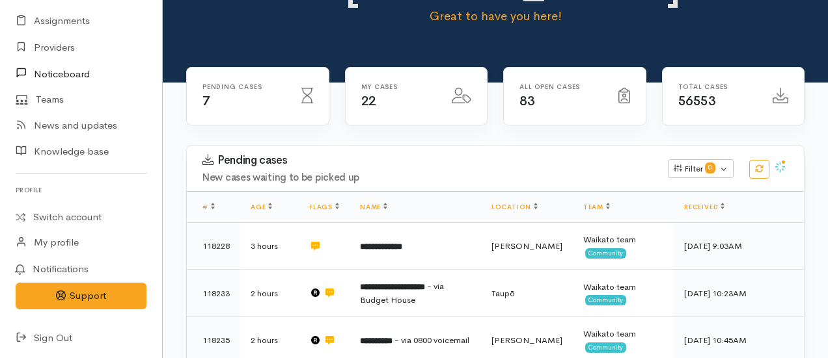
scroll to position [138, 0]
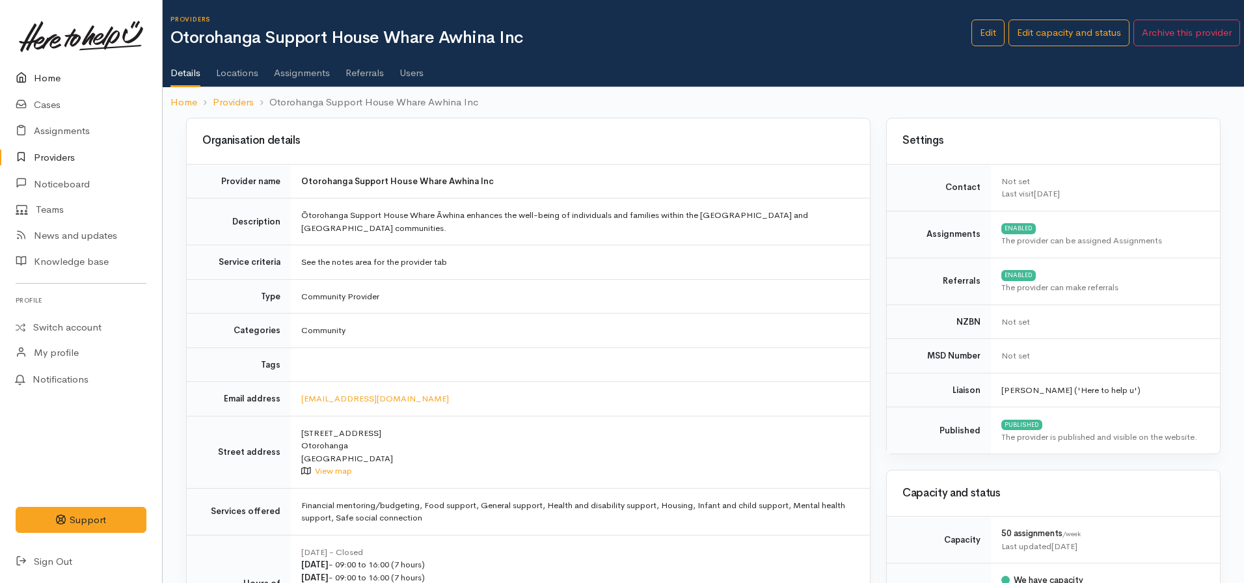
scroll to position [130, 0]
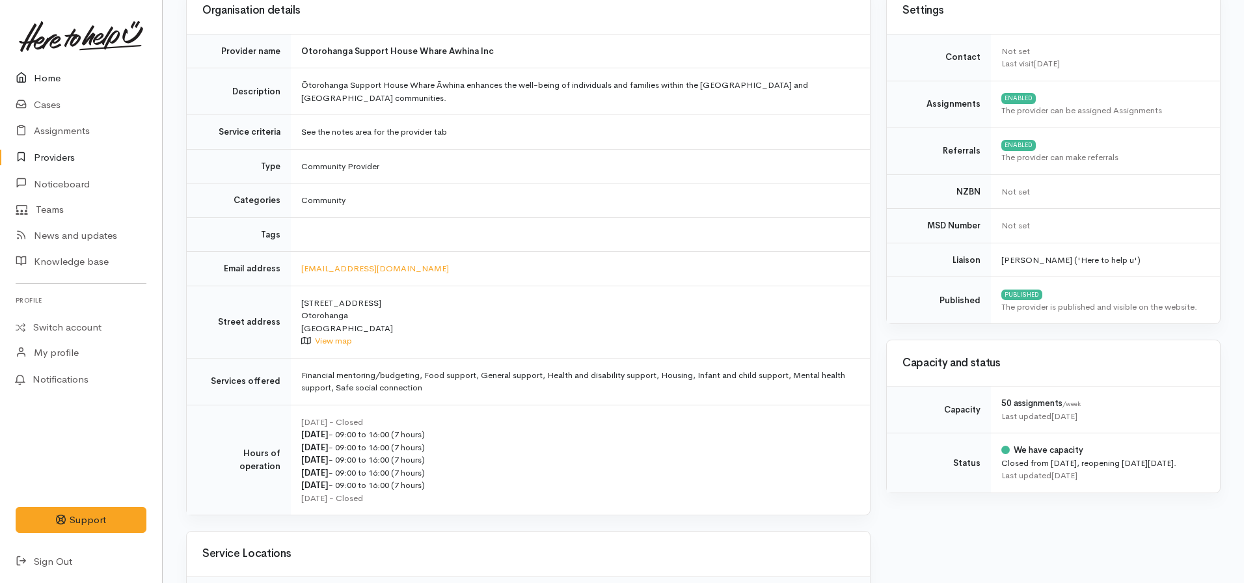
click at [59, 77] on link "Home" at bounding box center [81, 78] width 162 height 27
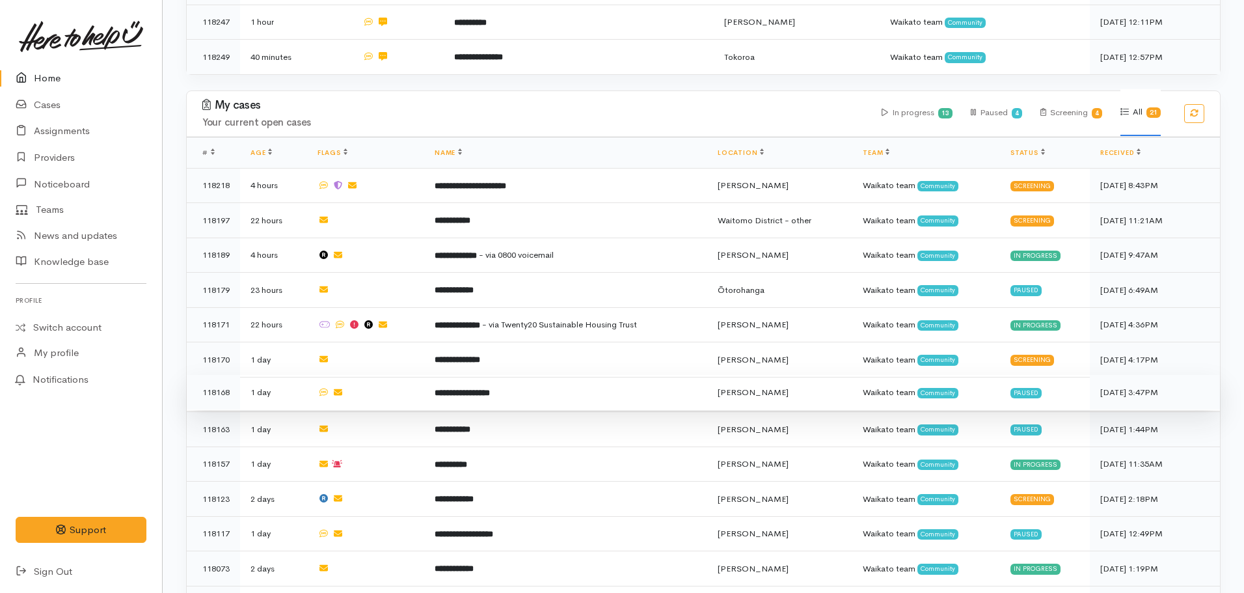
scroll to position [455, 0]
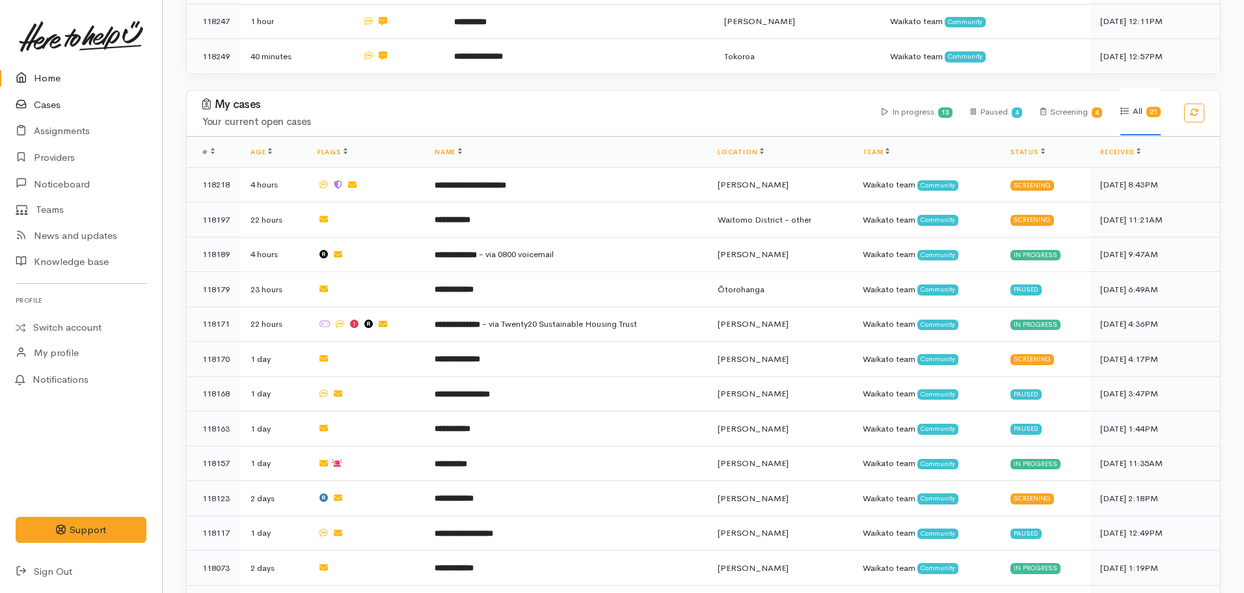
click at [27, 107] on icon at bounding box center [25, 105] width 18 height 16
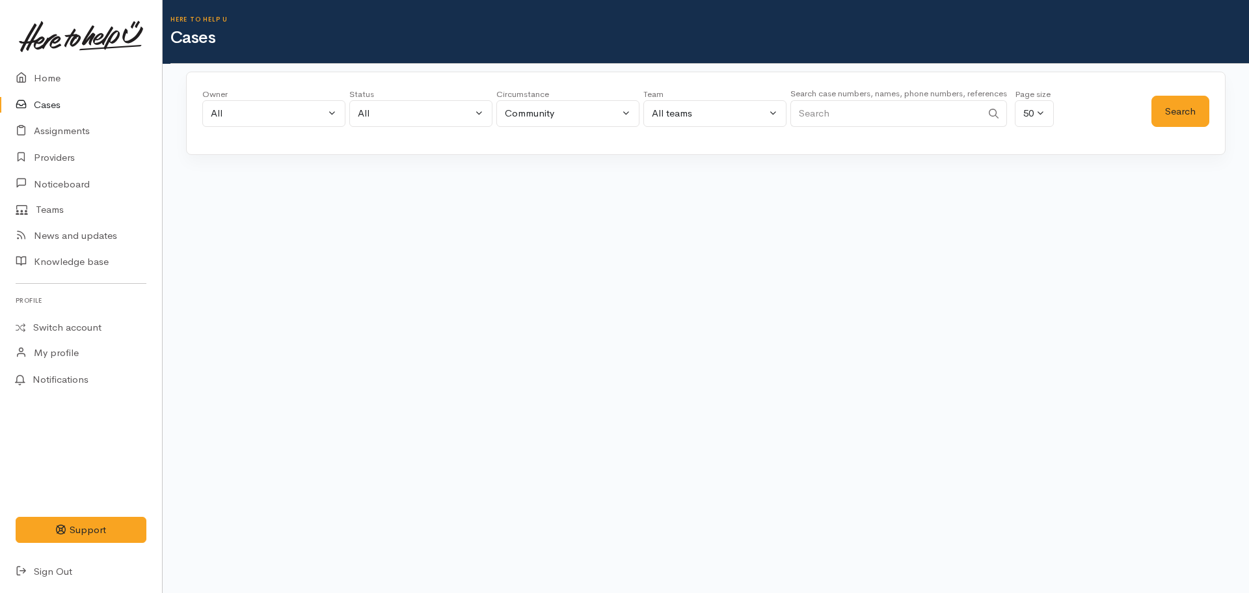
click at [813, 105] on input "Search" at bounding box center [885, 113] width 191 height 27
type input "0221371013"
click at [1179, 113] on button "Search" at bounding box center [1181, 112] width 58 height 32
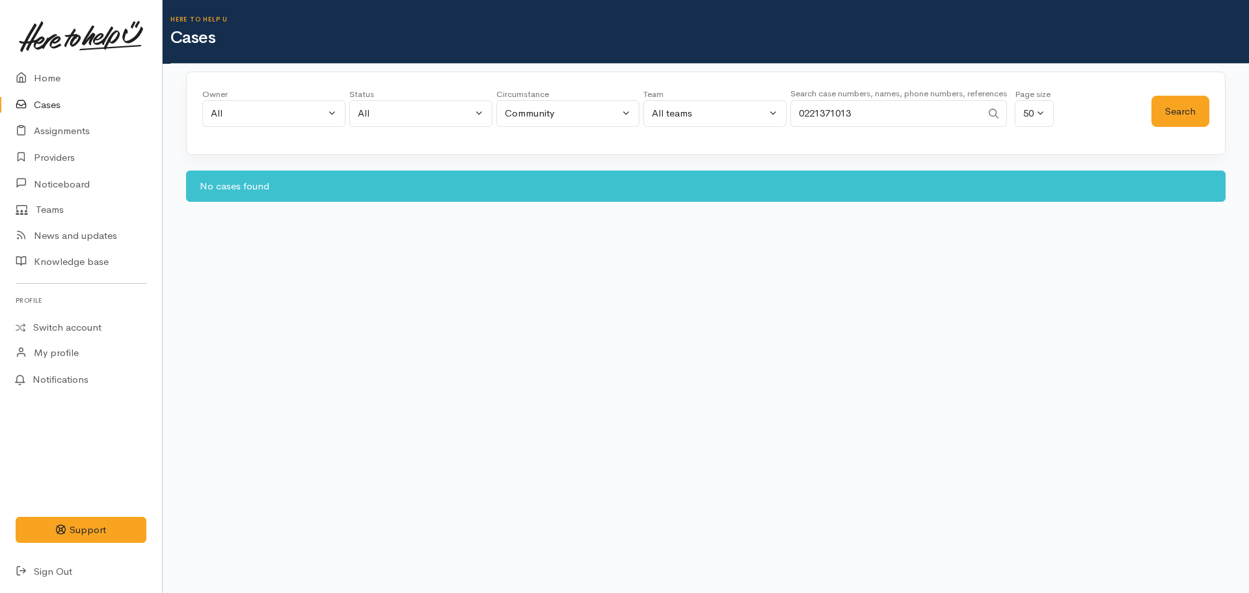
drag, startPoint x: 898, startPoint y: 113, endPoint x: 787, endPoint y: 124, distance: 111.2
click at [788, 124] on div "Owner All My cases Aandrea Murray ('Here to help u') Akash Prakash ('Here to he…" at bounding box center [676, 111] width 949 height 47
type input "02102216672"
click at [1181, 111] on button "Search" at bounding box center [1181, 112] width 58 height 32
drag, startPoint x: 875, startPoint y: 115, endPoint x: 795, endPoint y: 131, distance: 81.8
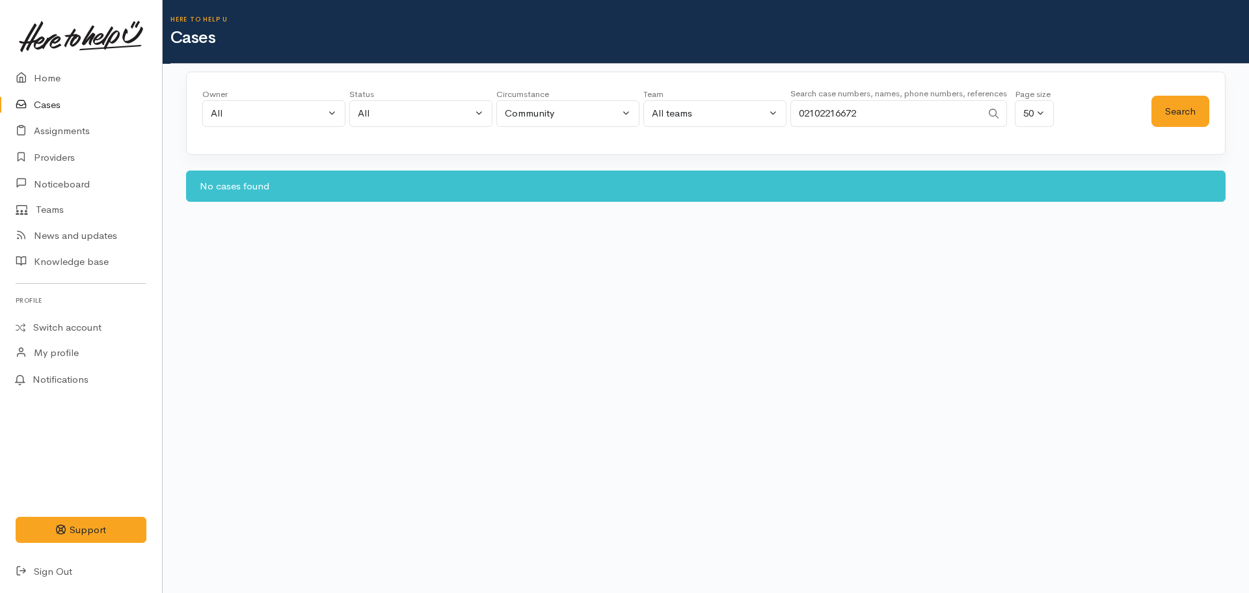
click at [795, 131] on div "Search case numbers, names, phone numbers, references 02102216672" at bounding box center [898, 110] width 217 height 49
type input "0221935754"
click at [1182, 115] on button "Search" at bounding box center [1181, 112] width 58 height 32
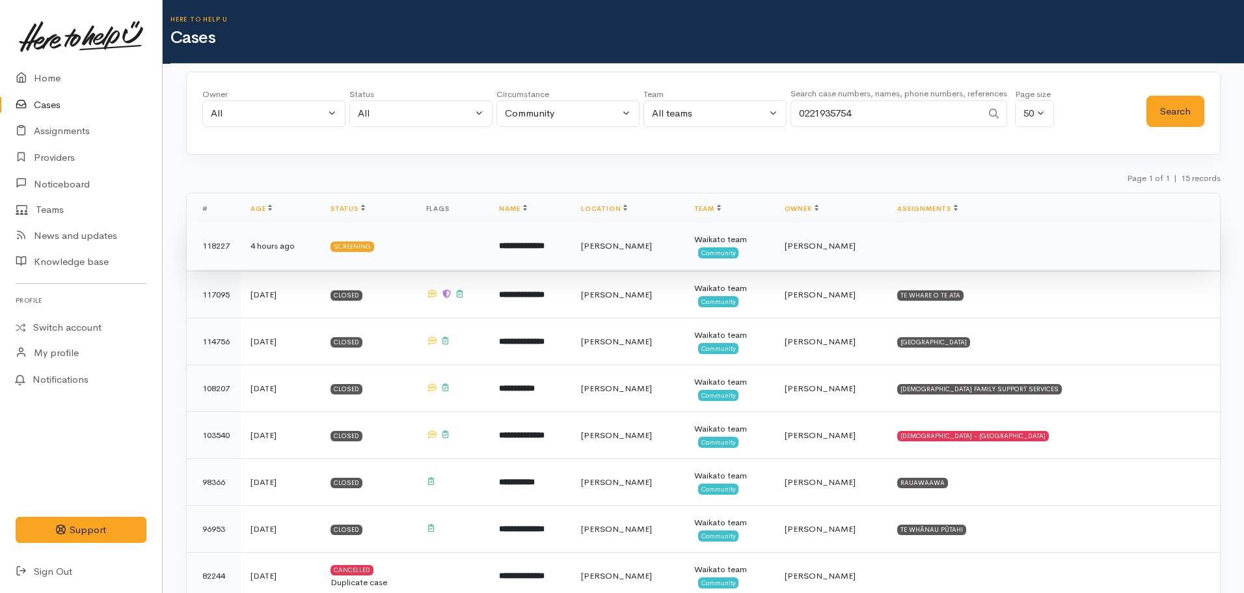
click at [545, 249] on b "**********" at bounding box center [522, 245] width 46 height 8
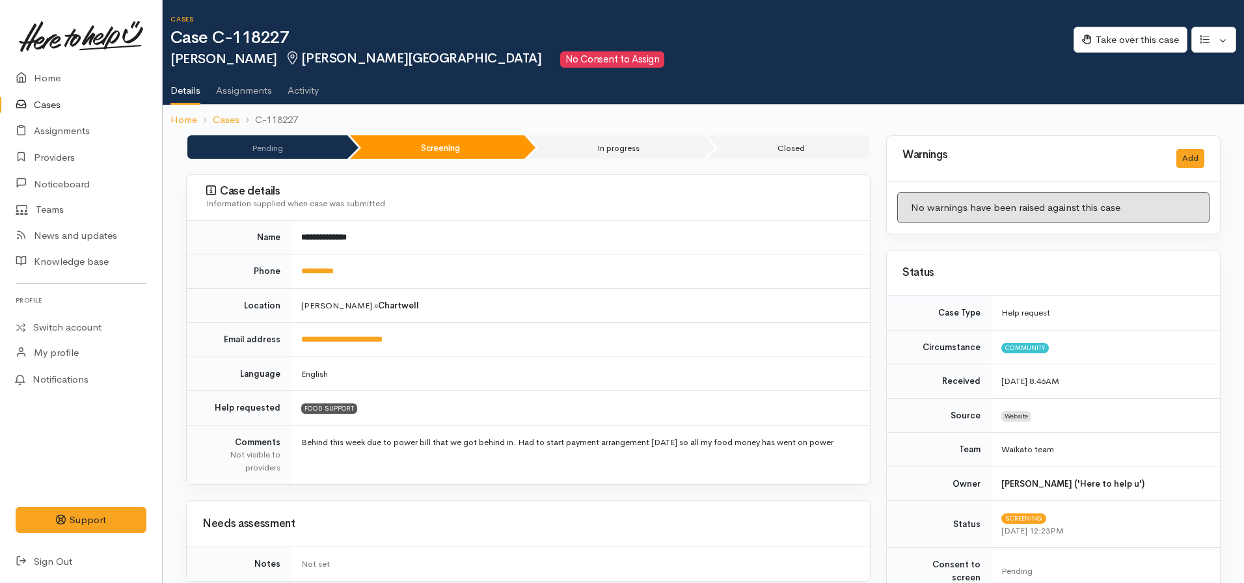
click at [57, 107] on link "Cases" at bounding box center [81, 105] width 162 height 27
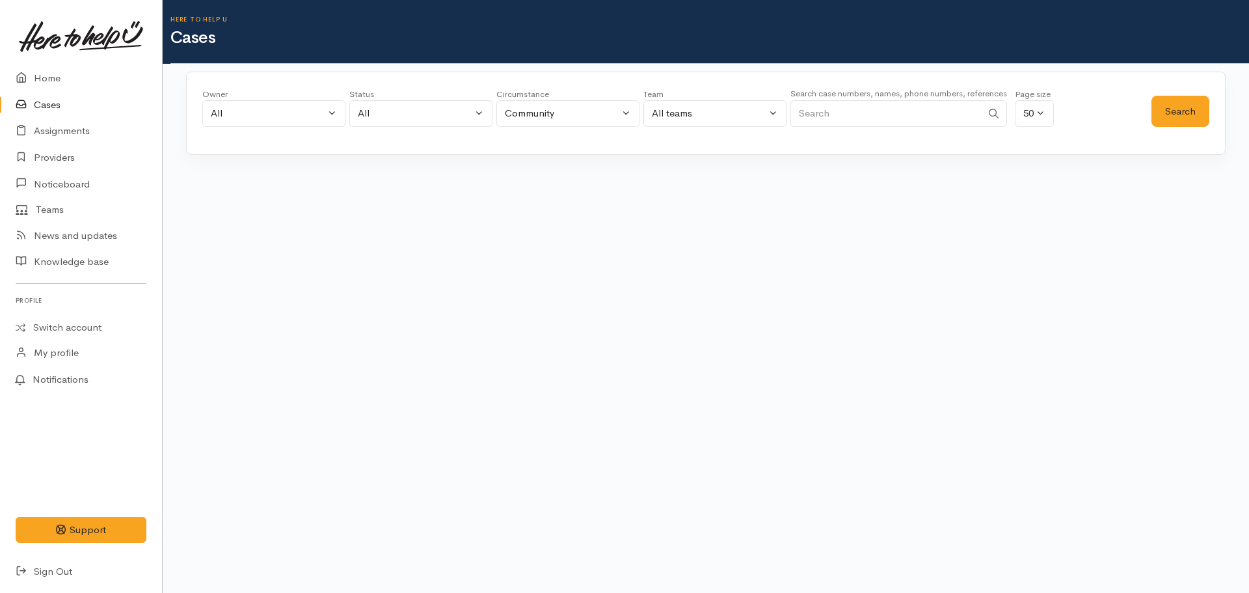
click at [873, 123] on input "Search" at bounding box center [885, 113] width 191 height 27
paste input "+64221904832"
click at [1196, 115] on button "Search" at bounding box center [1181, 112] width 58 height 32
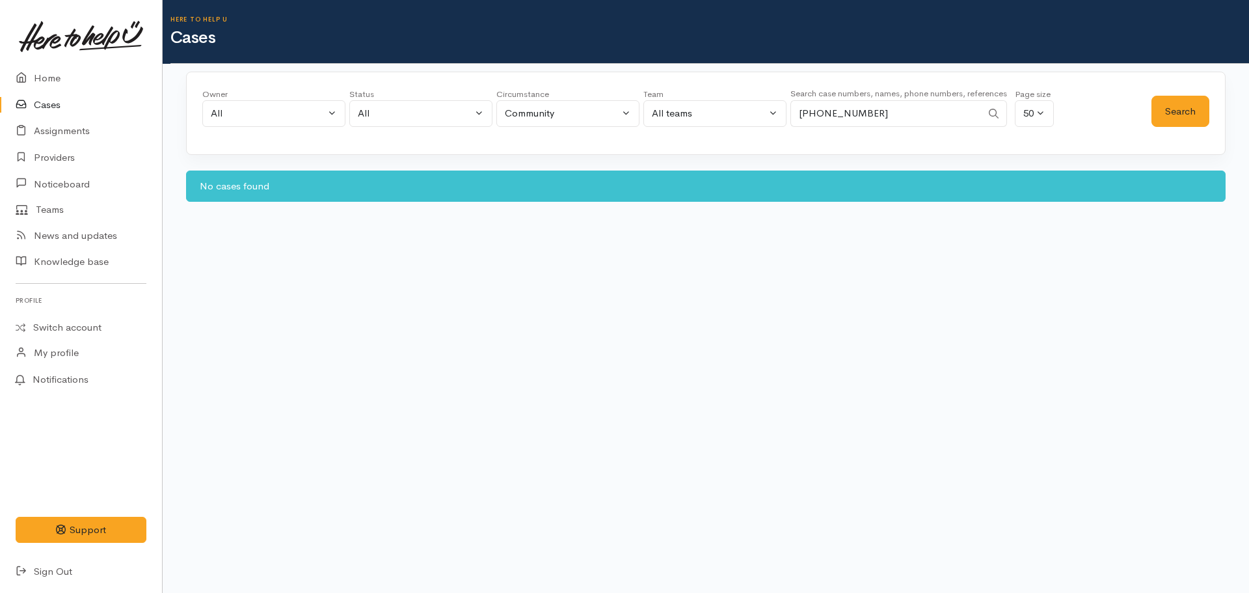
drag, startPoint x: 882, startPoint y: 113, endPoint x: 765, endPoint y: 113, distance: 116.5
click at [765, 113] on div "Owner All My cases Aandrea Murray ('Here to help u') Akash Prakash ('Here to he…" at bounding box center [676, 111] width 949 height 47
type input "02040623196"
click at [1178, 122] on button "Search" at bounding box center [1181, 112] width 58 height 32
click at [34, 60] on link at bounding box center [81, 36] width 131 height 57
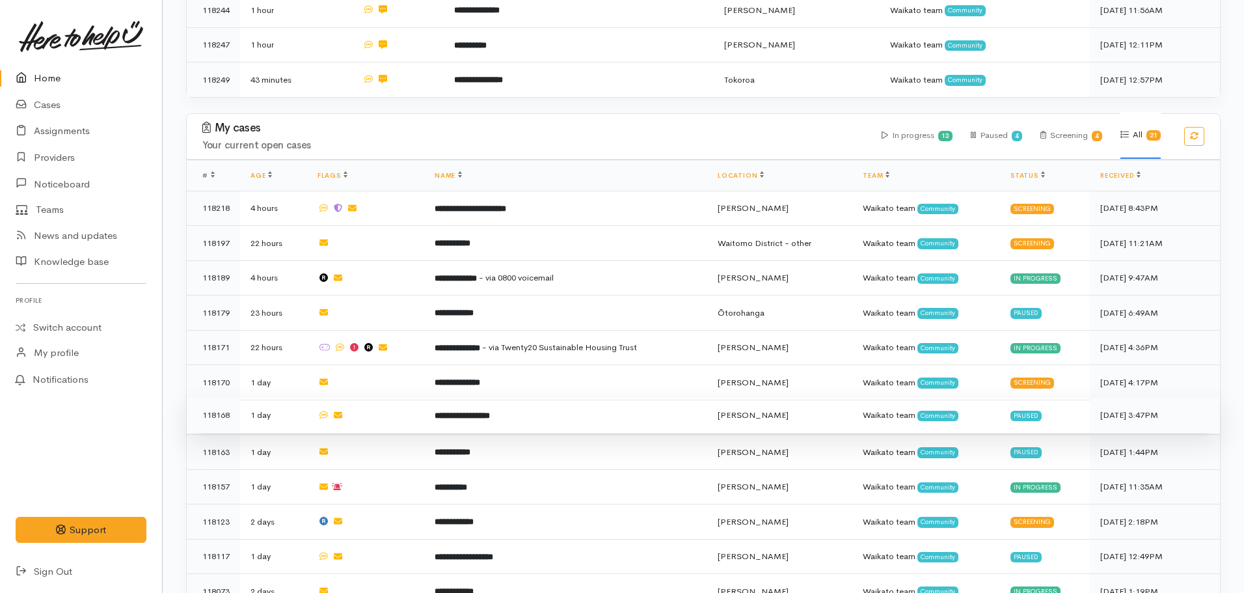
scroll to position [455, 0]
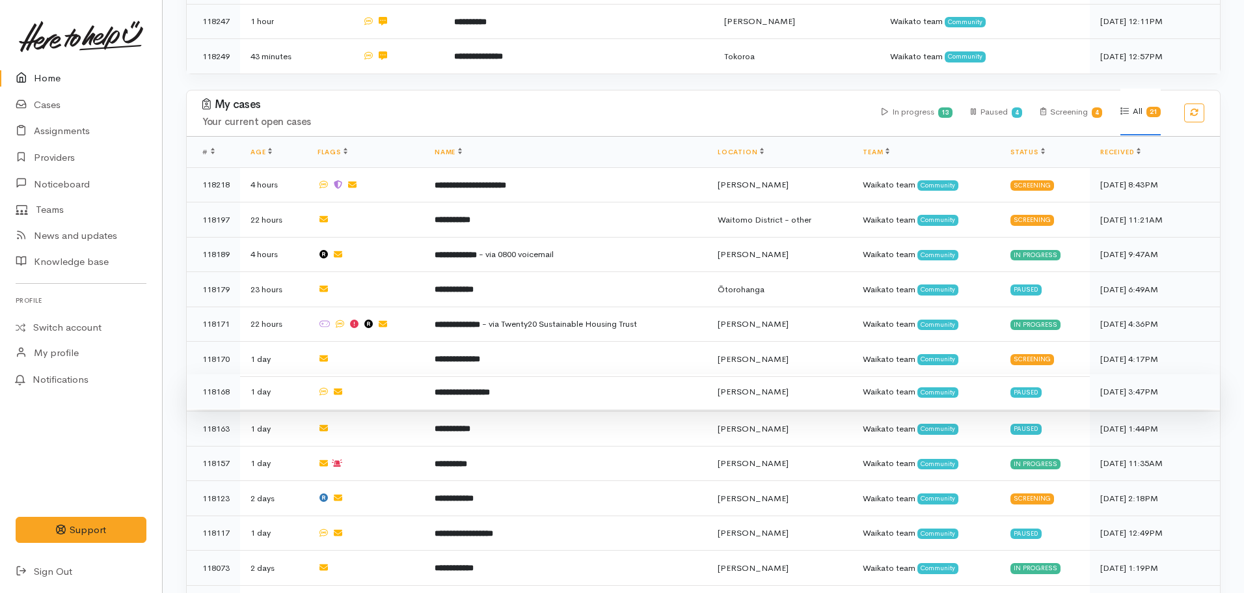
click at [445, 388] on b "**********" at bounding box center [462, 392] width 55 height 8
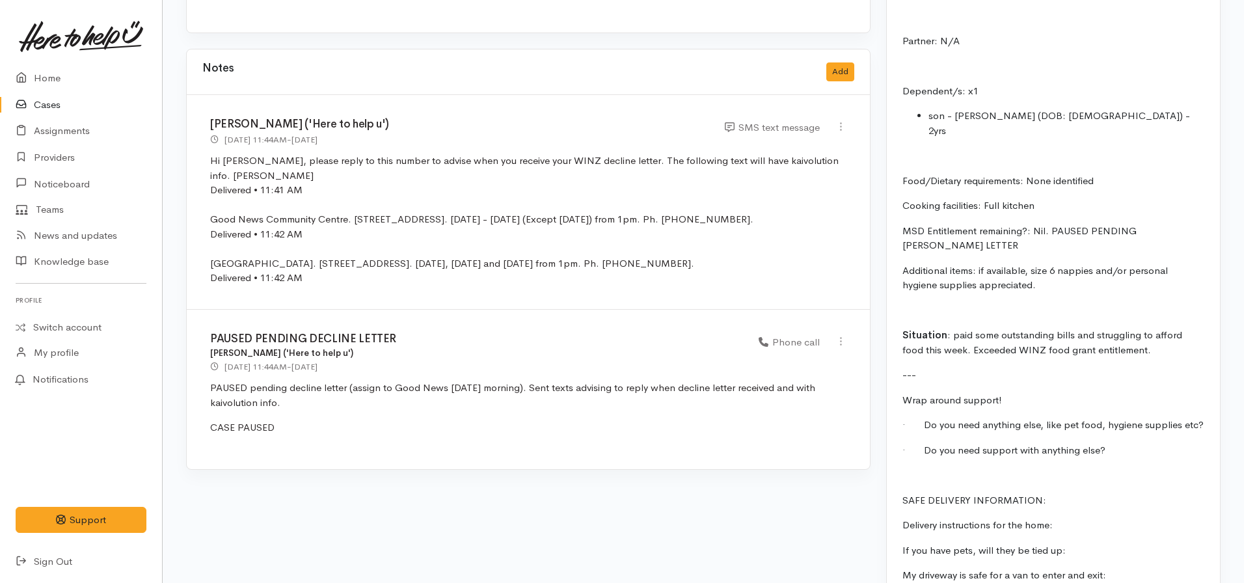
scroll to position [1236, 0]
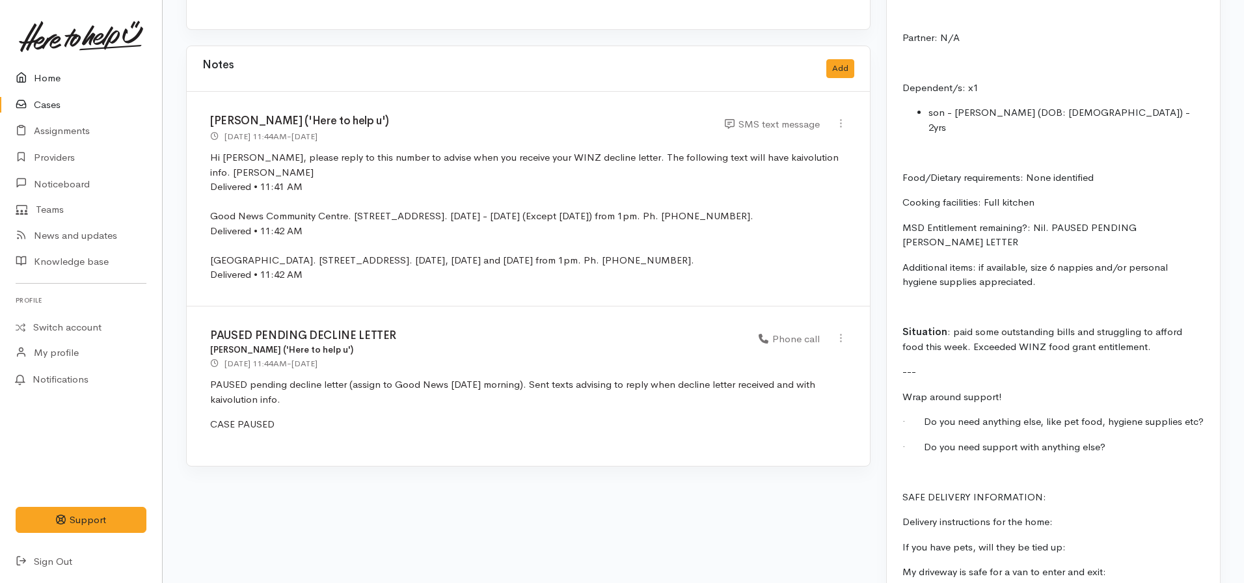
click at [51, 78] on link "Home" at bounding box center [81, 78] width 162 height 27
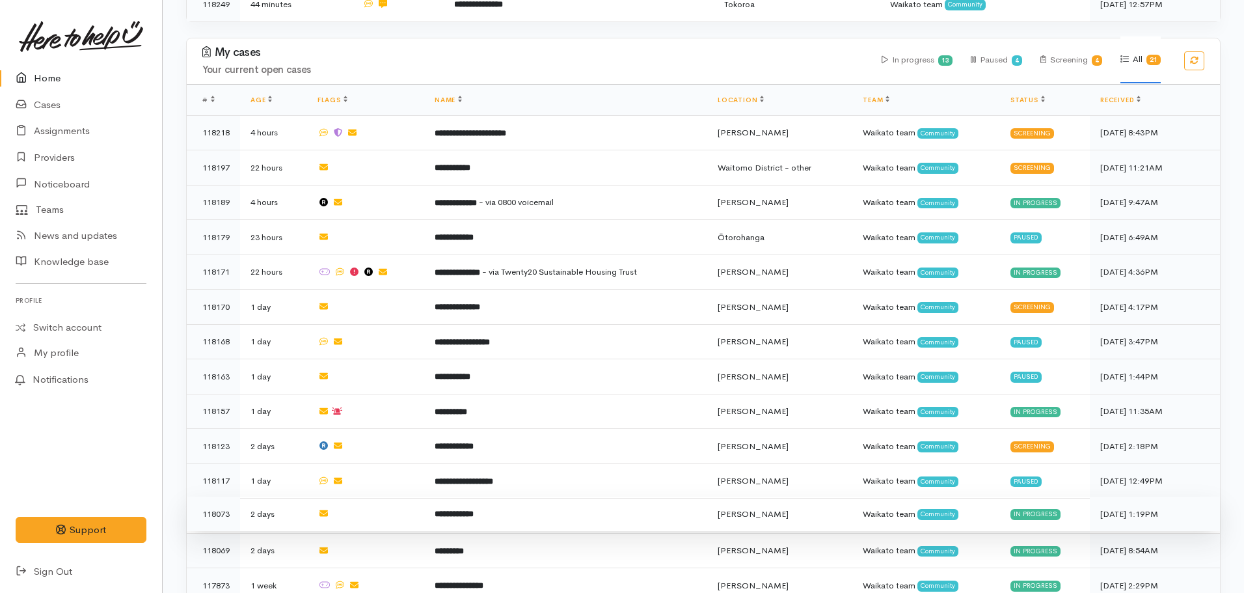
scroll to position [716, 0]
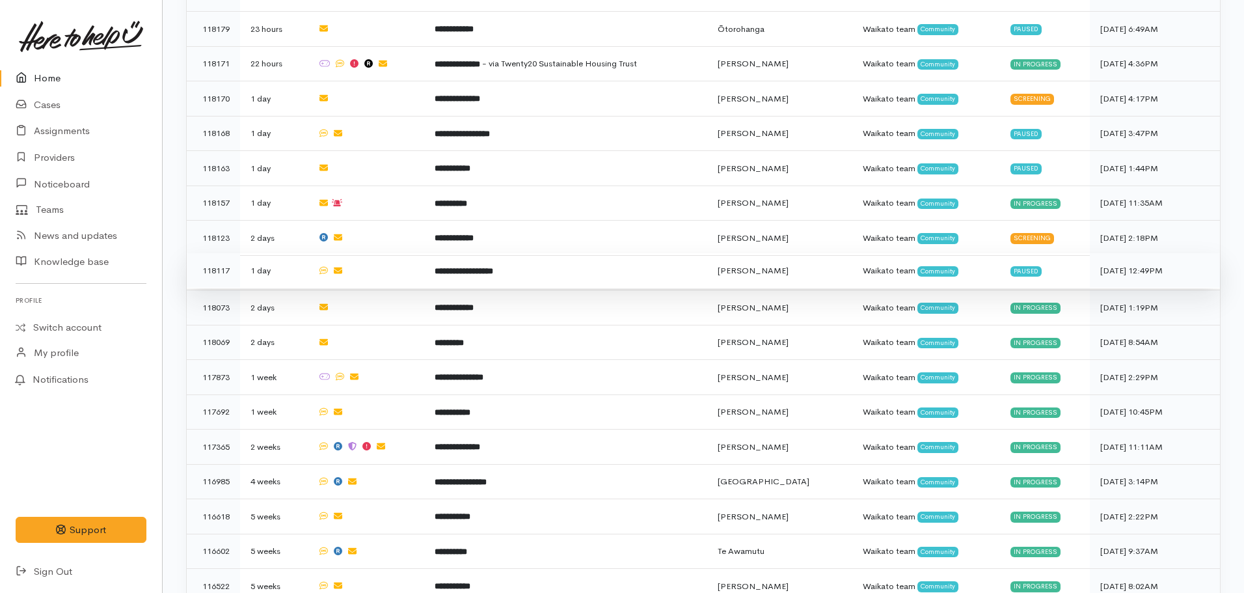
click at [469, 267] on b "**********" at bounding box center [464, 271] width 59 height 8
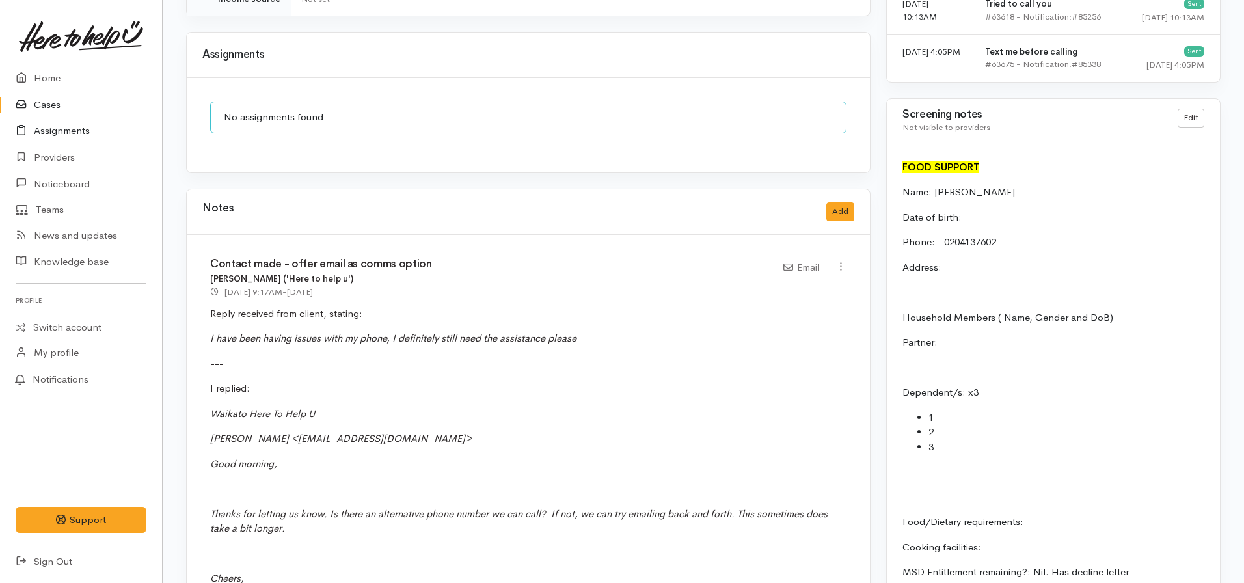
scroll to position [781, 0]
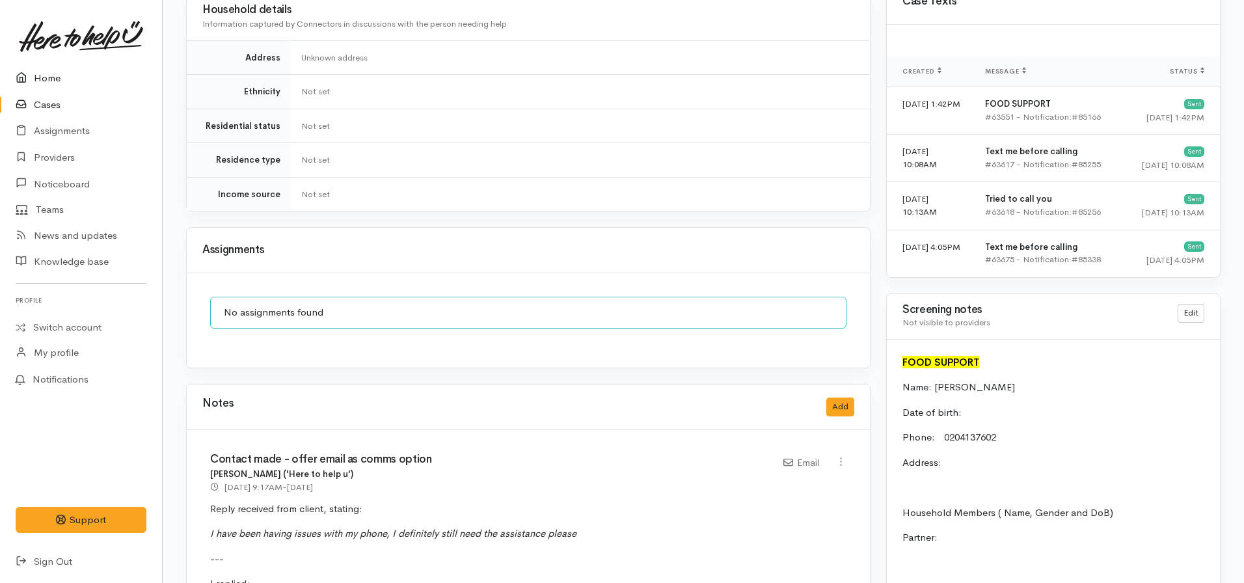
click at [42, 79] on link "Home" at bounding box center [81, 78] width 162 height 27
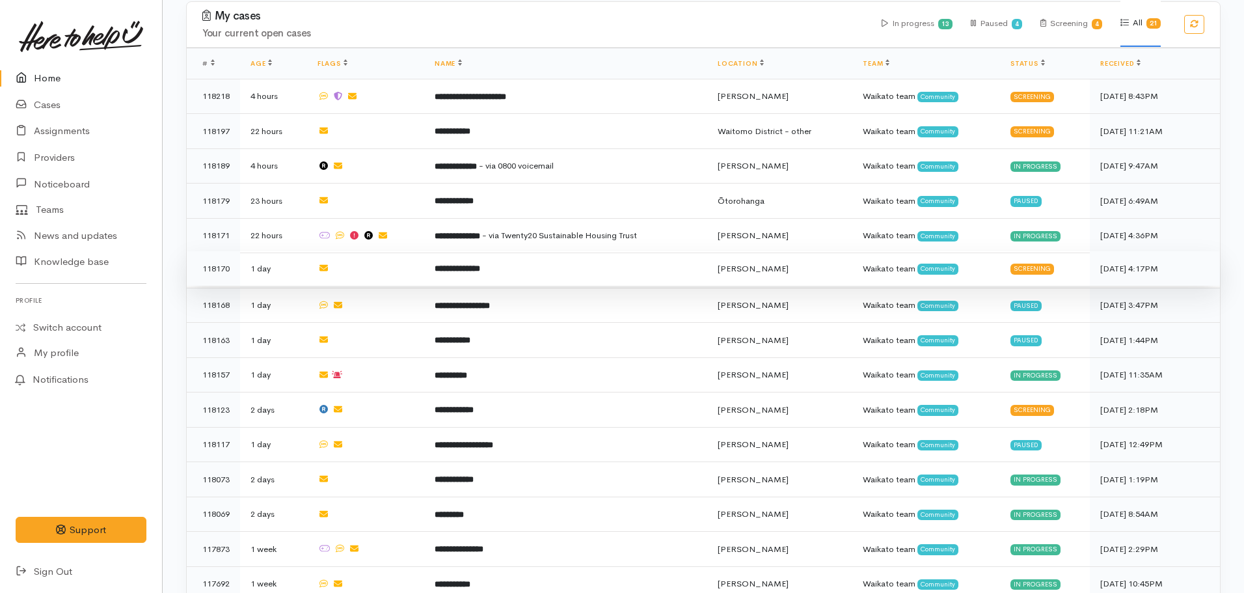
scroll to position [520, 0]
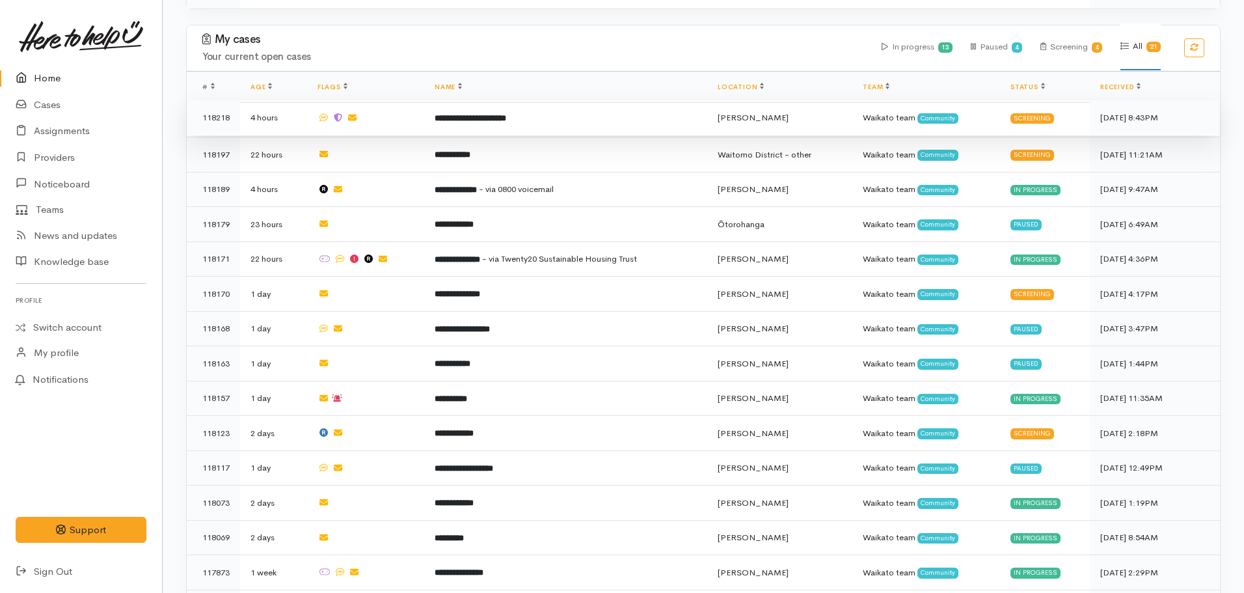
click at [479, 118] on b "**********" at bounding box center [471, 118] width 72 height 8
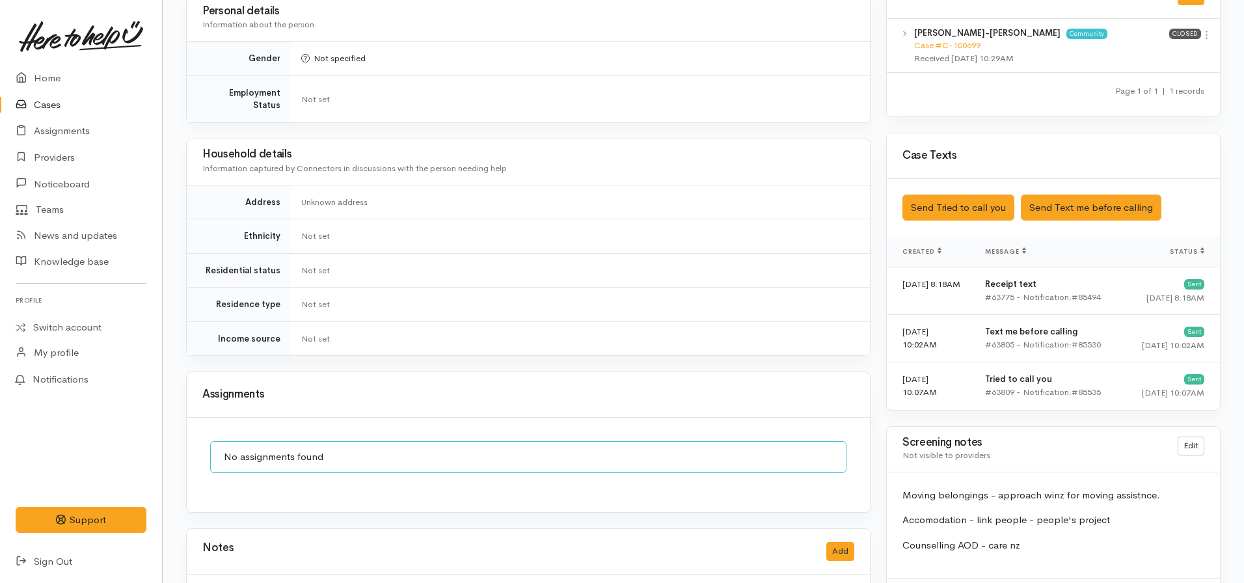
scroll to position [661, 0]
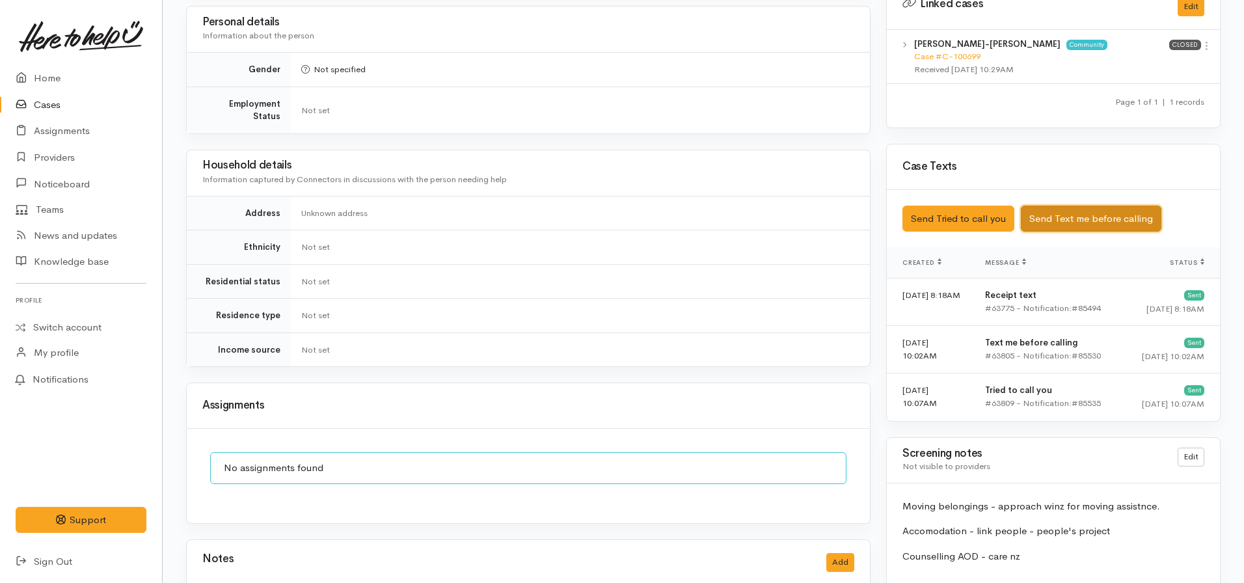
click at [1090, 206] on button "Send Text me before calling" at bounding box center [1091, 219] width 141 height 27
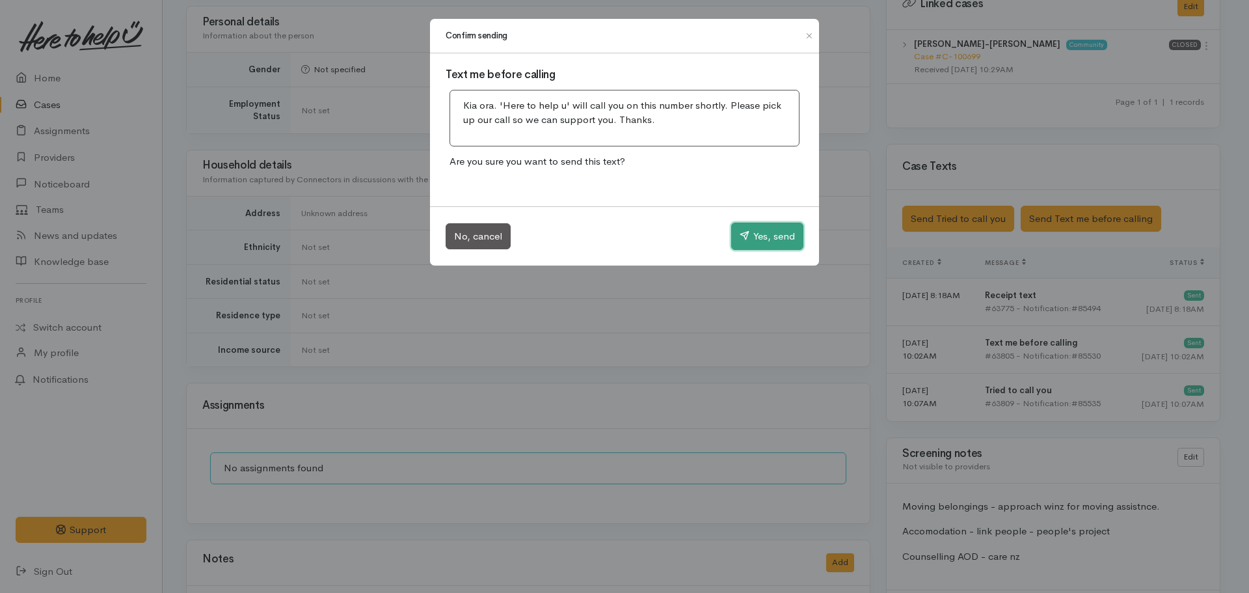
click at [776, 239] on button "Yes, send" at bounding box center [767, 236] width 72 height 27
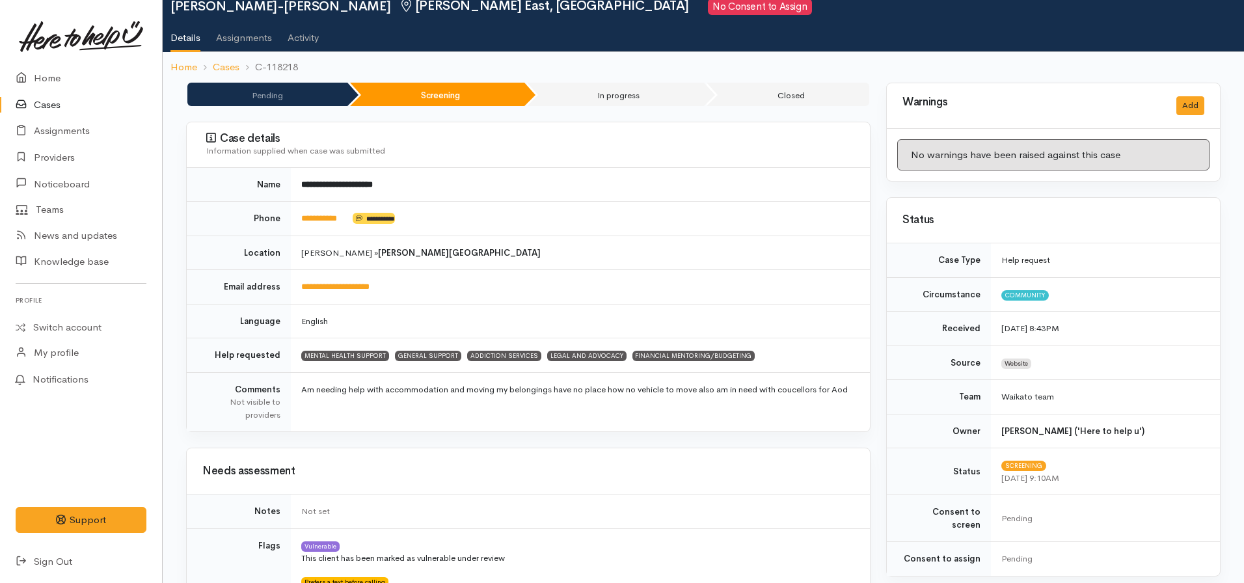
scroll to position [325, 0]
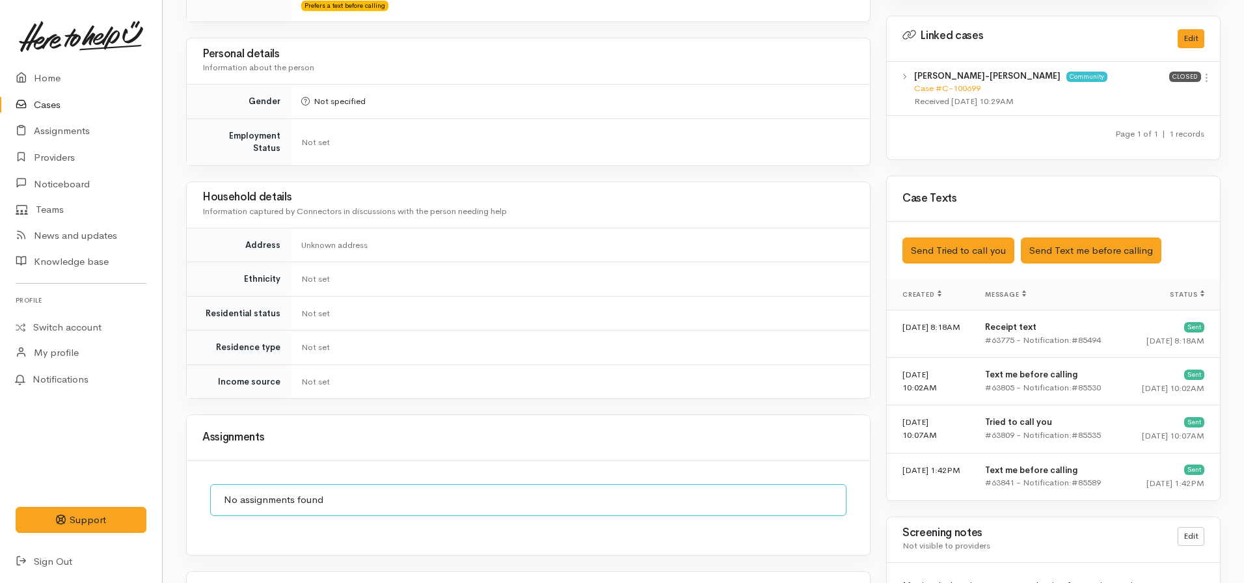
scroll to position [791, 0]
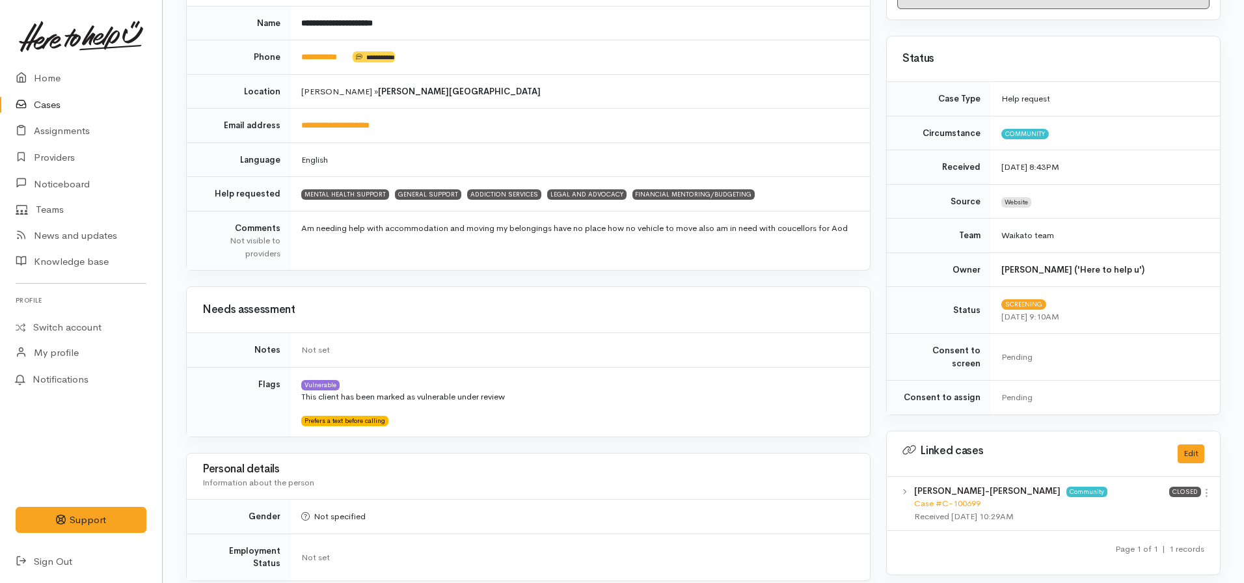
scroll to position [10, 0]
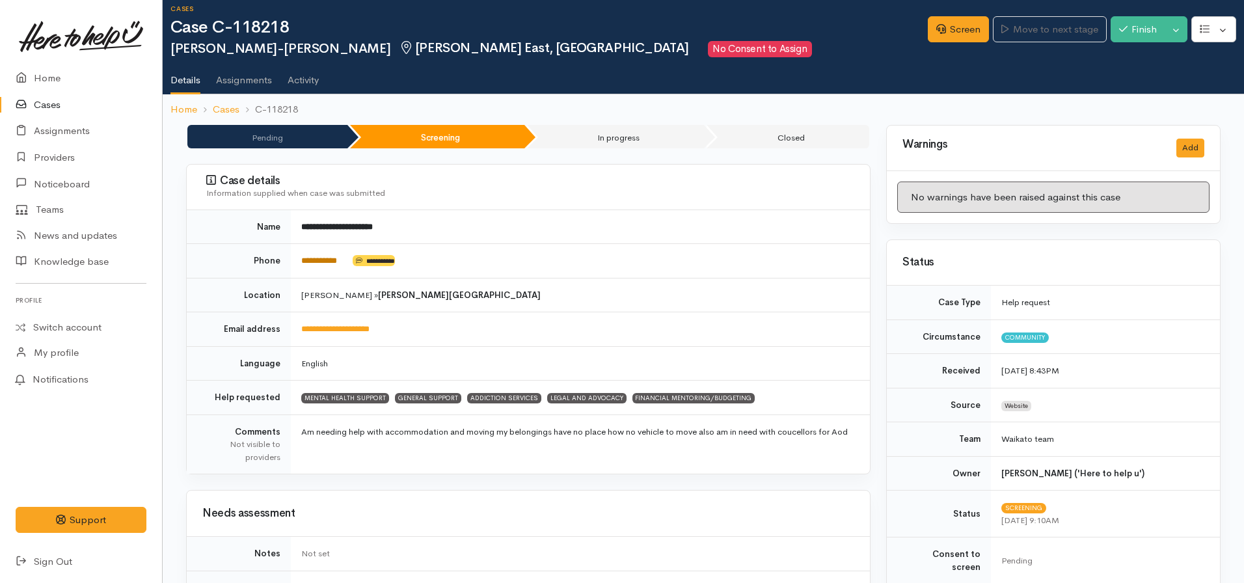
click at [314, 260] on link "**********" at bounding box center [319, 260] width 36 height 8
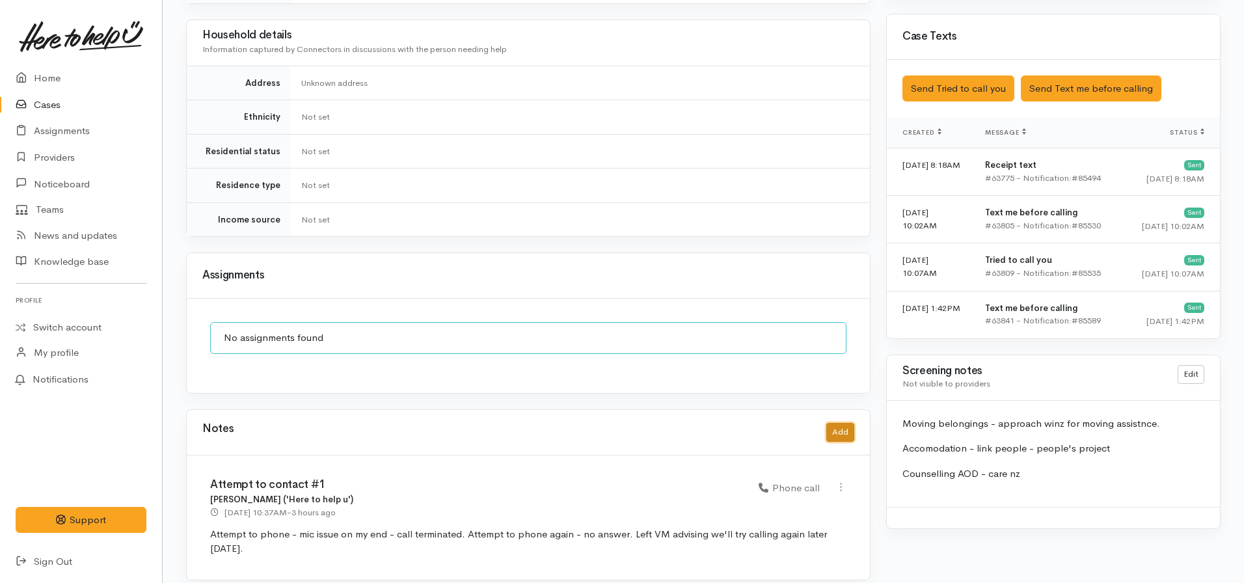
click at [839, 423] on button "Add" at bounding box center [840, 432] width 28 height 19
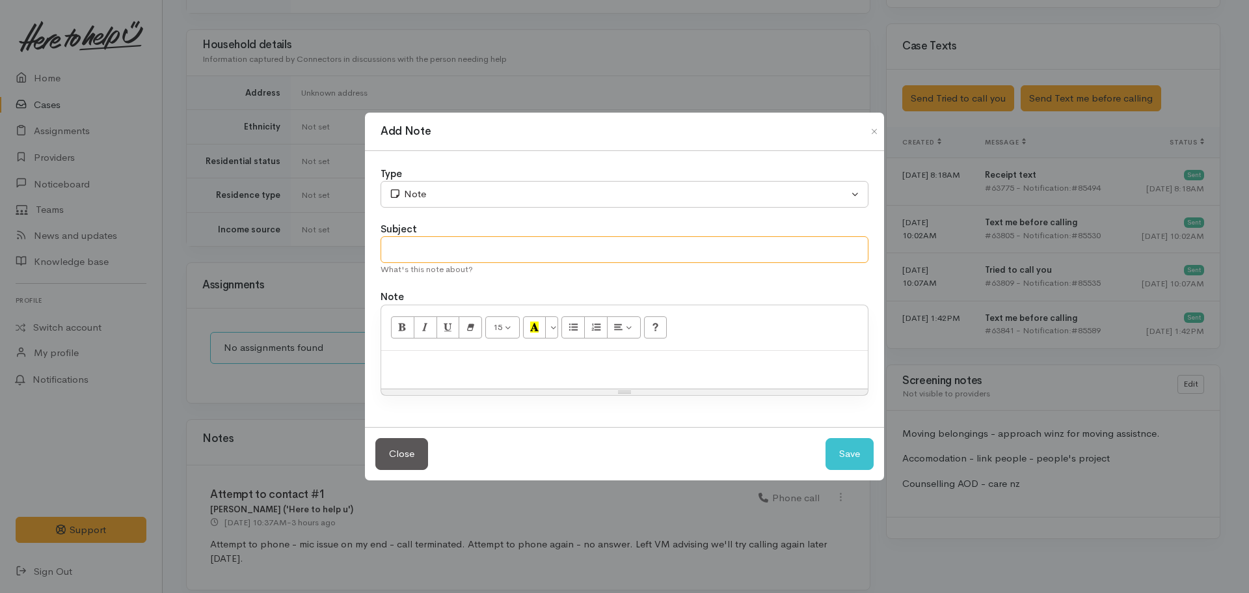
click at [478, 247] on input "text" at bounding box center [625, 249] width 488 height 27
type input "c"
type input "Callback arranged"
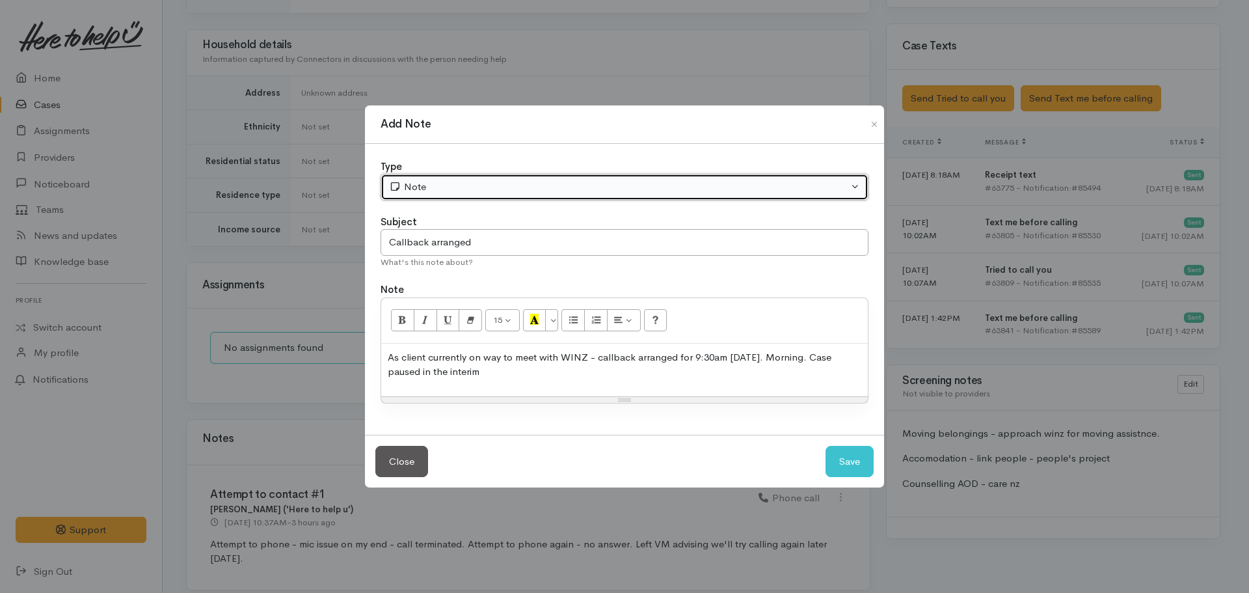
click at [444, 191] on div "Note" at bounding box center [618, 187] width 459 height 15
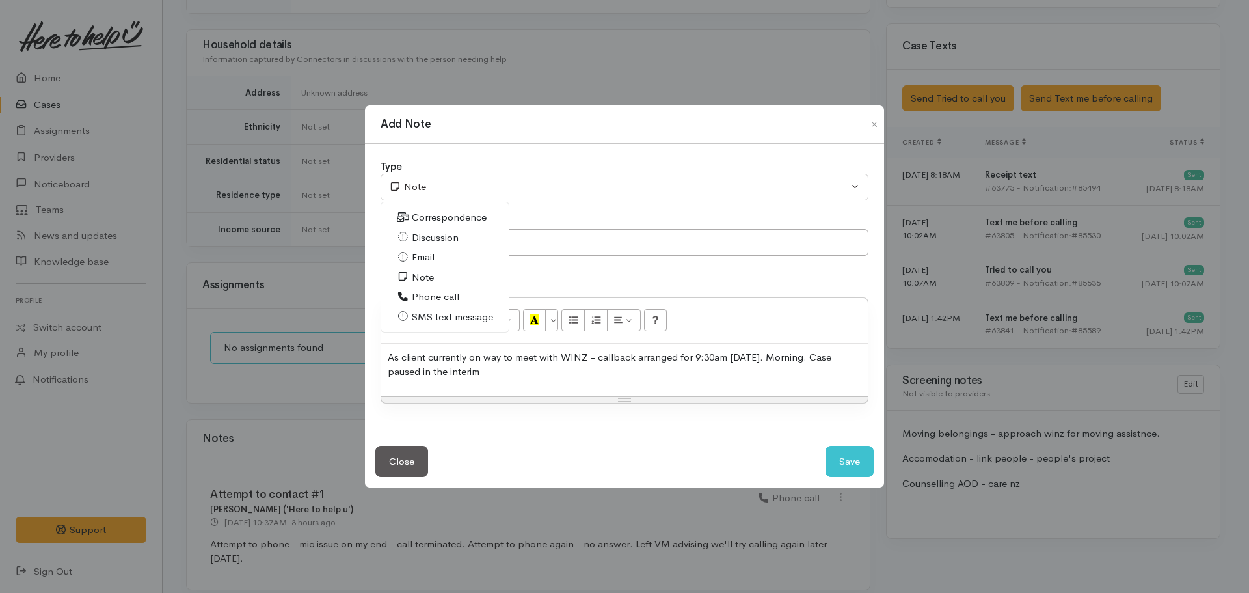
click at [438, 295] on span "Phone call" at bounding box center [435, 297] width 47 height 15
select select "3"
click at [520, 245] on input "Callback arranged" at bounding box center [625, 242] width 488 height 27
type input "Callback arranged - Case PAUSED"
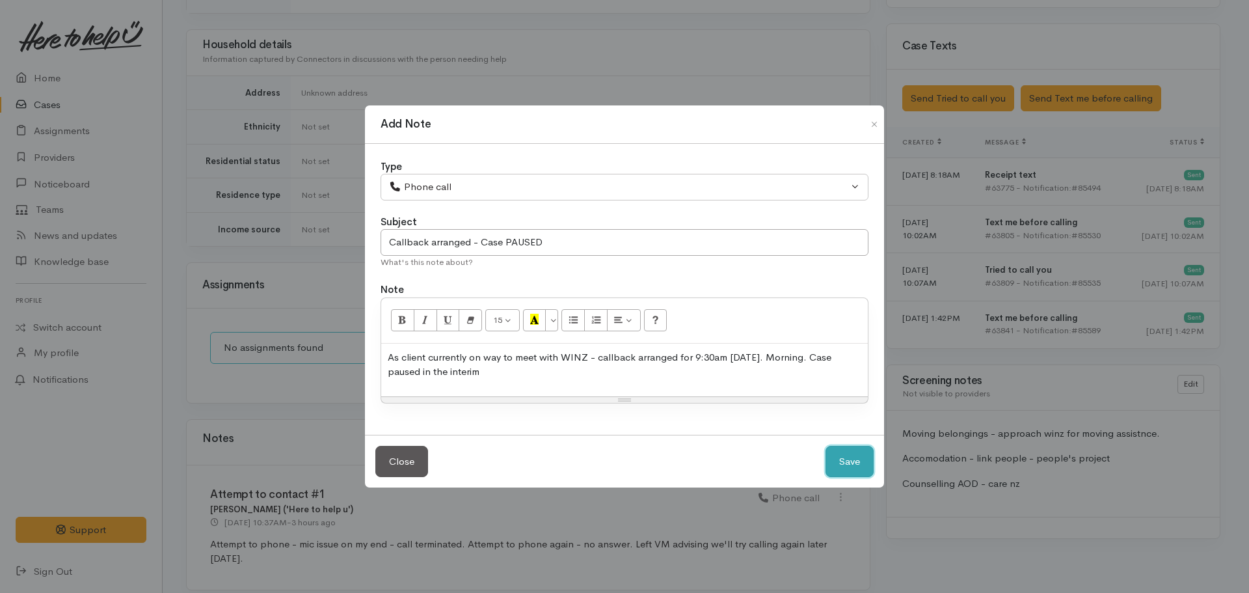
click at [826, 446] on button "Save" at bounding box center [850, 462] width 48 height 32
select select "1"
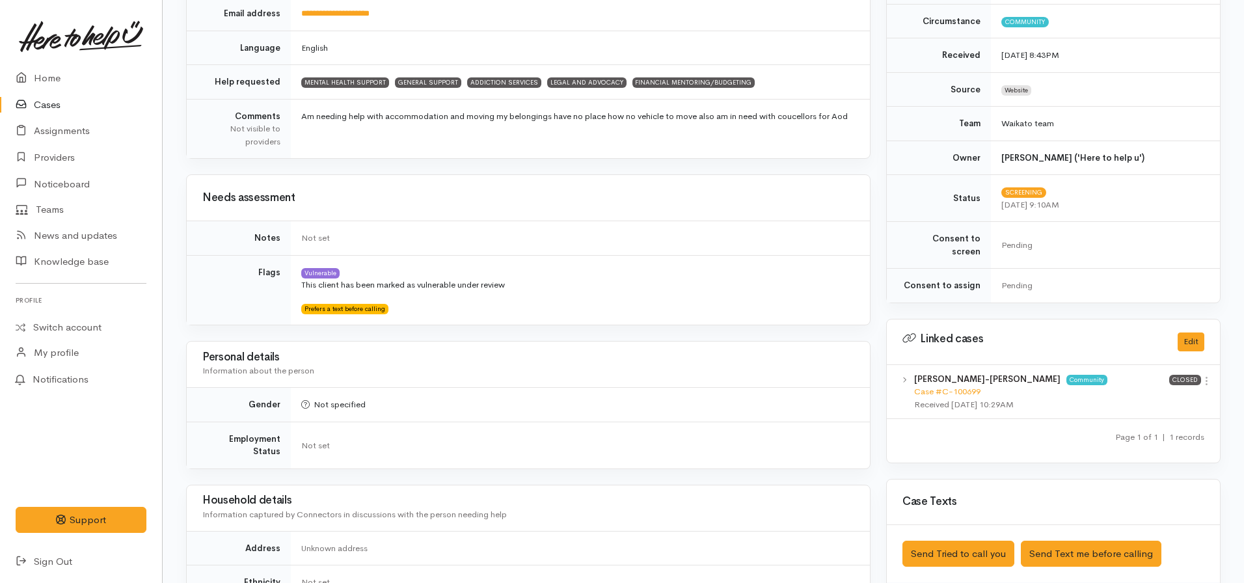
scroll to position [0, 0]
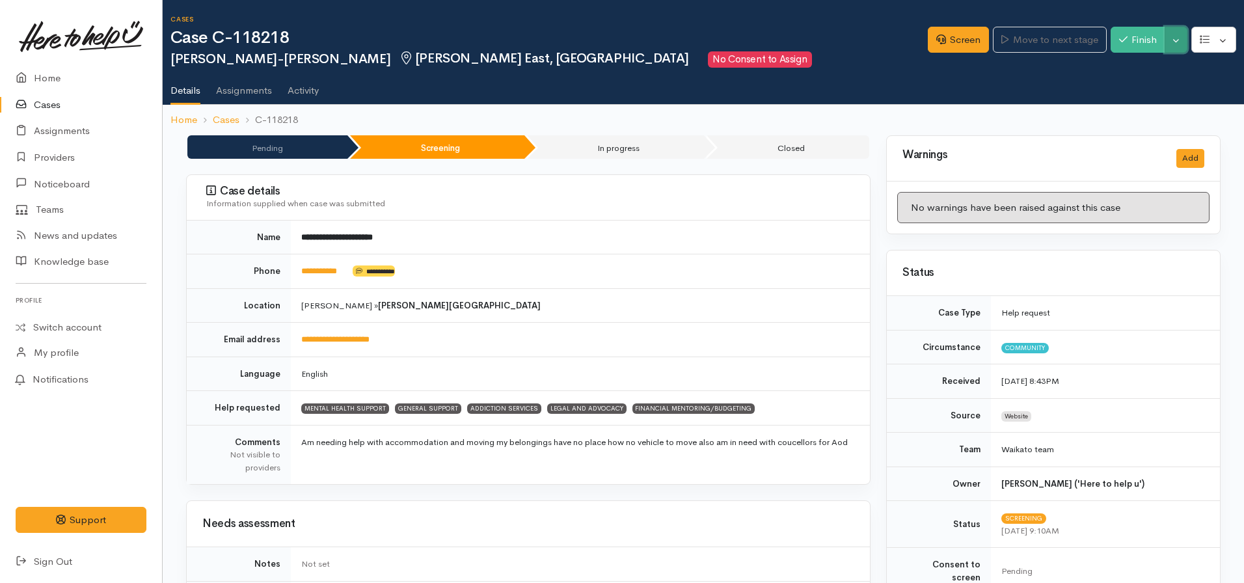
click at [1171, 37] on button "Toggle Dropdown" at bounding box center [1176, 40] width 23 height 27
click at [1128, 64] on link "Pause" at bounding box center [1135, 71] width 103 height 20
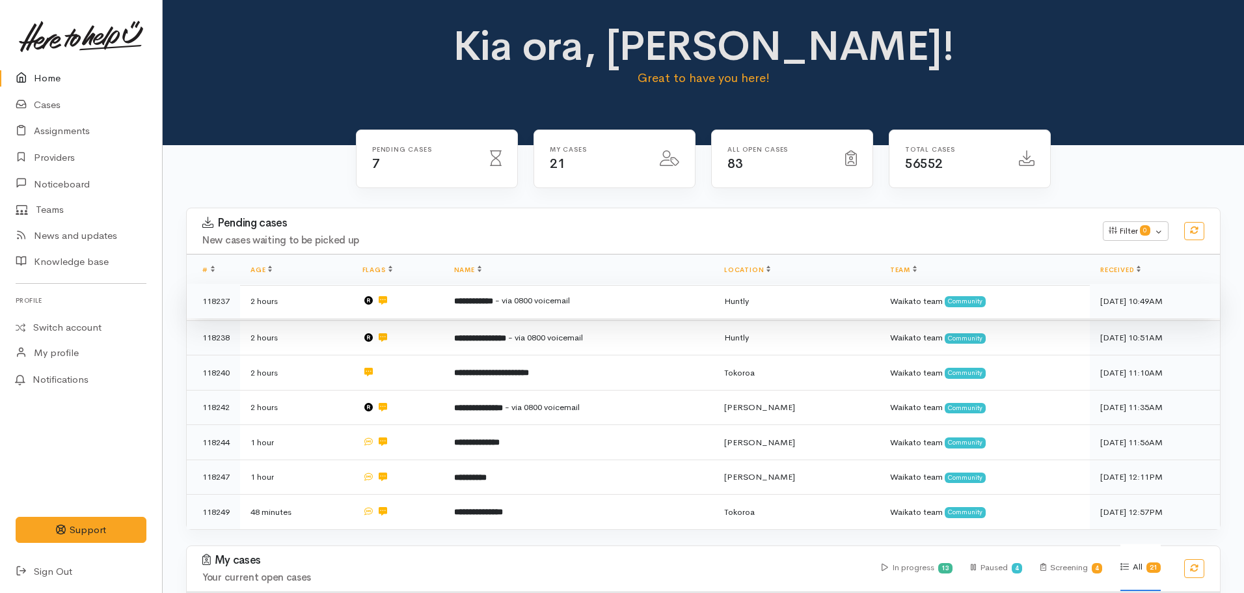
click at [535, 304] on span "- via 0800 voicemail" at bounding box center [532, 300] width 75 height 11
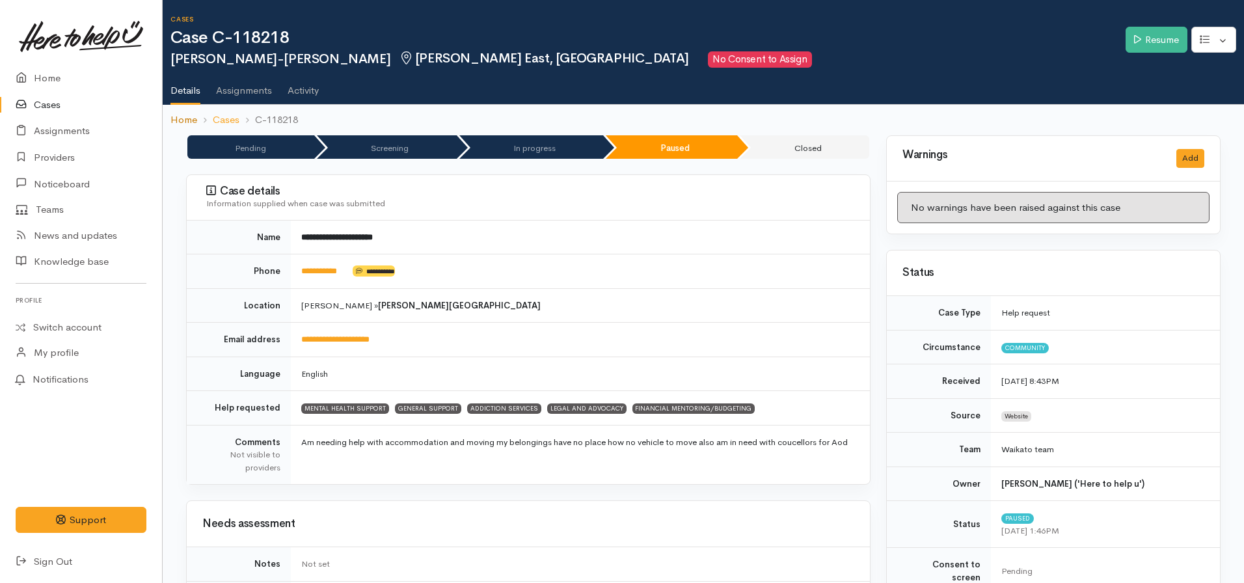
click at [182, 115] on link "Home" at bounding box center [183, 120] width 27 height 15
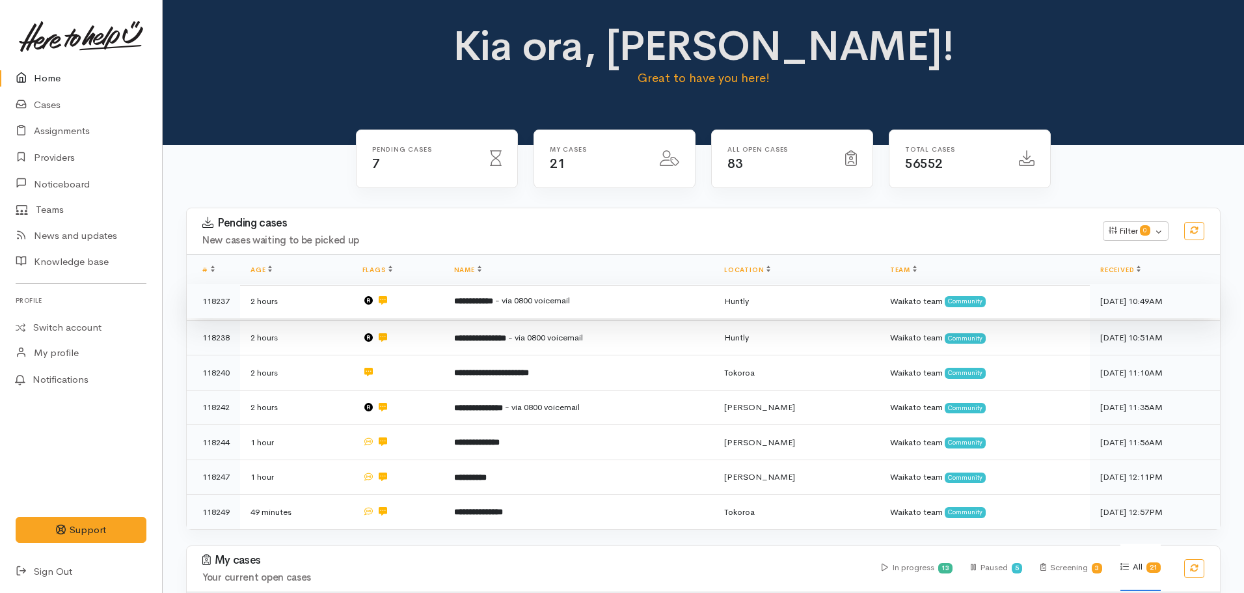
click at [485, 305] on b "**********" at bounding box center [473, 301] width 39 height 8
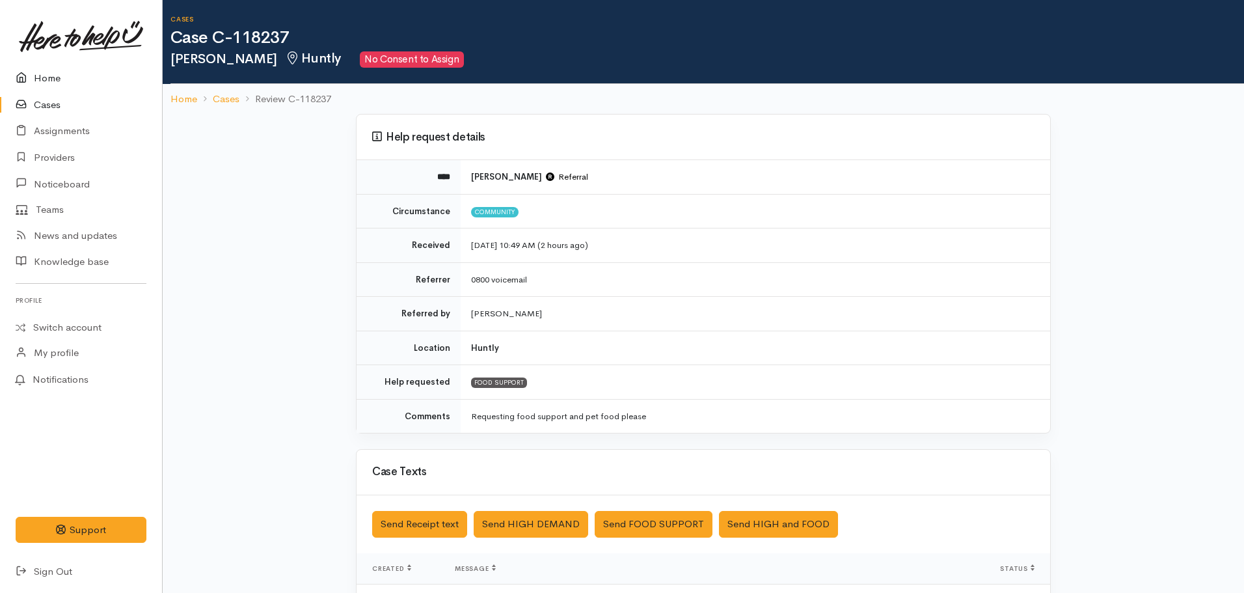
click at [55, 75] on link "Home" at bounding box center [81, 78] width 162 height 27
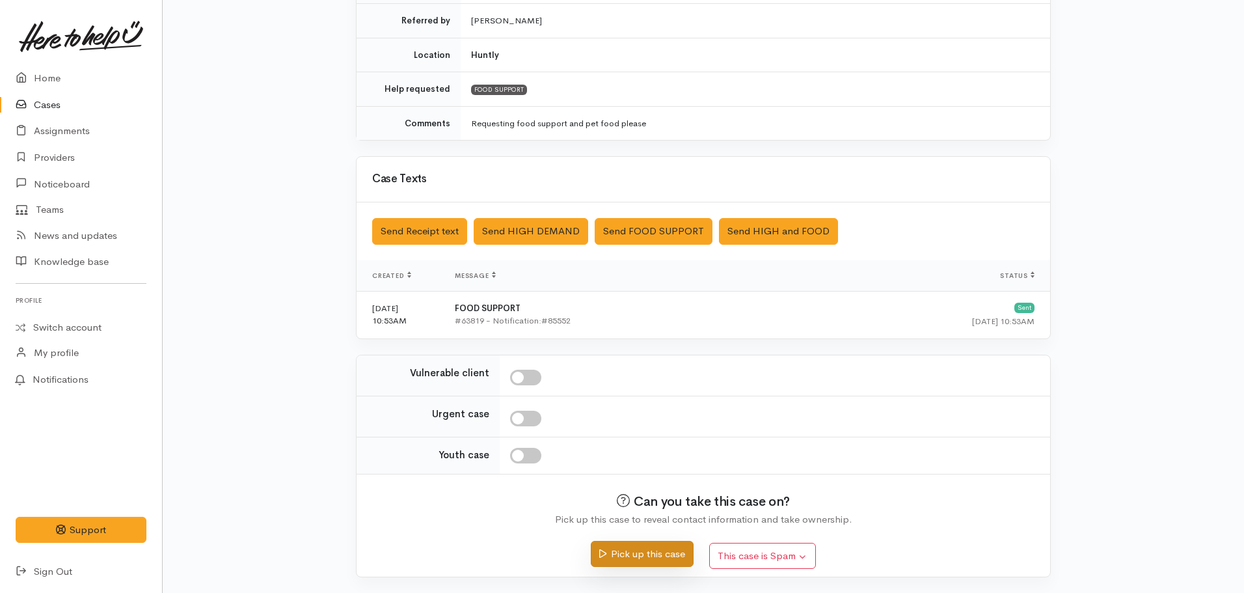
click at [643, 561] on button "Pick up this case" at bounding box center [642, 554] width 102 height 27
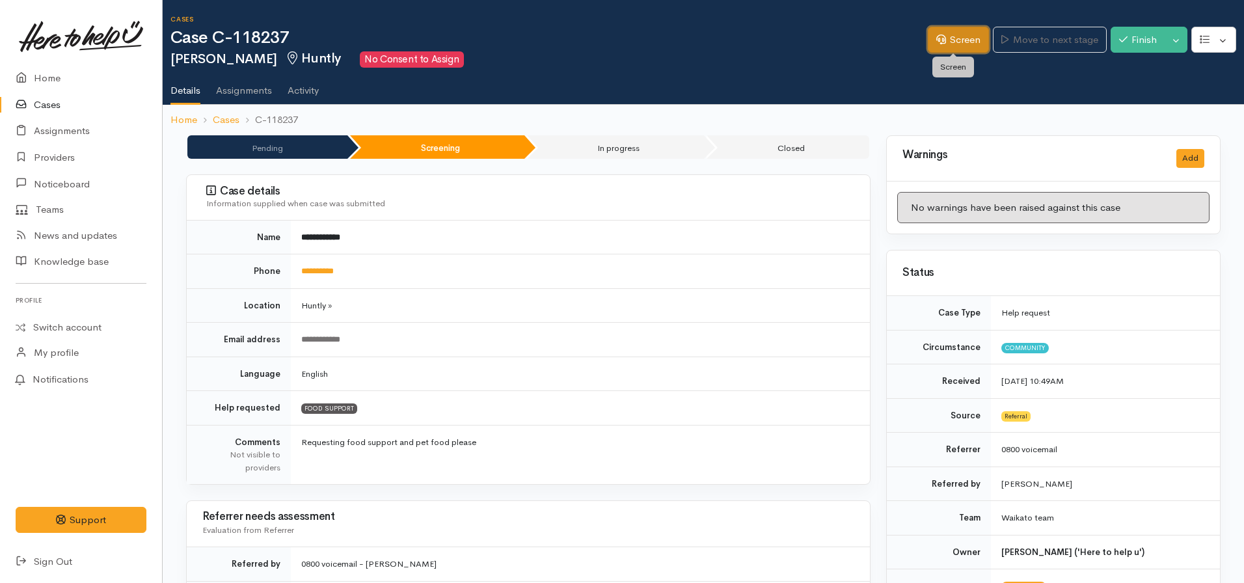
click at [936, 42] on icon at bounding box center [941, 39] width 10 height 10
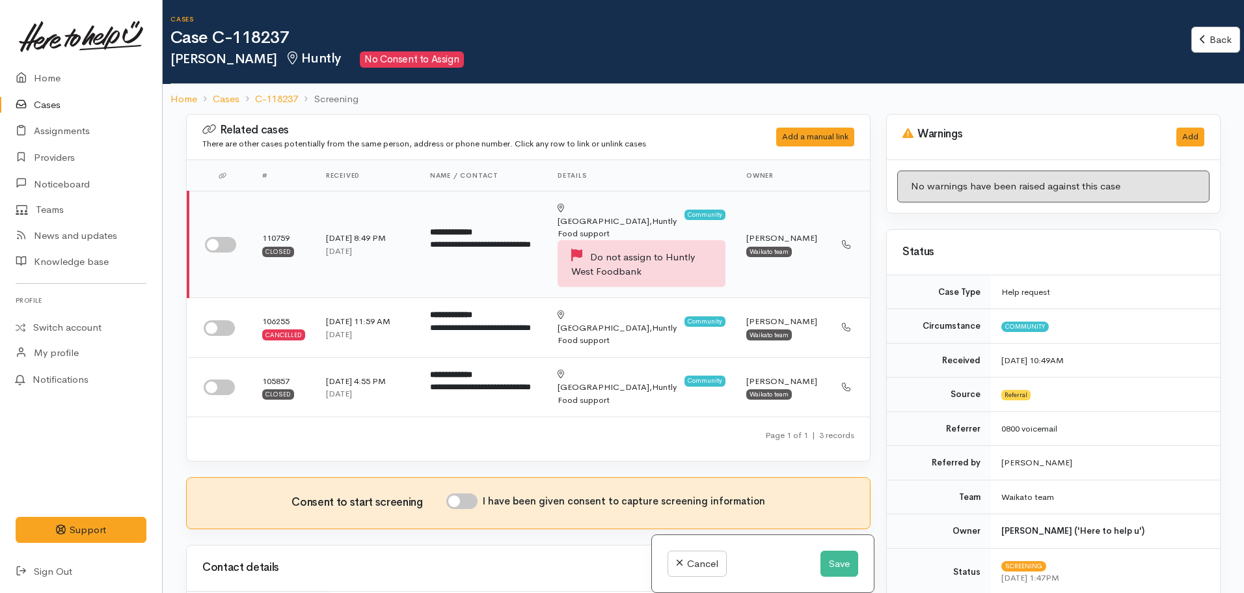
click at [221, 239] on input "checkbox" at bounding box center [220, 245] width 31 height 16
checkbox input "true"
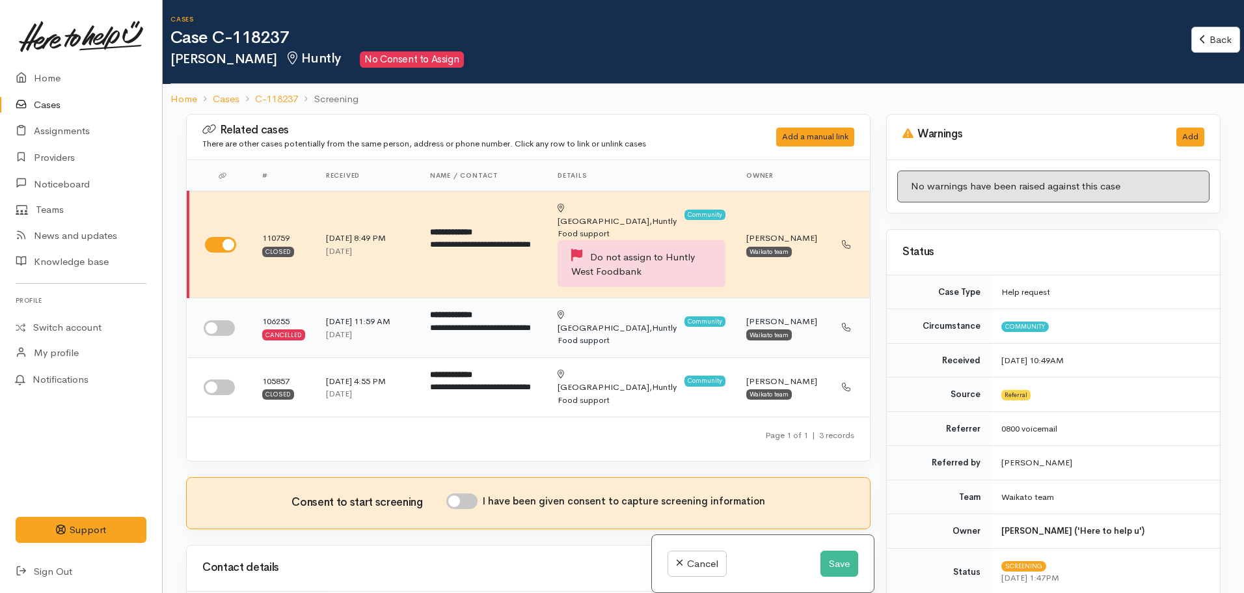
click at [217, 320] on input "checkbox" at bounding box center [219, 328] width 31 height 16
checkbox input "true"
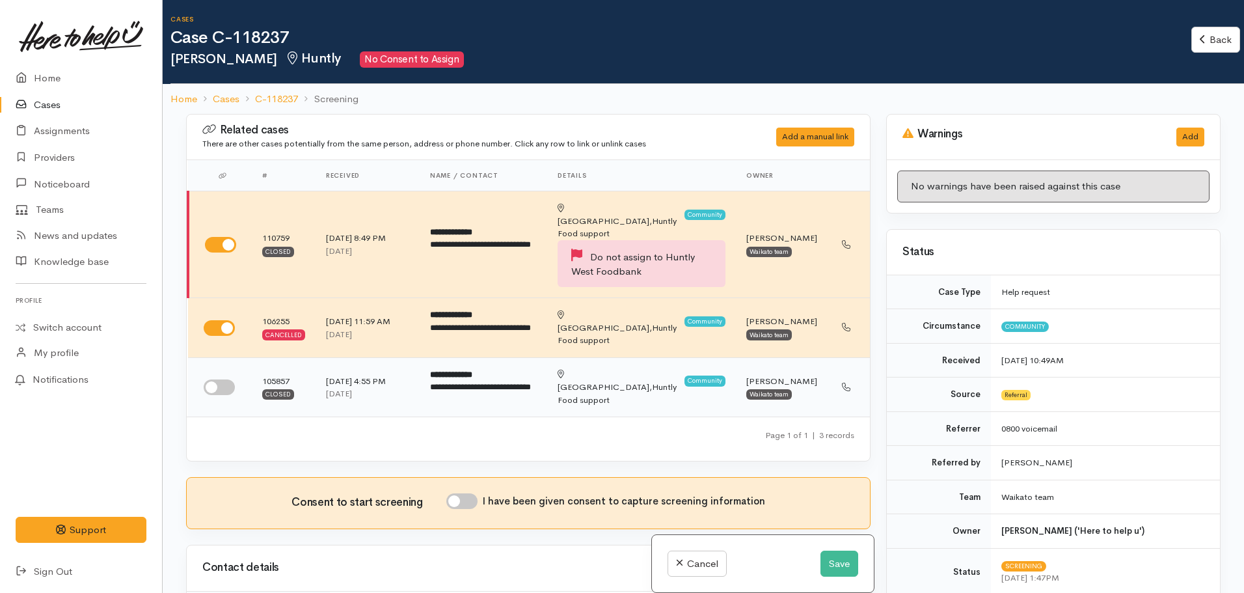
click at [221, 379] on input "checkbox" at bounding box center [219, 387] width 31 height 16
checkbox input "true"
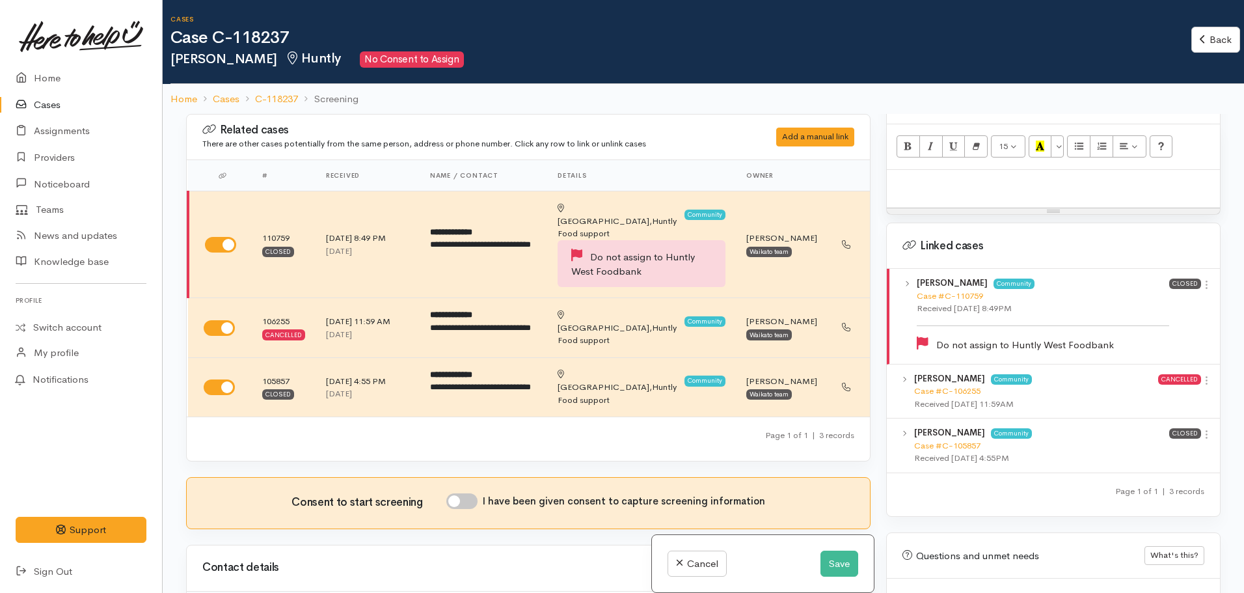
scroll to position [893, 0]
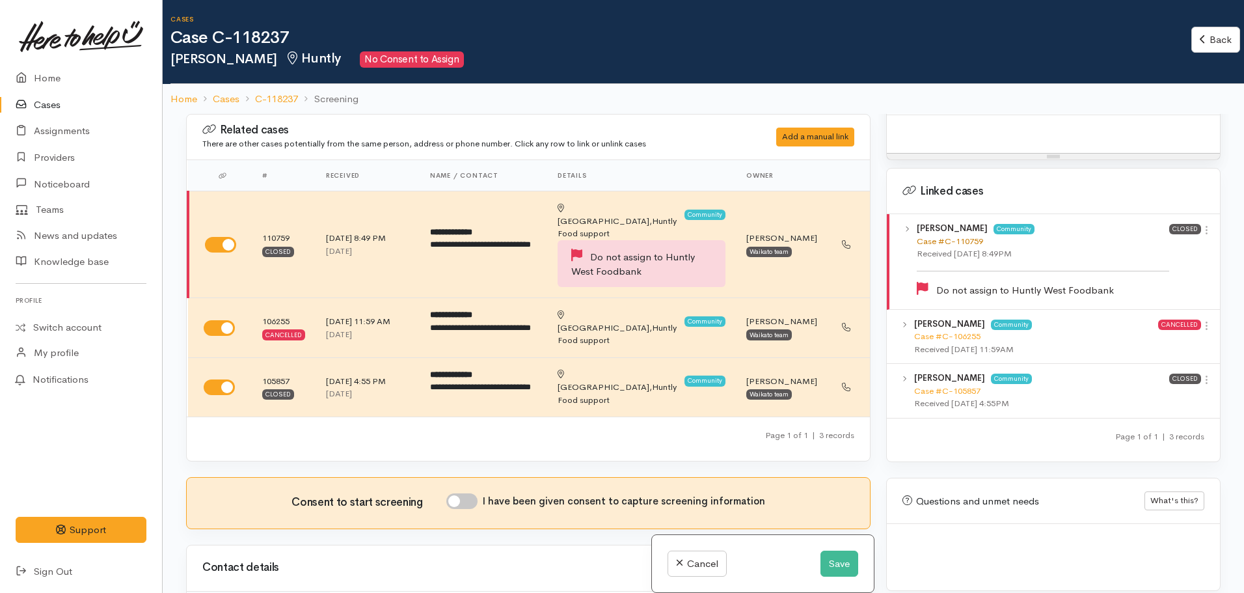
click at [943, 236] on link "Case #C-110759" at bounding box center [950, 241] width 66 height 11
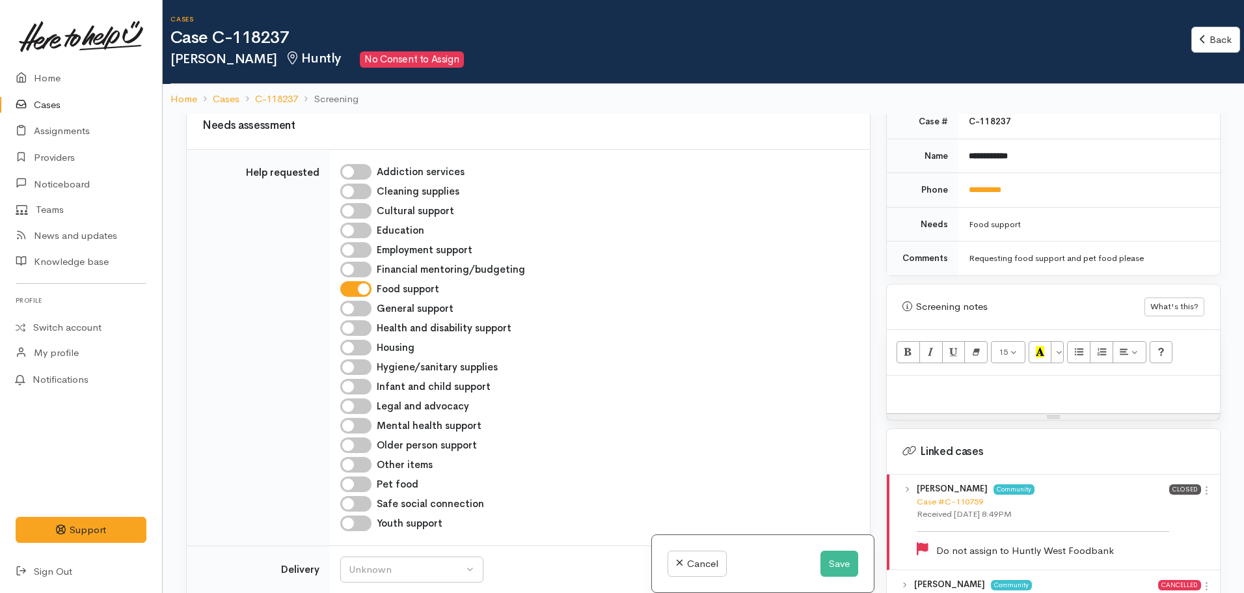
scroll to position [781, 0]
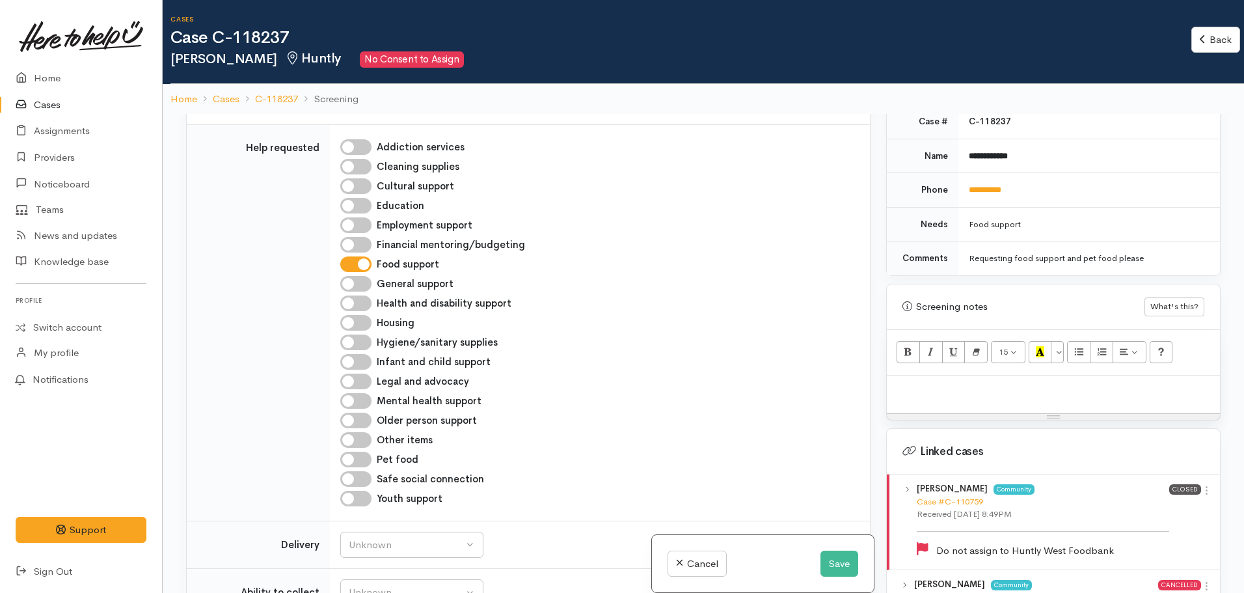
click at [945, 388] on div at bounding box center [1053, 394] width 333 height 38
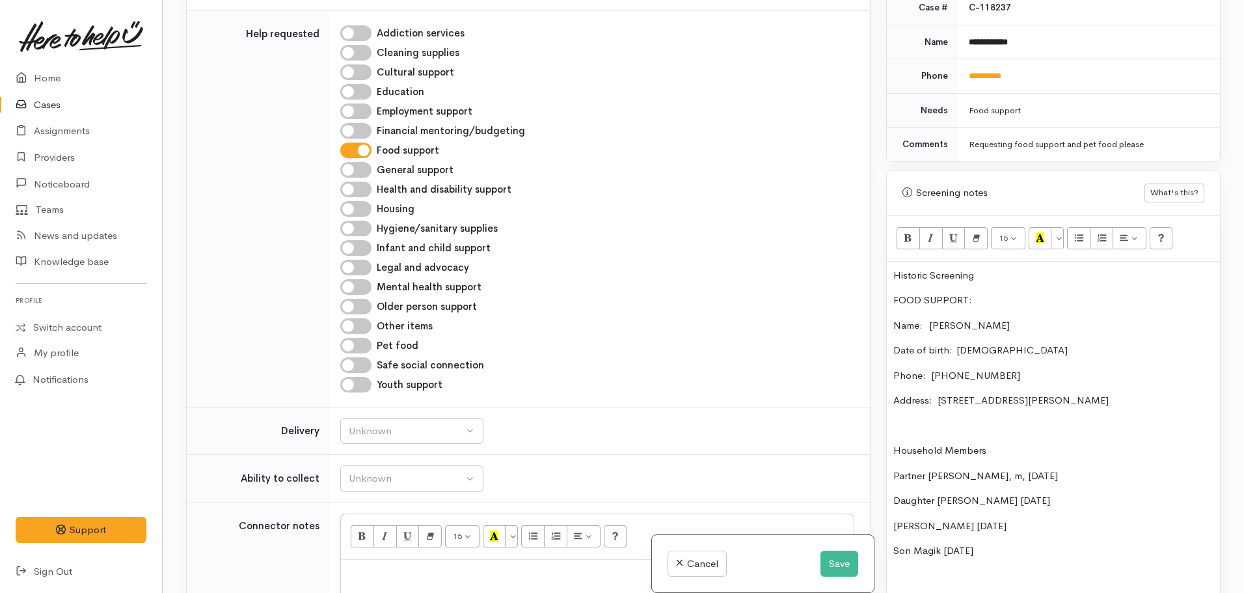
scroll to position [660, 0]
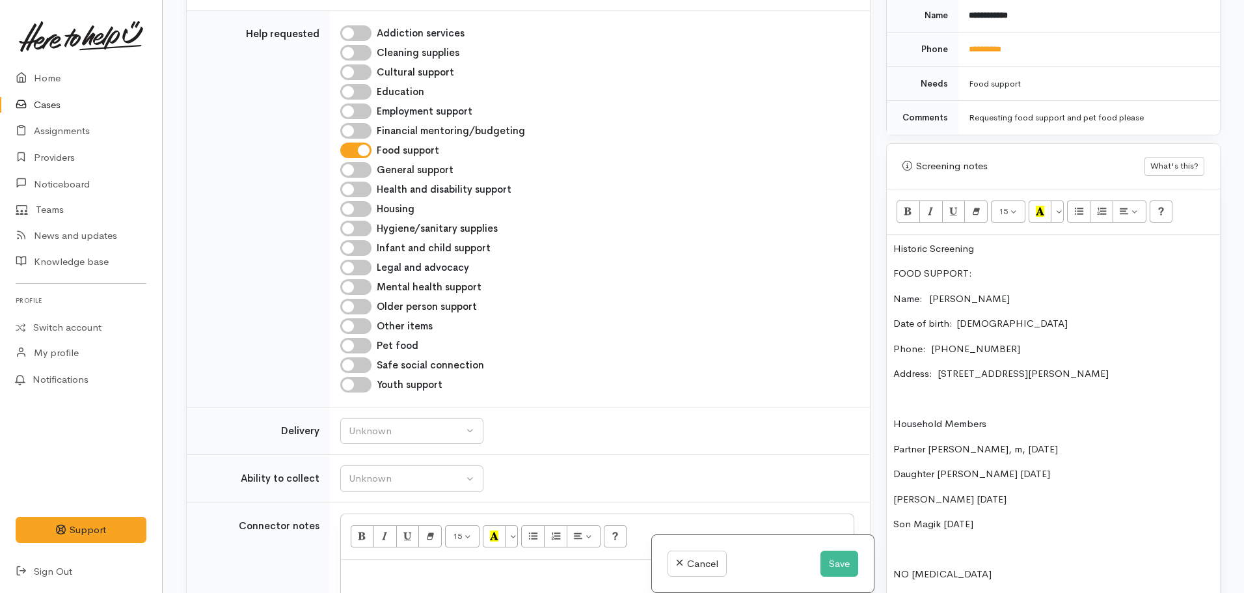
click at [892, 458] on div "Historic Screening FOOD SUPPORT: Name:   Tanaea Fisher Date of birth:  22/2/197…" at bounding box center [1053, 429] width 333 height 389
click at [996, 416] on p "Household Members" at bounding box center [1053, 423] width 320 height 15
drag, startPoint x: 982, startPoint y: 254, endPoint x: 882, endPoint y: 231, distance: 102.3
click at [882, 259] on div "Warnings Add No warnings have been raised against this case Add Warning Title ●…" at bounding box center [1053, 296] width 350 height 593
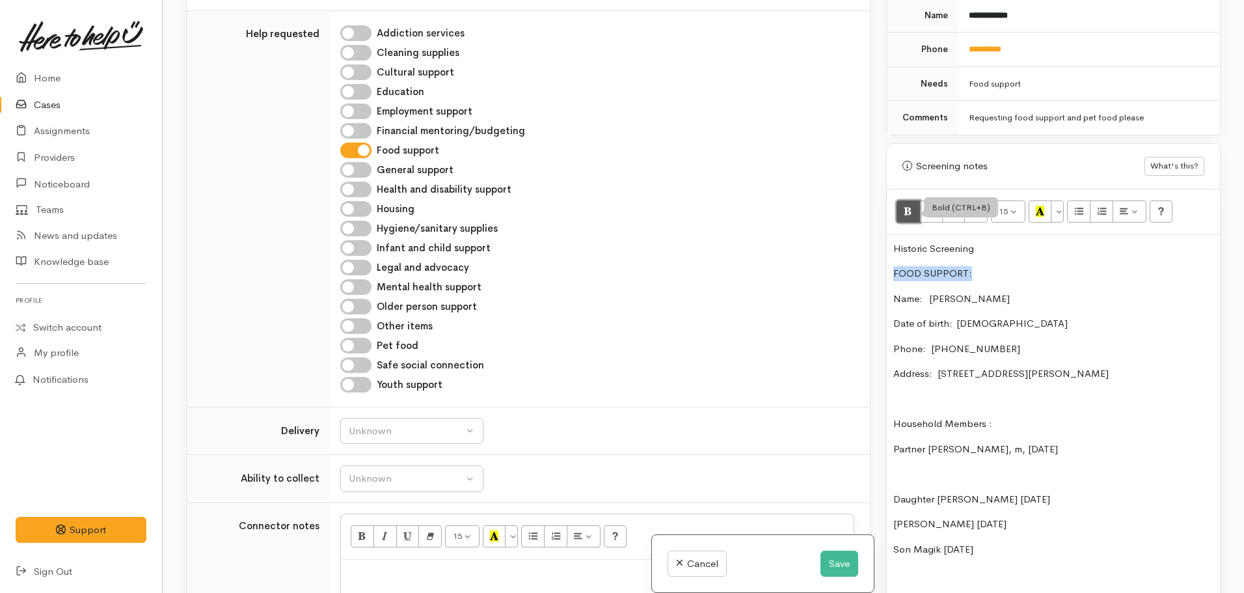
drag, startPoint x: 904, startPoint y: 194, endPoint x: 1002, endPoint y: 186, distance: 97.9
click at [906, 206] on icon "Bold (CTRL+B)" at bounding box center [908, 211] width 8 height 11
click at [1038, 206] on icon "Recent Color" at bounding box center [1040, 211] width 8 height 11
drag, startPoint x: 895, startPoint y: 483, endPoint x: 915, endPoint y: 443, distance: 45.1
click at [897, 478] on div "Historic Screening FOOD SUPPORT: Name:   Tanaea Fisher Date of birth:  22/2/197…" at bounding box center [1053, 442] width 333 height 414
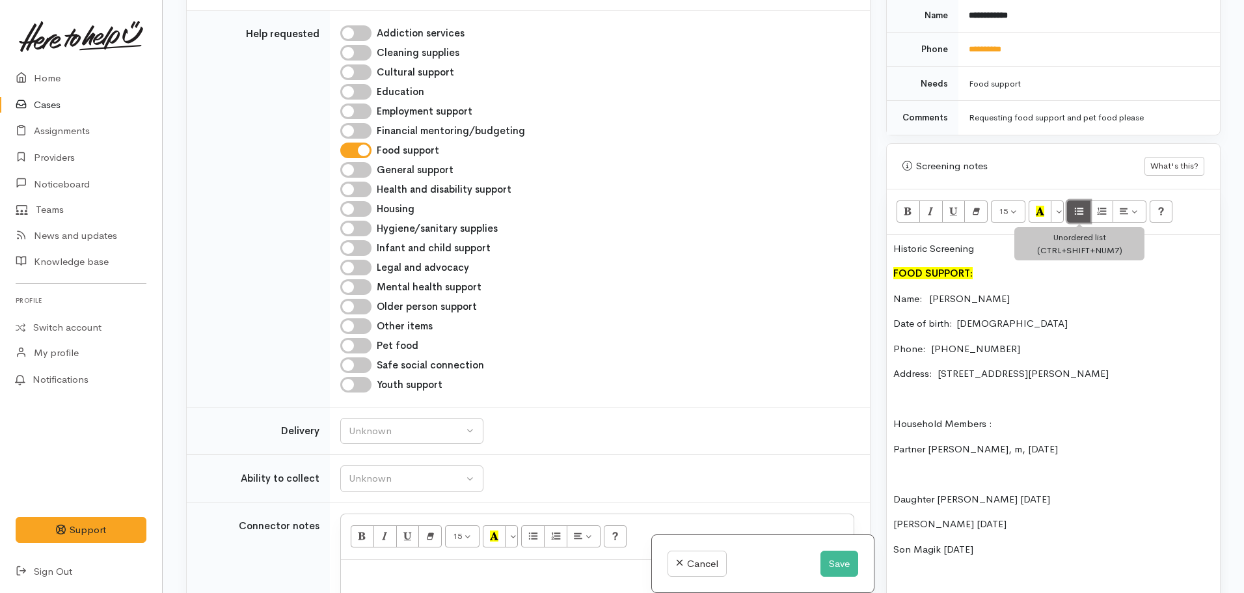
click at [1087, 200] on button "Unordered list (CTRL+SHIFT+NUM7)" at bounding box center [1078, 211] width 23 height 22
drag, startPoint x: 893, startPoint y: 509, endPoint x: 897, endPoint y: 491, distance: 18.0
click at [894, 517] on p "[PERSON_NAME] [DATE]" at bounding box center [1053, 524] width 320 height 15
click at [1073, 202] on button "Unordered list (CTRL+SHIFT+NUM7)" at bounding box center [1078, 211] width 23 height 22
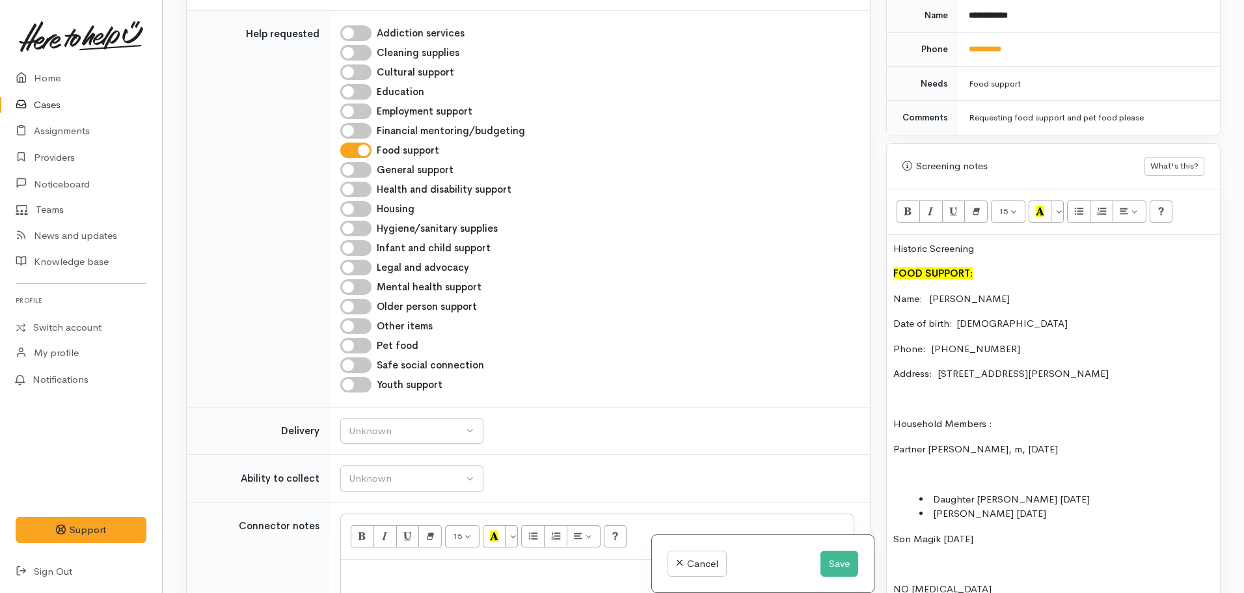
drag, startPoint x: 894, startPoint y: 533, endPoint x: 1018, endPoint y: 390, distance: 189.1
click at [894, 532] on p "Son Magik [DATE]" at bounding box center [1053, 539] width 320 height 15
click at [1083, 206] on icon "Unordered list (CTRL+SHIFT+NUM7)" at bounding box center [1079, 211] width 8 height 11
click at [926, 467] on p at bounding box center [1053, 473] width 320 height 15
drag, startPoint x: 1016, startPoint y: 401, endPoint x: 885, endPoint y: 409, distance: 131.7
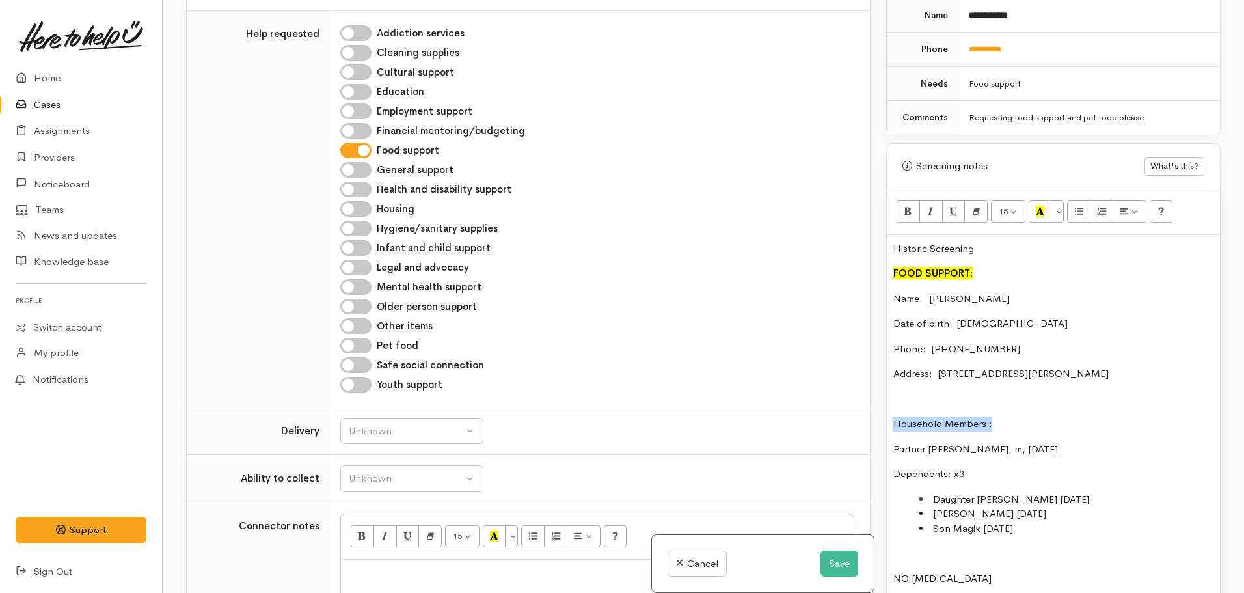
click at [885, 409] on div "Warnings Add No warnings have been raised against this case Add Warning Title ●…" at bounding box center [1053, 296] width 350 height 593
click at [926, 442] on p "Partner Harrold Williams, m, 2/3/1981" at bounding box center [1053, 449] width 320 height 15
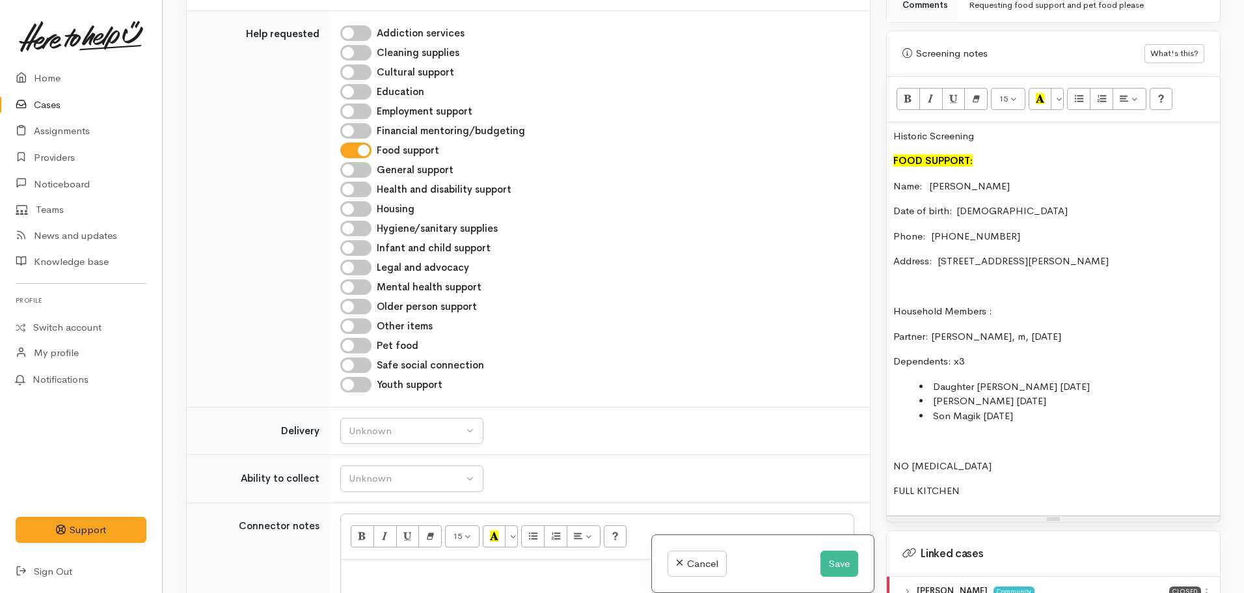
scroll to position [790, 0]
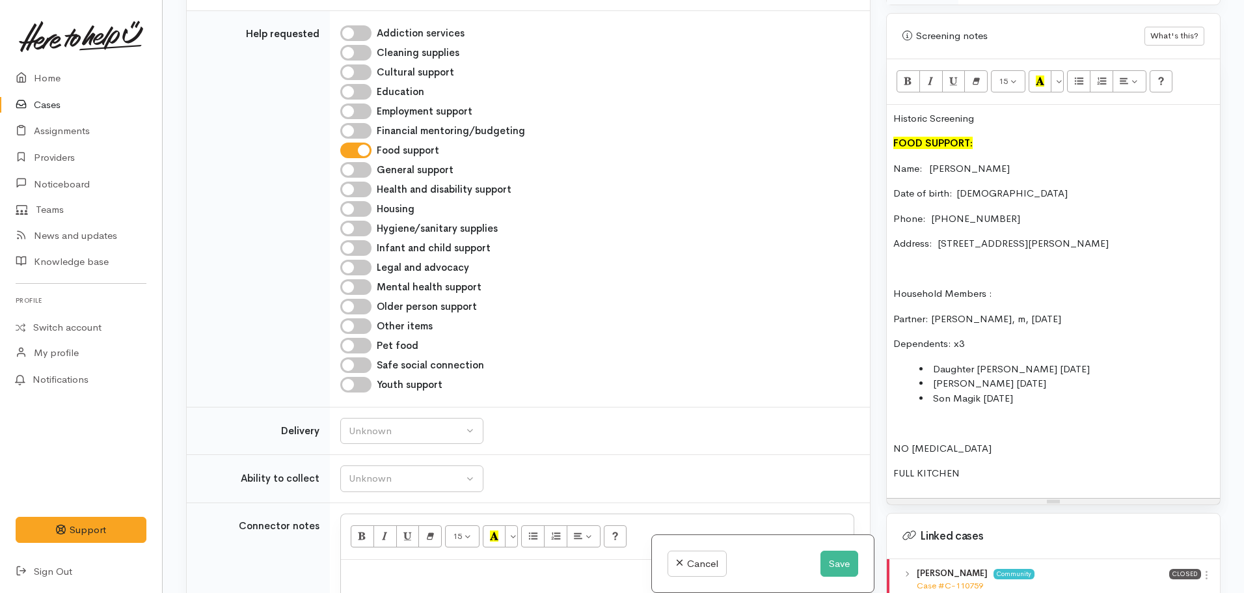
click at [987, 466] on p "FULL KITCHEN" at bounding box center [1053, 473] width 320 height 15
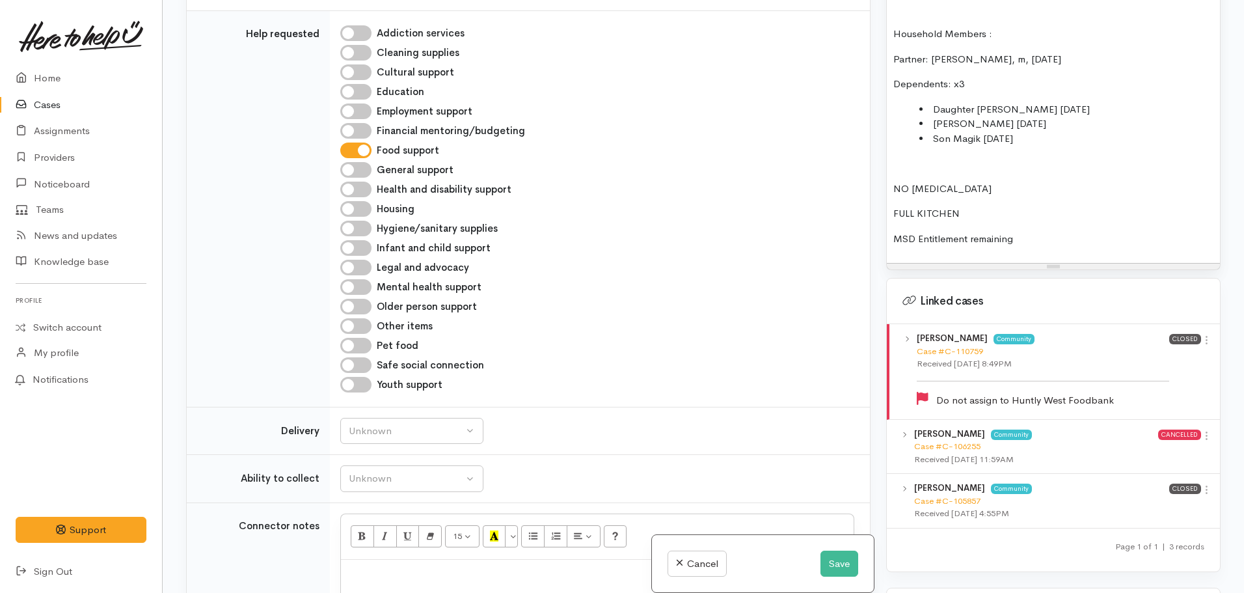
scroll to position [1050, 0]
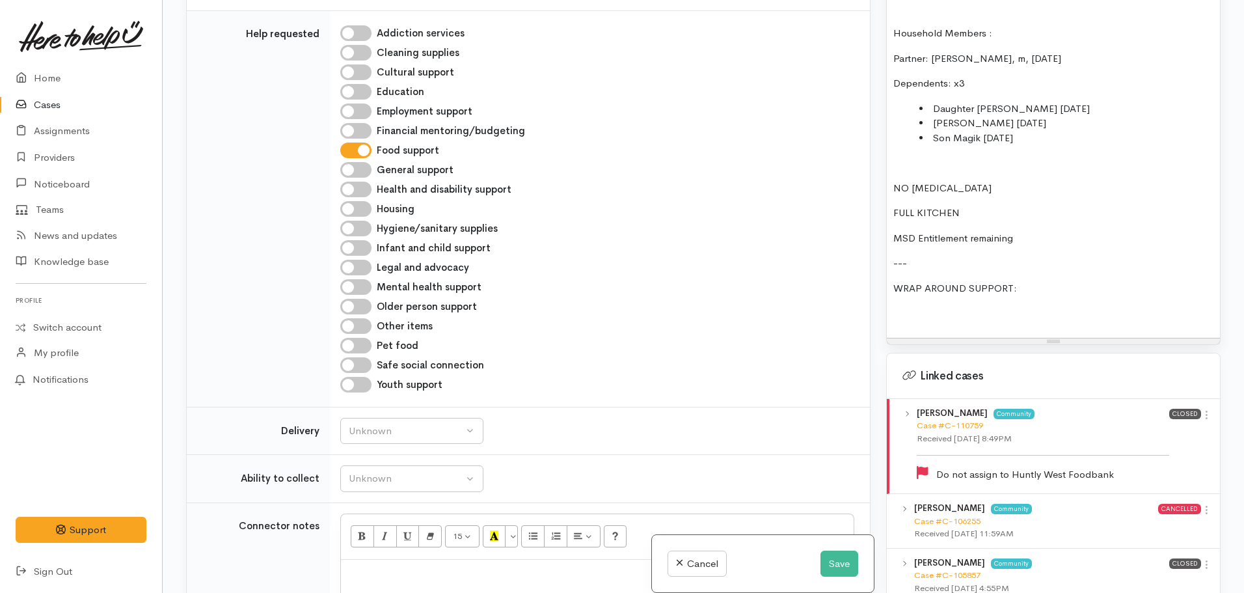
drag, startPoint x: 923, startPoint y: 307, endPoint x: 912, endPoint y: 301, distance: 13.1
click at [923, 307] on p at bounding box center [1053, 313] width 320 height 15
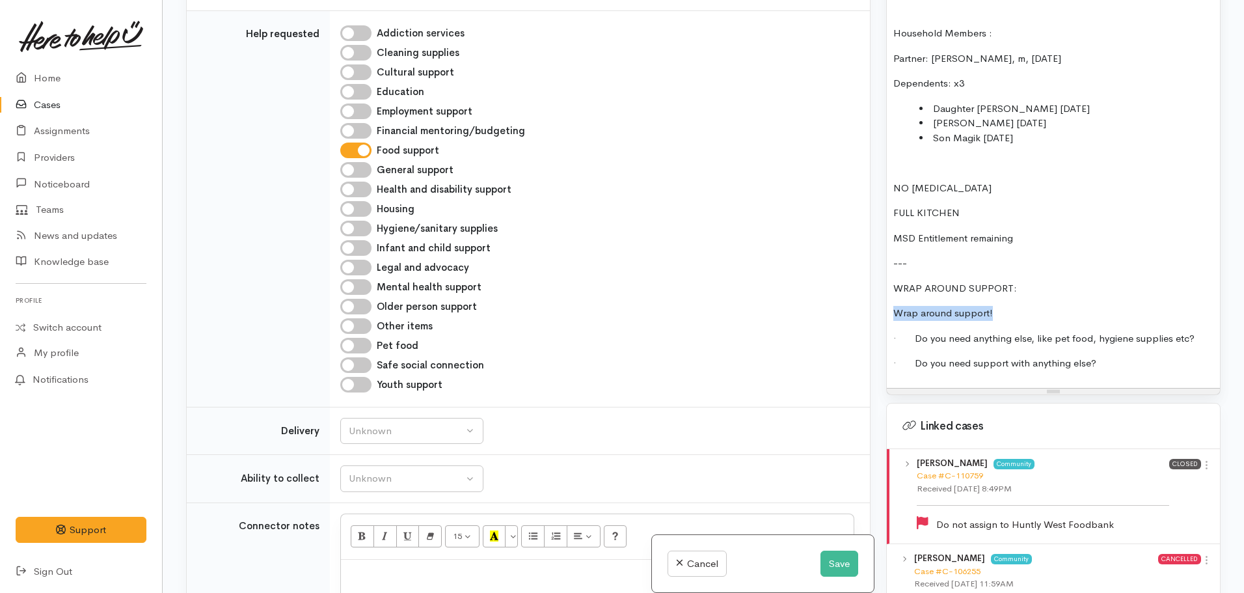
drag, startPoint x: 1006, startPoint y: 291, endPoint x: 847, endPoint y: 291, distance: 159.4
click at [847, 291] on div "Related cases There are other cases potentially from the same person, address o…" at bounding box center [703, 296] width 1050 height 593
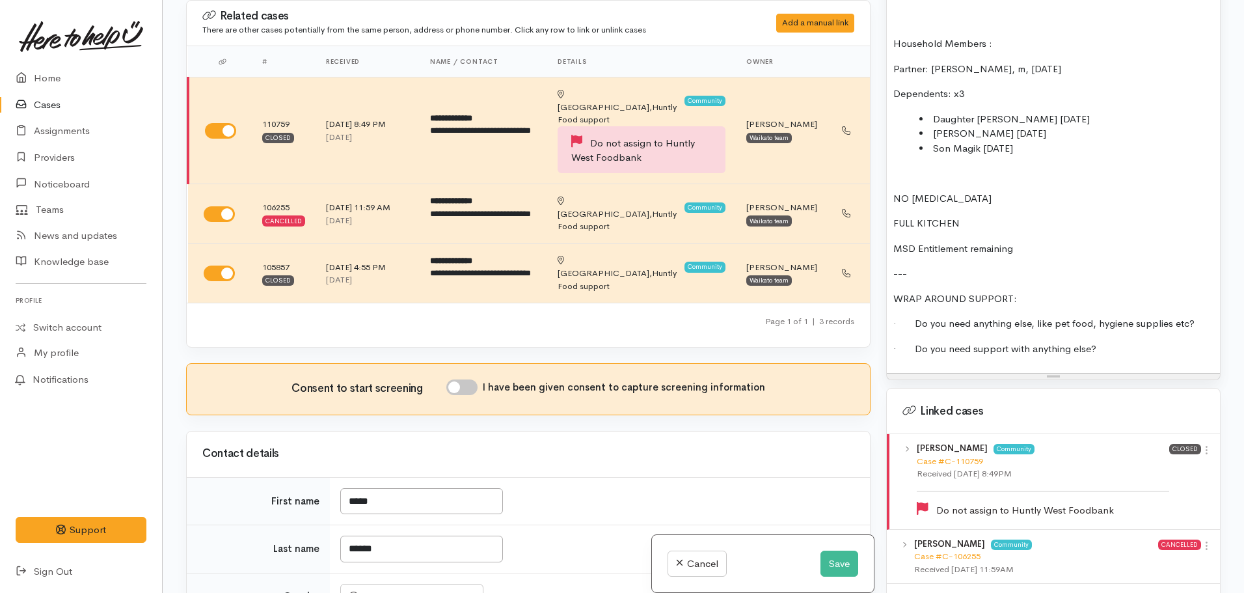
scroll to position [1310, 0]
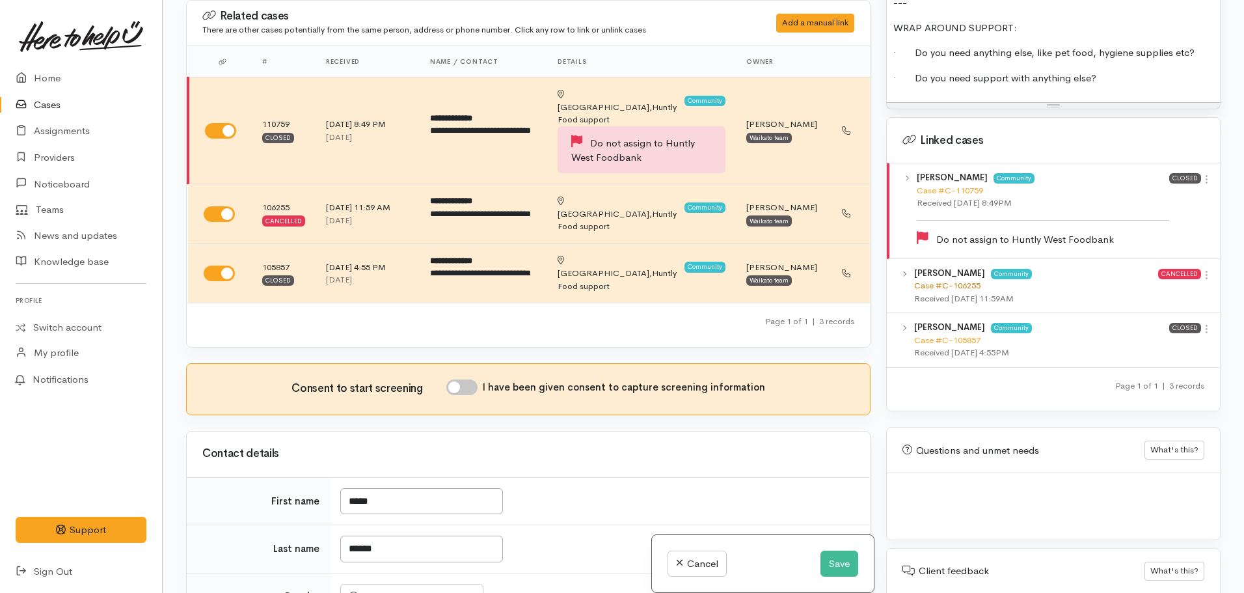
click at [943, 278] on div "Tanaea Fisher Community Case #C-106255 Received 28 Nov 2024 11:59AM" at bounding box center [1036, 286] width 244 height 38
click at [943, 280] on link "Case #C-106255" at bounding box center [947, 285] width 66 height 11
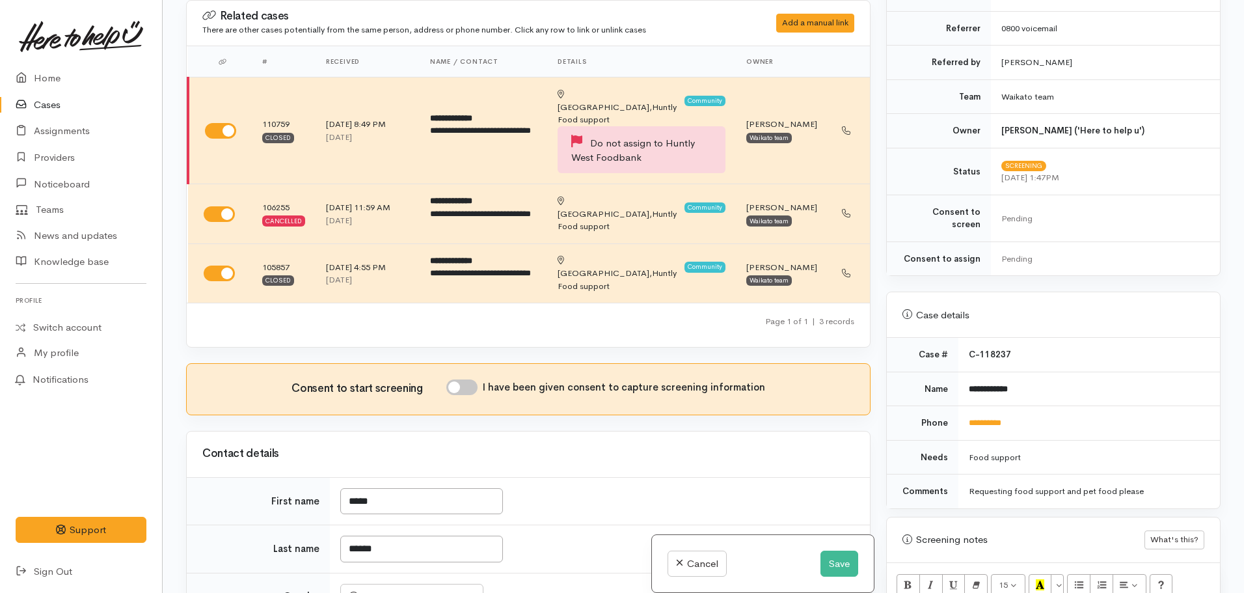
scroll to position [204, 0]
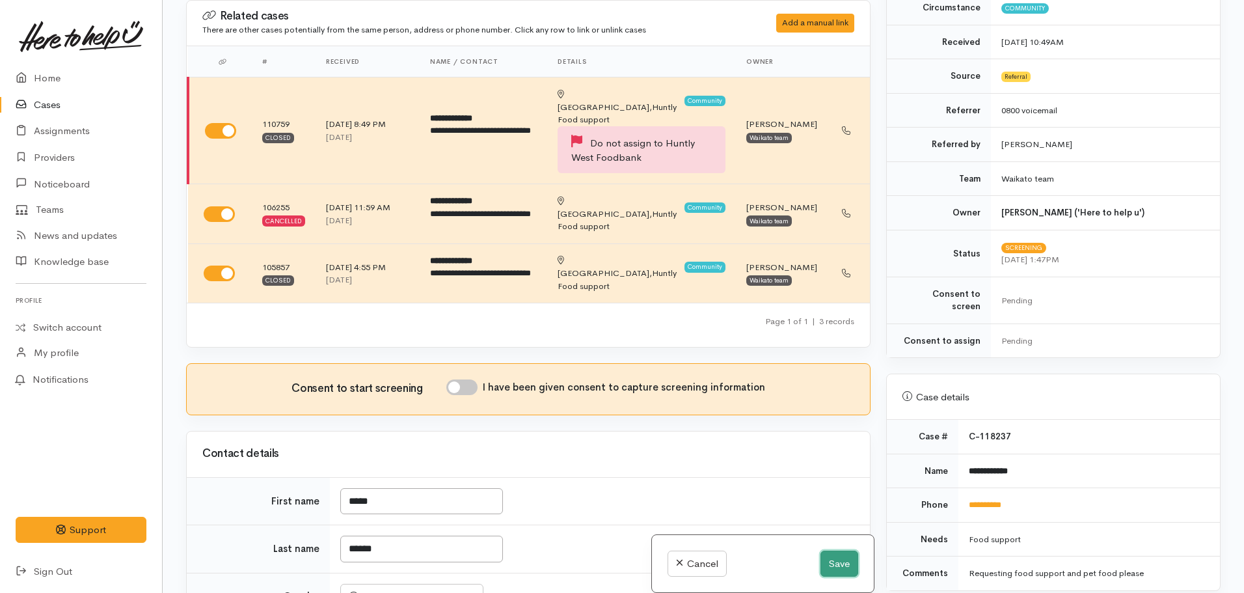
click at [835, 565] on button "Save" at bounding box center [839, 563] width 38 height 27
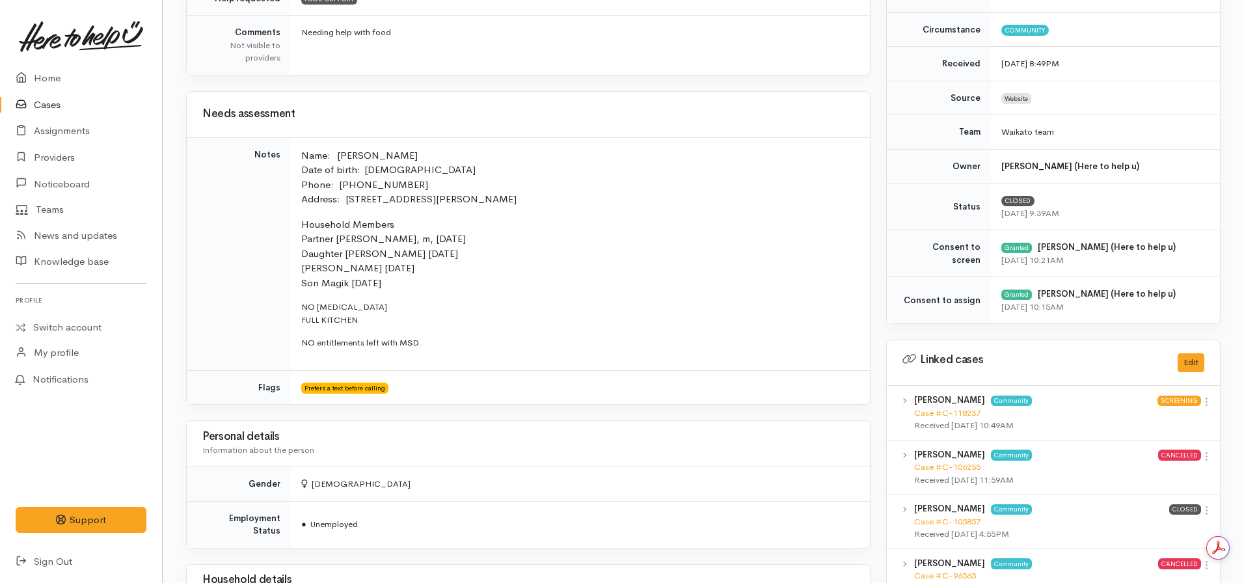
scroll to position [260, 0]
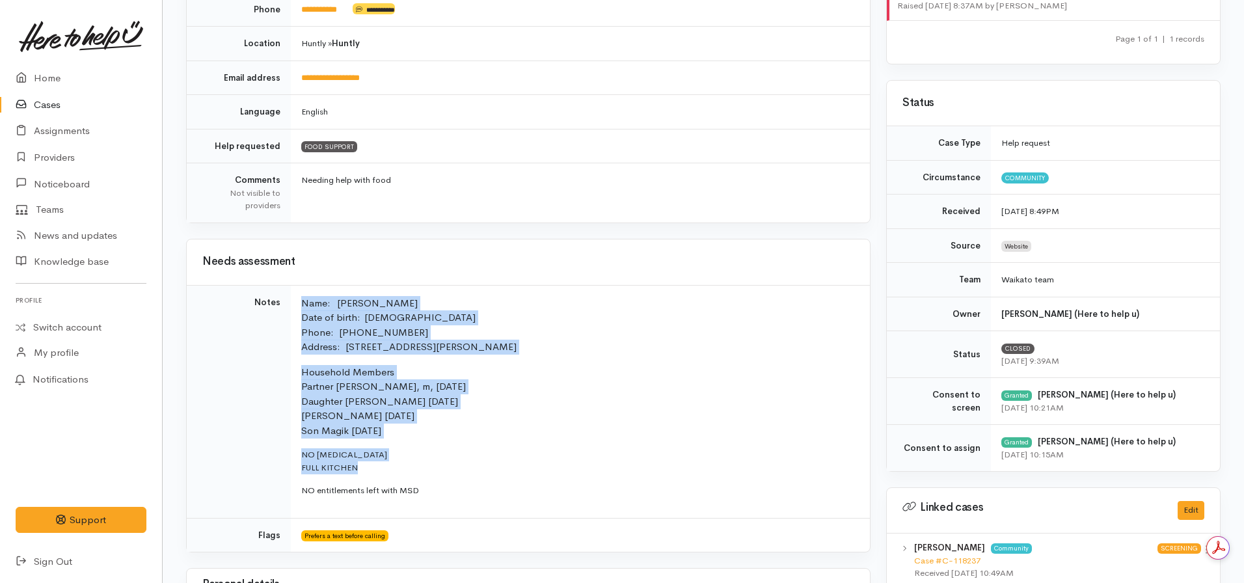
drag, startPoint x: 360, startPoint y: 463, endPoint x: 297, endPoint y: 307, distance: 168.4
click at [297, 307] on td "Name:   [PERSON_NAME] Date of birth:  [DEMOGRAPHIC_DATA] Phone:   [PHONE_NUMBER…" at bounding box center [580, 401] width 579 height 233
copy td "Name:   [PERSON_NAME] Date of birth:  [DEMOGRAPHIC_DATA] Phone:   [PHONE_NUMBER…"
click at [617, 321] on p "Name:   [PERSON_NAME] Date of birth:  [DEMOGRAPHIC_DATA] Phone:   [PHONE_NUMBER…" at bounding box center [577, 325] width 553 height 59
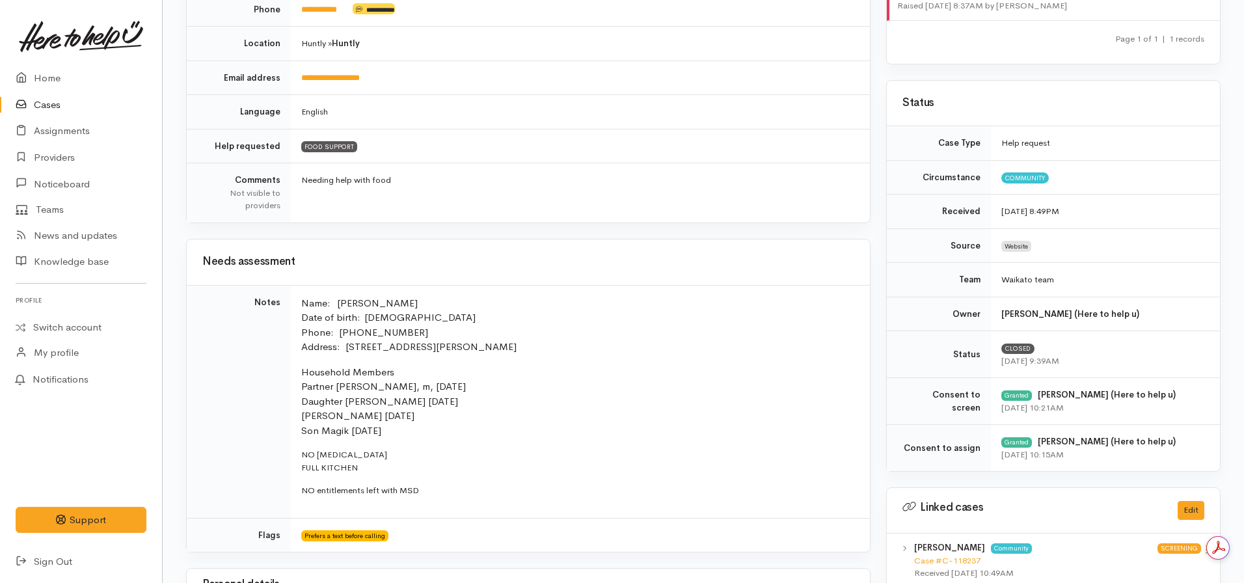
scroll to position [0, 0]
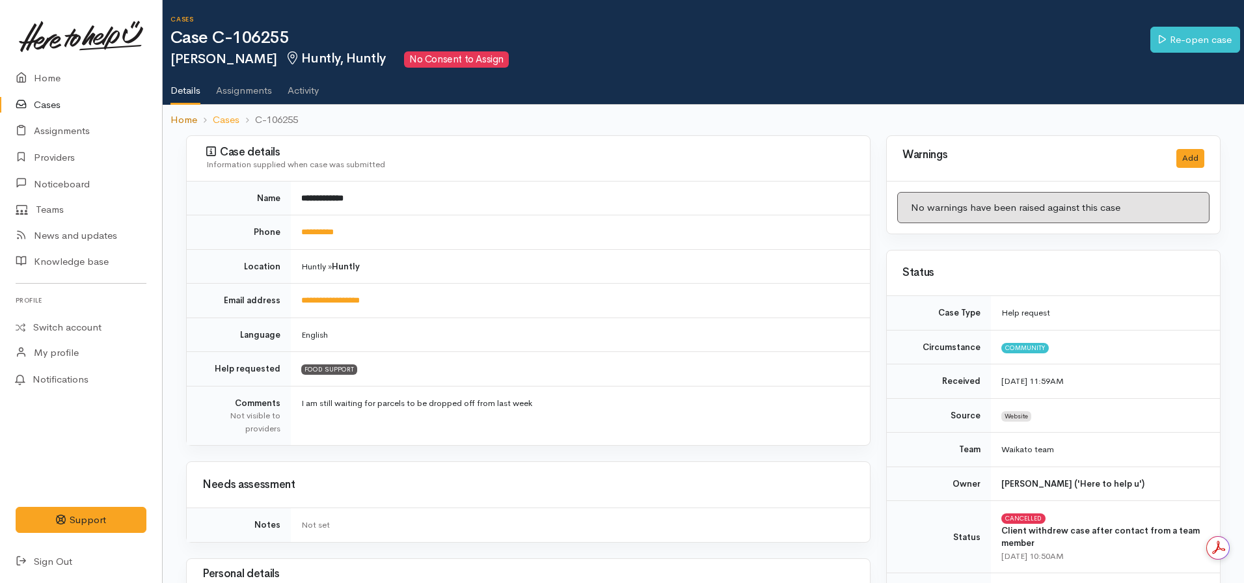
click at [185, 118] on link "Home" at bounding box center [183, 120] width 27 height 15
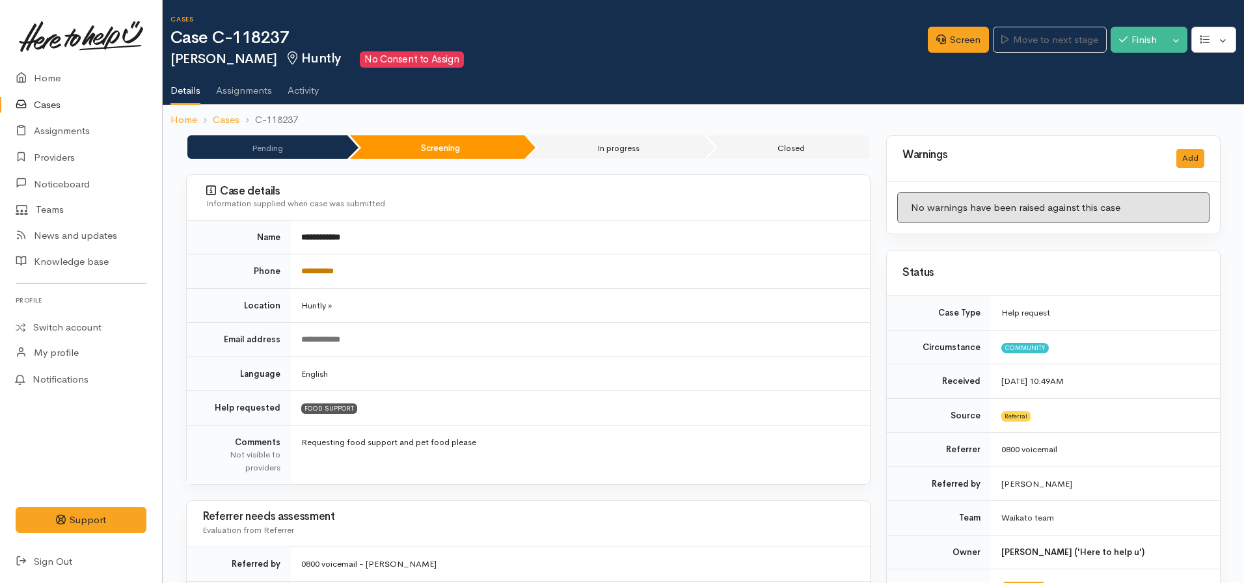
click at [322, 270] on link "**********" at bounding box center [317, 271] width 33 height 8
click at [944, 46] on link "Screen" at bounding box center [958, 40] width 61 height 27
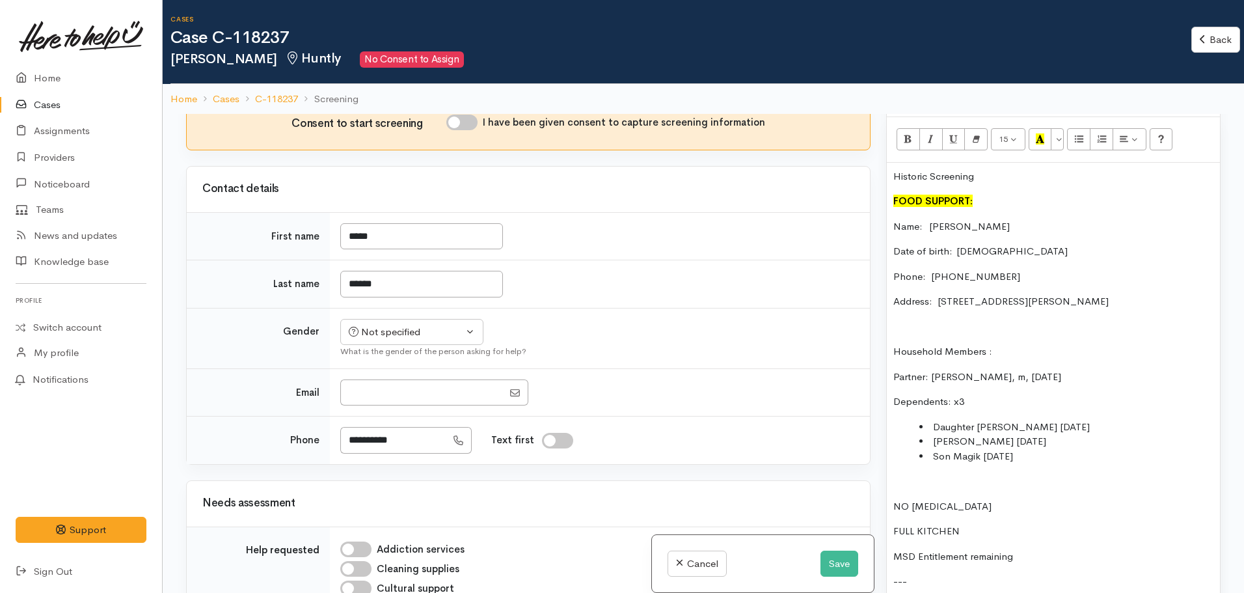
scroll to position [130, 0]
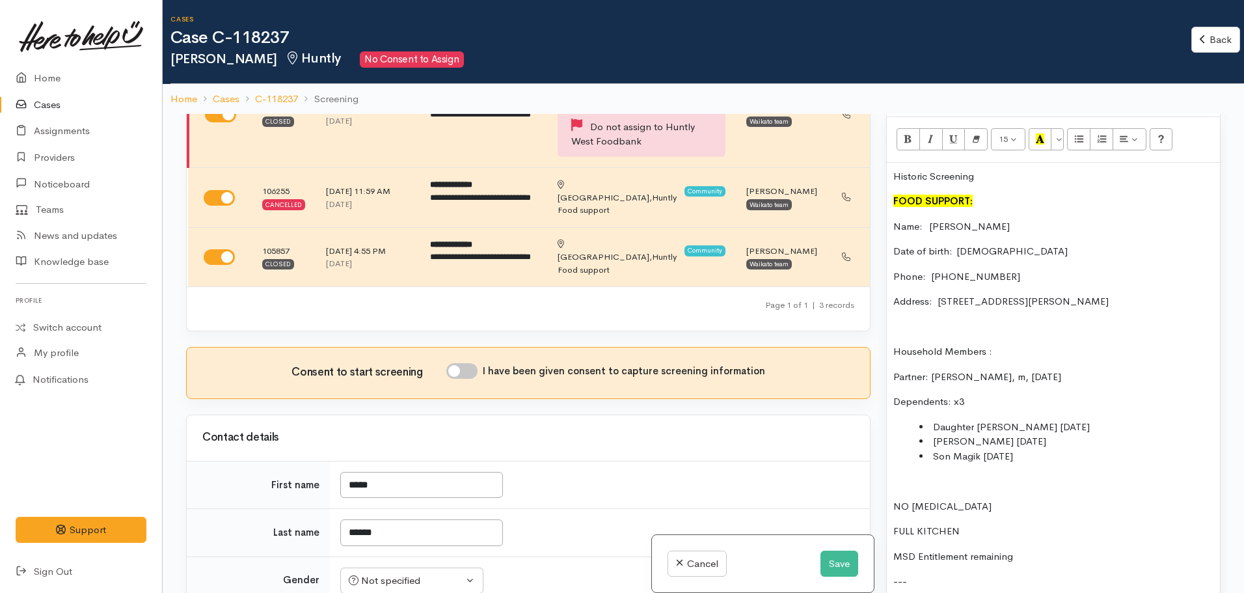
click at [1075, 294] on p "Address:   [STREET_ADDRESS][PERSON_NAME]" at bounding box center [1053, 301] width 320 height 15
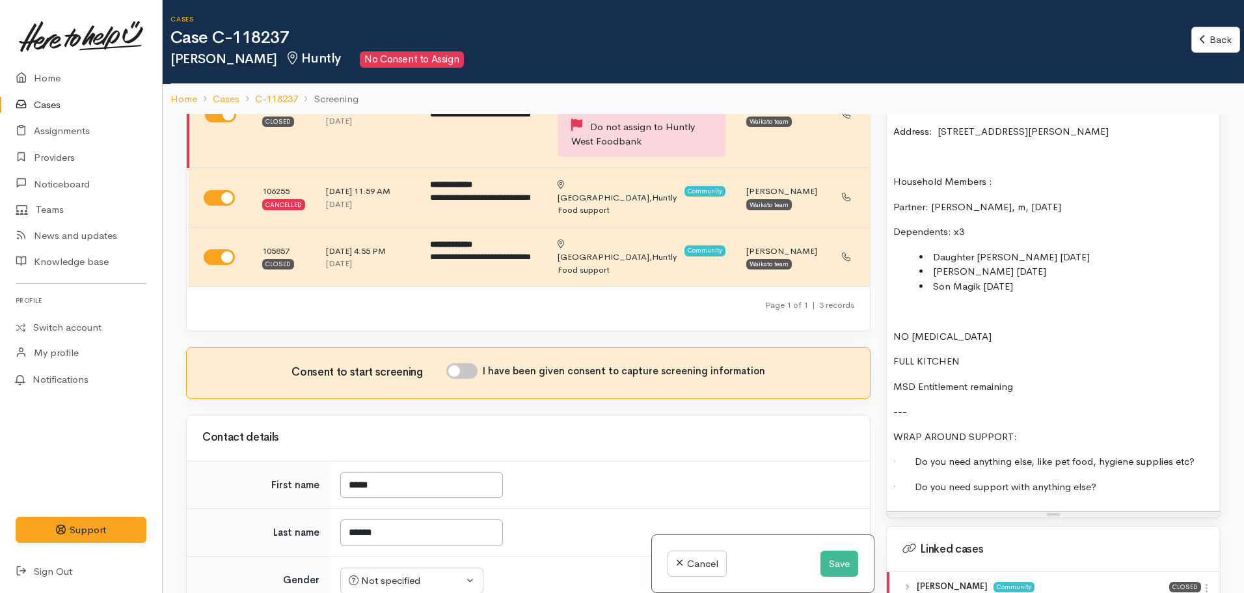
scroll to position [1171, 0]
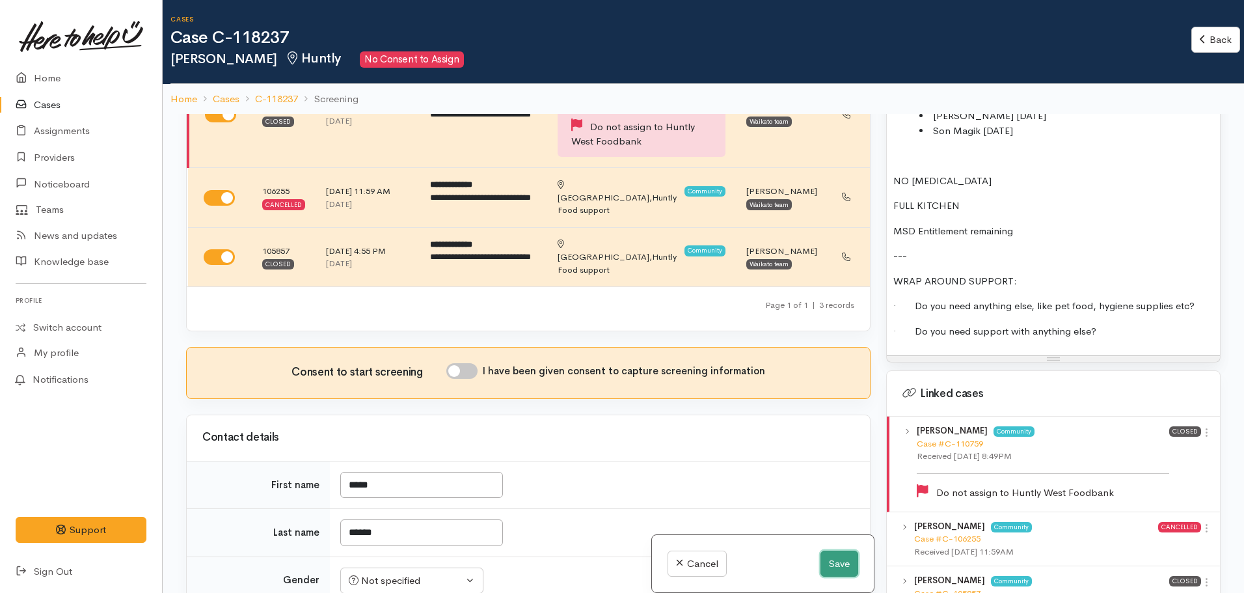
click at [824, 565] on button "Save" at bounding box center [839, 563] width 38 height 27
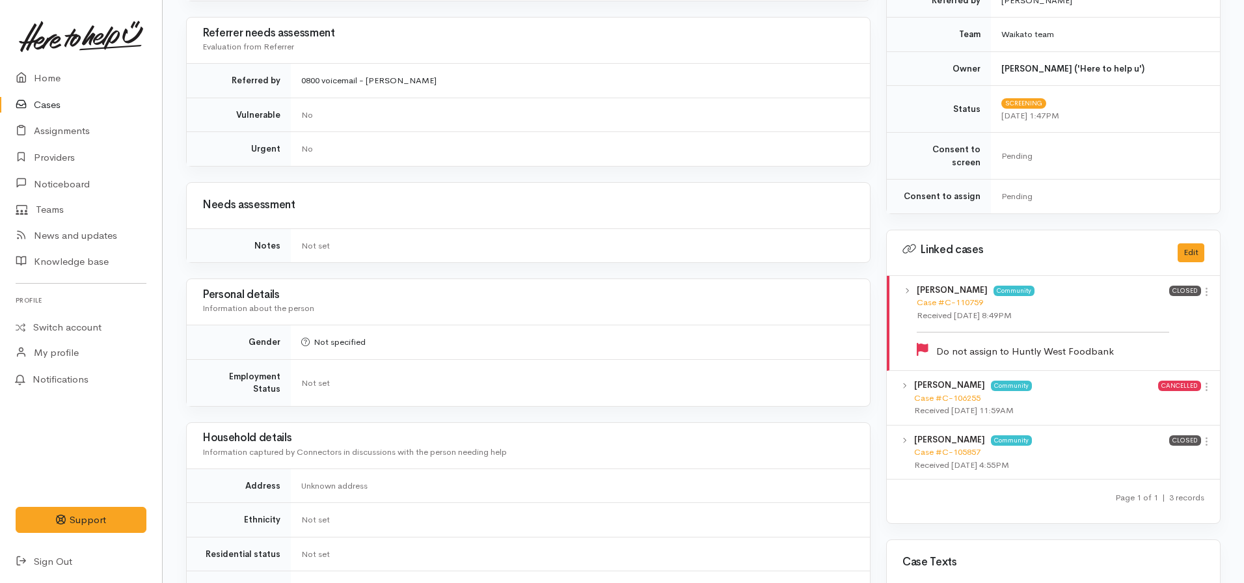
scroll to position [846, 0]
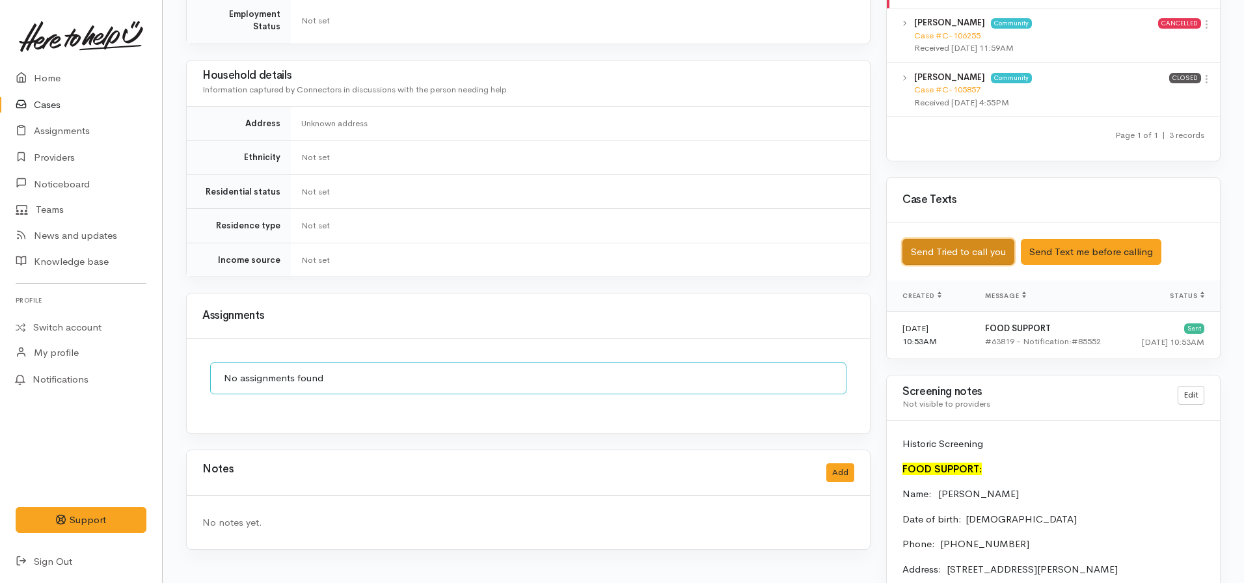
click at [925, 243] on button "Send Tried to call you" at bounding box center [958, 252] width 112 height 27
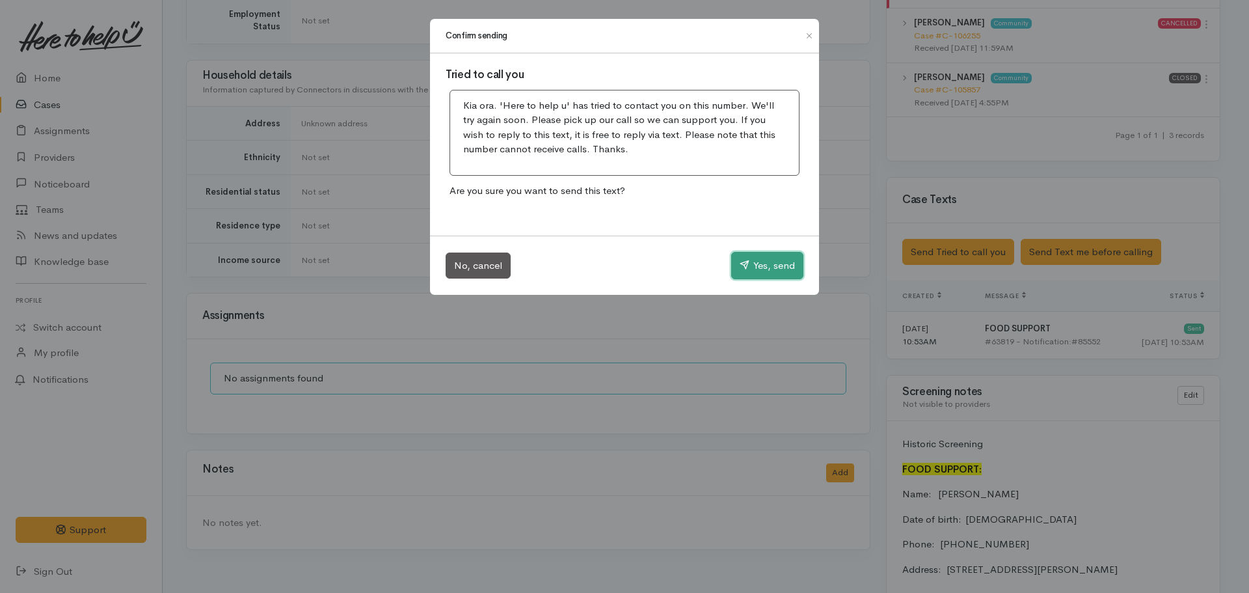
click at [766, 275] on button "Yes, send" at bounding box center [767, 265] width 72 height 27
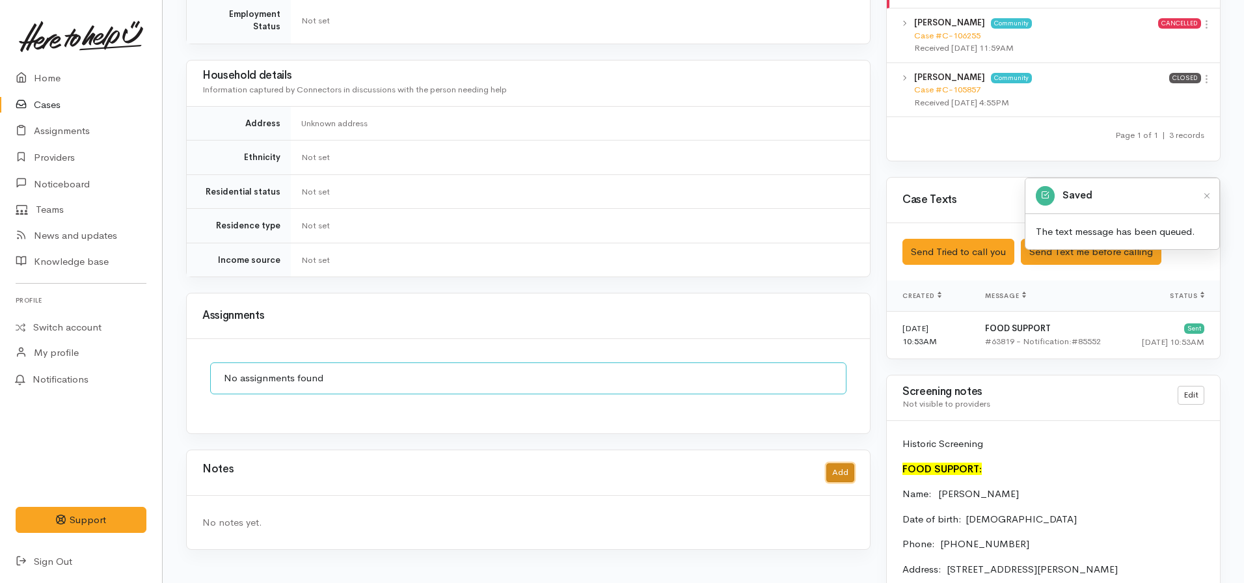
click at [848, 463] on button "Add" at bounding box center [840, 472] width 28 height 19
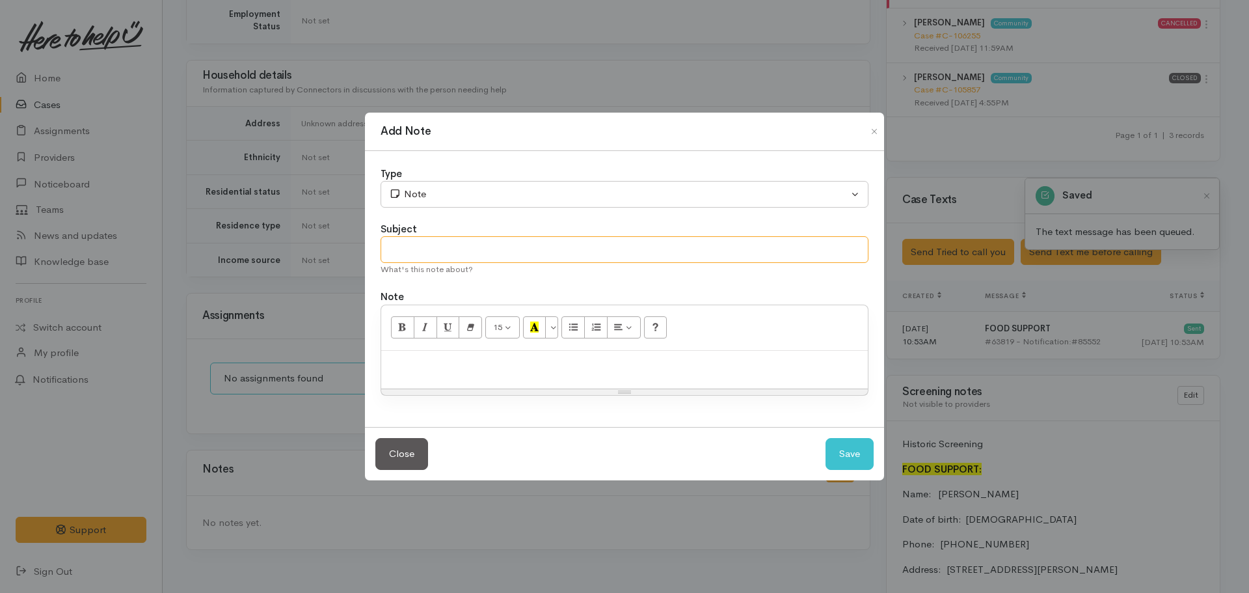
click at [445, 249] on input "text" at bounding box center [625, 249] width 488 height 27
type input "Attempt to contact #1"
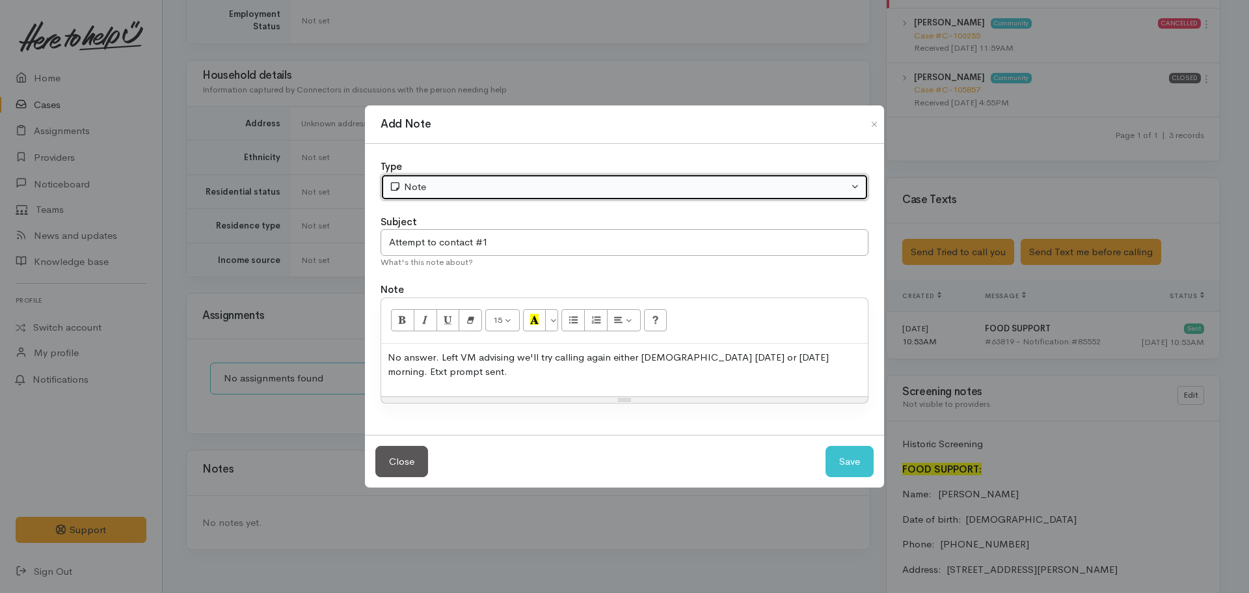
click at [449, 178] on button "Note" at bounding box center [625, 187] width 488 height 27
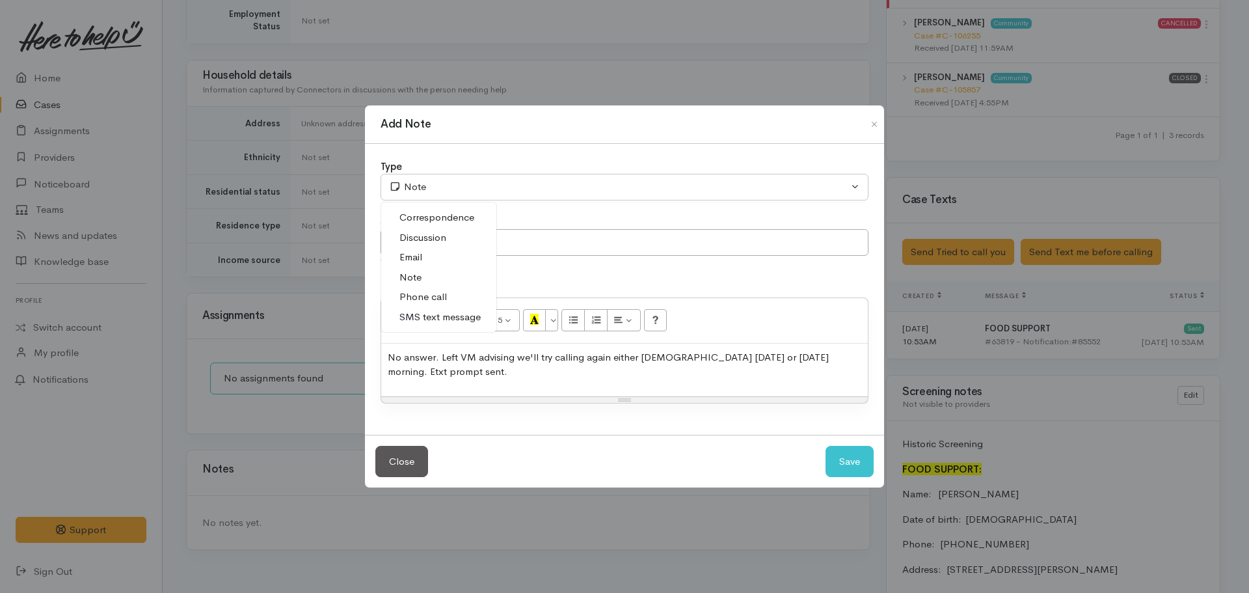
click at [416, 295] on span "Phone call" at bounding box center [422, 297] width 47 height 15
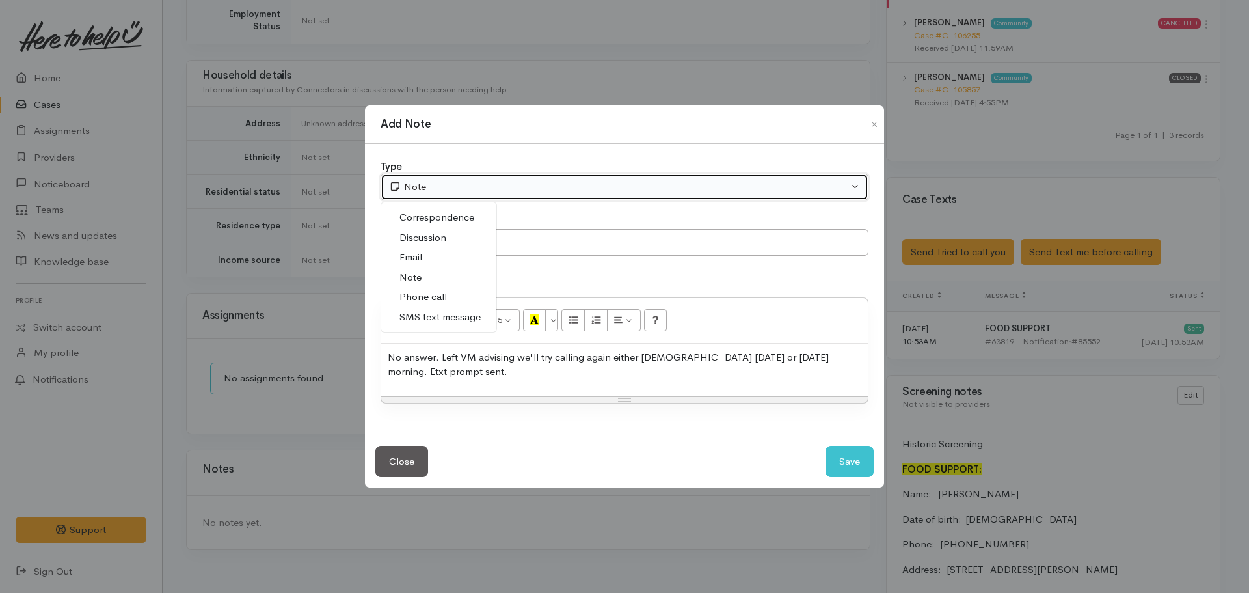
select select "3"
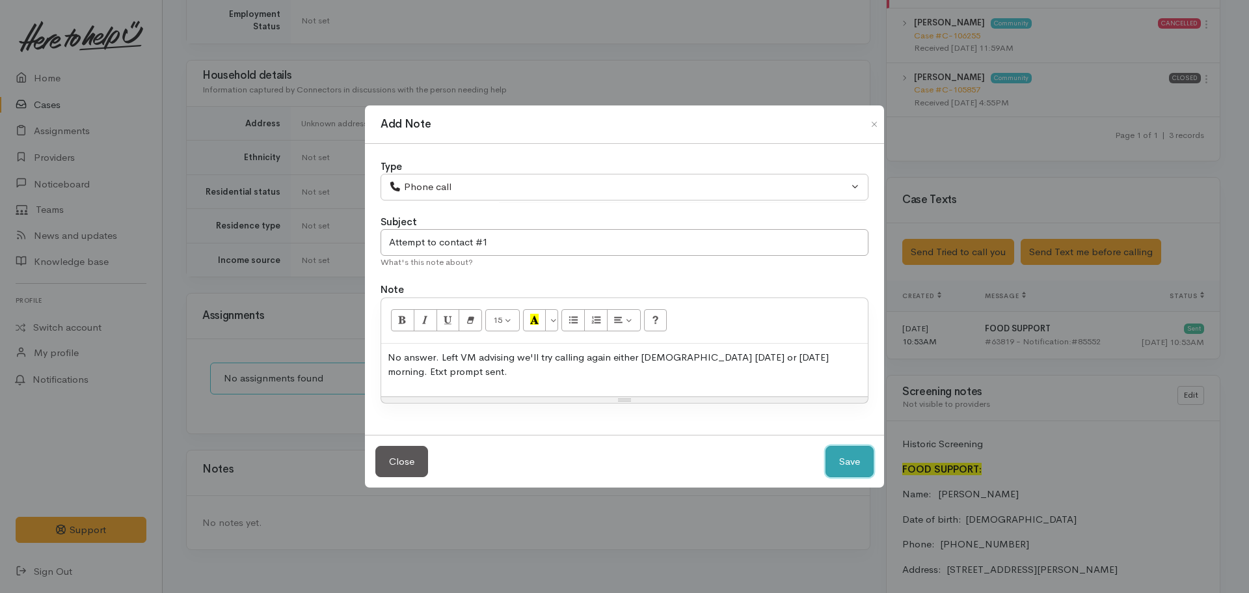
click at [848, 453] on button "Save" at bounding box center [850, 462] width 48 height 32
select select "1"
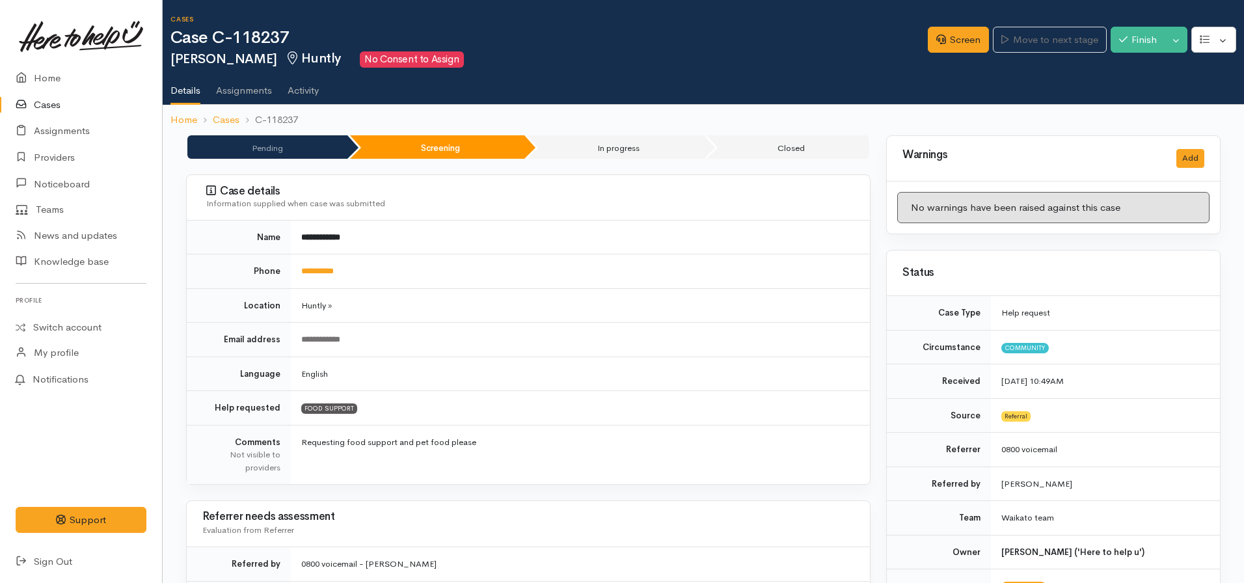
click at [177, 129] on ol "Home Cases C-118237" at bounding box center [703, 120] width 1066 height 31
click at [182, 121] on link "Home" at bounding box center [183, 120] width 27 height 15
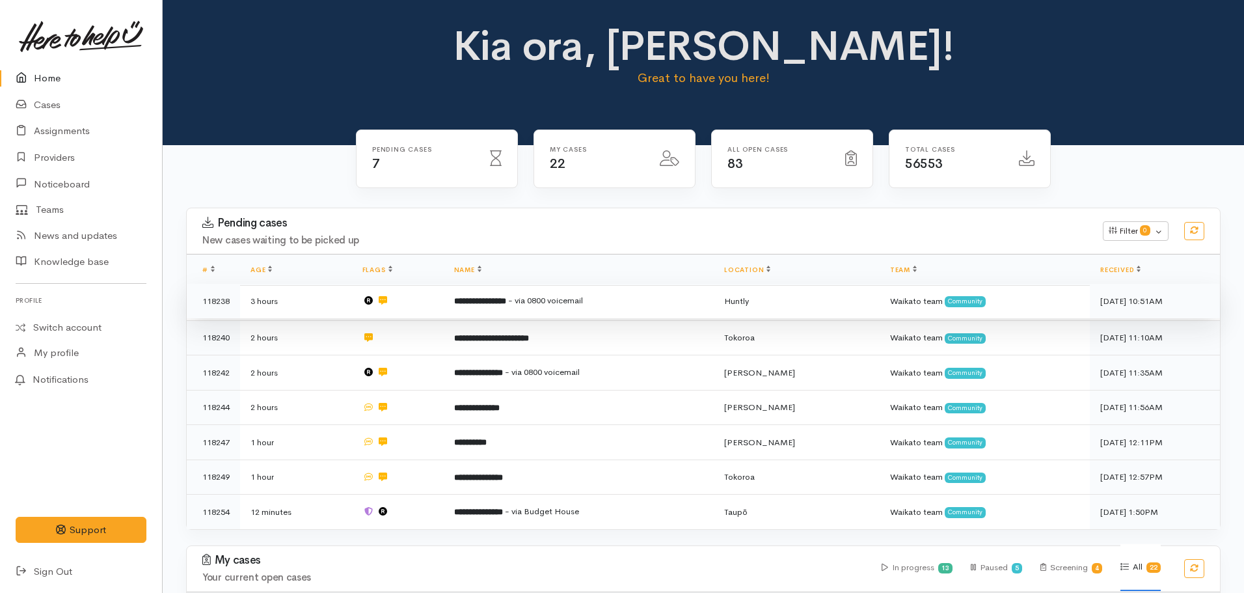
click at [525, 309] on td "**********" at bounding box center [579, 301] width 271 height 35
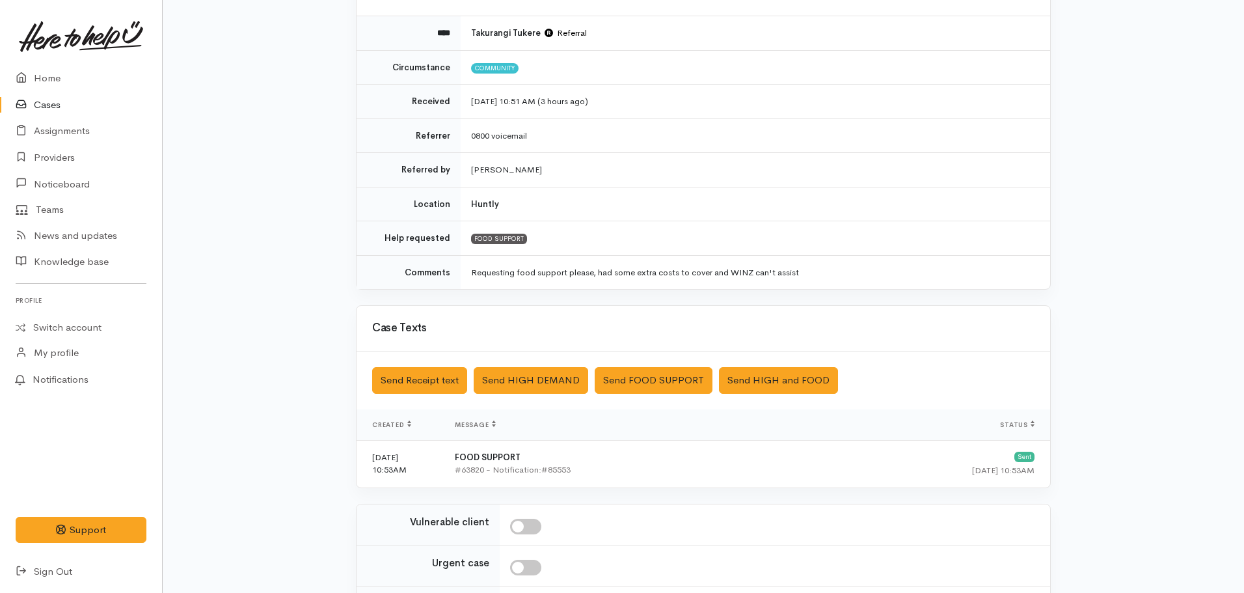
scroll to position [293, 0]
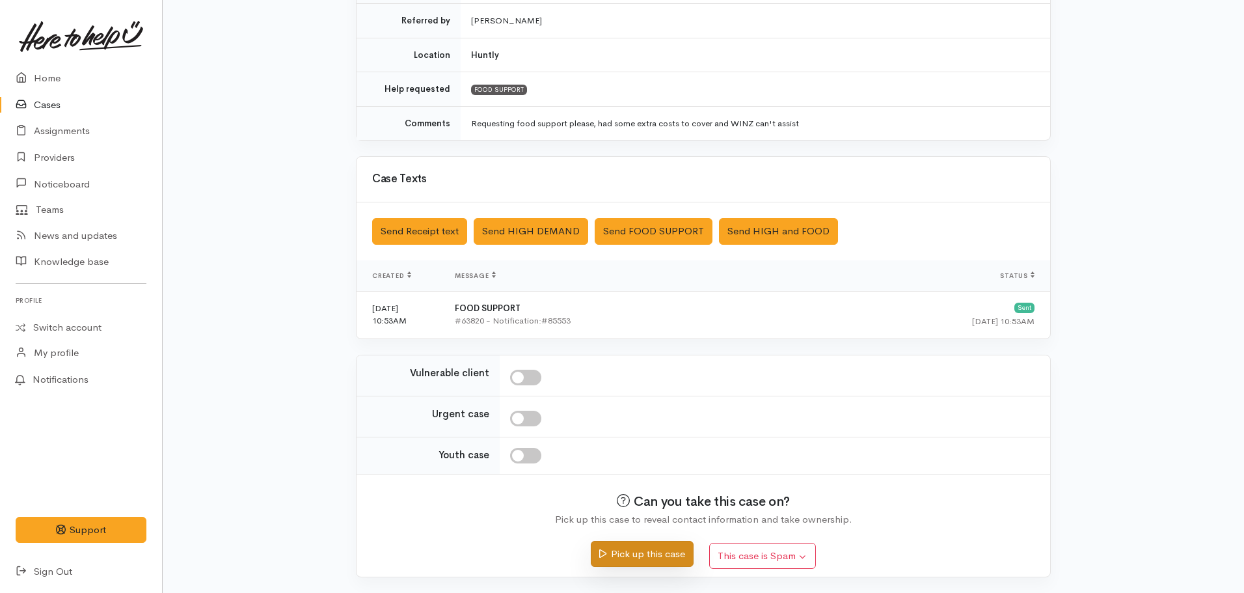
click at [628, 553] on button "Pick up this case" at bounding box center [642, 554] width 102 height 27
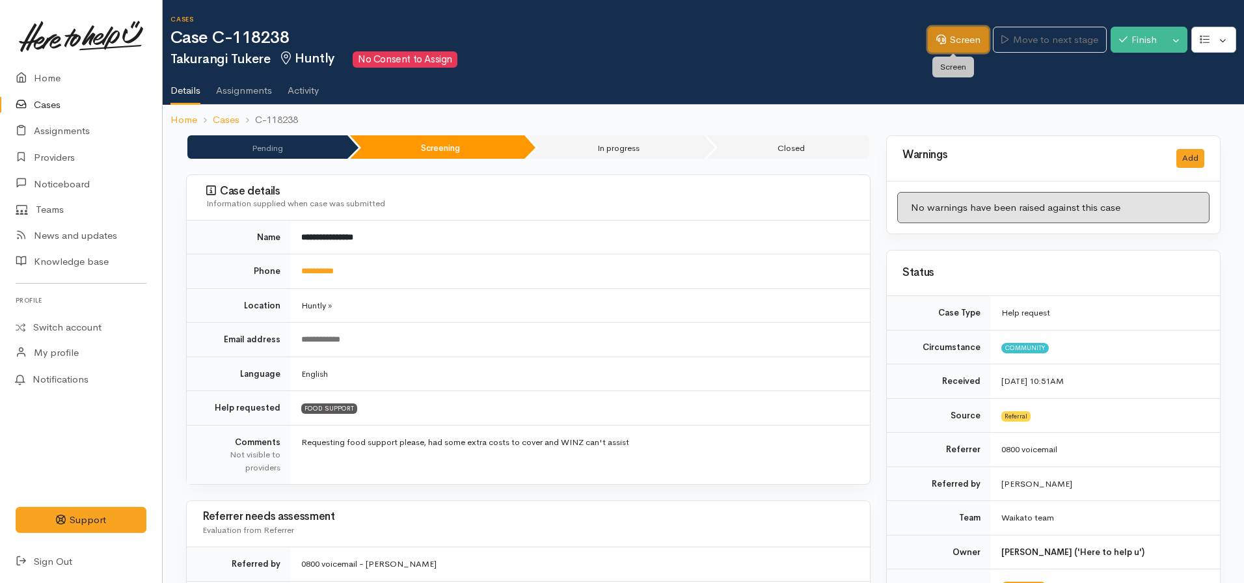
click at [960, 44] on link "Screen" at bounding box center [958, 40] width 61 height 27
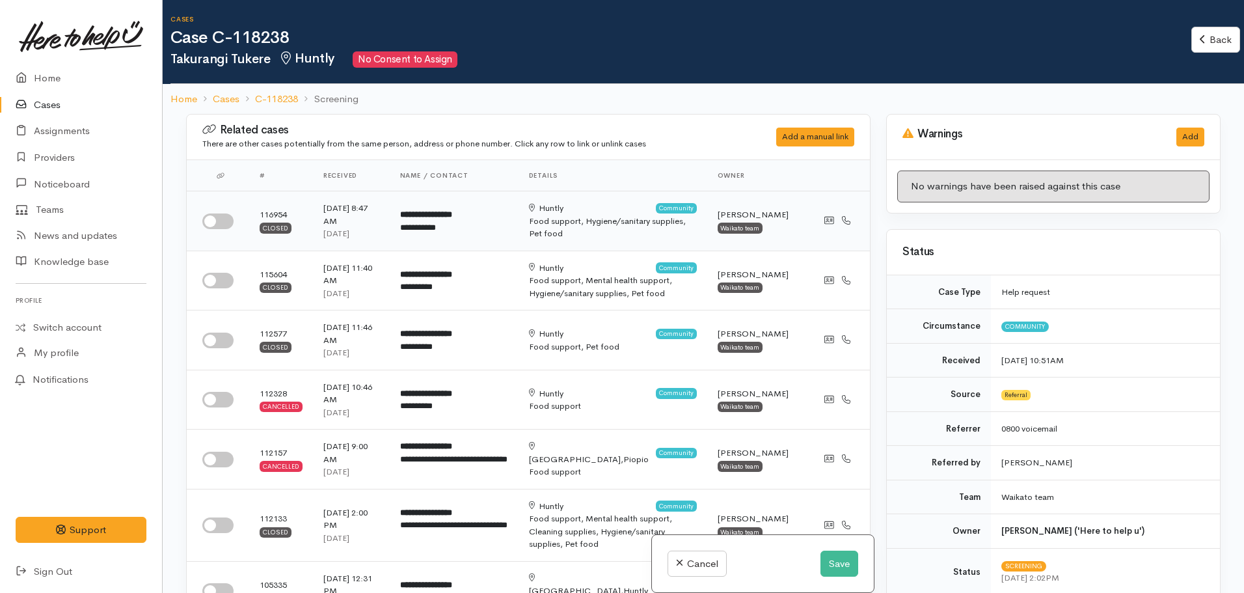
click at [211, 222] on input "checkbox" at bounding box center [217, 221] width 31 height 16
checkbox input "true"
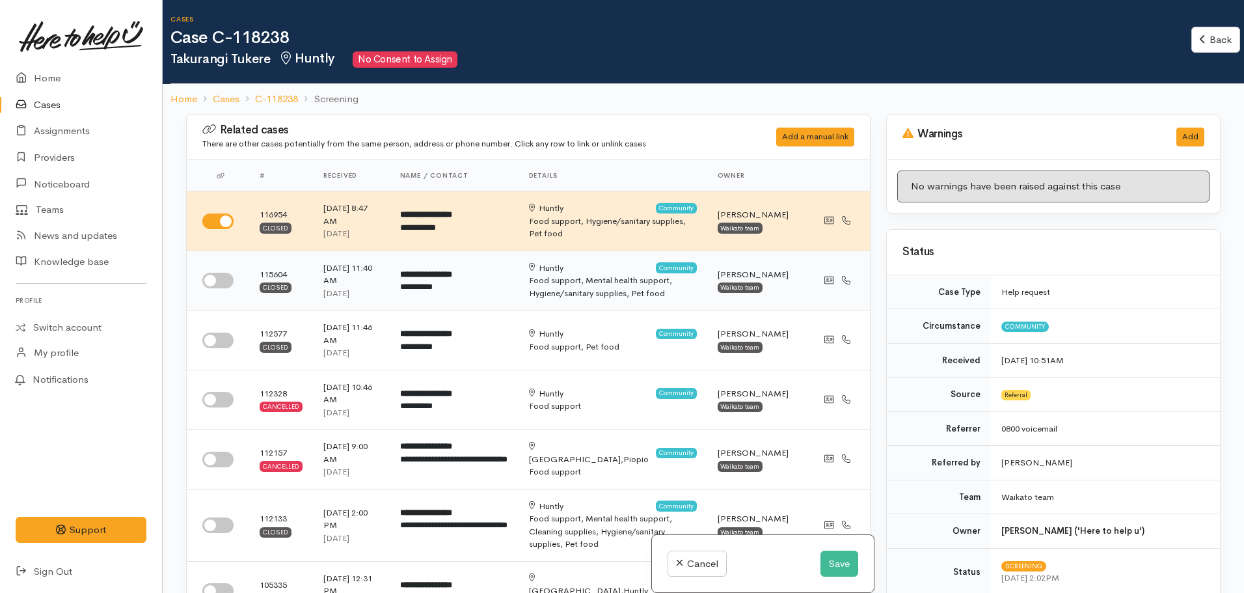
click at [226, 264] on td at bounding box center [218, 280] width 62 height 60
click at [217, 282] on input "checkbox" at bounding box center [217, 281] width 31 height 16
checkbox input "true"
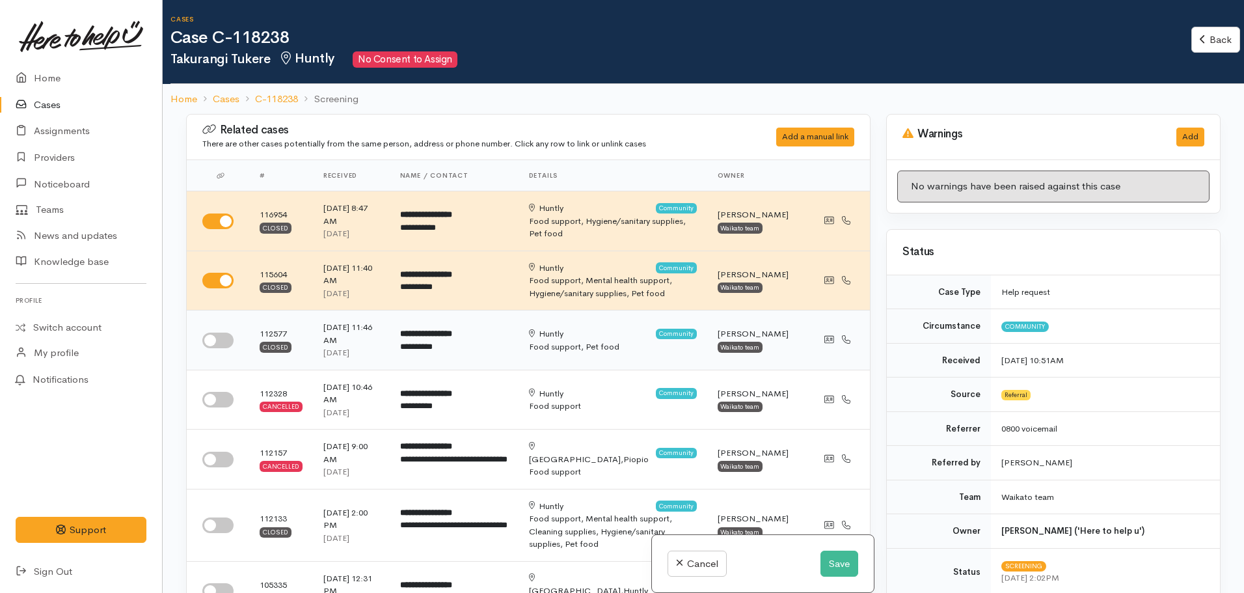
click at [218, 340] on input "checkbox" at bounding box center [217, 340] width 31 height 16
checkbox input "true"
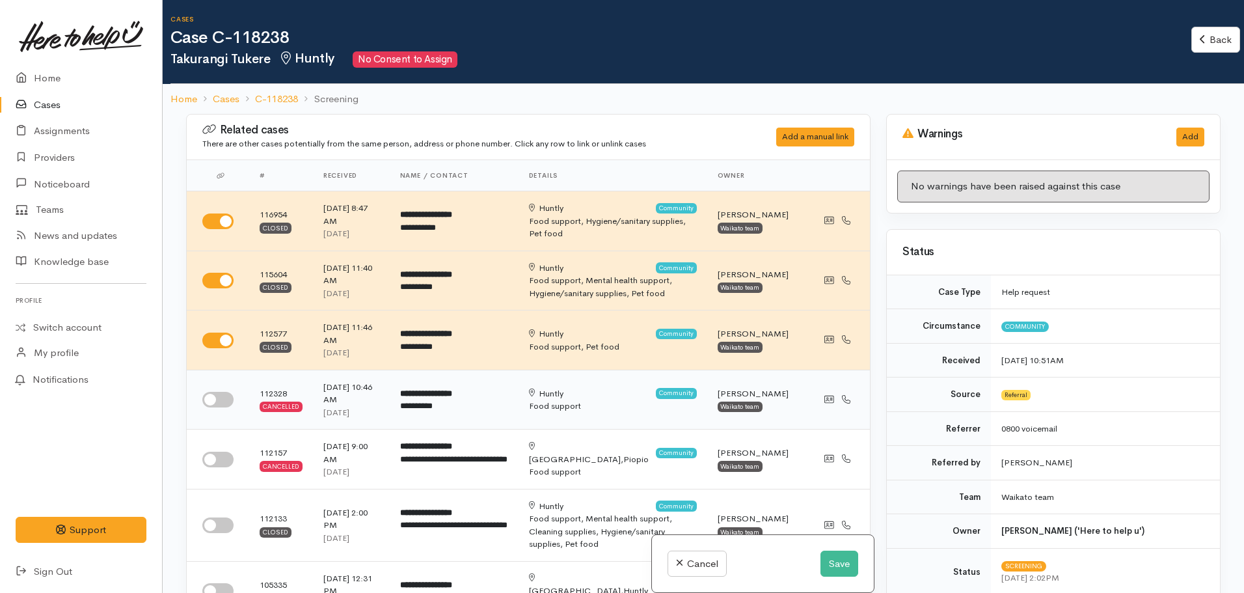
click at [215, 392] on input "checkbox" at bounding box center [217, 400] width 31 height 16
checkbox input "true"
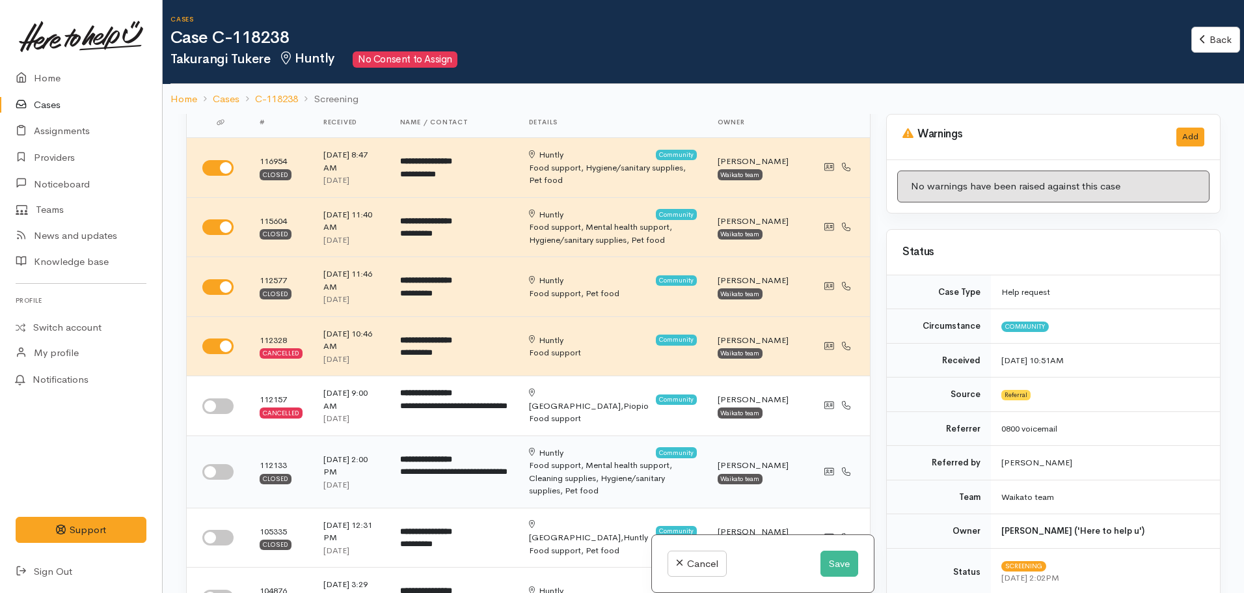
scroll to position [130, 0]
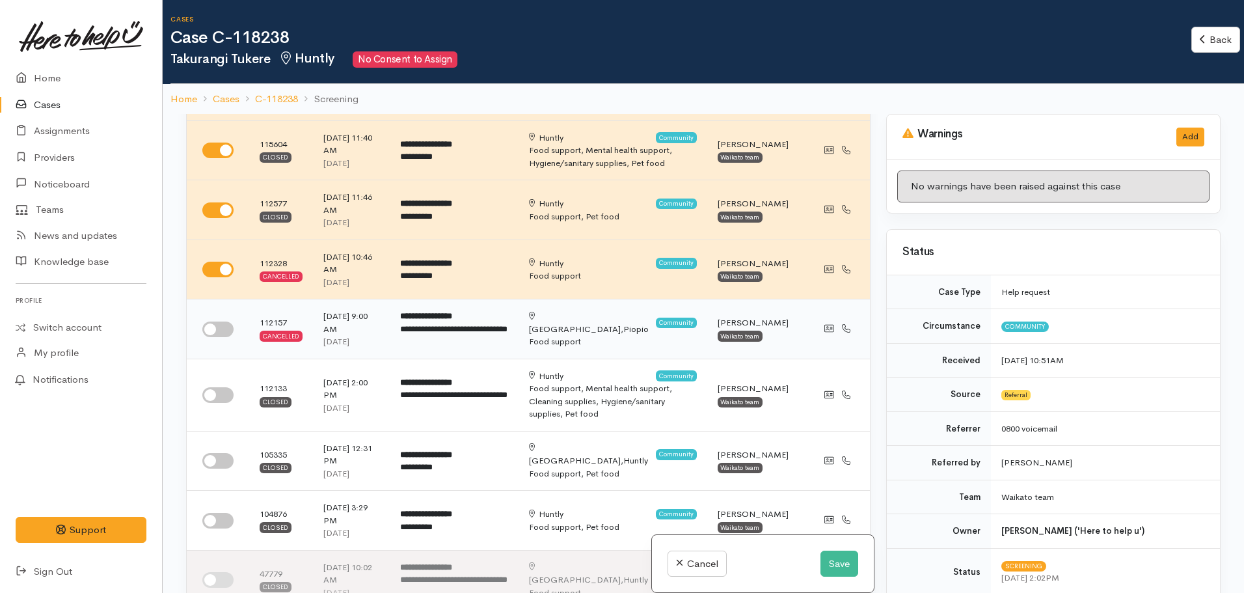
click at [208, 334] on input "checkbox" at bounding box center [217, 329] width 31 height 16
checkbox input "true"
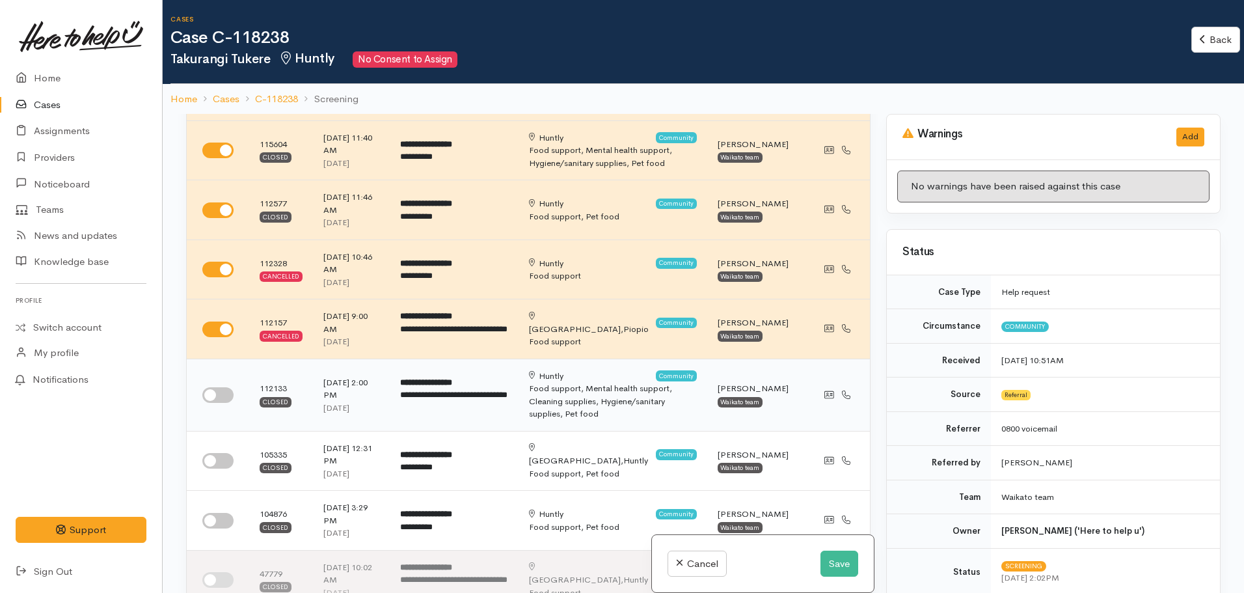
click at [217, 388] on input "checkbox" at bounding box center [217, 395] width 31 height 16
checkbox input "true"
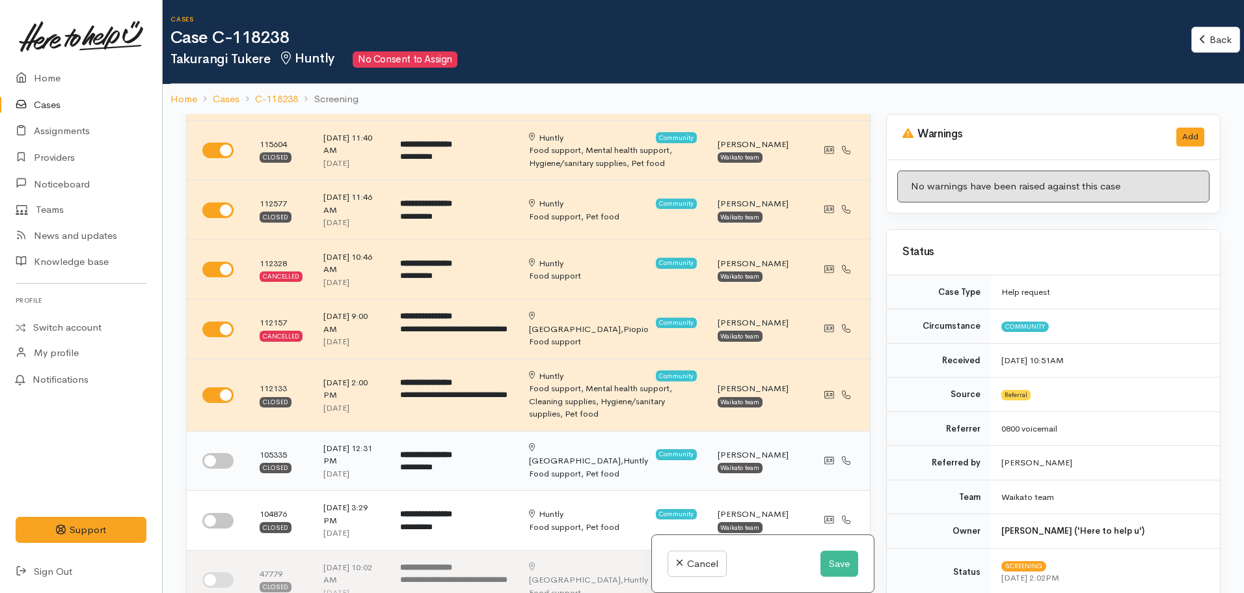
click at [223, 451] on td at bounding box center [218, 461] width 62 height 60
click at [223, 457] on input "checkbox" at bounding box center [217, 461] width 31 height 16
checkbox input "true"
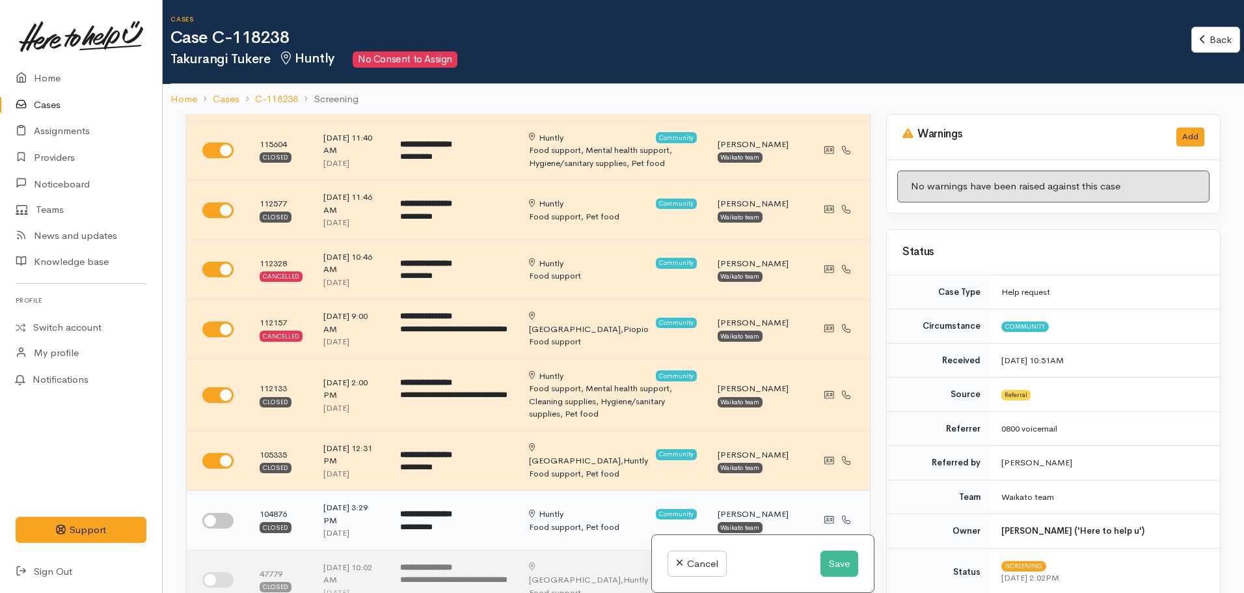
click at [218, 513] on input "checkbox" at bounding box center [217, 521] width 31 height 16
checkbox input "true"
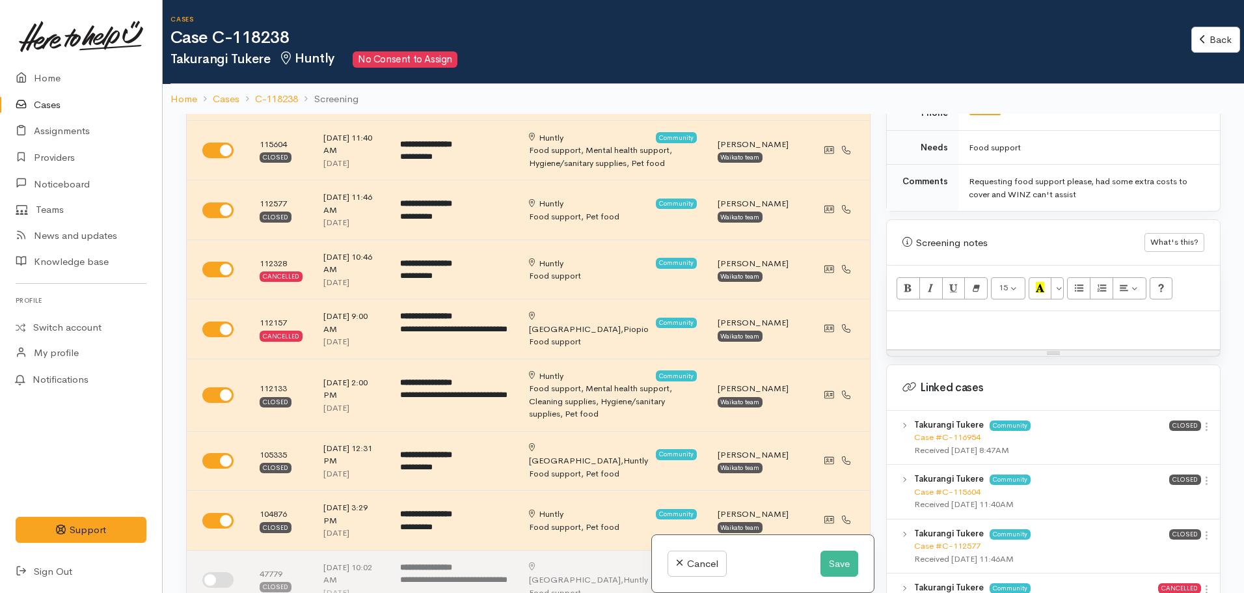
scroll to position [716, 0]
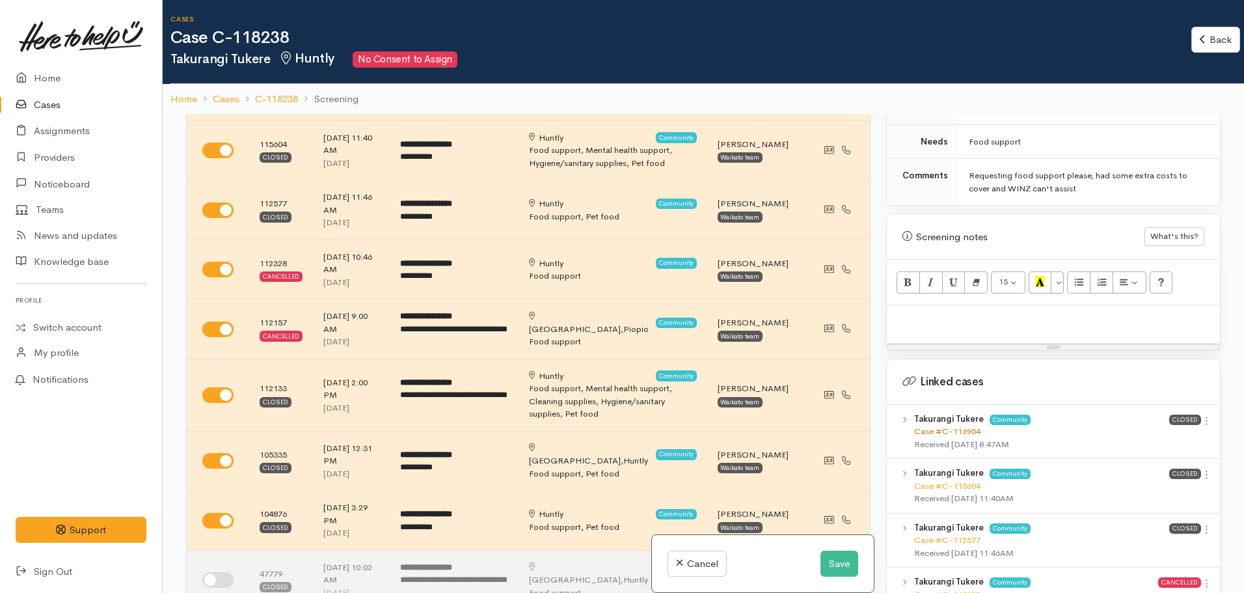
click at [945, 425] on link "Case #C-116954" at bounding box center [947, 430] width 66 height 11
click at [900, 312] on p at bounding box center [1053, 319] width 320 height 15
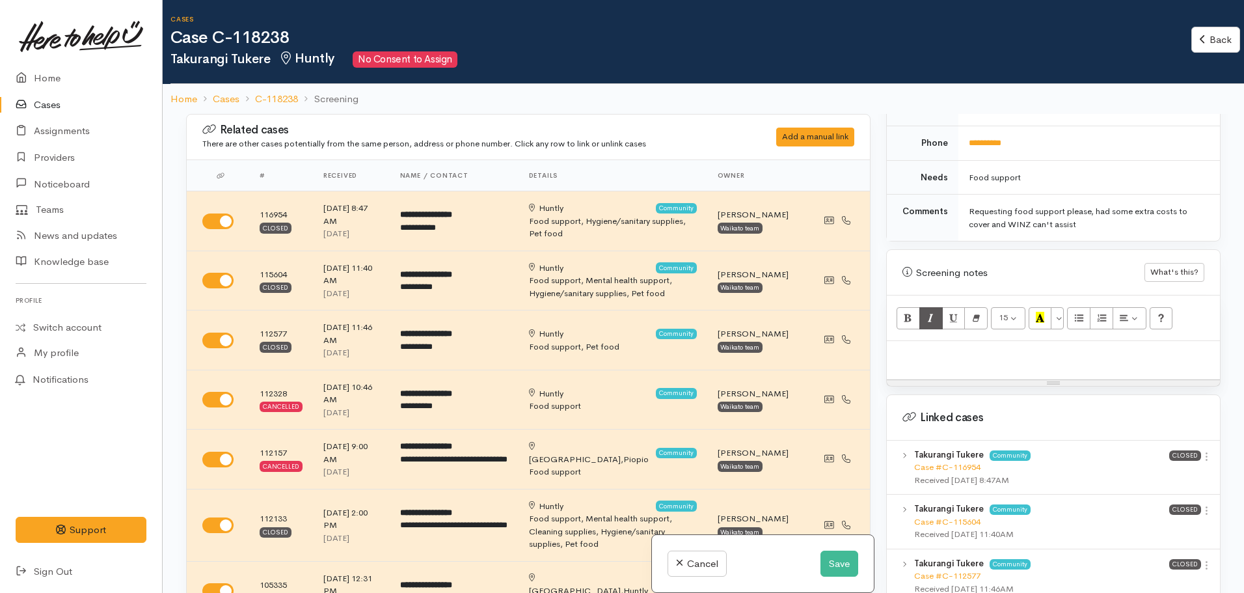
scroll to position [651, 0]
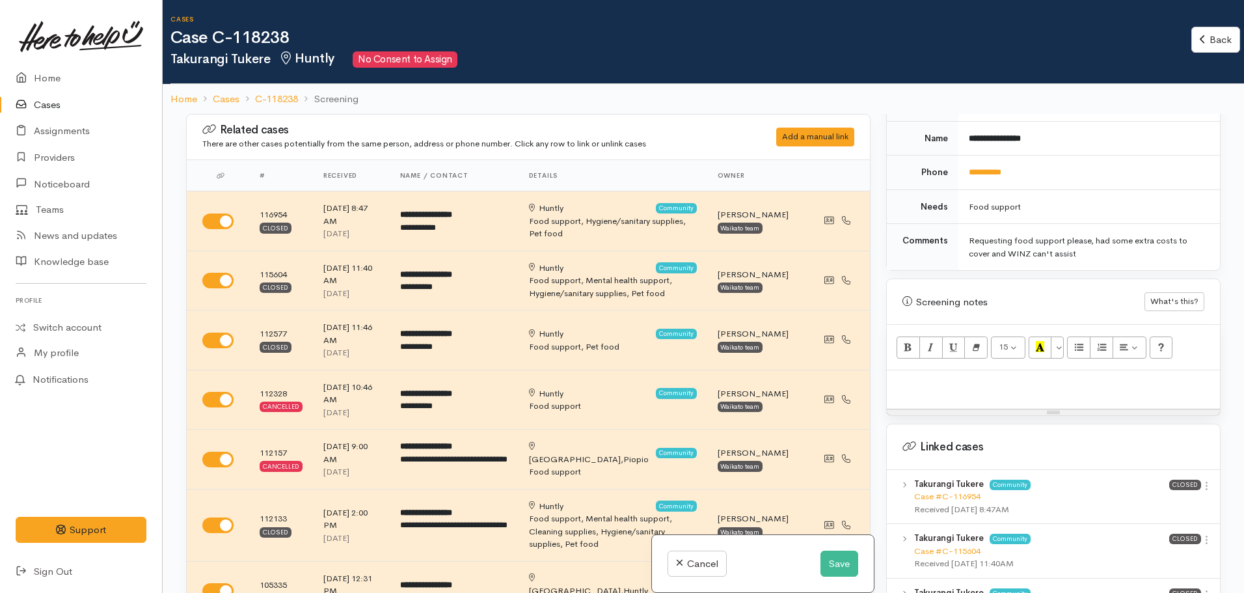
click at [948, 377] on p at bounding box center [1053, 384] width 320 height 15
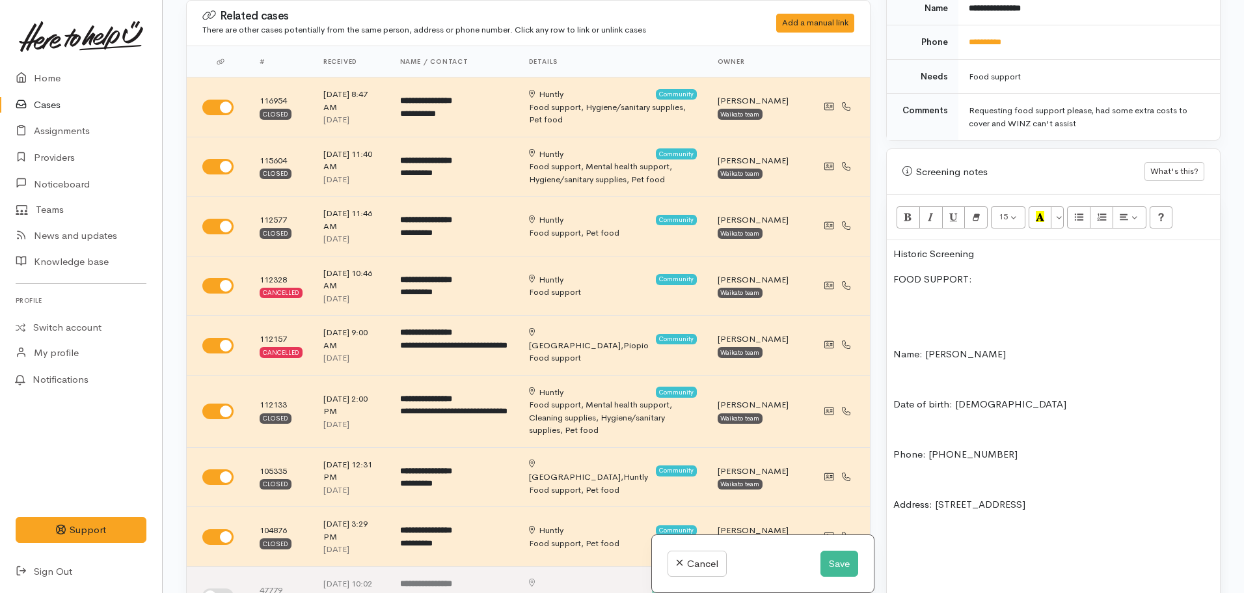
scroll to position [623, 0]
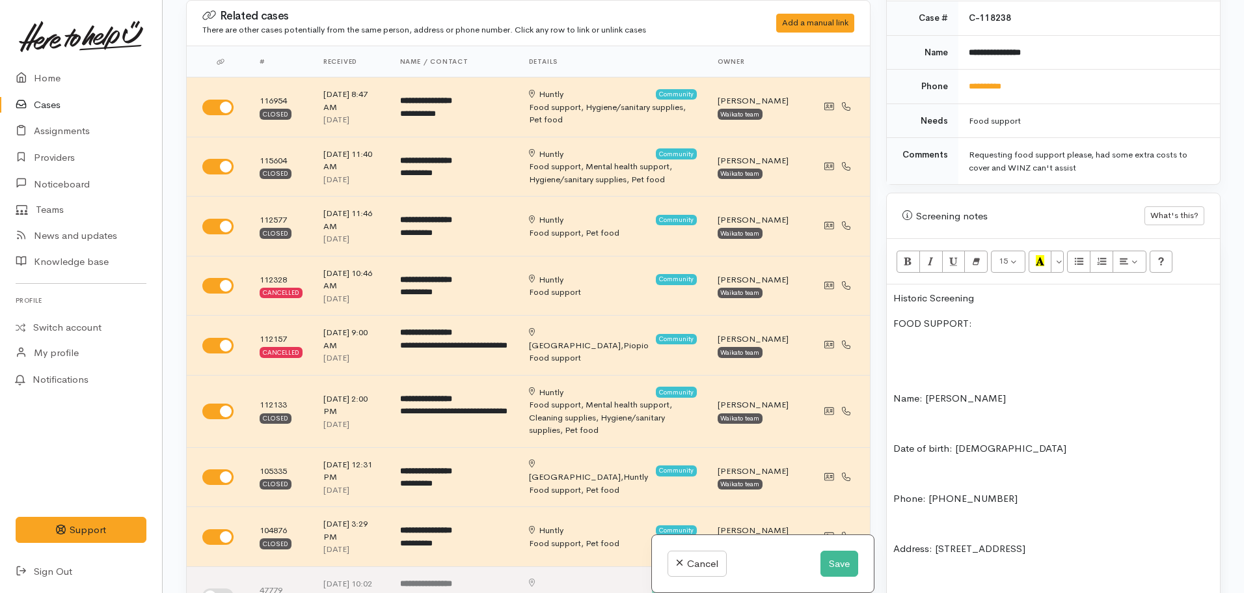
click at [894, 391] on p "Name: [PERSON_NAME]" at bounding box center [1053, 398] width 320 height 15
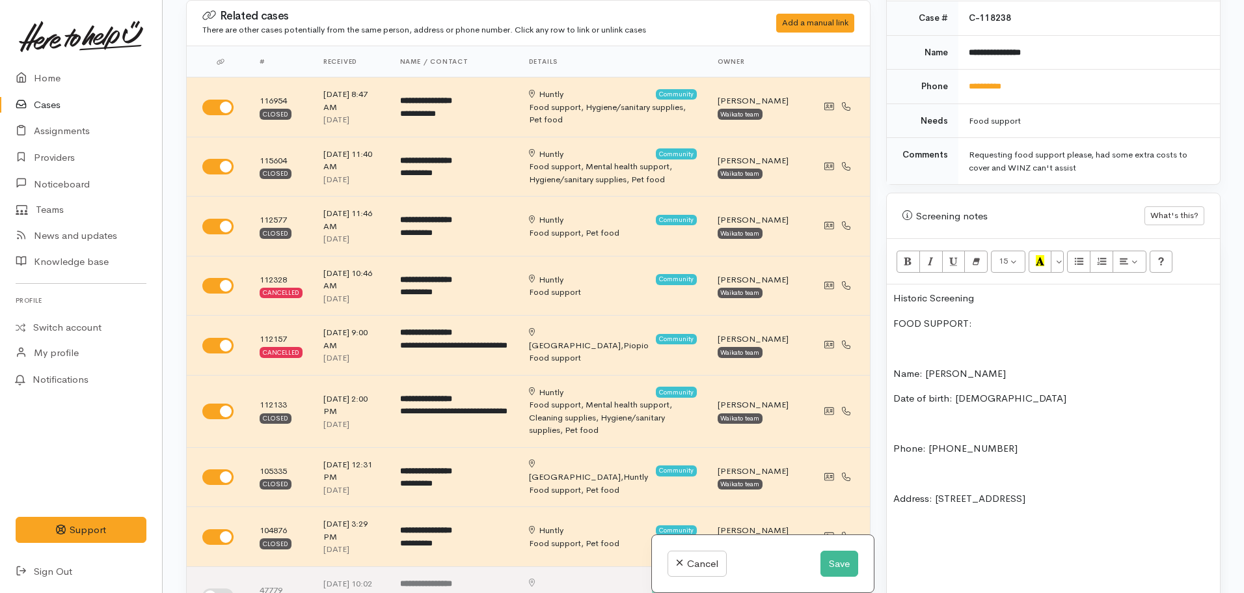
click at [893, 429] on div "Historic Screening FOOD SUPPORT: Name: Takurangi Tukere Date of birth: 08.04.19…" at bounding box center [1053, 598] width 333 height 629
click at [893, 466] on p "Address: [STREET_ADDRESS]" at bounding box center [1053, 473] width 320 height 15
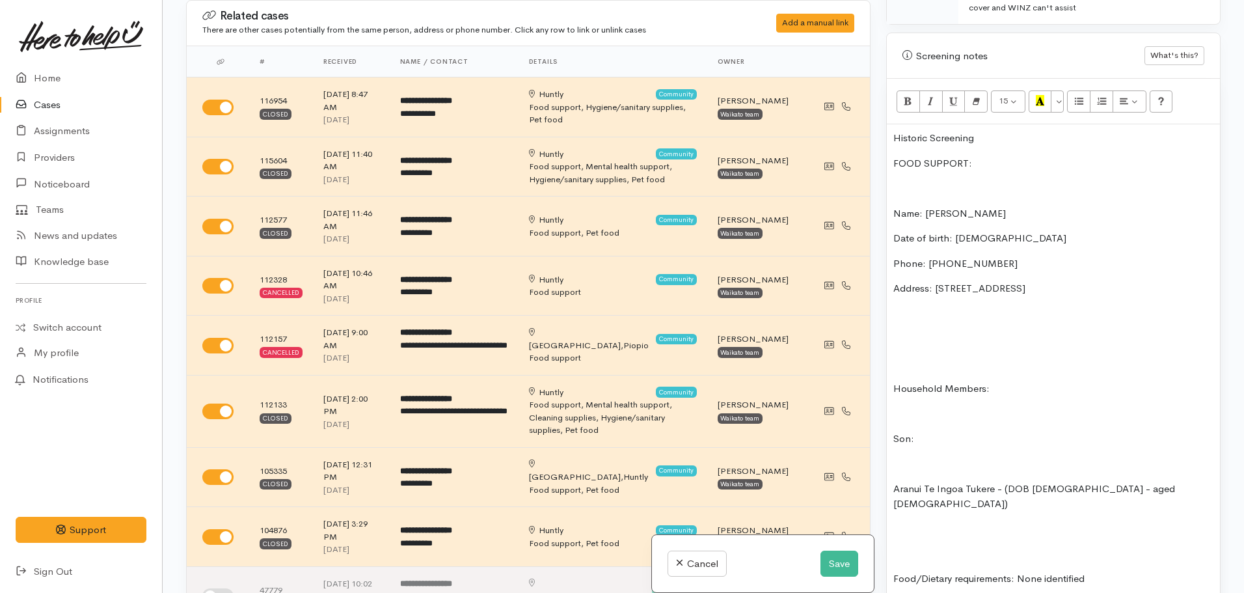
scroll to position [818, 0]
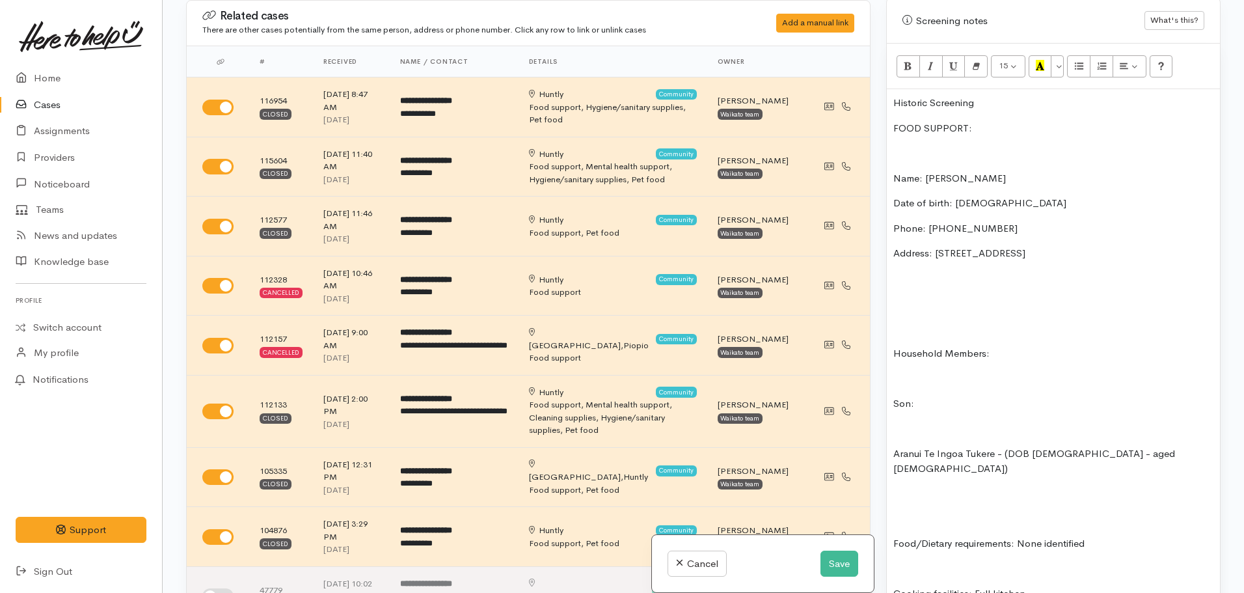
click at [891, 392] on div "Historic Screening FOOD SUPPORT: Name: Takurangi Tukere Date of birth: 08.04.19…" at bounding box center [1053, 378] width 333 height 579
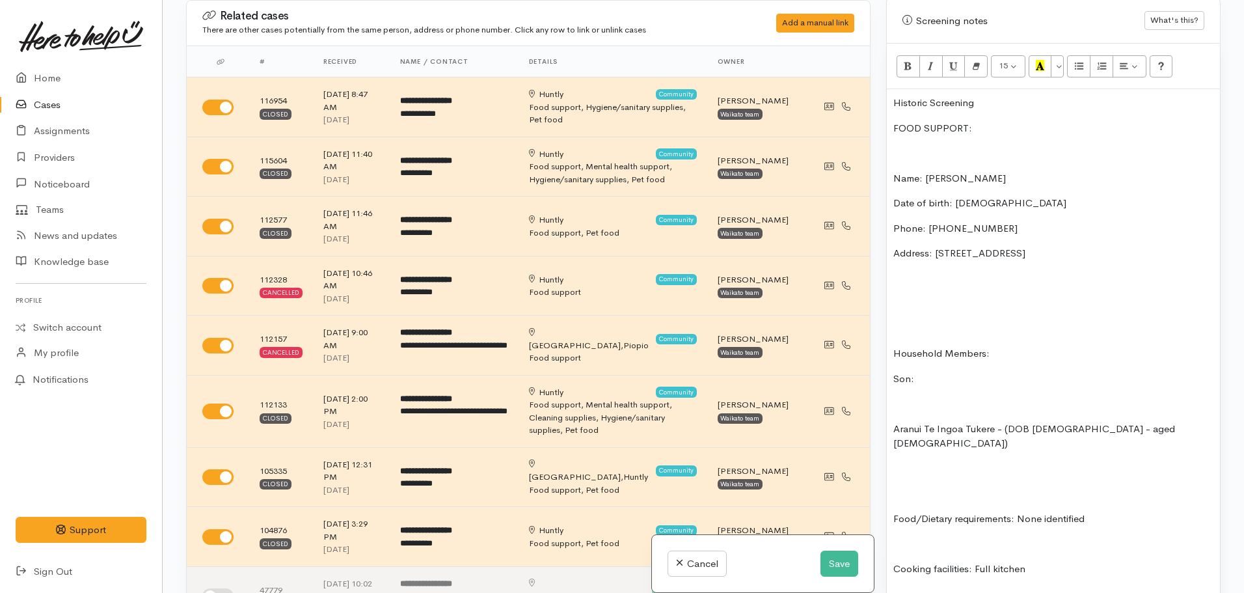
click at [893, 422] on p "Aranui Te Ingoa Tukere - (DOB 04.02.2000 - aged 25)" at bounding box center [1053, 436] width 320 height 29
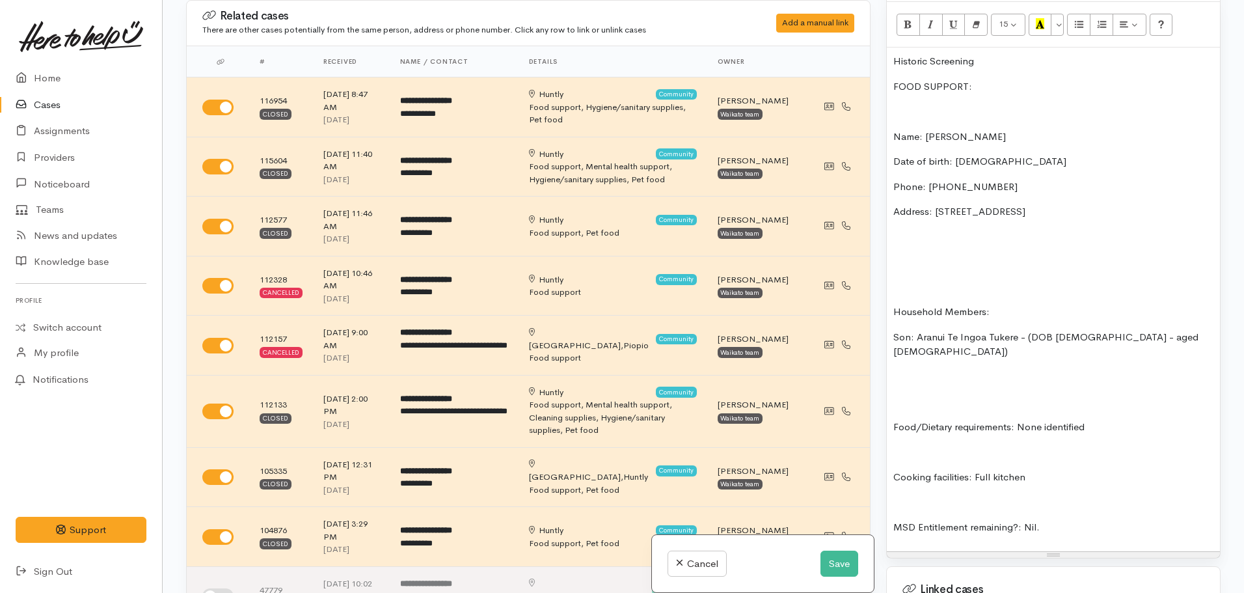
scroll to position [883, 0]
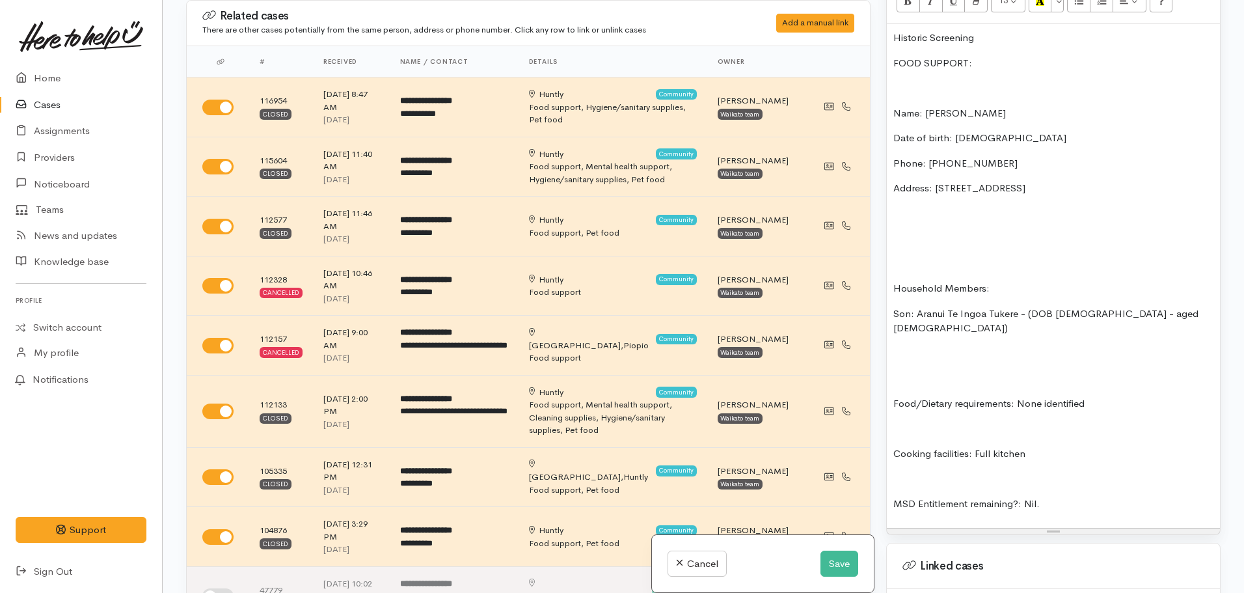
click at [891, 429] on div "Historic Screening FOOD SUPPORT: Name: Takurangi Tukere Date of birth: 08.04.19…" at bounding box center [1053, 276] width 333 height 504
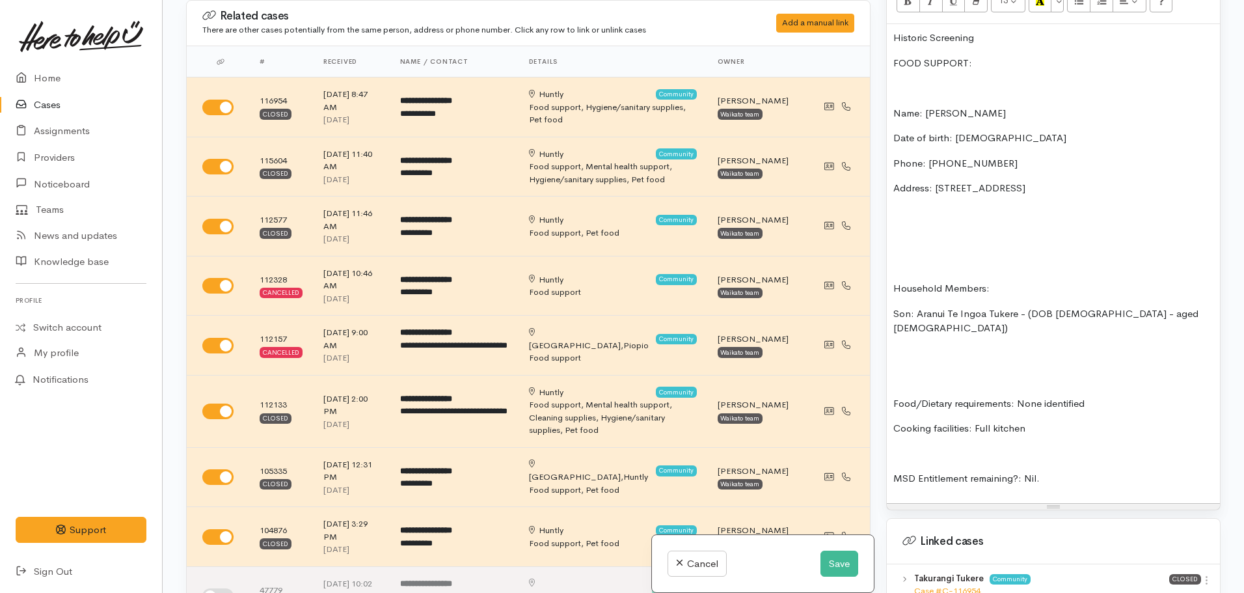
click at [891, 450] on div "Historic Screening FOOD SUPPORT: Name: Takurangi Tukere Date of birth: 08.04.19…" at bounding box center [1053, 263] width 333 height 479
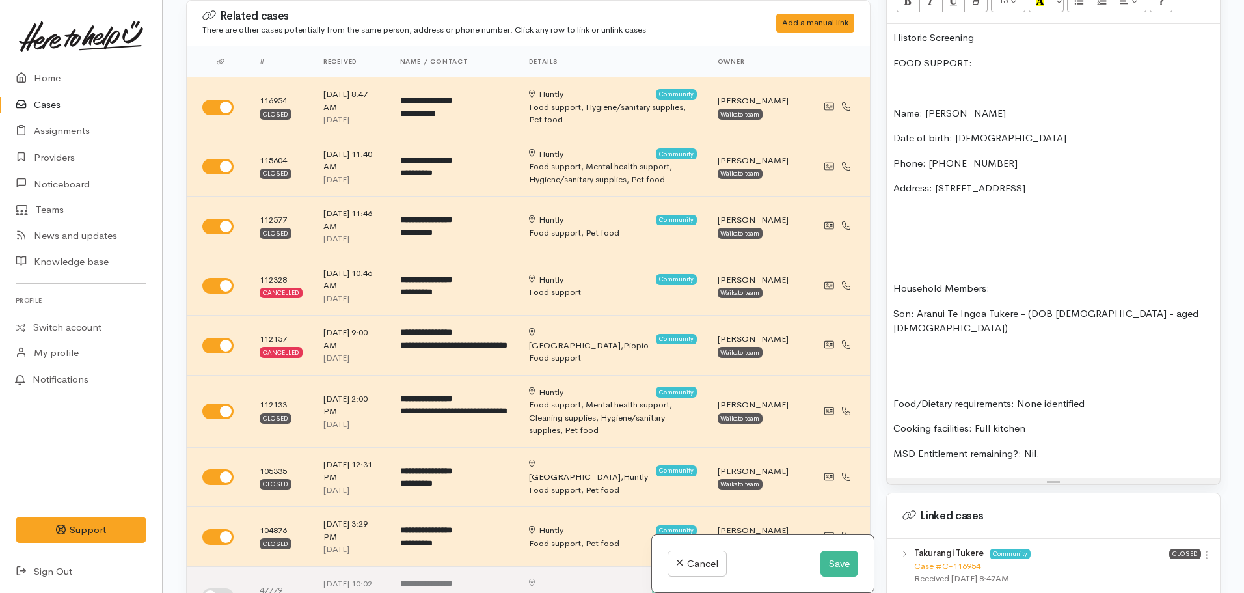
click at [1058, 446] on p "MSD Entitlement remaining?: Nil." at bounding box center [1053, 453] width 320 height 15
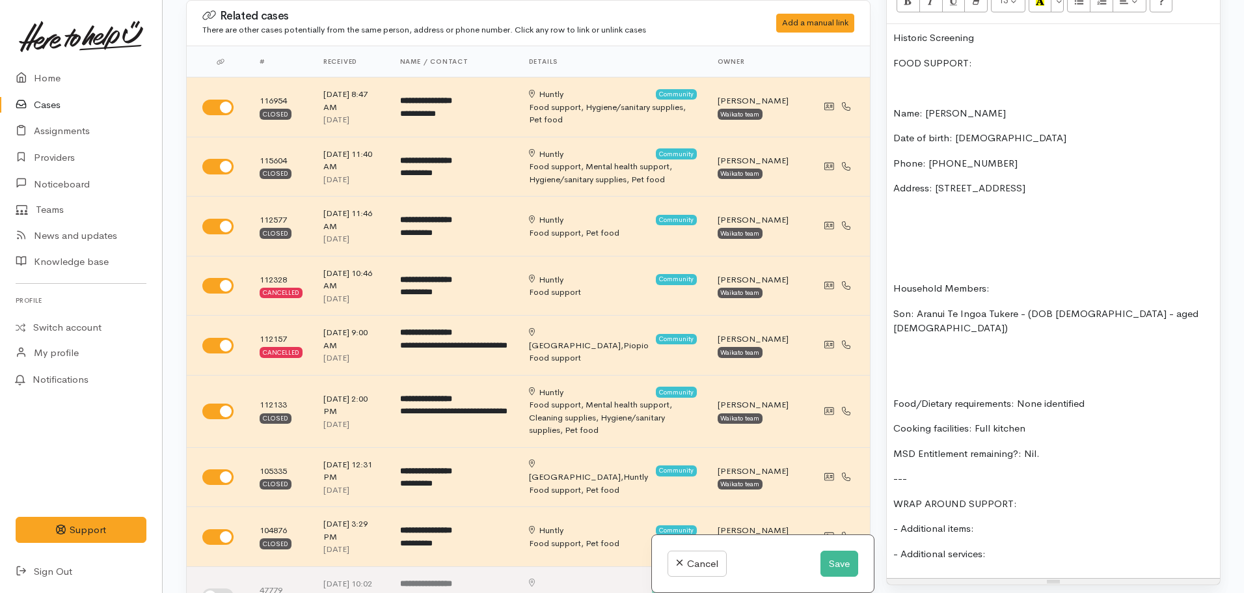
click at [1062, 446] on p "MSD Entitlement remaining?: Nil." at bounding box center [1053, 453] width 320 height 15
drag, startPoint x: 979, startPoint y: 51, endPoint x: 876, endPoint y: 47, distance: 102.8
click at [876, 47] on div "Related cases There are other cases potentially from the same person, address o…" at bounding box center [703, 296] width 1050 height 593
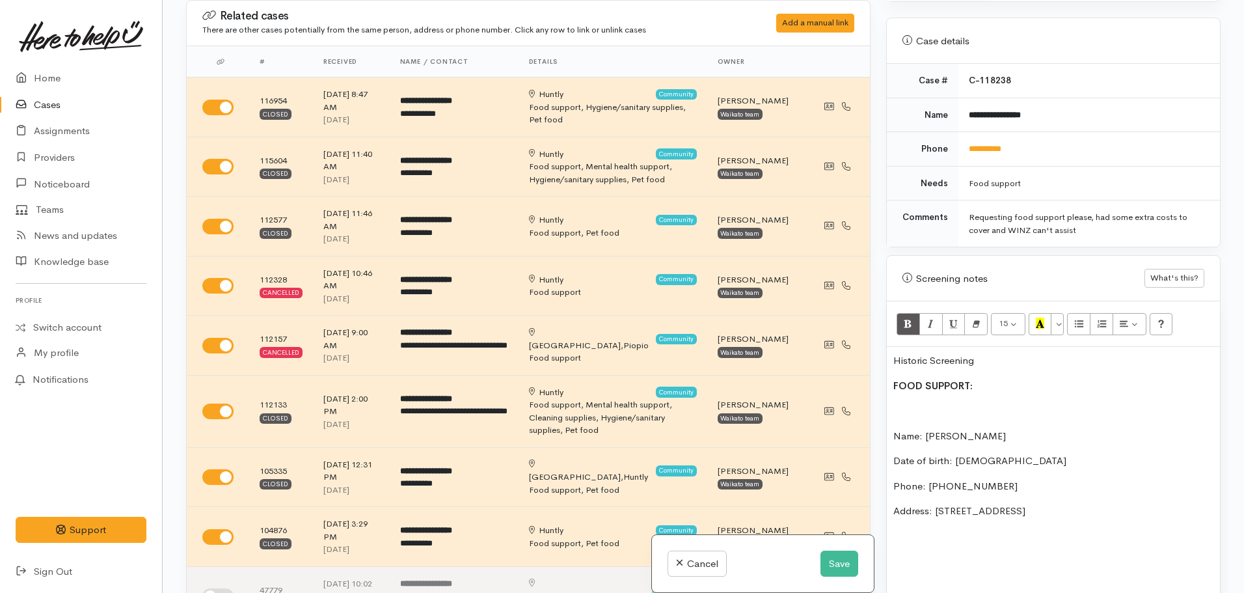
scroll to position [558, 0]
click at [1039, 320] on icon "Recent Color" at bounding box center [1040, 325] width 8 height 11
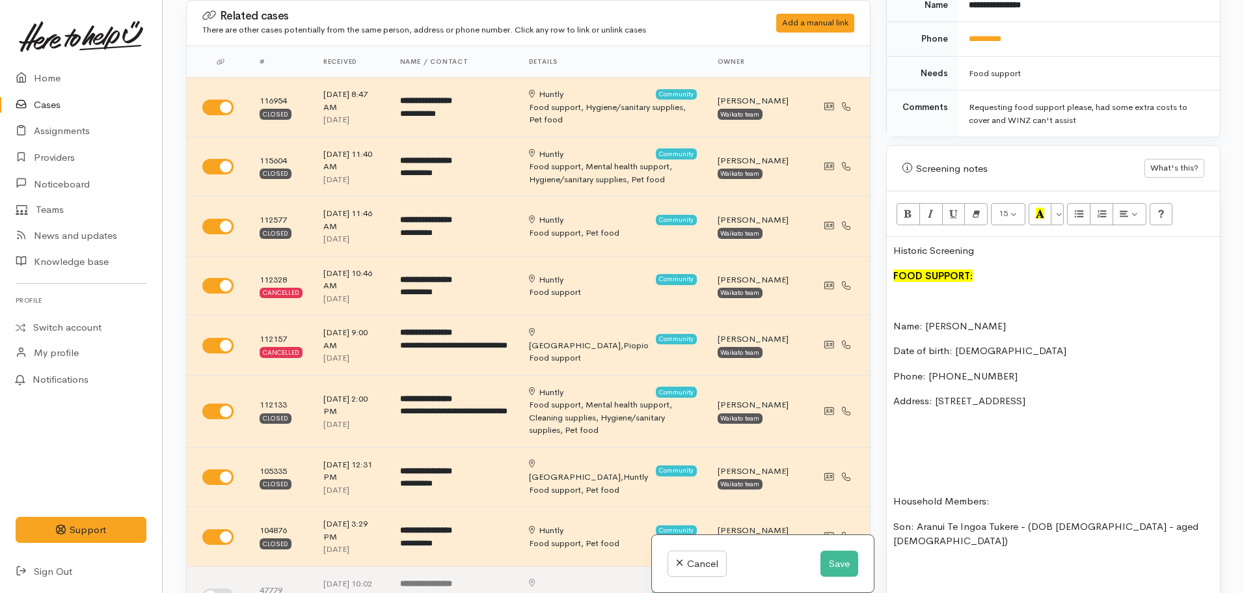
scroll to position [753, 0]
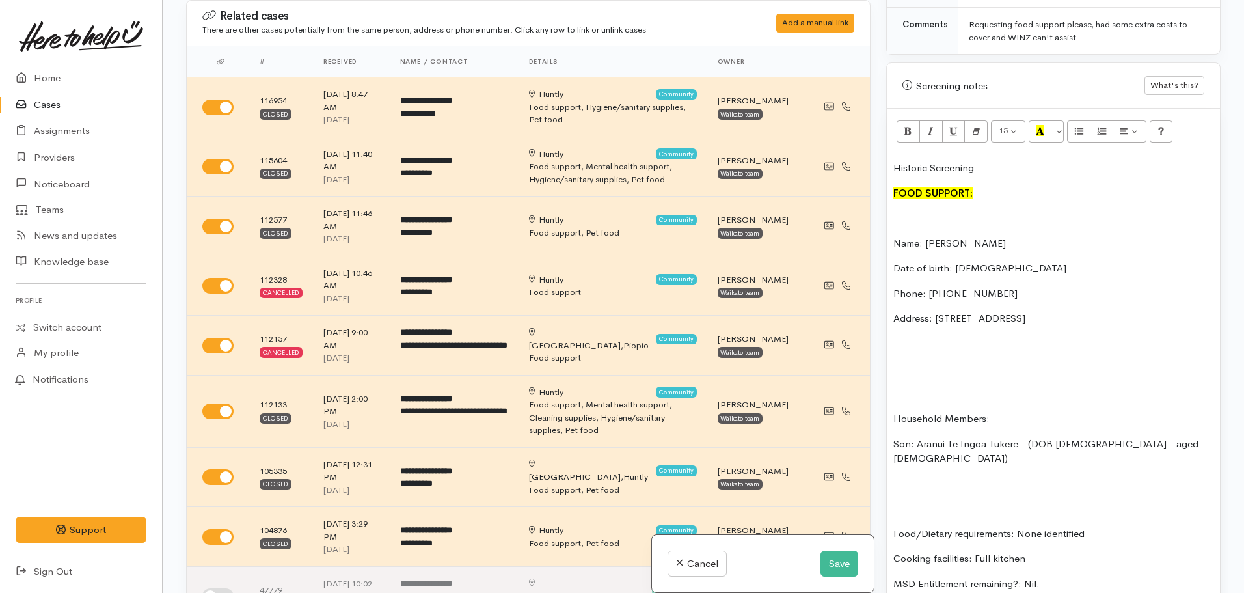
click at [905, 386] on p at bounding box center [1053, 393] width 320 height 15
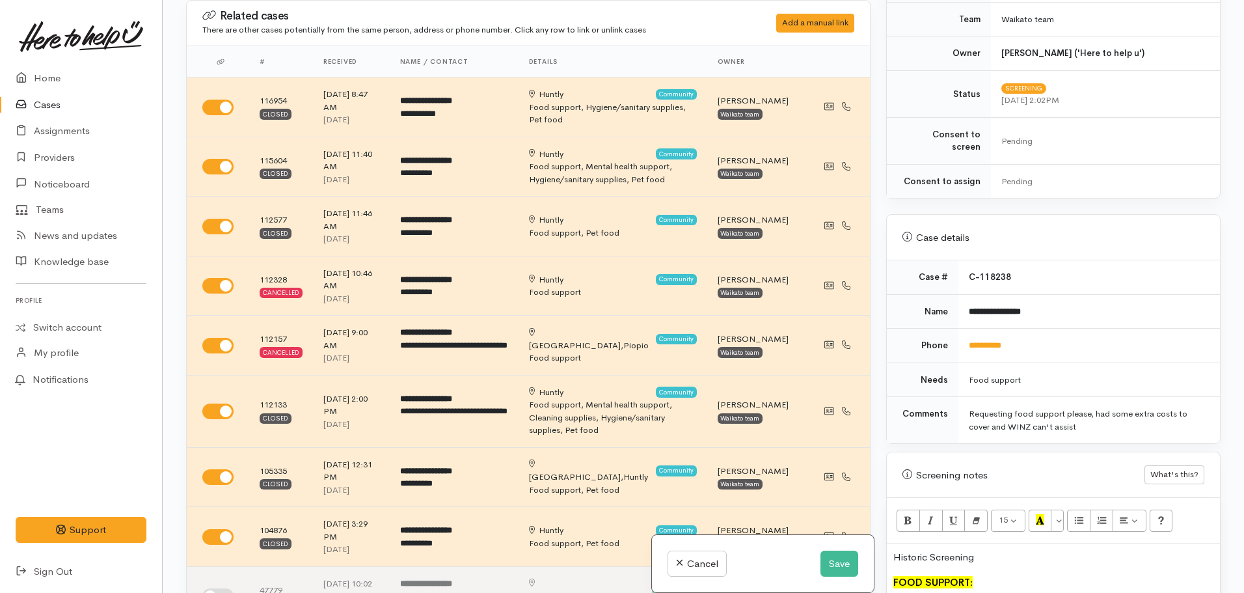
scroll to position [362, 0]
click at [820, 567] on button "Save" at bounding box center [839, 563] width 38 height 27
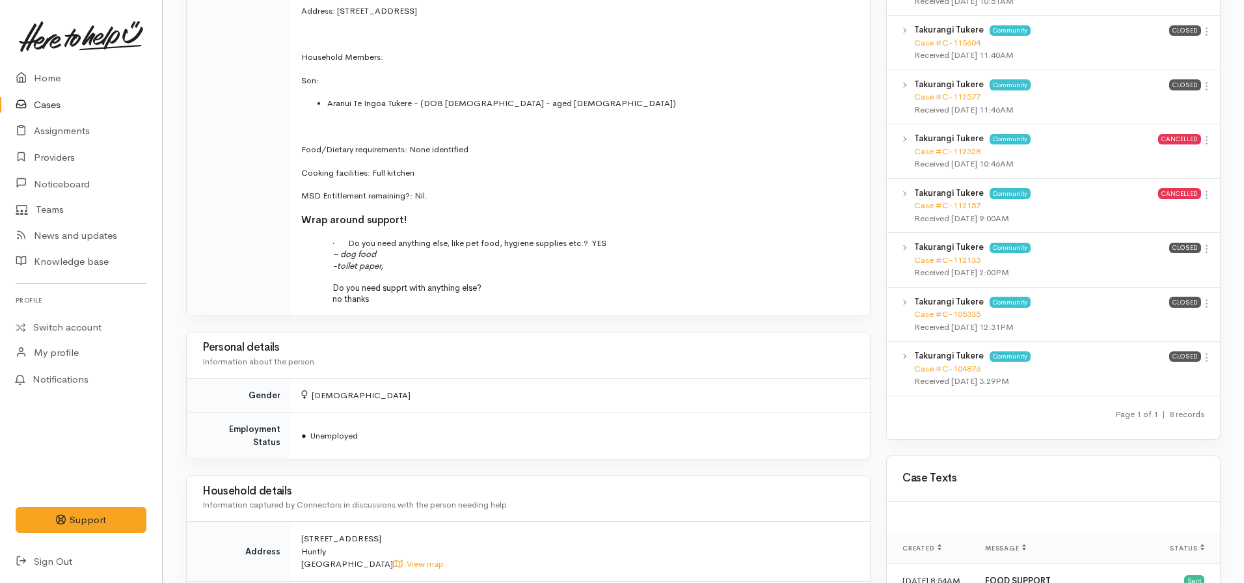
scroll to position [651, 0]
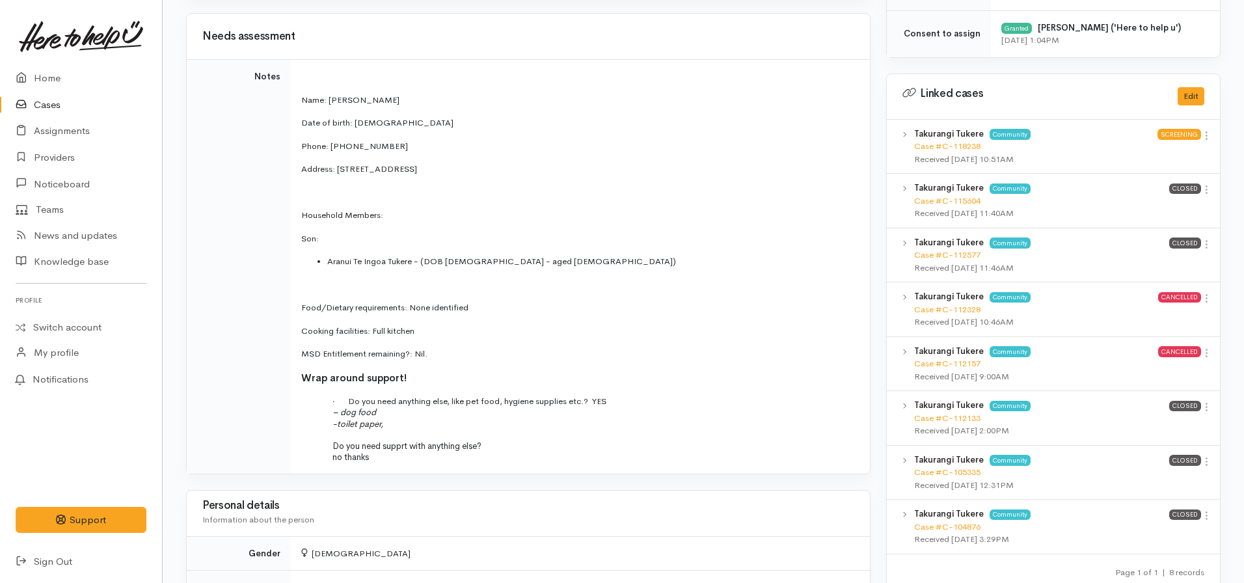
drag, startPoint x: 435, startPoint y: 362, endPoint x: 419, endPoint y: 325, distance: 41.1
click at [419, 325] on td "Name: Takurangi Tukere Date of birth: 08.04.1970 Phone: 0212101286 Address: 21 …" at bounding box center [580, 267] width 579 height 414
click at [443, 356] on p "MSD Entitlement remaining?: Nil." at bounding box center [577, 353] width 553 height 13
drag, startPoint x: 440, startPoint y: 355, endPoint x: 286, endPoint y: 98, distance: 299.7
click at [286, 98] on tr "Notes Name: Takurangi Tukere Date of birth: 08.04.1970 Phone: 0212101286 Addres…" at bounding box center [528, 267] width 683 height 414
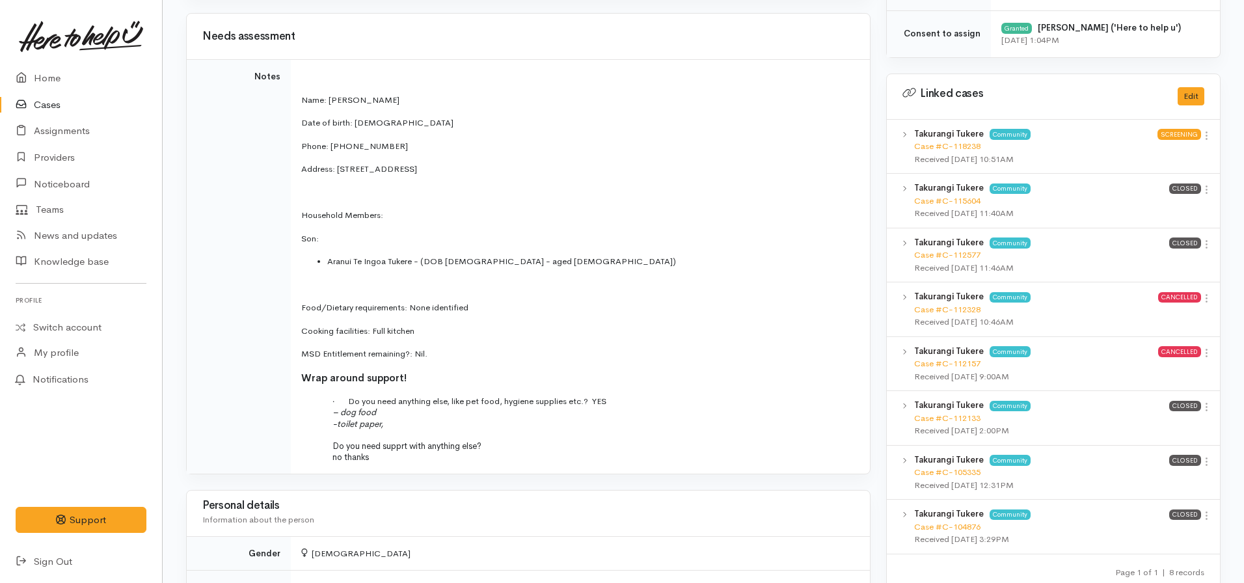
copy tr "Name: Takurangi Tukere Date of birth: 08.04.1970 Phone: 0212101286 Address: 21 …"
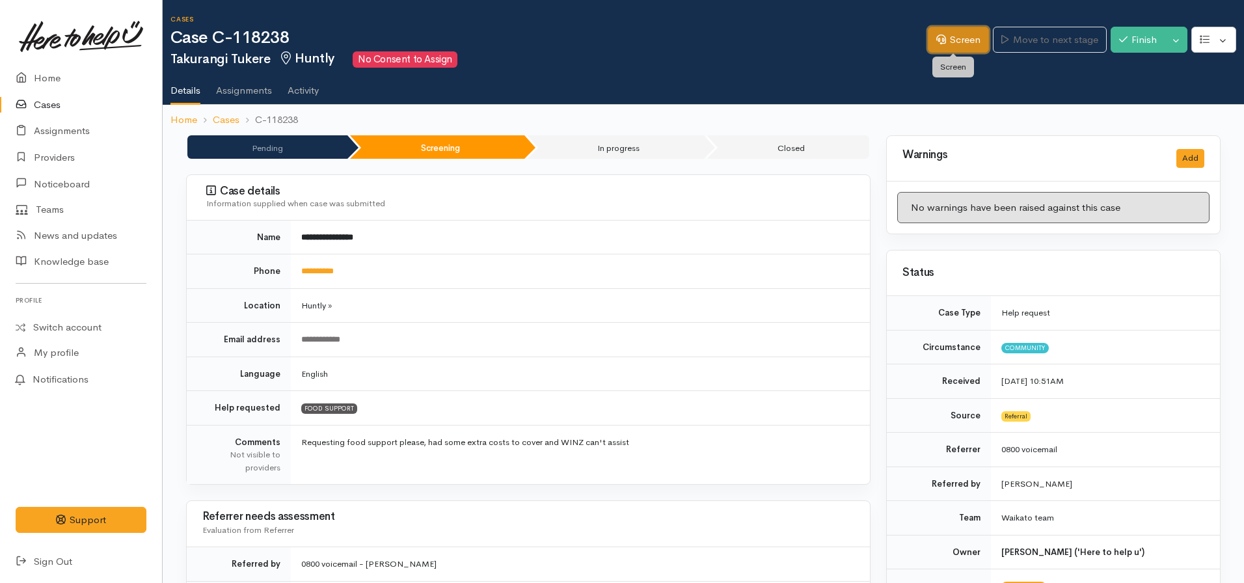
click at [936, 43] on icon at bounding box center [941, 39] width 10 height 10
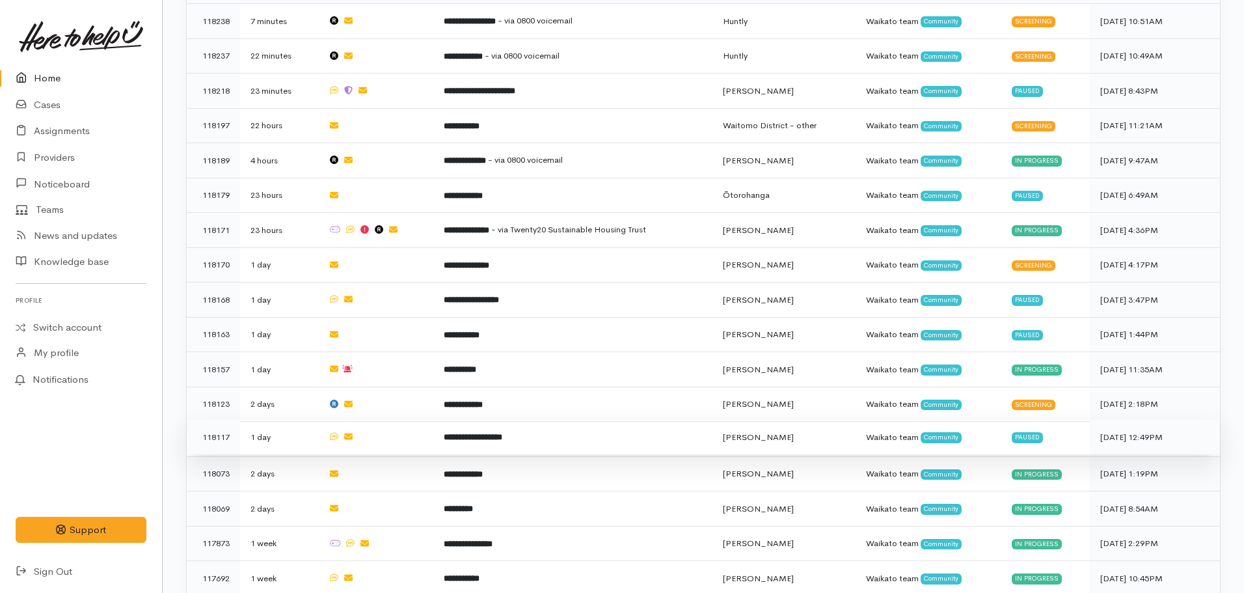
scroll to position [586, 0]
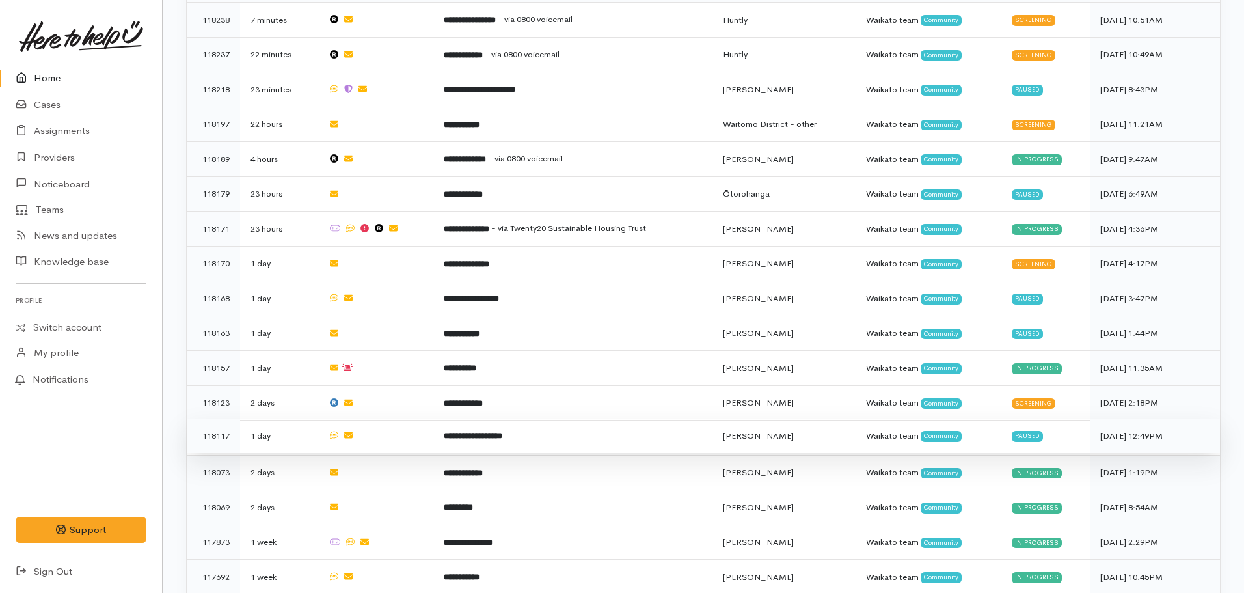
click at [474, 431] on b "**********" at bounding box center [473, 435] width 59 height 8
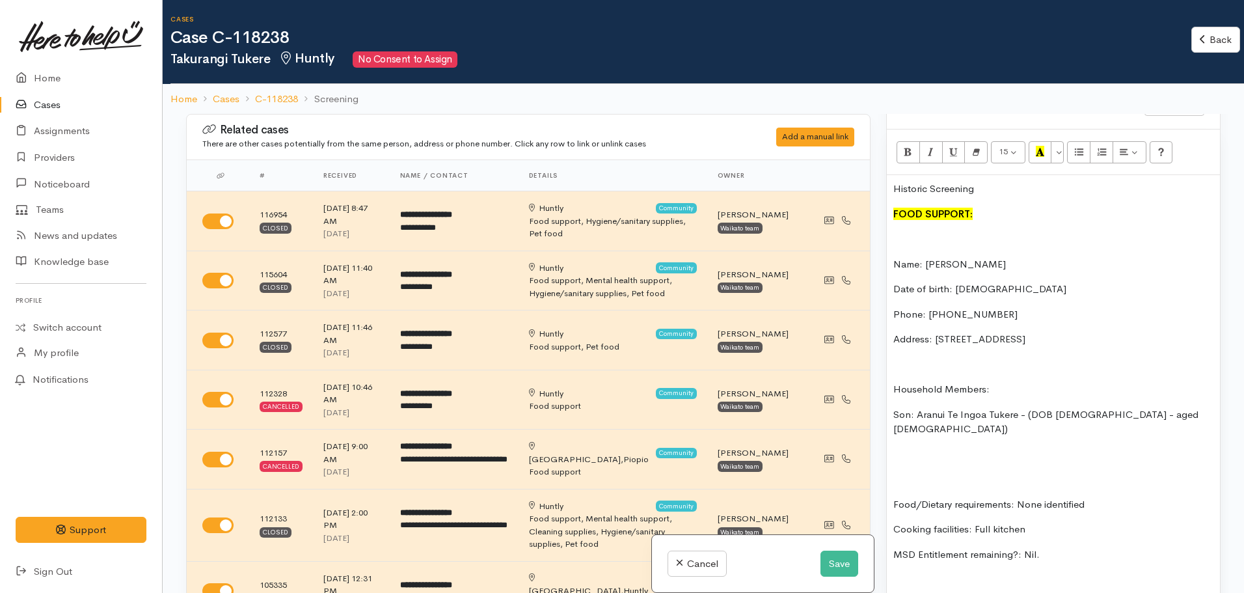
scroll to position [455, 0]
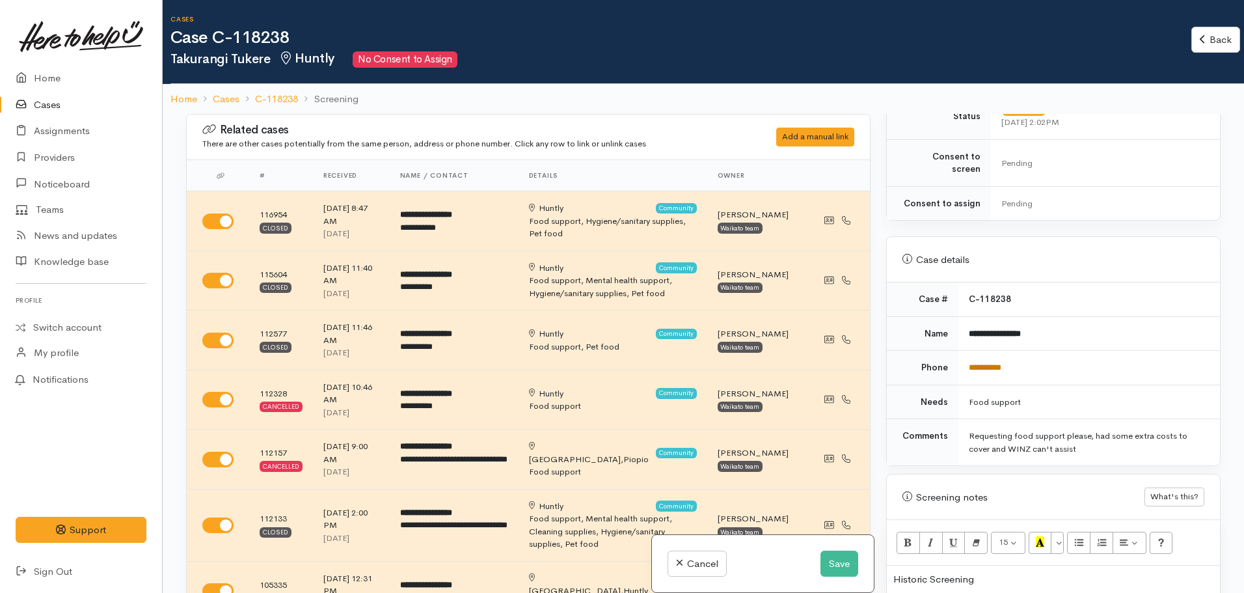
click at [993, 363] on link "**********" at bounding box center [985, 367] width 33 height 8
click at [839, 567] on button "Save" at bounding box center [839, 563] width 38 height 27
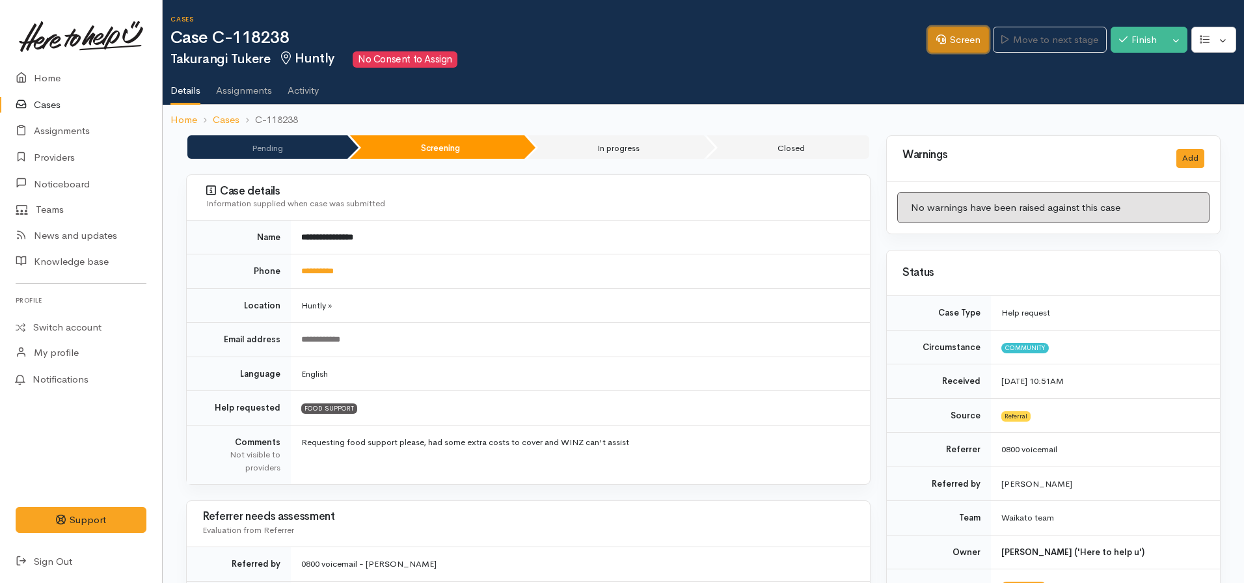
click at [936, 36] on icon at bounding box center [941, 39] width 10 height 10
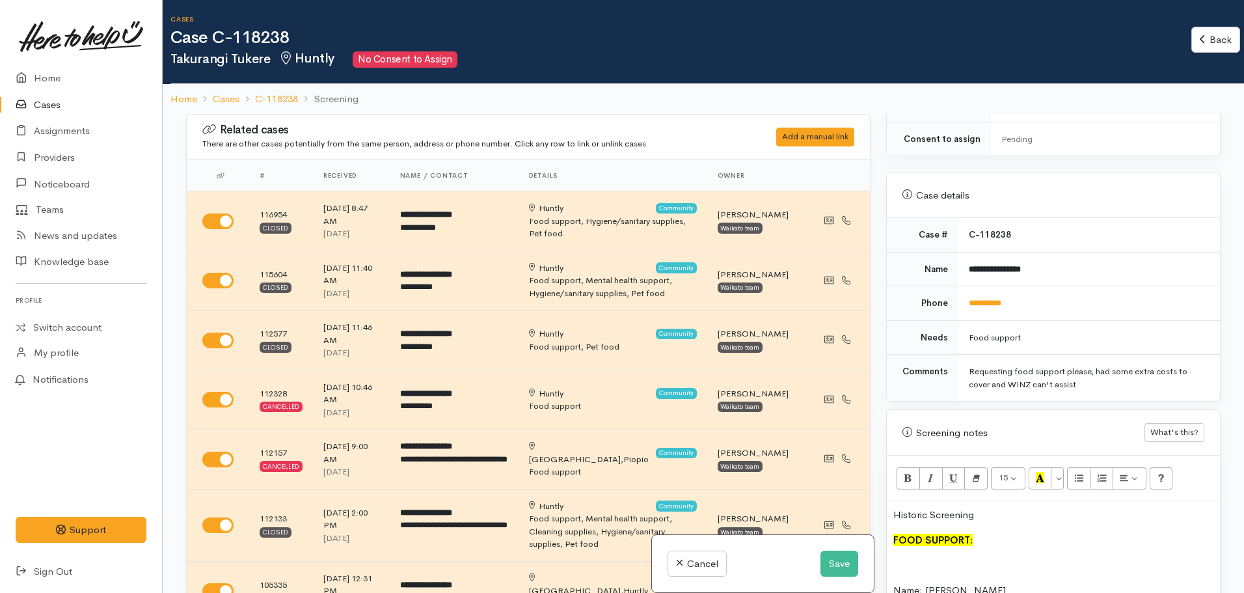
scroll to position [520, 0]
click at [982, 298] on link "**********" at bounding box center [985, 302] width 33 height 8
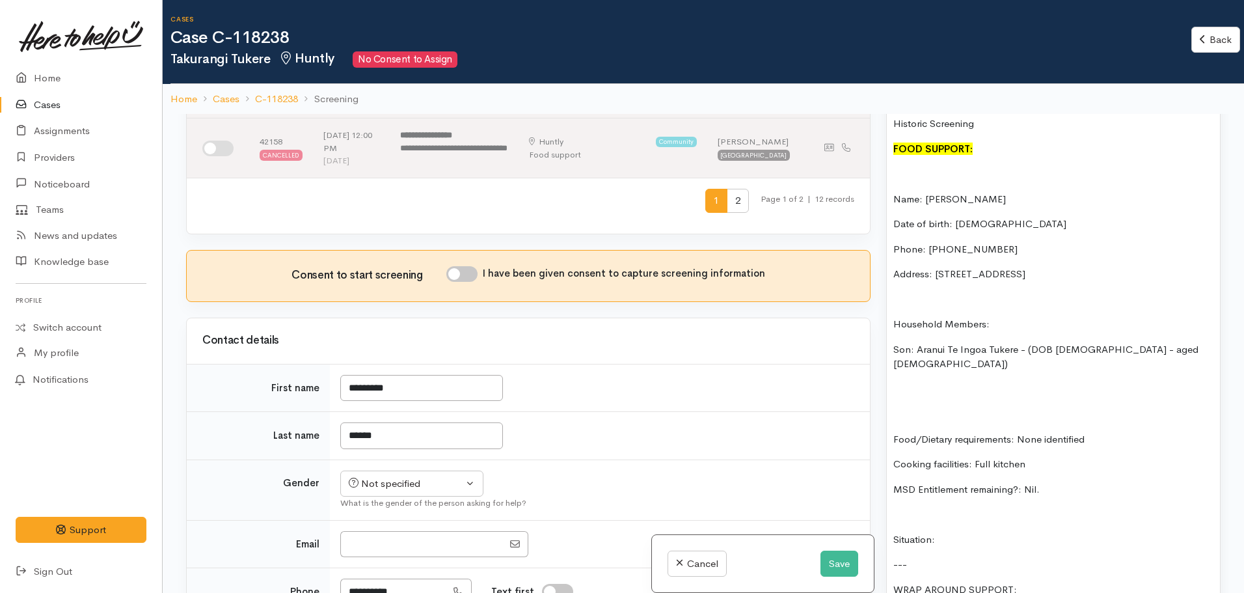
scroll to position [651, 0]
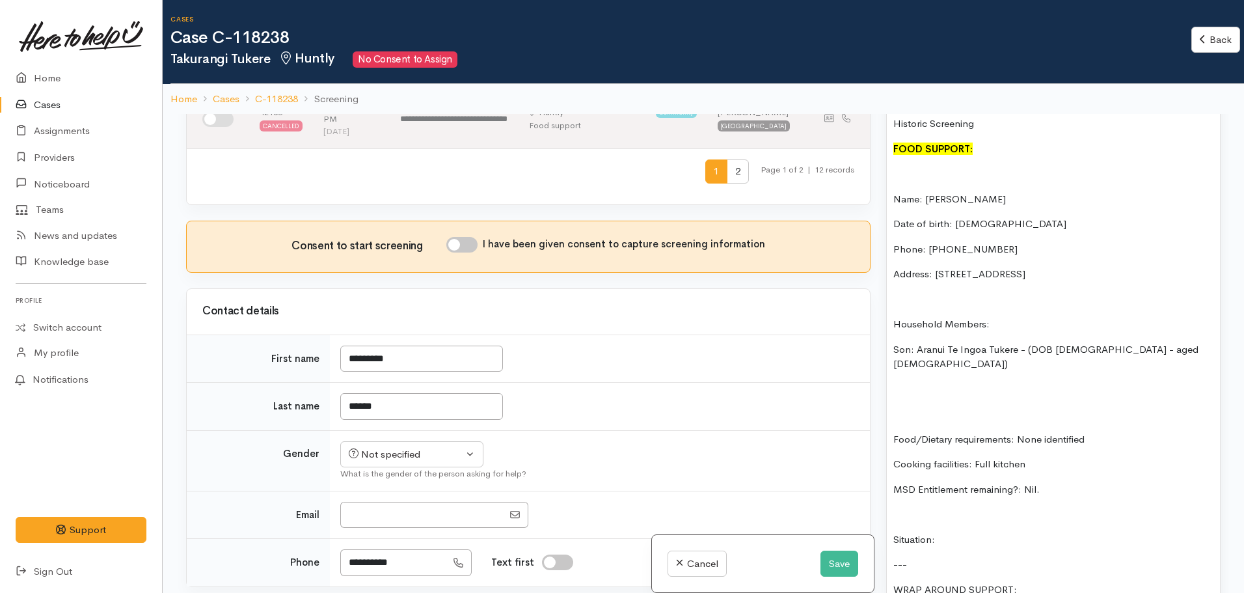
click at [467, 237] on input "I have been given consent to capture screening information" at bounding box center [461, 245] width 31 height 16
checkbox input "true"
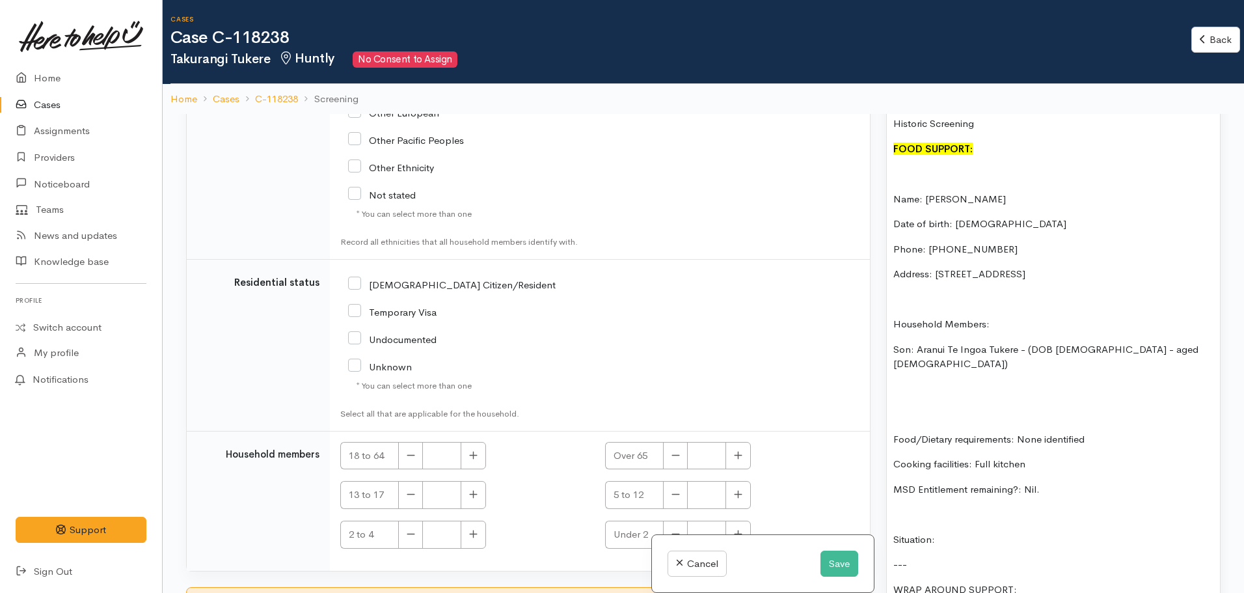
scroll to position [114, 0]
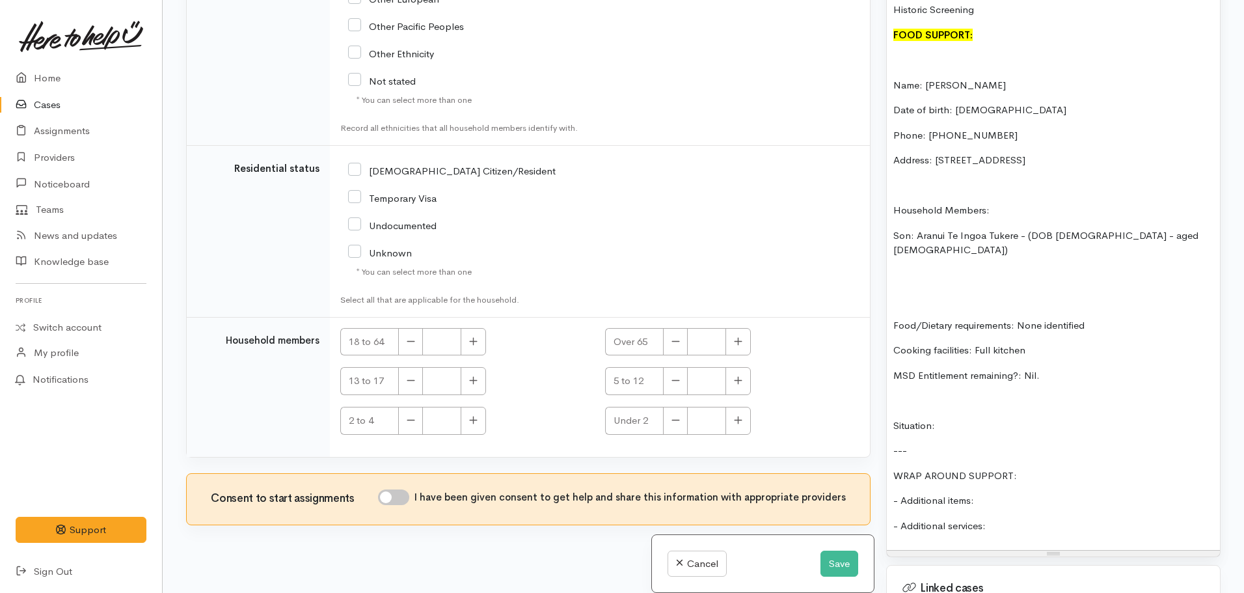
click at [390, 489] on input "I have been given consent to get help and share this information with appropria…" at bounding box center [393, 497] width 31 height 16
checkbox input "true"
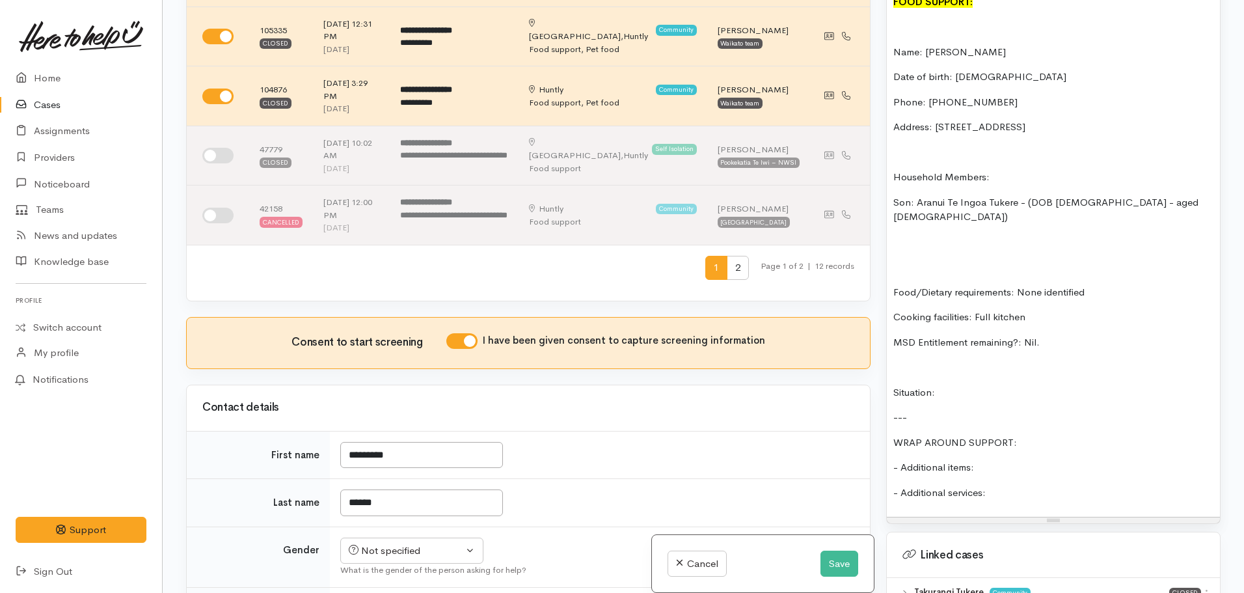
scroll to position [976, 0]
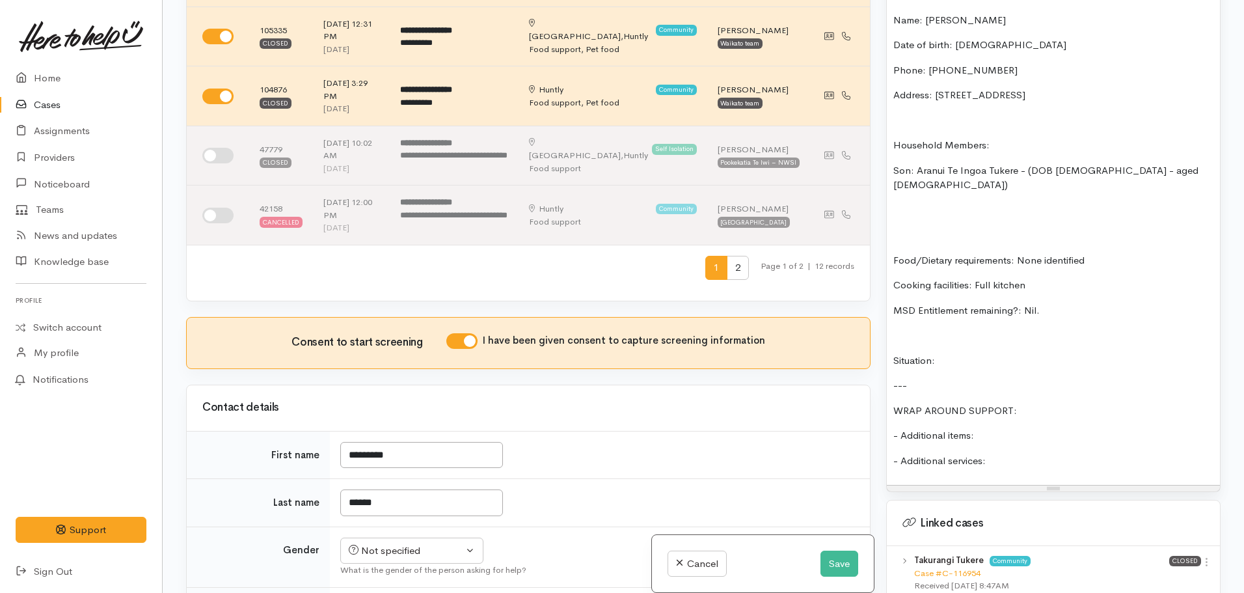
click at [1079, 303] on p "MSD Entitlement remaining?: Nil." at bounding box center [1053, 310] width 320 height 15
click at [1070, 278] on p "Cooking facilities: Full kitchen" at bounding box center [1053, 285] width 320 height 15
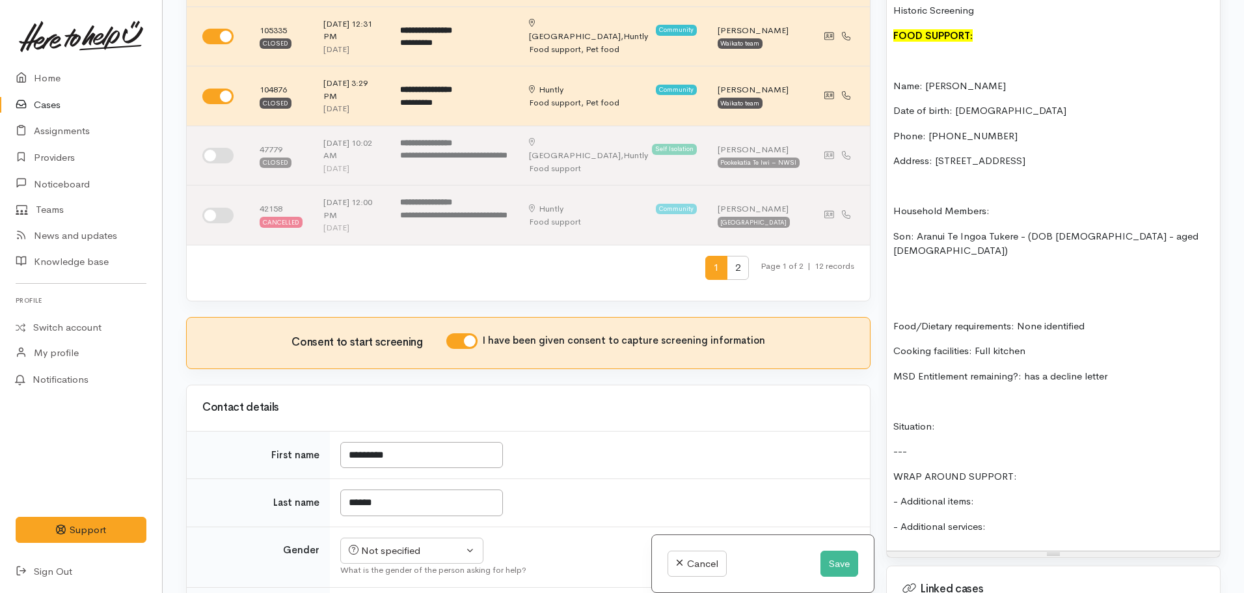
scroll to position [846, 0]
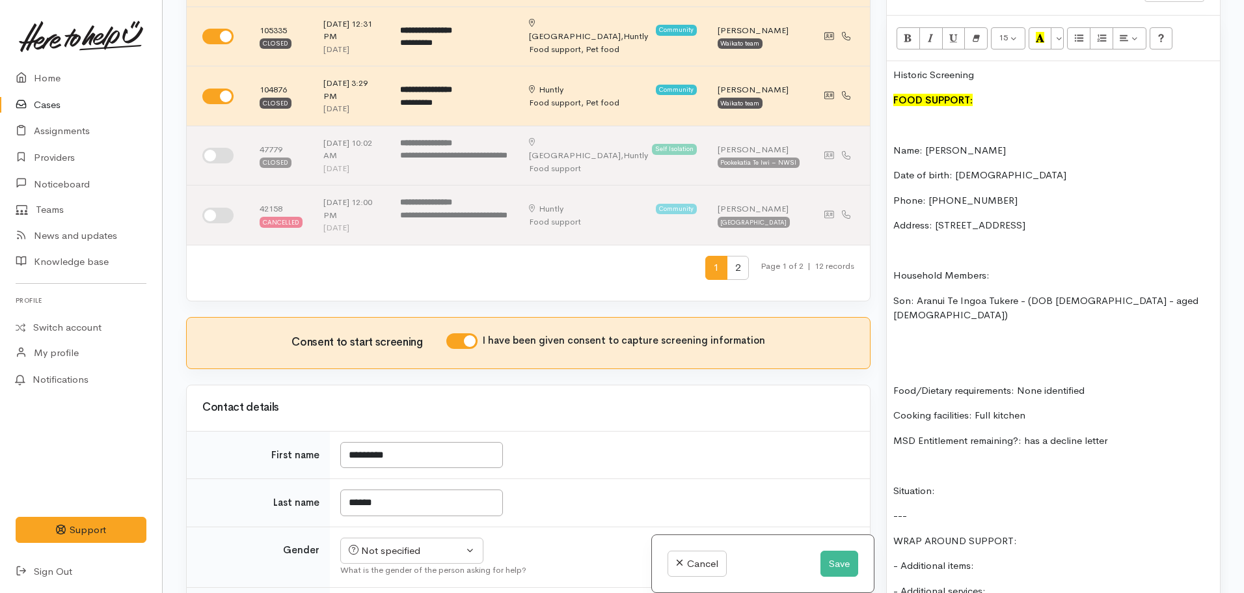
click at [892, 291] on div "Historic Screening FOOD SUPPORT: Name: Takurangi Tukere Date of birth: 08.04.19…" at bounding box center [1053, 338] width 333 height 554
click at [1080, 32] on icon "Unordered list (CTRL+SHIFT+NUM7)" at bounding box center [1079, 37] width 8 height 11
click at [1193, 293] on li "Son: Aranui Te Ingoa Tukere - (DOB 04.02.2000 - aged 25)" at bounding box center [1066, 307] width 294 height 29
click at [1120, 405] on div "Historic Screening FOOD SUPPORT: Name: Takurangi Tukere Date of birth: 08.04.19…" at bounding box center [1053, 338] width 333 height 554
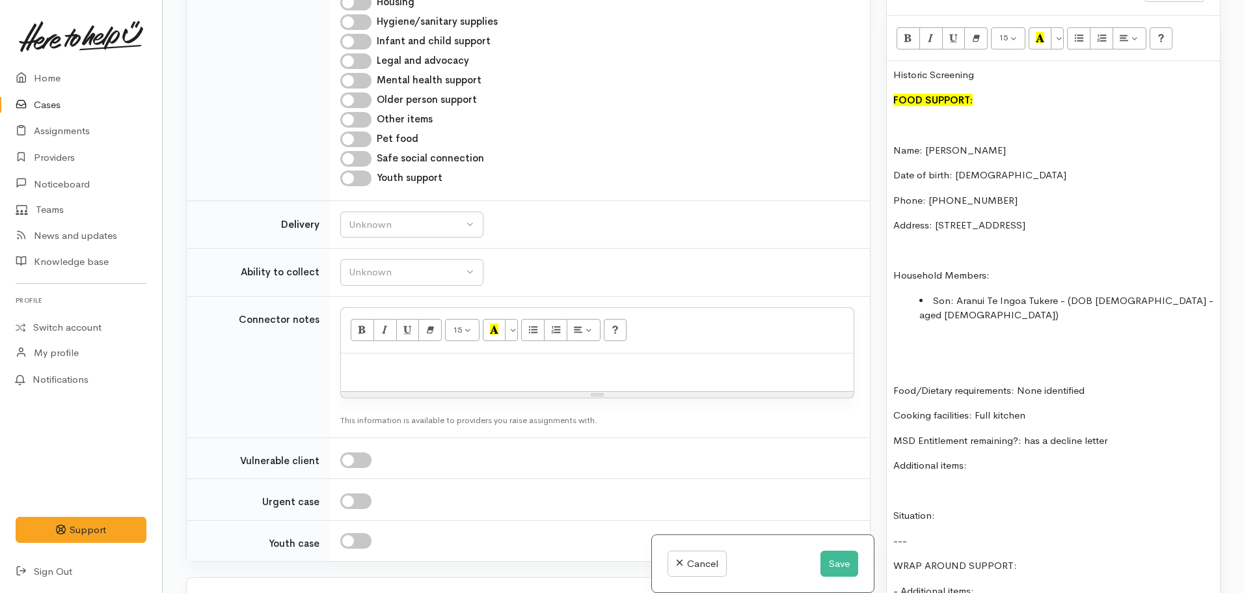
scroll to position [1547, 0]
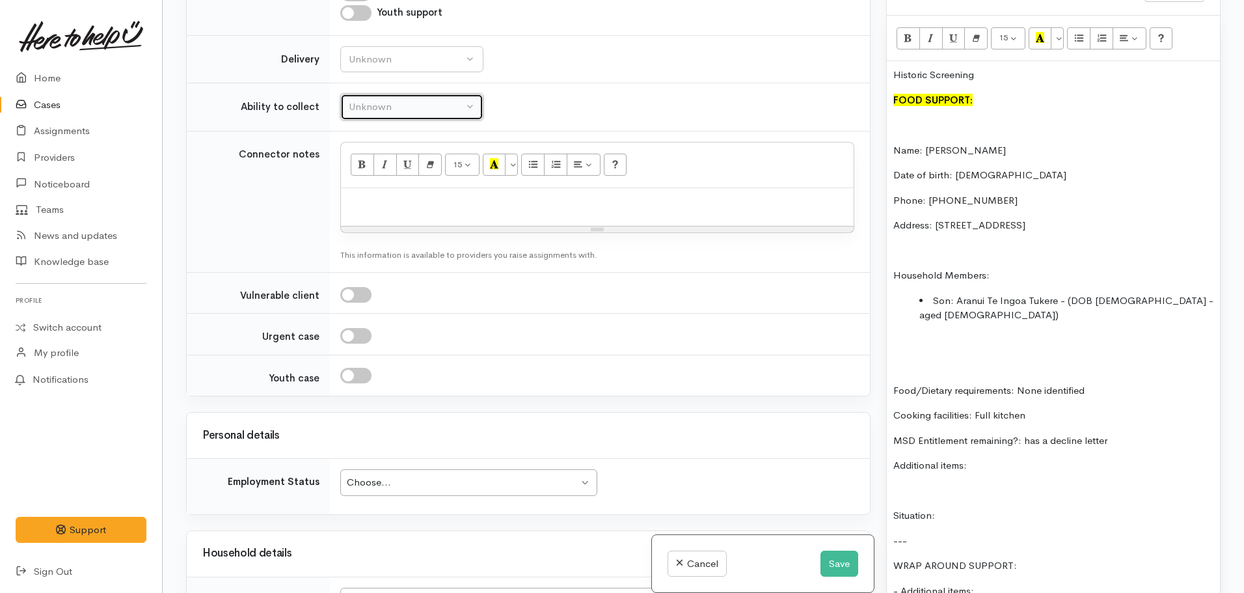
click at [424, 100] on div "Unknown" at bounding box center [406, 107] width 115 height 15
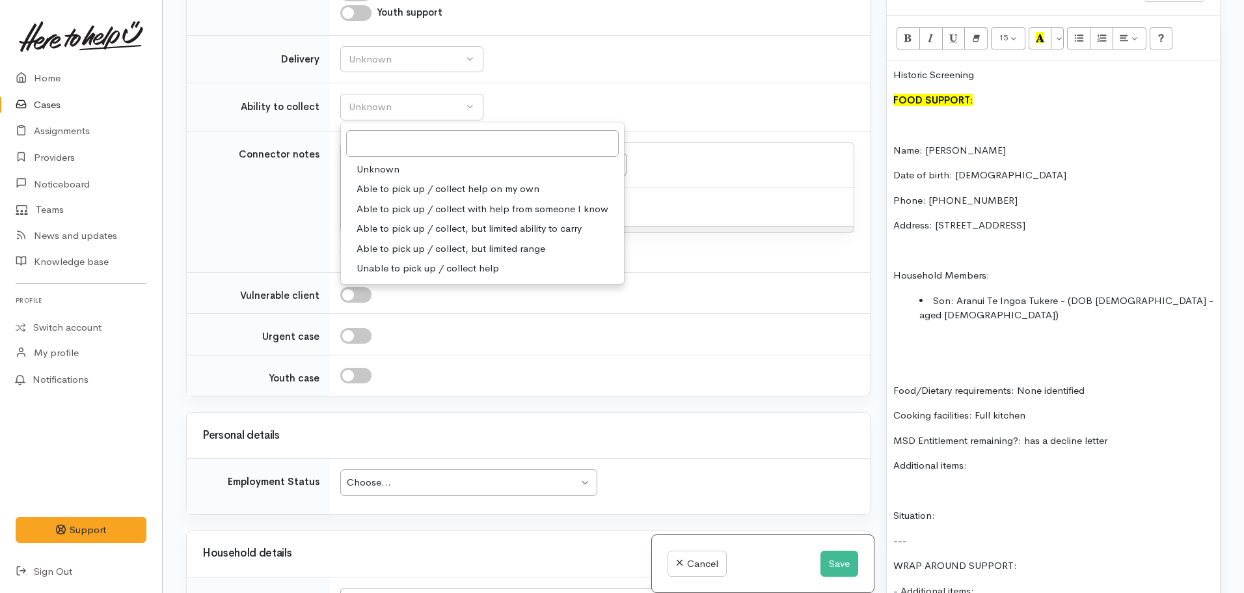
click at [459, 182] on span "Able to pick up / collect help on my own" at bounding box center [448, 189] width 183 height 15
select select "2"
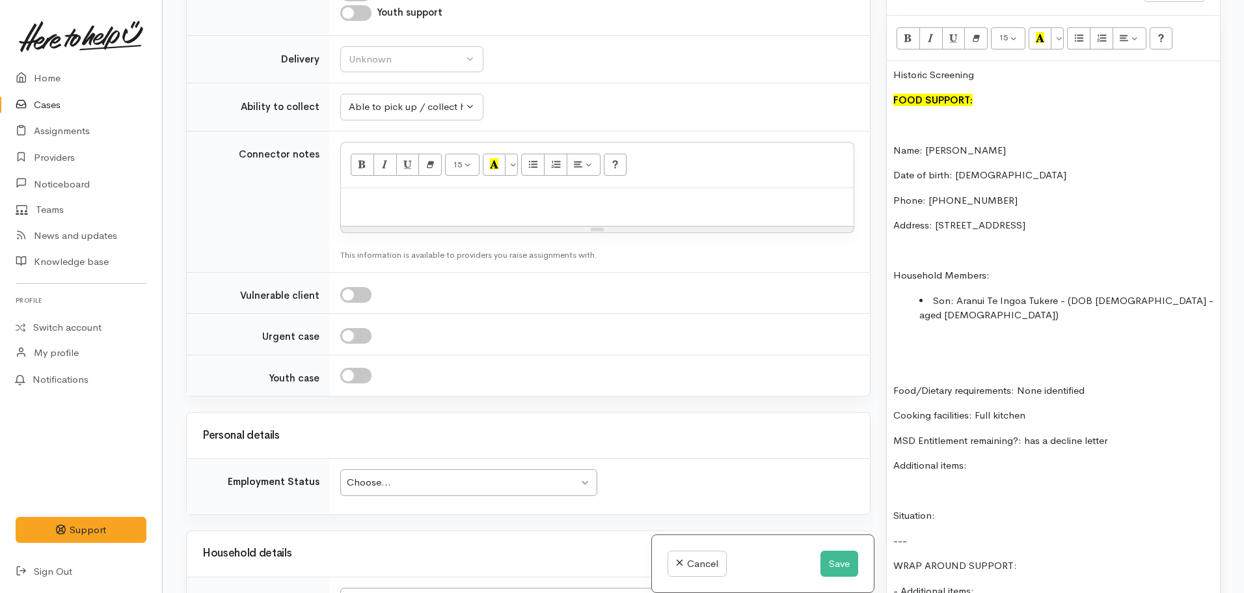
click at [976, 508] on p "Situation:" at bounding box center [1053, 515] width 320 height 15
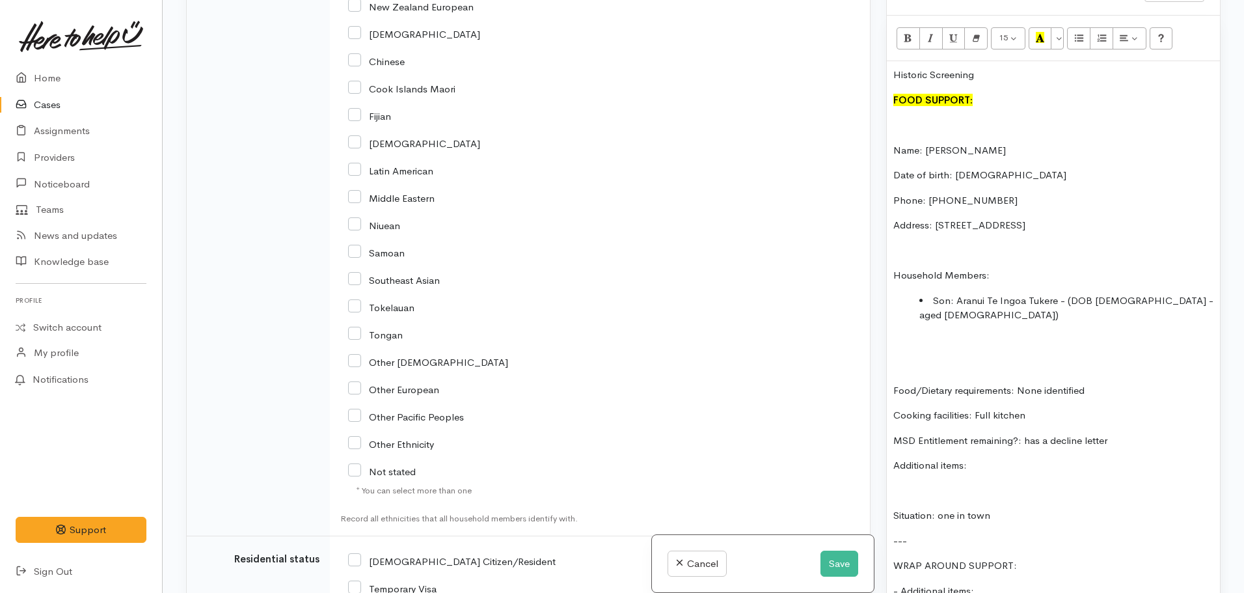
scroll to position [2718, 0]
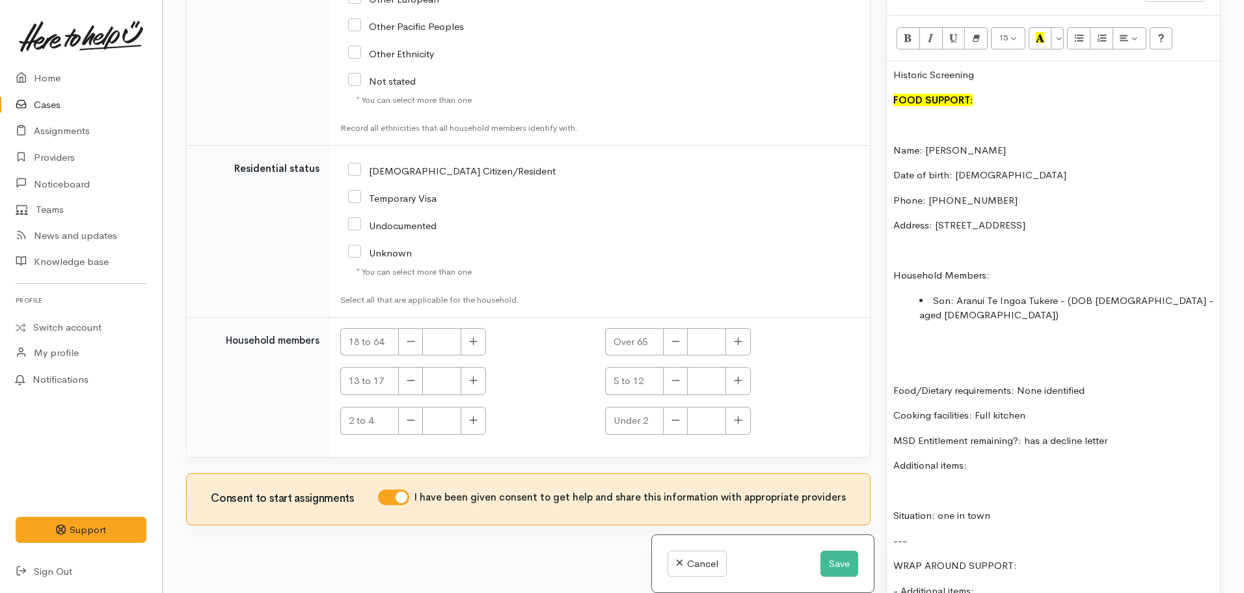
click at [358, 164] on input "NZ Citizen/Resident" at bounding box center [452, 170] width 208 height 12
checkbox input "true"
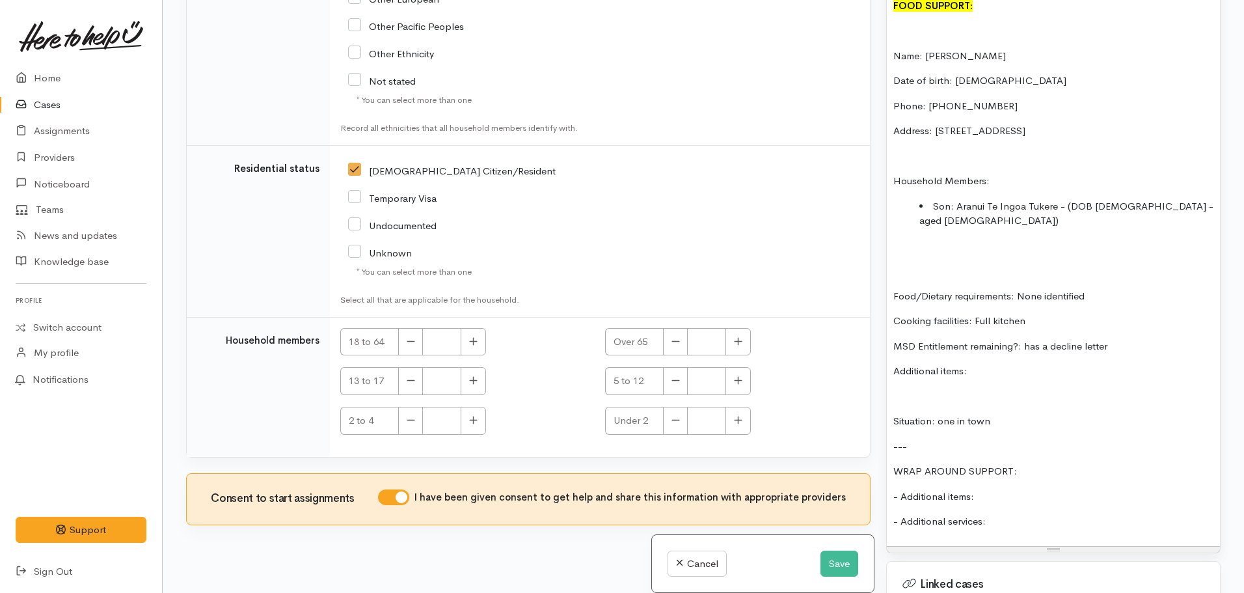
scroll to position [976, 0]
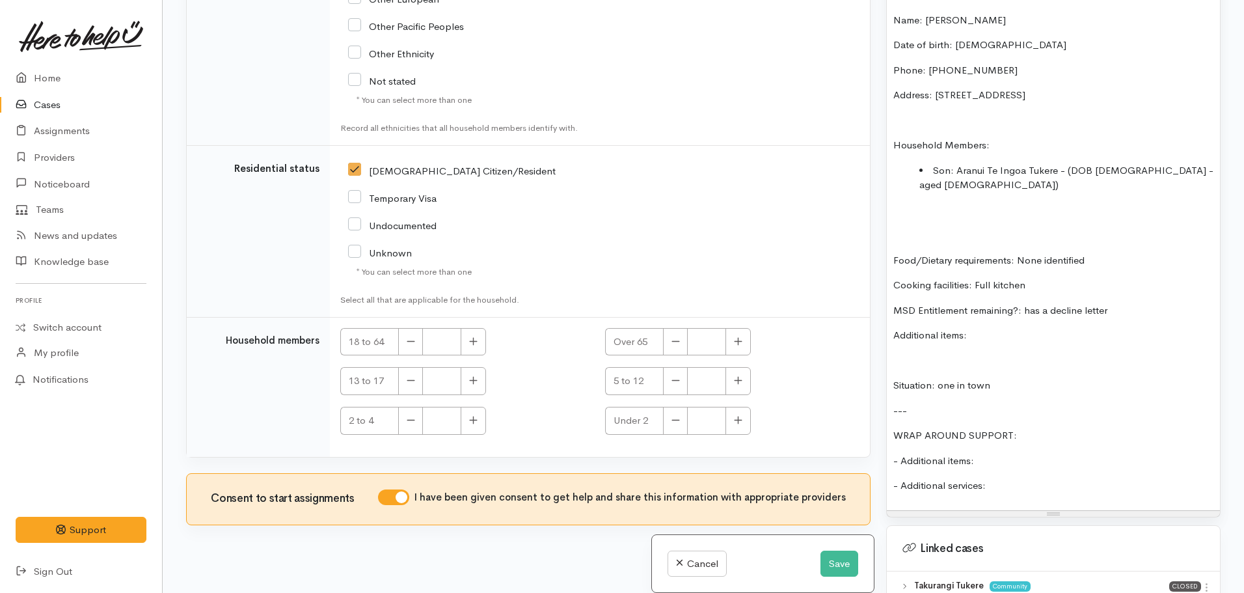
click at [980, 328] on p "Additional items:" at bounding box center [1053, 335] width 320 height 15
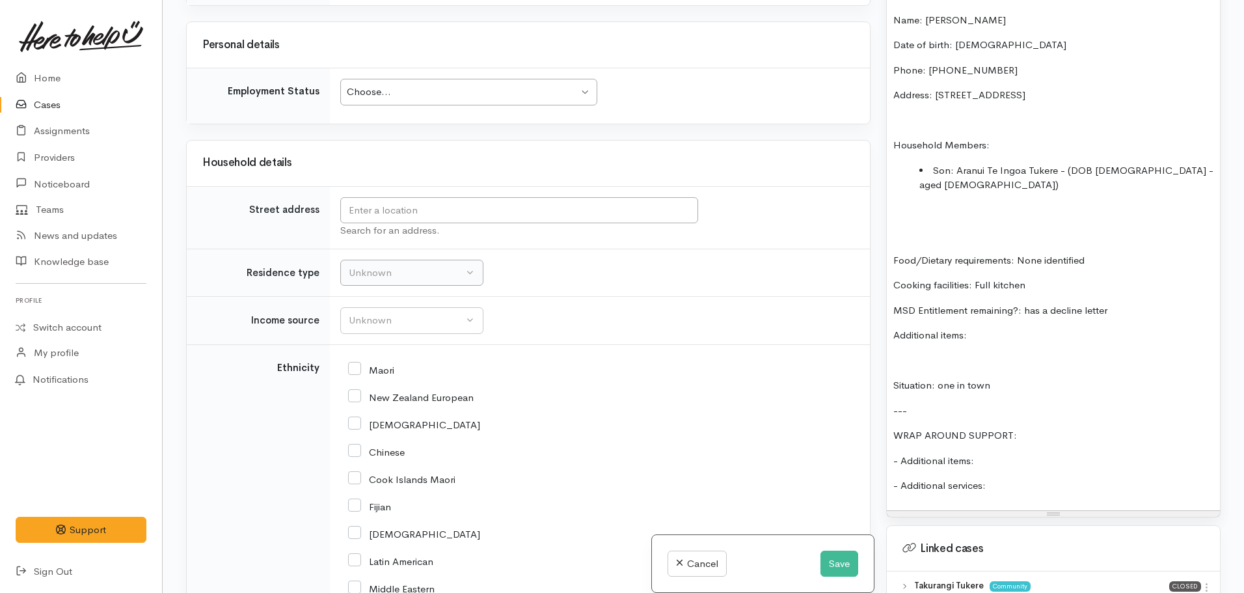
scroll to position [1872, 0]
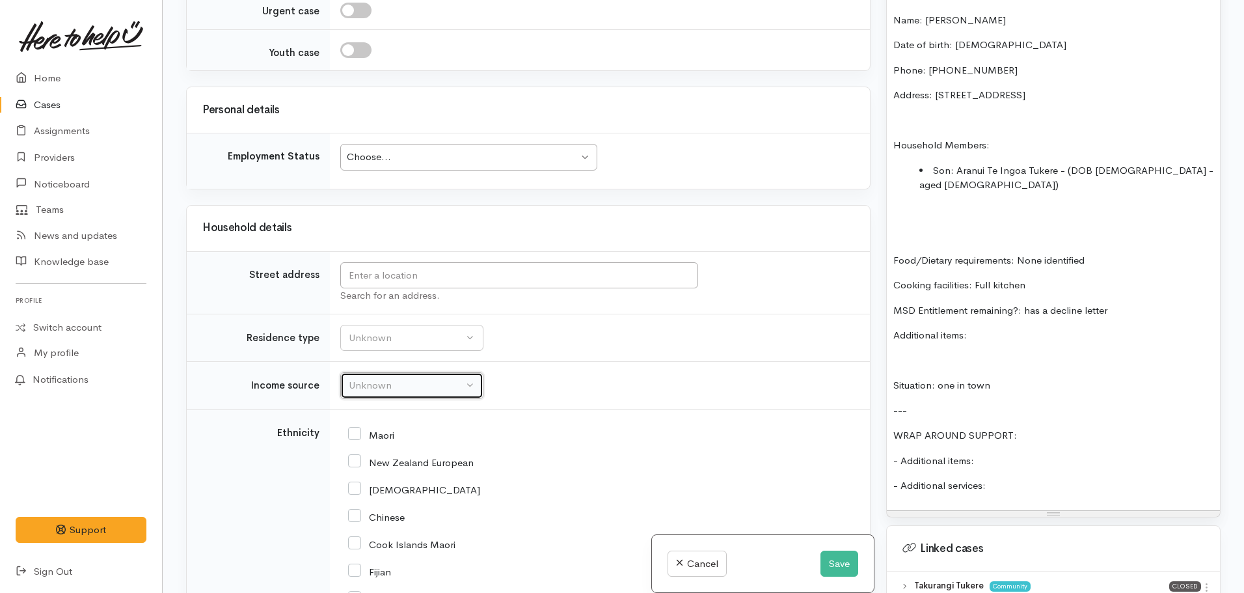
drag, startPoint x: 401, startPoint y: 375, endPoint x: 412, endPoint y: 375, distance: 11.1
click at [401, 378] on div "Unknown" at bounding box center [406, 385] width 115 height 15
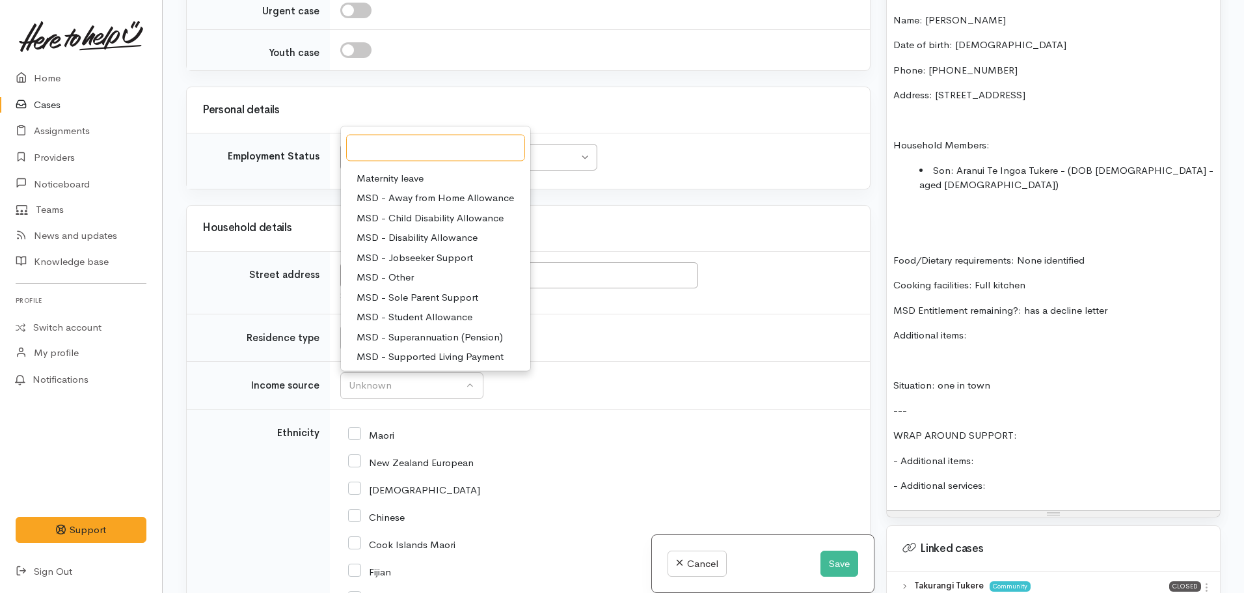
scroll to position [65, 0]
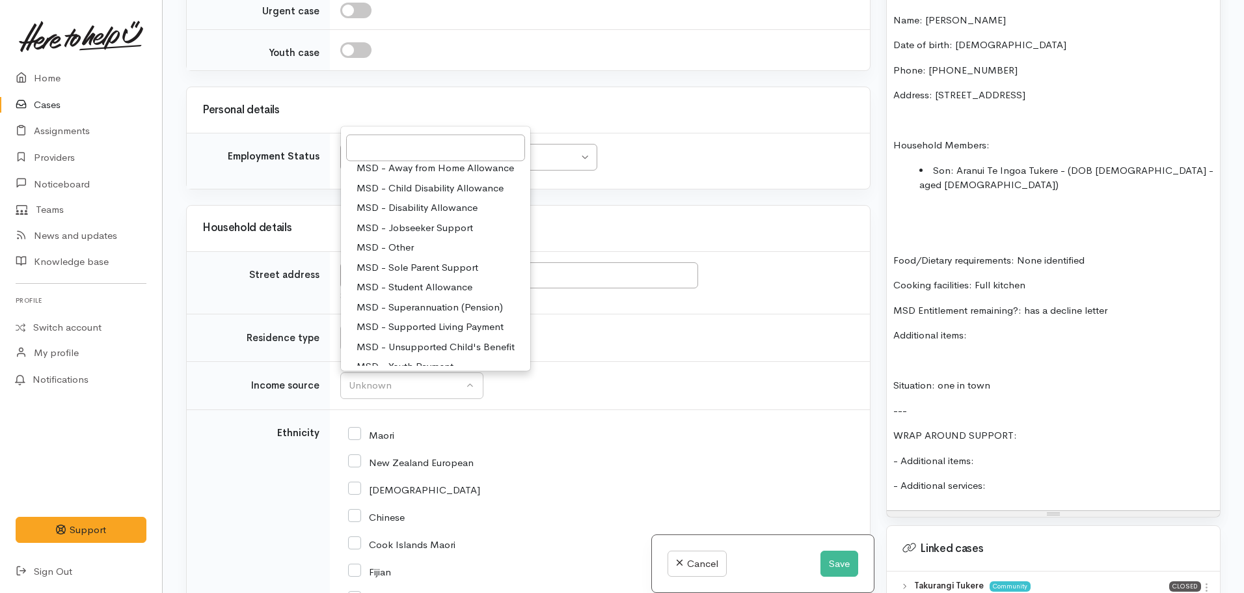
click at [400, 240] on span "MSD - Other" at bounding box center [385, 247] width 57 height 15
select select "6"
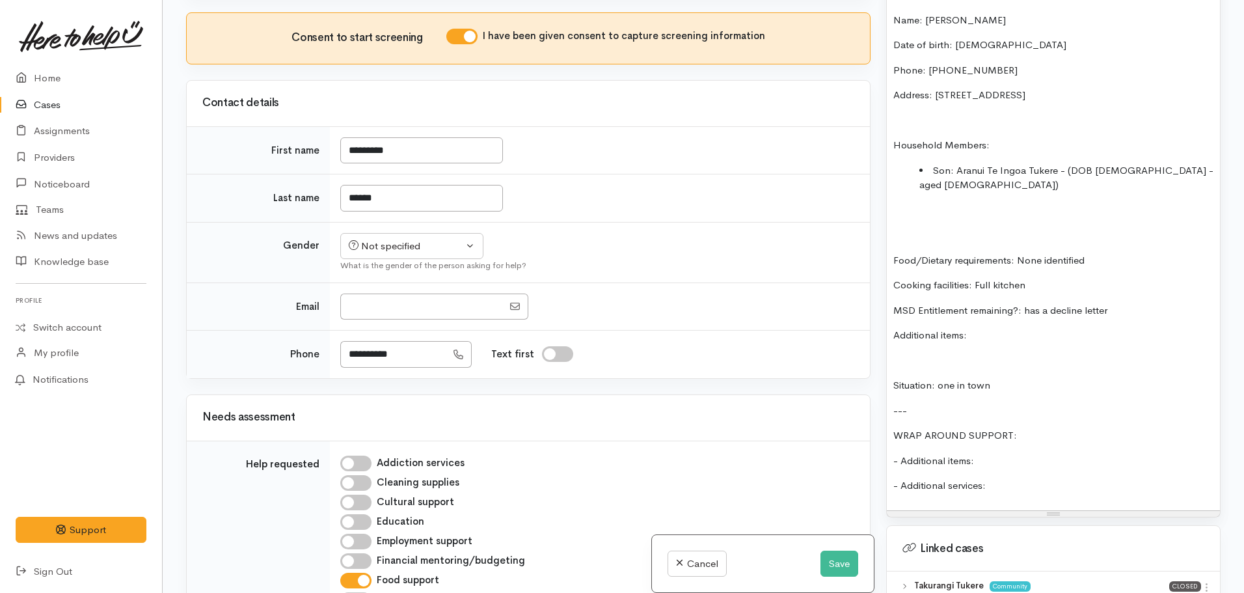
scroll to position [636, 0]
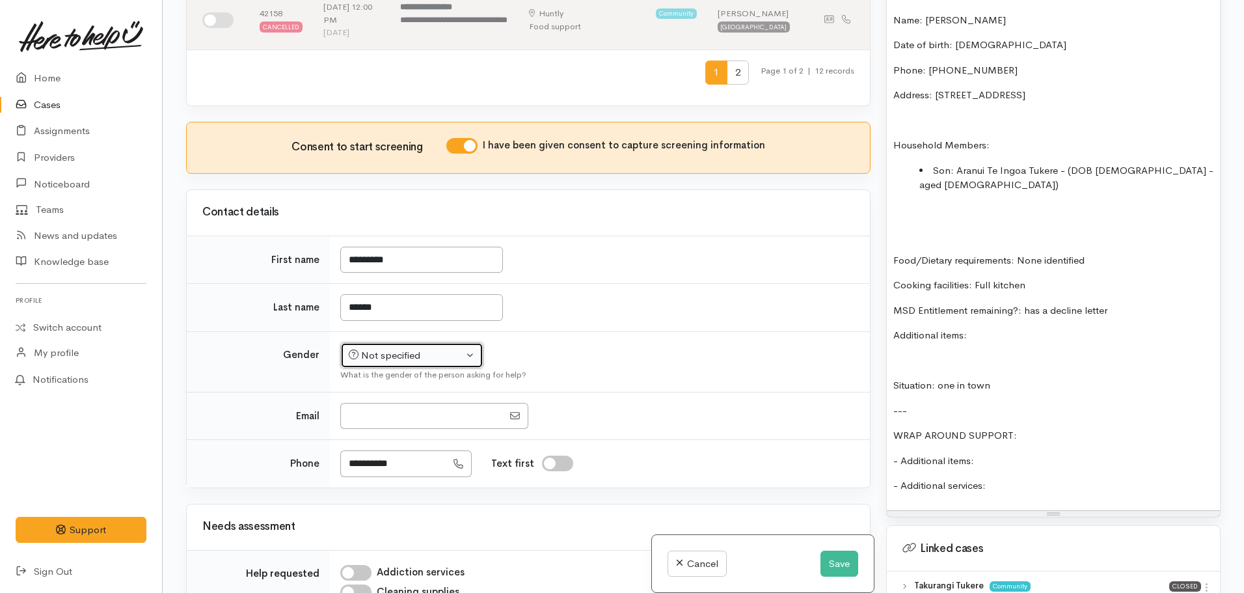
click at [398, 342] on button "Not specified" at bounding box center [411, 355] width 143 height 27
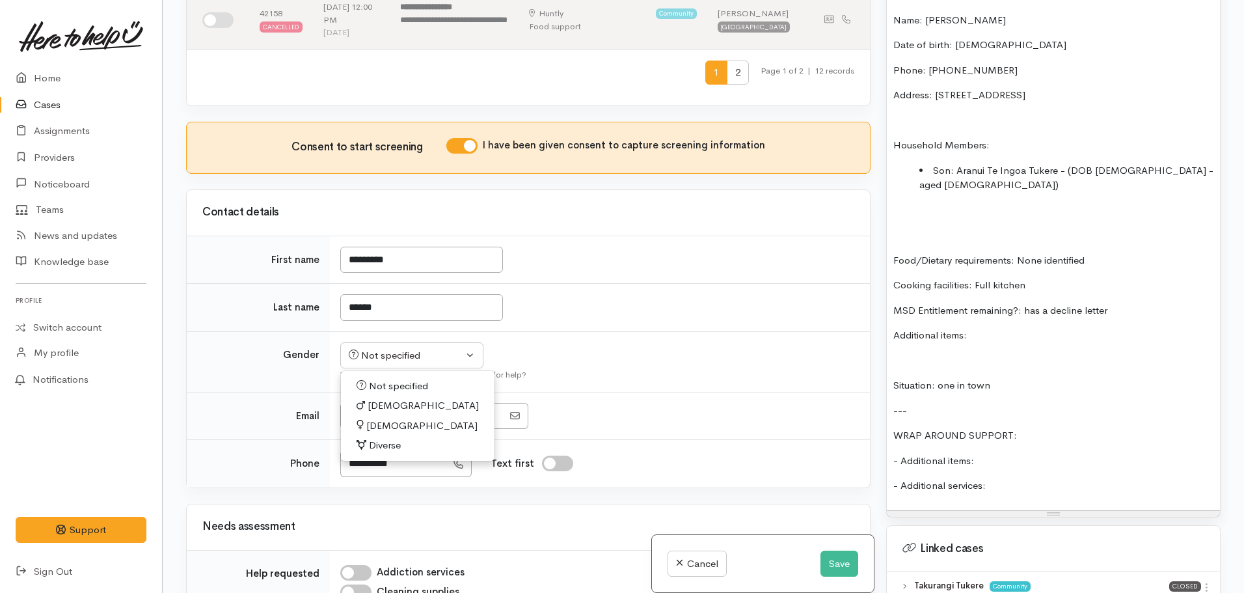
click at [390, 418] on span "Female" at bounding box center [421, 425] width 111 height 15
select select "Female"
click at [1007, 328] on p "Additional items:" at bounding box center [1053, 335] width 320 height 15
click at [1002, 453] on p "- Additional items:" at bounding box center [1053, 460] width 320 height 15
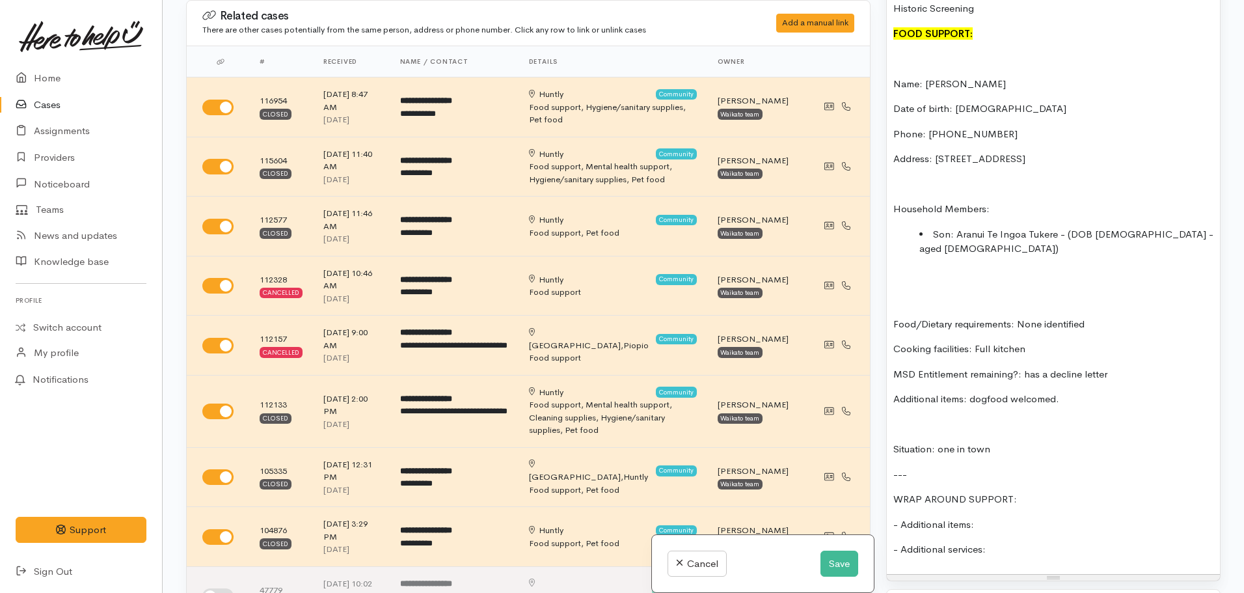
scroll to position [1041, 0]
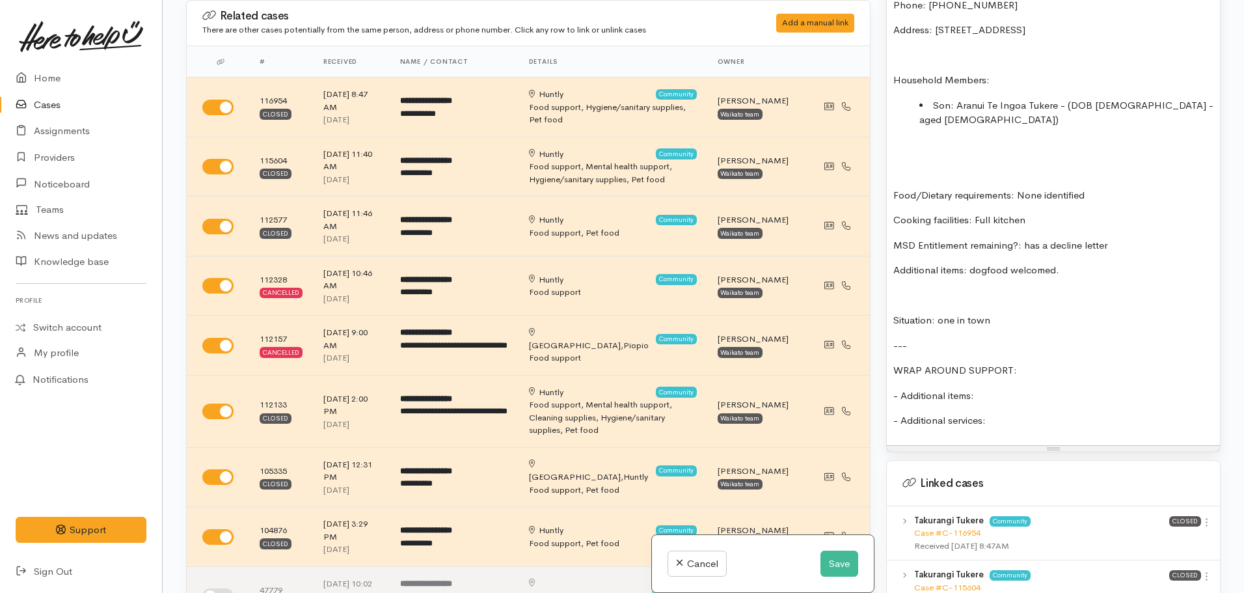
click at [988, 263] on p "Additional items: dogfood welcomed." at bounding box center [1053, 270] width 320 height 15
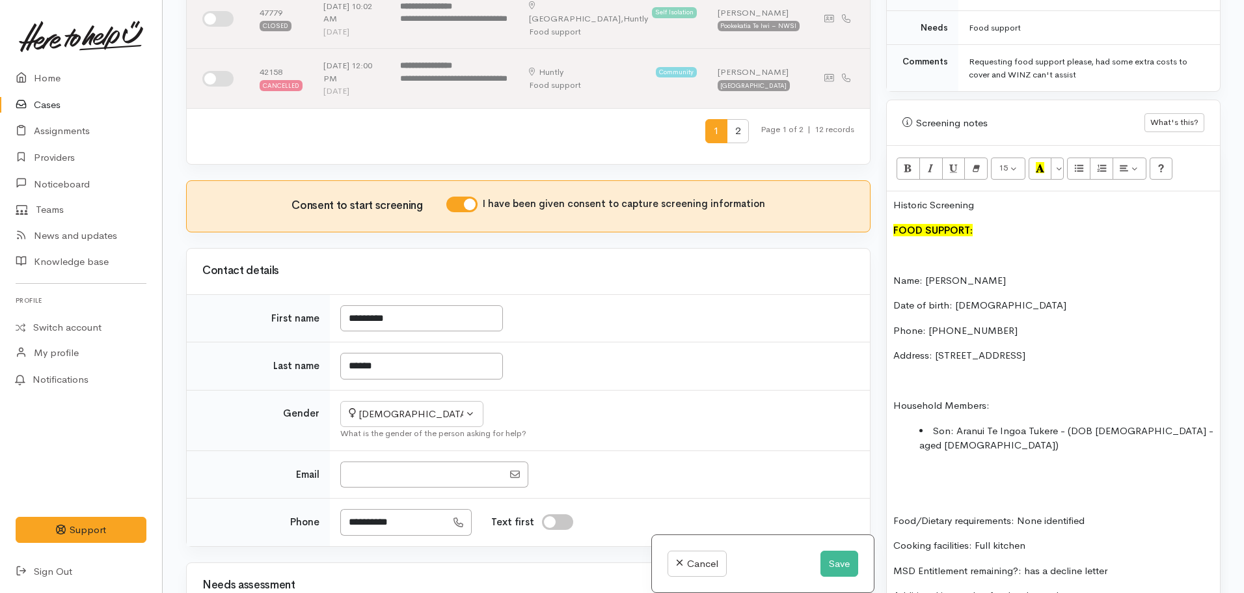
scroll to position [651, 0]
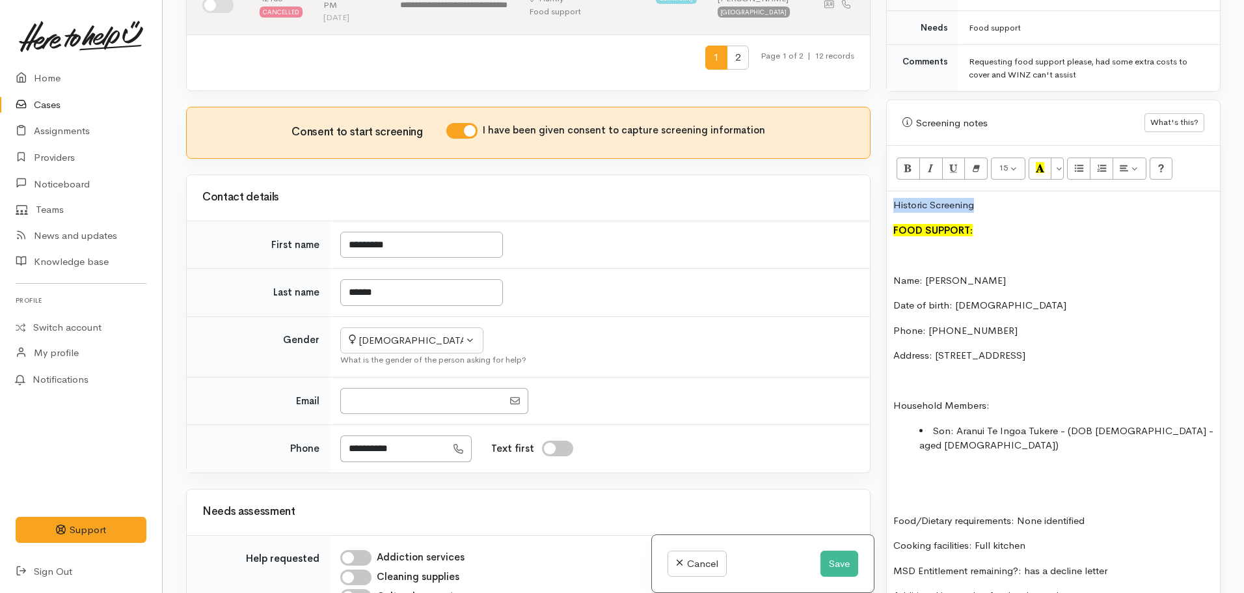
drag, startPoint x: 893, startPoint y: 218, endPoint x: 888, endPoint y: 187, distance: 31.6
click at [888, 191] on div "Historic Screening FOOD SUPPORT: Name: Takurangi Tukere Date of birth: 08.04.19…" at bounding box center [1053, 480] width 333 height 579
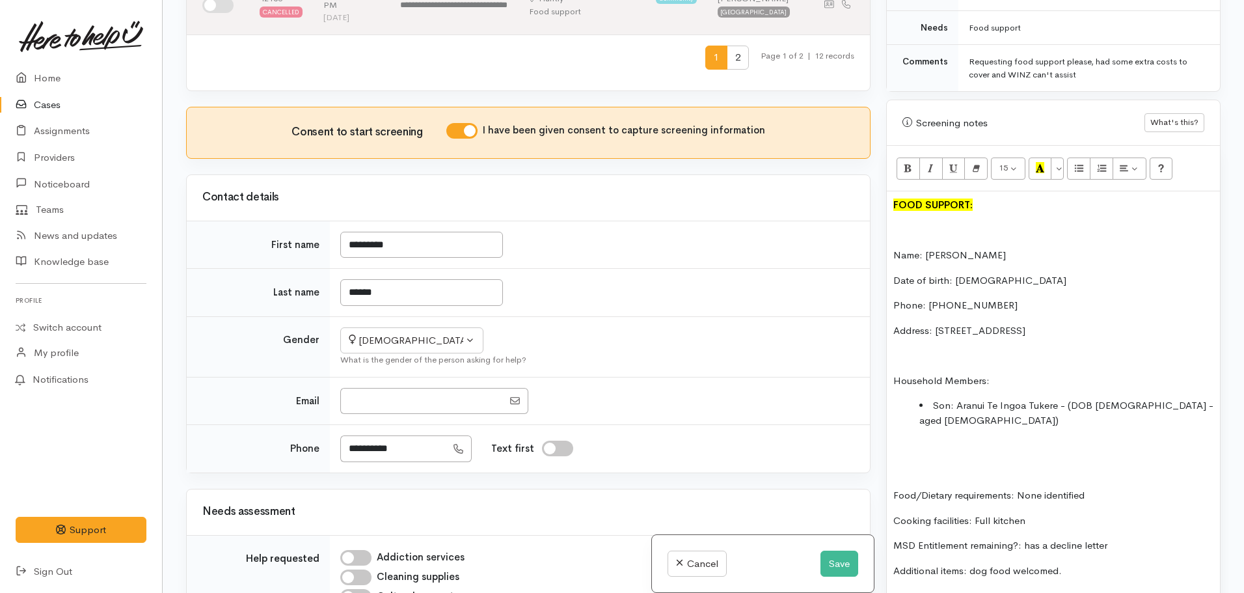
click at [918, 223] on p at bounding box center [1053, 230] width 320 height 15
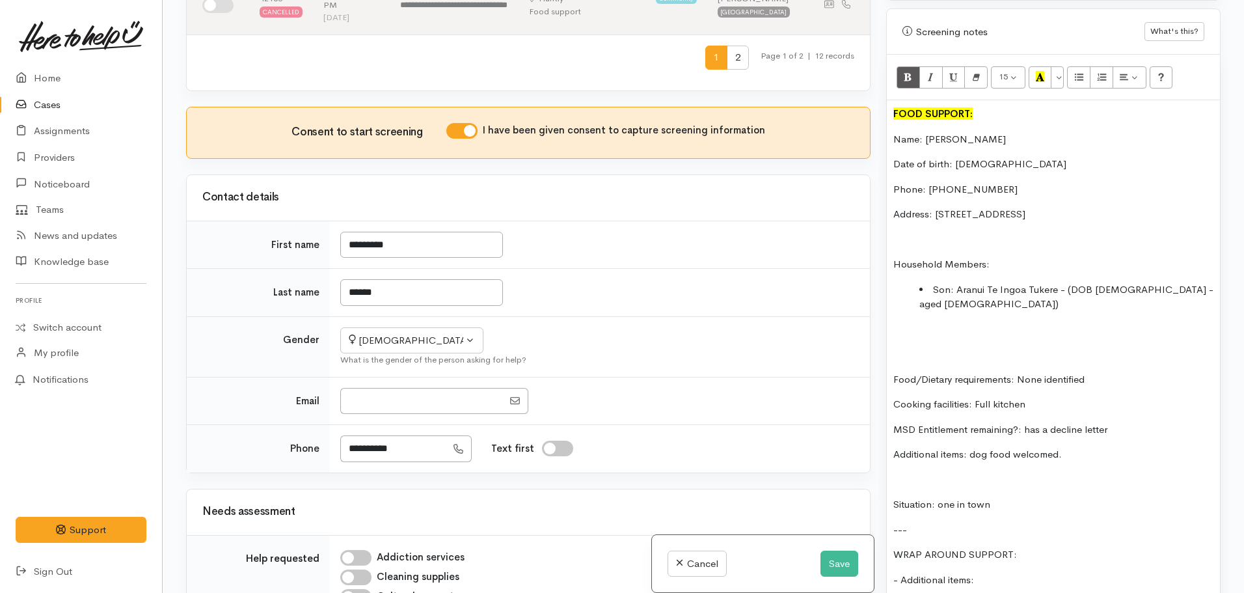
scroll to position [846, 0]
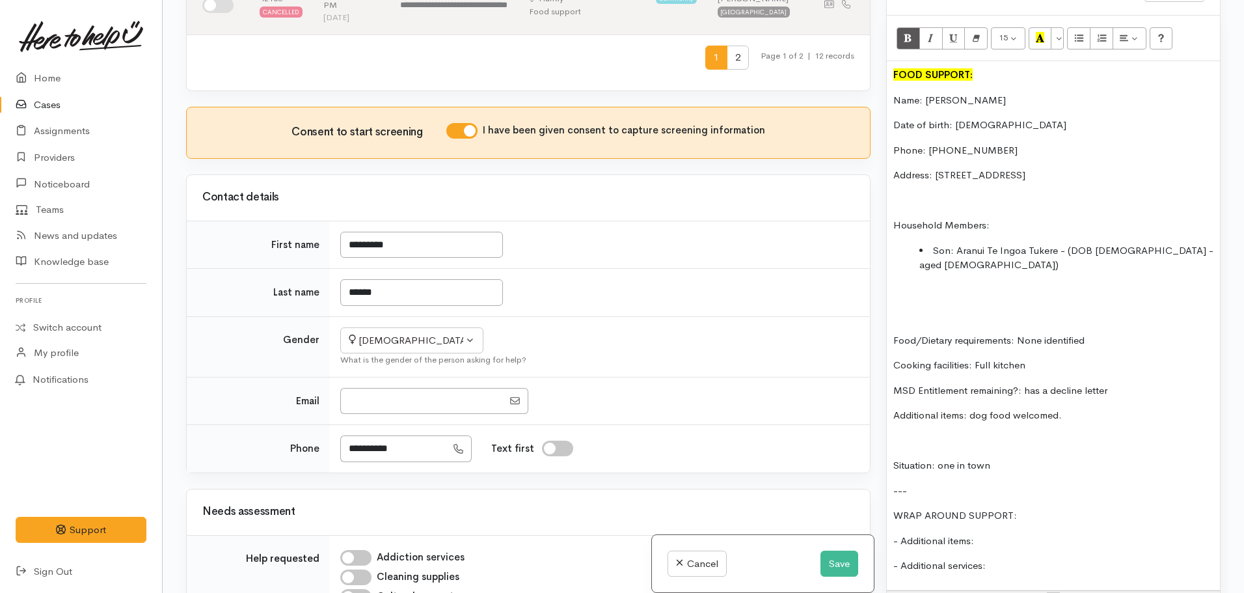
click at [1027, 383] on p "MSD Entitlement remaining?: has a decline letter" at bounding box center [1053, 390] width 320 height 15
click at [1026, 383] on p "MSD Entitlement remaining?: has a decline letter" at bounding box center [1053, 390] width 320 height 15
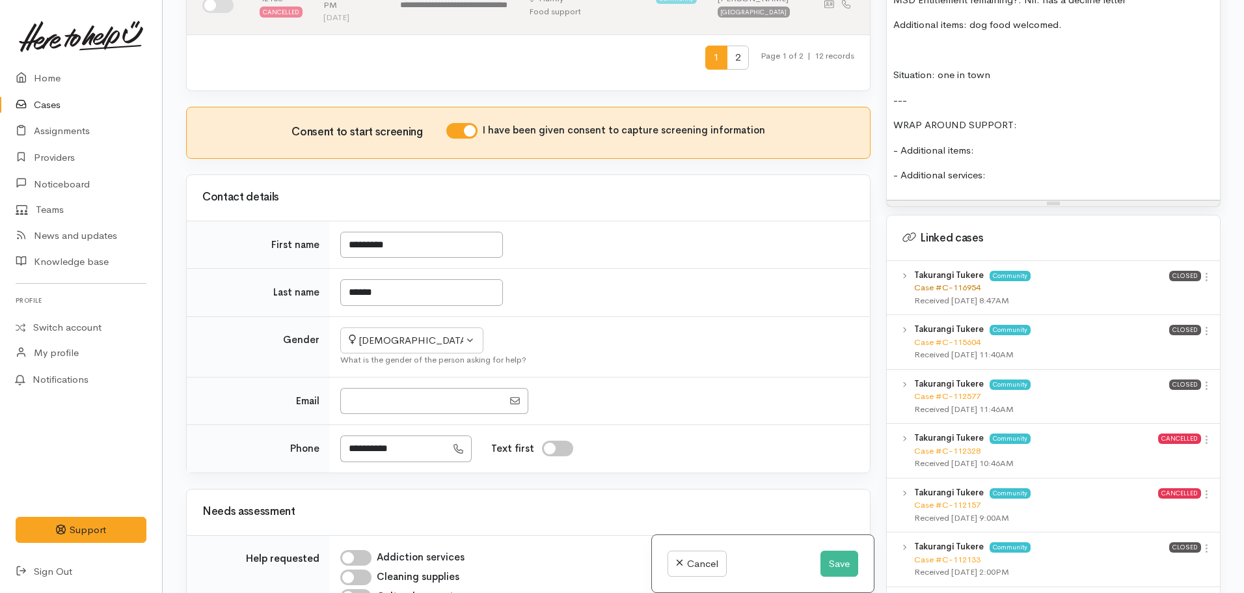
click at [949, 282] on link "Case #C-116954" at bounding box center [947, 287] width 66 height 11
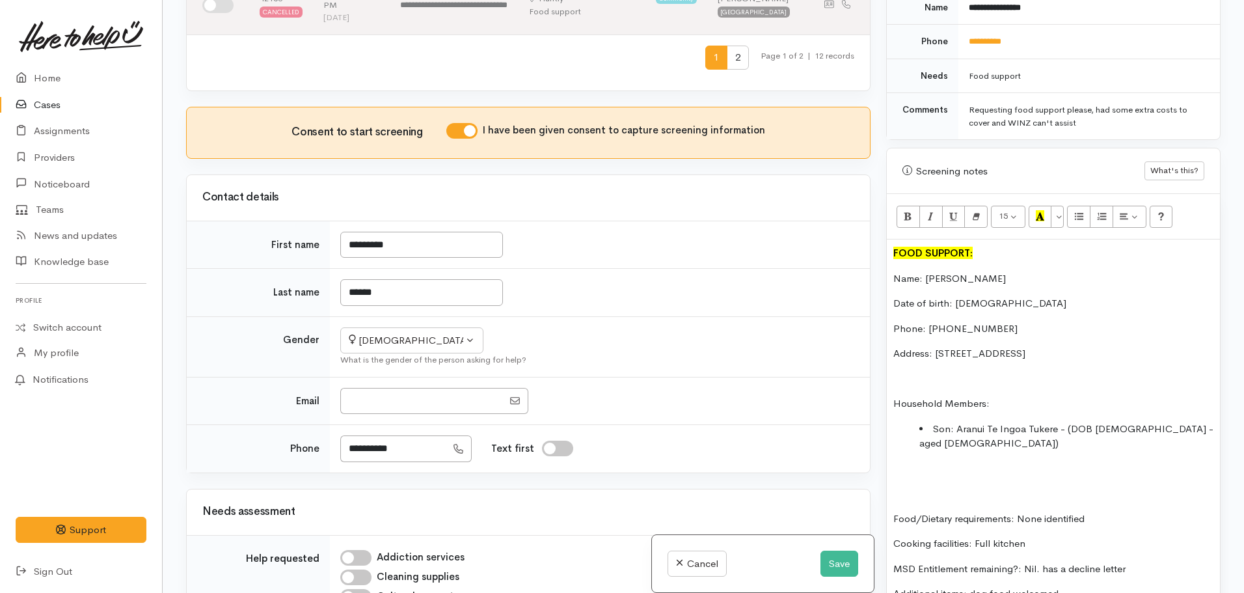
scroll to position [651, 0]
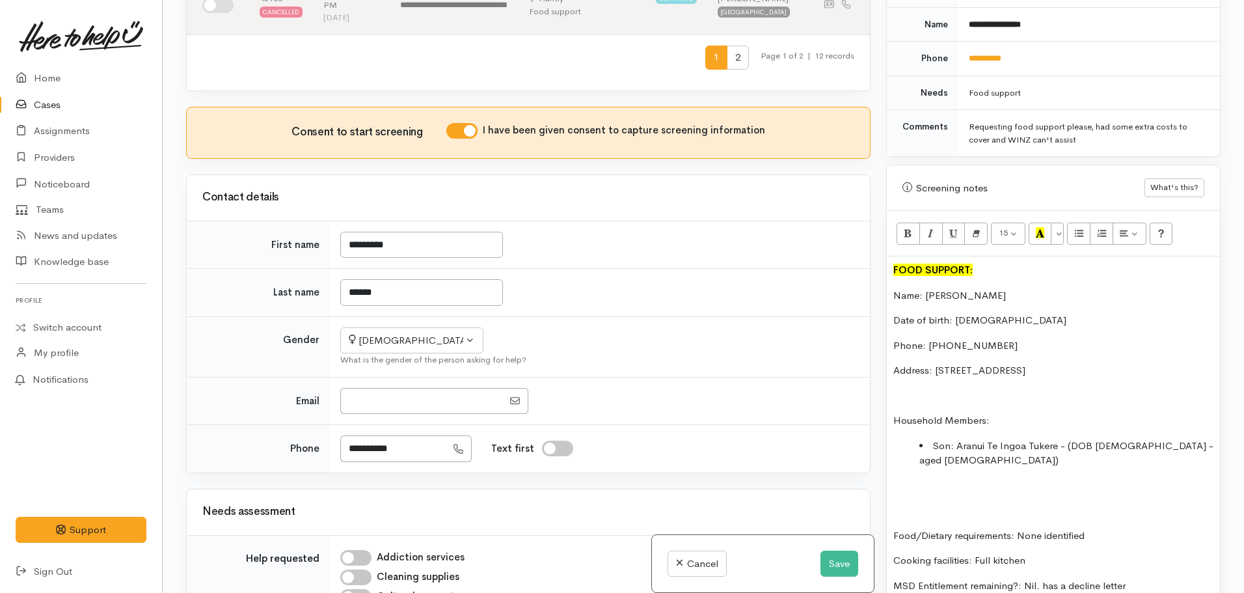
click at [978, 478] on p at bounding box center [1053, 485] width 320 height 15
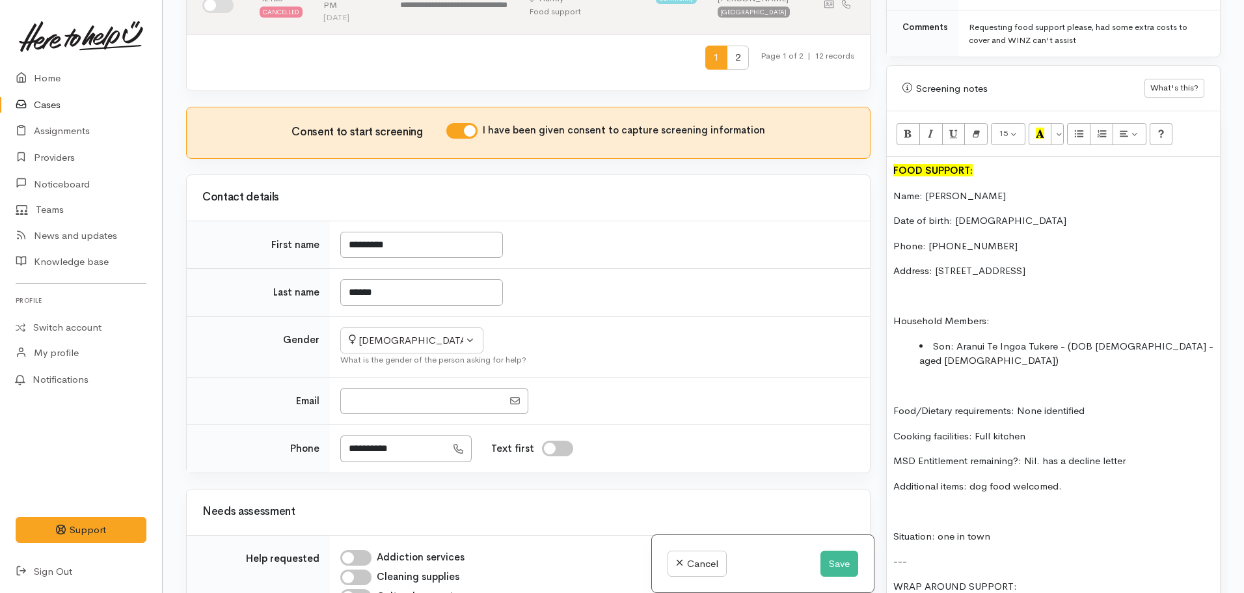
scroll to position [781, 0]
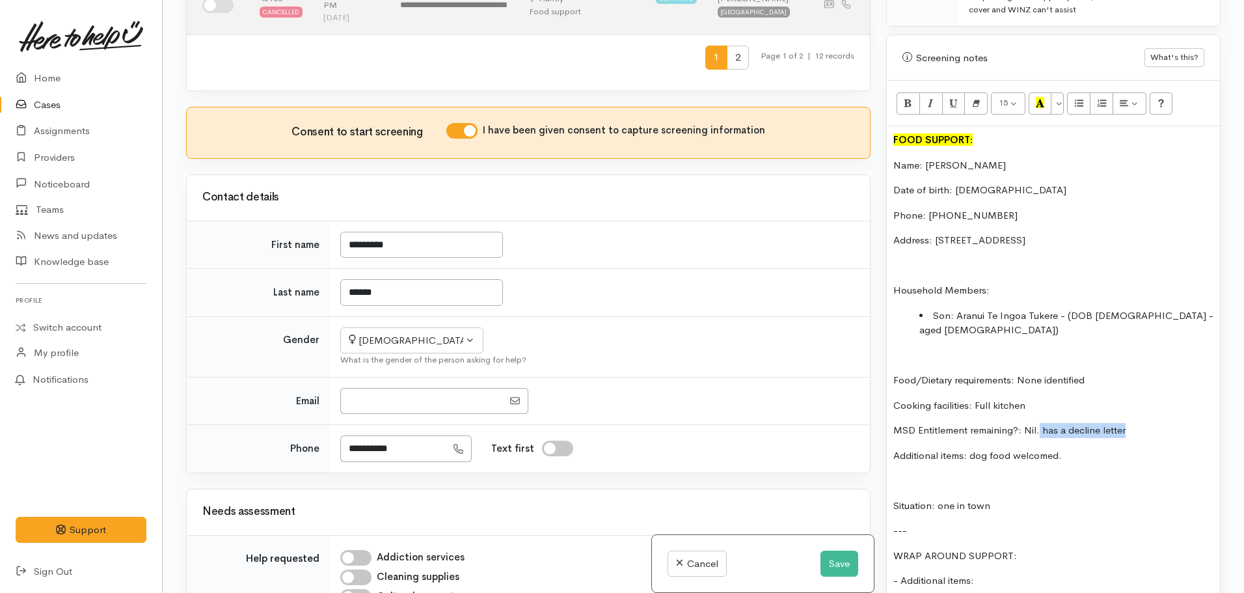
drag, startPoint x: 1133, startPoint y: 398, endPoint x: 1044, endPoint y: 409, distance: 89.7
click at [1041, 423] on p "MSD Entitlement remaining?: Nil. has a decline letter" at bounding box center [1053, 430] width 320 height 15
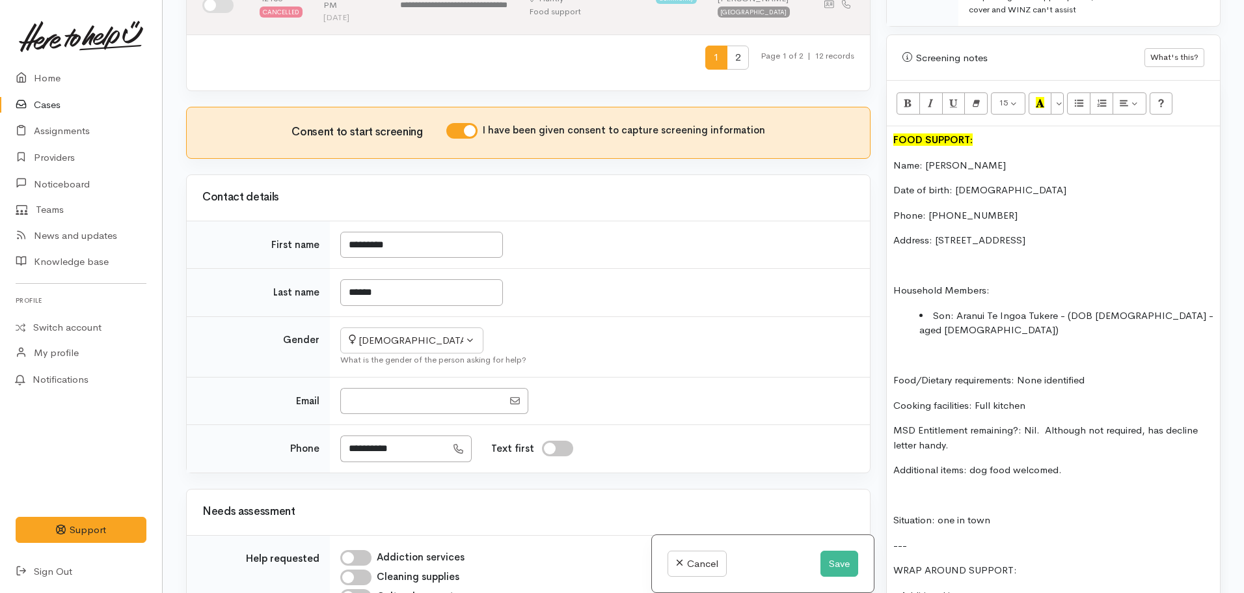
click at [1044, 423] on p "MSD Entitlement remaining?: Nil. Although not required, has decline letter hand…" at bounding box center [1053, 437] width 320 height 29
drag, startPoint x: 1081, startPoint y: 442, endPoint x: 1059, endPoint y: 444, distance: 21.5
click at [1059, 463] on p "Additional items: dog food welcomed." at bounding box center [1053, 470] width 320 height 15
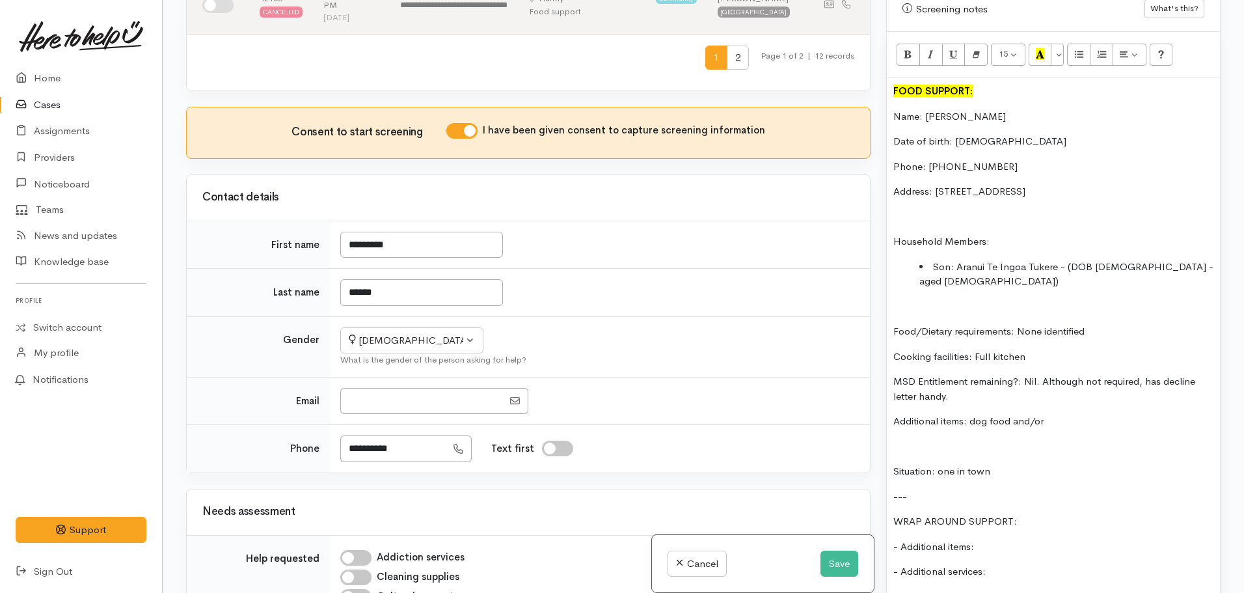
scroll to position [976, 0]
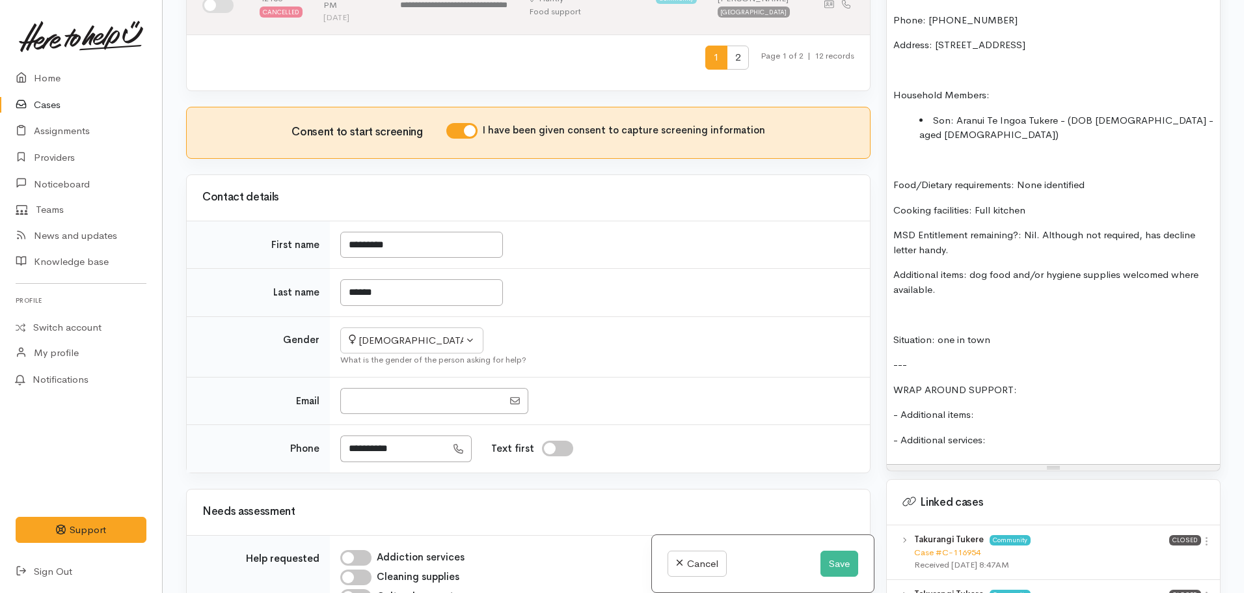
drag, startPoint x: 1022, startPoint y: 314, endPoint x: 935, endPoint y: 311, distance: 87.2
click at [935, 332] on p "Situation: one in town" at bounding box center [1053, 339] width 320 height 15
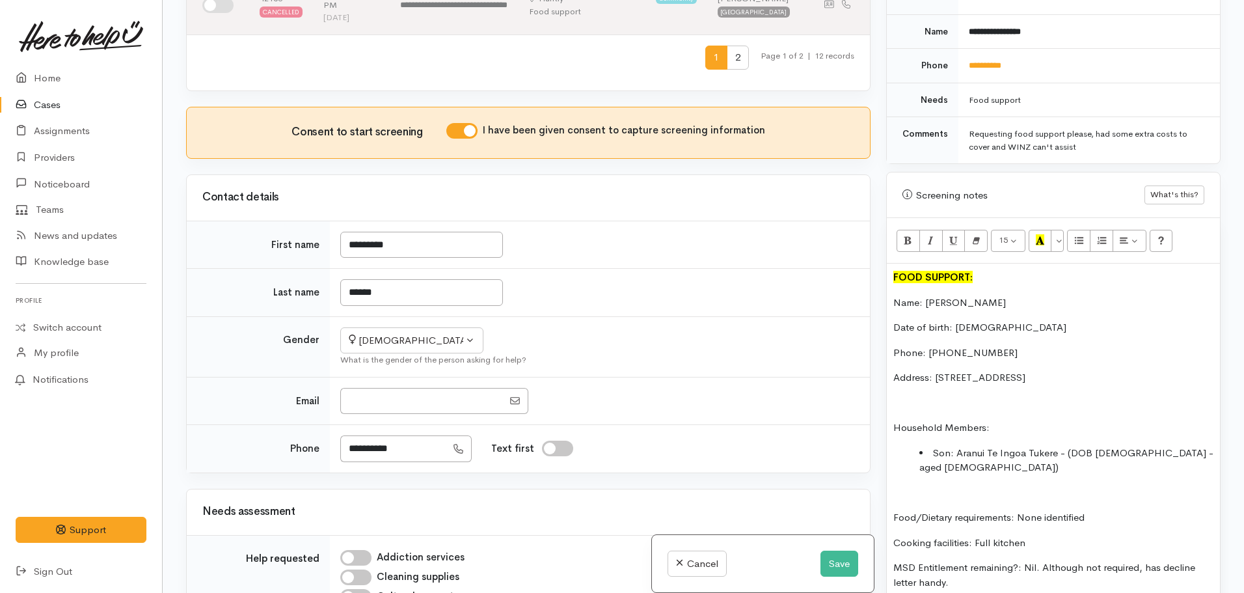
scroll to position [911, 0]
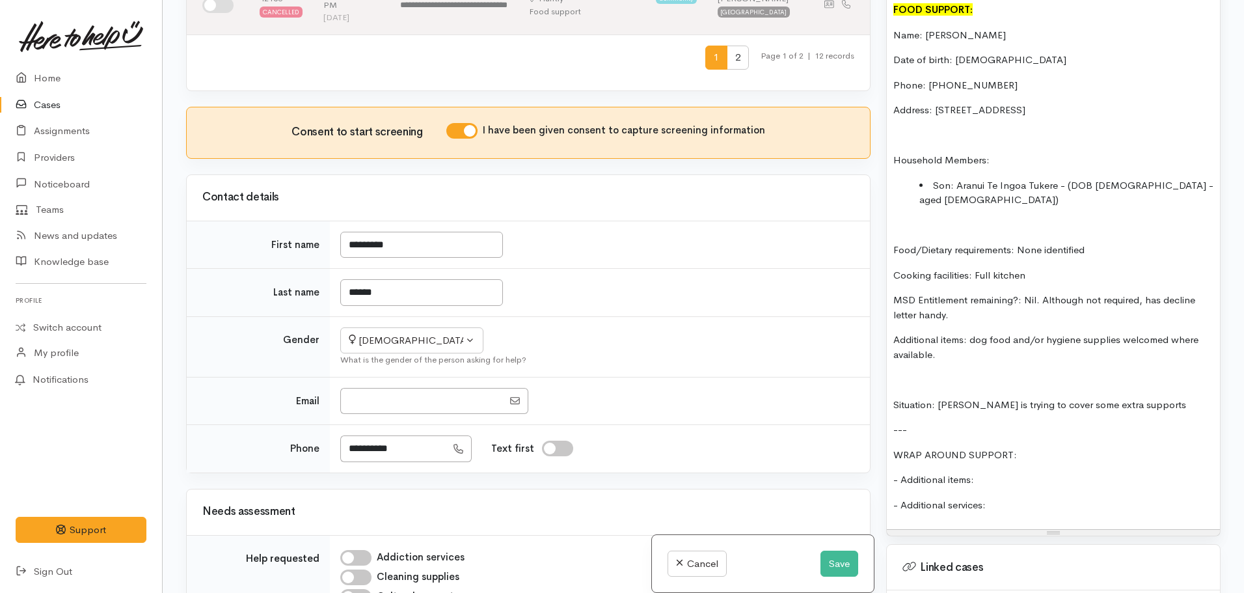
drag, startPoint x: 964, startPoint y: 379, endPoint x: 1189, endPoint y: 354, distance: 227.1
click at [1189, 372] on p at bounding box center [1053, 379] width 320 height 15
drag, startPoint x: 1162, startPoint y: 382, endPoint x: 991, endPoint y: 379, distance: 171.1
click at [991, 398] on p "Situation: Takurangi is trying to cover some extra supports" at bounding box center [1053, 405] width 320 height 15
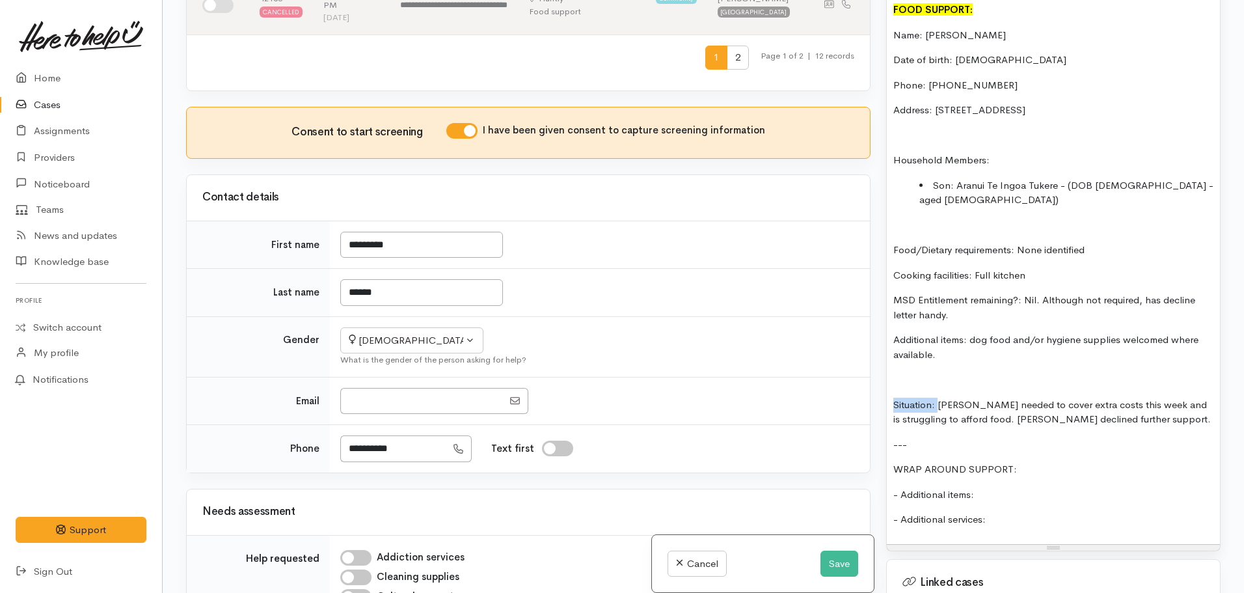
drag, startPoint x: 937, startPoint y: 374, endPoint x: 854, endPoint y: 383, distance: 83.1
click at [854, 383] on div "Related cases There are other cases potentially from the same person, address o…" at bounding box center [703, 296] width 1050 height 593
click at [932, 372] on p at bounding box center [1053, 379] width 320 height 15
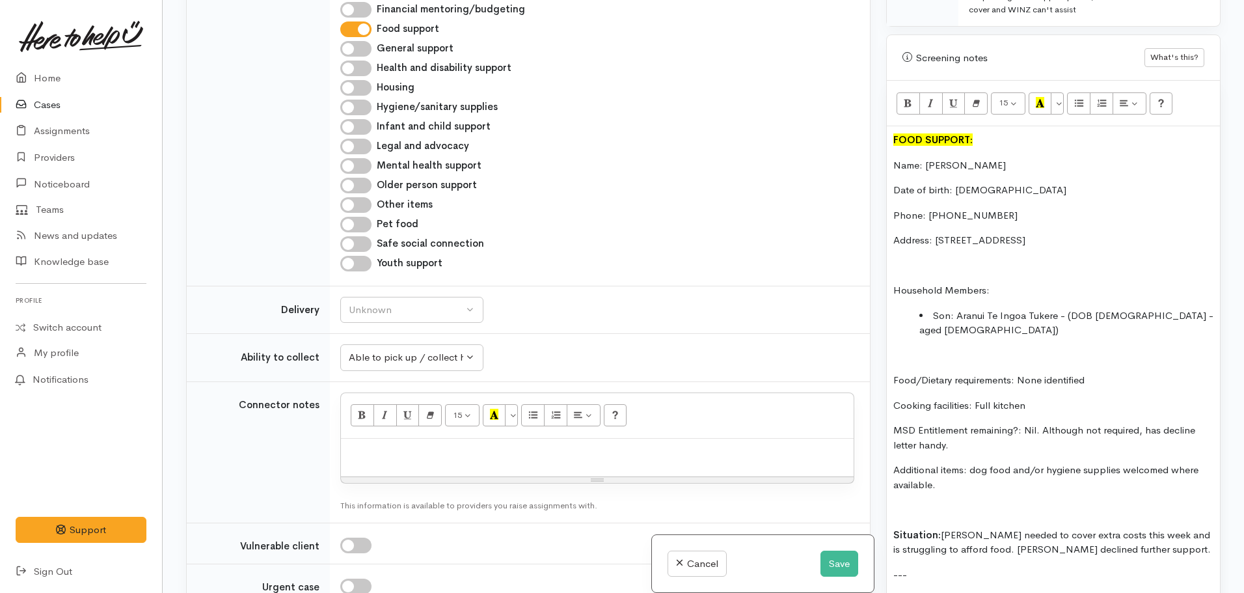
scroll to position [1171, 0]
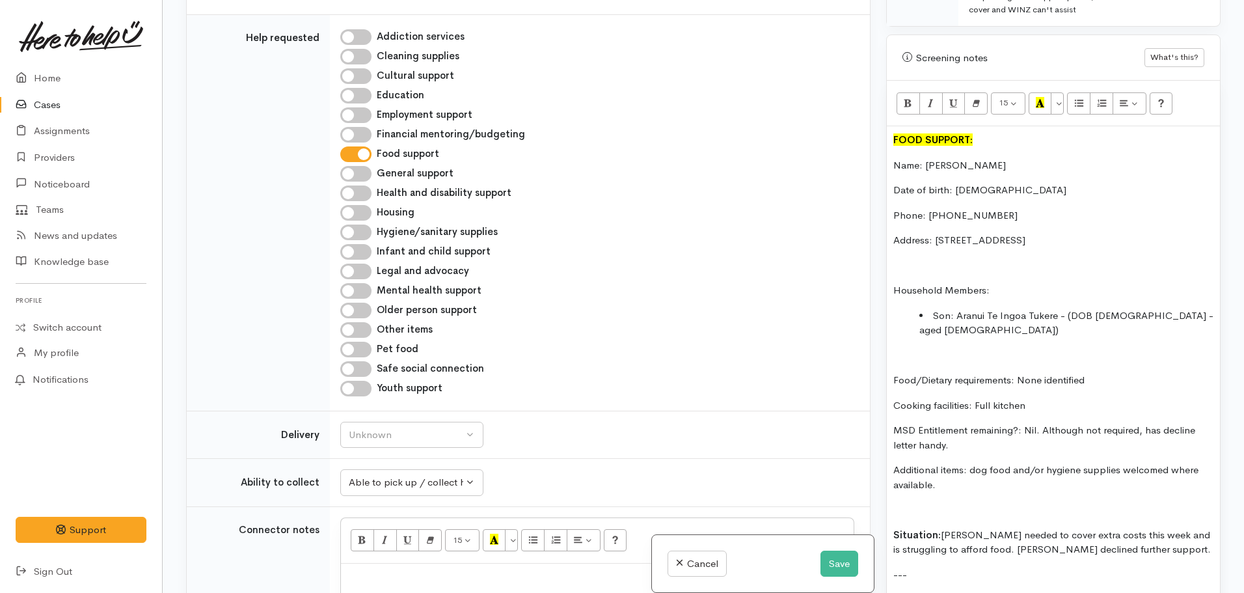
click at [356, 342] on input "Pet food" at bounding box center [355, 350] width 31 height 16
checkbox input "true"
click at [347, 224] on input "Hygiene/sanitary supplies" at bounding box center [355, 232] width 31 height 16
checkbox input "true"
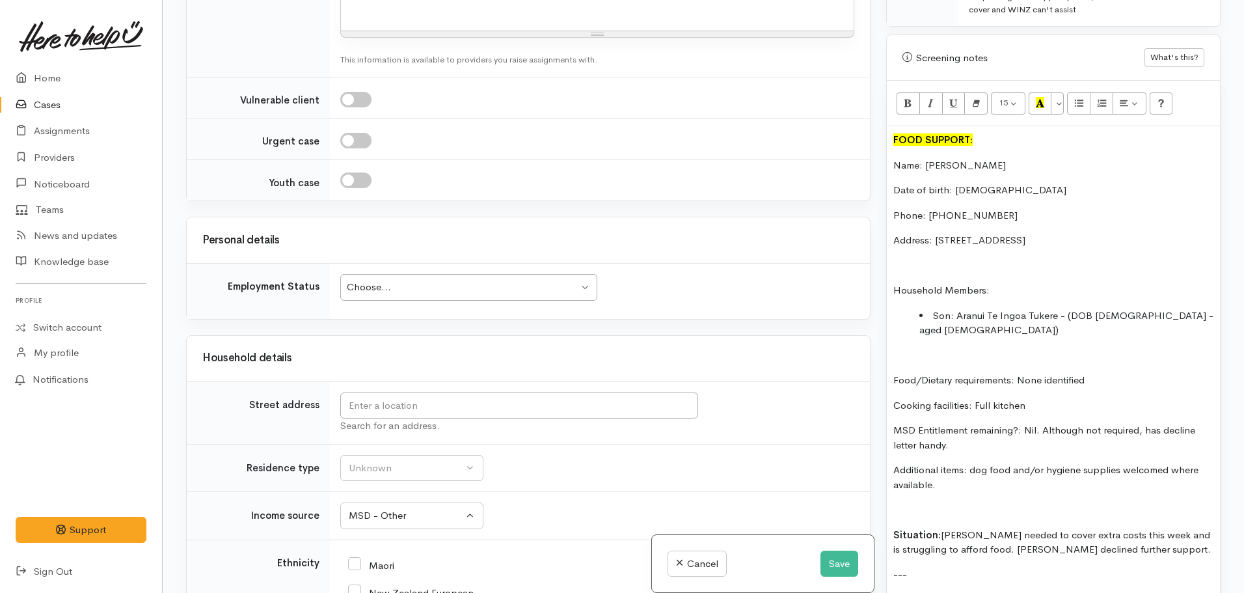
scroll to position [1757, 0]
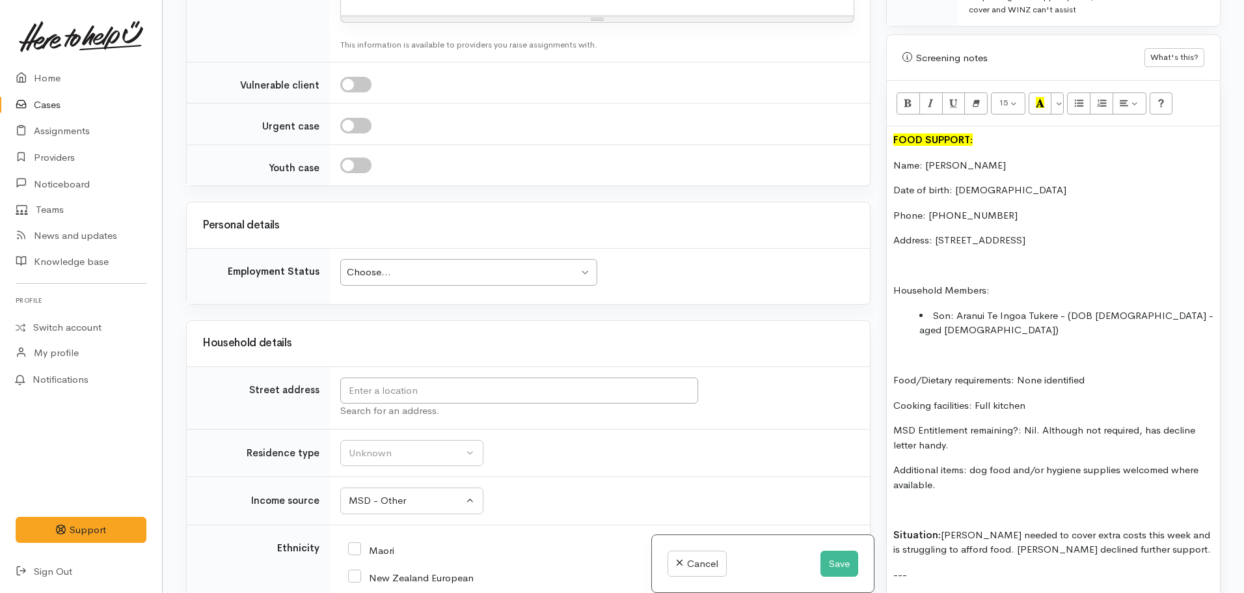
click at [446, 265] on div "Choose..." at bounding box center [463, 272] width 232 height 15
click at [373, 379] on input "text" at bounding box center [519, 390] width 358 height 27
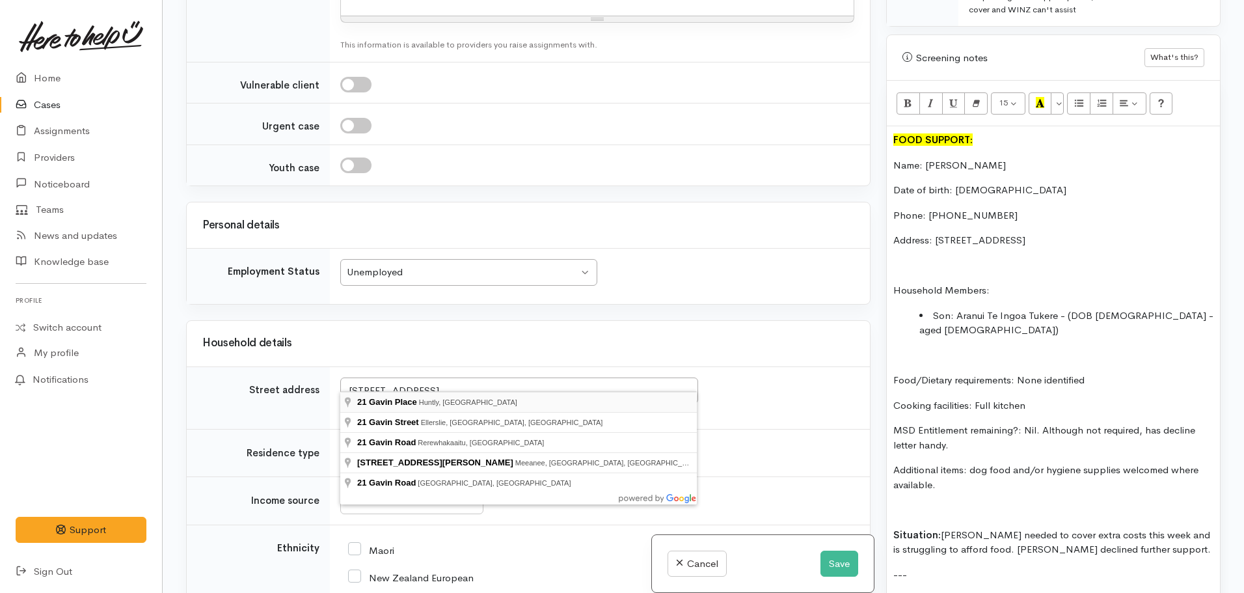
type input "21 Gavin Place, Huntly, New Zealand"
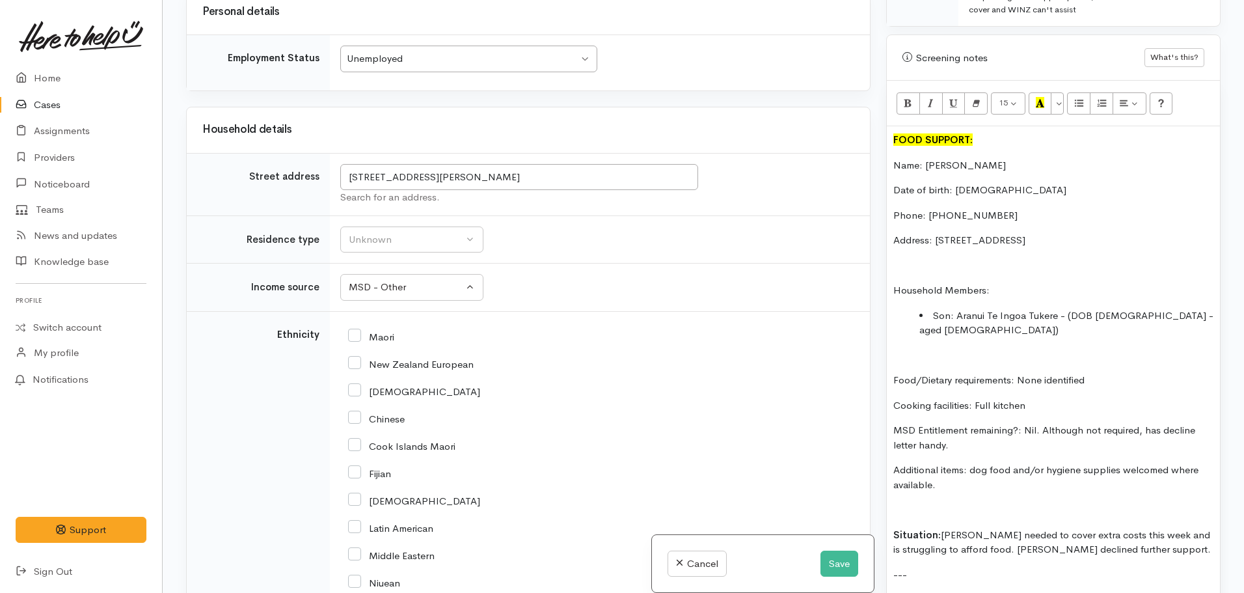
scroll to position [2003, 0]
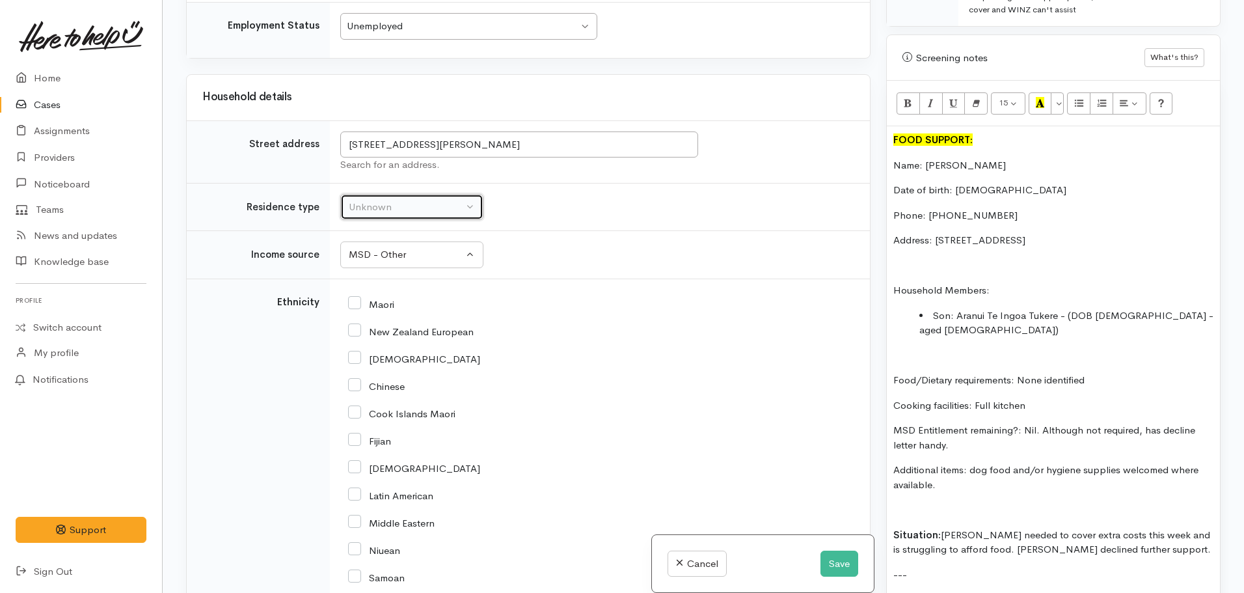
click at [366, 215] on div "Unknown" at bounding box center [406, 207] width 115 height 15
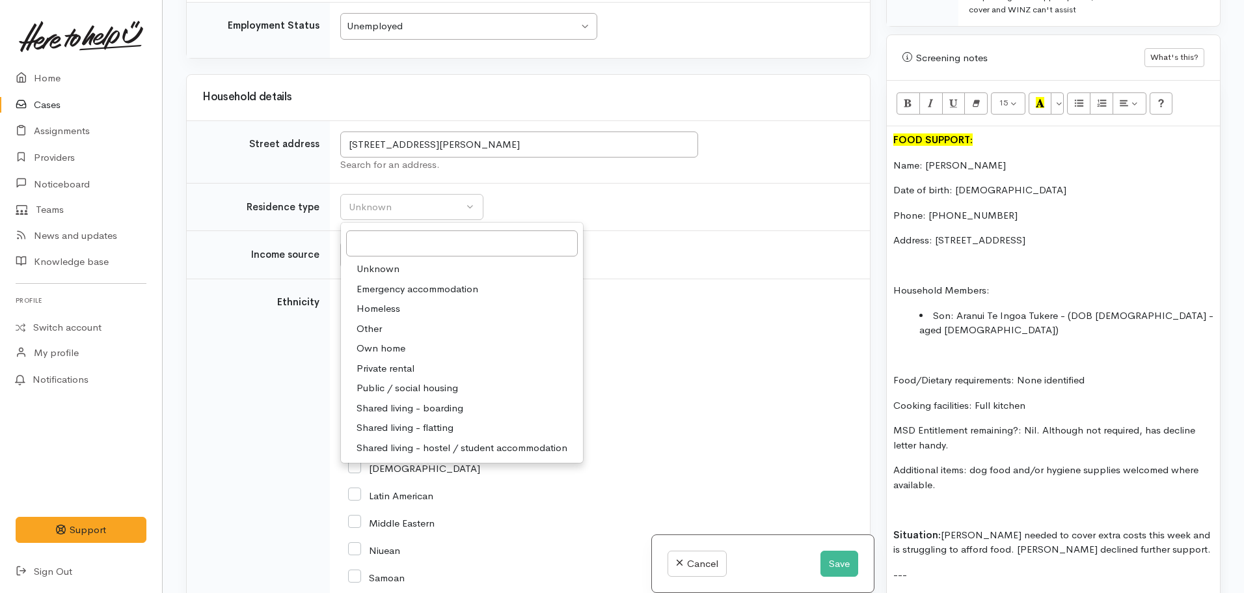
click at [440, 396] on span "Public / social housing" at bounding box center [407, 388] width 101 height 15
select select "3"
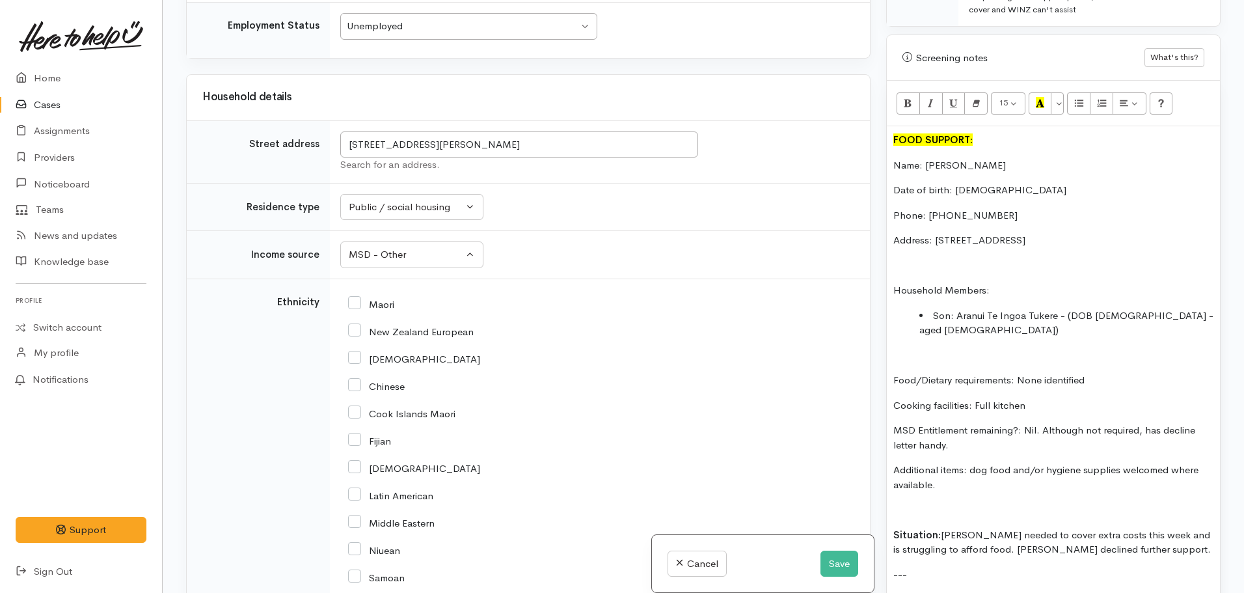
click at [349, 309] on input "Maori" at bounding box center [371, 303] width 46 height 12
checkbox input "true"
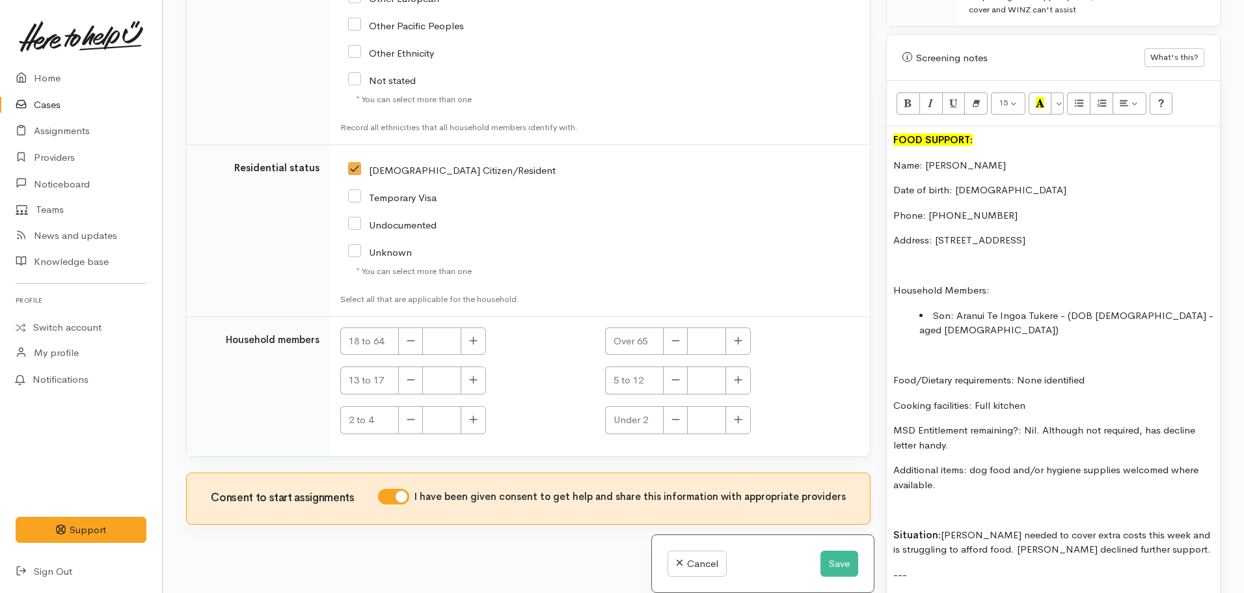
scroll to position [2768, 0]
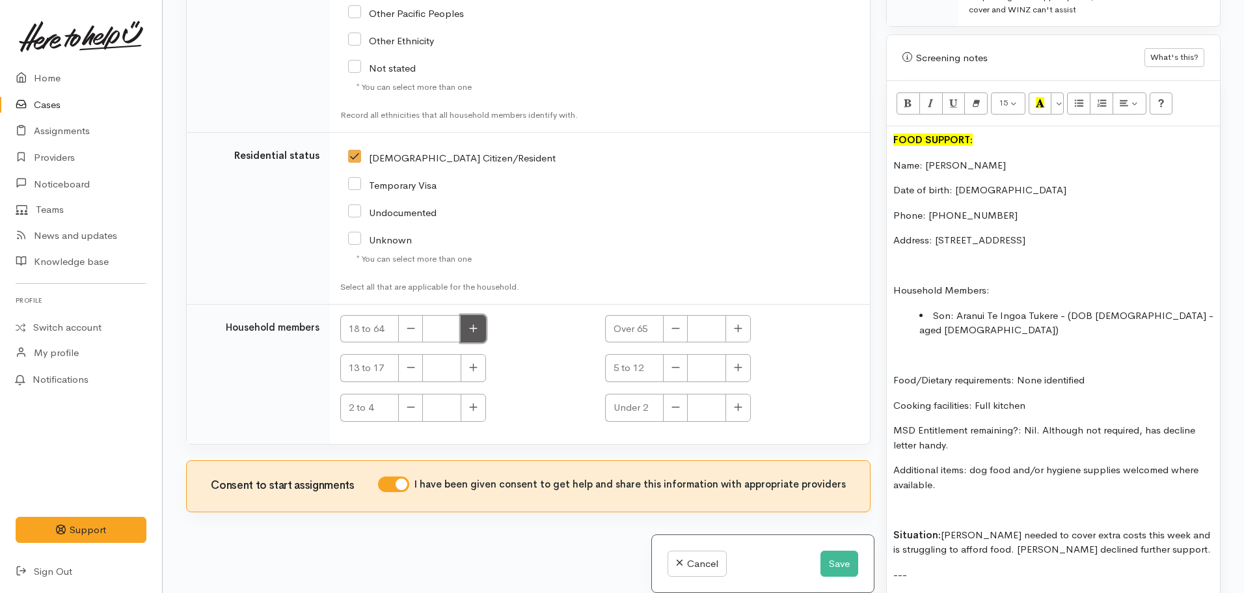
click at [484, 325] on button "button" at bounding box center [473, 329] width 25 height 28
type input "2"
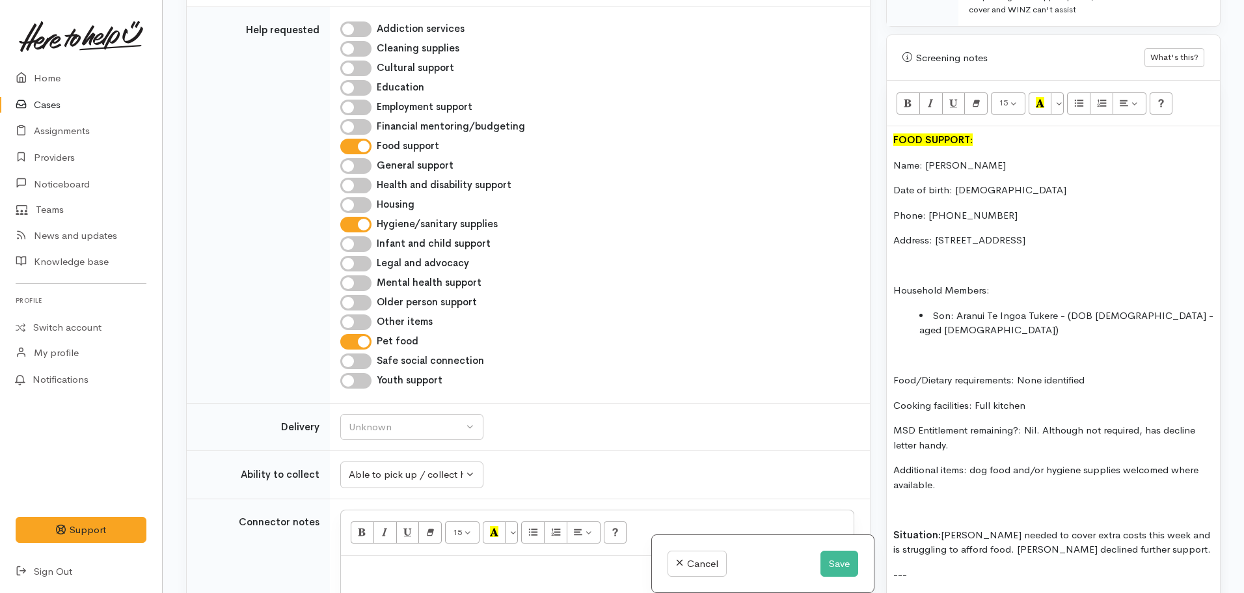
scroll to position [1142, 0]
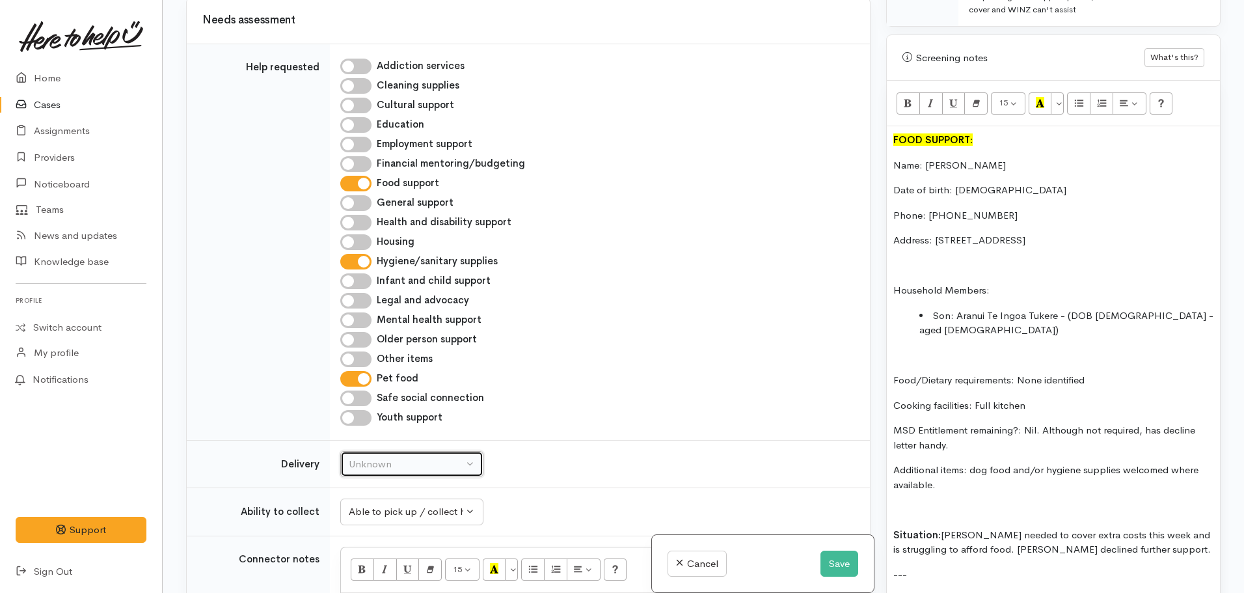
click at [423, 472] on div "Unknown" at bounding box center [406, 464] width 115 height 15
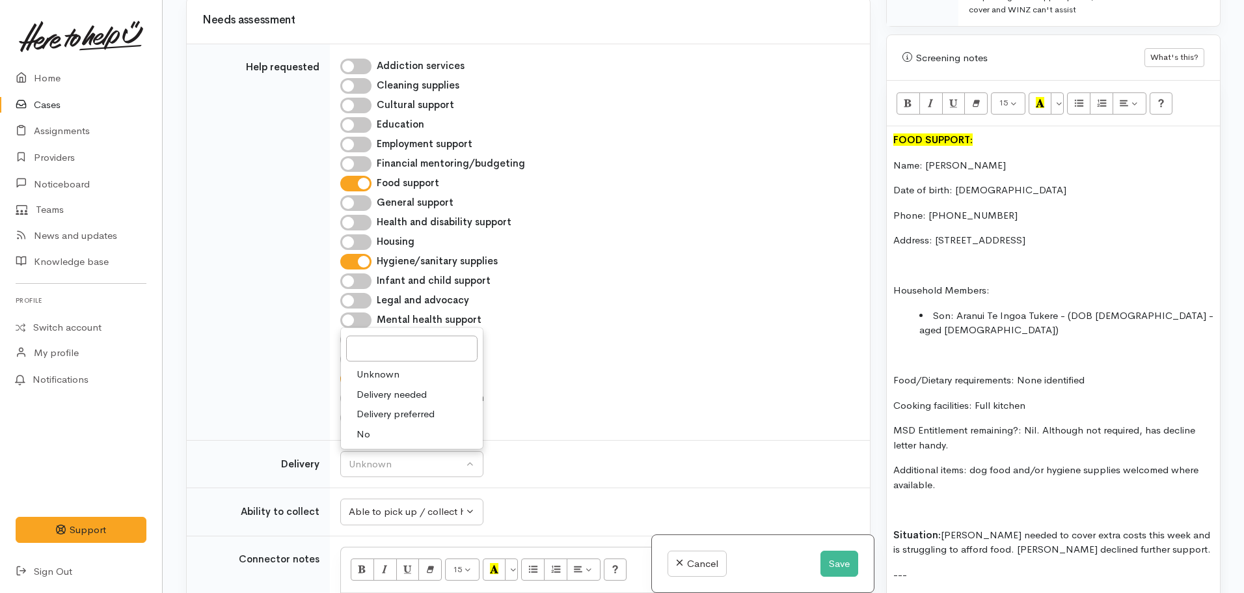
click at [375, 444] on link "No" at bounding box center [412, 434] width 142 height 20
select select "1"
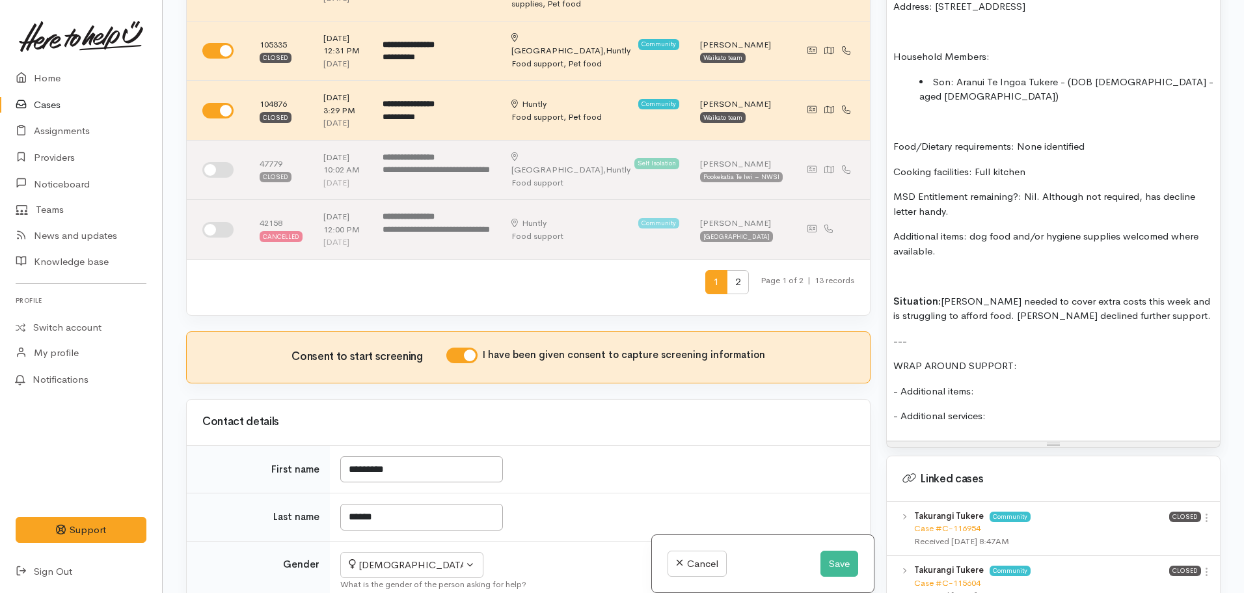
scroll to position [1041, 0]
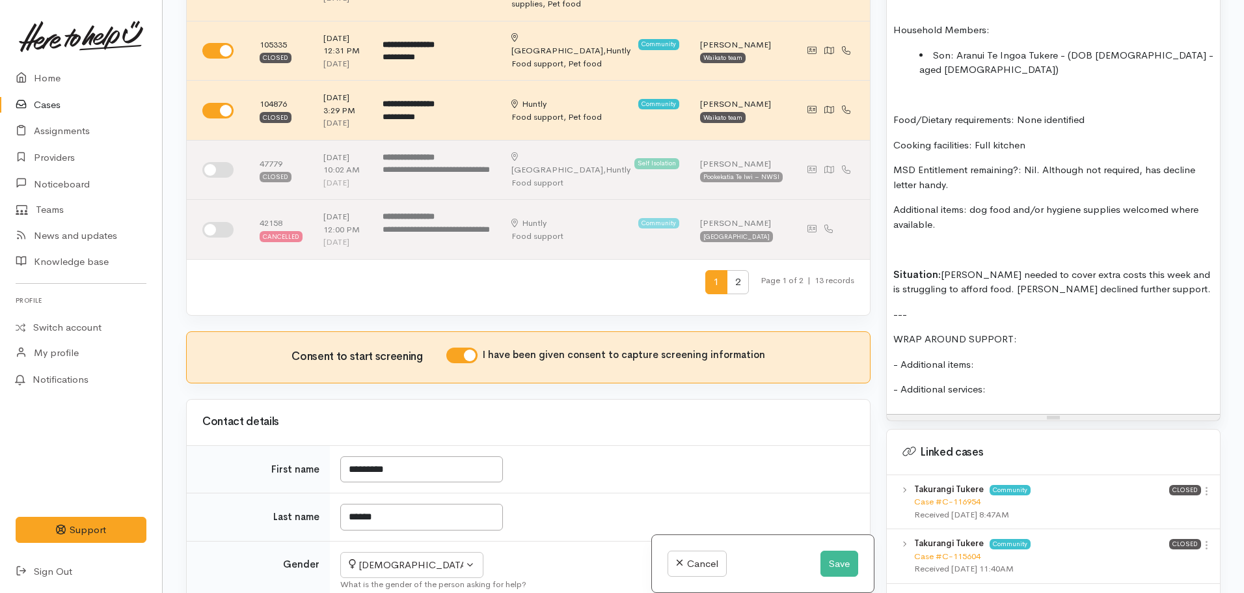
click at [1008, 357] on p "- Additional items:" at bounding box center [1053, 364] width 320 height 15
click at [996, 382] on p "- Additional services:" at bounding box center [1053, 389] width 320 height 15
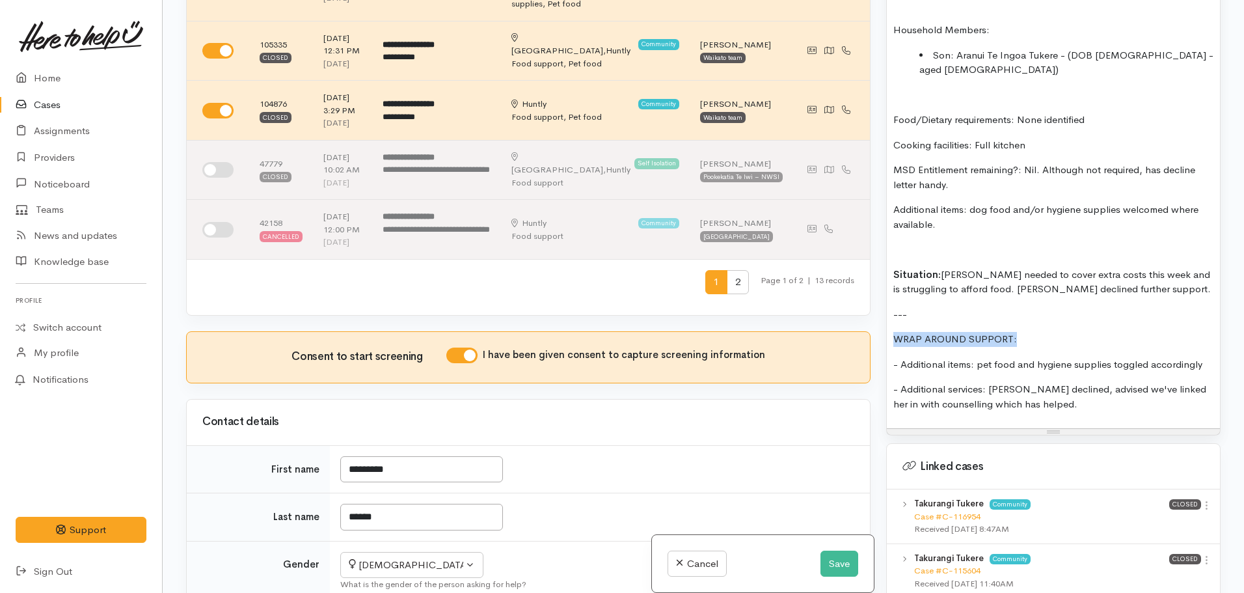
drag, startPoint x: 1029, startPoint y: 308, endPoint x: 832, endPoint y: 306, distance: 197.1
click at [832, 306] on div "Related cases There are other cases potentially from the same person, address o…" at bounding box center [703, 296] width 1050 height 593
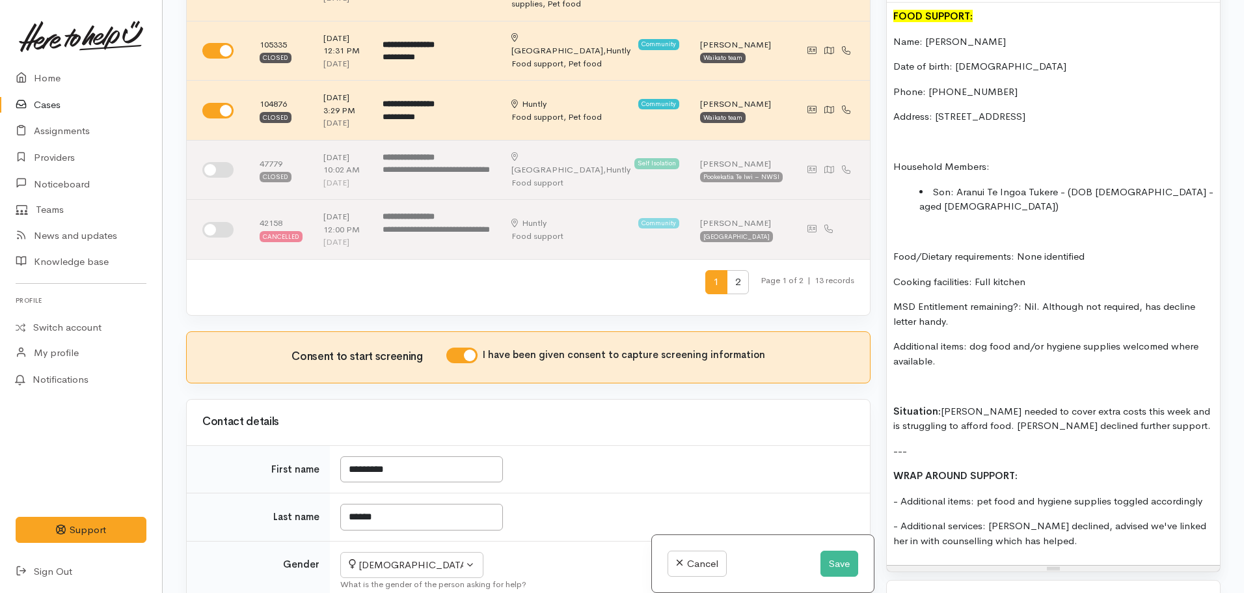
scroll to position [716, 0]
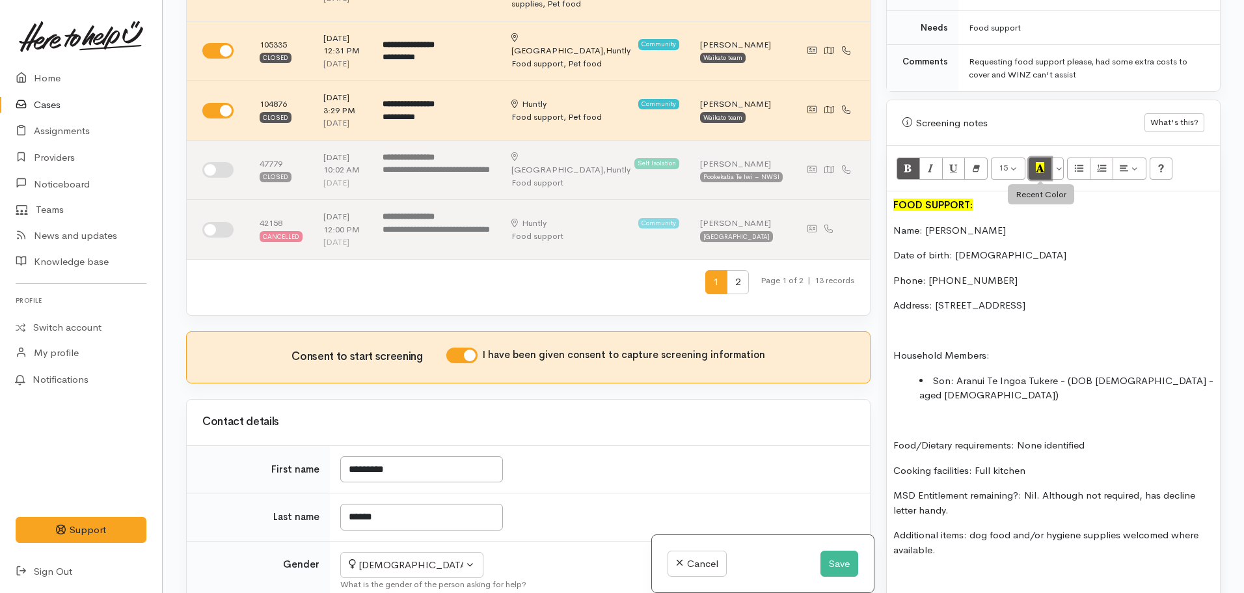
click at [1043, 162] on icon "Recent Color" at bounding box center [1040, 167] width 8 height 11
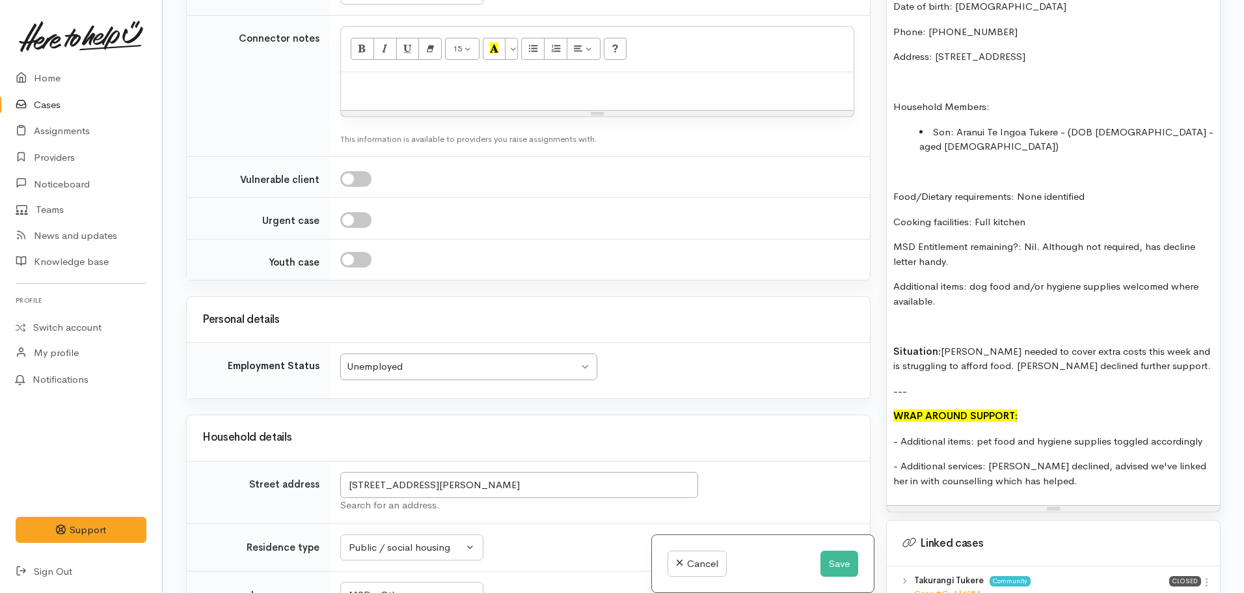
scroll to position [1041, 0]
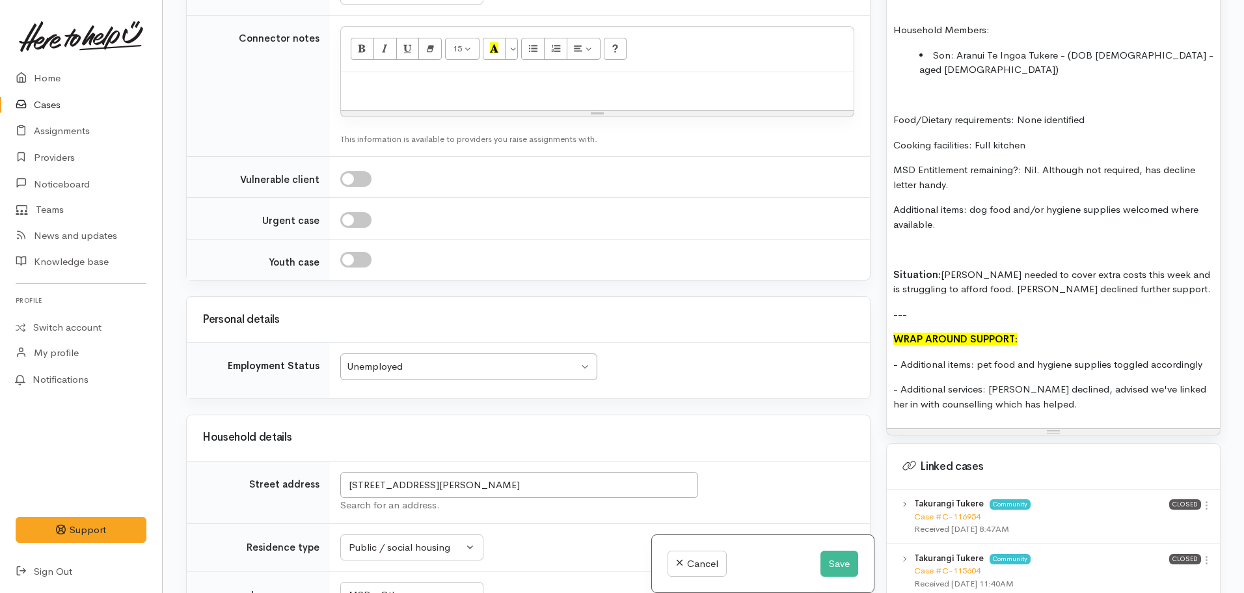
click at [1065, 347] on div "FOOD SUPPORT: Name: Takurangi Tukere Date of birth: 08.04.1970 Phone: 021210128…" at bounding box center [1053, 147] width 333 height 562
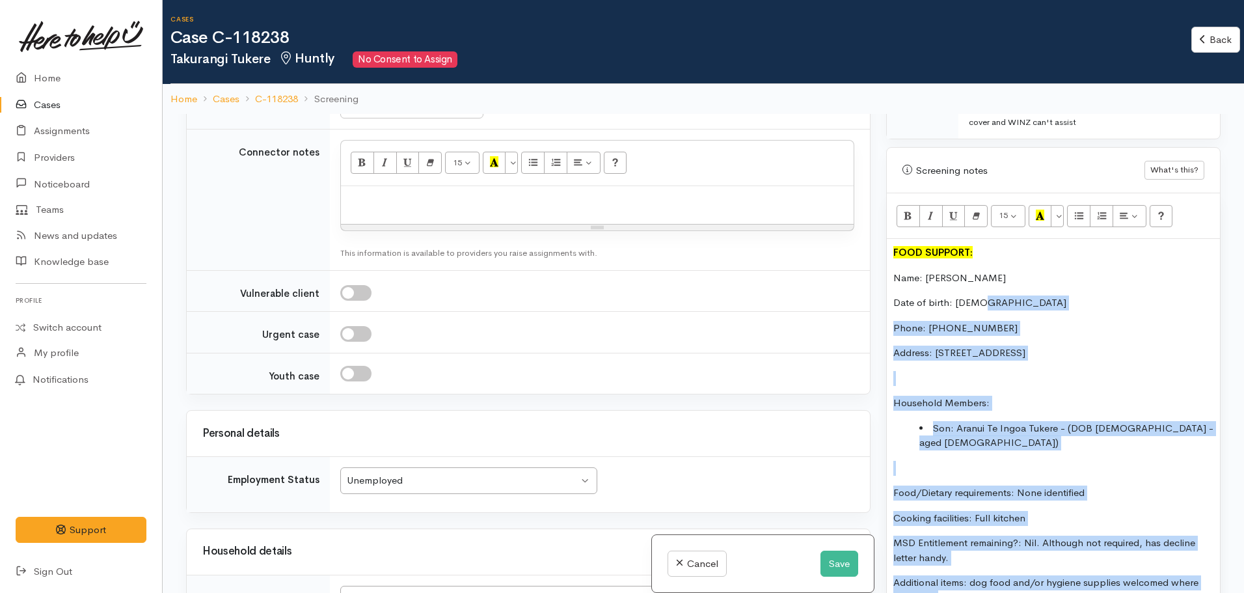
scroll to position [781, 0]
drag, startPoint x: 1163, startPoint y: 377, endPoint x: 876, endPoint y: 244, distance: 315.5
click at [876, 244] on div "Related cases There are other cases potentially from the same person, address o…" at bounding box center [703, 410] width 1050 height 593
copy div "FOOD SUPPORT: Name: Takurangi Tukere Date of birth: 08.04.1970 Phone: 021210128…"
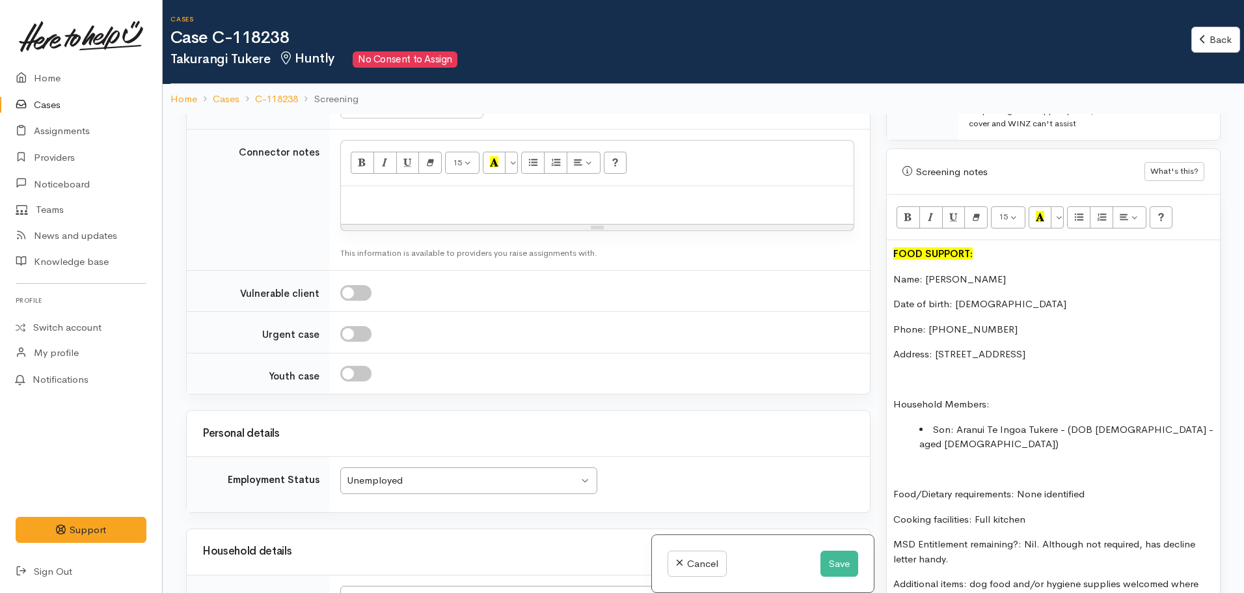
click at [360, 208] on p at bounding box center [597, 200] width 500 height 15
paste div
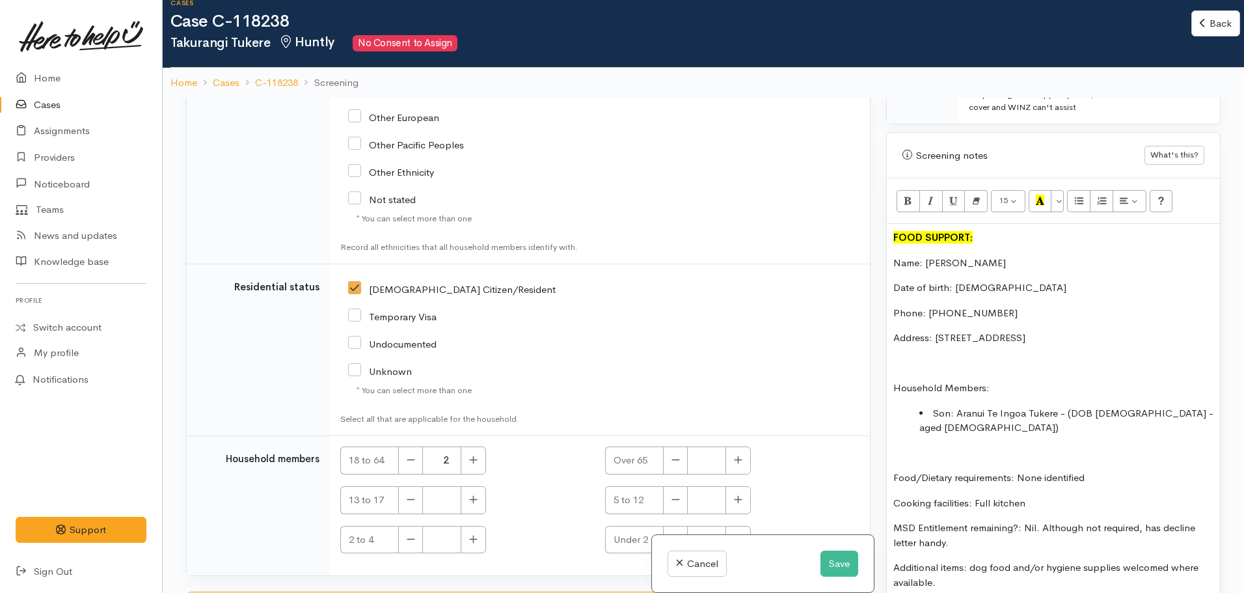
scroll to position [3094, 0]
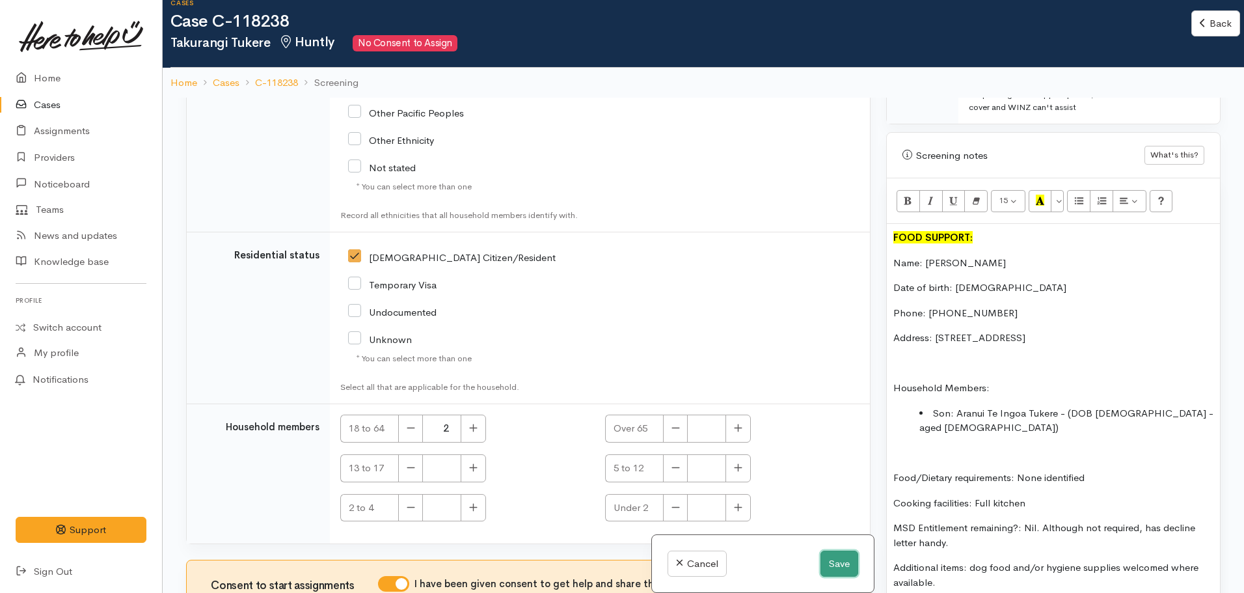
click at [843, 565] on button "Save" at bounding box center [839, 563] width 38 height 27
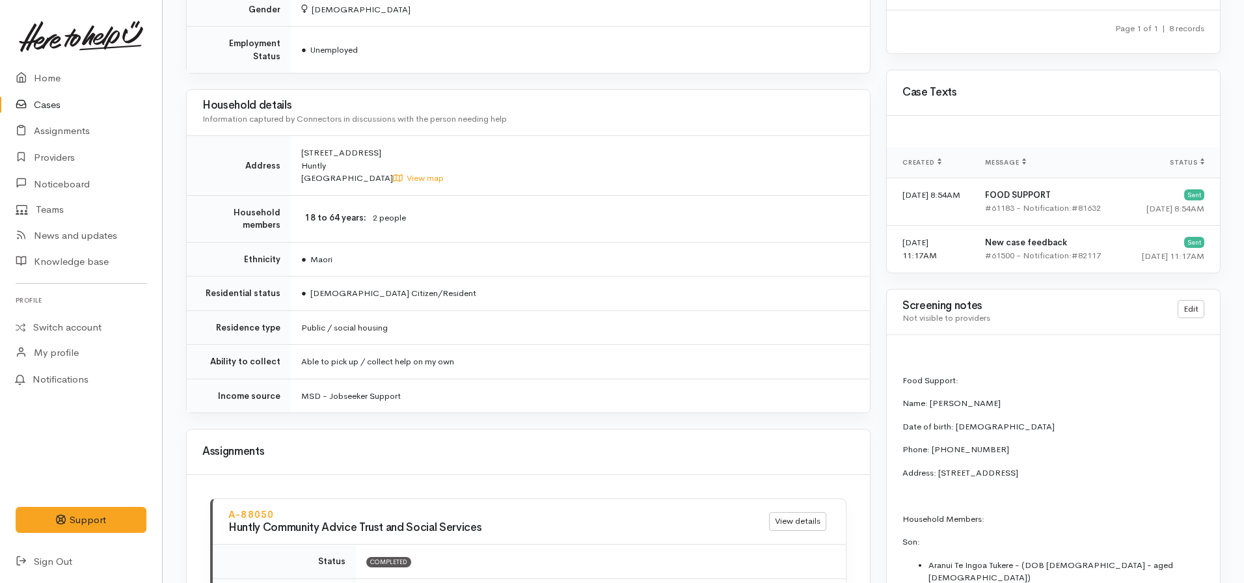
scroll to position [1172, 0]
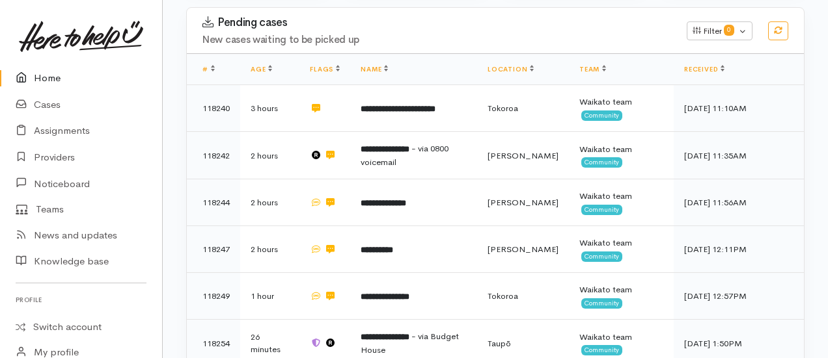
scroll to position [272, 0]
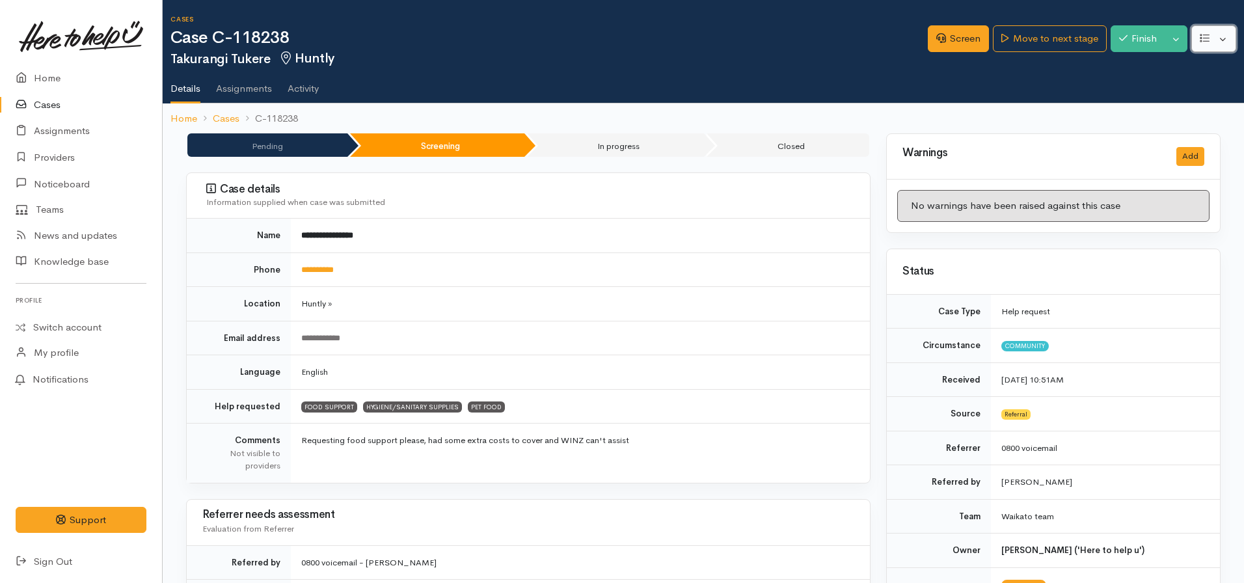
click at [1200, 41] on icon "button" at bounding box center [1205, 38] width 10 height 8
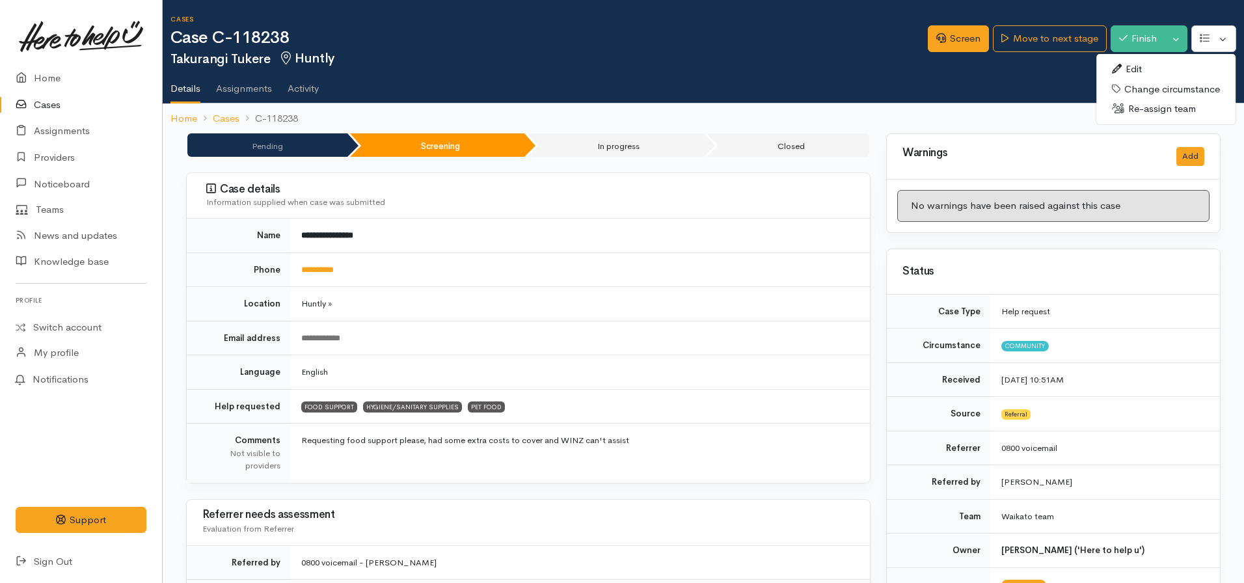
click at [1129, 62] on link "Edit" at bounding box center [1165, 69] width 139 height 20
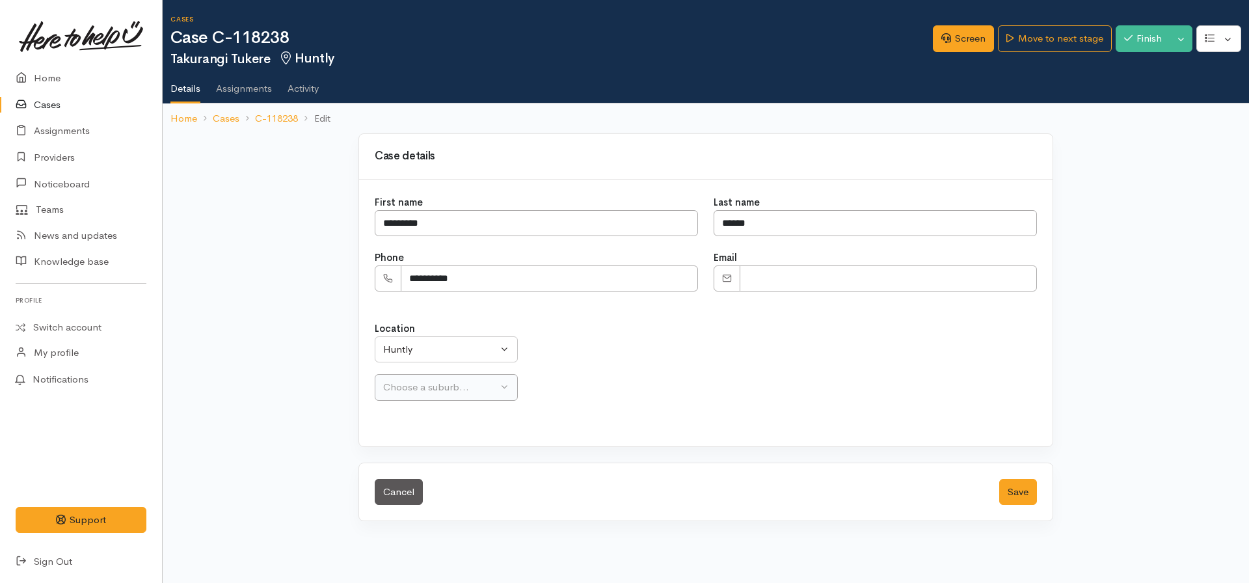
select select "238"
click at [701, 440] on div "**********" at bounding box center [706, 313] width 694 height 267
click at [1027, 496] on button "Save" at bounding box center [1018, 492] width 38 height 27
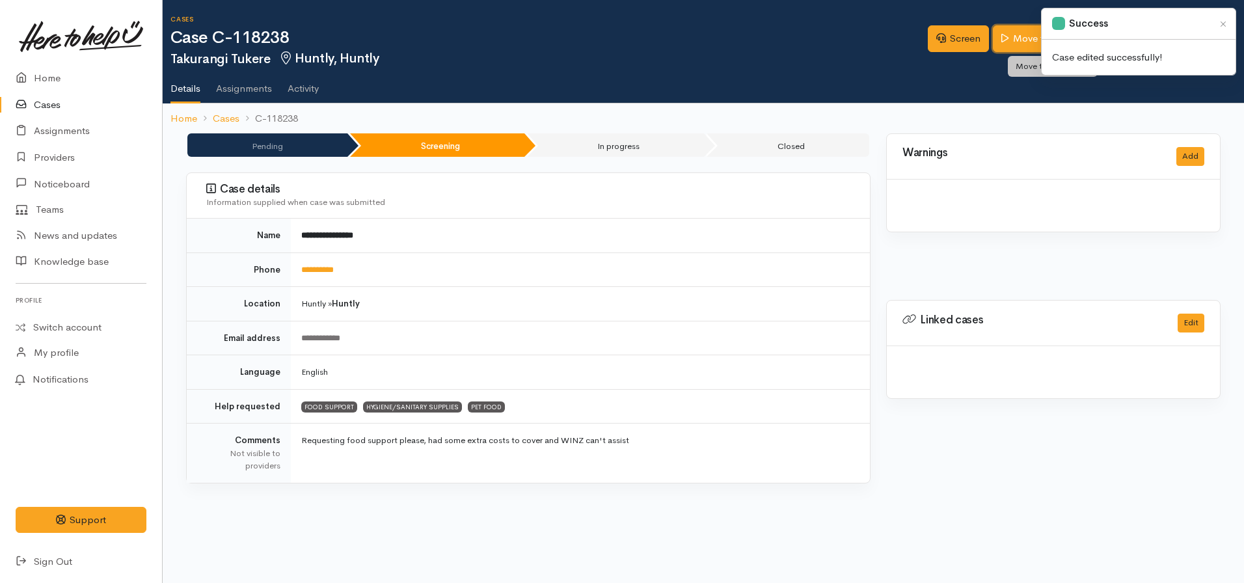
click at [1018, 33] on link "Move to next stage" at bounding box center [1049, 38] width 113 height 27
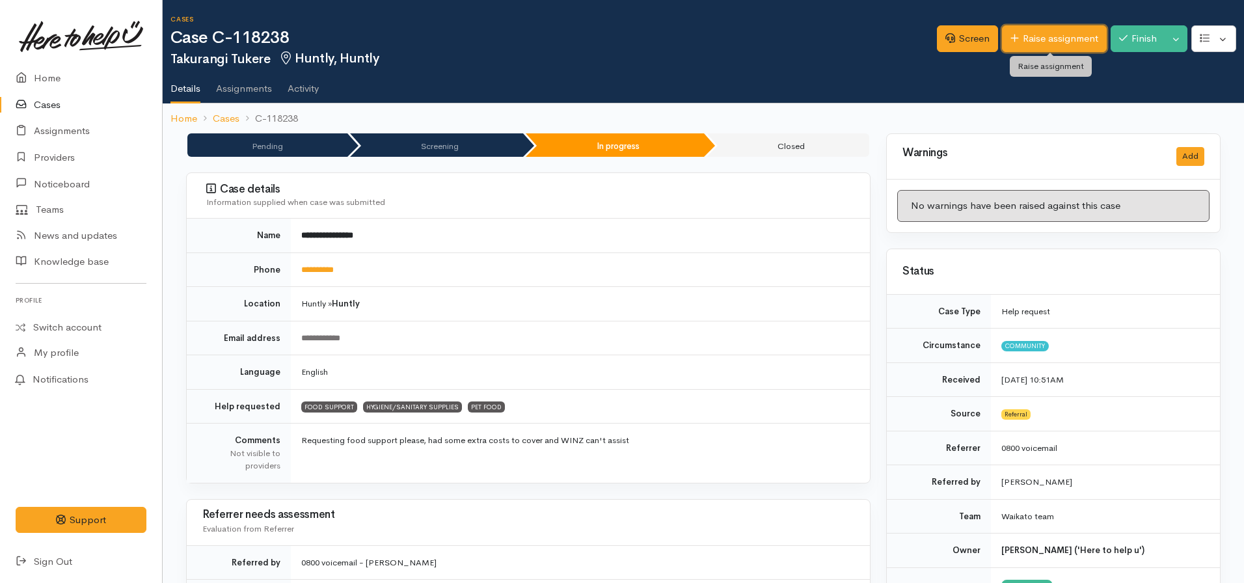
click at [1022, 30] on link "Raise assignment" at bounding box center [1054, 38] width 105 height 27
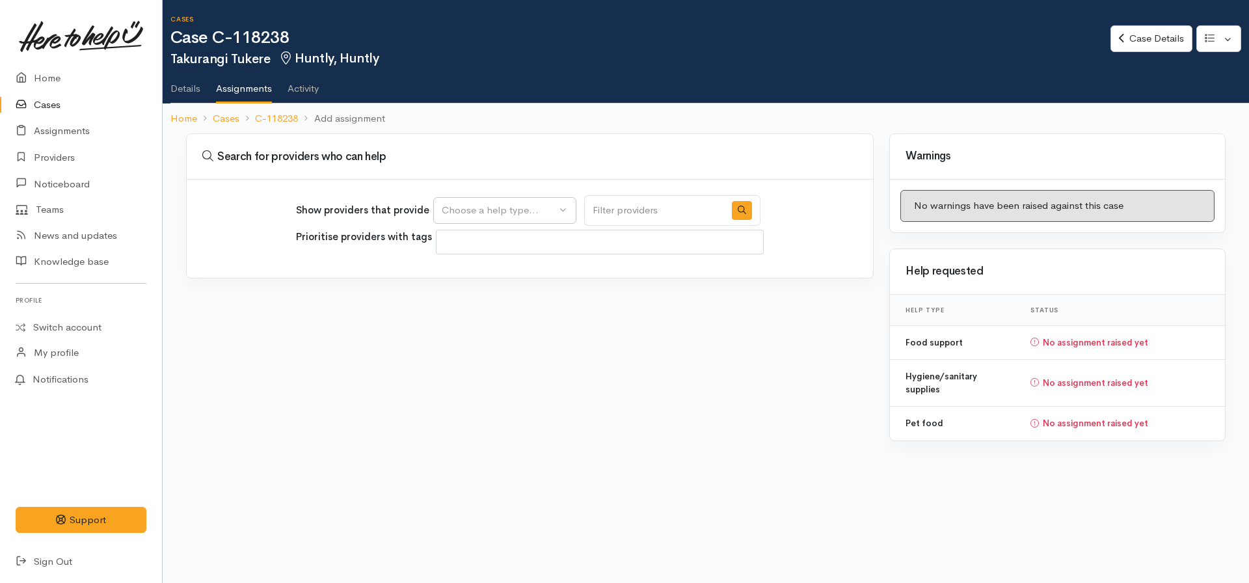
select select
click at [502, 215] on div "Choose a help type..." at bounding box center [499, 210] width 115 height 15
click at [488, 275] on span "Food support" at bounding box center [480, 272] width 61 height 15
select select "3"
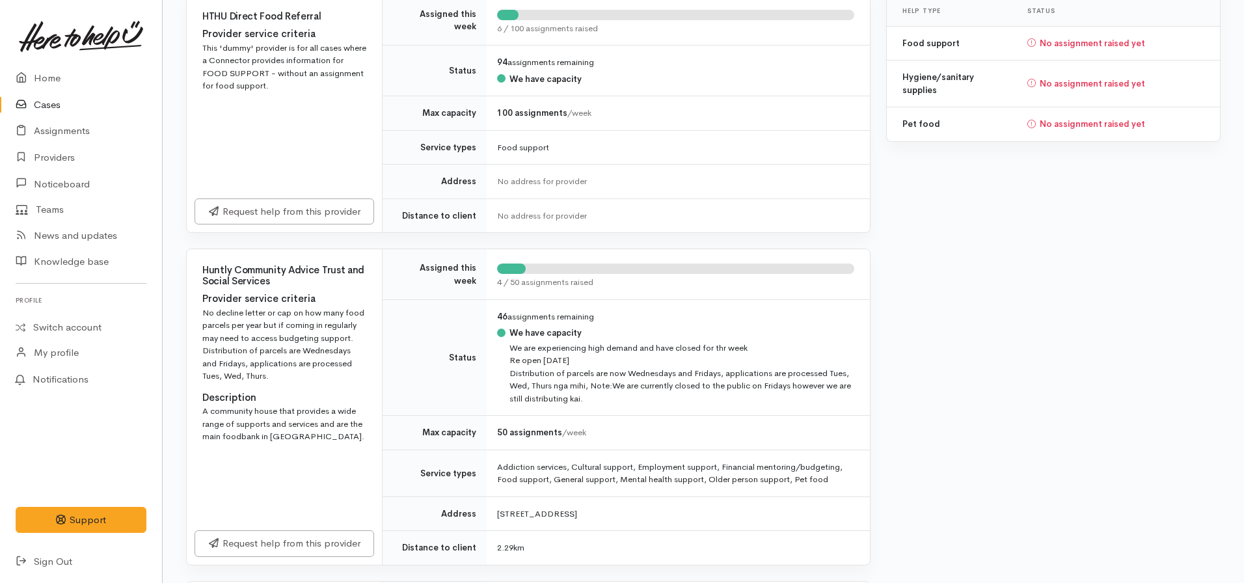
scroll to position [325, 0]
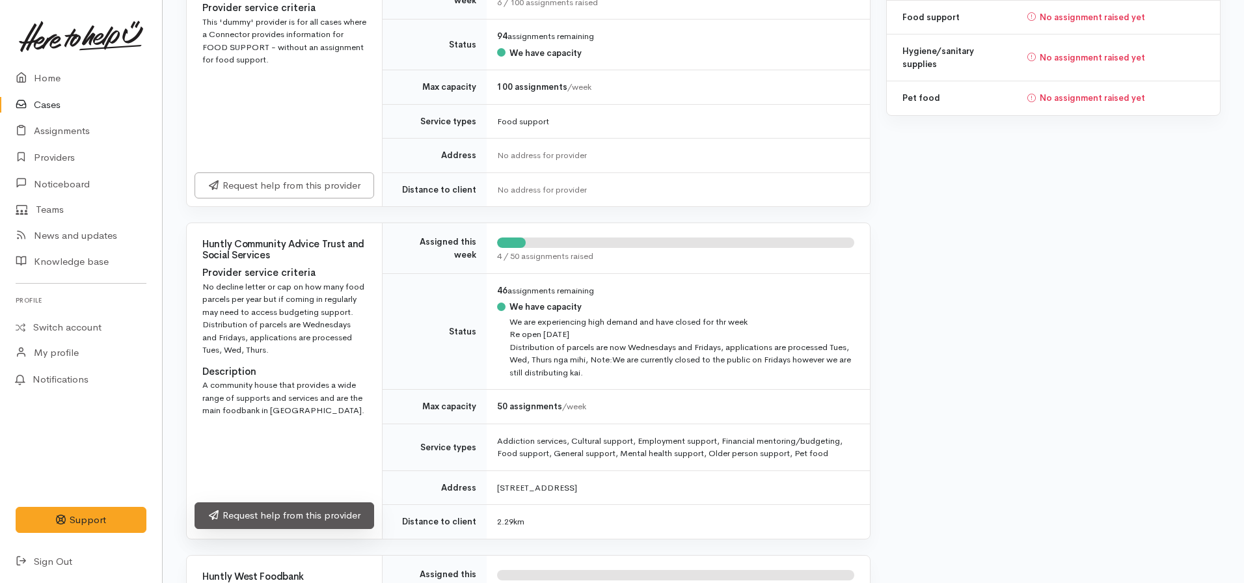
click at [306, 512] on link "Request help from this provider" at bounding box center [285, 515] width 180 height 27
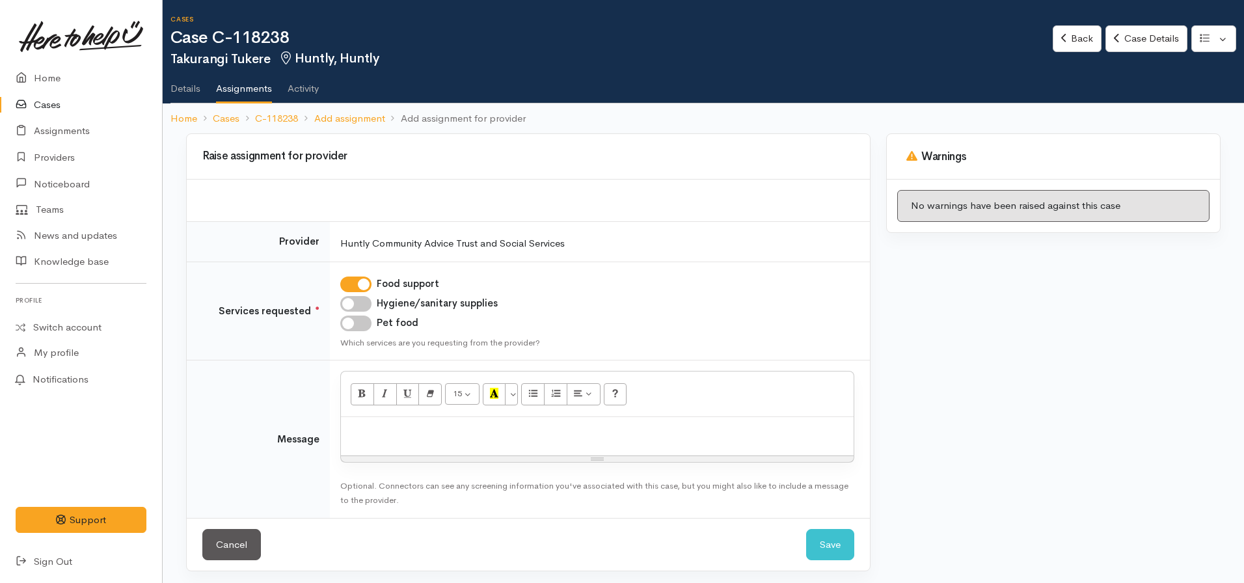
click at [362, 309] on input "Hygiene/sanitary supplies" at bounding box center [355, 304] width 31 height 16
checkbox input "true"
click at [355, 333] on td "Food support Hygiene/sanitary supplies Pet food Which services are you requesti…" at bounding box center [600, 311] width 540 height 99
click at [355, 326] on input "Pet food" at bounding box center [355, 324] width 31 height 16
checkbox input "true"
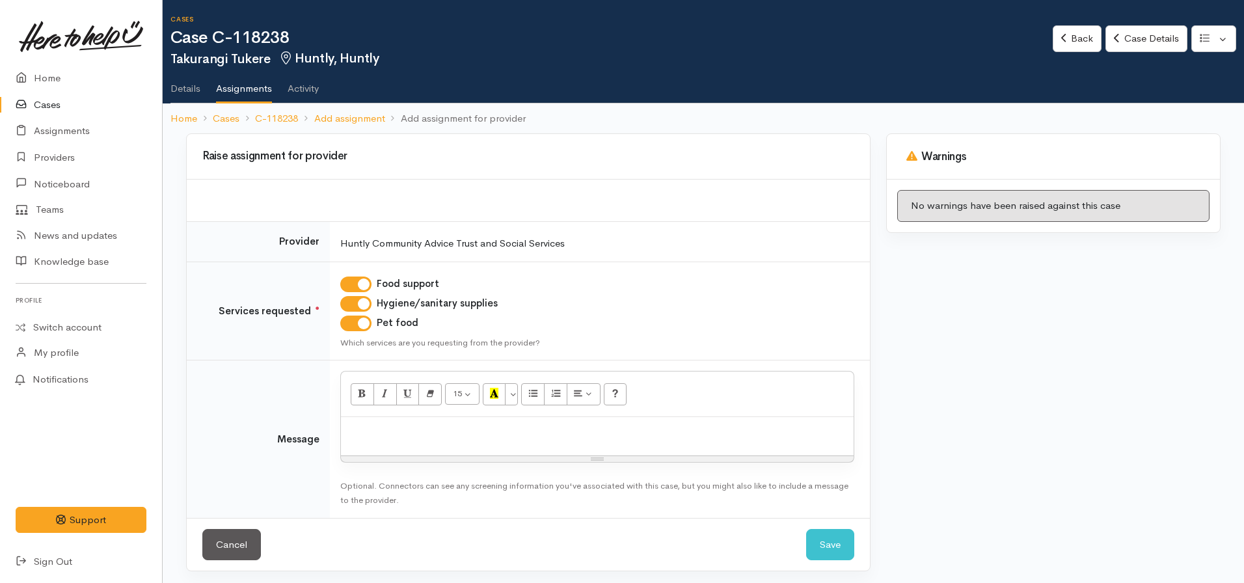
click at [373, 444] on div at bounding box center [597, 436] width 513 height 38
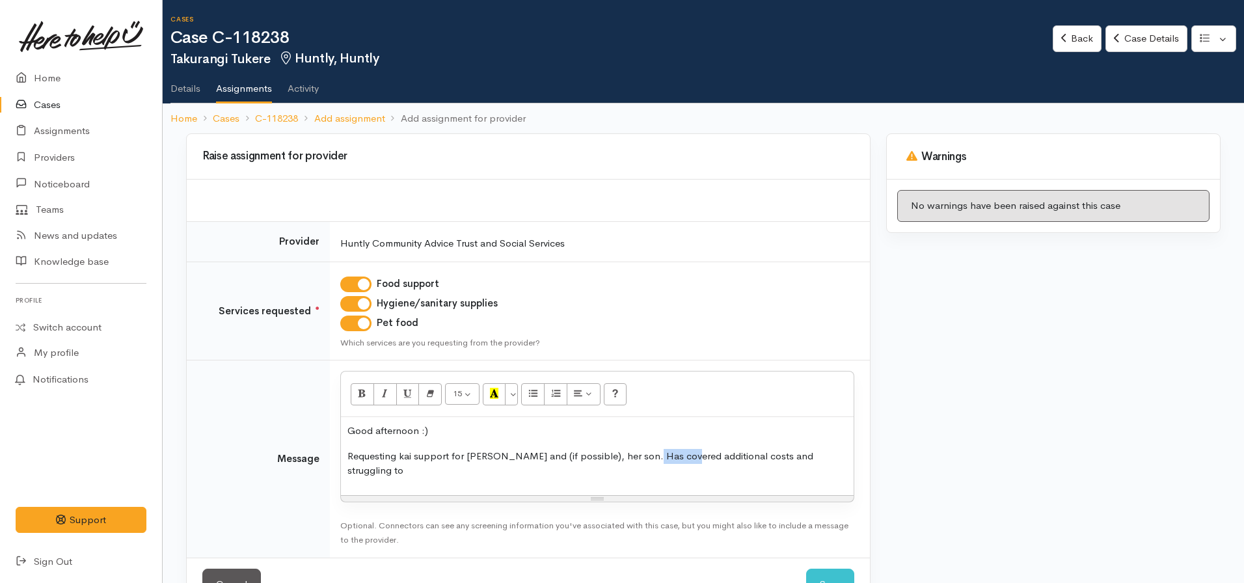
drag, startPoint x: 678, startPoint y: 455, endPoint x: 642, endPoint y: 452, distance: 36.5
click at [642, 452] on p "Requesting kai support for Takurangi and (if possible), her son. Has covered ad…" at bounding box center [597, 463] width 500 height 29
click at [828, 445] on div "Good afternoon :) Requesting kai support for Takurangi and (if possible), her s…" at bounding box center [597, 456] width 513 height 78
click at [632, 468] on p "Requesting kai support for Takurangi and (if possible), her son. Has paid addit…" at bounding box center [597, 463] width 500 height 29
click at [690, 458] on p "Requesting kai support for Takurangi and (if possible), her son. Has paid addit…" at bounding box center [597, 463] width 500 height 29
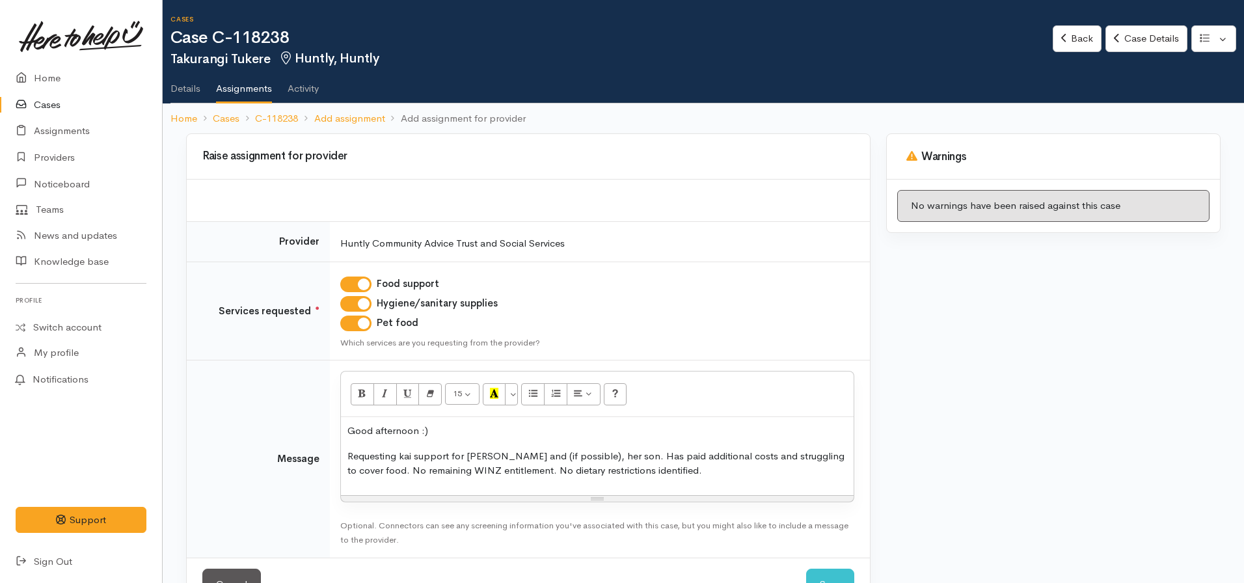
click at [682, 476] on p "Requesting kai support for Takurangi and (if possible), her son. Has paid addit…" at bounding box center [597, 463] width 500 height 29
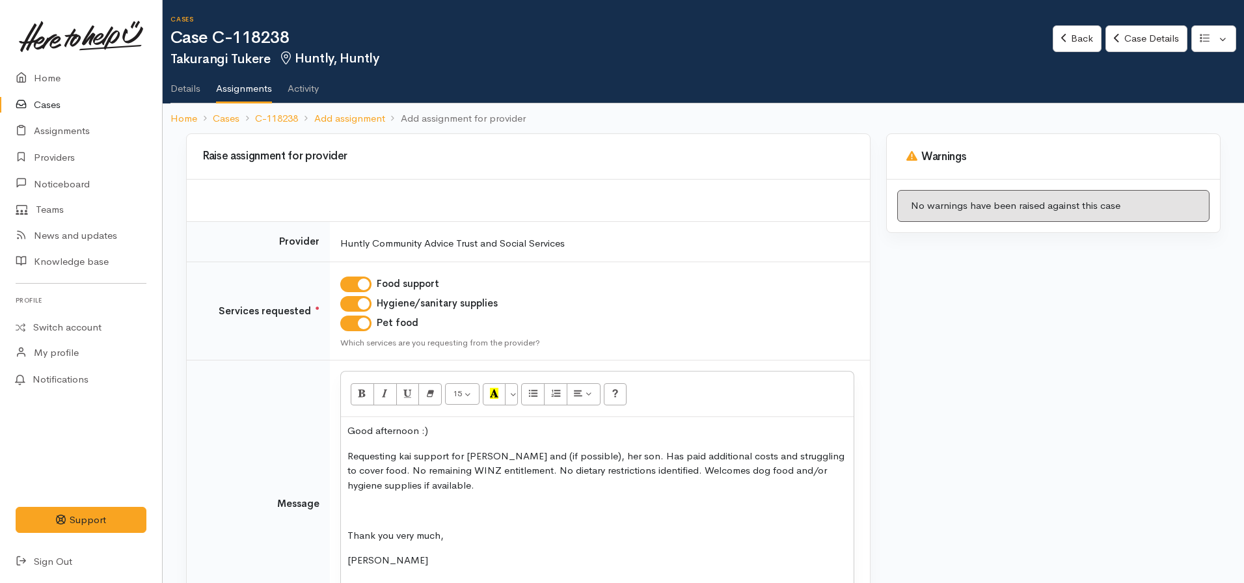
scroll to position [133, 0]
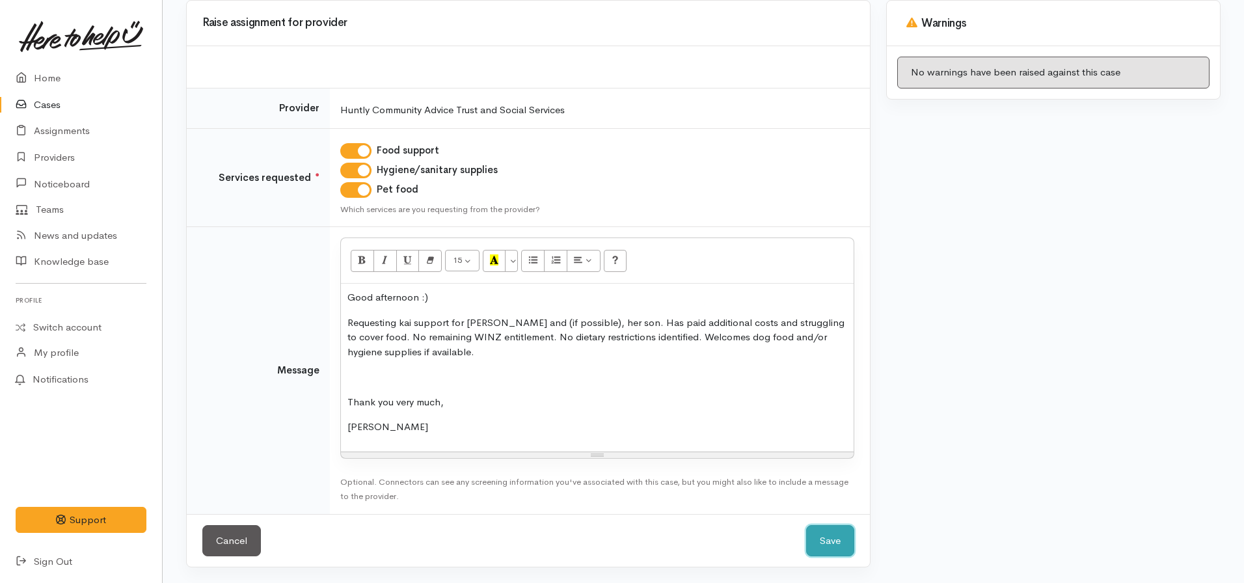
click button "Save" at bounding box center [830, 541] width 48 height 32
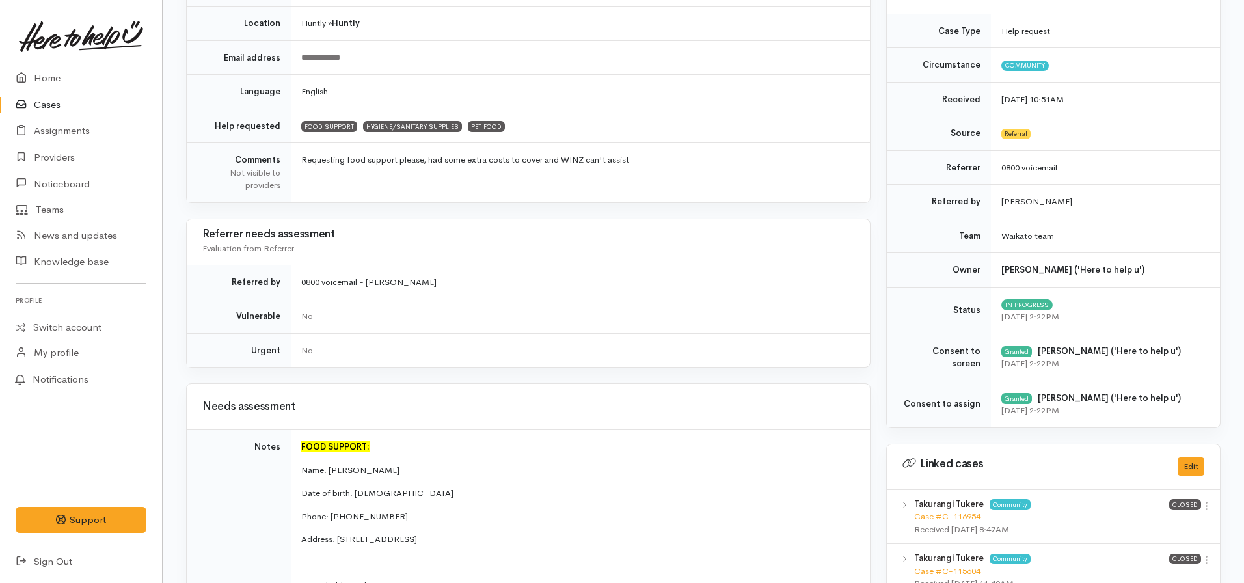
scroll to position [71, 0]
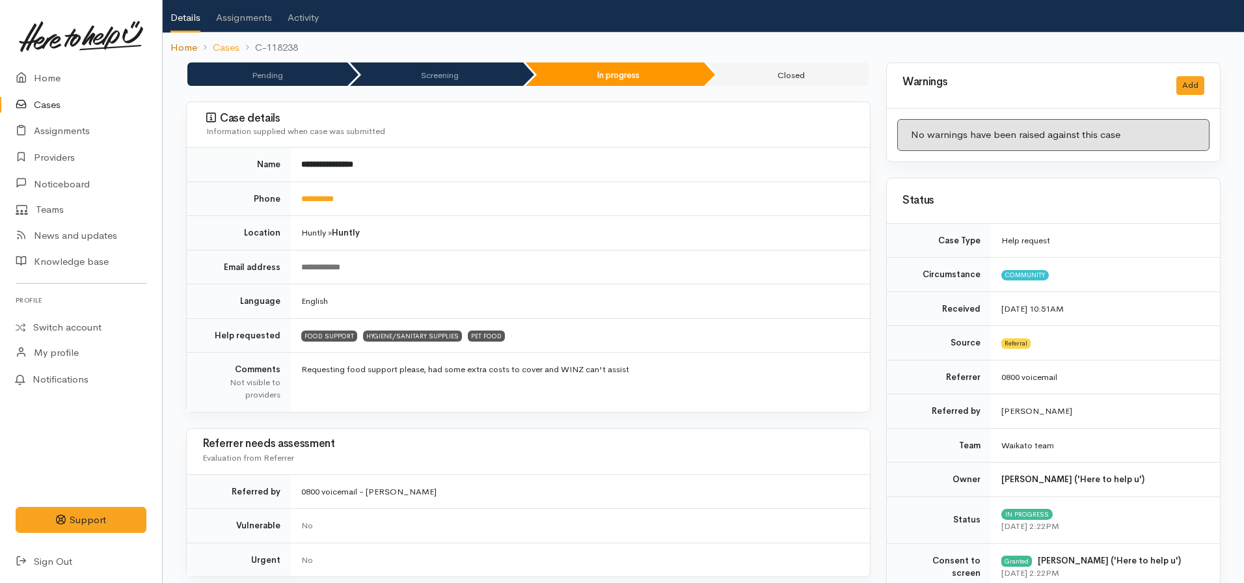
click at [178, 46] on link "Home" at bounding box center [183, 47] width 27 height 15
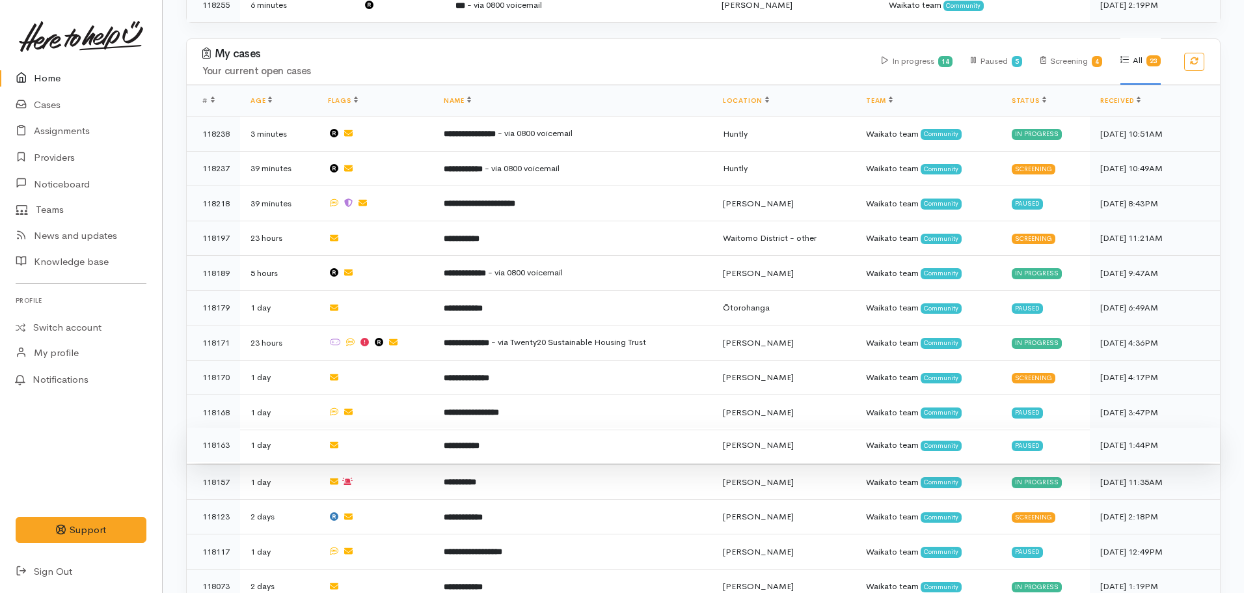
scroll to position [455, 0]
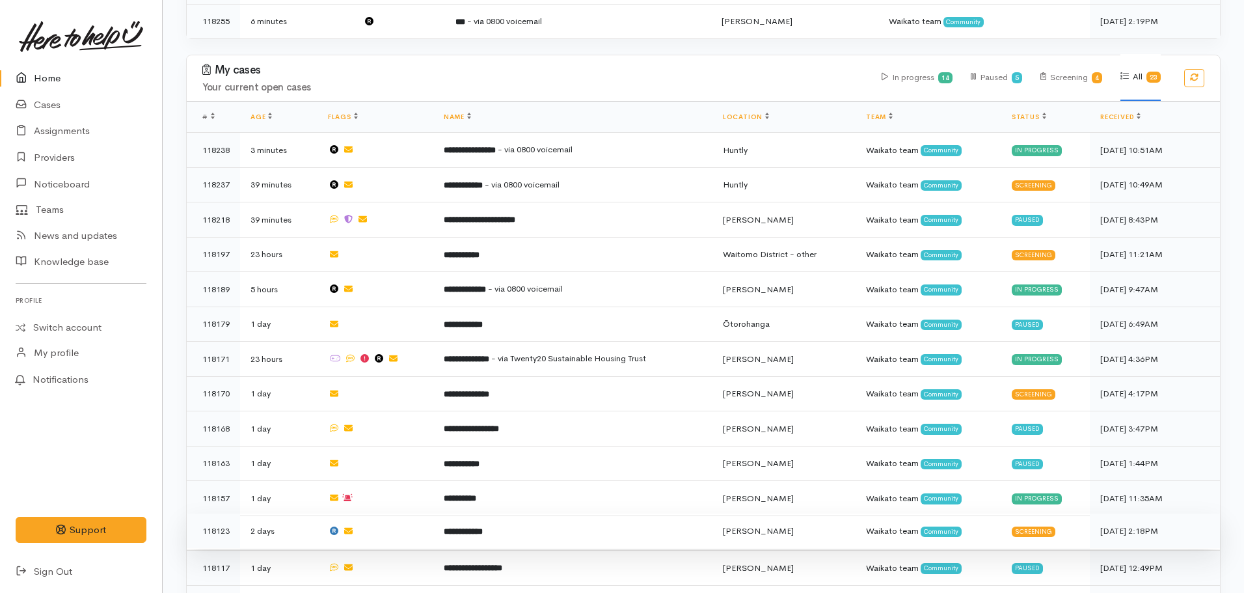
drag, startPoint x: 518, startPoint y: 525, endPoint x: 517, endPoint y: 514, distance: 11.1
click at [517, 524] on td "**********" at bounding box center [572, 530] width 279 height 35
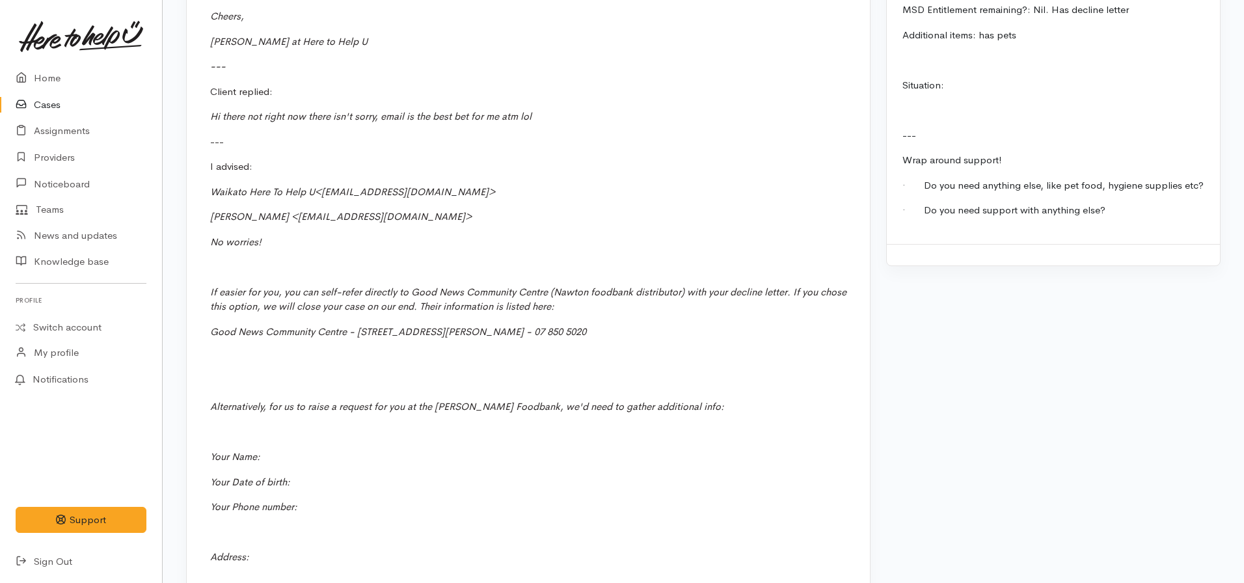
scroll to position [1561, 0]
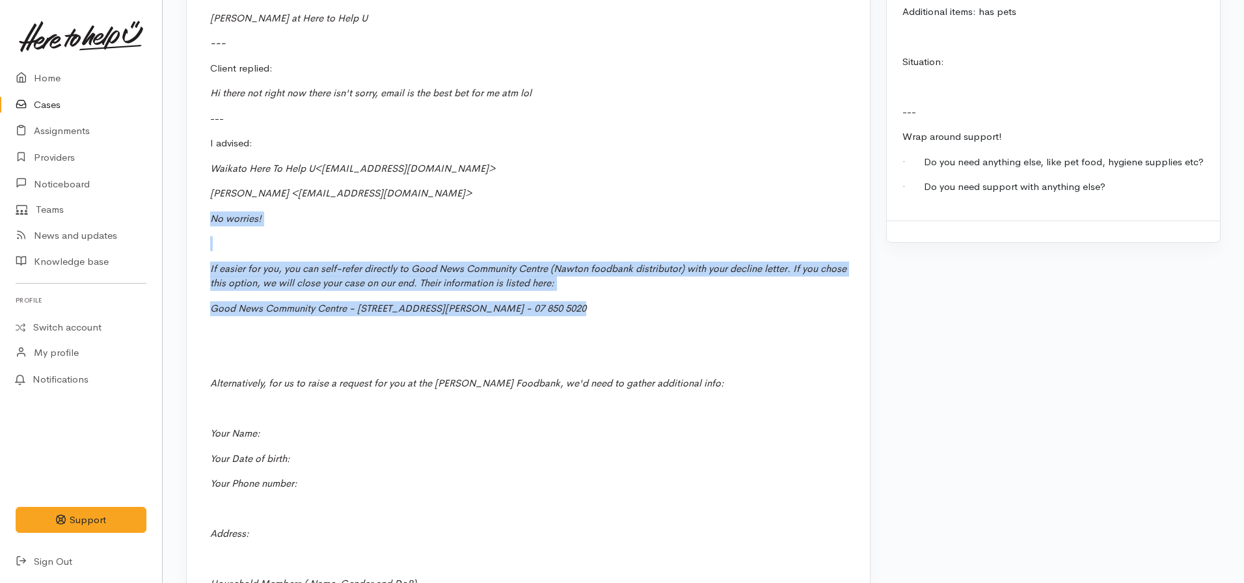
drag, startPoint x: 208, startPoint y: 206, endPoint x: 267, endPoint y: 303, distance: 113.0
click at [267, 303] on div "Contact made - offer email as comms option Nicole Rusk ('Here to help u') 24 Se…" at bounding box center [528, 337] width 683 height 1377
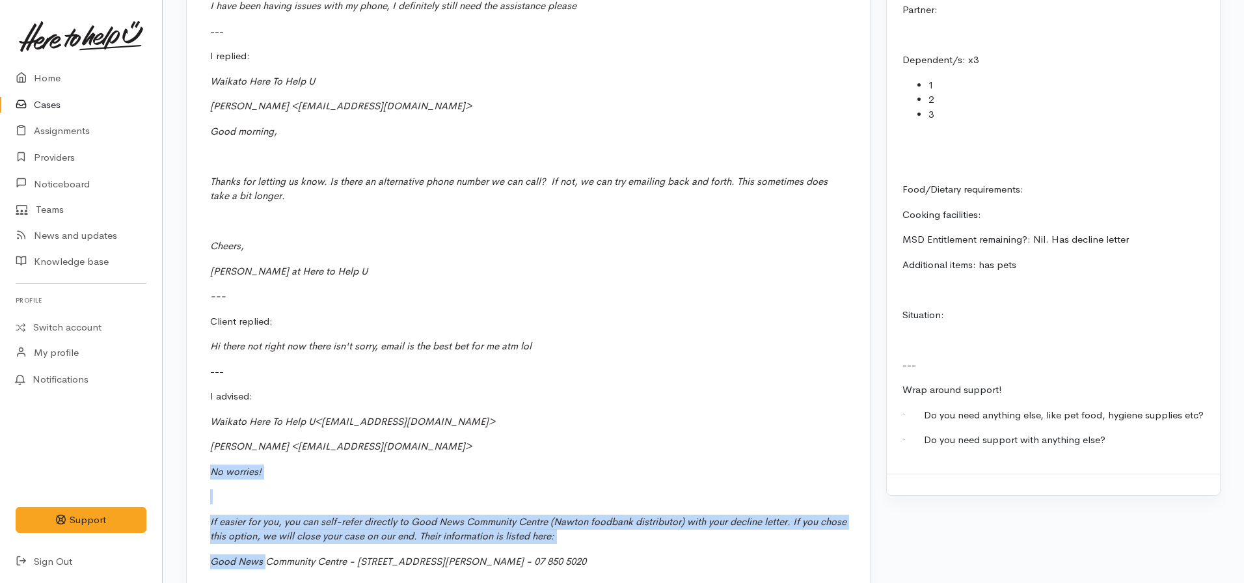
scroll to position [1236, 0]
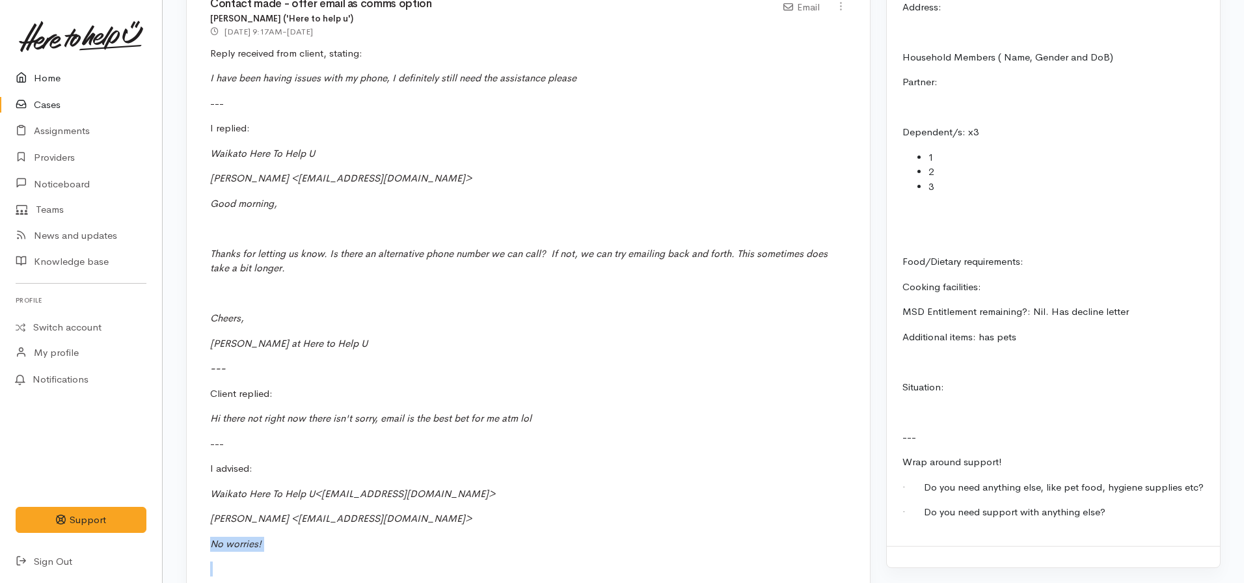
click at [70, 74] on link "Home" at bounding box center [81, 78] width 162 height 27
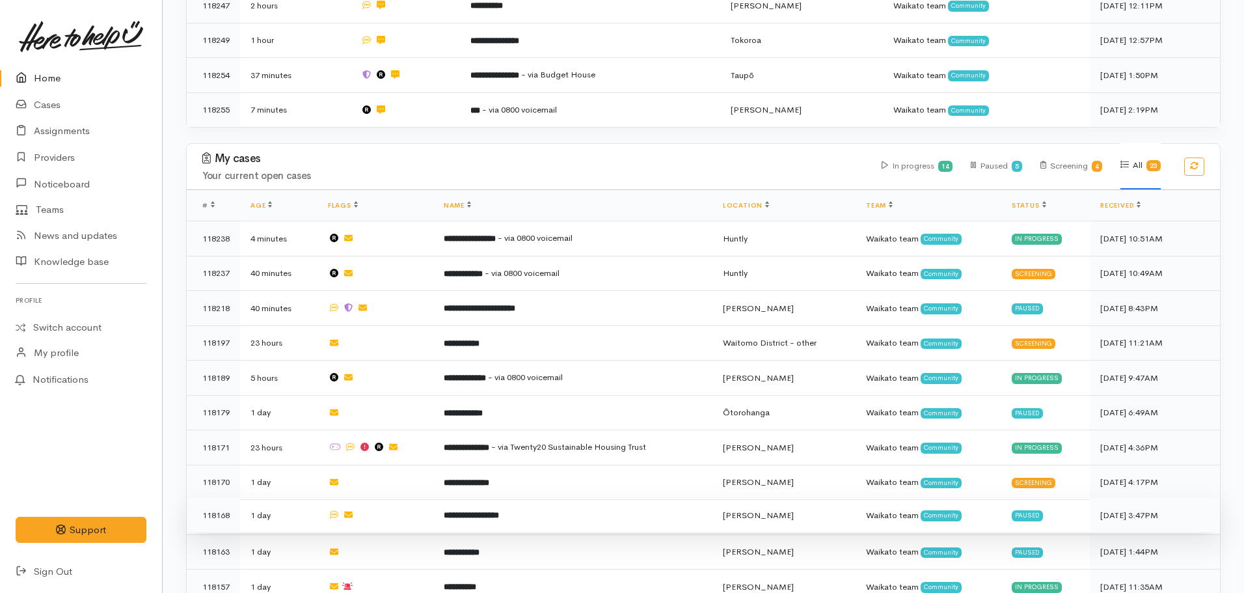
scroll to position [390, 0]
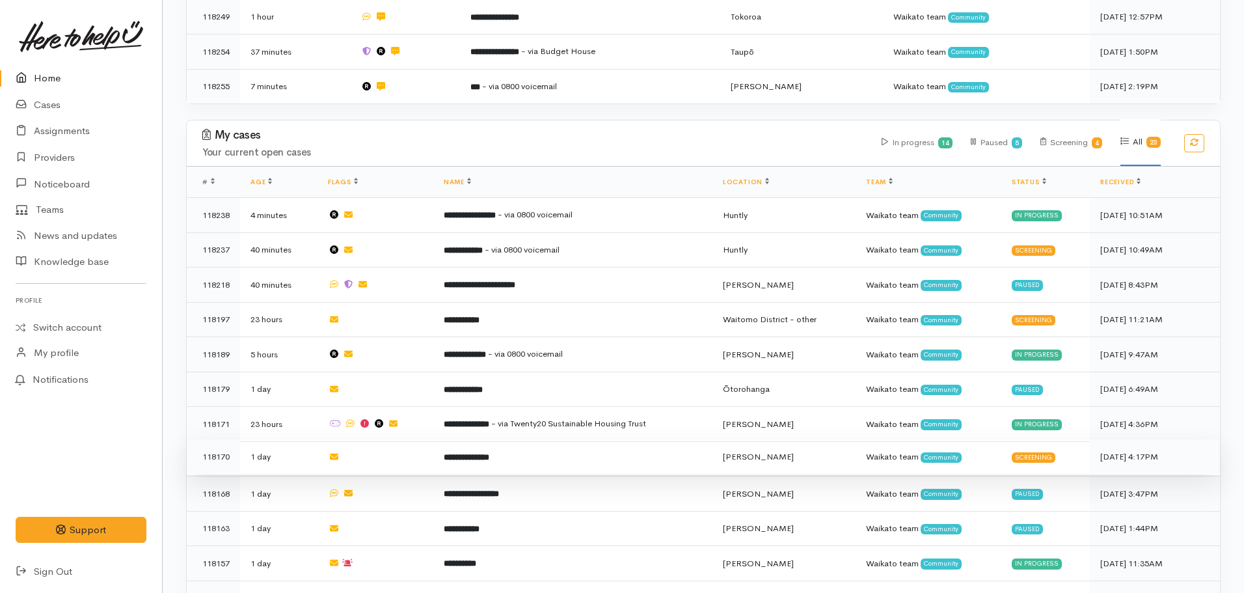
click at [509, 455] on td "**********" at bounding box center [572, 456] width 279 height 35
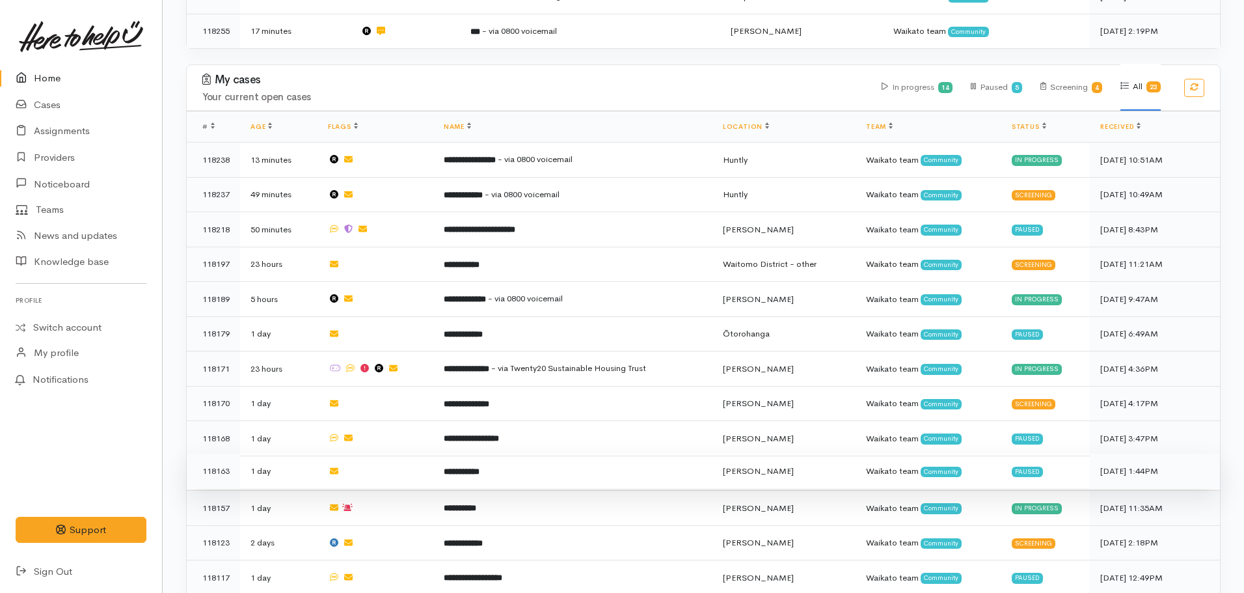
scroll to position [455, 0]
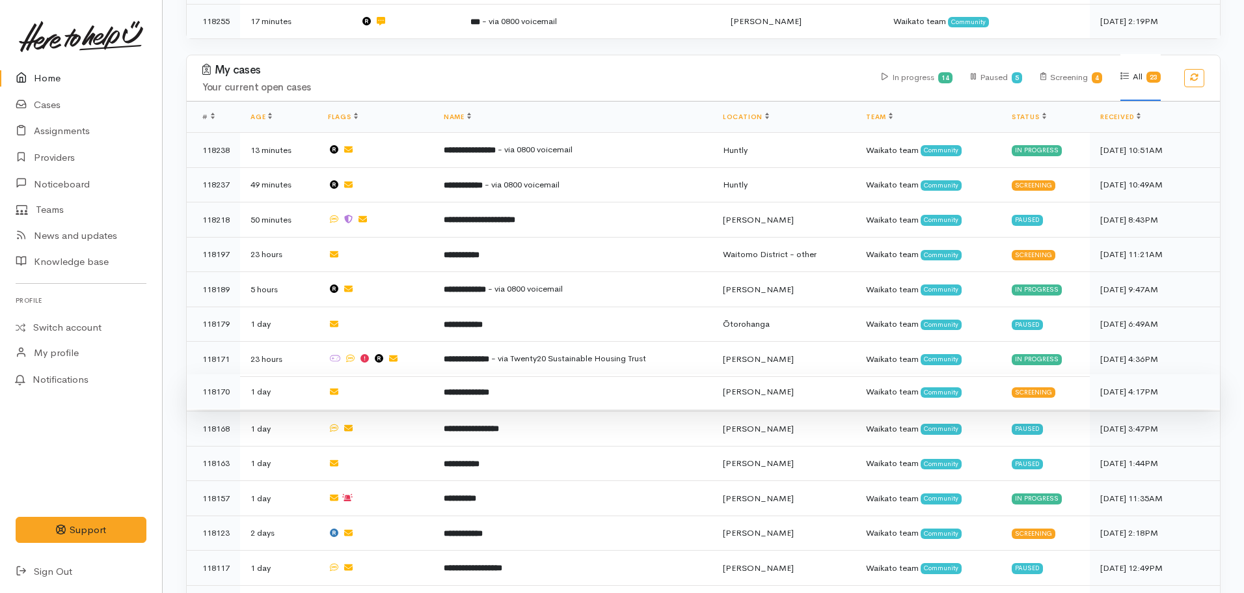
click at [534, 386] on td "**********" at bounding box center [572, 391] width 279 height 35
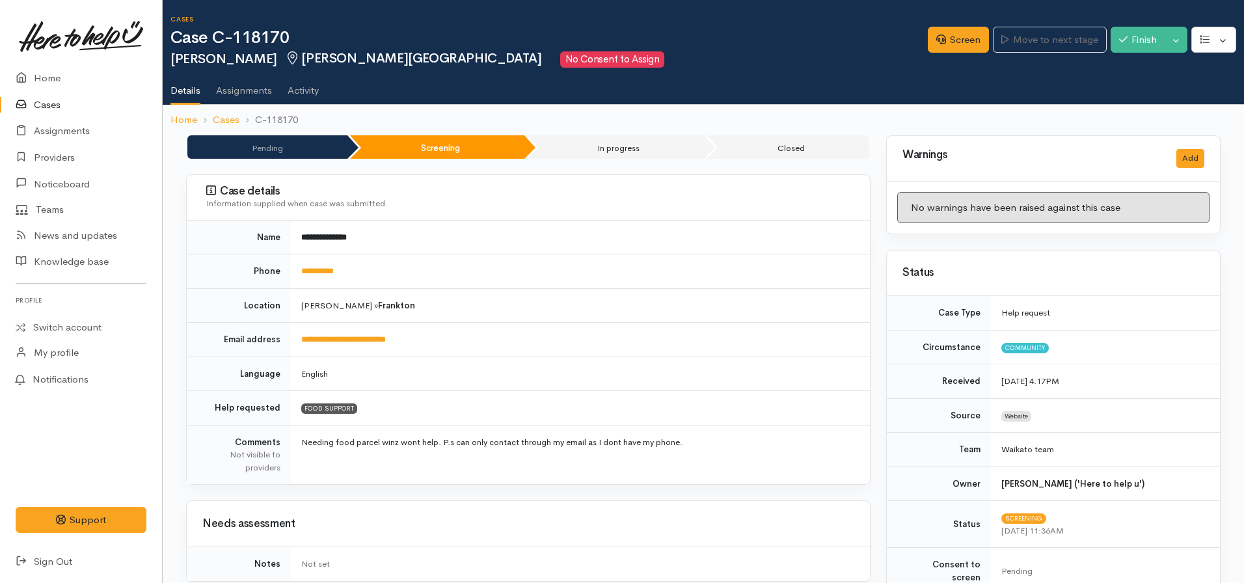
click at [951, 17] on div "Cases Case C-118170 Phabian Bulled Frankton, Hamilton No Consent to Assign Opti…" at bounding box center [707, 42] width 1074 height 52
click at [947, 33] on link "Screen" at bounding box center [958, 40] width 61 height 27
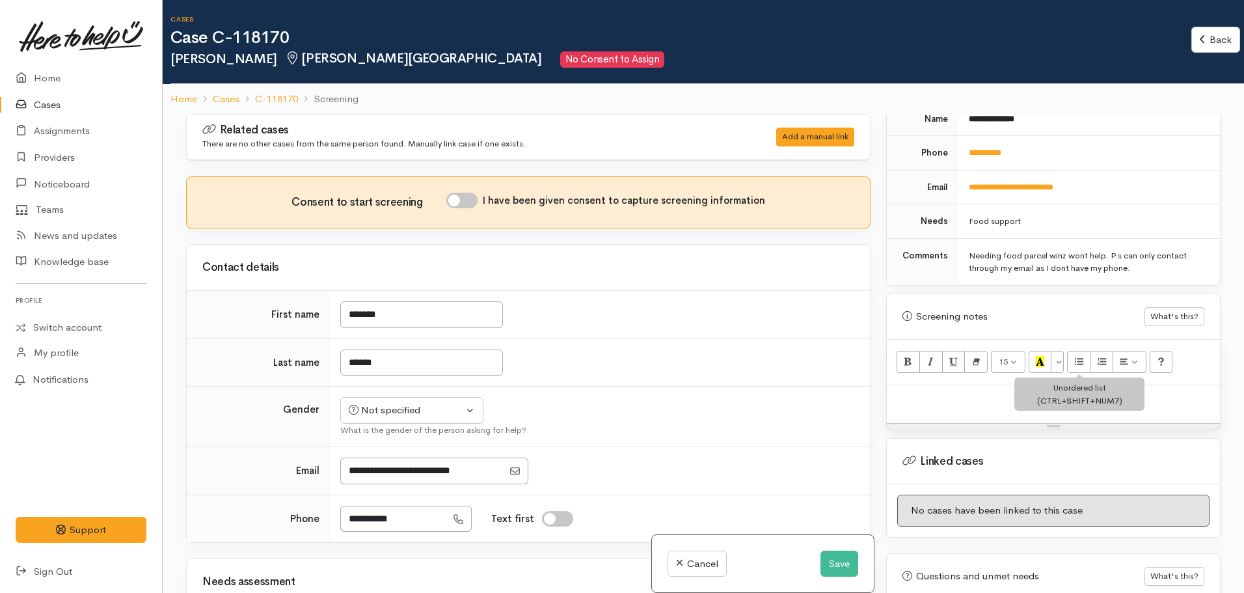
scroll to position [677, 0]
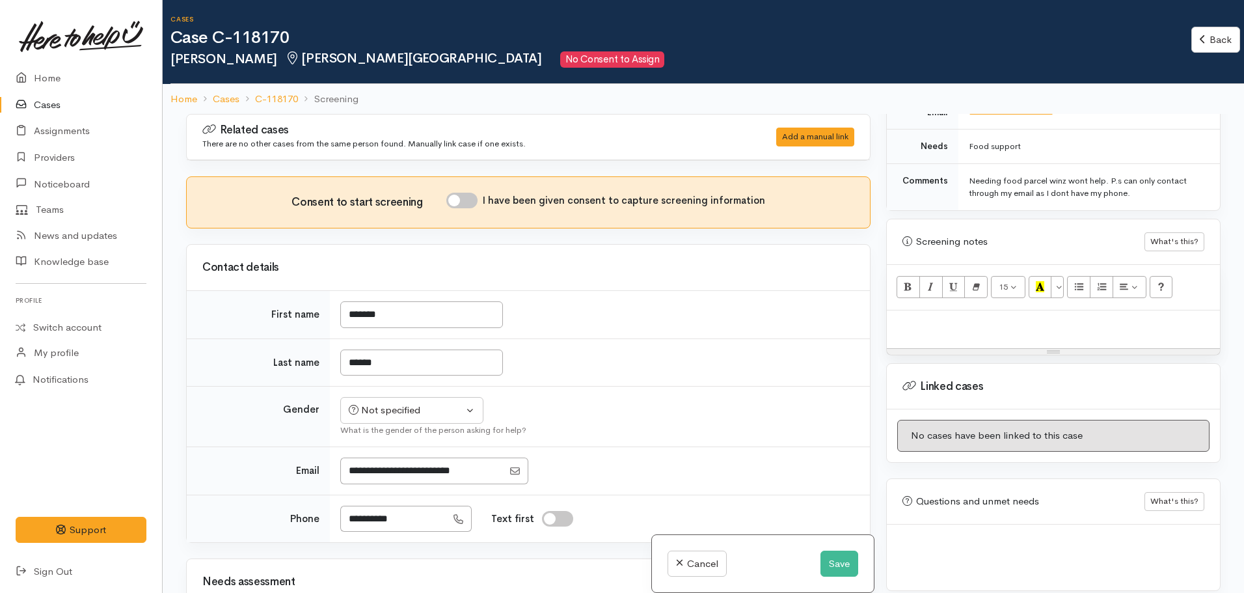
click at [932, 310] on div at bounding box center [1053, 329] width 333 height 38
paste div
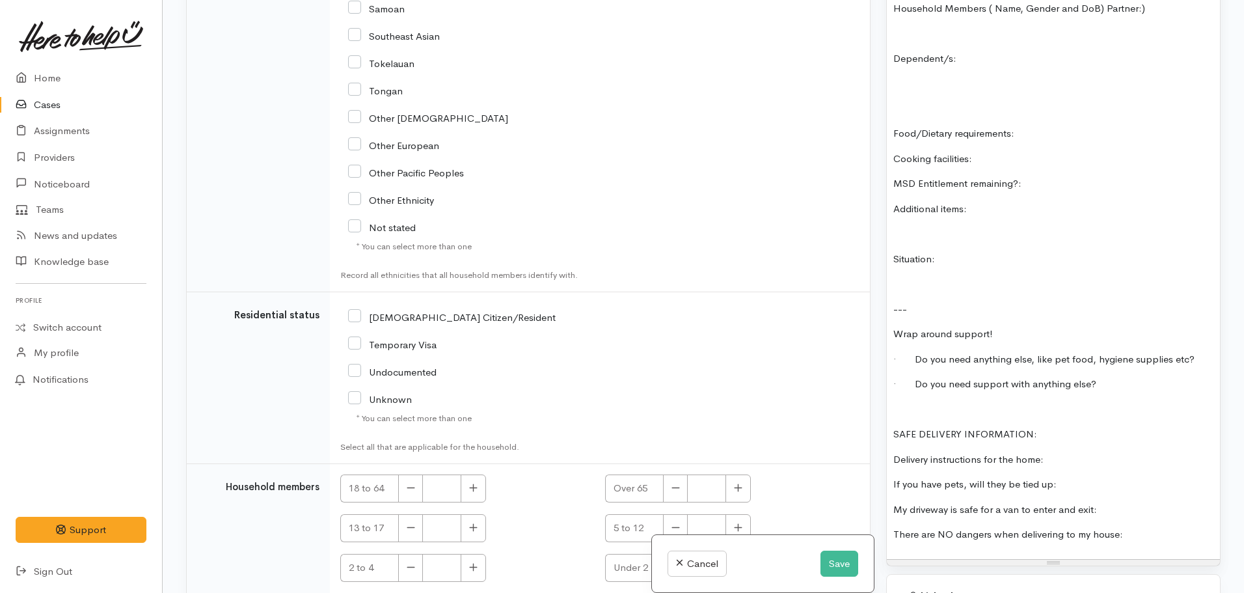
scroll to position [1952, 0]
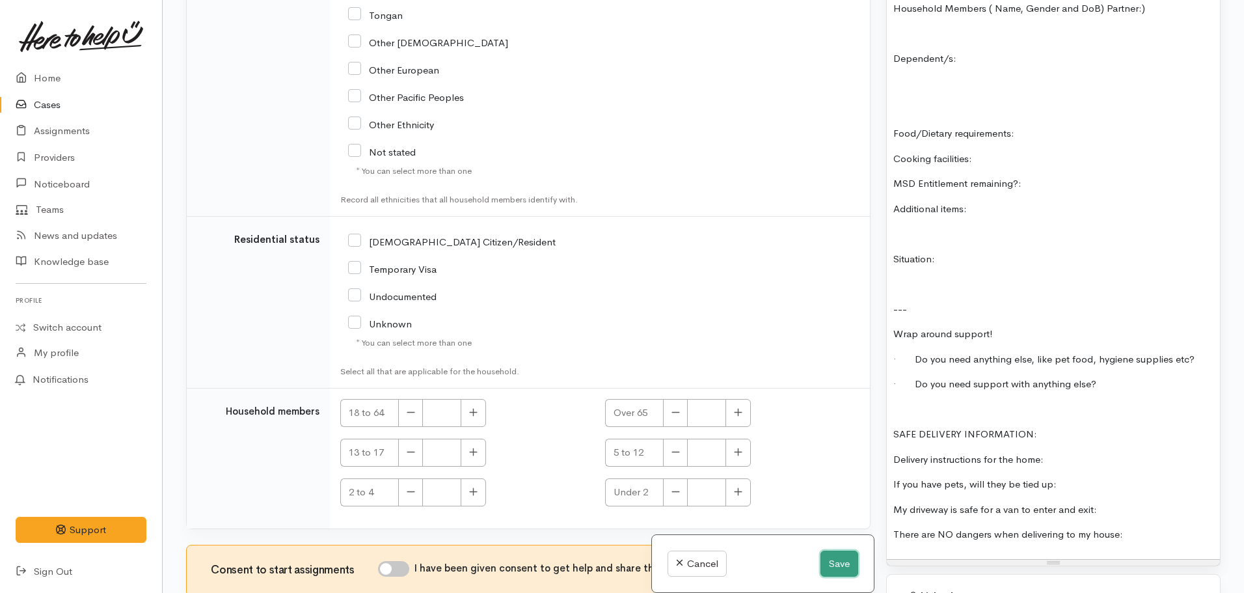
click at [835, 561] on button "Save" at bounding box center [839, 563] width 38 height 27
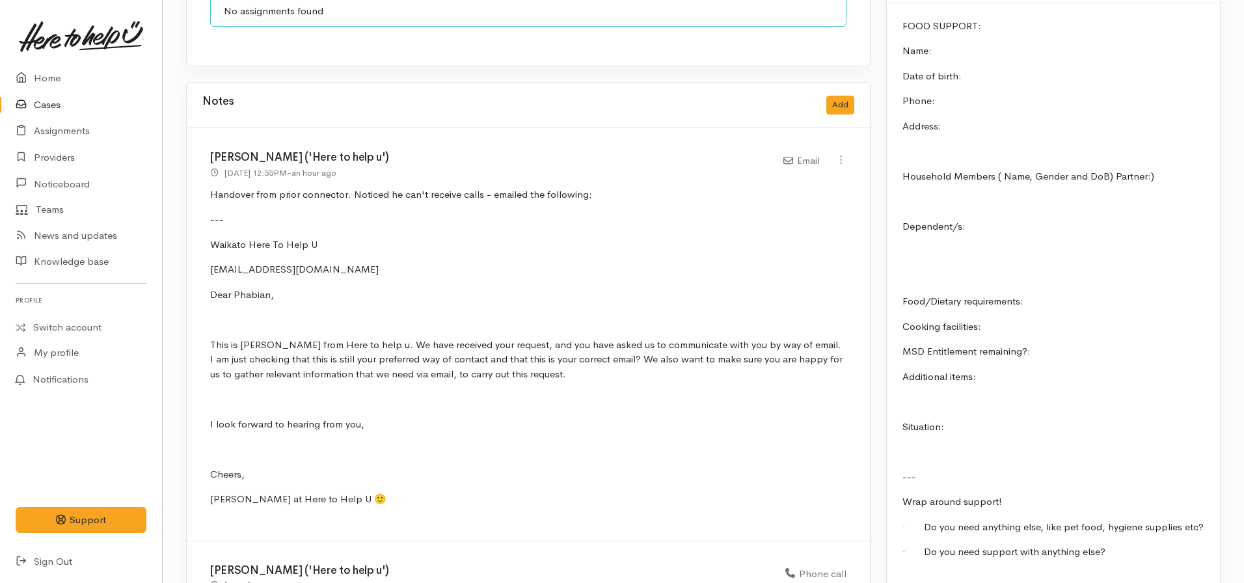
scroll to position [1041, 0]
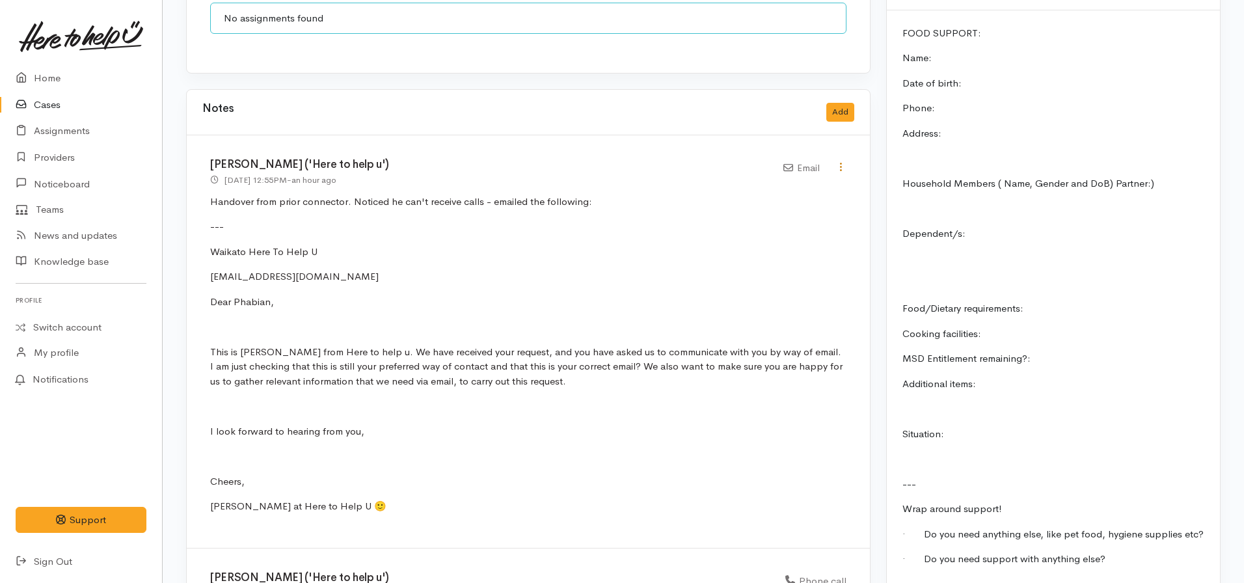
click at [843, 161] on icon at bounding box center [840, 166] width 11 height 11
click at [774, 182] on link "Edit" at bounding box center [794, 192] width 103 height 20
select select "2"
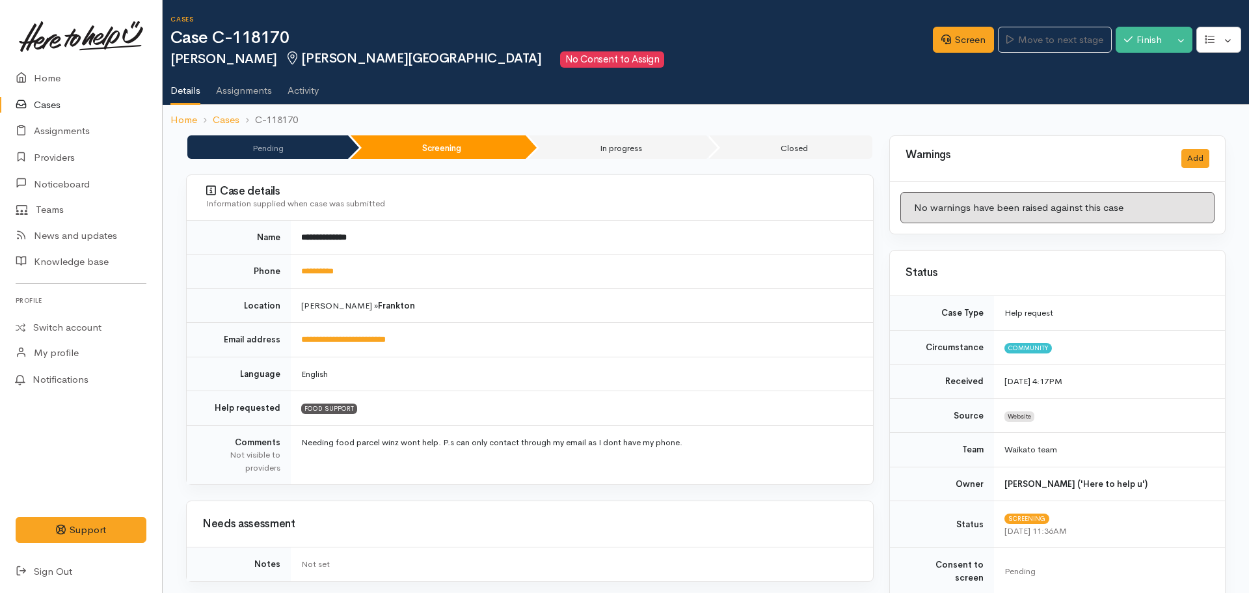
select select "2"
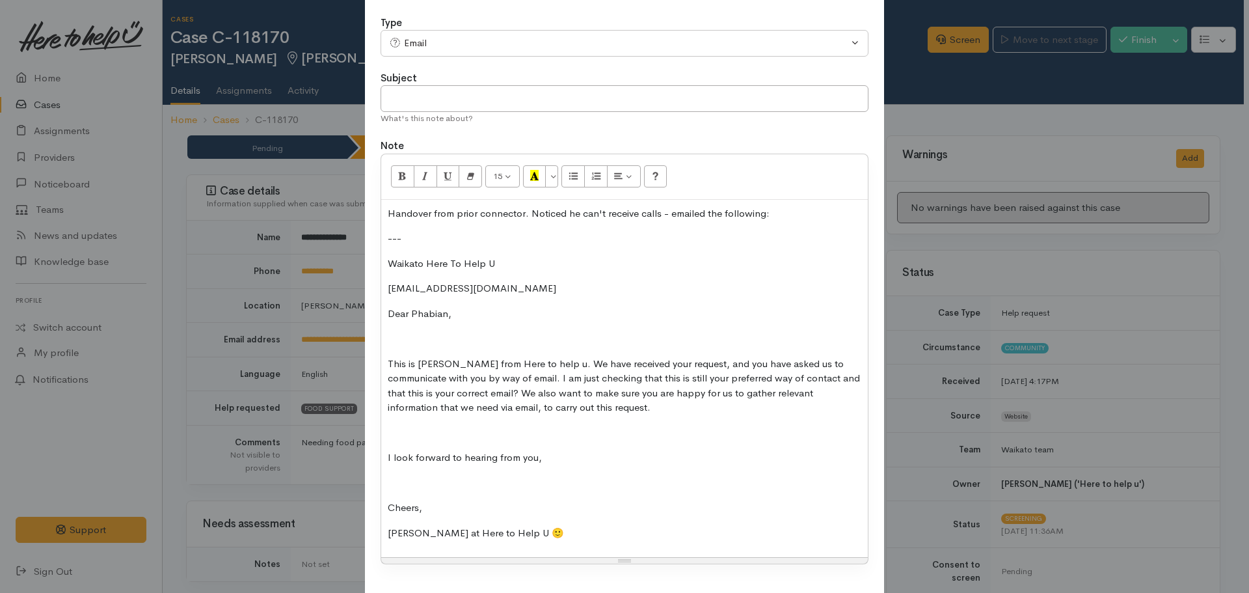
scroll to position [132, 0]
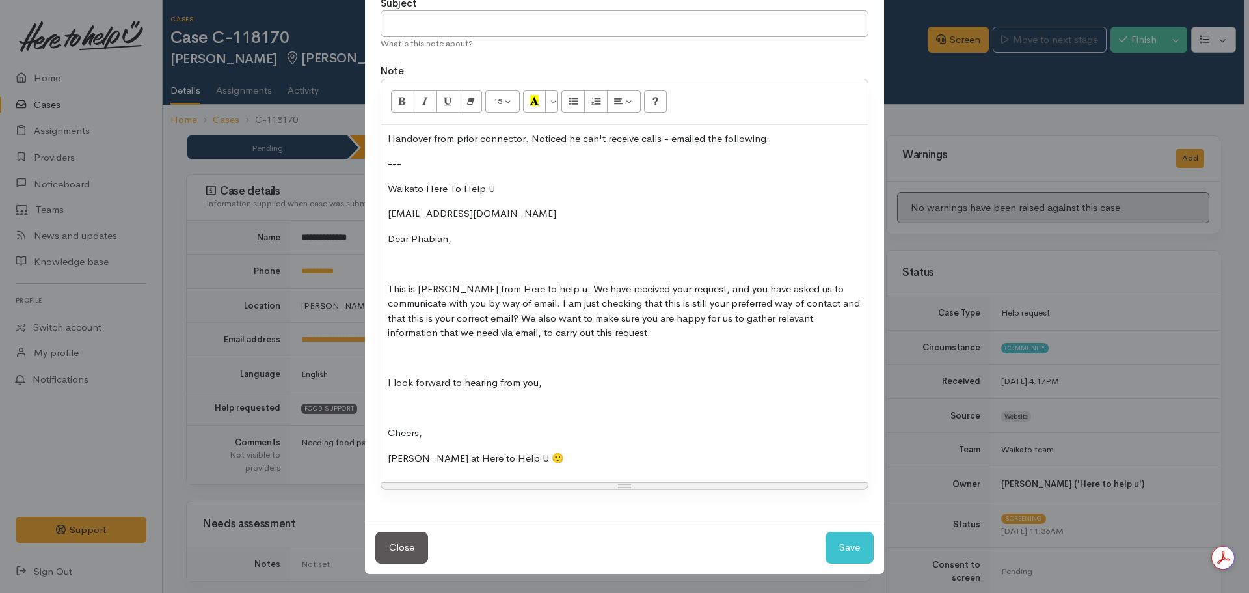
click at [526, 454] on p "[PERSON_NAME] at Here to Help U 🙂" at bounding box center [625, 458] width 474 height 15
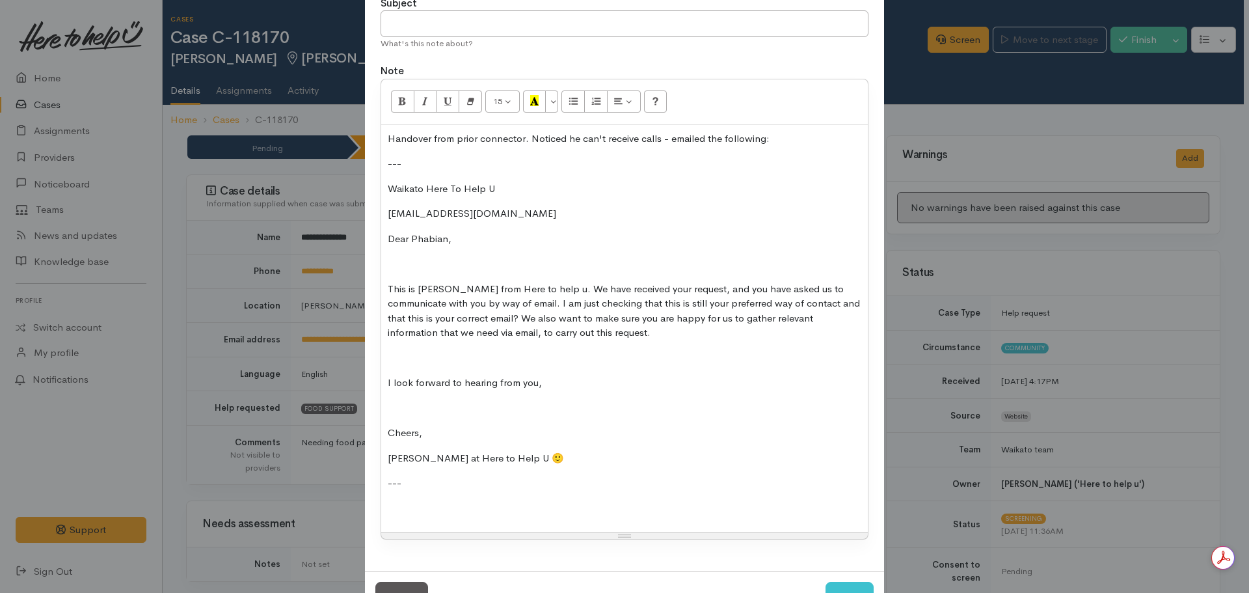
click at [384, 497] on div "Handover from prior connector. Noticed he can't receive calls - emailed the fol…" at bounding box center [624, 329] width 487 height 408
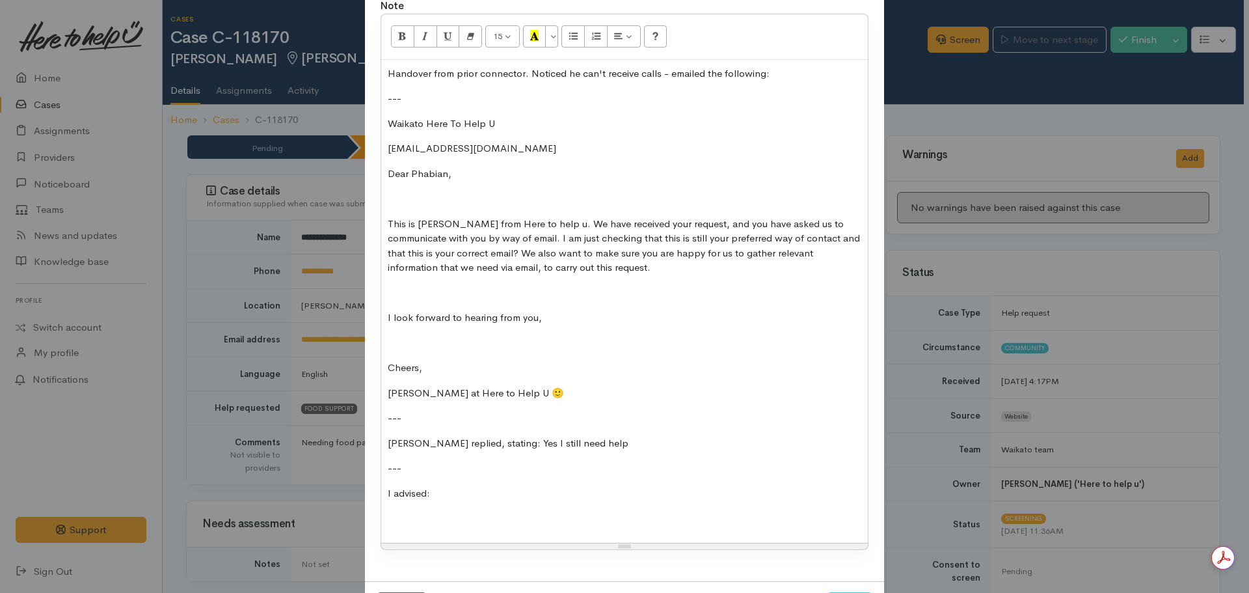
scroll to position [257, 0]
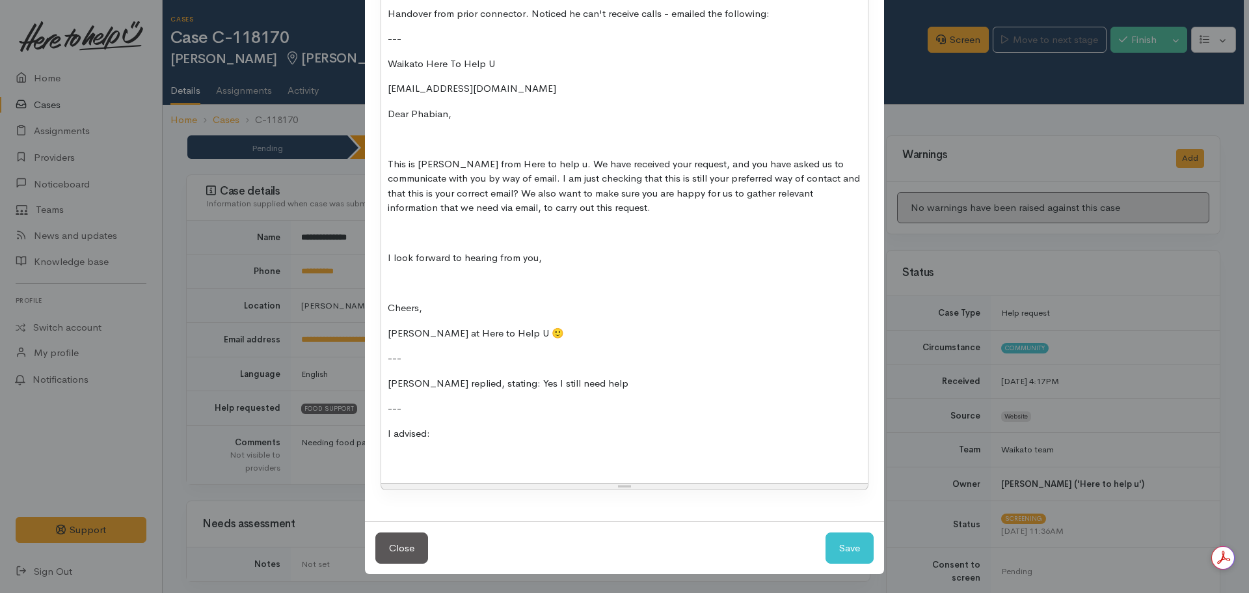
click at [401, 461] on p at bounding box center [625, 458] width 474 height 15
drag, startPoint x: 497, startPoint y: 464, endPoint x: 364, endPoint y: 455, distance: 133.7
click at [365, 457] on div "Type Correspondence Discussion Email Note Phone call SMS text message Email Sub…" at bounding box center [624, 160] width 519 height 721
click at [399, 455] on p at bounding box center [625, 458] width 474 height 15
drag, startPoint x: 405, startPoint y: 467, endPoint x: 579, endPoint y: 451, distance: 174.5
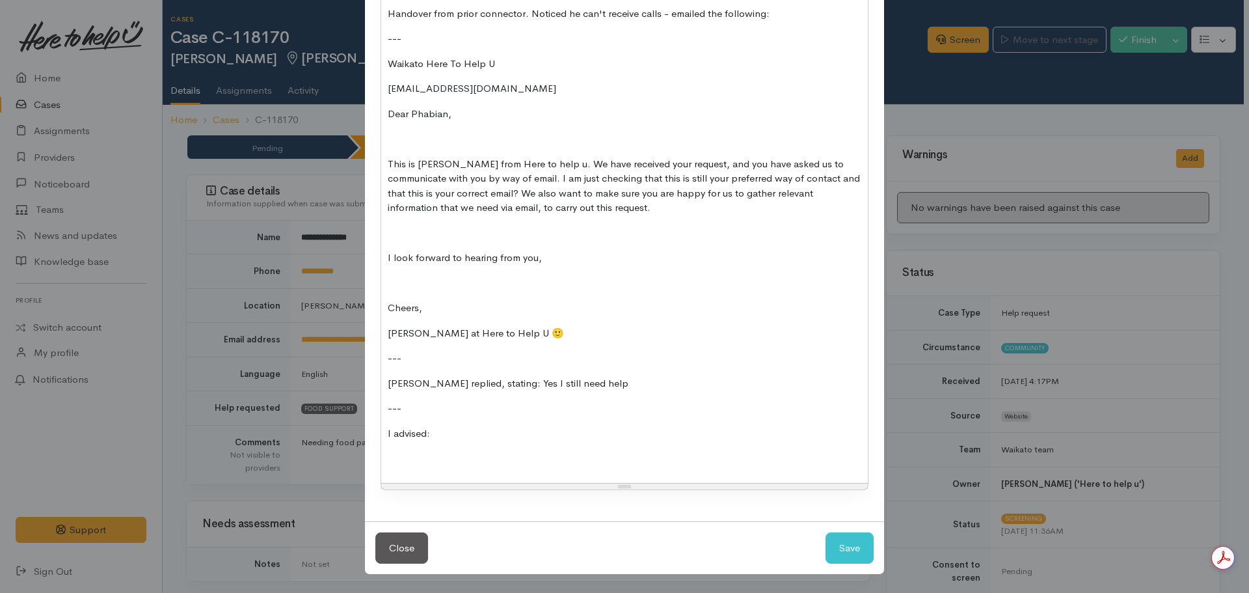
click at [579, 451] on p at bounding box center [625, 458] width 474 height 15
click at [398, 470] on div "Handover from prior connector. Noticed he can't receive calls - emailed the fol…" at bounding box center [624, 241] width 487 height 483
drag, startPoint x: 398, startPoint y: 457, endPoint x: 572, endPoint y: 451, distance: 173.8
click at [572, 451] on p at bounding box center [625, 458] width 474 height 15
click at [418, 467] on div "Handover from prior connector. Noticed he can't receive calls - emailed the fol…" at bounding box center [624, 241] width 487 height 483
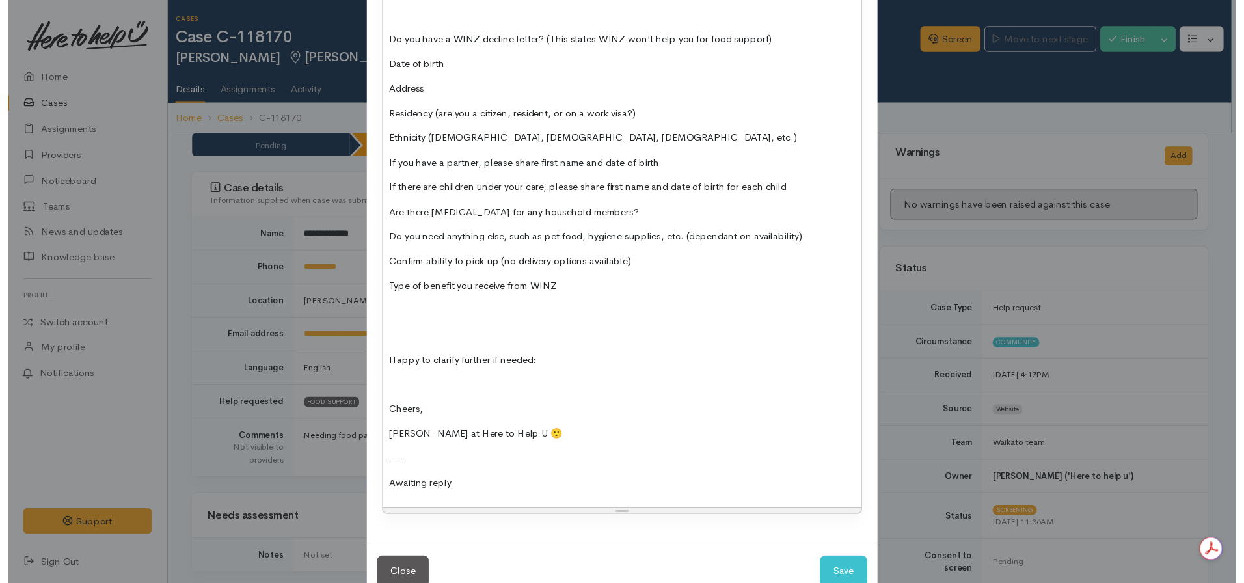
scroll to position [923, 0]
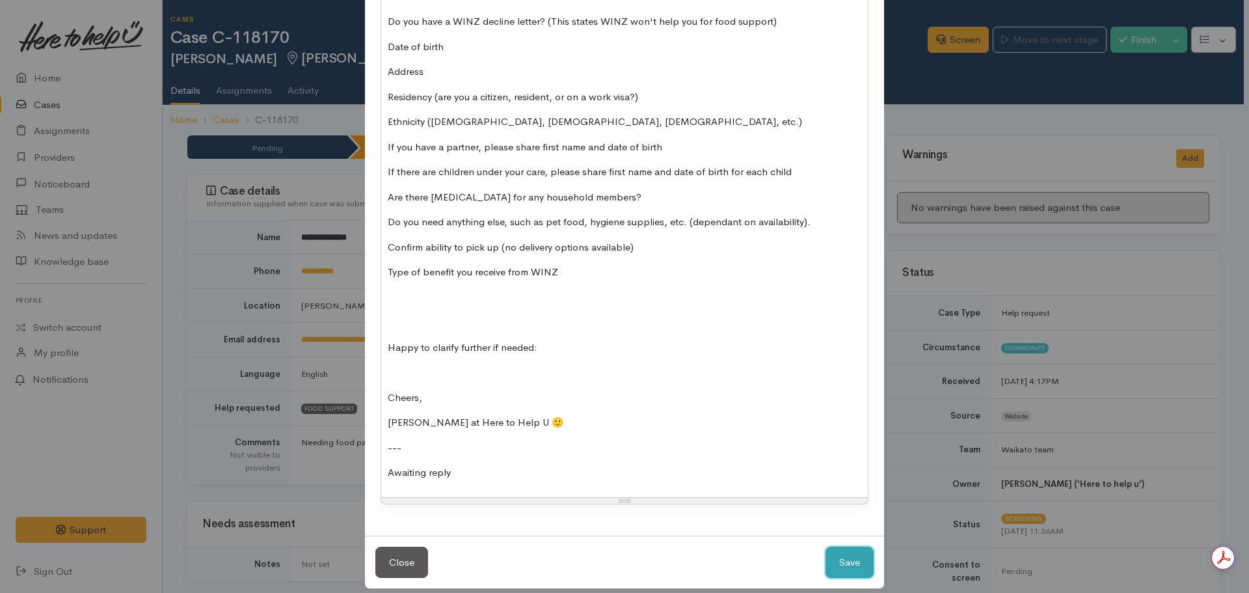
click at [841, 547] on button "Save" at bounding box center [850, 563] width 48 height 32
select select "1"
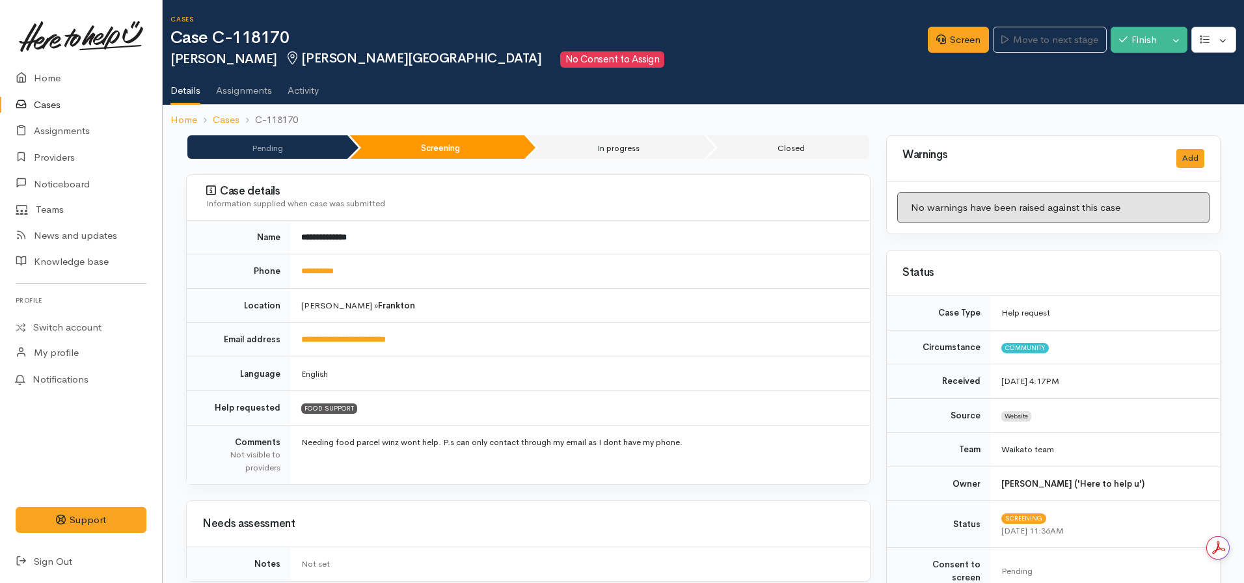
click at [197, 113] on li "Cases" at bounding box center [218, 120] width 42 height 15
click at [185, 118] on link "Home" at bounding box center [183, 120] width 27 height 15
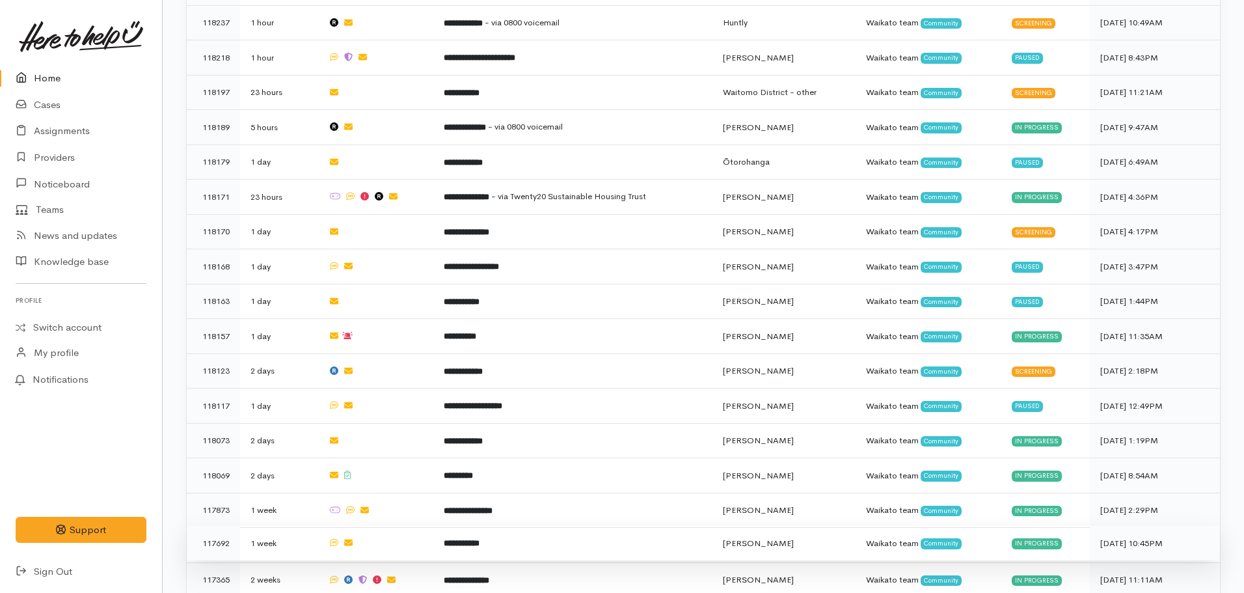
scroll to position [716, 0]
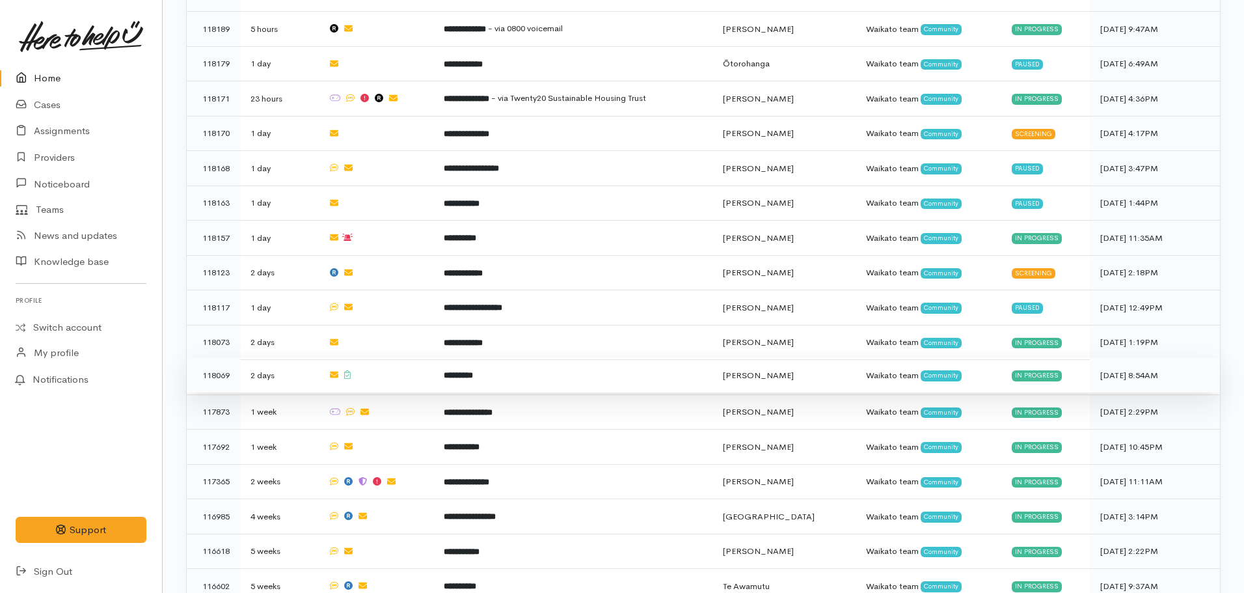
click at [446, 371] on b "*********" at bounding box center [458, 375] width 29 height 8
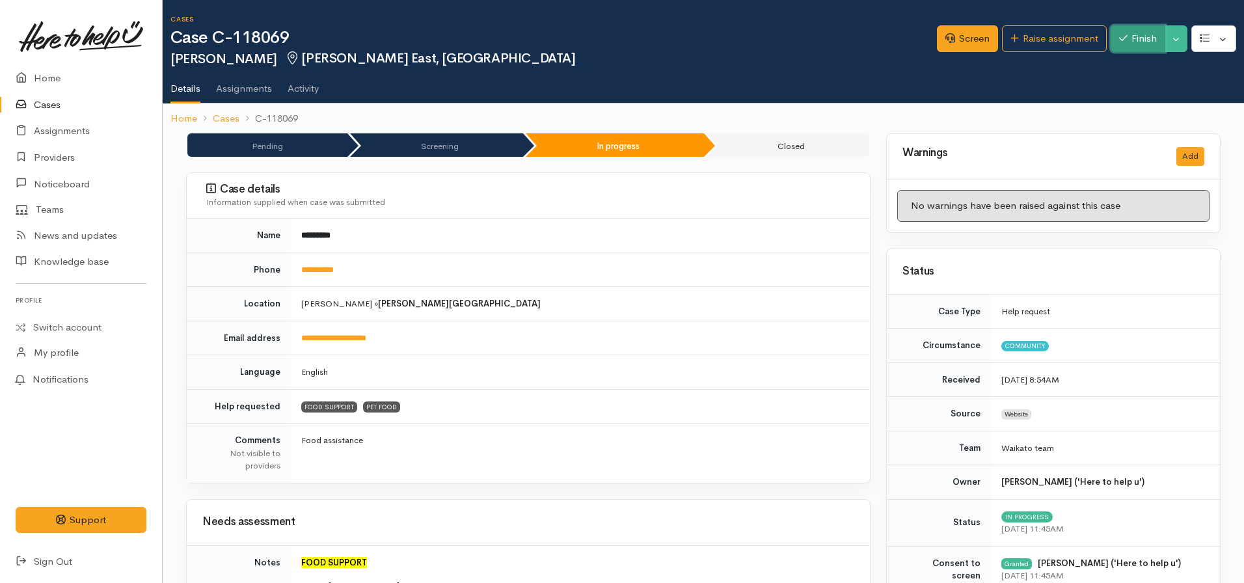
click at [1134, 33] on button "Finish" at bounding box center [1138, 38] width 55 height 27
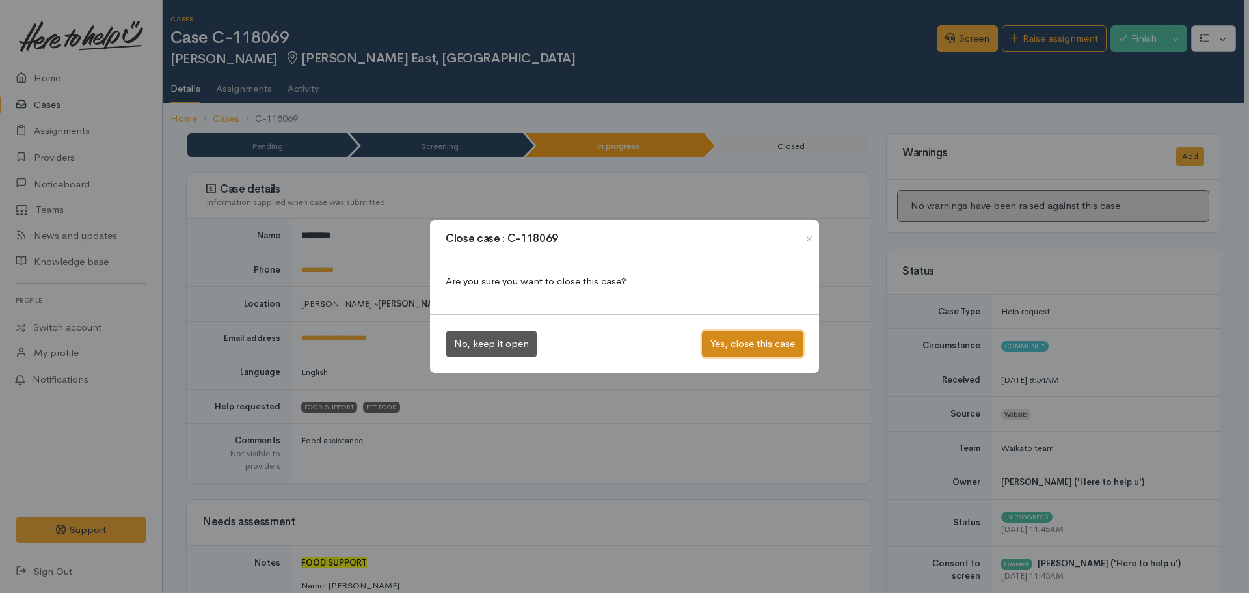
click at [738, 342] on button "Yes, close this case" at bounding box center [752, 344] width 101 height 27
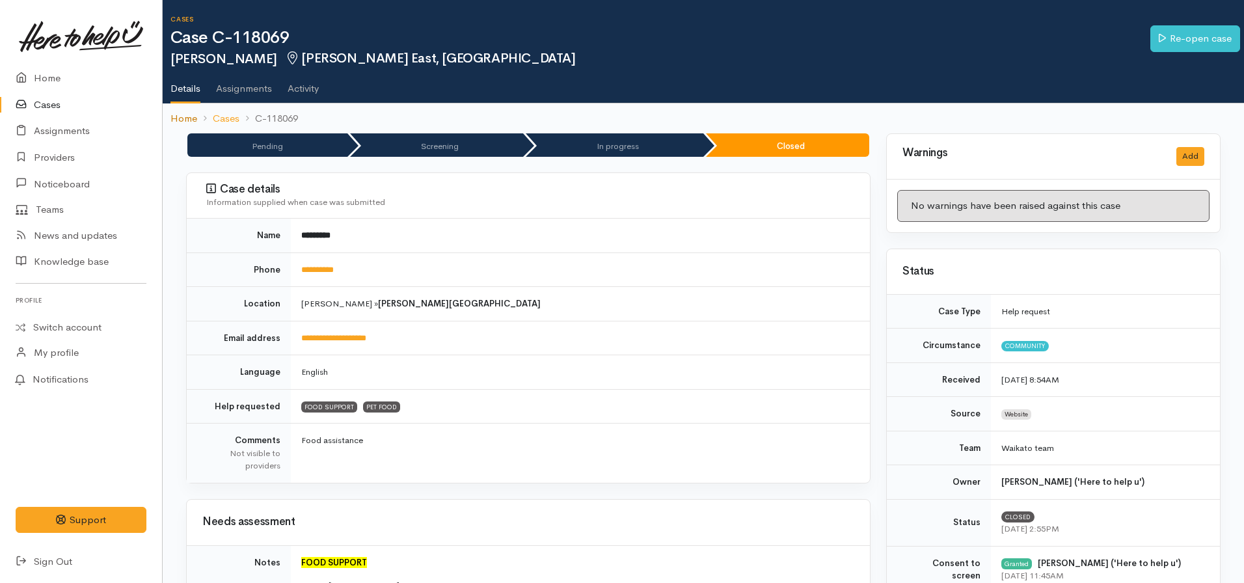
click at [184, 119] on link "Home" at bounding box center [183, 118] width 27 height 15
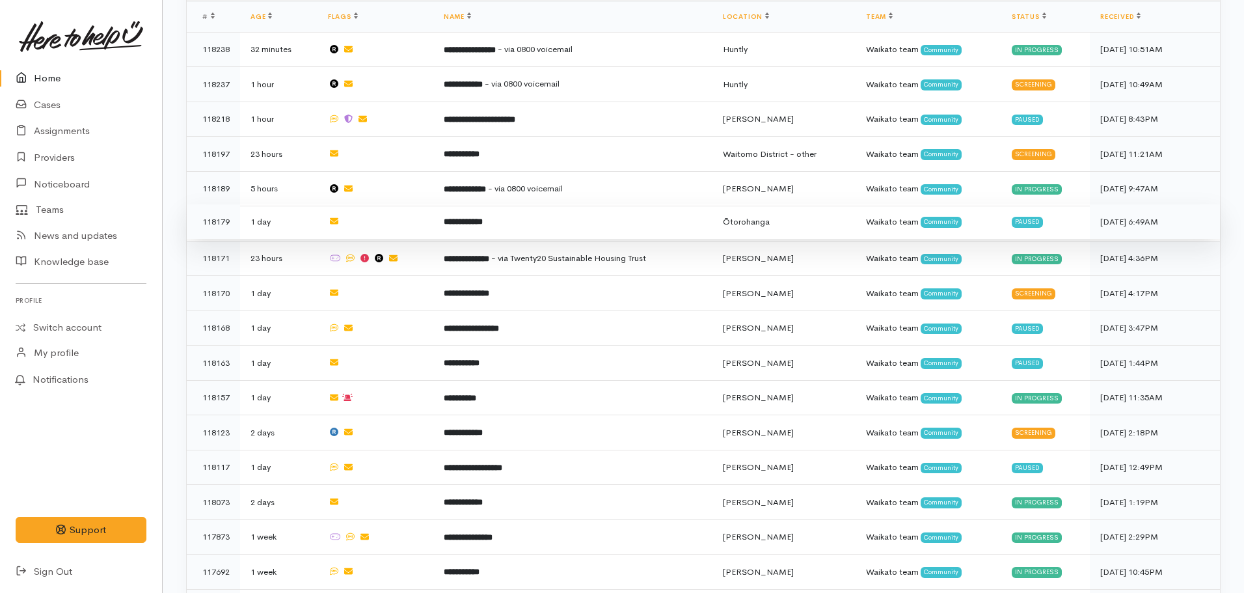
scroll to position [520, 0]
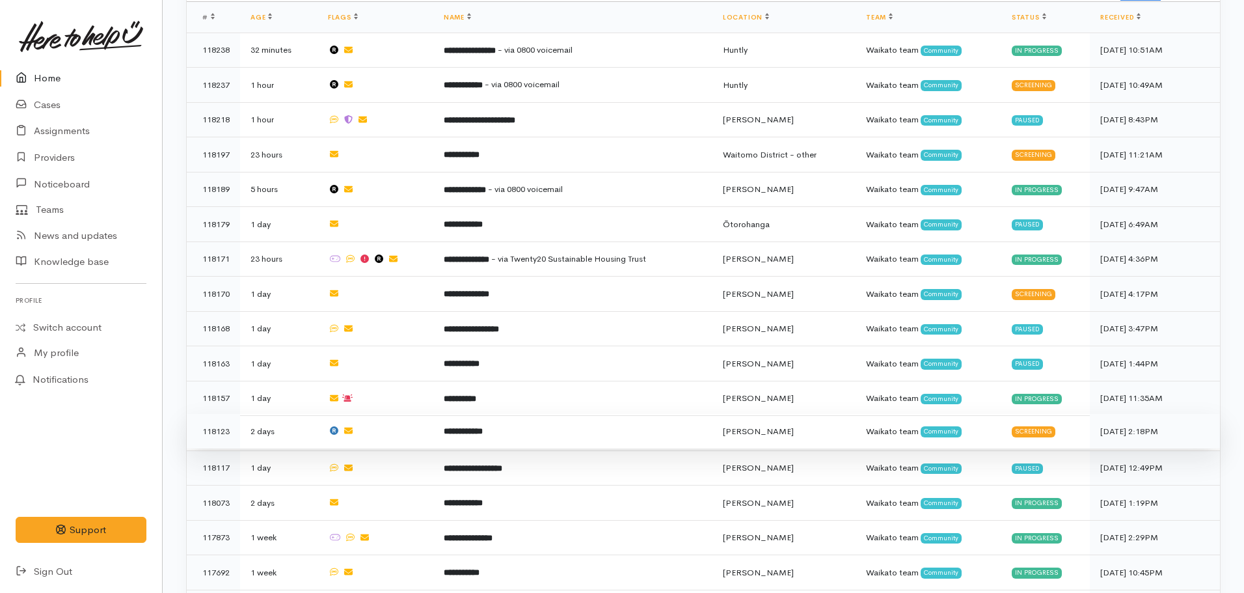
click at [444, 427] on b "**********" at bounding box center [463, 431] width 39 height 8
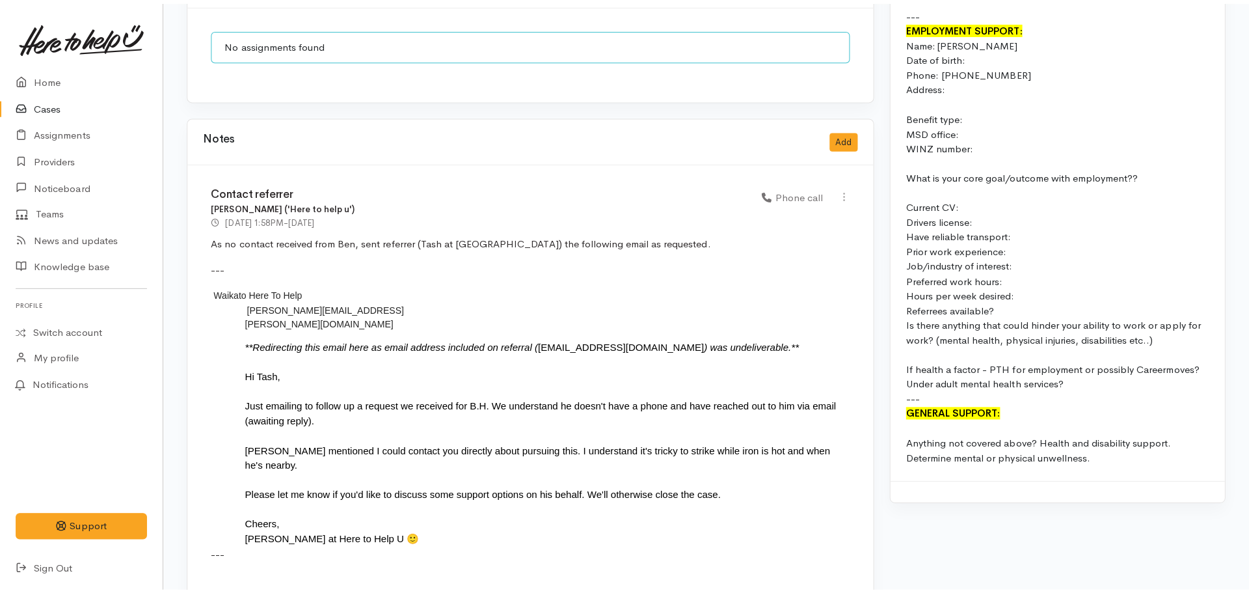
scroll to position [1366, 0]
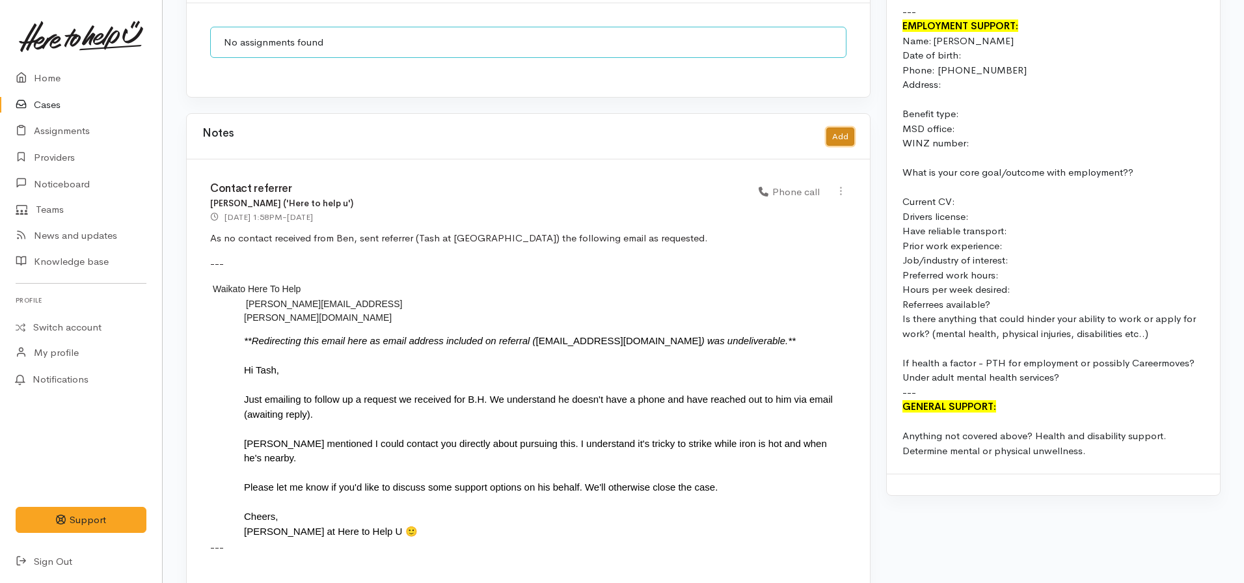
click at [848, 128] on button "Add" at bounding box center [840, 137] width 28 height 19
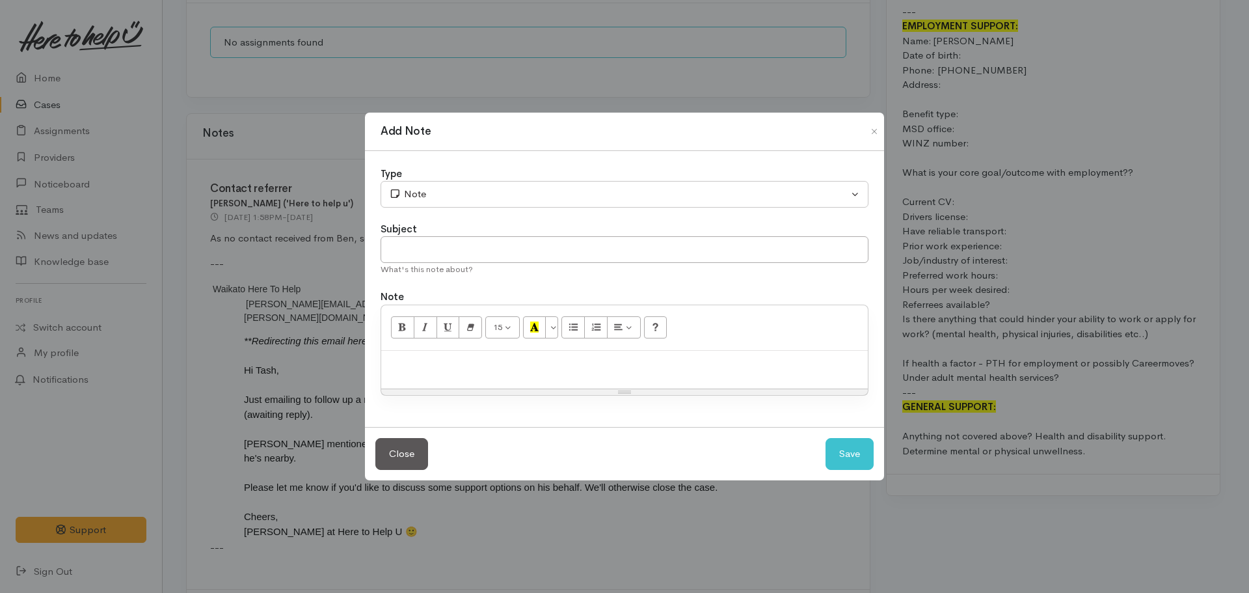
drag, startPoint x: 504, startPoint y: 370, endPoint x: 523, endPoint y: 365, distance: 19.6
click at [504, 370] on p at bounding box center [625, 364] width 474 height 15
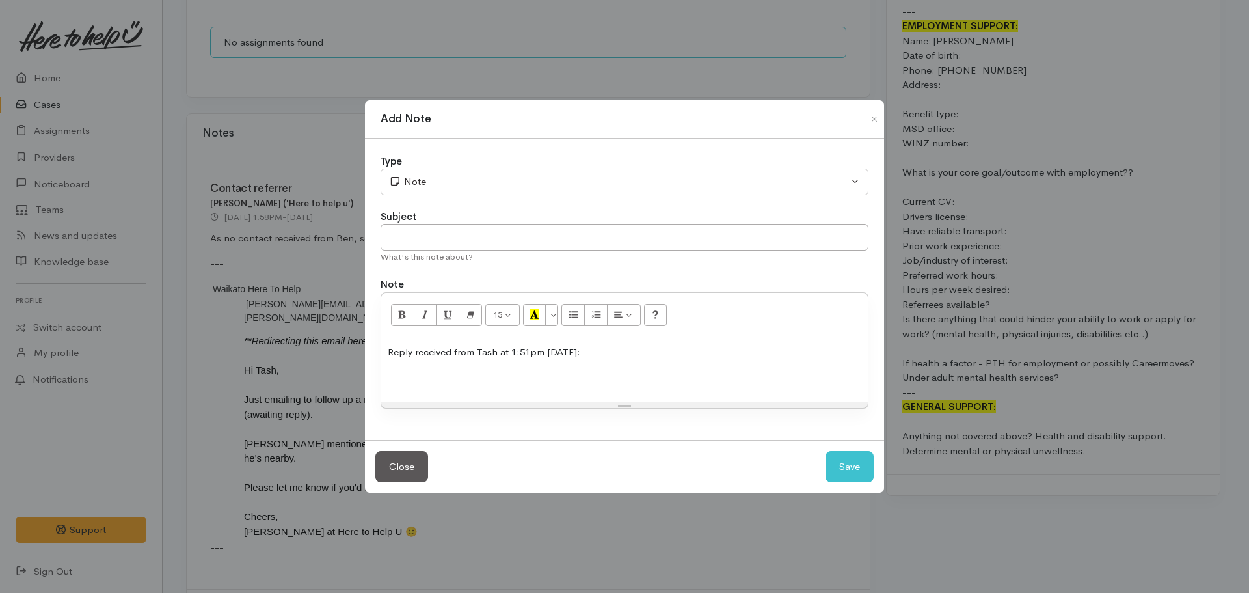
click at [412, 381] on p at bounding box center [625, 377] width 474 height 15
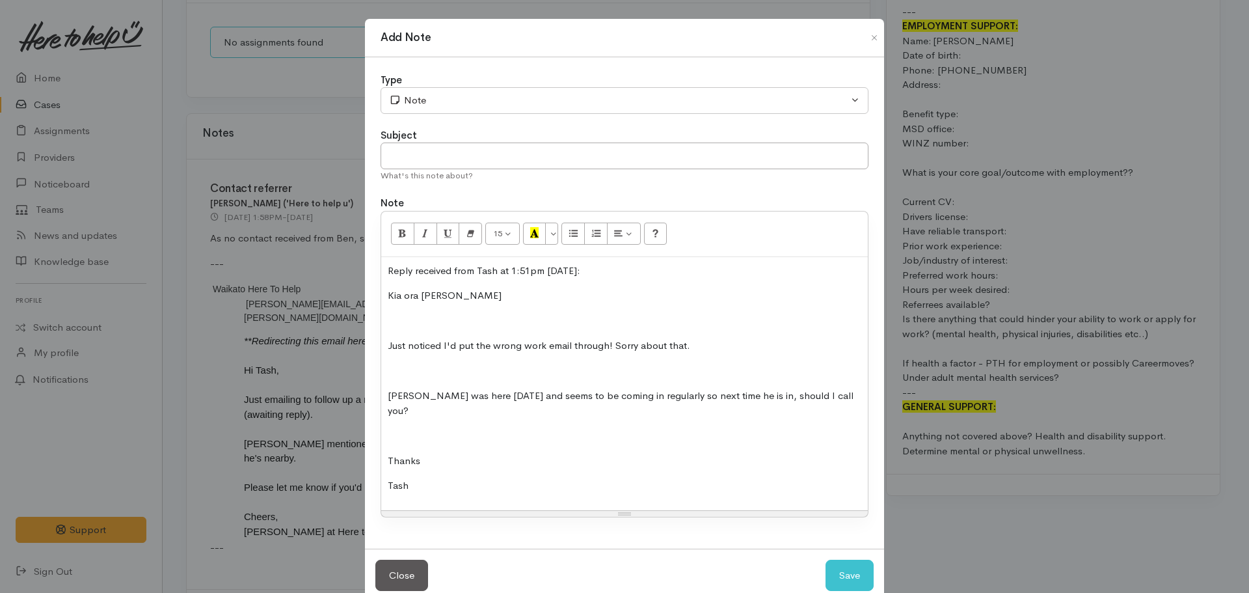
click at [382, 397] on div "Reply received from Tash at 1:51pm on 25.09.2025: Kia ora Nicole Just noticed I…" at bounding box center [624, 383] width 487 height 253
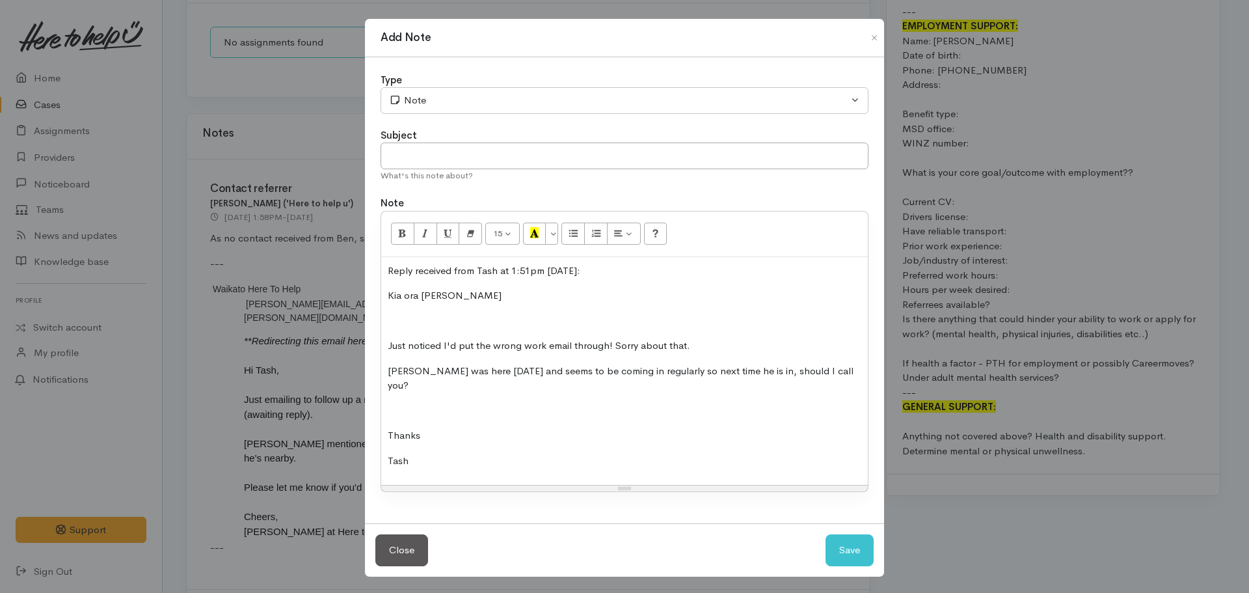
click at [435, 453] on p "Tash" at bounding box center [625, 460] width 474 height 15
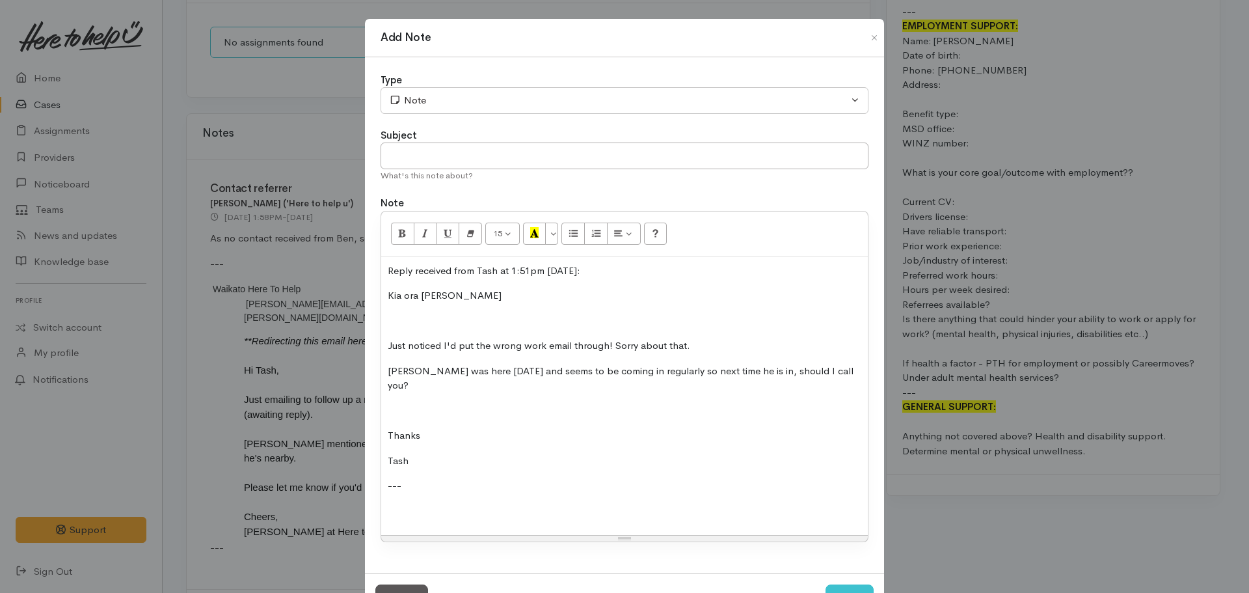
click at [392, 487] on div "Reply received from Tash at 1:51pm on 25.09.2025: Kia ora Nicole Just noticed I…" at bounding box center [624, 396] width 487 height 278
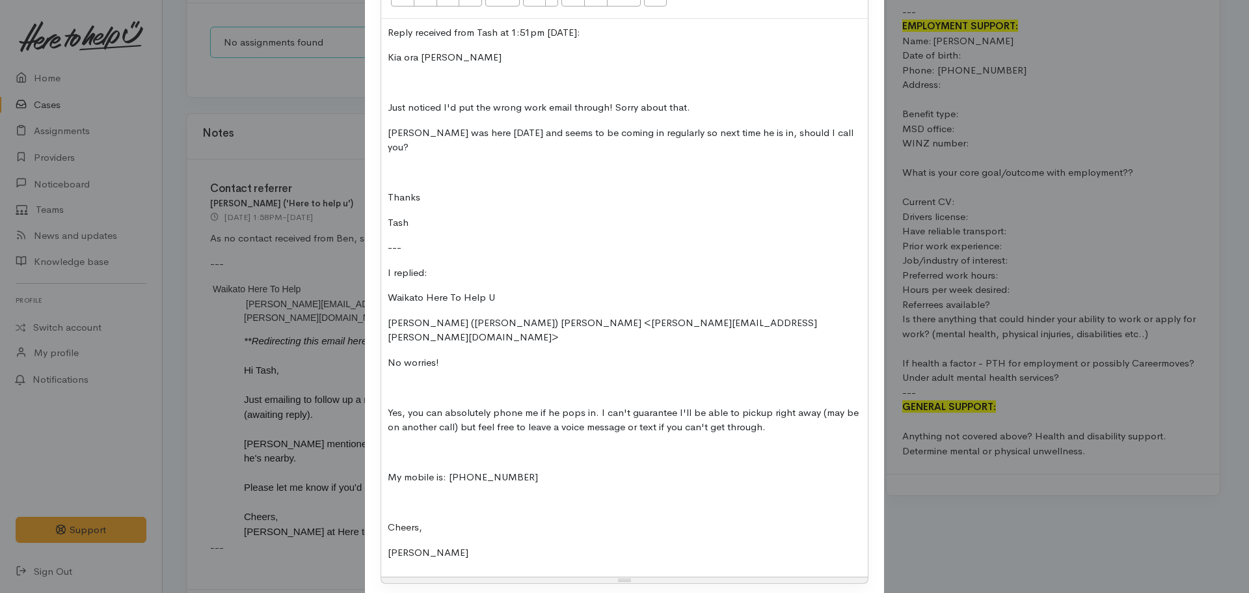
scroll to position [0, 0]
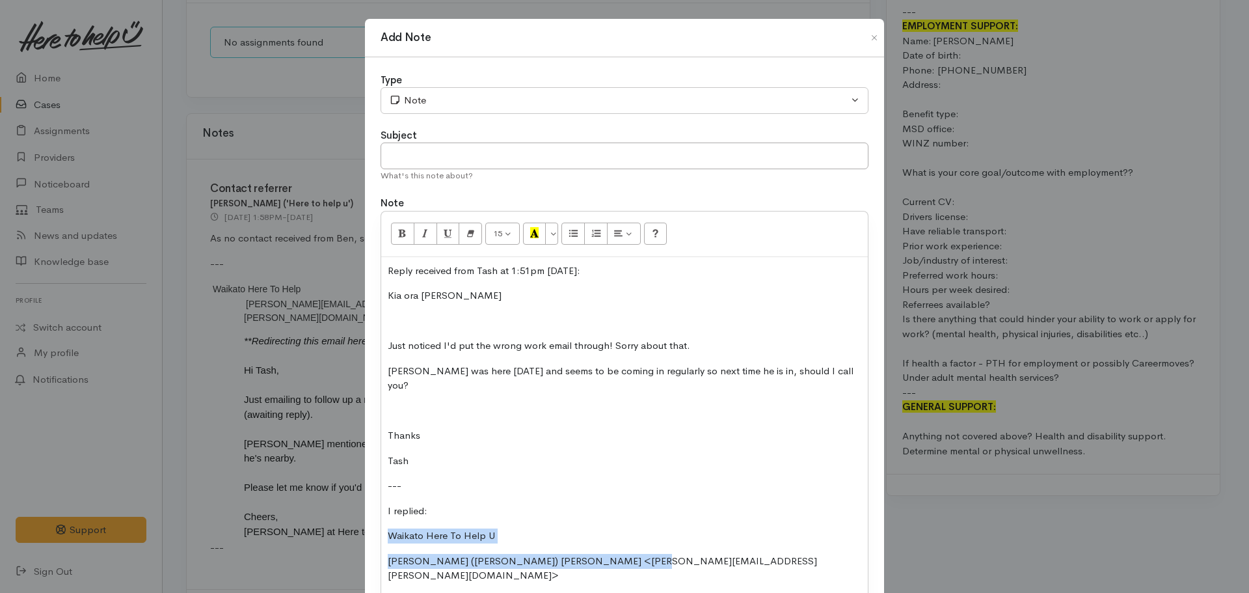
drag, startPoint x: 634, startPoint y: 541, endPoint x: 365, endPoint y: 519, distance: 270.3
click at [365, 519] on div "Type Correspondence Discussion Email Note Phone call SMS text message Note Subj…" at bounding box center [624, 455] width 519 height 796
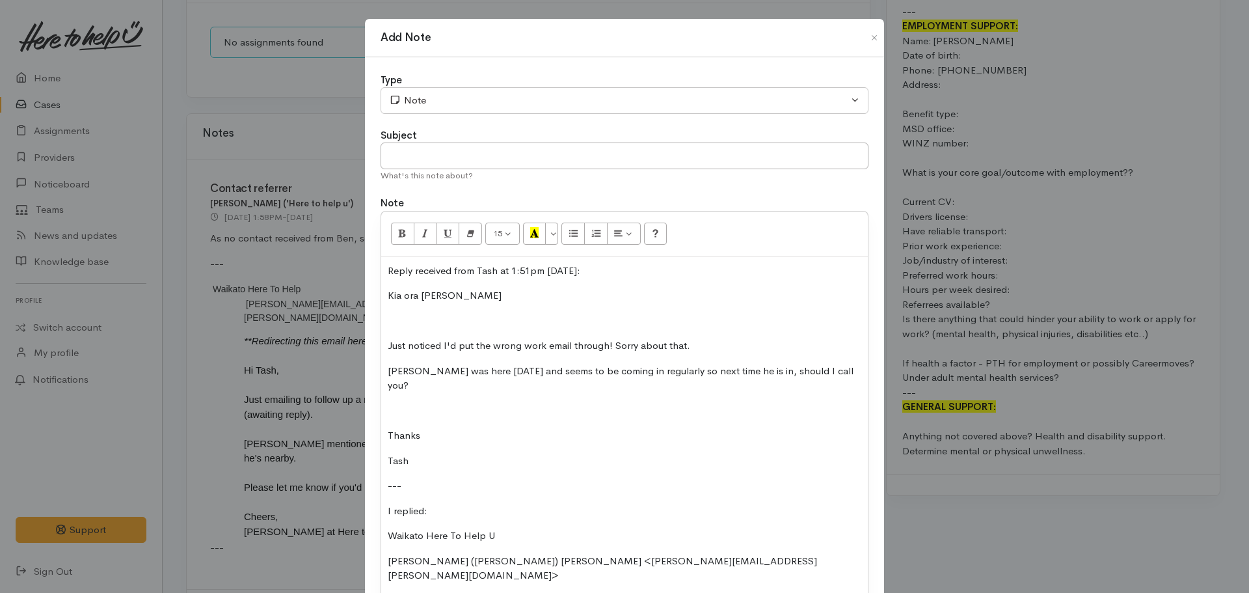
click at [500, 485] on div "Reply received from Tash at 1:51pm on 25.09.2025: Kia ora Nicole Just noticed I…" at bounding box center [624, 536] width 487 height 558
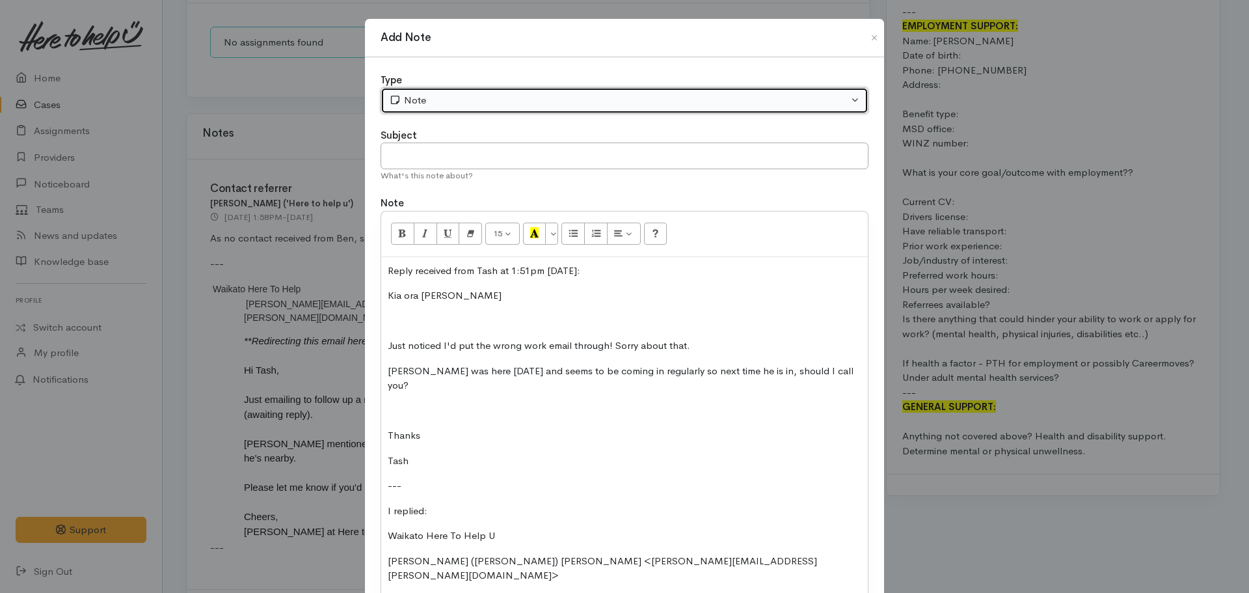
click at [444, 101] on div "Note" at bounding box center [618, 100] width 459 height 15
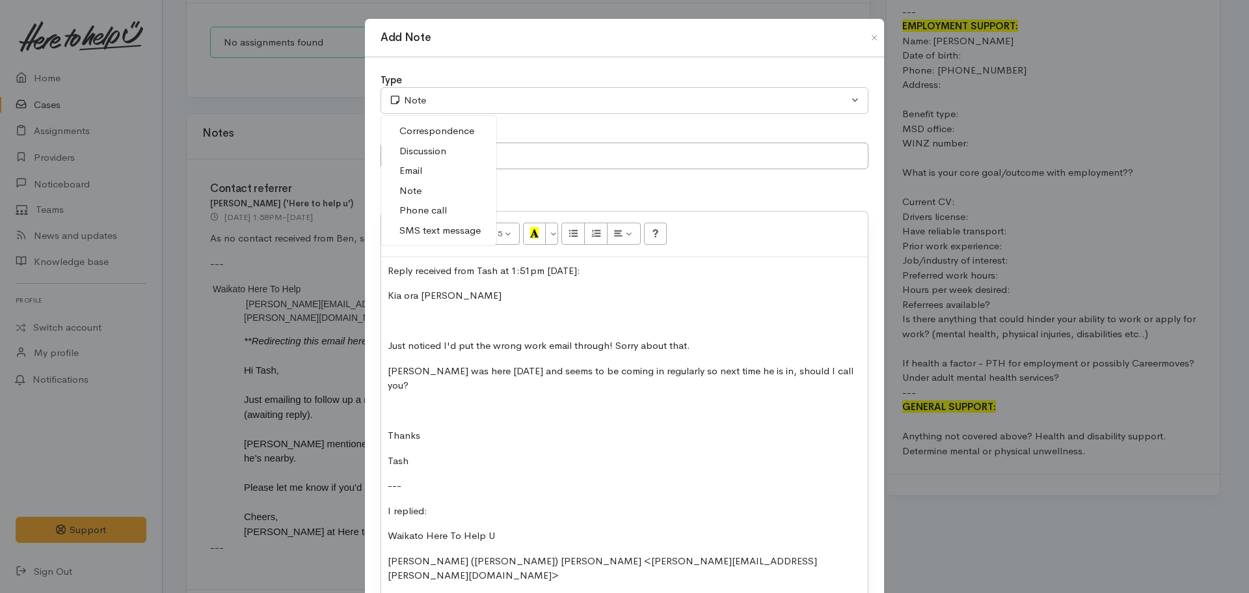
click at [409, 170] on span "Email" at bounding box center [410, 170] width 23 height 15
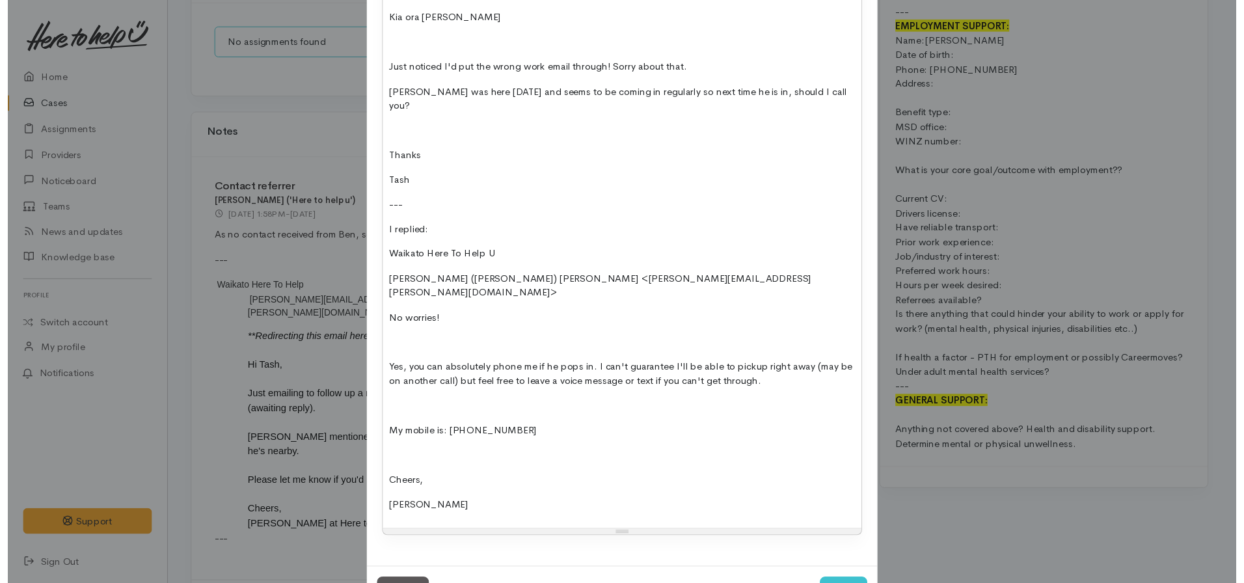
scroll to position [303, 0]
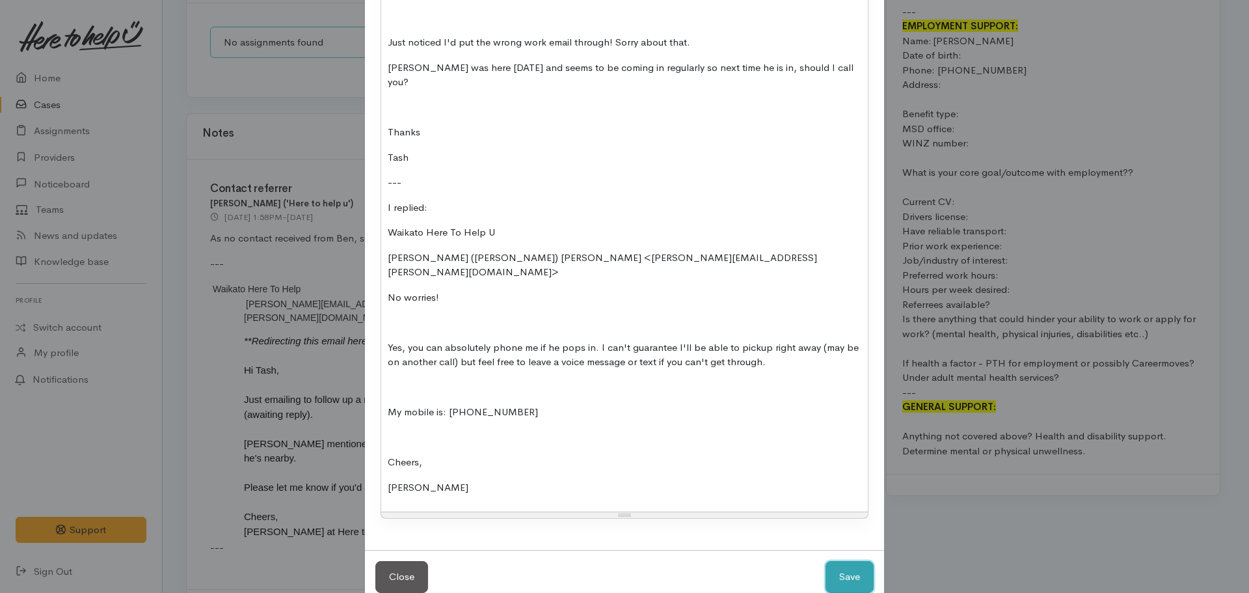
click at [853, 561] on button "Save" at bounding box center [850, 577] width 48 height 32
select select "1"
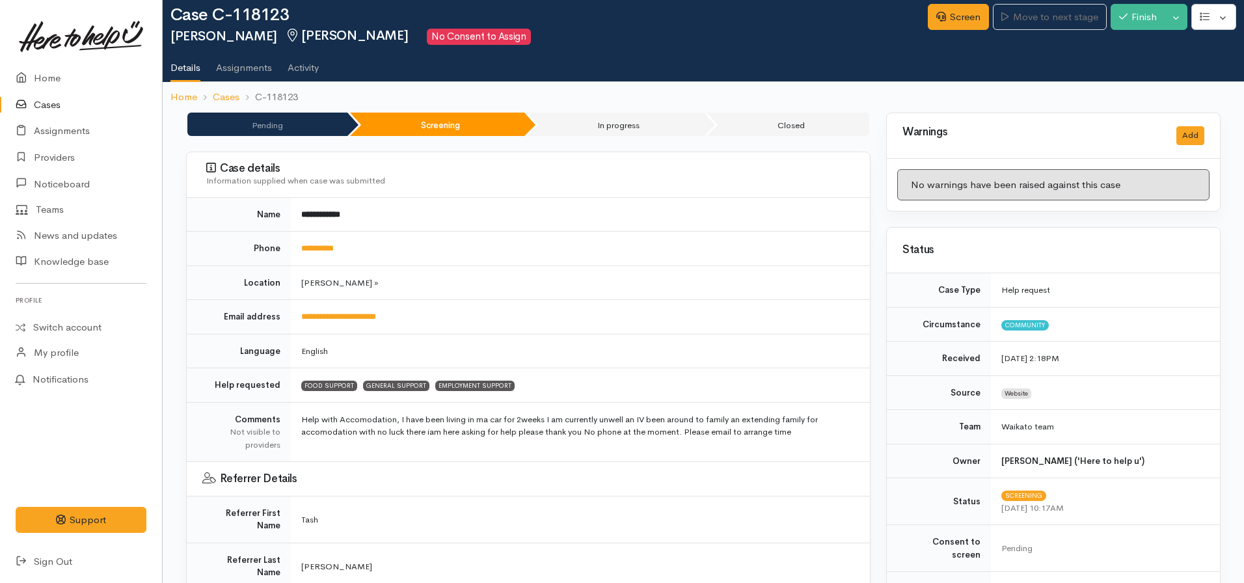
scroll to position [0, 0]
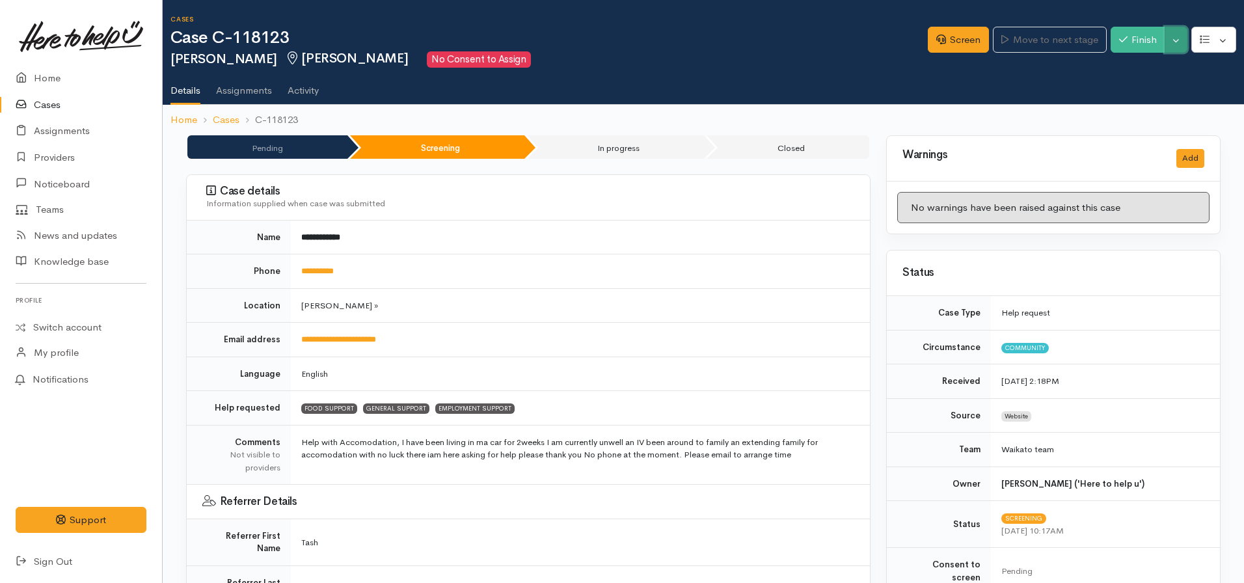
click at [1174, 42] on button "Toggle Dropdown" at bounding box center [1176, 40] width 23 height 27
click at [1119, 70] on link "Pause" at bounding box center [1135, 71] width 103 height 20
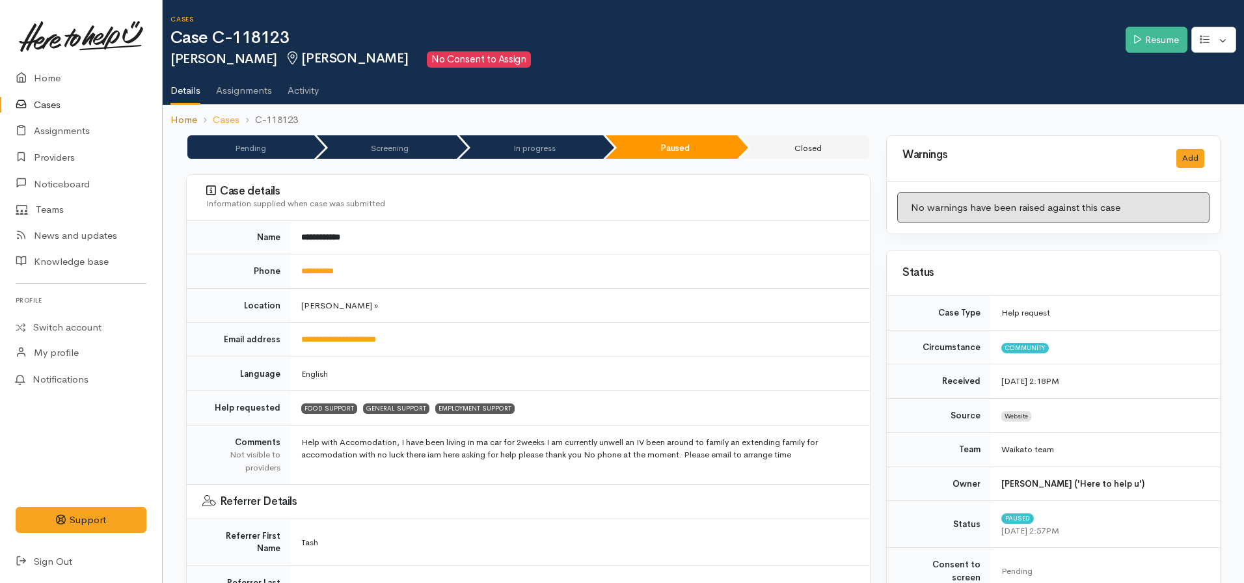
click at [183, 122] on link "Home" at bounding box center [183, 120] width 27 height 15
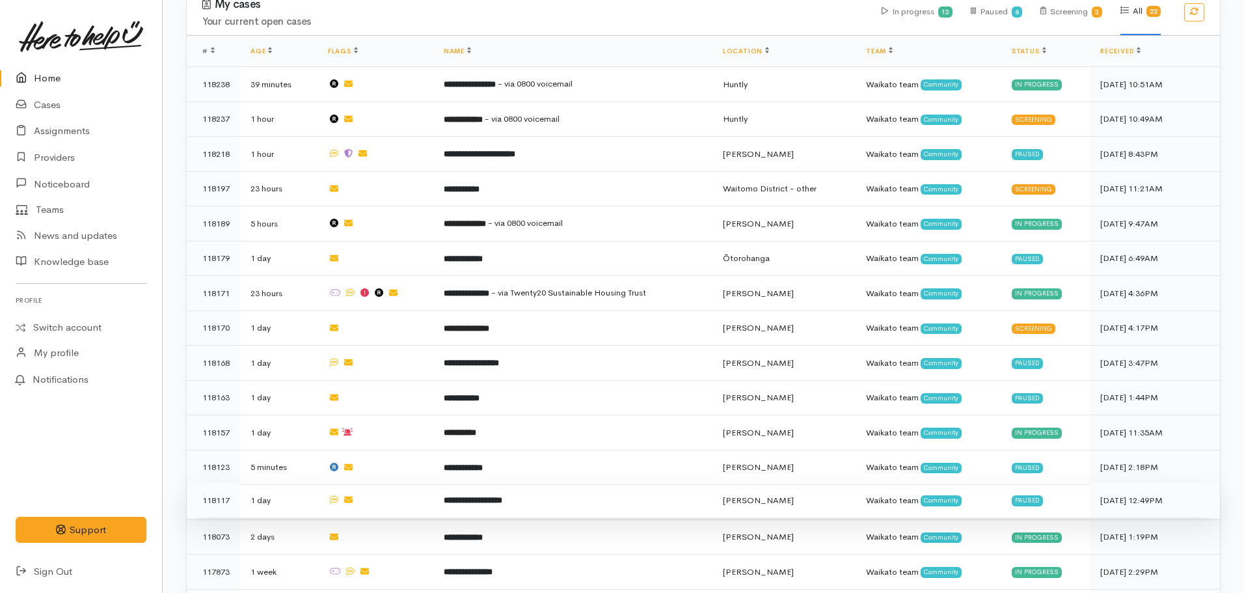
scroll to position [532, 0]
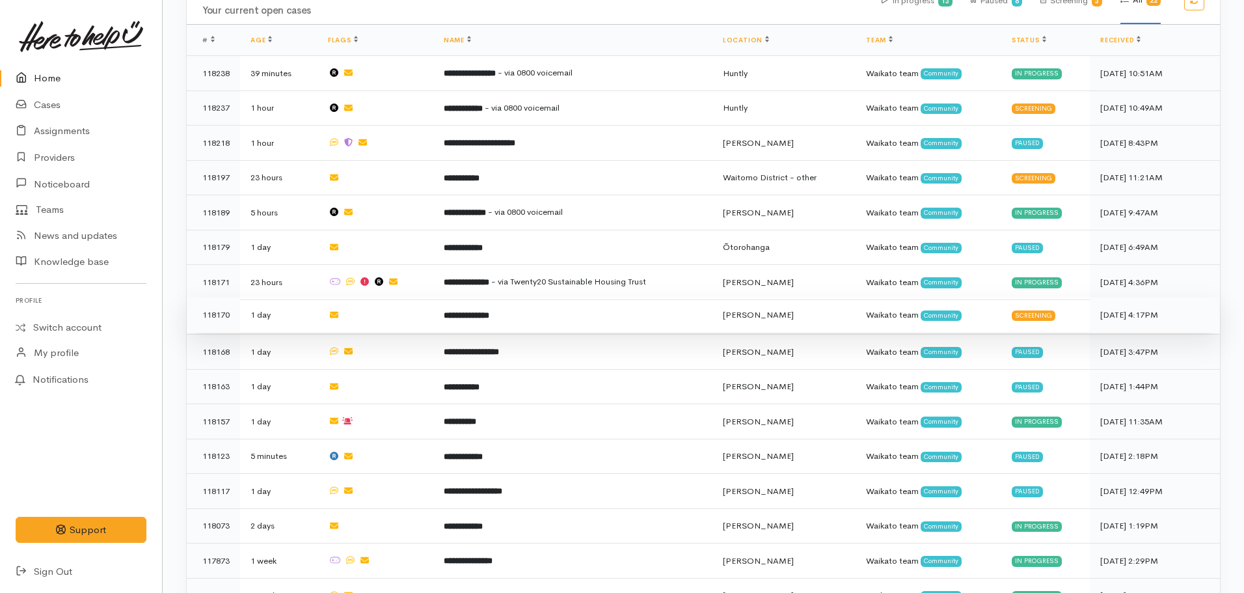
click at [465, 314] on td "**********" at bounding box center [572, 314] width 279 height 35
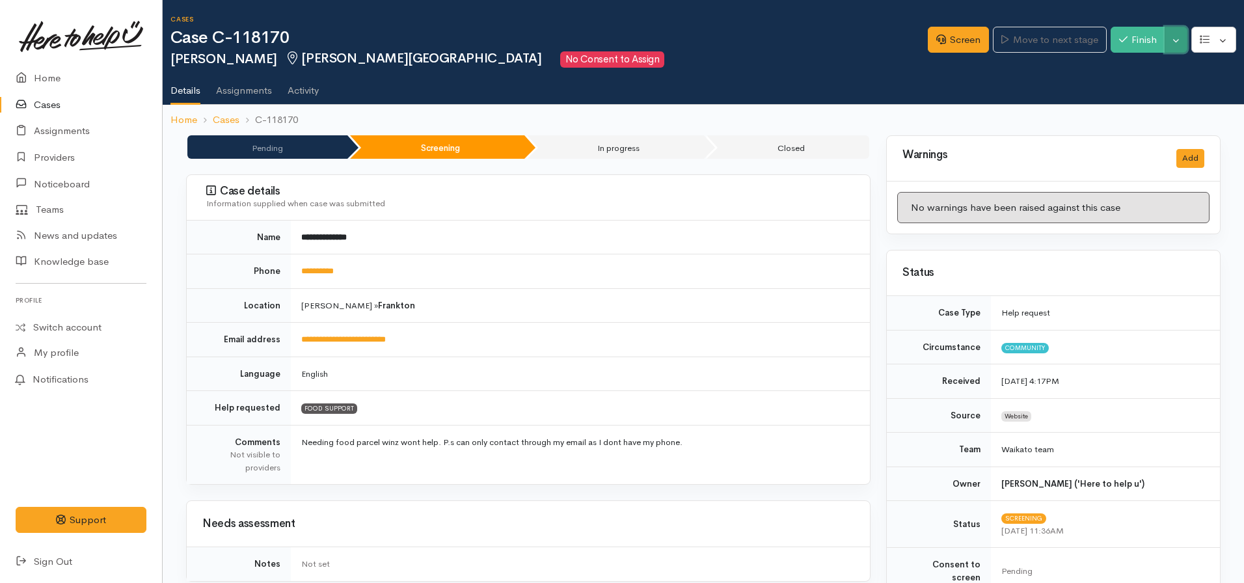
click at [1176, 40] on button "Toggle Dropdown" at bounding box center [1176, 40] width 23 height 27
click at [1123, 71] on link "Pause" at bounding box center [1135, 71] width 103 height 20
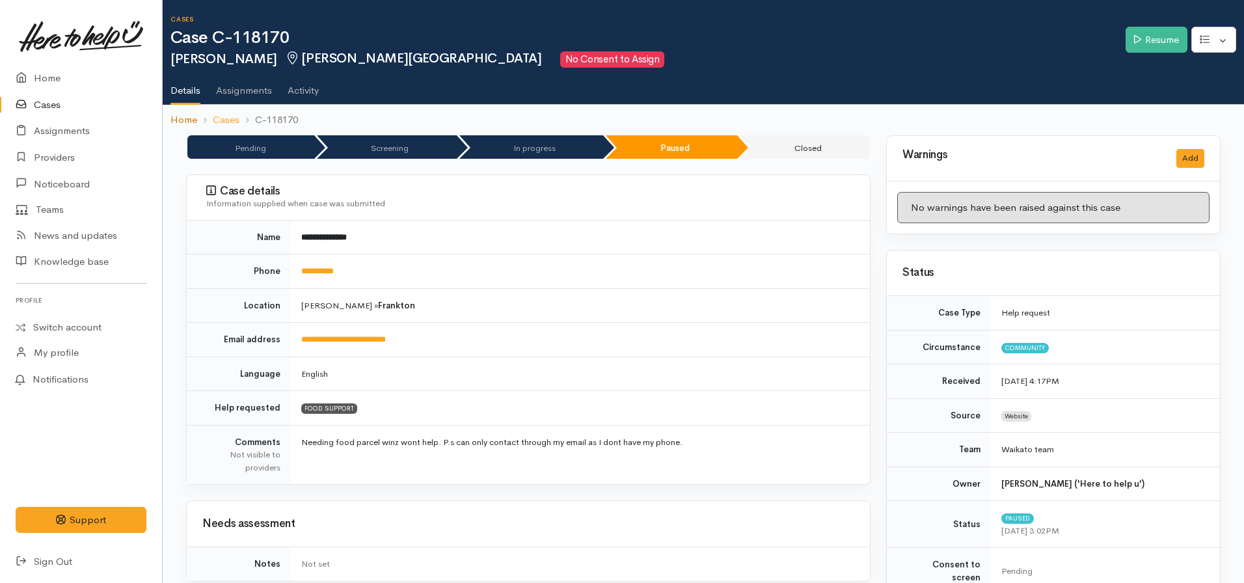
click at [190, 122] on link "Home" at bounding box center [183, 120] width 27 height 15
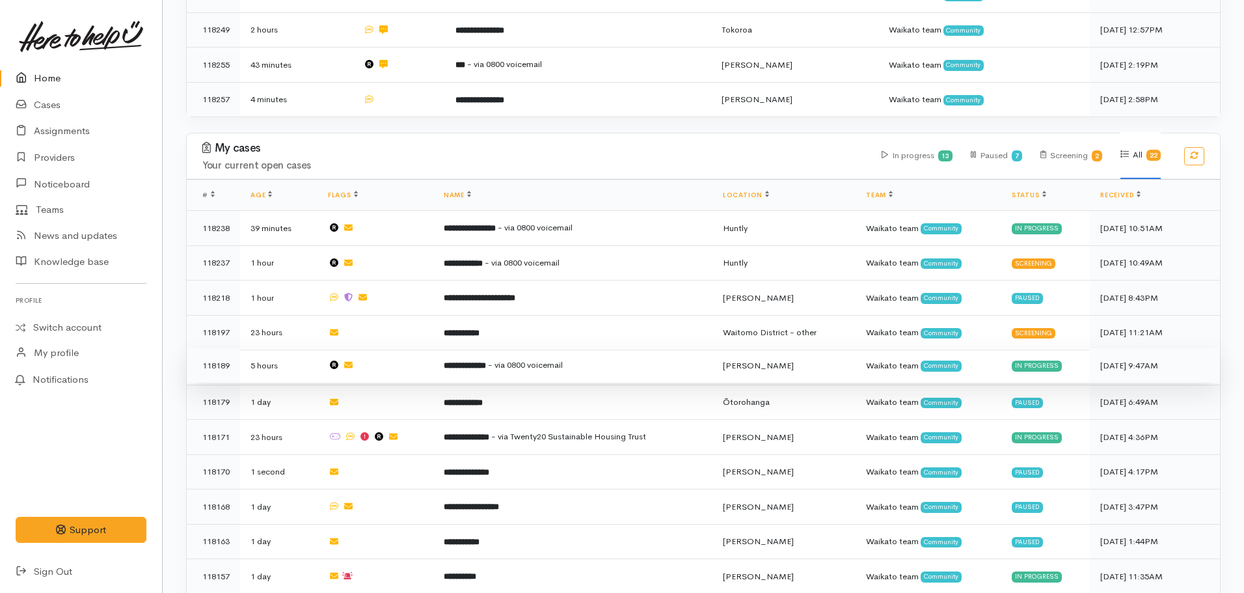
scroll to position [390, 0]
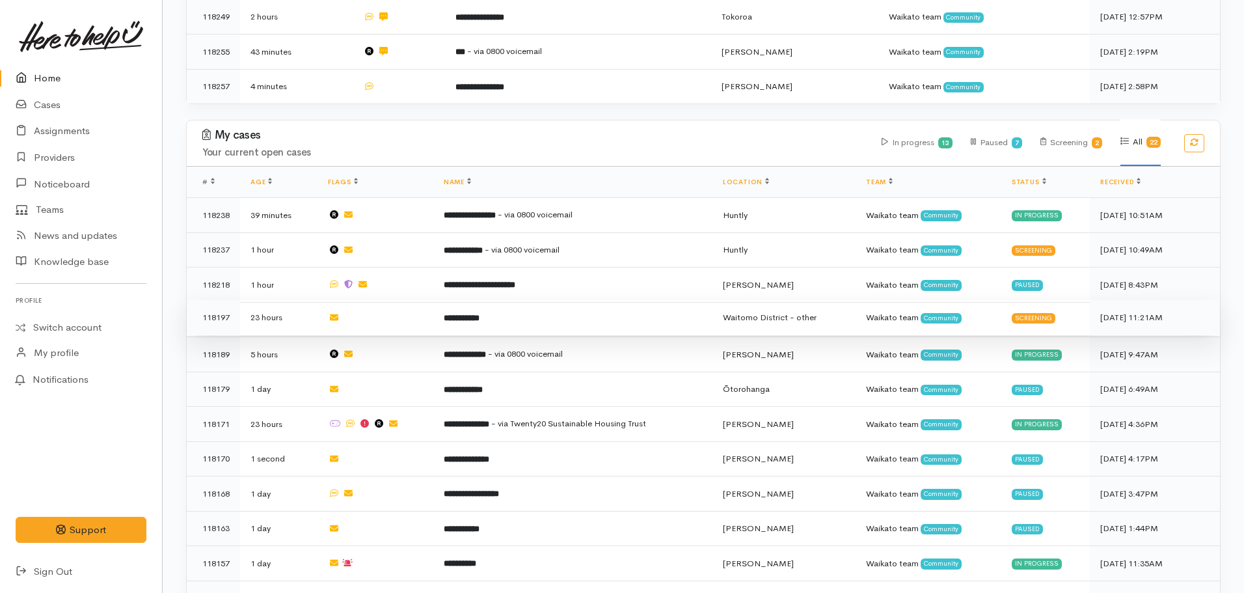
click at [489, 304] on td "**********" at bounding box center [572, 317] width 279 height 35
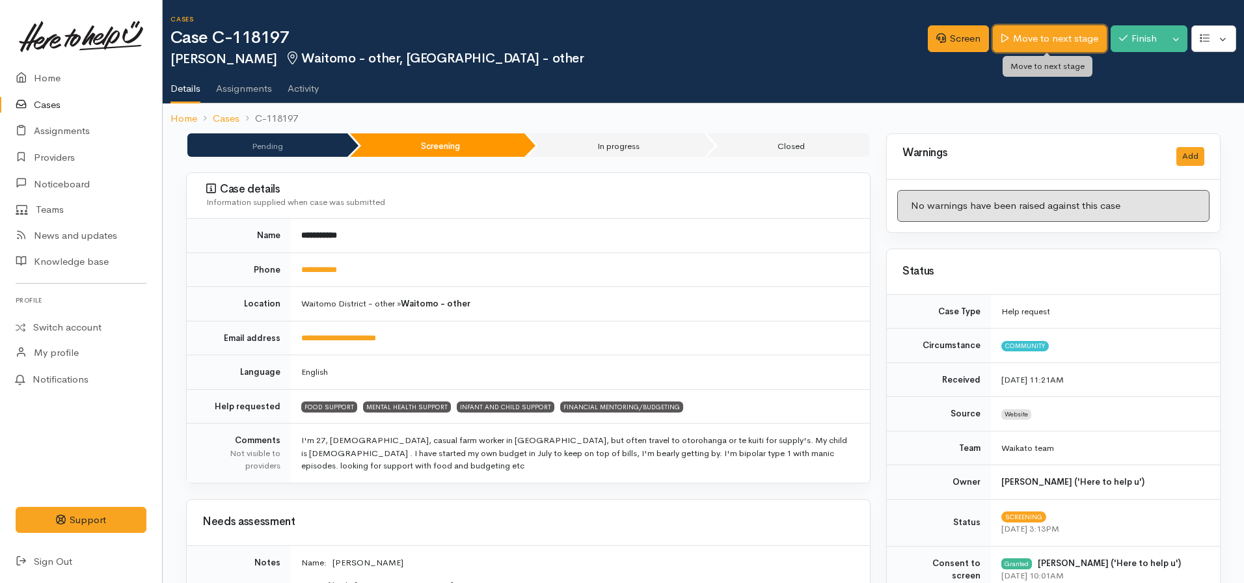
click at [1036, 32] on link "Move to next stage" at bounding box center [1049, 38] width 113 height 27
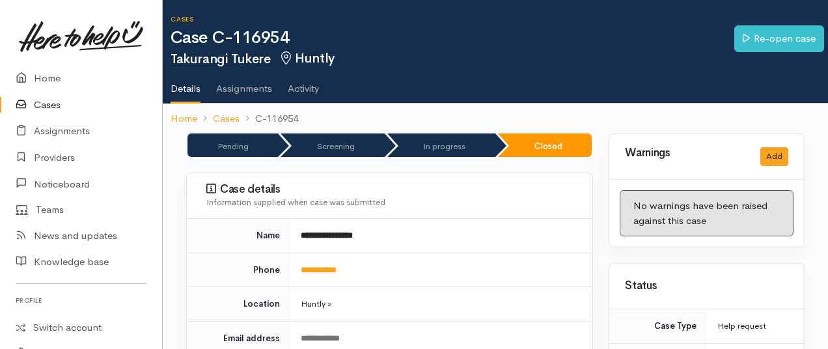
scroll to position [1172, 0]
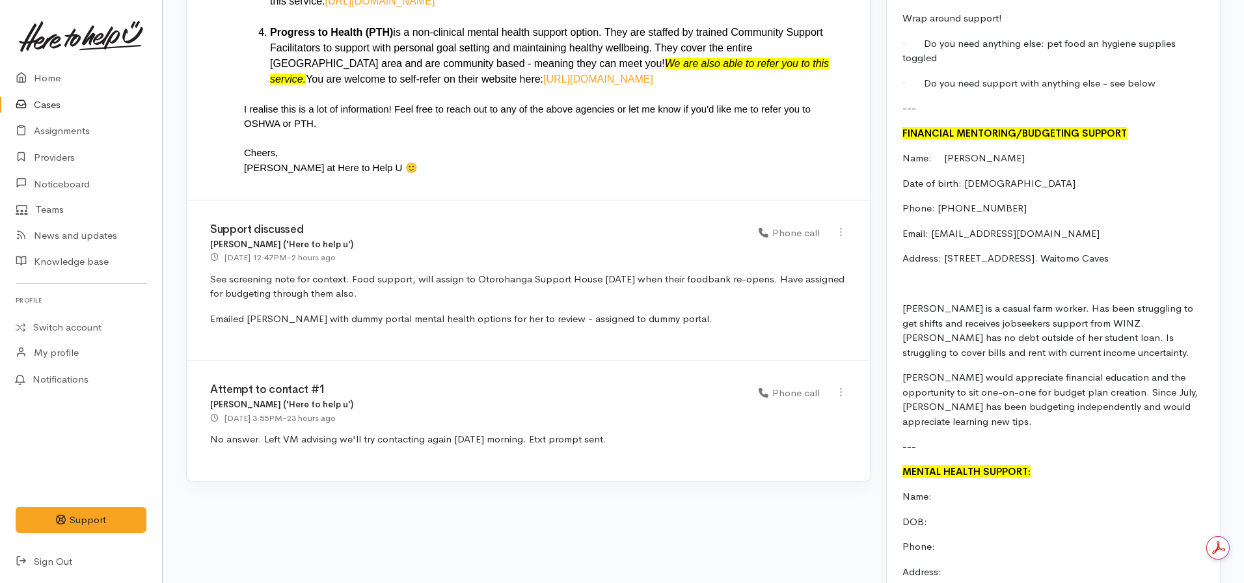
scroll to position [1822, 0]
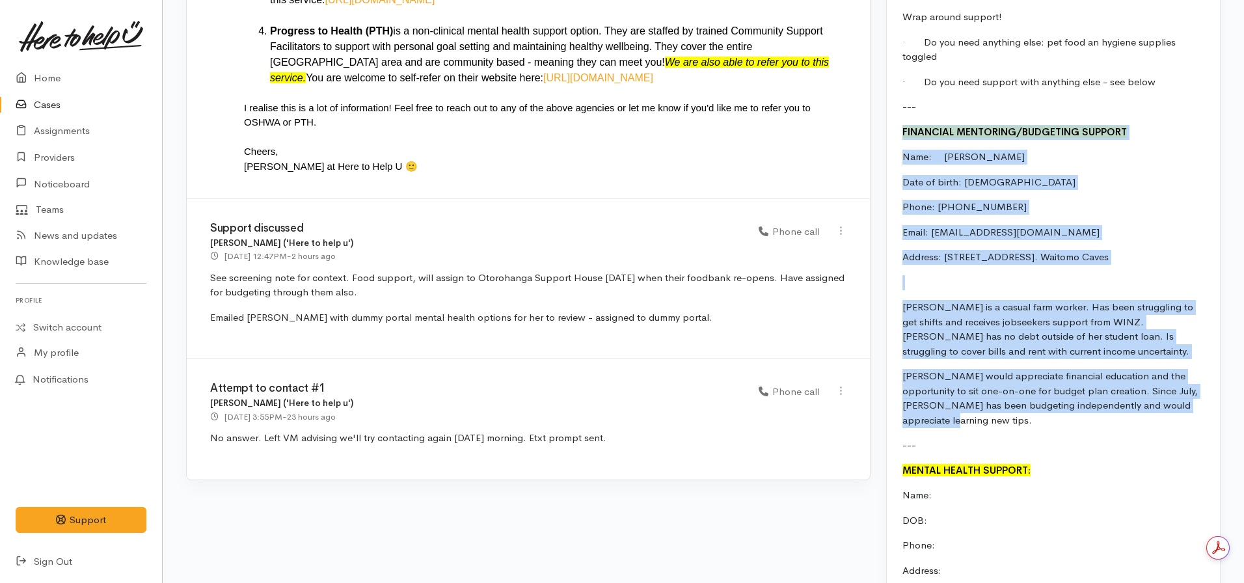
drag, startPoint x: 1194, startPoint y: 391, endPoint x: 880, endPoint y: 115, distance: 417.7
copy div "FINANCIAL MENTORING/BUDGETING SUPPORT Name: Kelly Wells Date of birth: 15.01.19…"
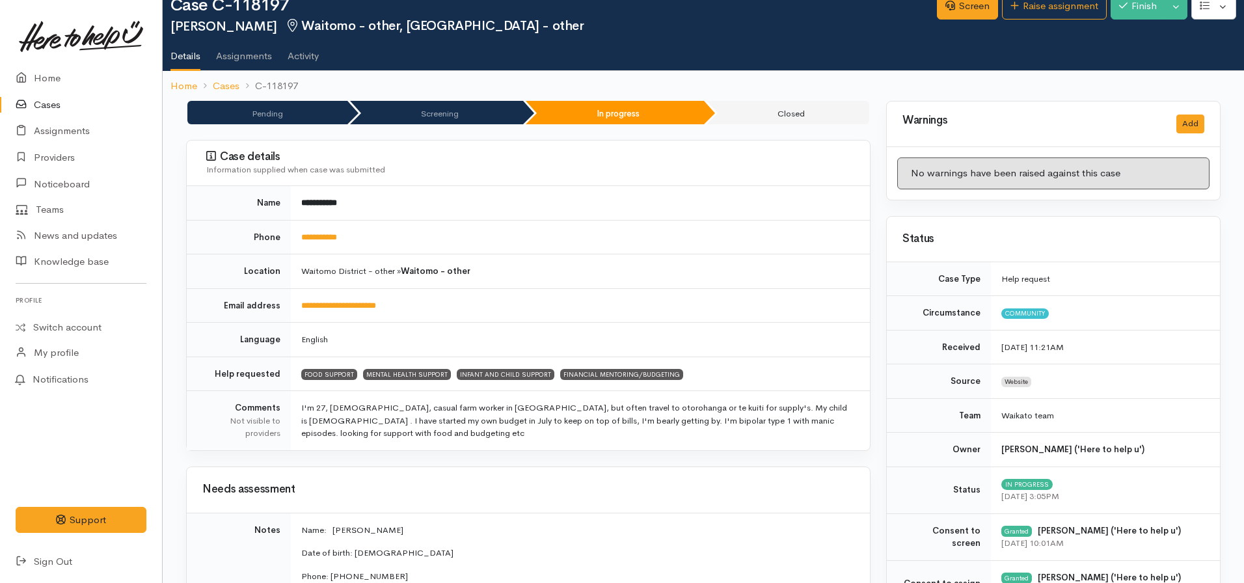
scroll to position [0, 0]
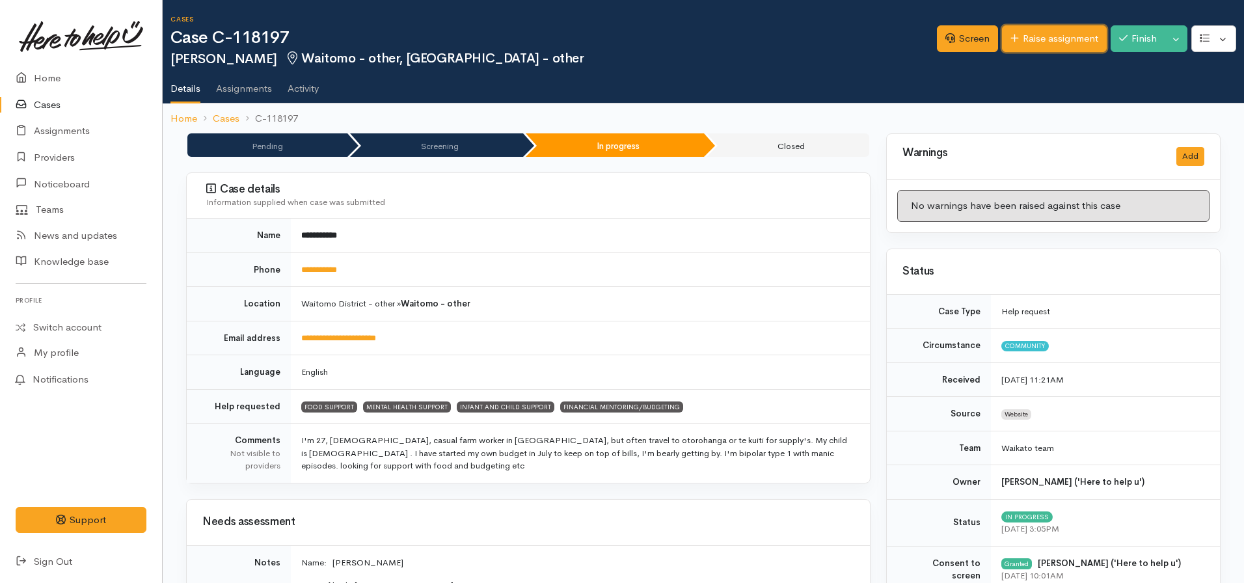
click at [1046, 38] on link "Raise assignment" at bounding box center [1054, 38] width 105 height 27
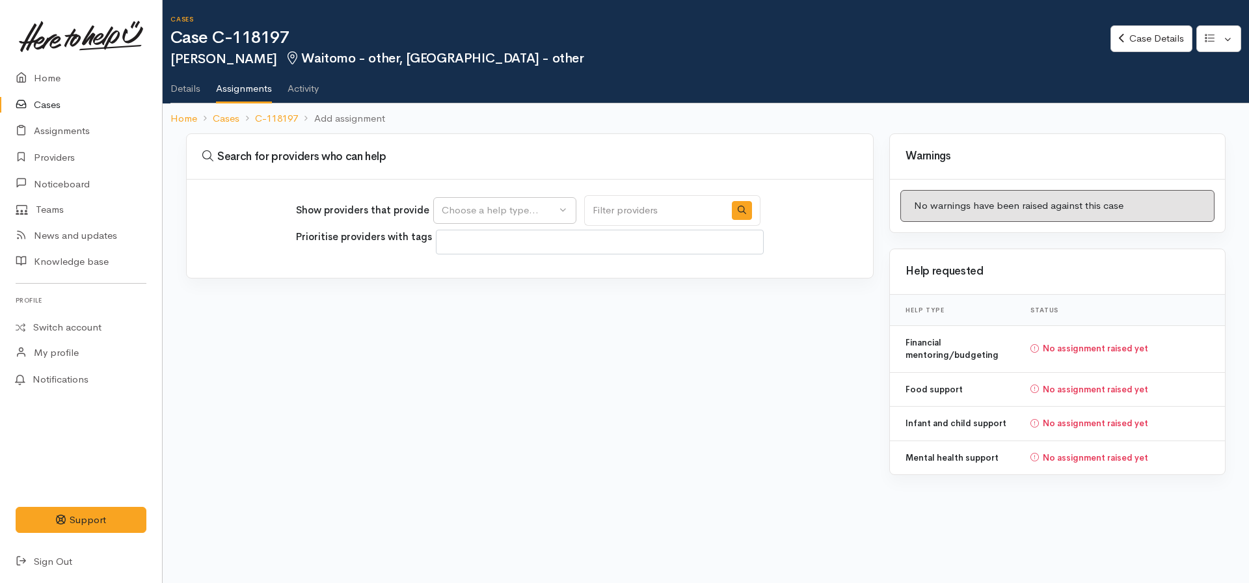
select select
click at [471, 215] on div "Choose a help type..." at bounding box center [499, 210] width 115 height 15
click at [530, 330] on span "Financial mentoring/budgeting" at bounding box center [518, 332] width 137 height 15
select select "9"
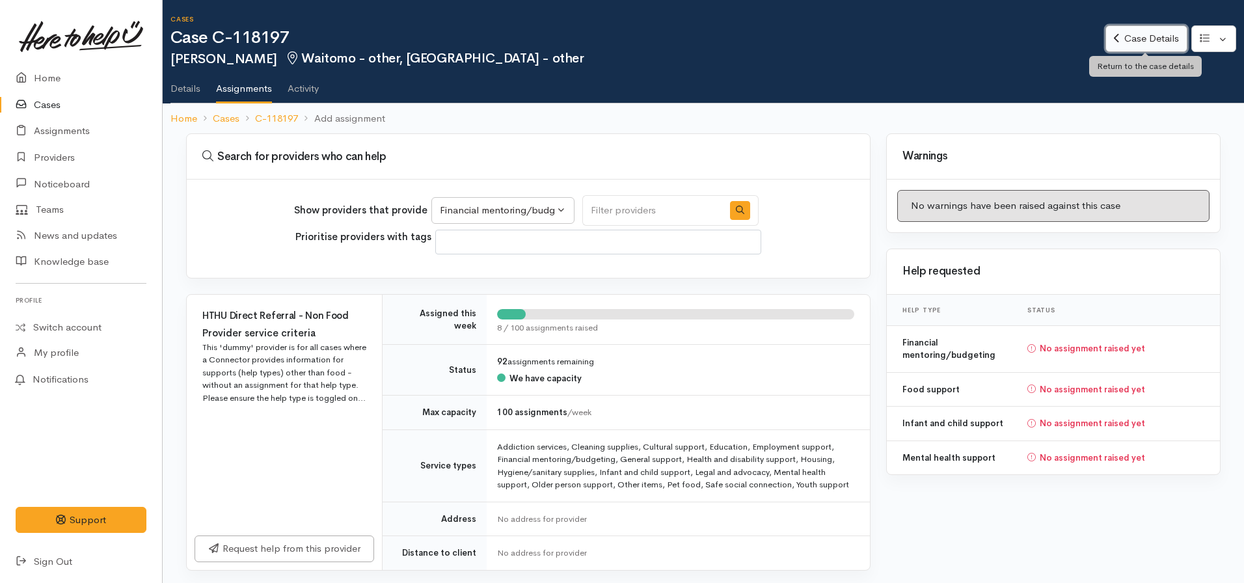
click at [1139, 42] on link "Case Details" at bounding box center [1145, 38] width 81 height 27
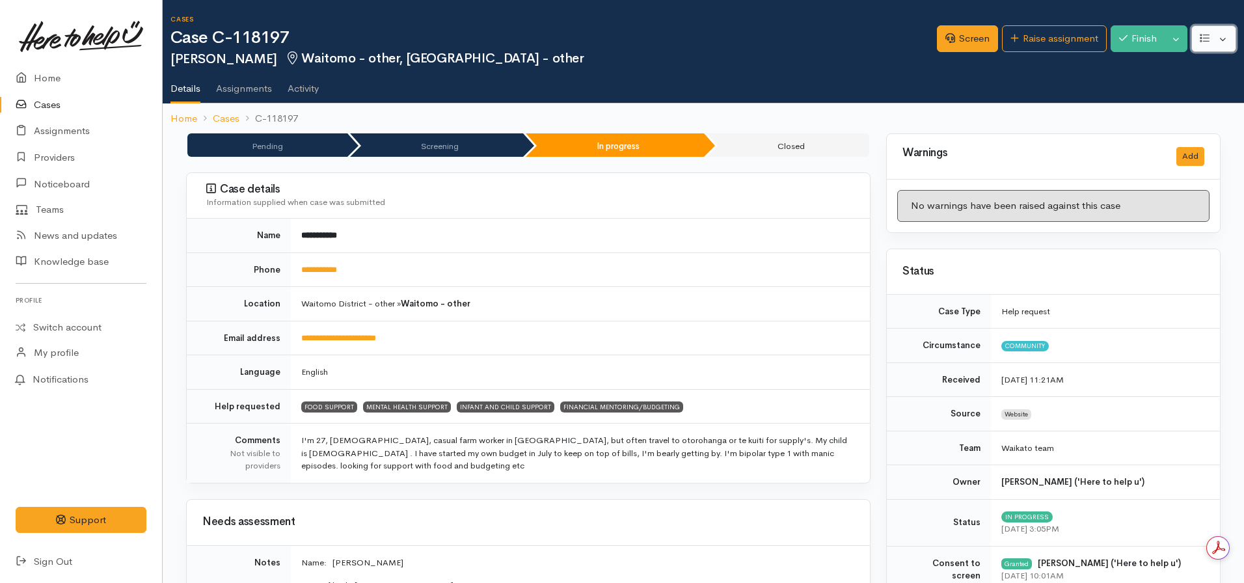
click at [1196, 40] on button "button" at bounding box center [1213, 38] width 45 height 27
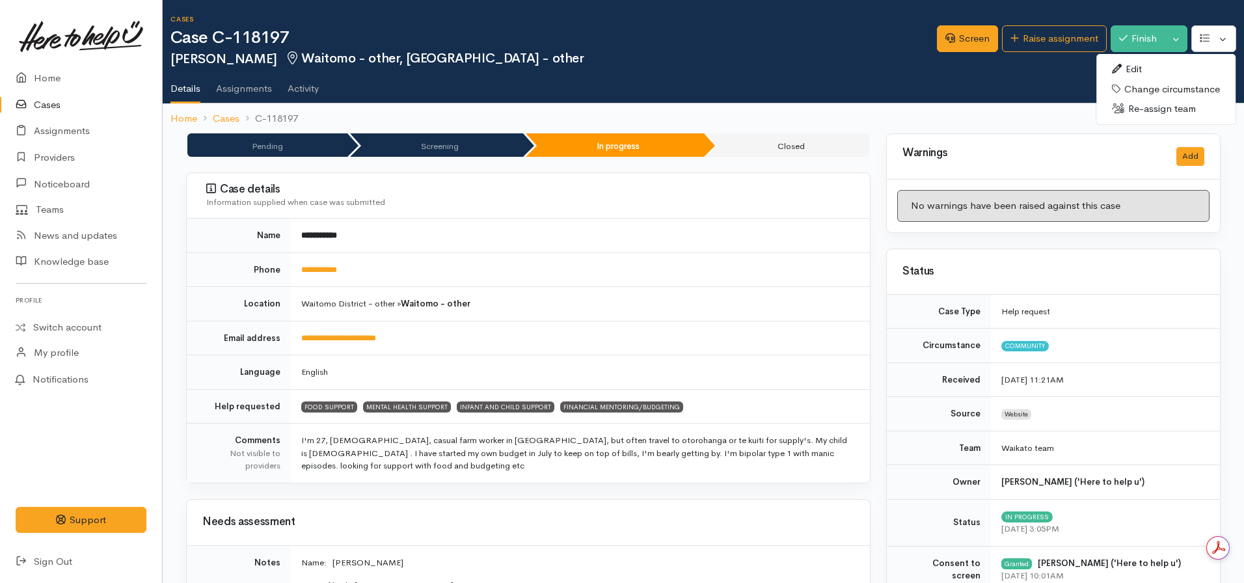
click at [1146, 90] on link "Change circumstance" at bounding box center [1165, 89] width 139 height 20
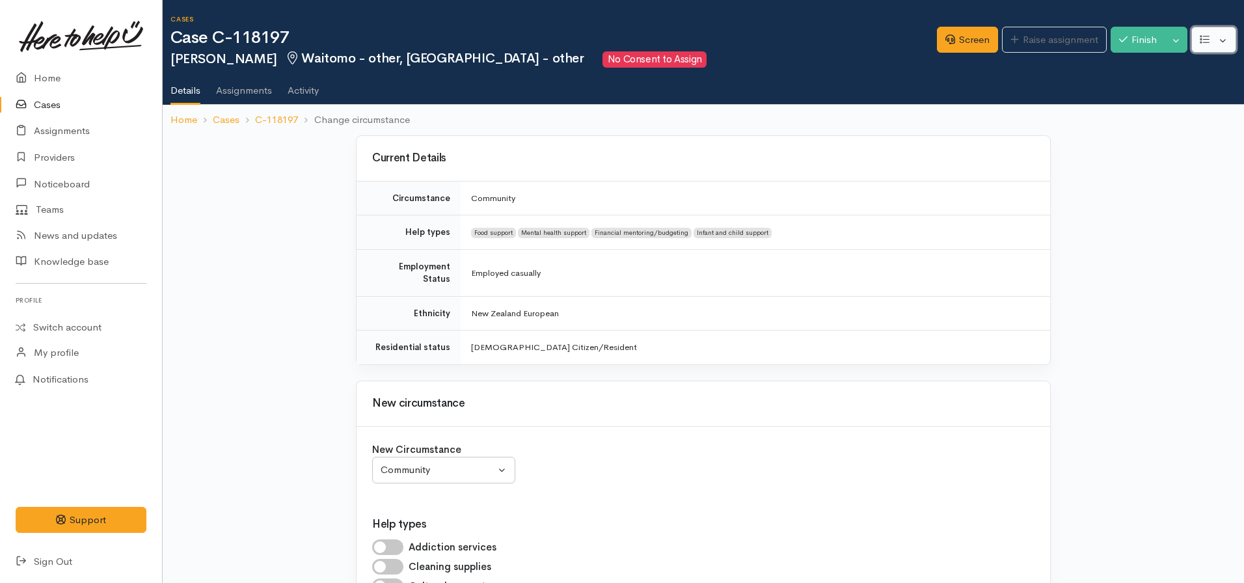
click at [1215, 47] on button "button" at bounding box center [1213, 40] width 45 height 27
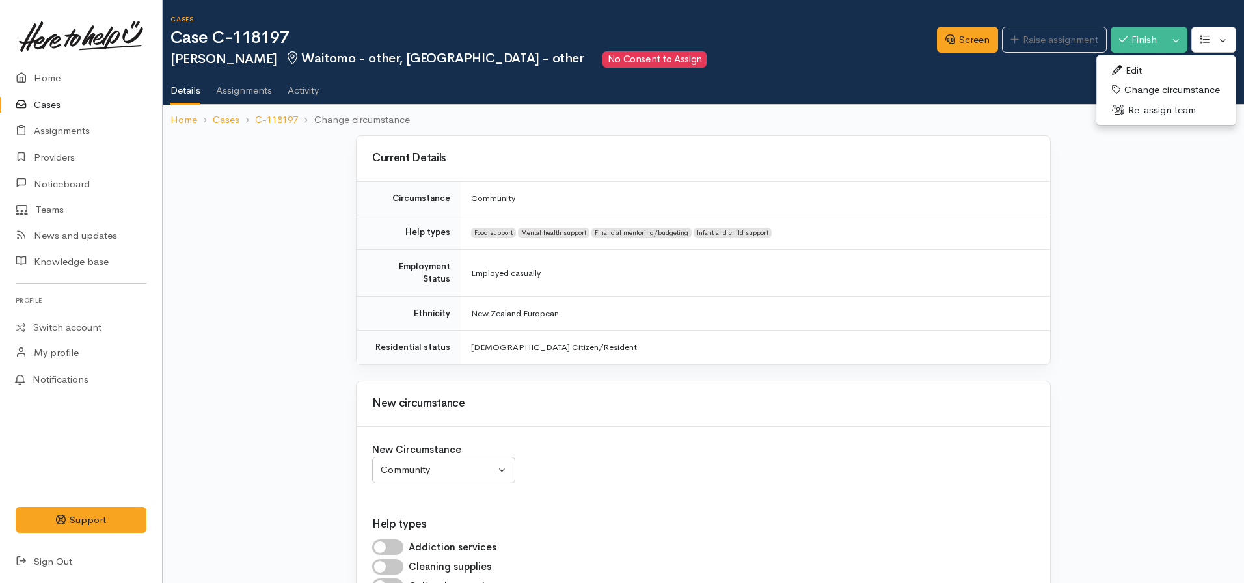
click at [1139, 68] on link "Edit" at bounding box center [1165, 71] width 139 height 20
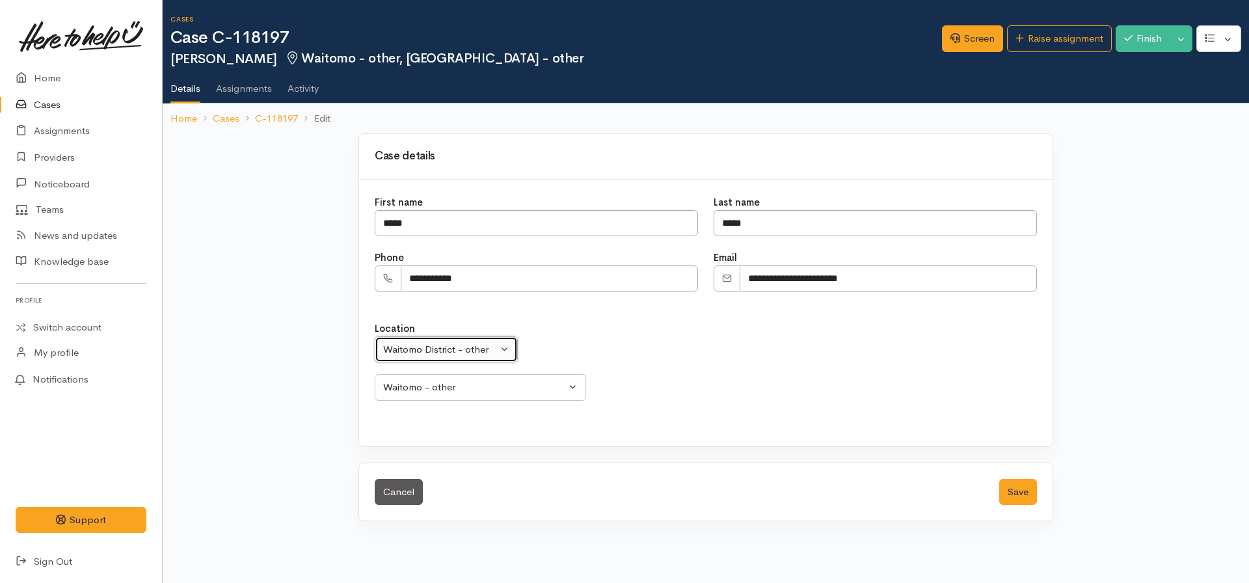
click at [397, 347] on div "Waitomo District - other" at bounding box center [440, 349] width 115 height 15
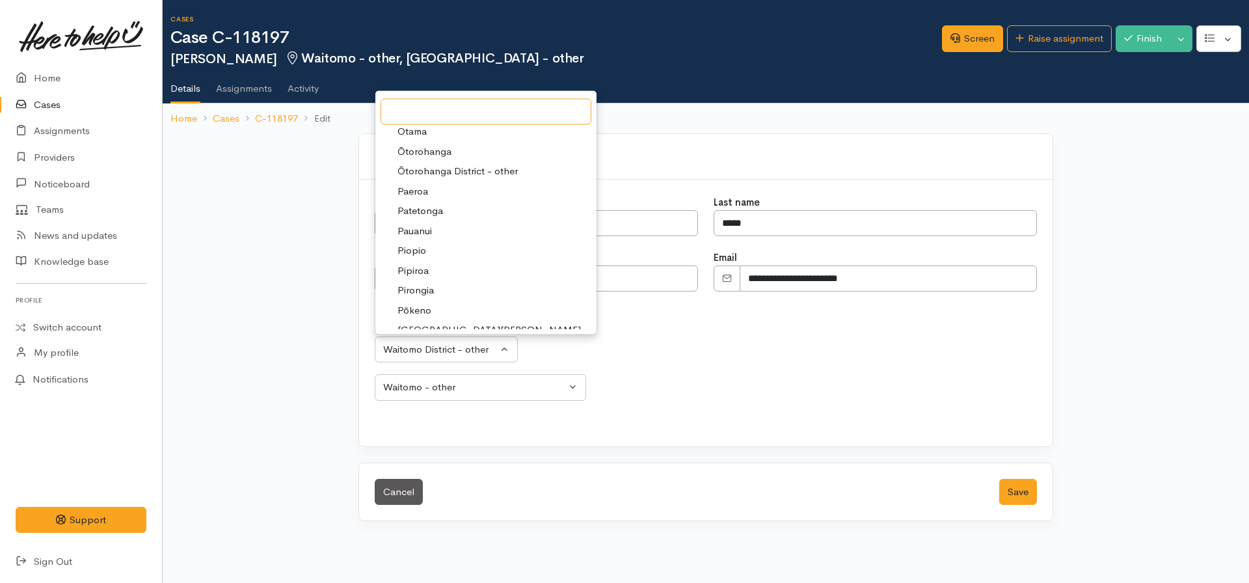
scroll to position [2017, 0]
click at [428, 143] on span "Ōtorohanga" at bounding box center [425, 147] width 54 height 15
select select "36"
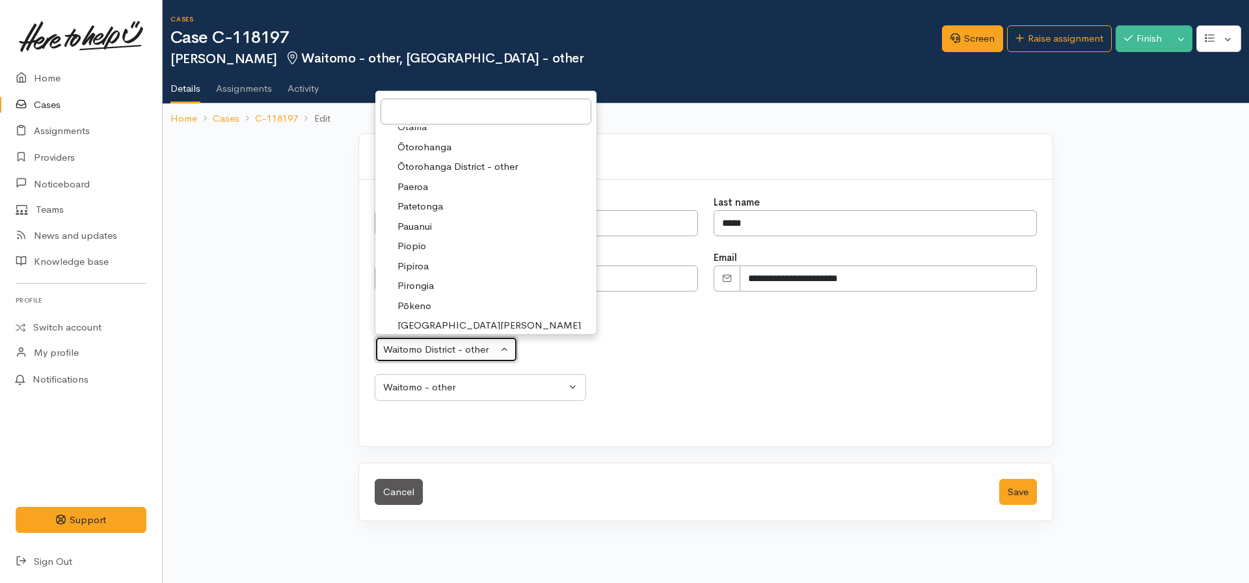
select select "163"
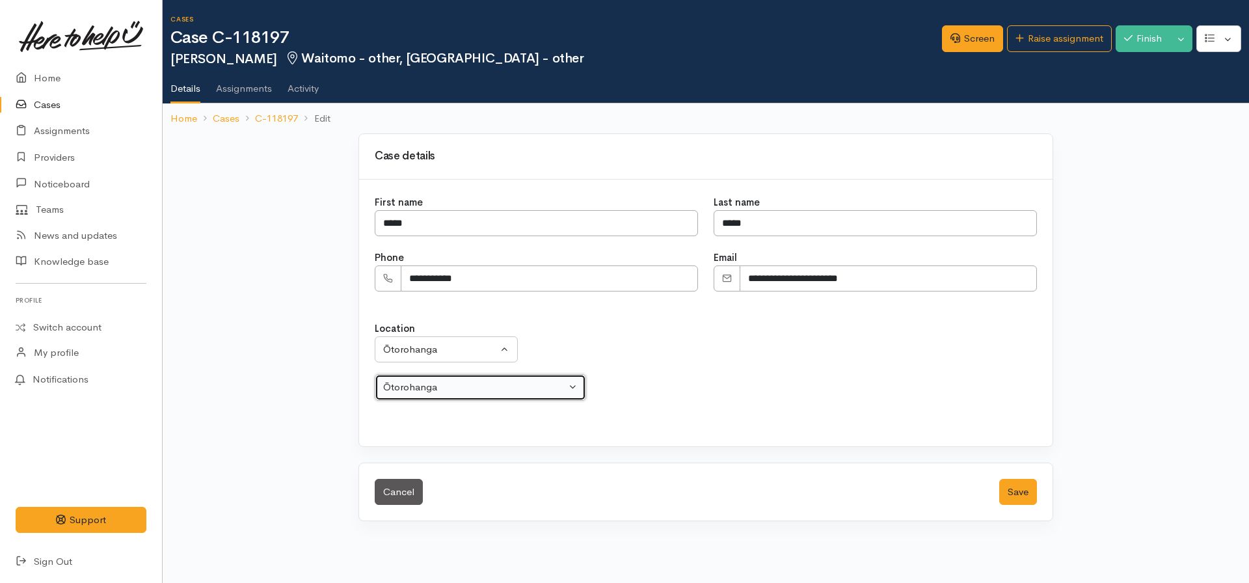
click at [509, 392] on div "Ōtorohanga" at bounding box center [474, 387] width 183 height 15
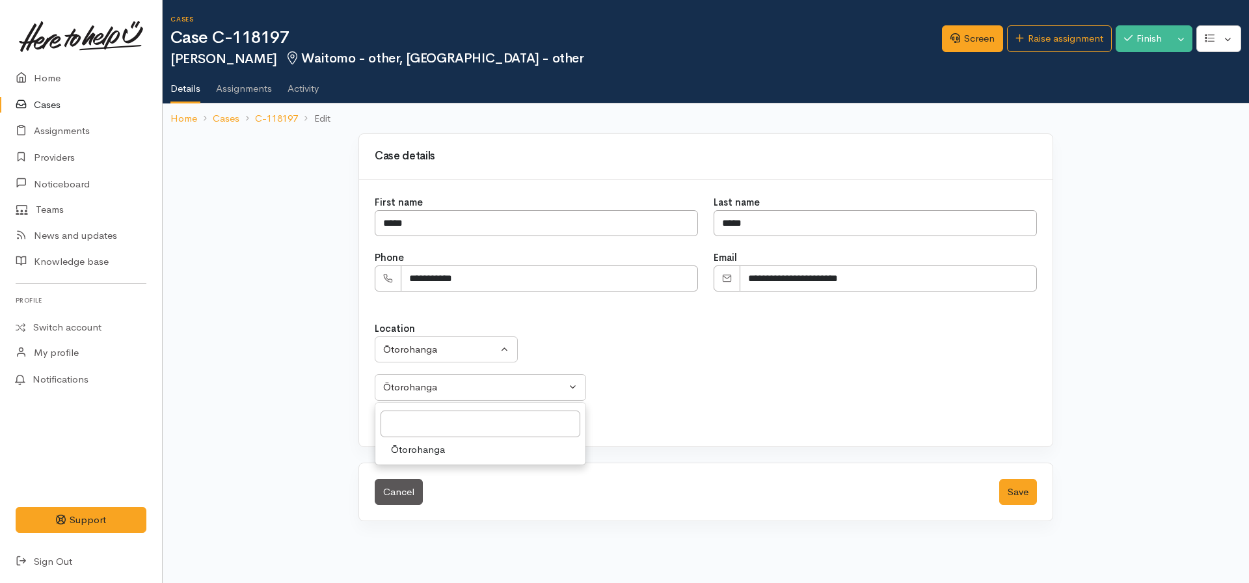
drag, startPoint x: 712, startPoint y: 431, endPoint x: 802, endPoint y: 430, distance: 89.8
click at [713, 431] on div "**********" at bounding box center [706, 313] width 694 height 267
click at [1024, 487] on button "Save" at bounding box center [1018, 492] width 38 height 27
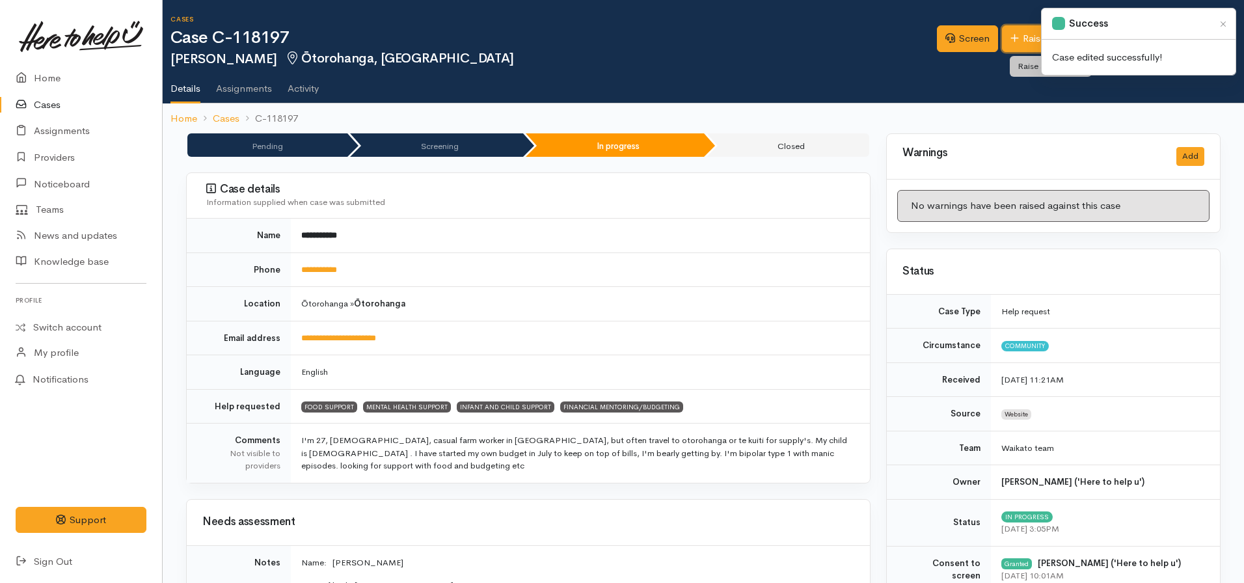
click at [1023, 47] on link "Raise assignment" at bounding box center [1054, 38] width 105 height 27
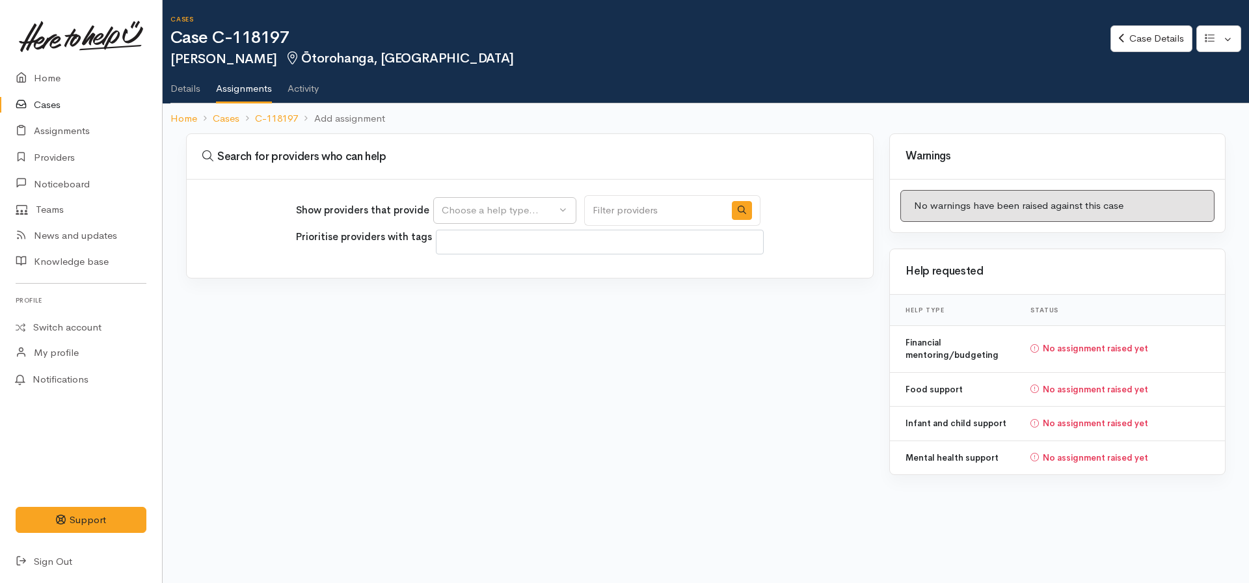
select select
click at [493, 204] on div "Choose a help type..." at bounding box center [499, 210] width 115 height 15
click at [522, 333] on span "Financial mentoring/budgeting" at bounding box center [518, 332] width 137 height 15
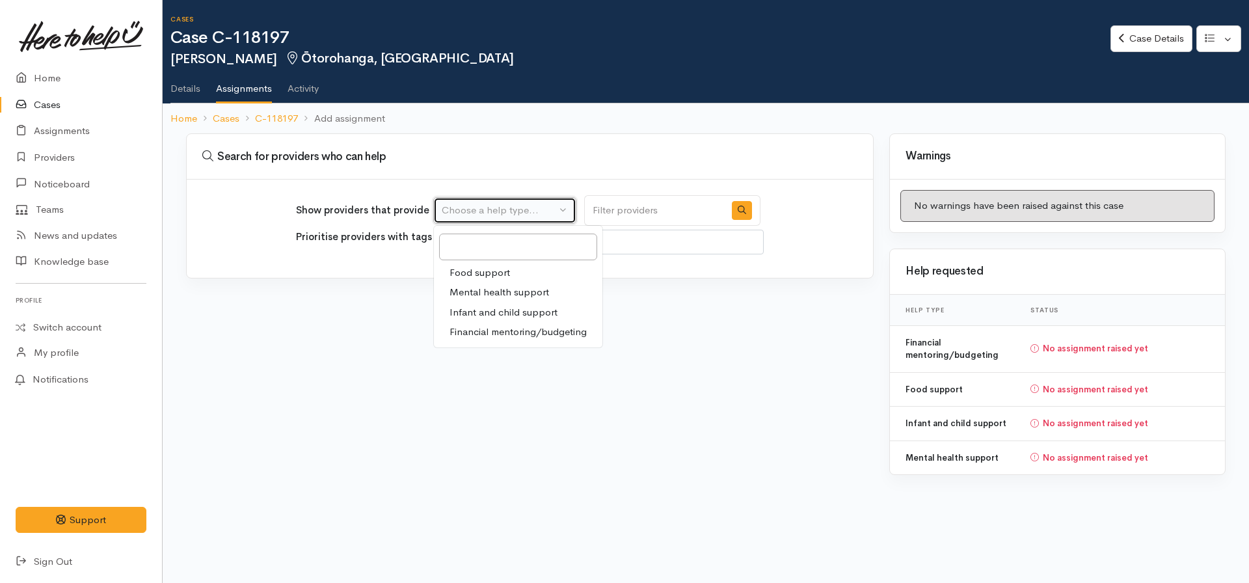
select select "9"
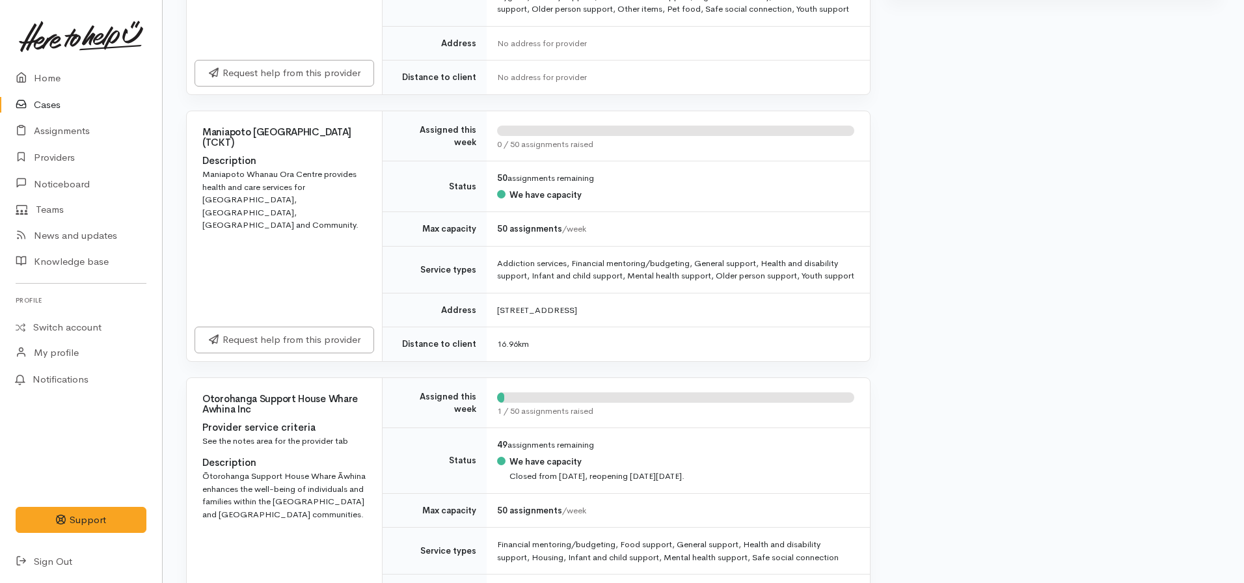
scroll to position [716, 0]
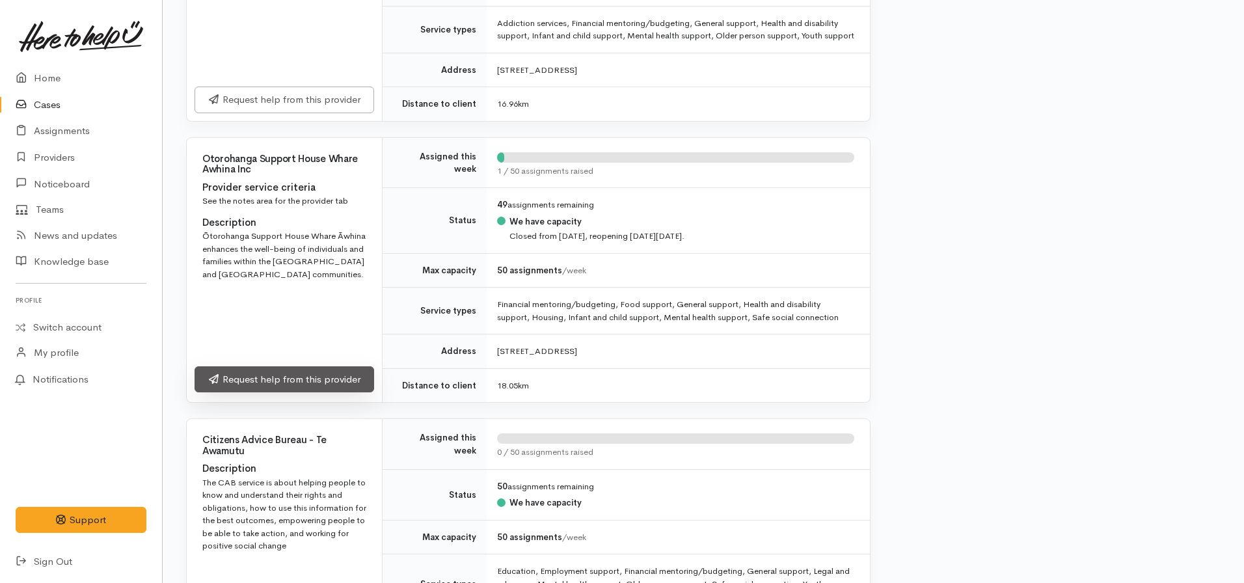
click at [325, 393] on link "Request help from this provider" at bounding box center [285, 379] width 180 height 27
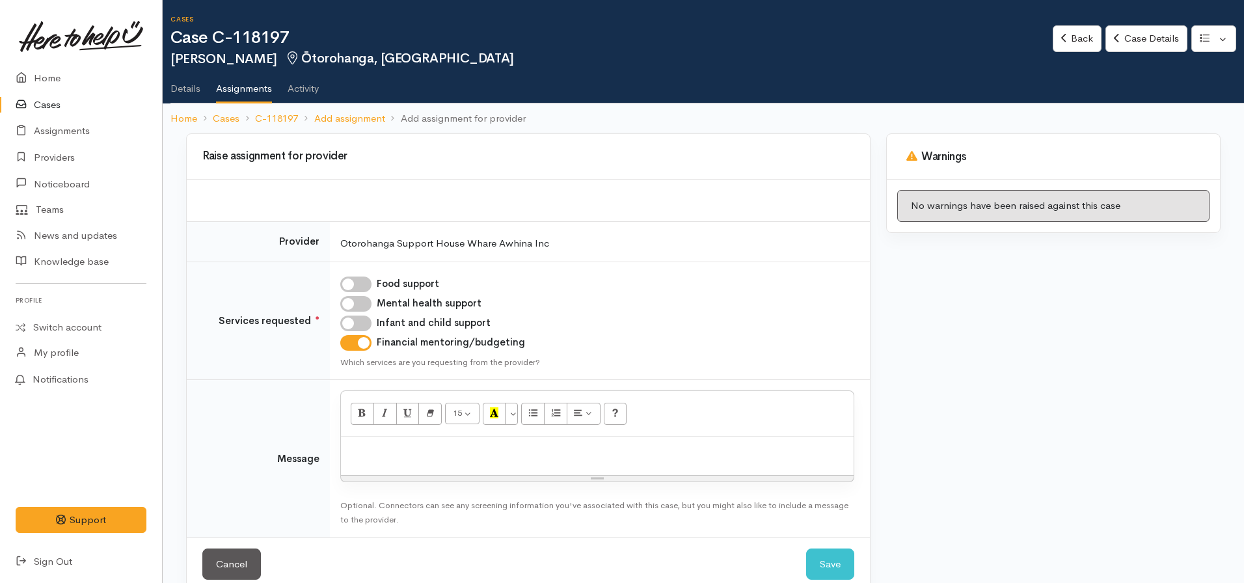
click at [358, 450] on p at bounding box center [597, 450] width 500 height 15
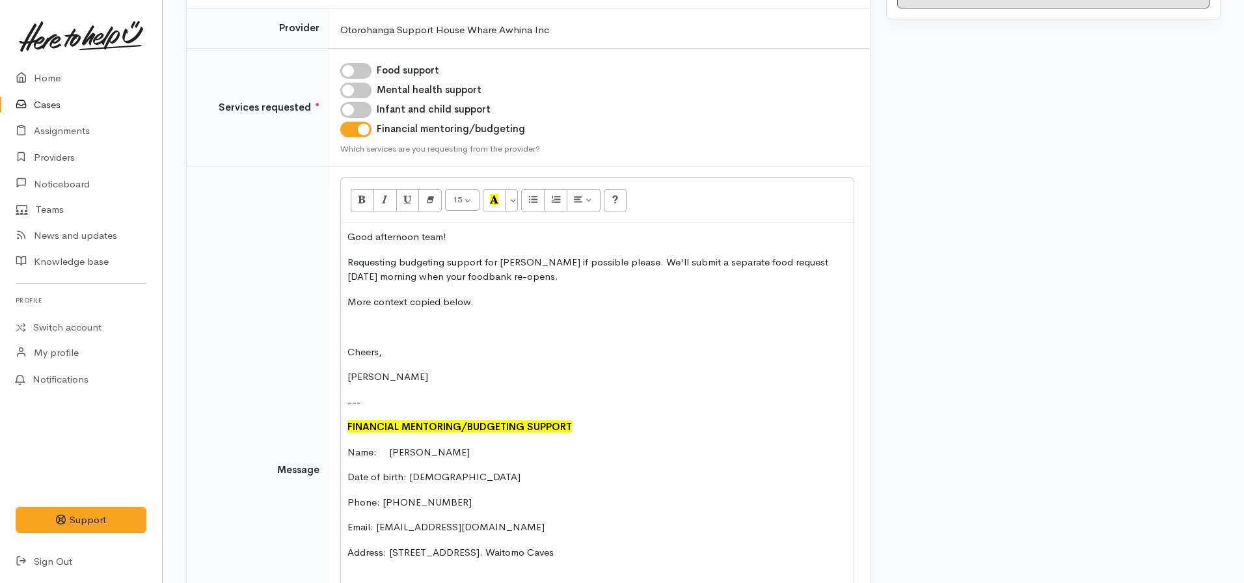
scroll to position [293, 0]
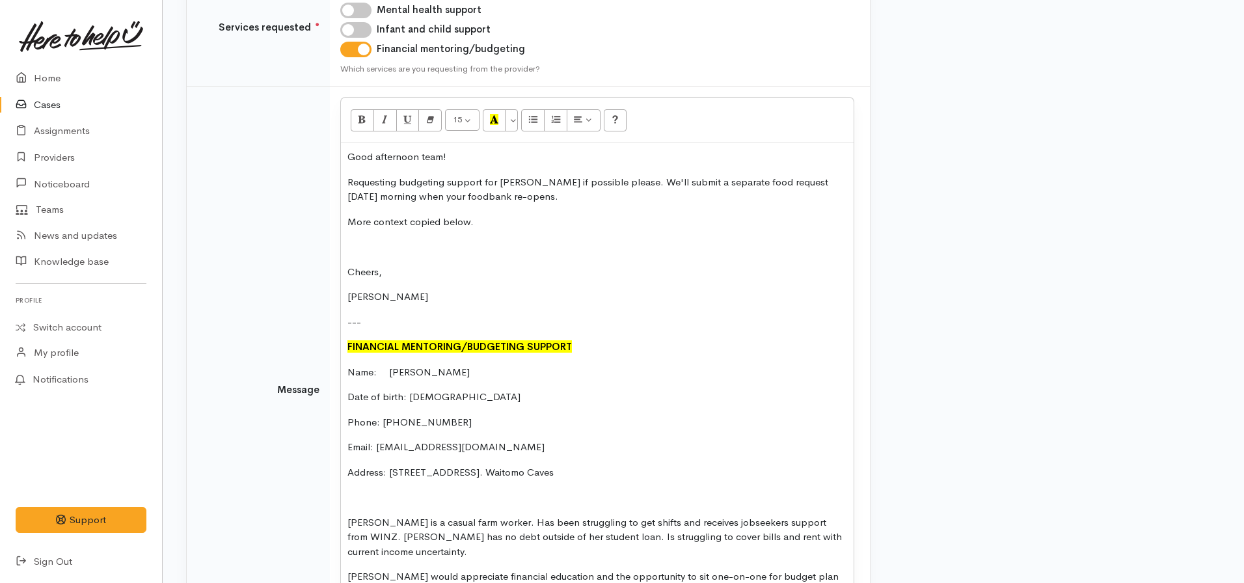
click at [389, 286] on div "Good afternoon team! Requesting budgeting support for Kelly if possible please.…" at bounding box center [597, 386] width 513 height 487
drag, startPoint x: 608, startPoint y: 181, endPoint x: 619, endPoint y: 196, distance: 18.6
click at [619, 196] on p "Requesting budgeting support for Kelly if possible please. We'll submit a separ…" at bounding box center [597, 189] width 500 height 29
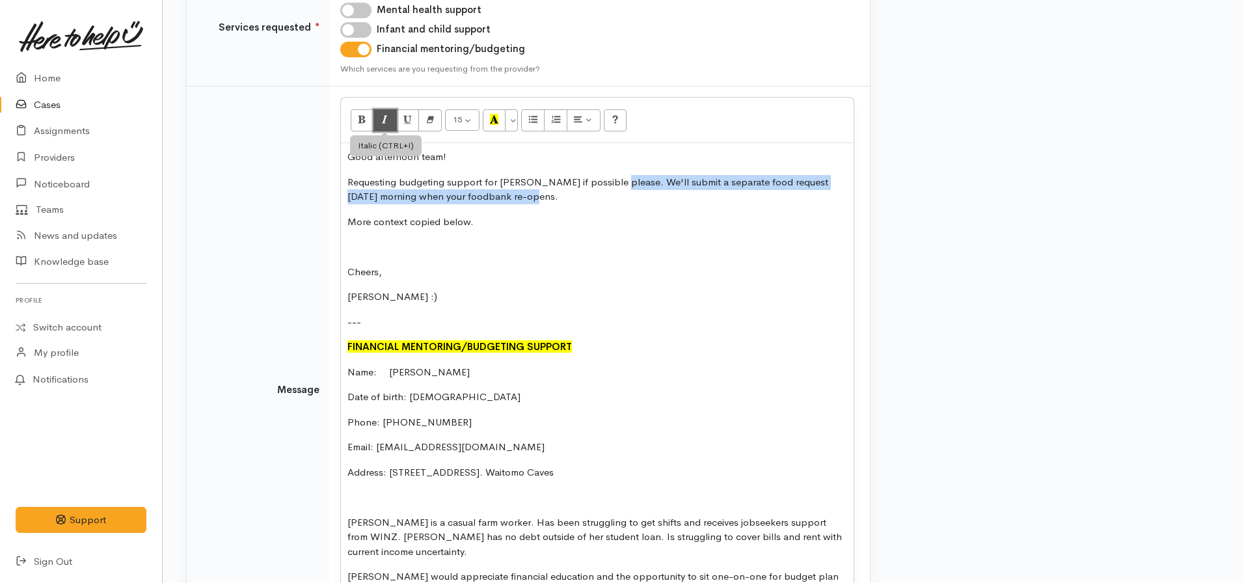
click at [388, 125] on icon "Italic (CTRL+I)" at bounding box center [385, 119] width 8 height 11
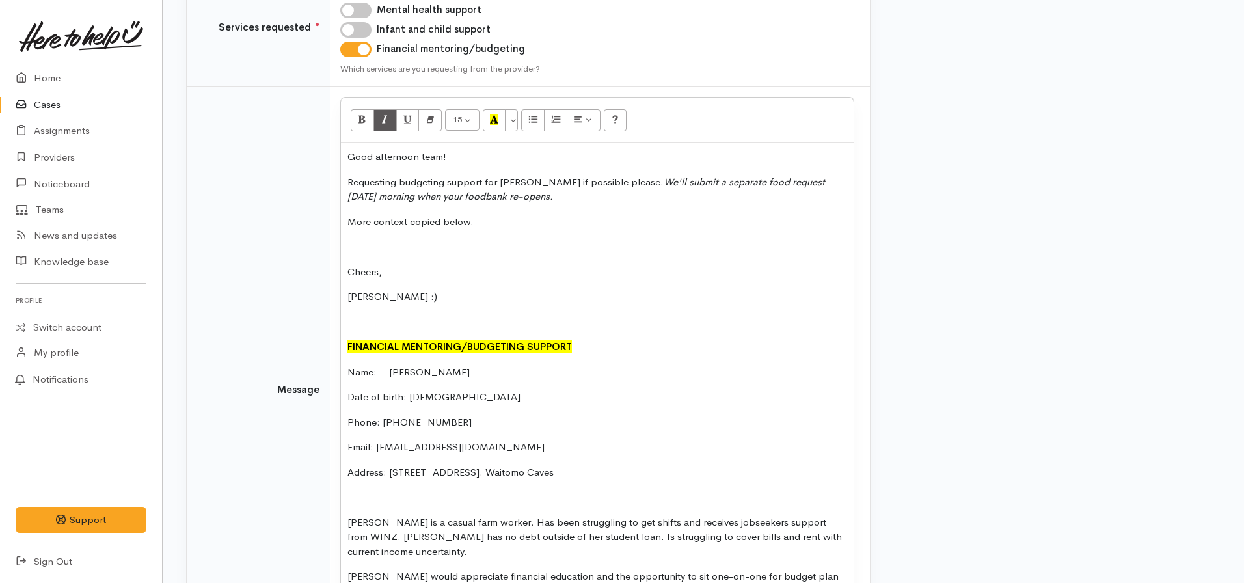
click at [545, 229] on p "More context copied below." at bounding box center [597, 222] width 500 height 15
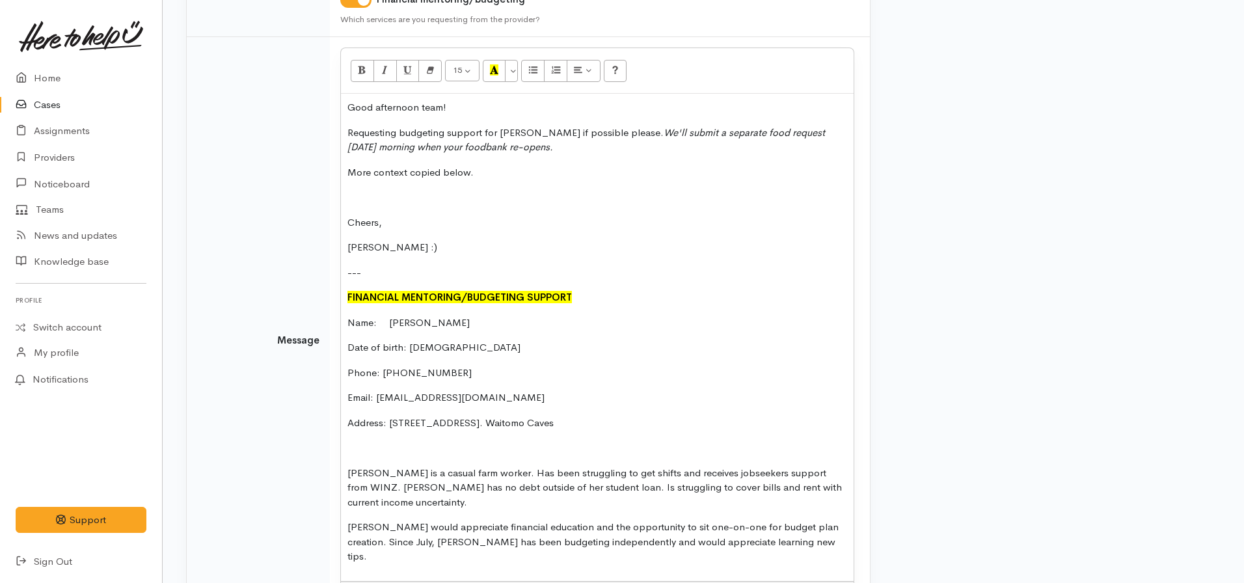
scroll to position [313, 0]
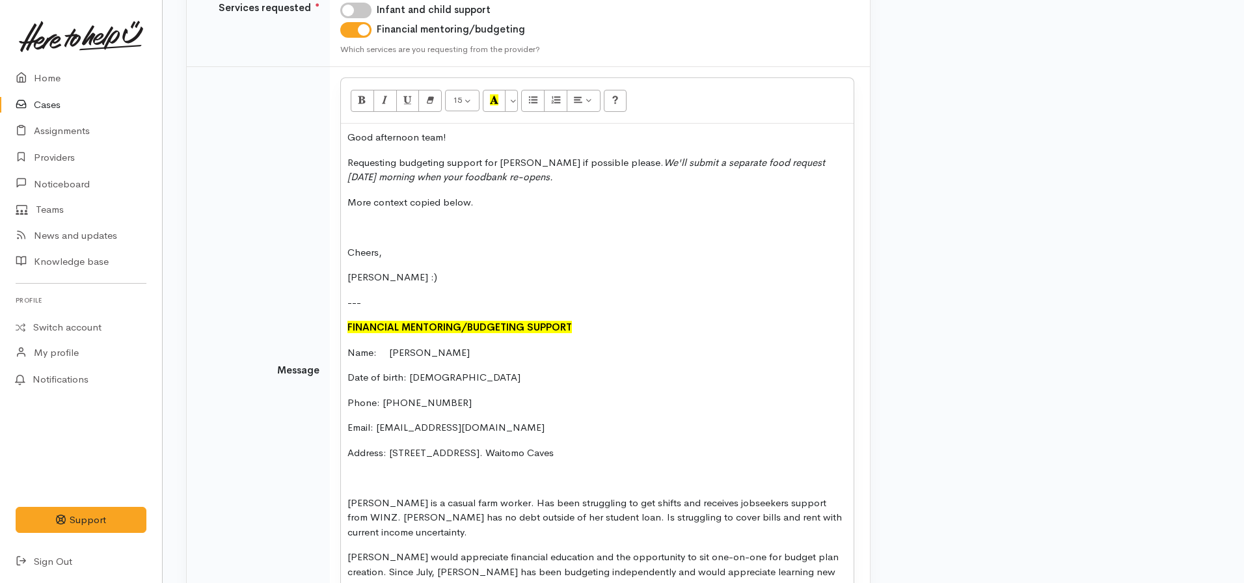
click at [552, 177] on p "Requesting budgeting support for Kelly if possible please. We'll submit a separ…" at bounding box center [597, 169] width 500 height 29
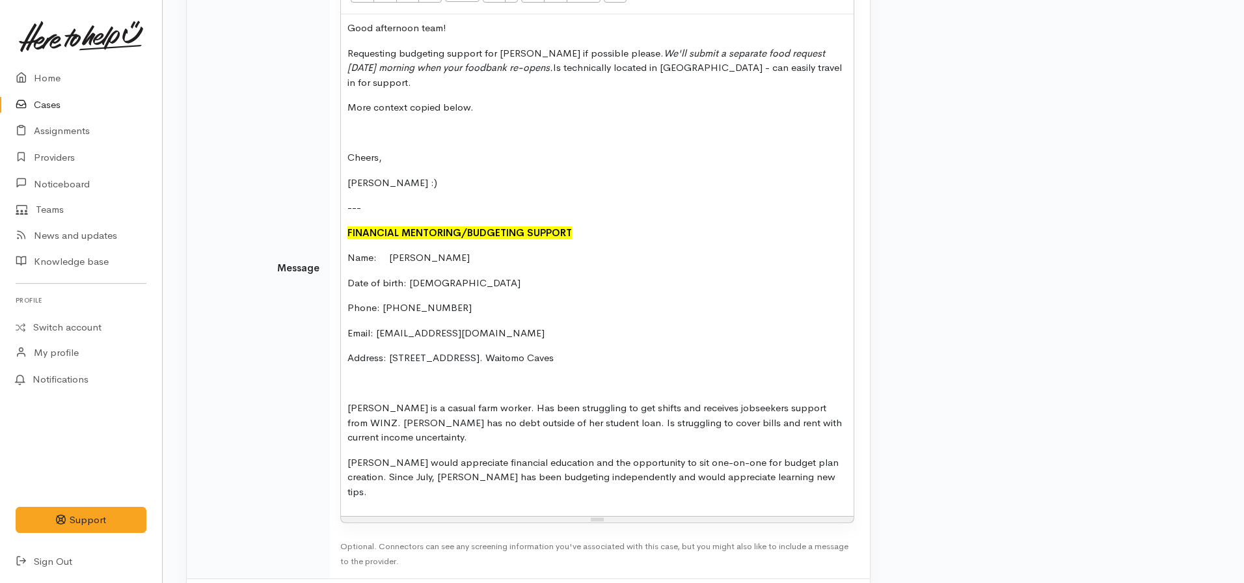
scroll to position [443, 0]
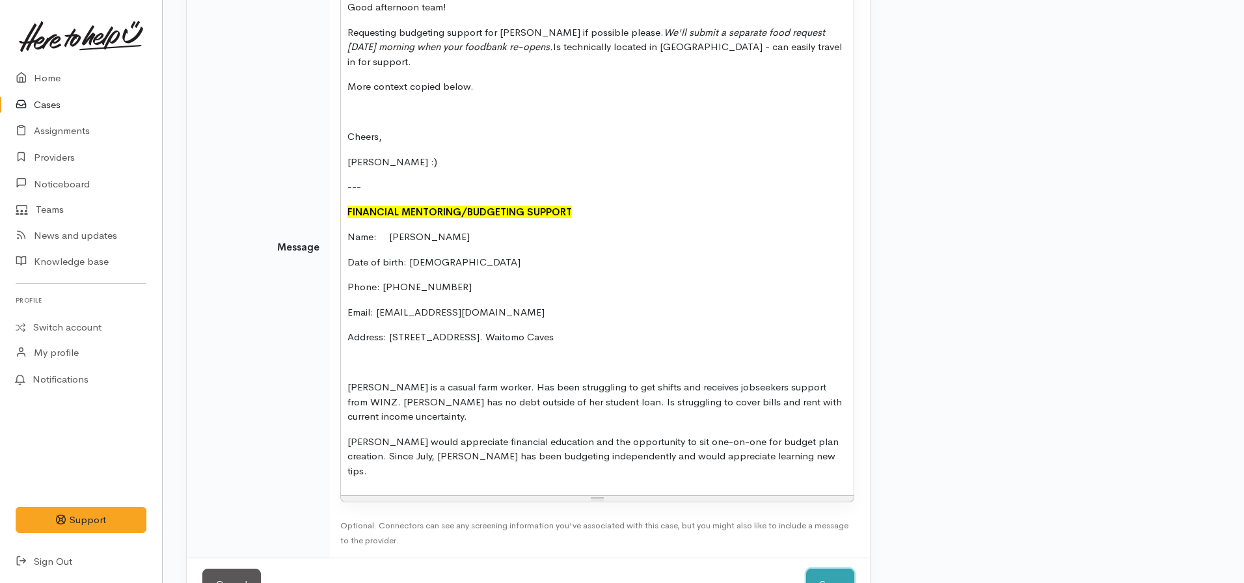
click at [823, 569] on button "Save" at bounding box center [830, 585] width 48 height 32
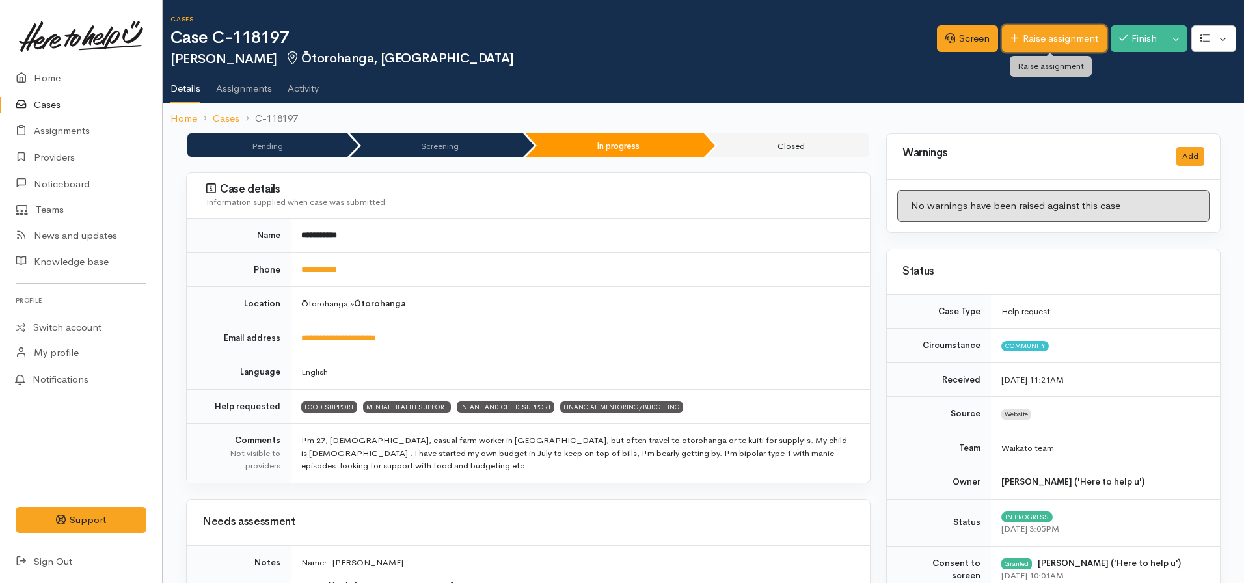
click at [1038, 48] on link "Raise assignment" at bounding box center [1054, 38] width 105 height 27
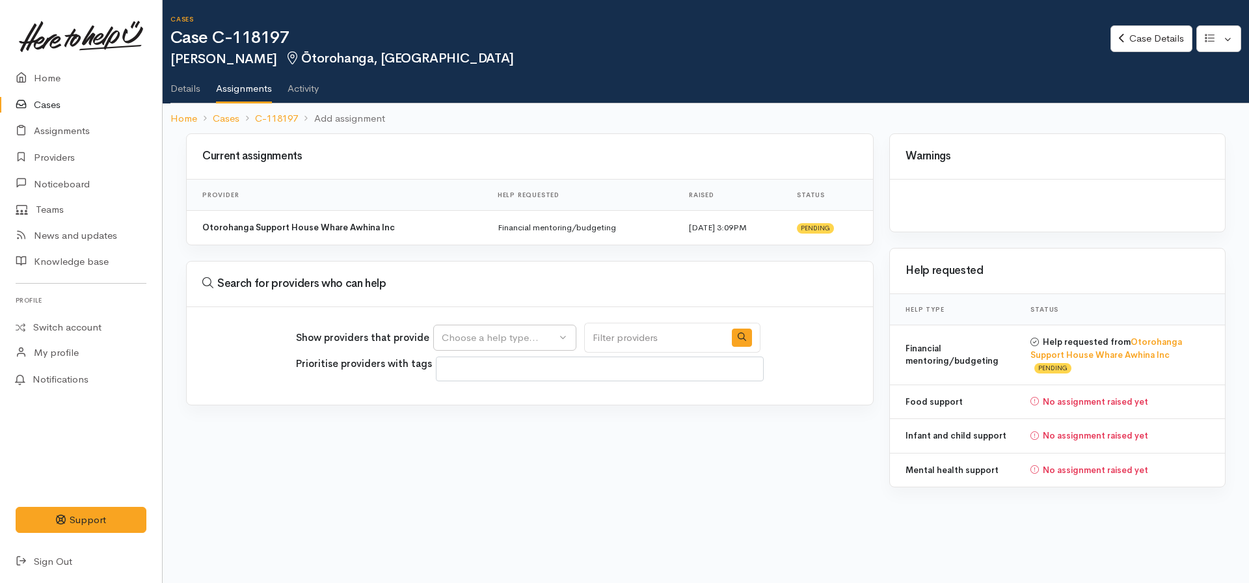
select select
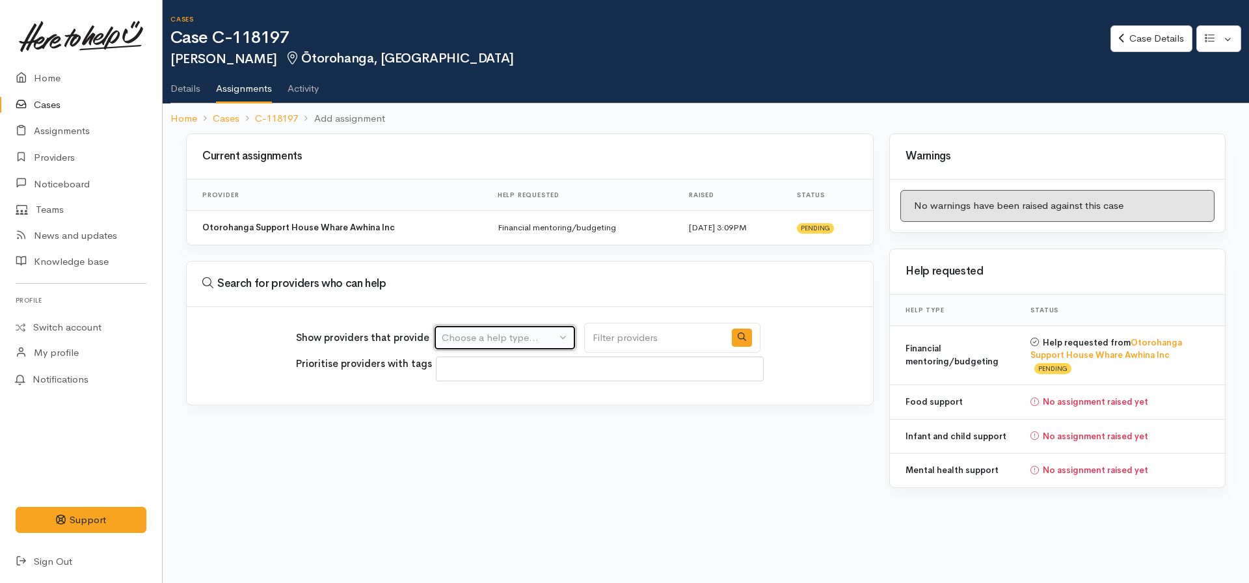
click at [496, 333] on div "Choose a help type..." at bounding box center [499, 338] width 115 height 15
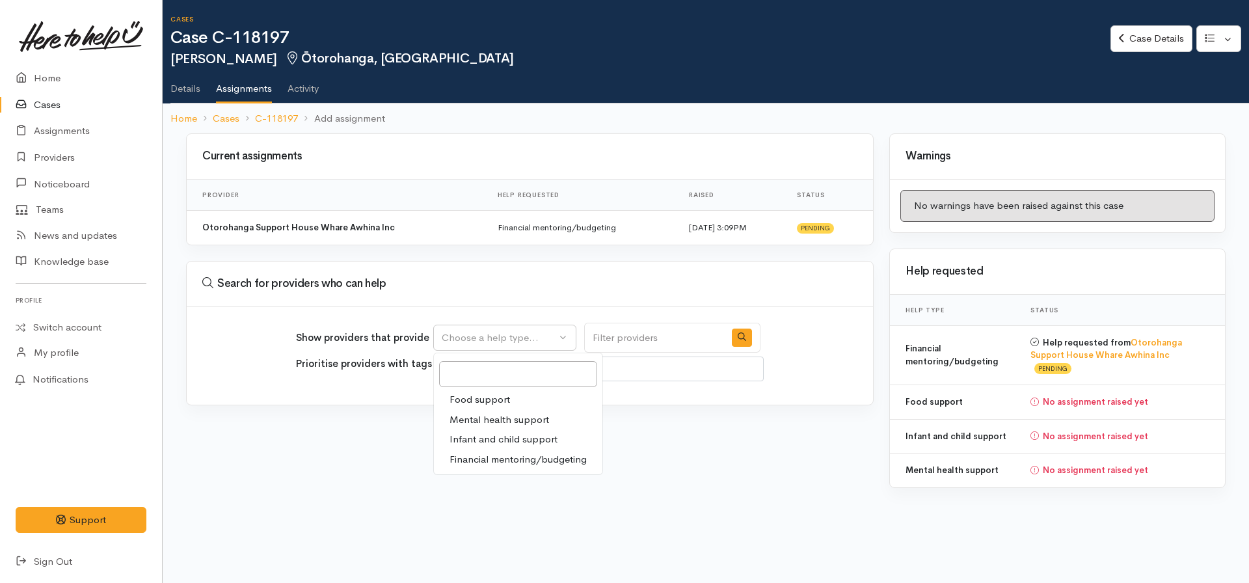
click at [476, 415] on span "Mental health support" at bounding box center [500, 419] width 100 height 15
select select "5"
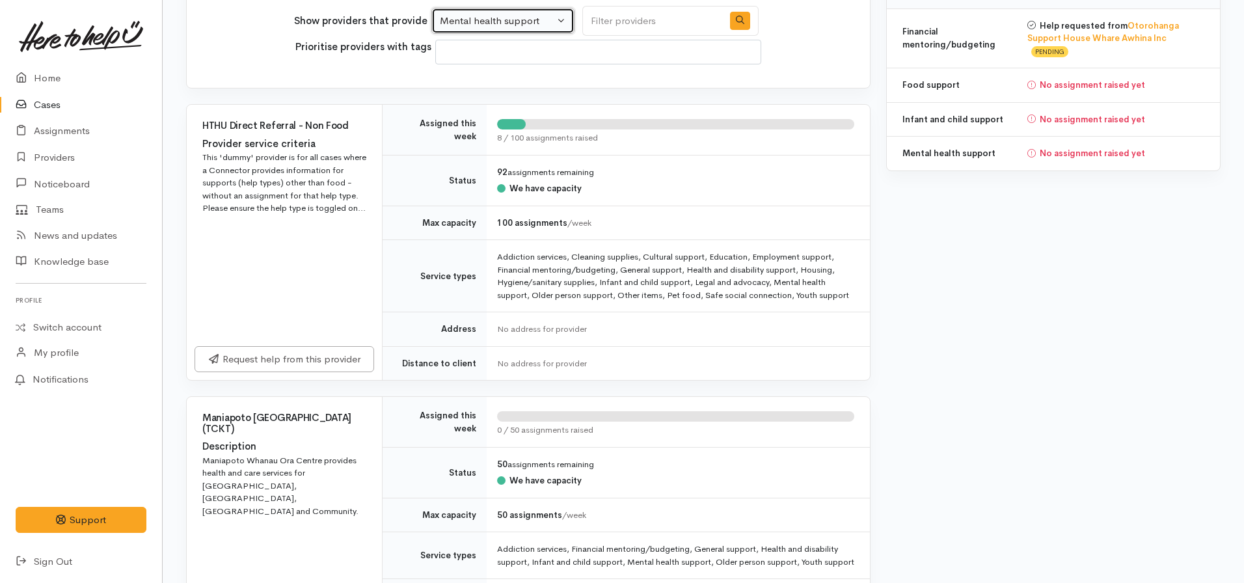
scroll to position [325, 0]
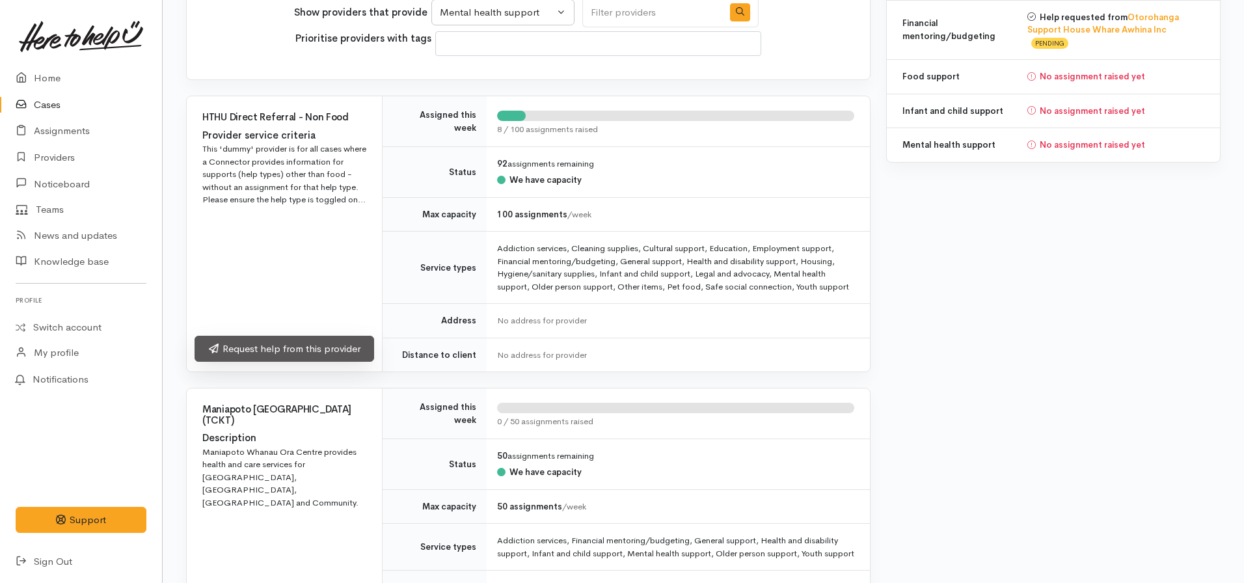
click at [303, 356] on link "Request help from this provider" at bounding box center [285, 349] width 180 height 27
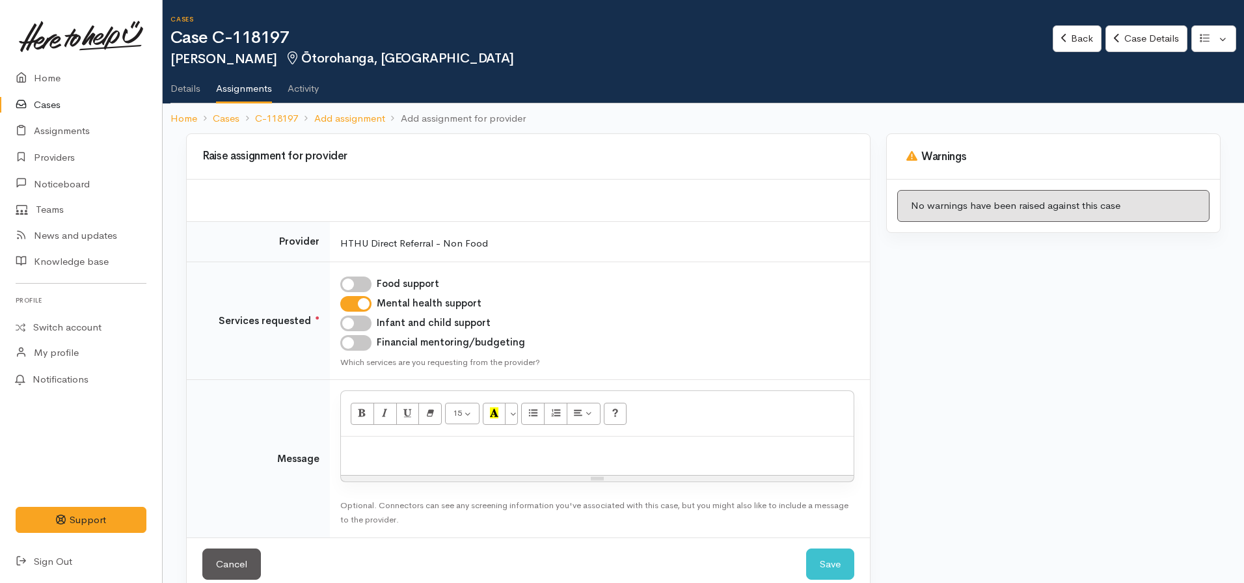
click at [396, 456] on p at bounding box center [597, 450] width 500 height 15
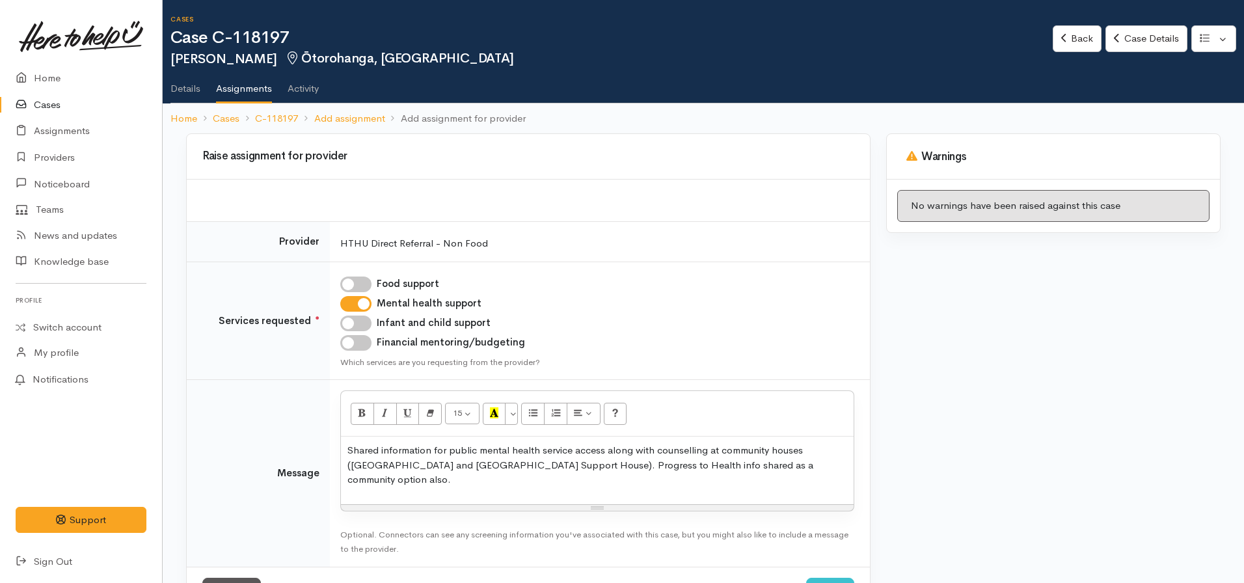
drag, startPoint x: 406, startPoint y: 466, endPoint x: 634, endPoint y: 471, distance: 228.4
click at [634, 471] on p "Shared information for public mental health service access along with counselli…" at bounding box center [597, 465] width 500 height 44
click at [831, 578] on button "Save" at bounding box center [830, 594] width 48 height 32
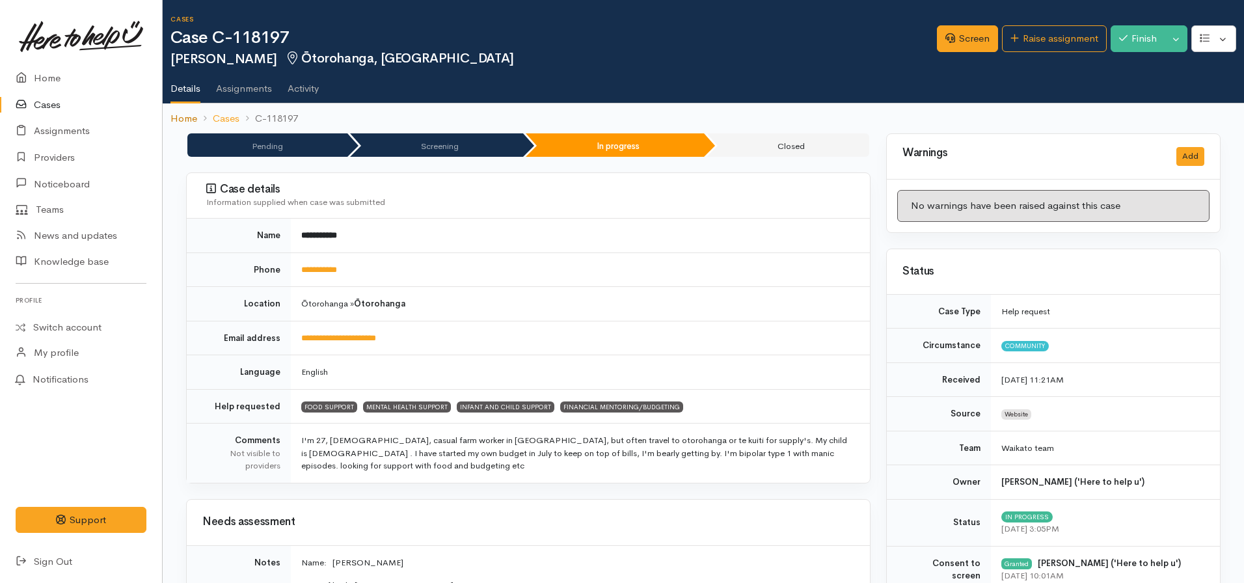
click at [186, 118] on link "Home" at bounding box center [183, 118] width 27 height 15
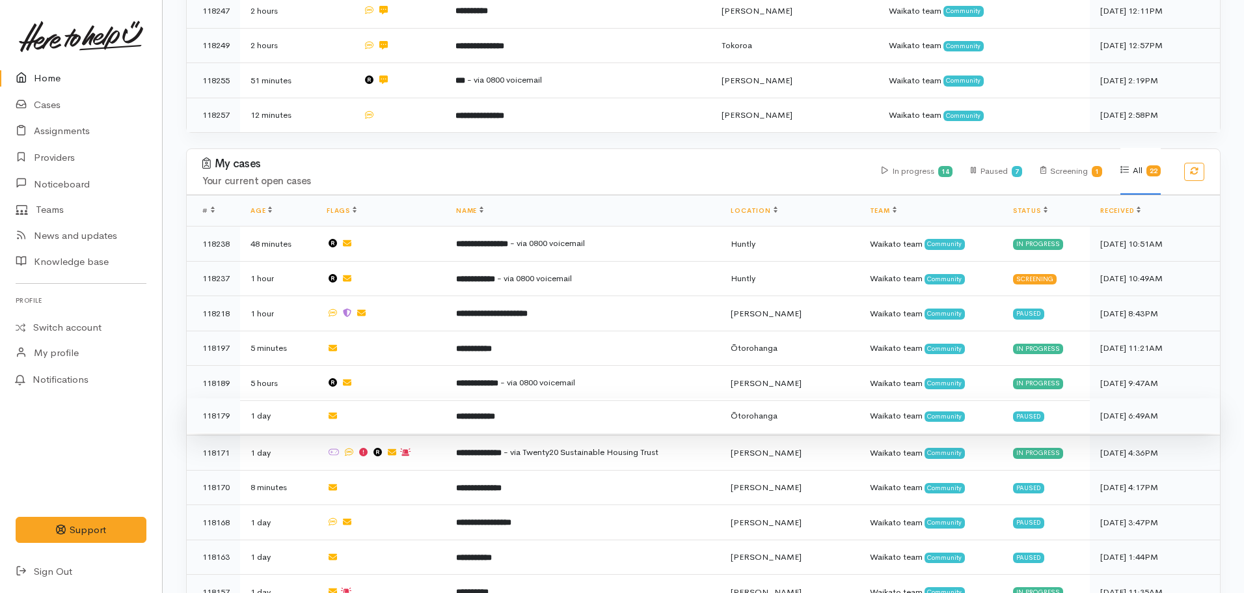
scroll to position [455, 0]
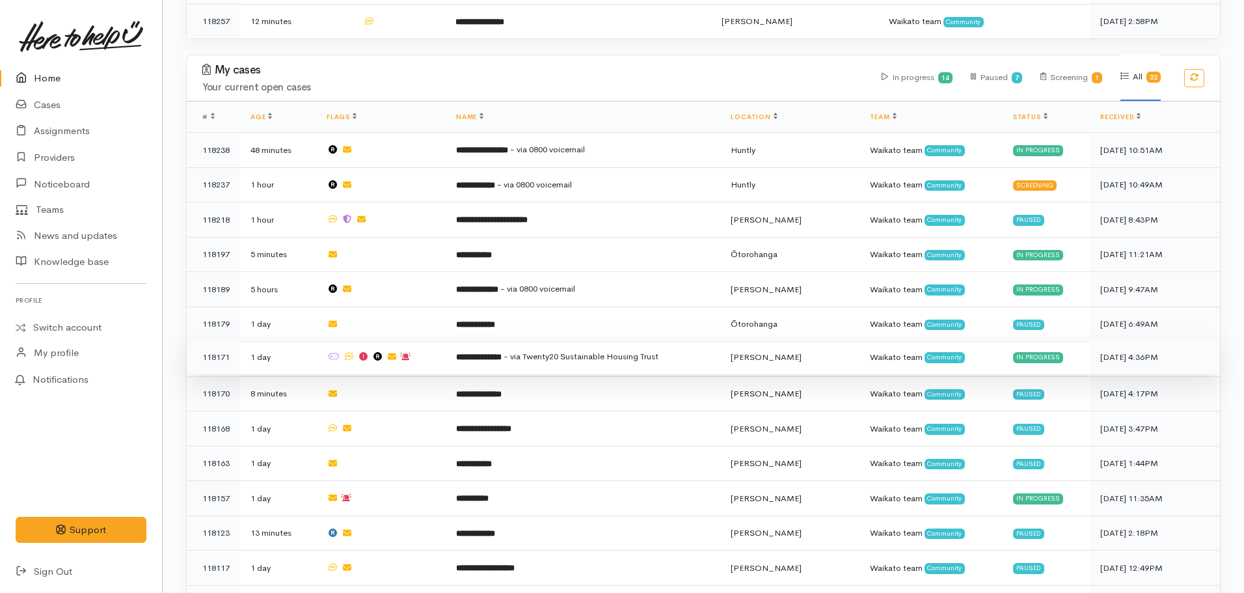
click at [498, 353] on b "**********" at bounding box center [479, 357] width 46 height 8
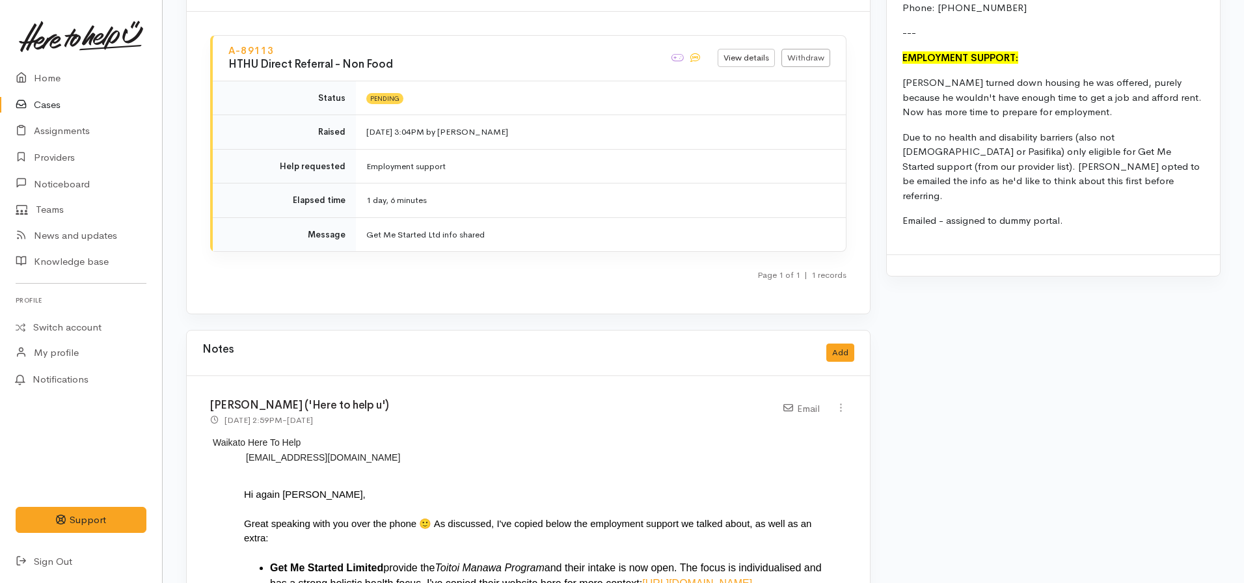
scroll to position [1507, 0]
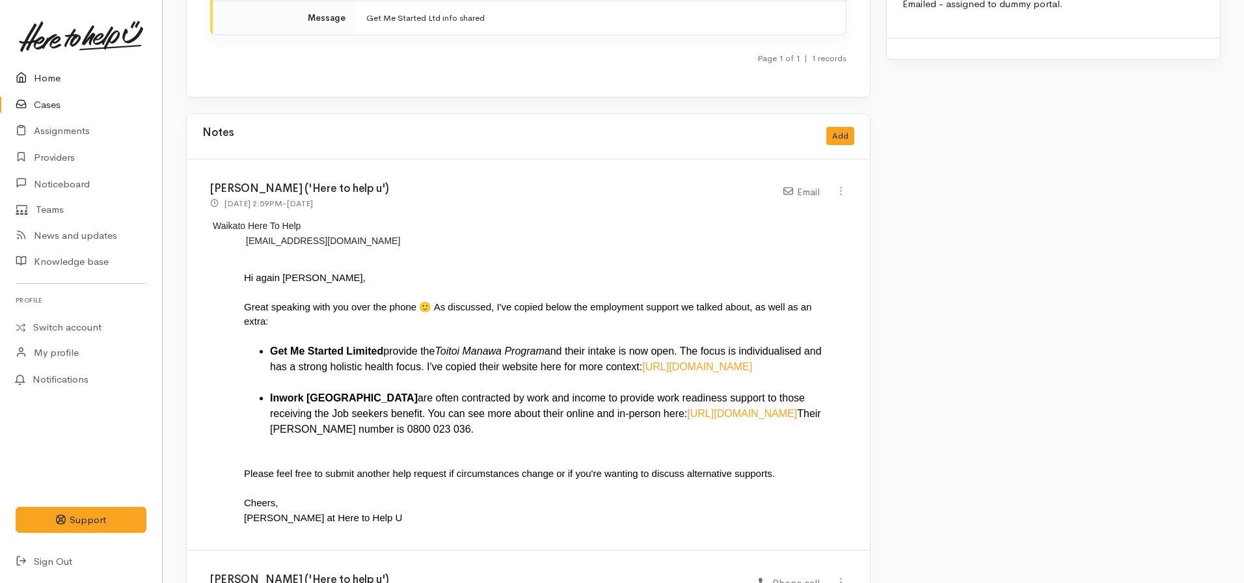
click at [50, 80] on link "Home" at bounding box center [81, 78] width 162 height 27
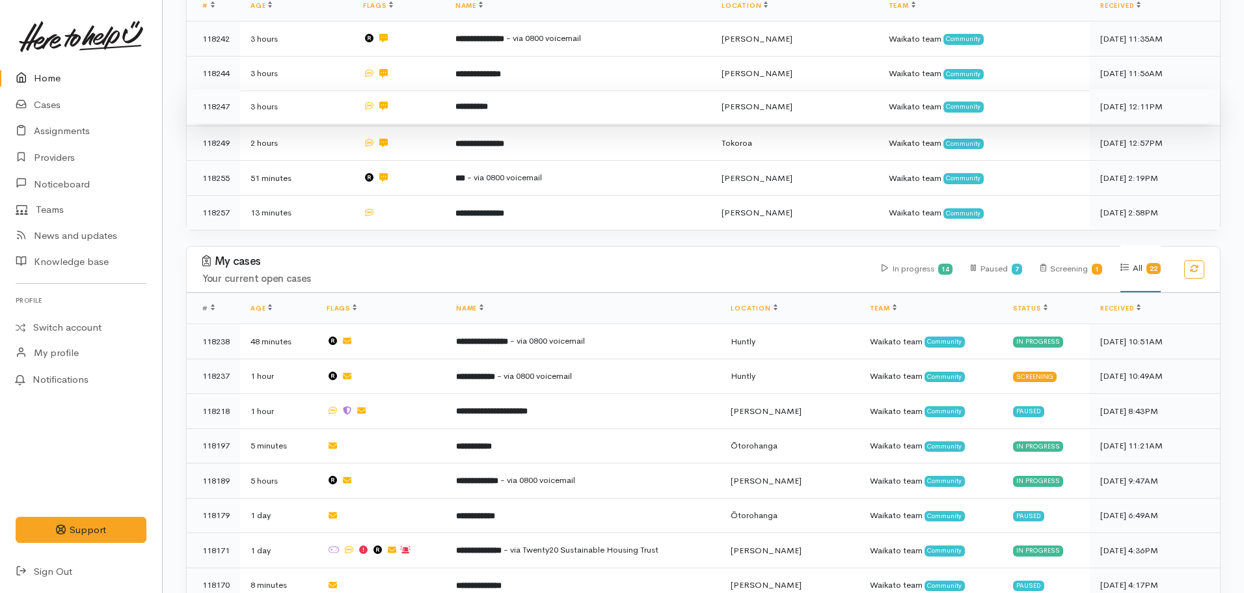
scroll to position [65, 0]
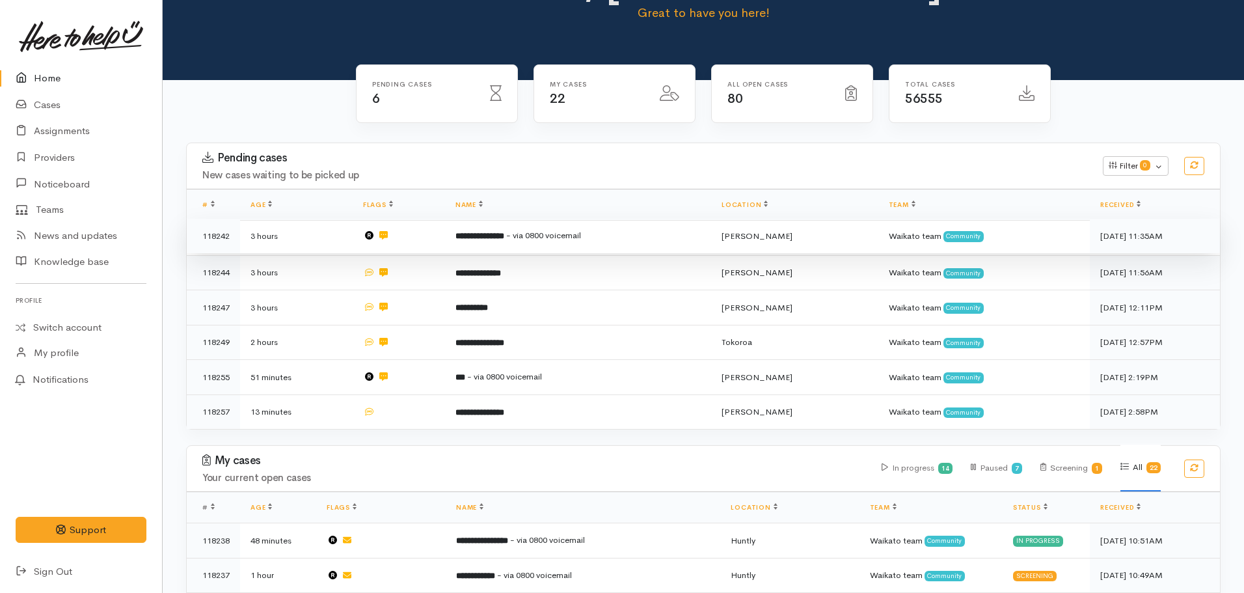
click at [480, 243] on td "**********" at bounding box center [578, 236] width 266 height 35
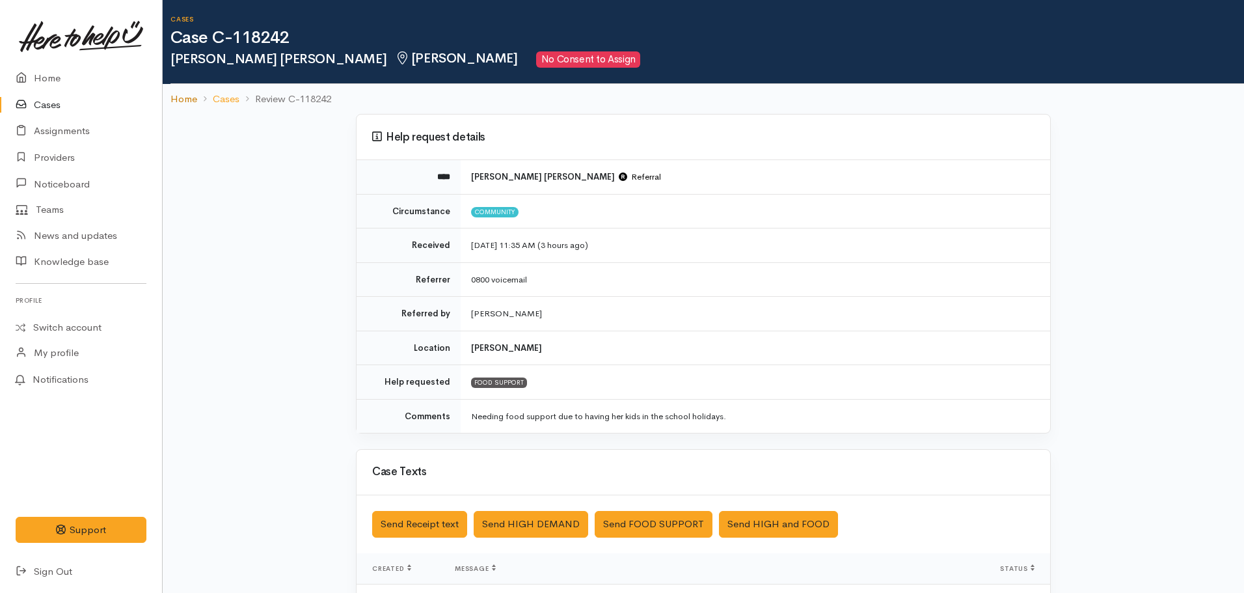
click at [175, 106] on link "Home" at bounding box center [183, 99] width 27 height 15
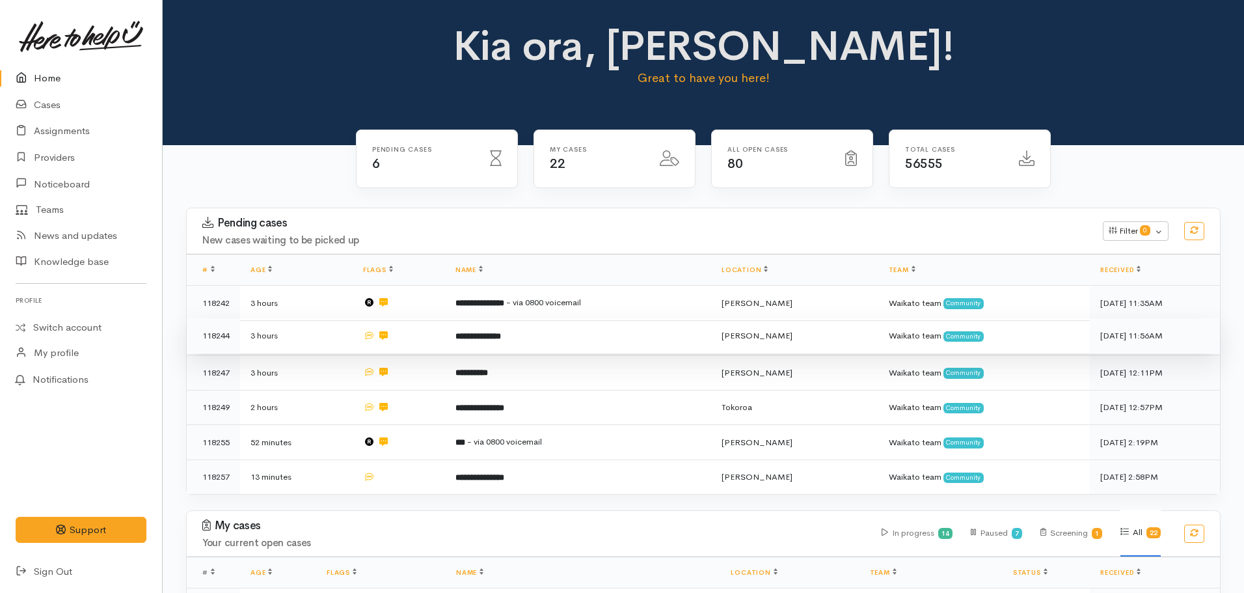
click at [507, 342] on td "**********" at bounding box center [578, 335] width 266 height 35
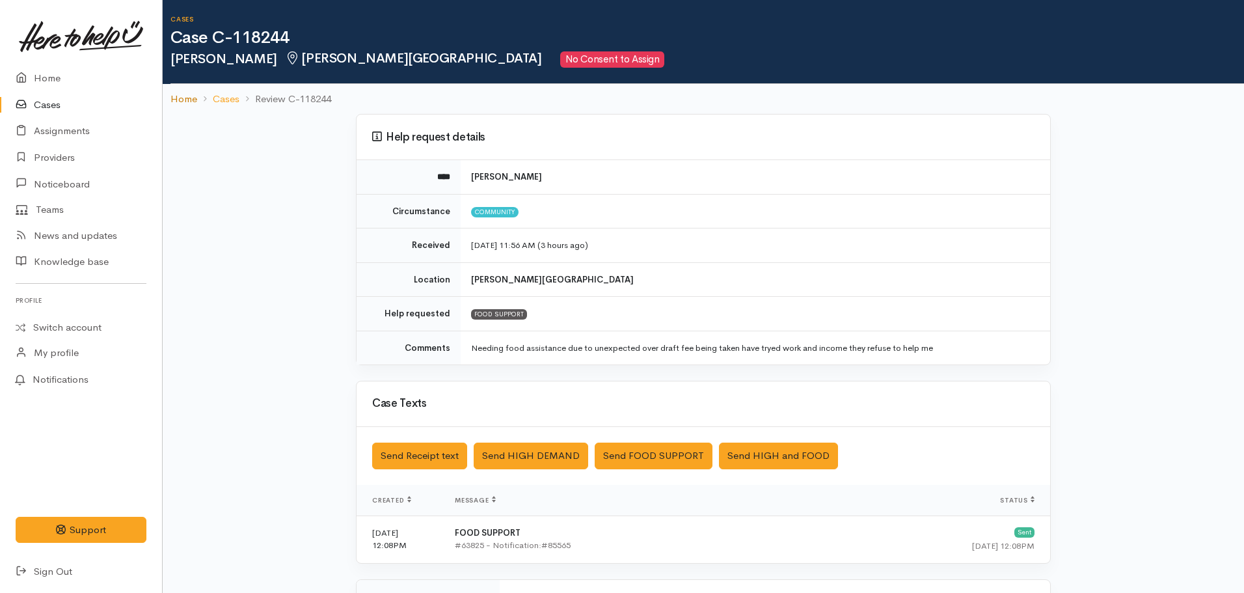
click at [193, 98] on link "Home" at bounding box center [183, 99] width 27 height 15
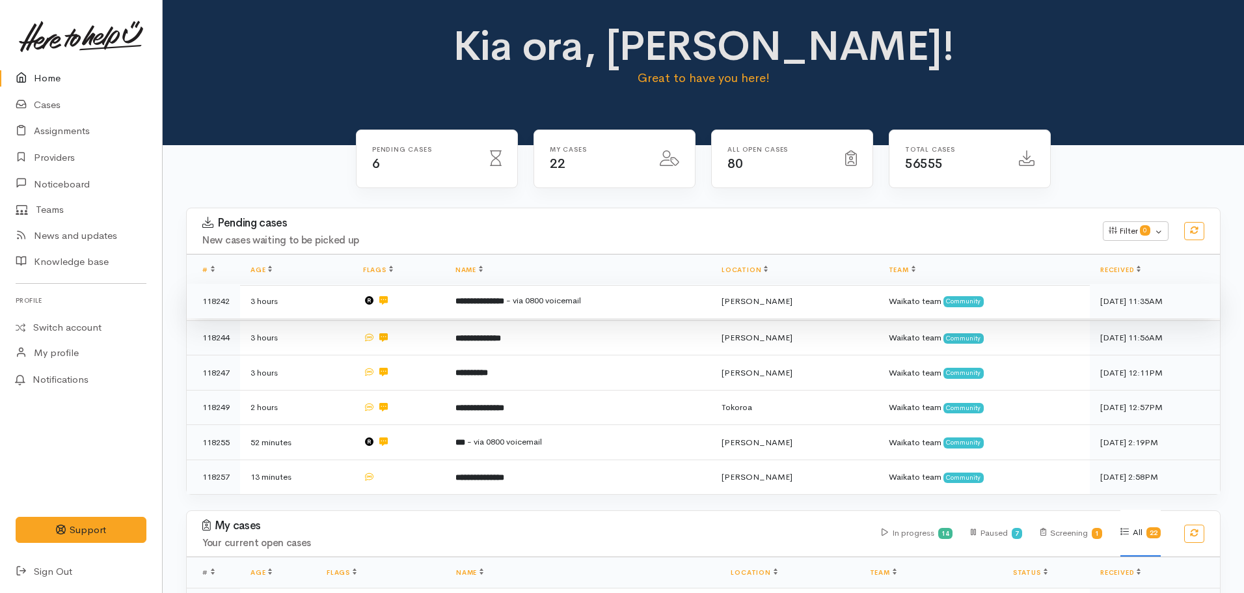
click at [485, 299] on b "**********" at bounding box center [479, 301] width 49 height 8
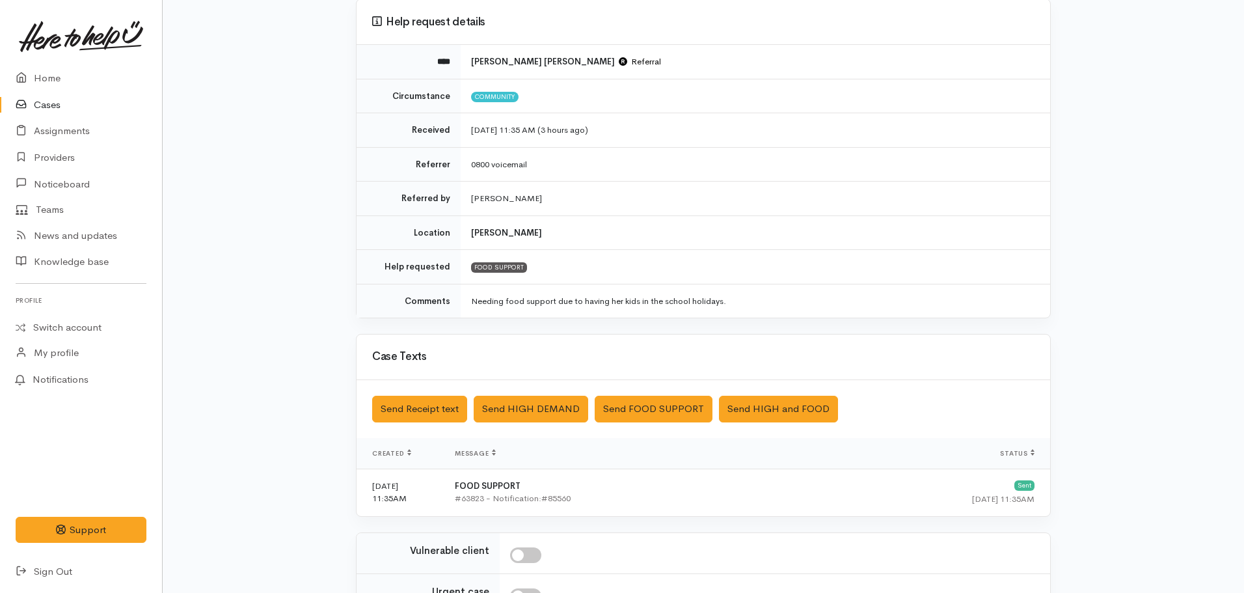
scroll to position [293, 0]
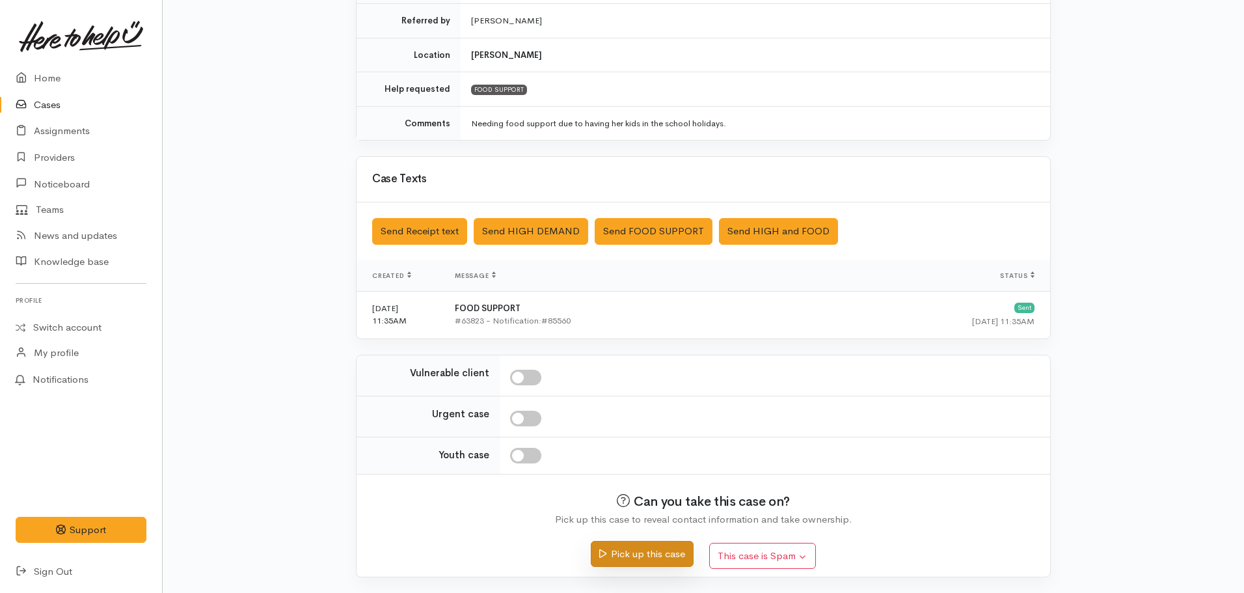
click at [645, 555] on button "Pick up this case" at bounding box center [642, 554] width 102 height 27
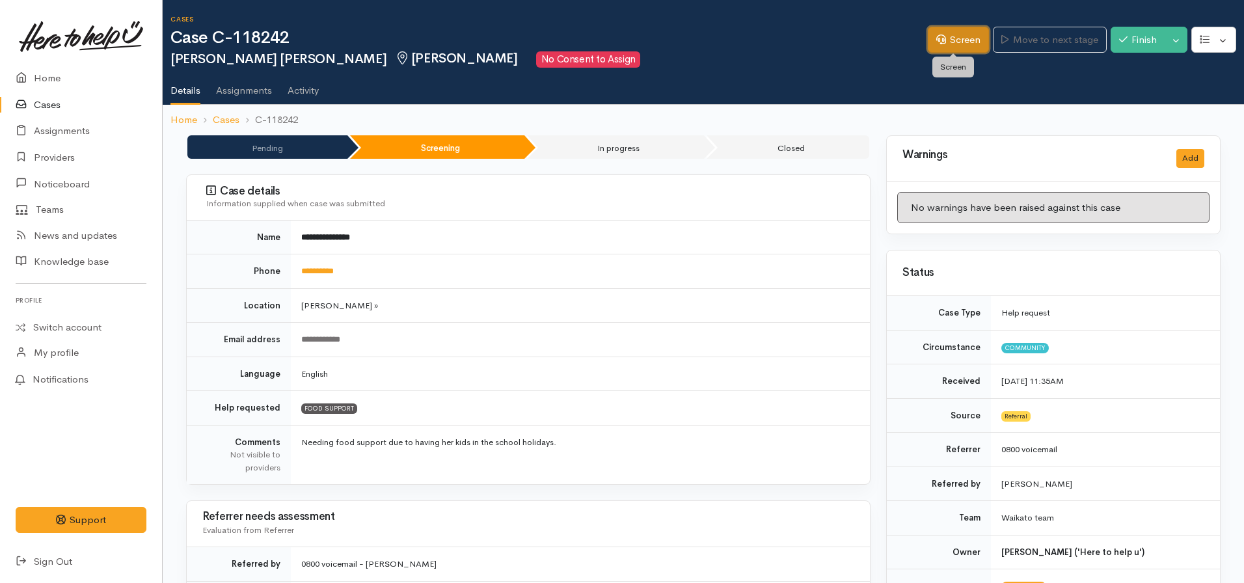
click at [947, 36] on link "Screen" at bounding box center [958, 40] width 61 height 27
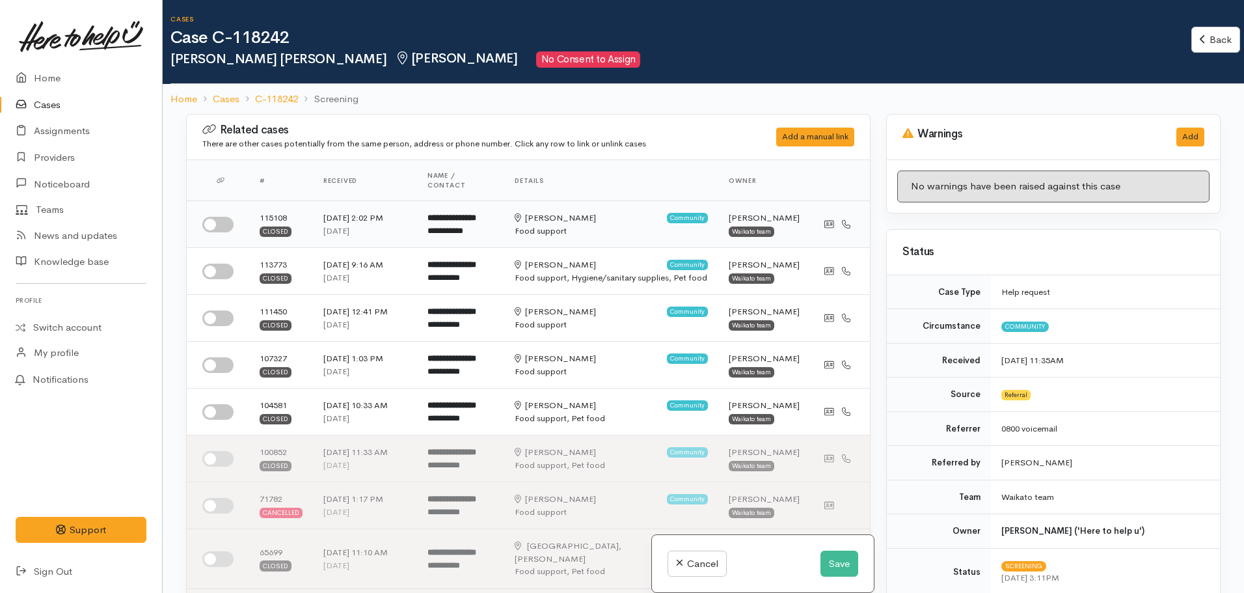
click at [206, 219] on input "checkbox" at bounding box center [217, 225] width 31 height 16
checkbox input "true"
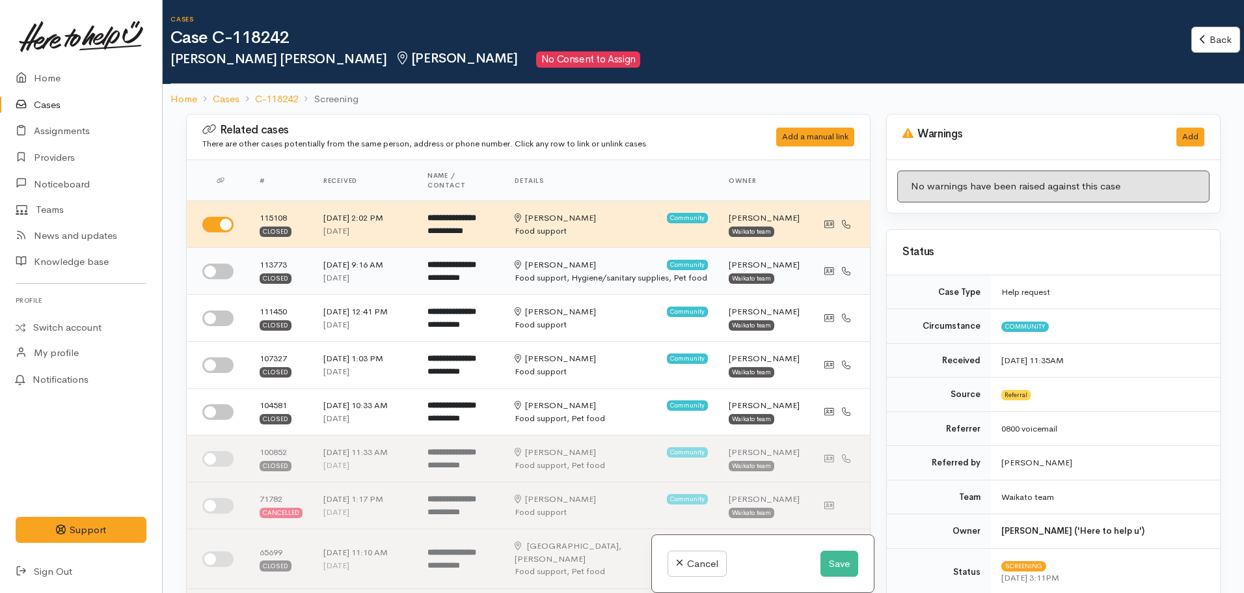
click at [216, 263] on td at bounding box center [218, 271] width 62 height 47
click at [208, 258] on td at bounding box center [218, 271] width 62 height 47
click at [212, 276] on input "checkbox" at bounding box center [217, 271] width 31 height 16
checkbox input "true"
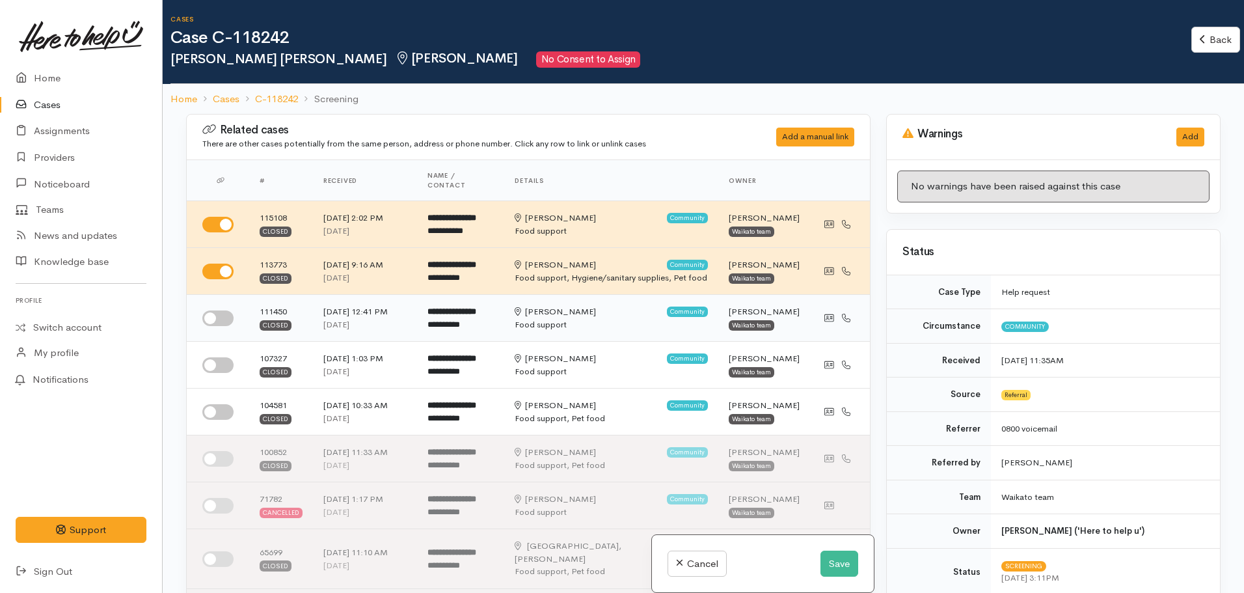
click at [215, 326] on input "checkbox" at bounding box center [217, 318] width 31 height 16
checkbox input "true"
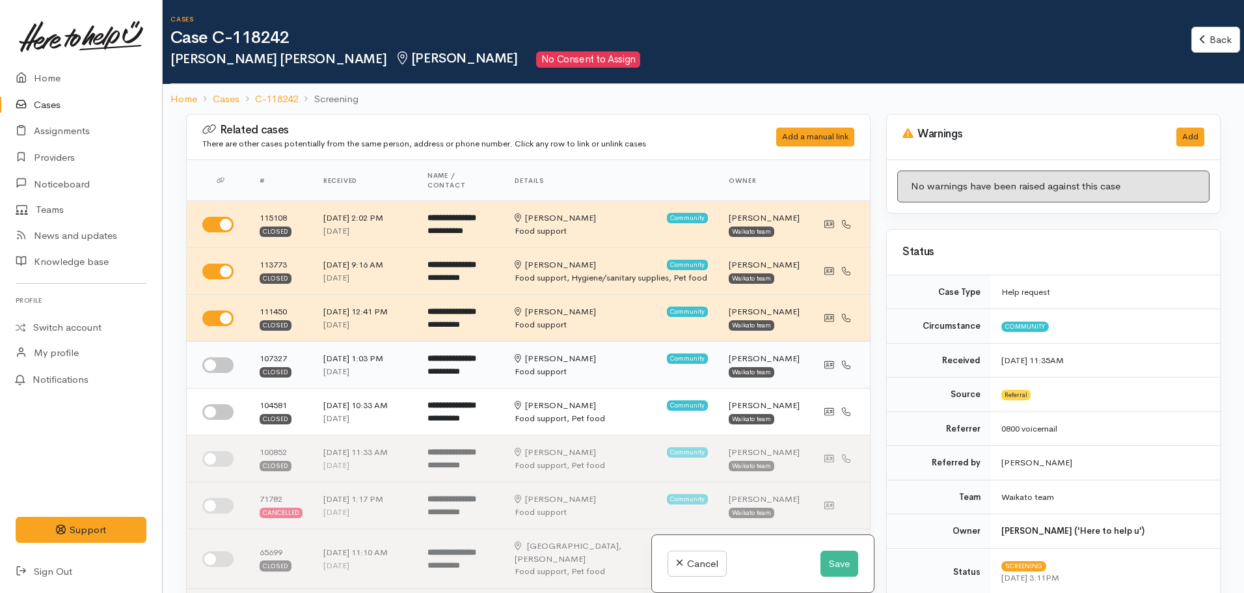
click at [215, 373] on input "checkbox" at bounding box center [217, 365] width 31 height 16
checkbox input "true"
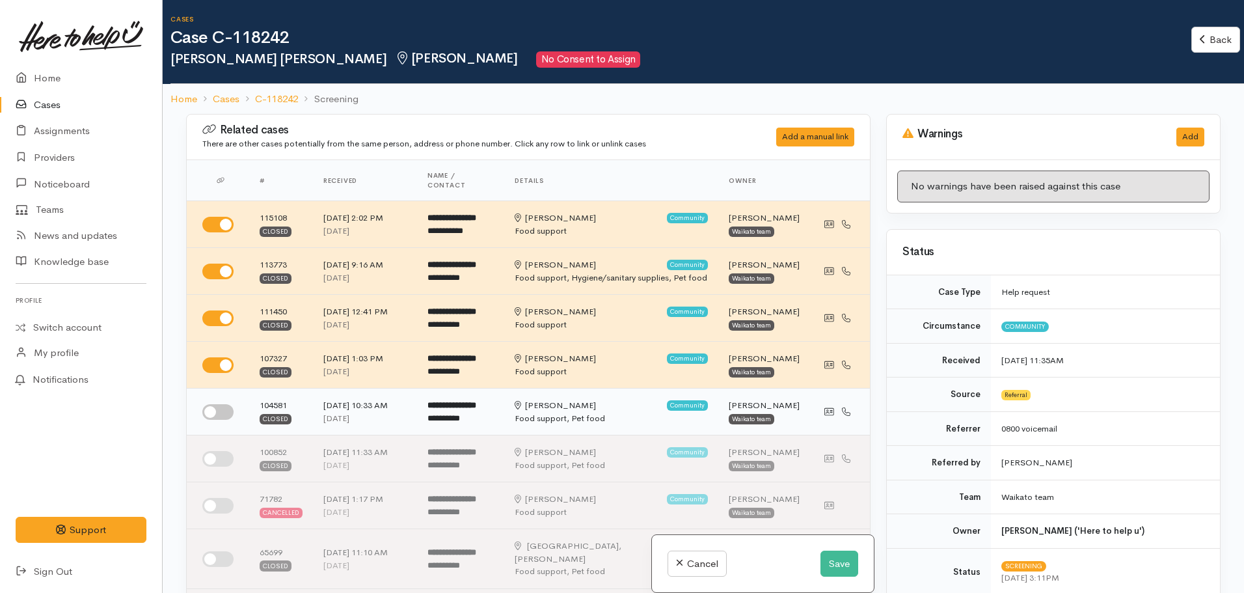
click at [220, 420] on input "checkbox" at bounding box center [217, 412] width 31 height 16
checkbox input "true"
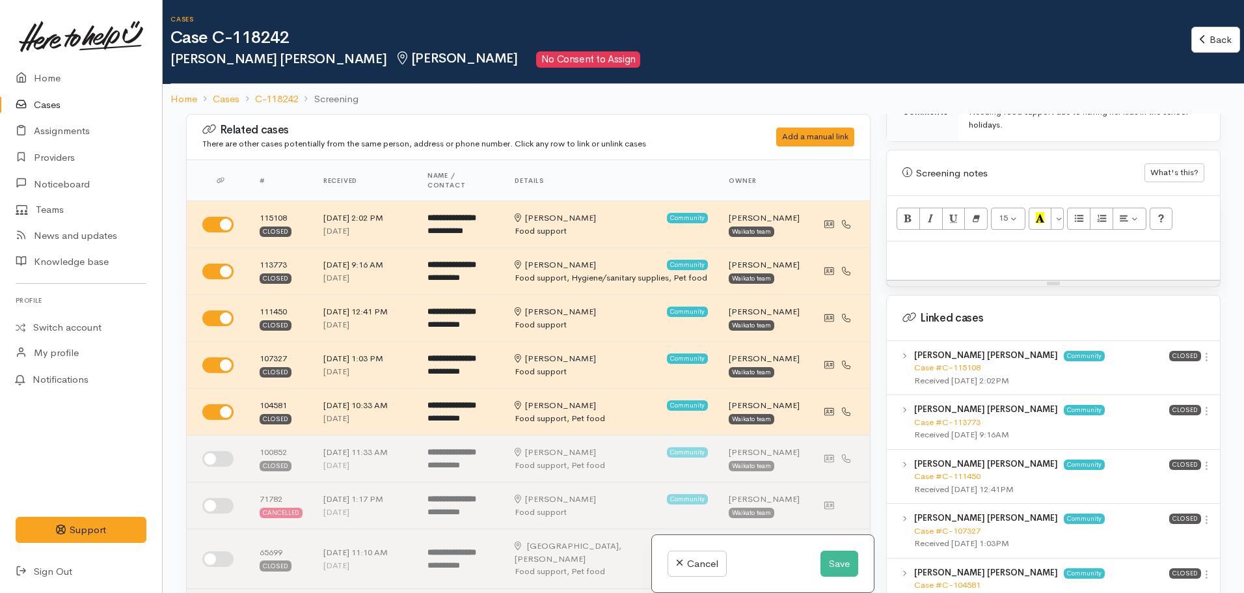
scroll to position [781, 0]
click at [934, 360] on link "Case #C-115108" at bounding box center [947, 365] width 66 height 11
click at [942, 360] on link "Case #C-115108" at bounding box center [947, 365] width 66 height 11
click at [954, 415] on link "Case #C-113773" at bounding box center [947, 420] width 66 height 11
click at [959, 469] on link "Case #C-111450" at bounding box center [947, 474] width 66 height 11
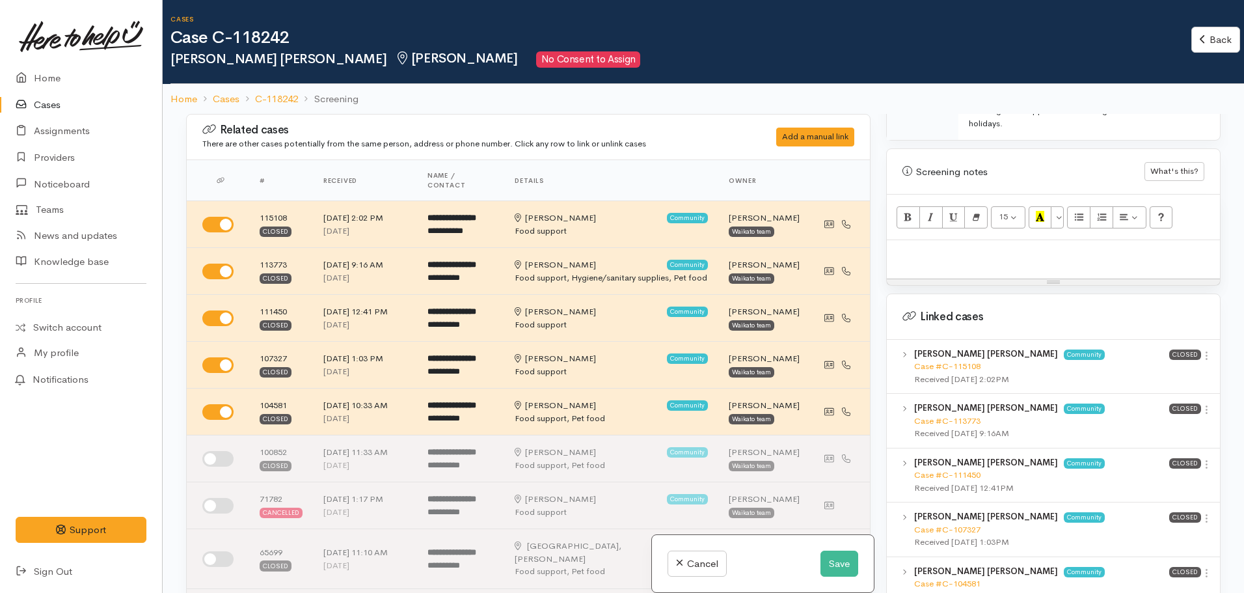
click at [939, 247] on p at bounding box center [1053, 254] width 320 height 15
click at [928, 240] on div at bounding box center [1053, 259] width 333 height 38
paste div
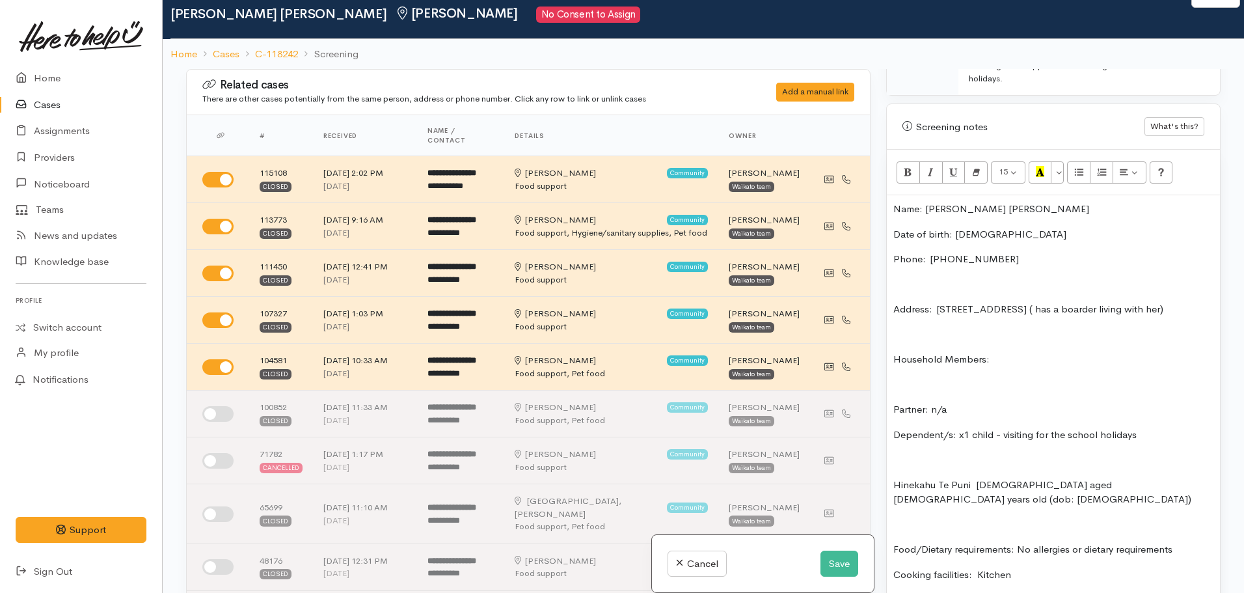
click at [892, 198] on div "Name: Harriet Te Puni Date of birth: 05/03/1975 Phone:  64225291870 Address:  7…" at bounding box center [1053, 409] width 333 height 429
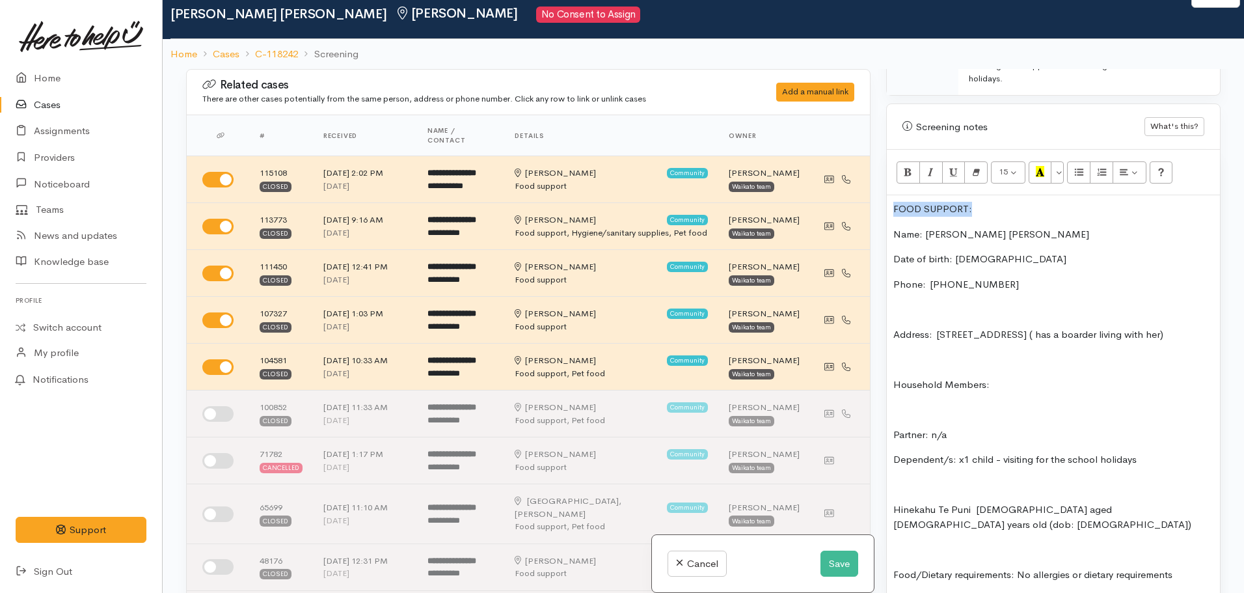
drag, startPoint x: 988, startPoint y: 189, endPoint x: 887, endPoint y: 191, distance: 100.2
click at [887, 195] on div "FOOD SUPPORT: Name: Harriet Te Puni Date of birth: 05/03/1975 Phone:  642252918…" at bounding box center [1053, 421] width 333 height 453
click at [901, 161] on button "Bold (CTRL+B)" at bounding box center [908, 172] width 23 height 22
click at [1041, 166] on icon "Recent Color" at bounding box center [1040, 171] width 8 height 11
click at [1008, 277] on p "Phone:  64225291870" at bounding box center [1053, 284] width 320 height 15
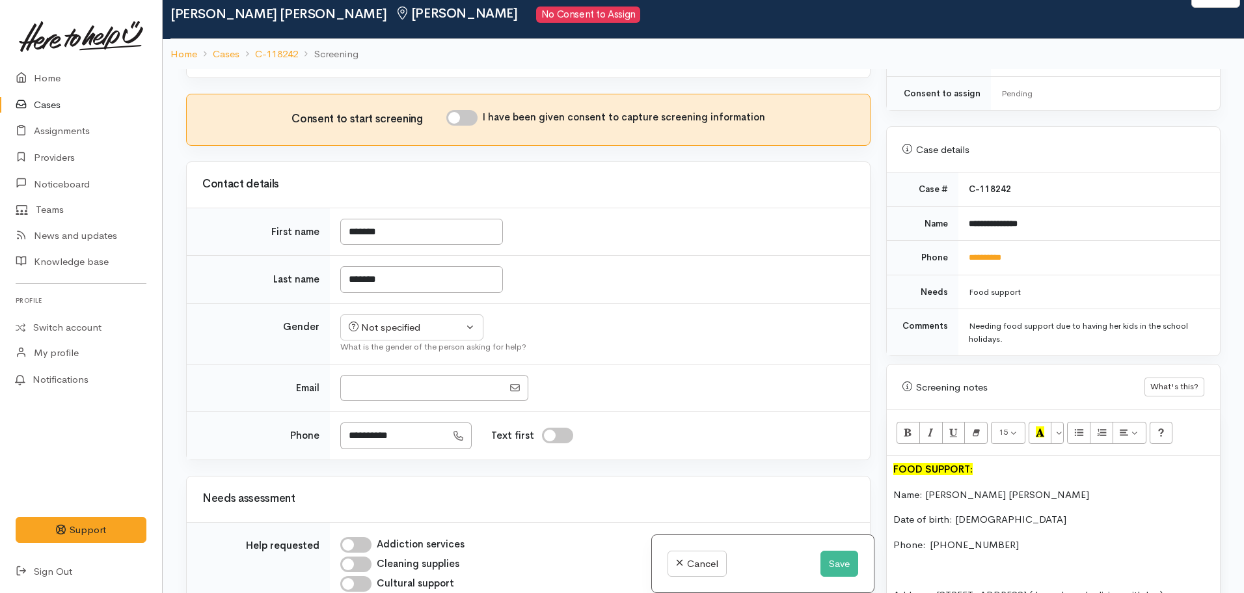
scroll to position [651, 0]
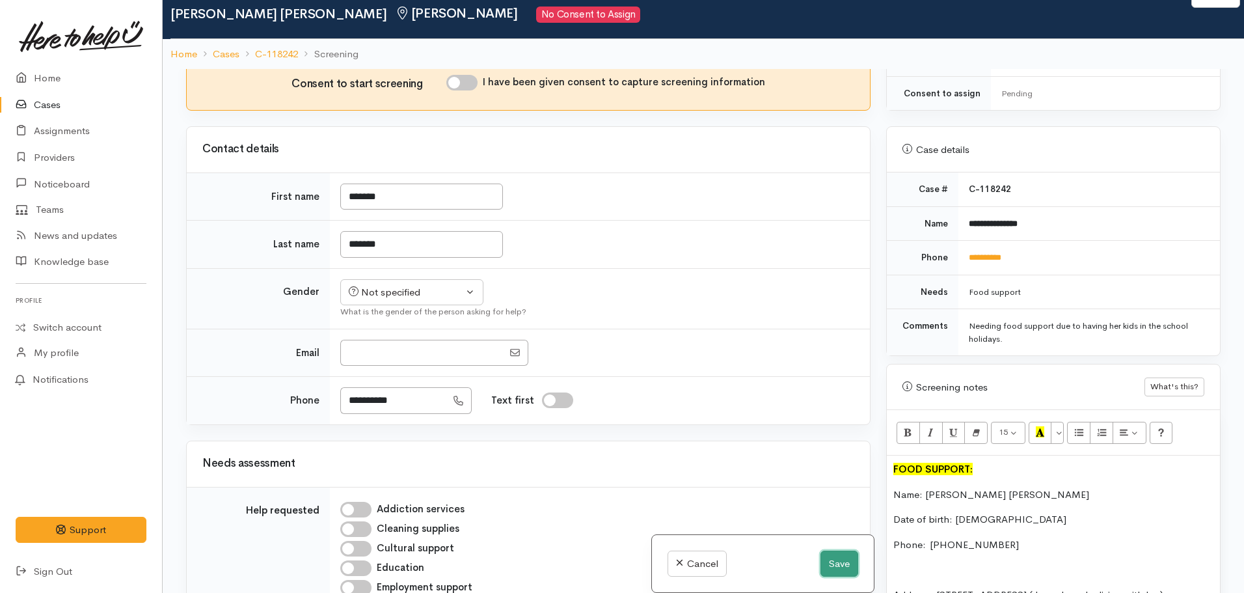
click at [844, 564] on button "Save" at bounding box center [839, 563] width 38 height 27
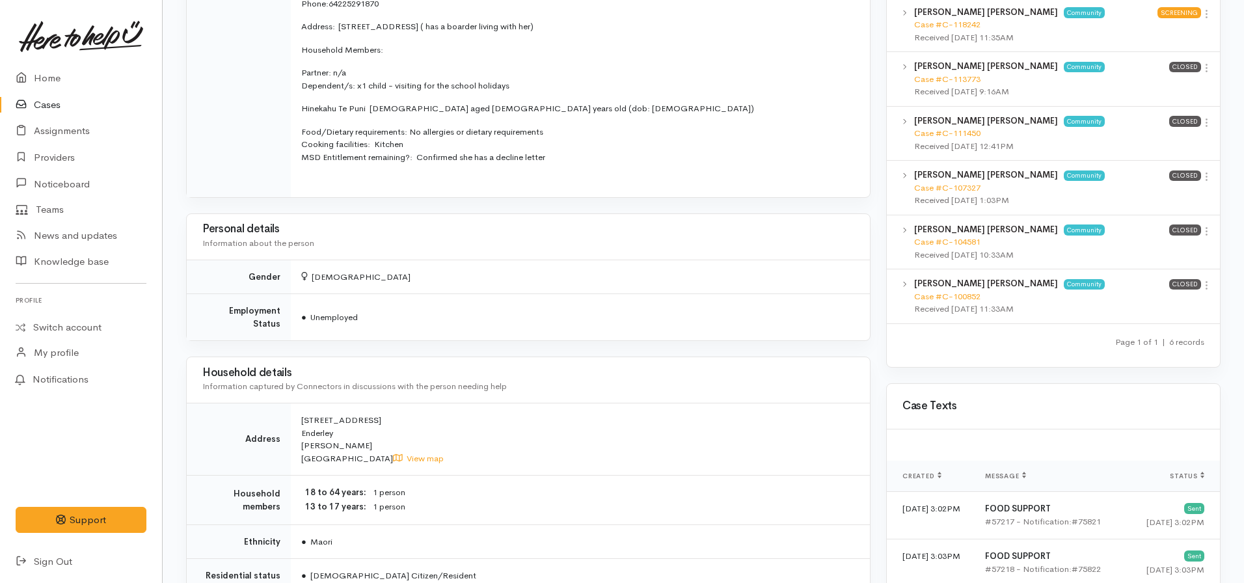
scroll to position [563, 0]
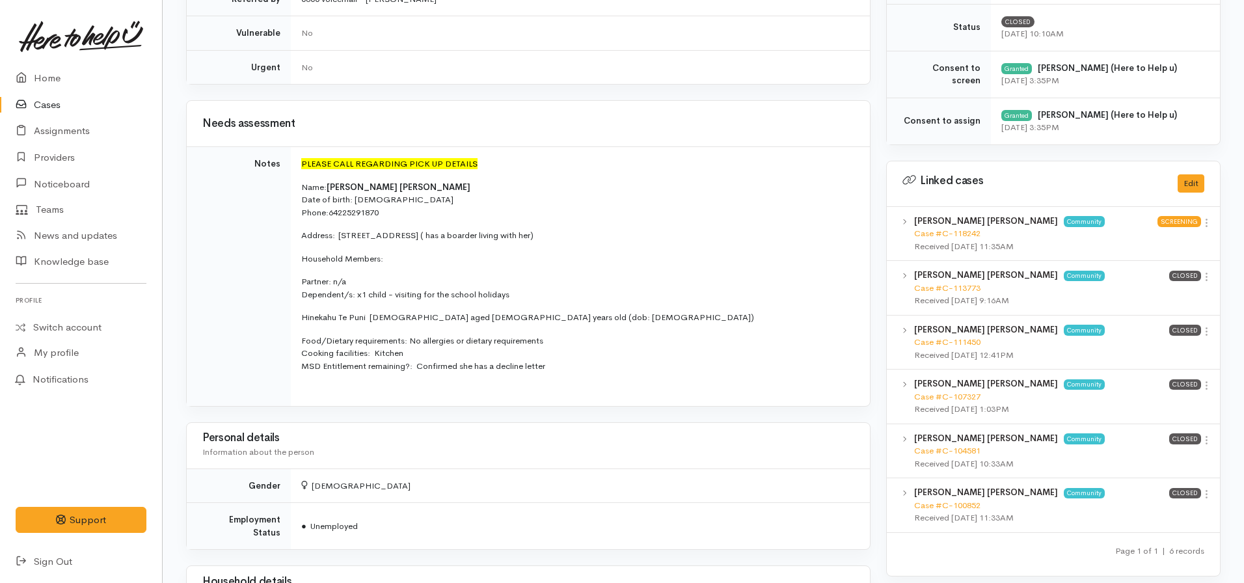
drag, startPoint x: 569, startPoint y: 370, endPoint x: 293, endPoint y: 187, distance: 331.1
click at [293, 187] on td "PLEASE CALL REGARDING PICK UP DETAILS Name: [PERSON_NAME] [PERSON_NAME] Date of…" at bounding box center [580, 276] width 579 height 259
copy td "Name: Harriet Te Puni Date of birth: 05/03/1975 Phone:  64225291870 Address:  7…"
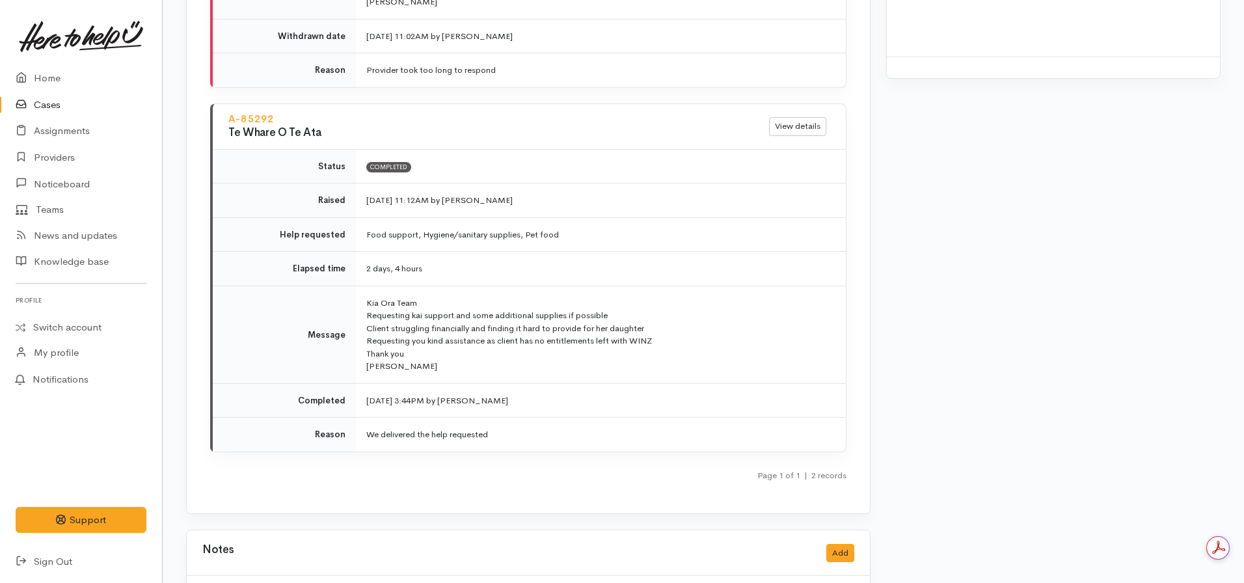
scroll to position [1822, 0]
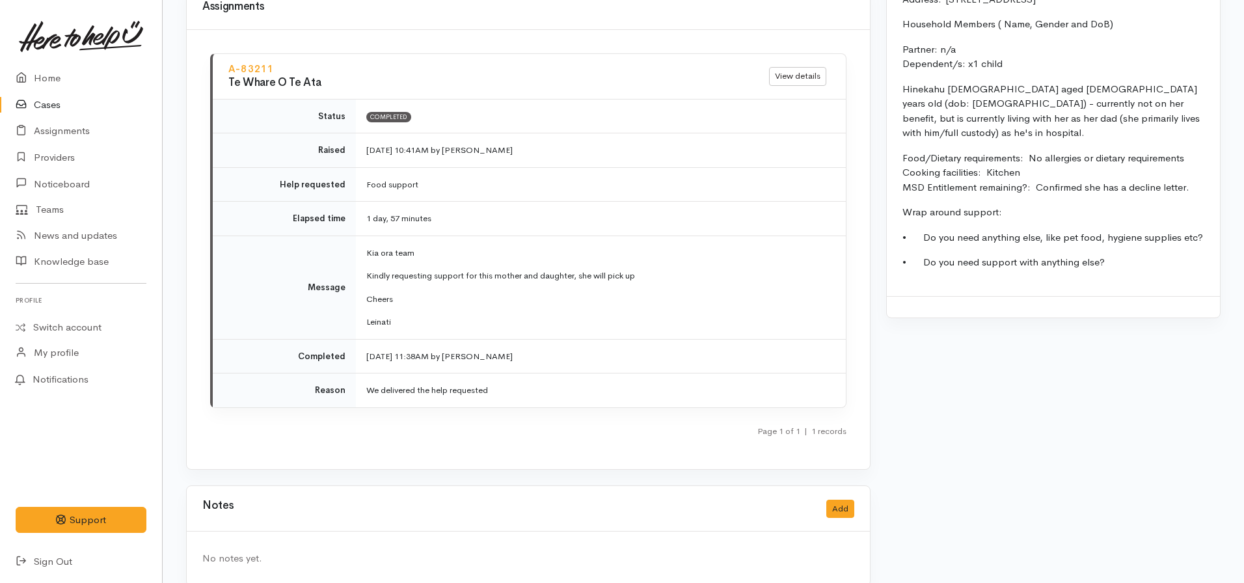
scroll to position [1505, 0]
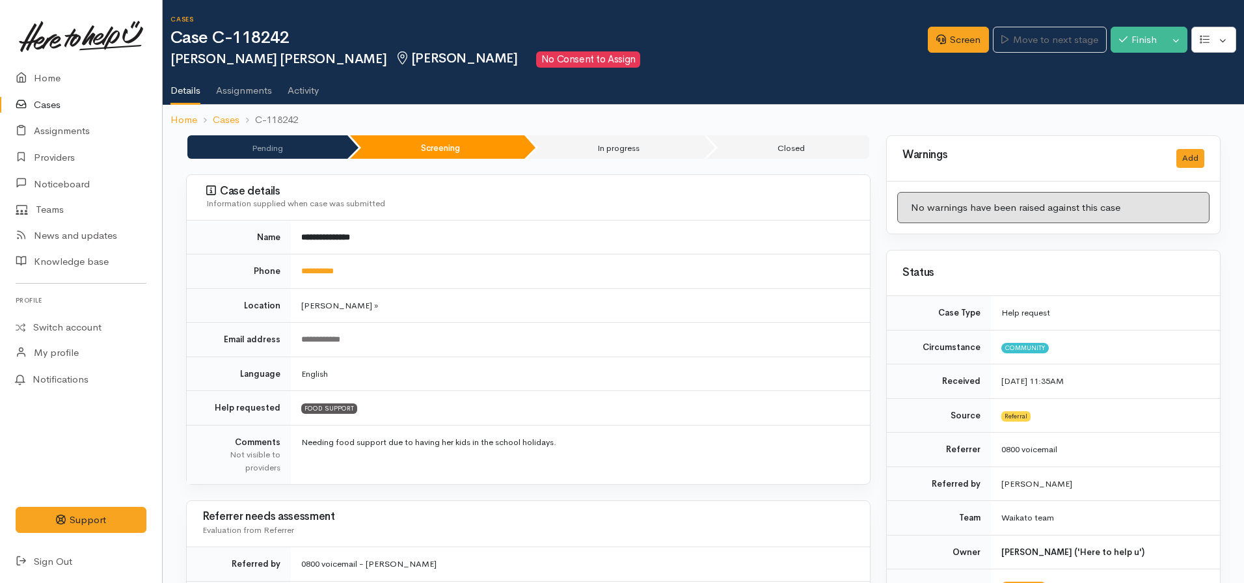
click at [772, 104] on ul "Details Assignments Activity" at bounding box center [707, 86] width 1074 height 37
drag, startPoint x: 450, startPoint y: 353, endPoint x: 446, endPoint y: 345, distance: 9.6
click at [448, 348] on td "**********" at bounding box center [580, 340] width 579 height 34
click at [334, 268] on link "**********" at bounding box center [317, 271] width 33 height 8
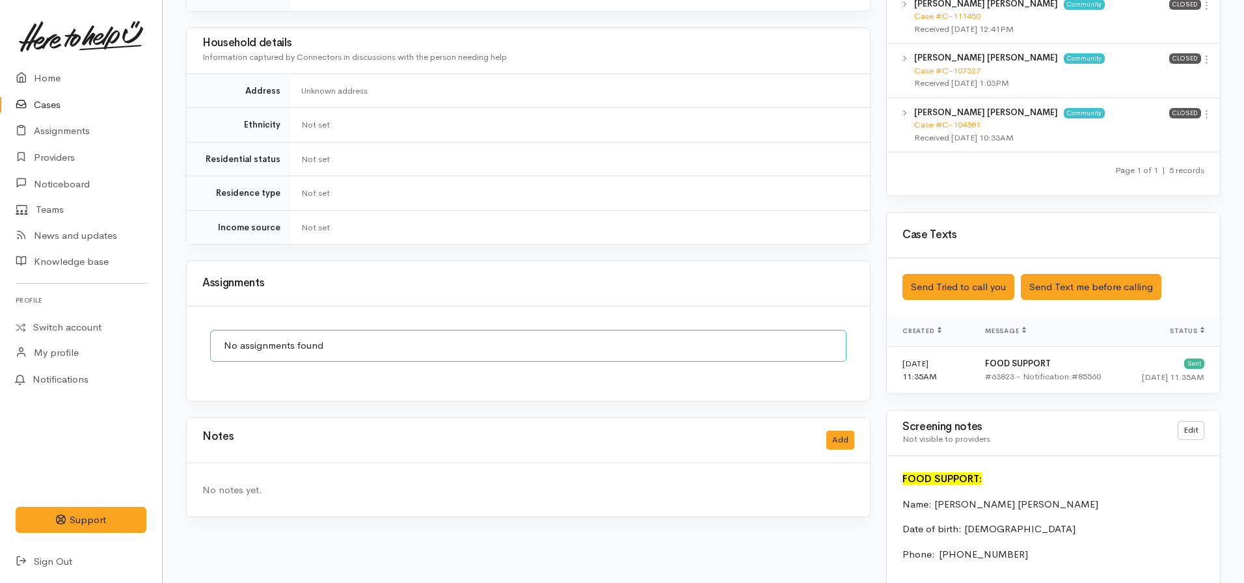
scroll to position [923, 0]
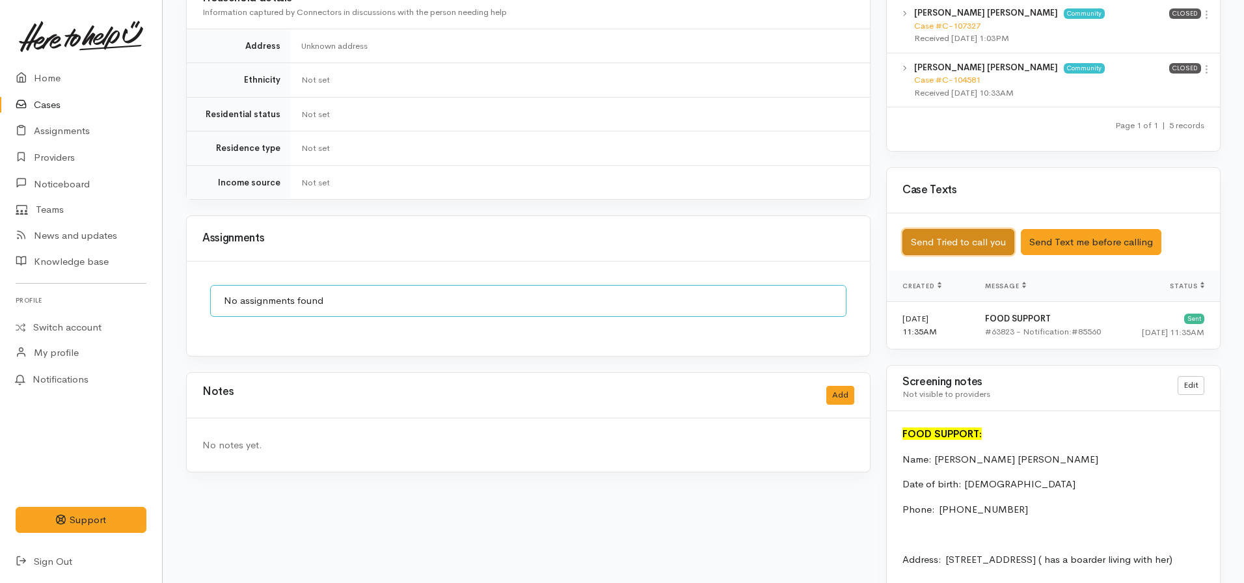
click at [980, 232] on button "Send Tried to call you" at bounding box center [958, 242] width 112 height 27
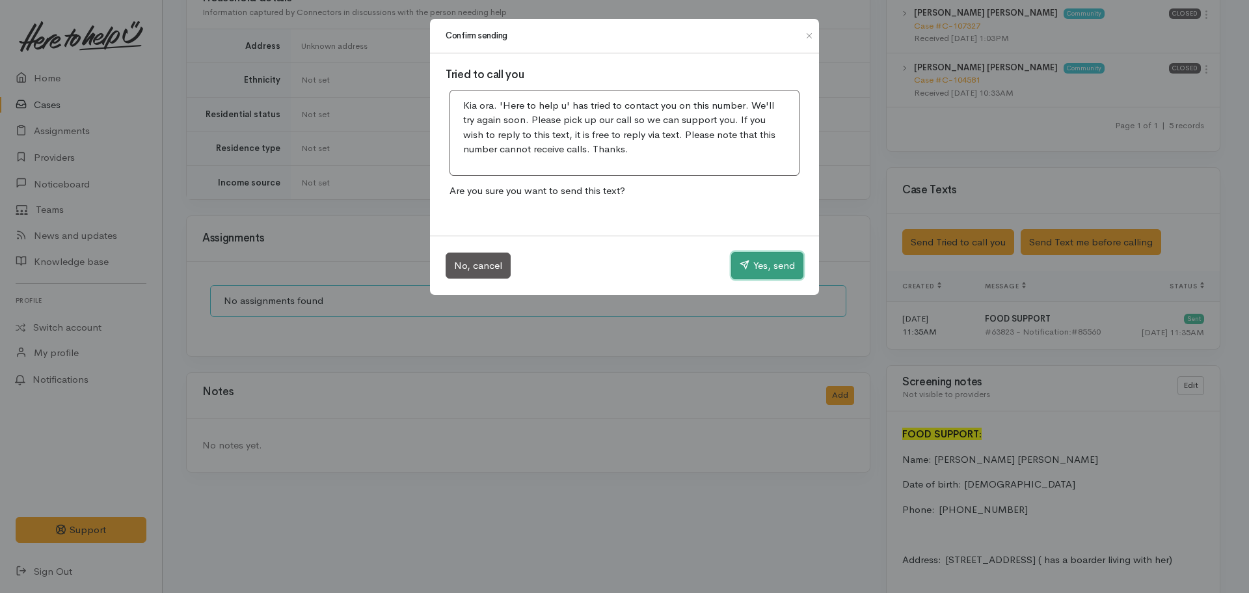
click at [755, 258] on button "Yes, send" at bounding box center [767, 265] width 72 height 27
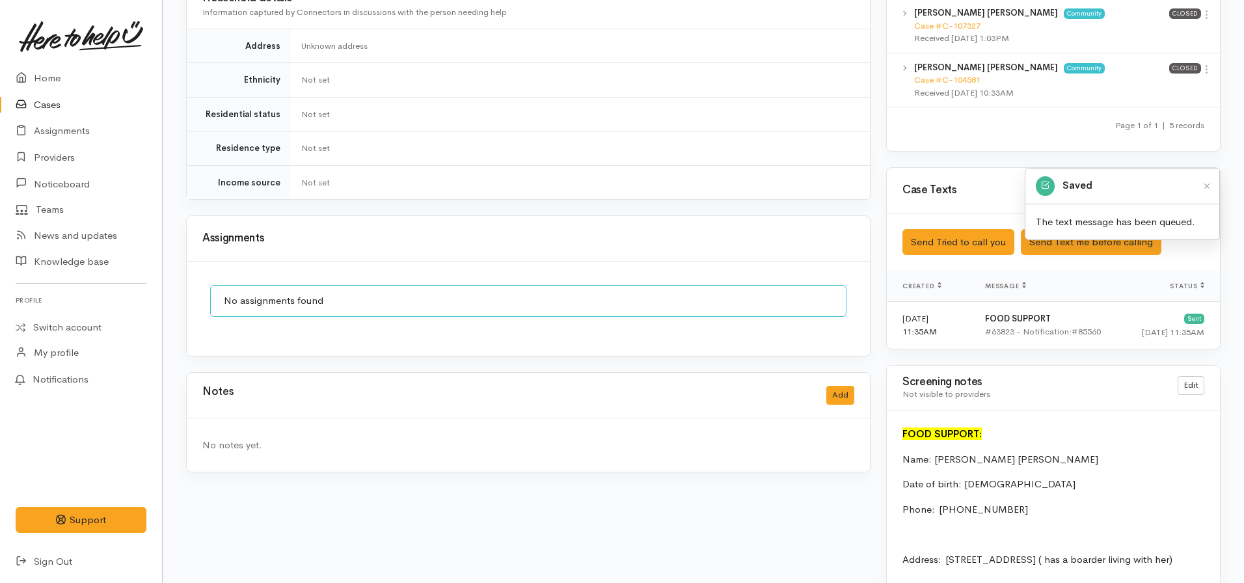
click at [858, 374] on div "Notes Add" at bounding box center [528, 396] width 683 height 46
click at [831, 386] on button "Add" at bounding box center [840, 395] width 28 height 19
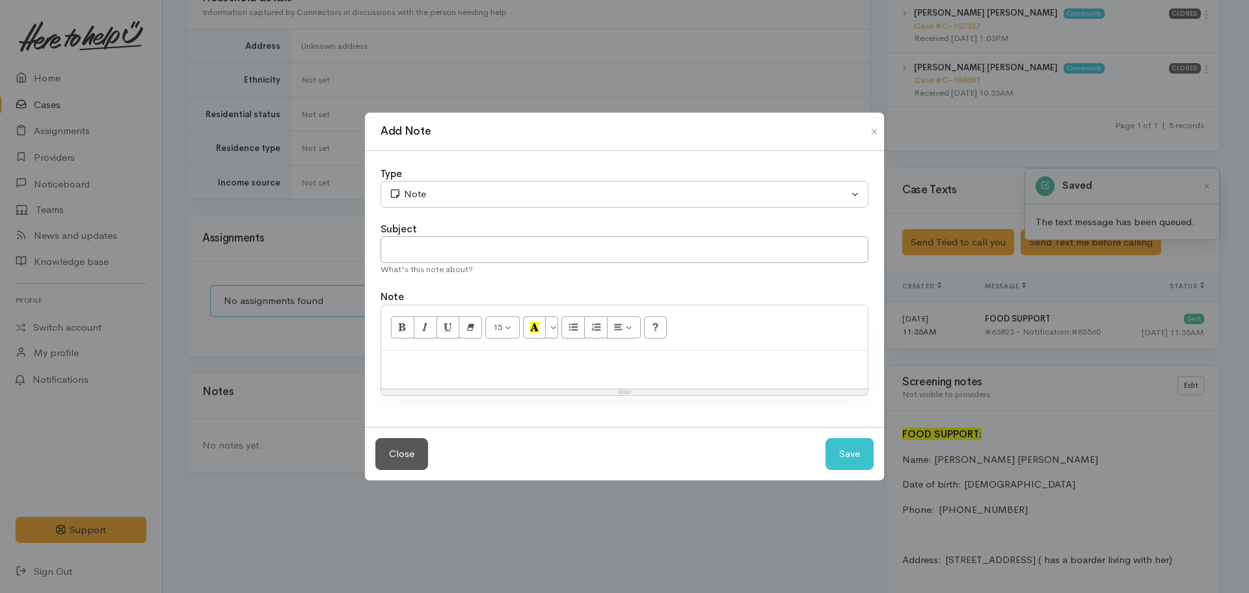
drag, startPoint x: 468, startPoint y: 271, endPoint x: 467, endPoint y: 257, distance: 14.3
click at [468, 269] on div "What's this note about?" at bounding box center [625, 269] width 488 height 13
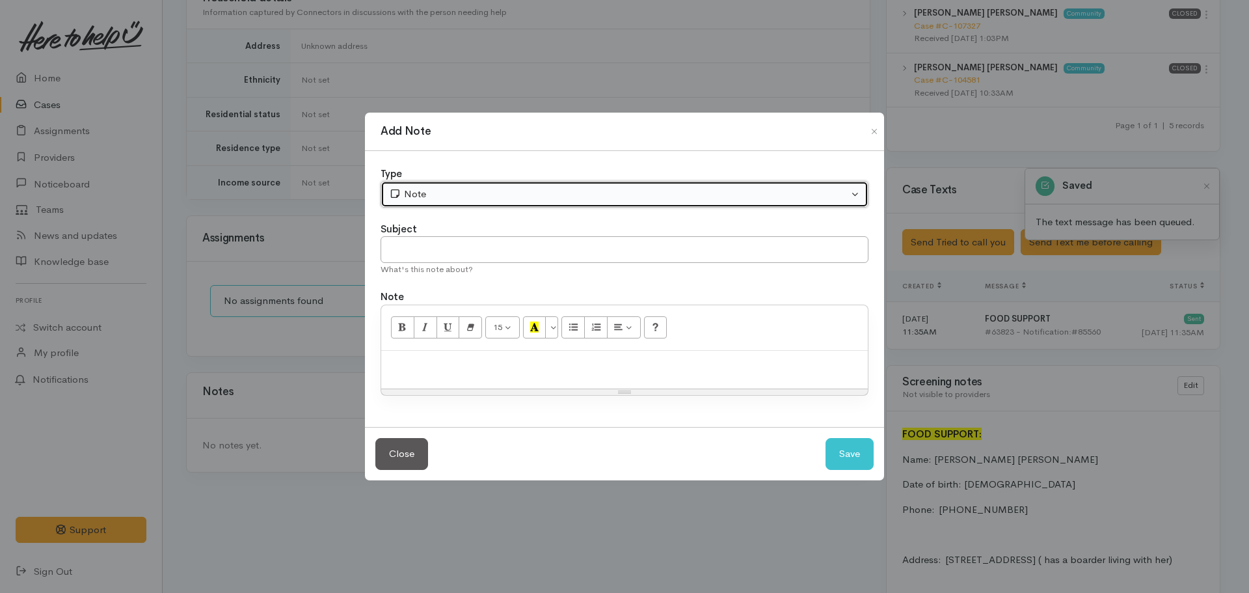
click at [464, 184] on button "Note" at bounding box center [625, 194] width 488 height 27
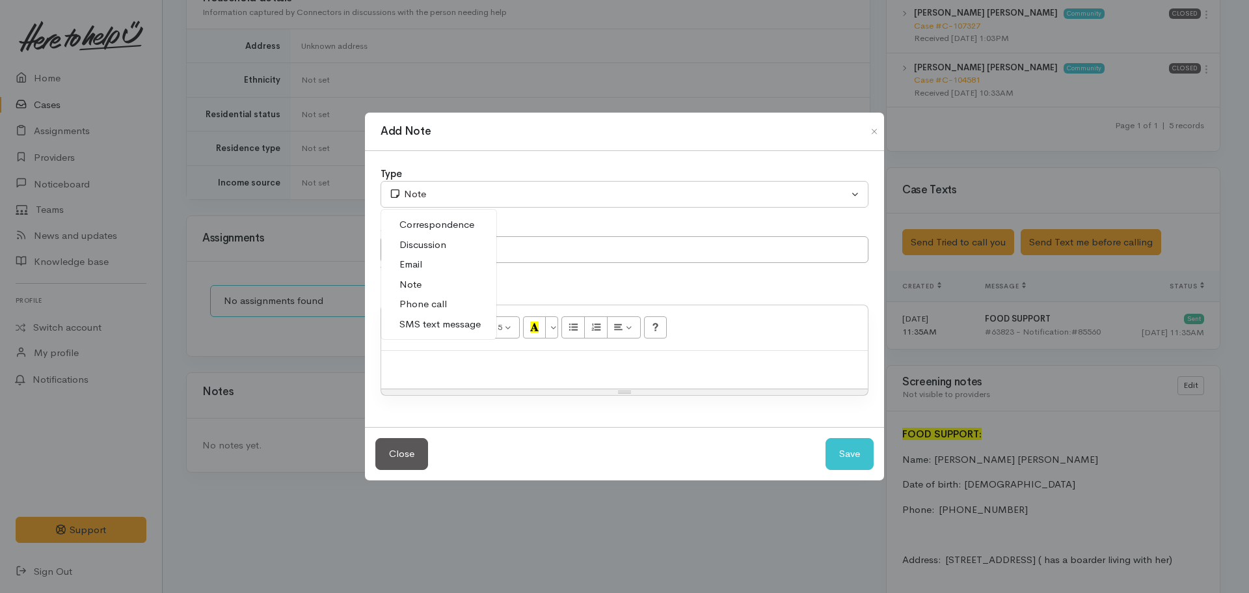
drag, startPoint x: 437, startPoint y: 302, endPoint x: 454, endPoint y: 250, distance: 54.3
click at [438, 297] on span "Phone call" at bounding box center [422, 304] width 47 height 15
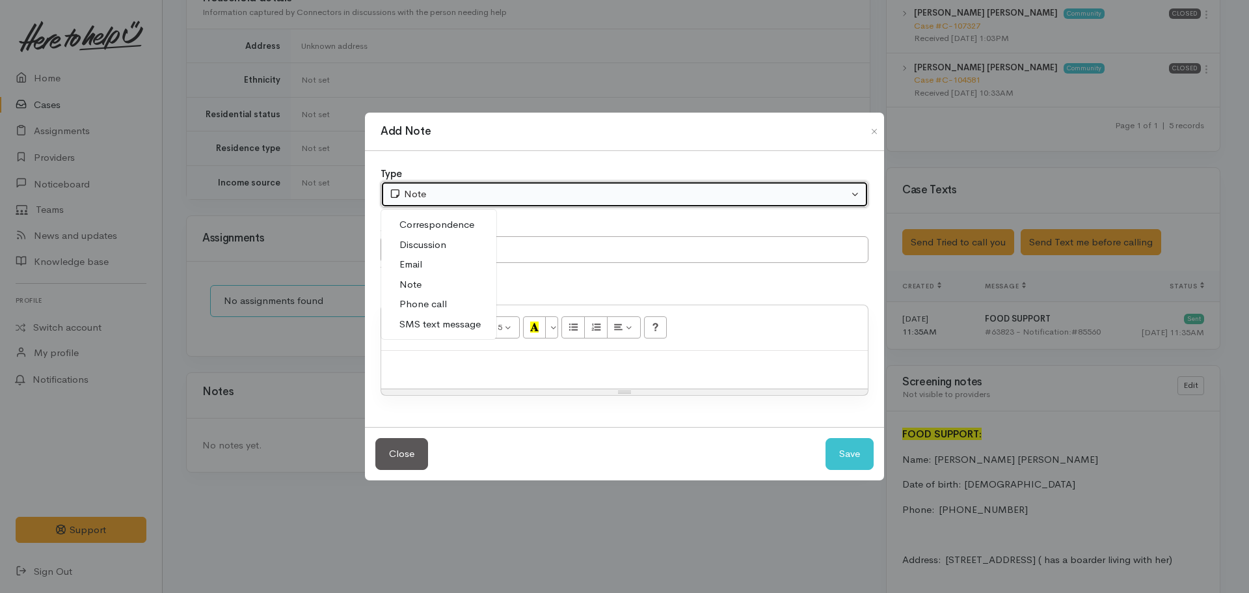
select select "3"
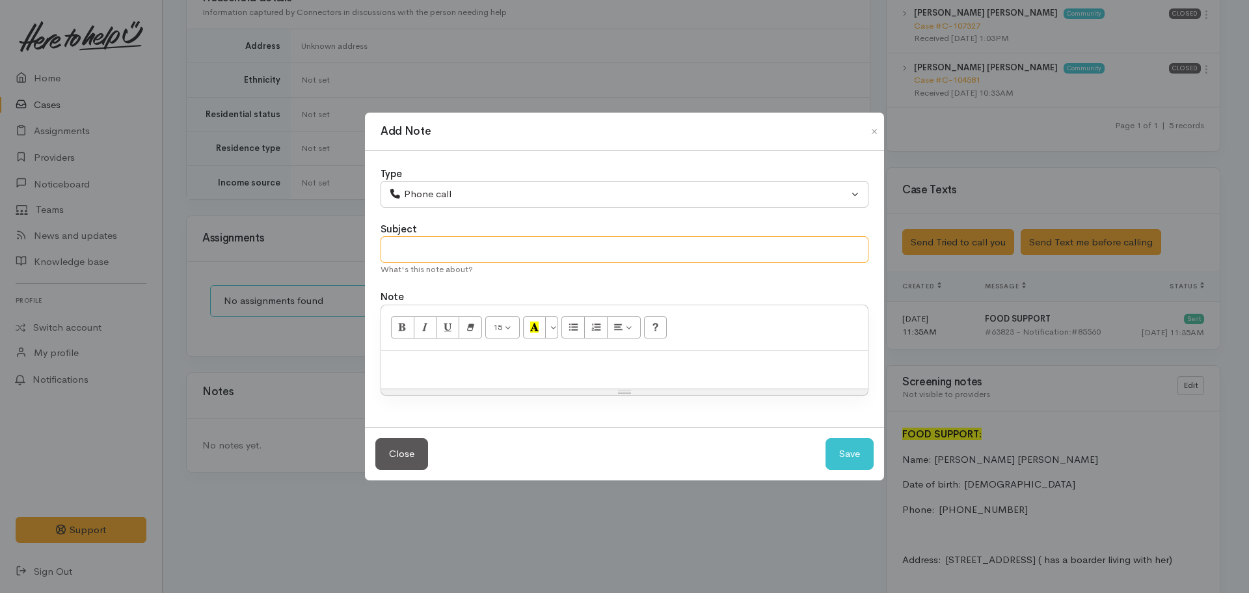
click at [473, 249] on input "text" at bounding box center [625, 249] width 488 height 27
type input "Attempt to contact #1"
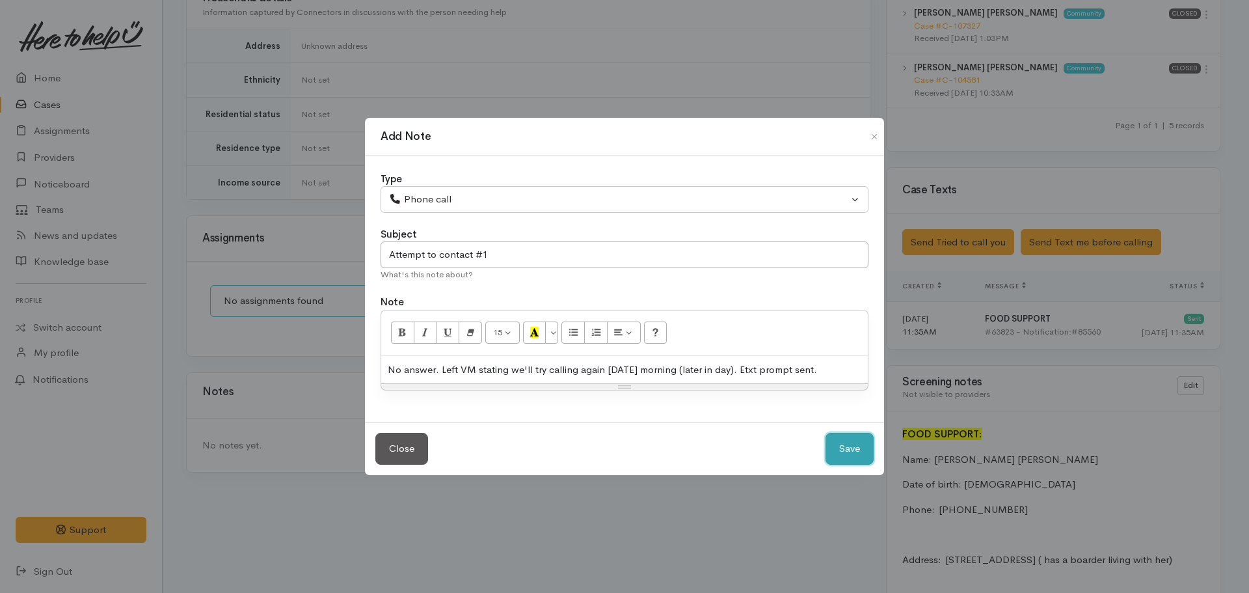
click at [826, 433] on button "Save" at bounding box center [850, 449] width 48 height 32
select select "1"
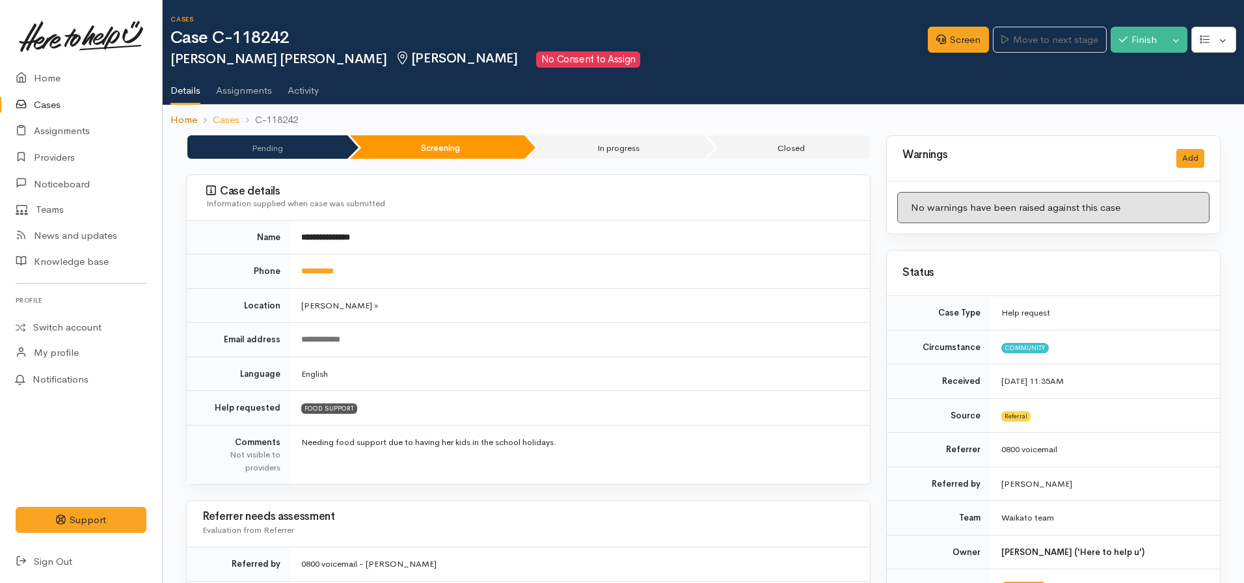
click at [193, 115] on link "Home" at bounding box center [183, 120] width 27 height 15
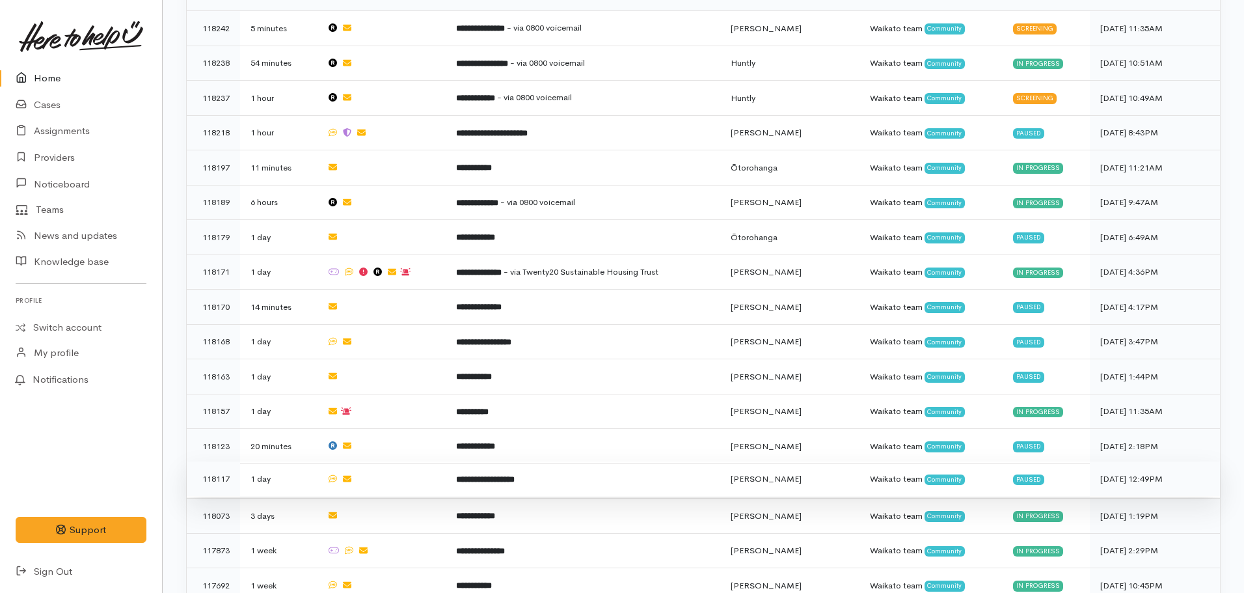
scroll to position [520, 0]
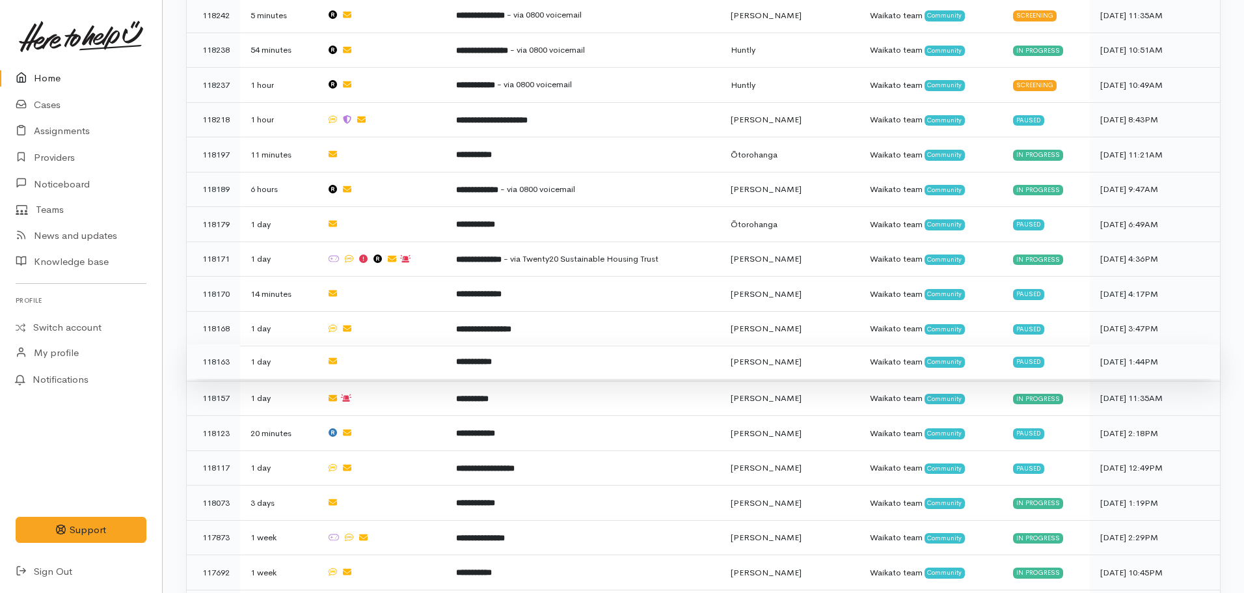
click at [492, 357] on b "**********" at bounding box center [474, 361] width 36 height 8
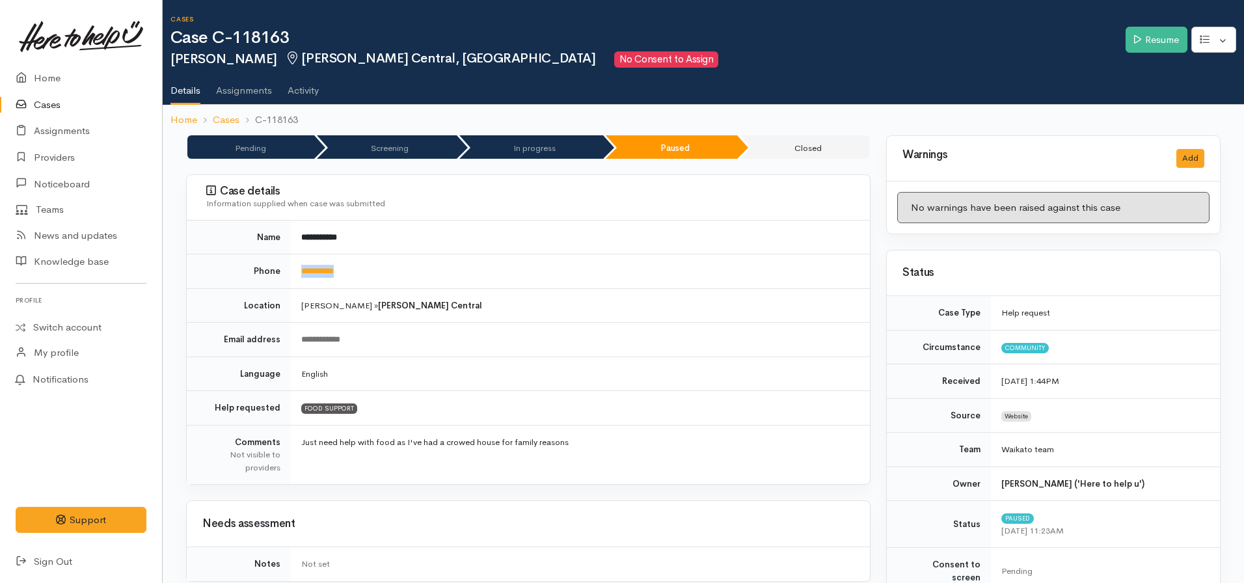
drag, startPoint x: 362, startPoint y: 265, endPoint x: 284, endPoint y: 265, distance: 78.1
click at [284, 265] on tr "**********" at bounding box center [528, 271] width 683 height 34
copy tr "**********"
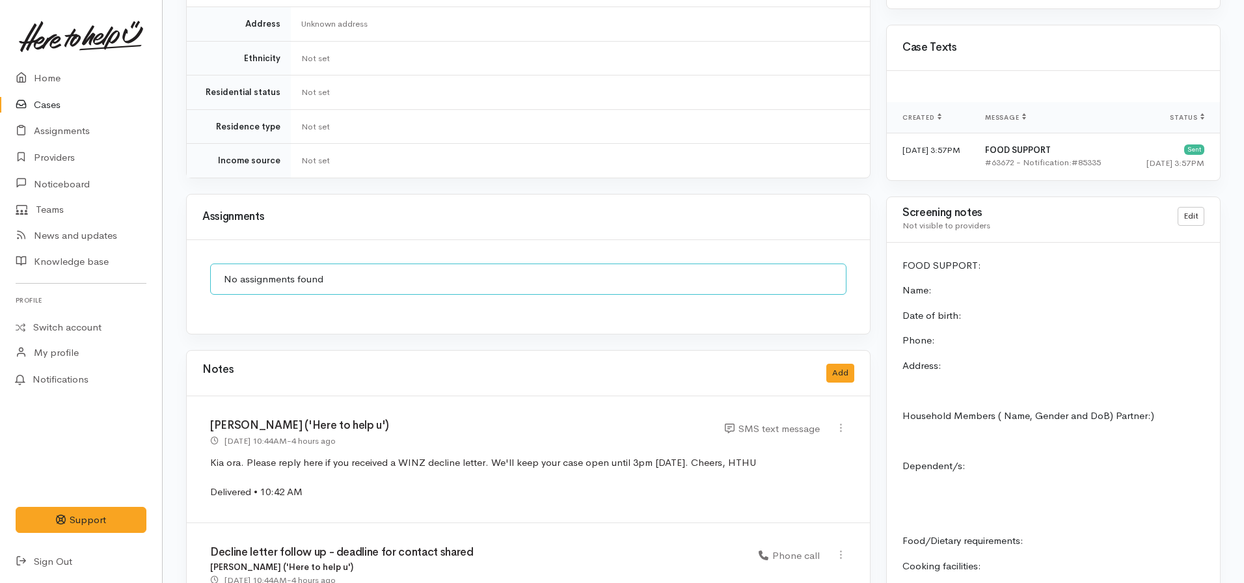
scroll to position [846, 0]
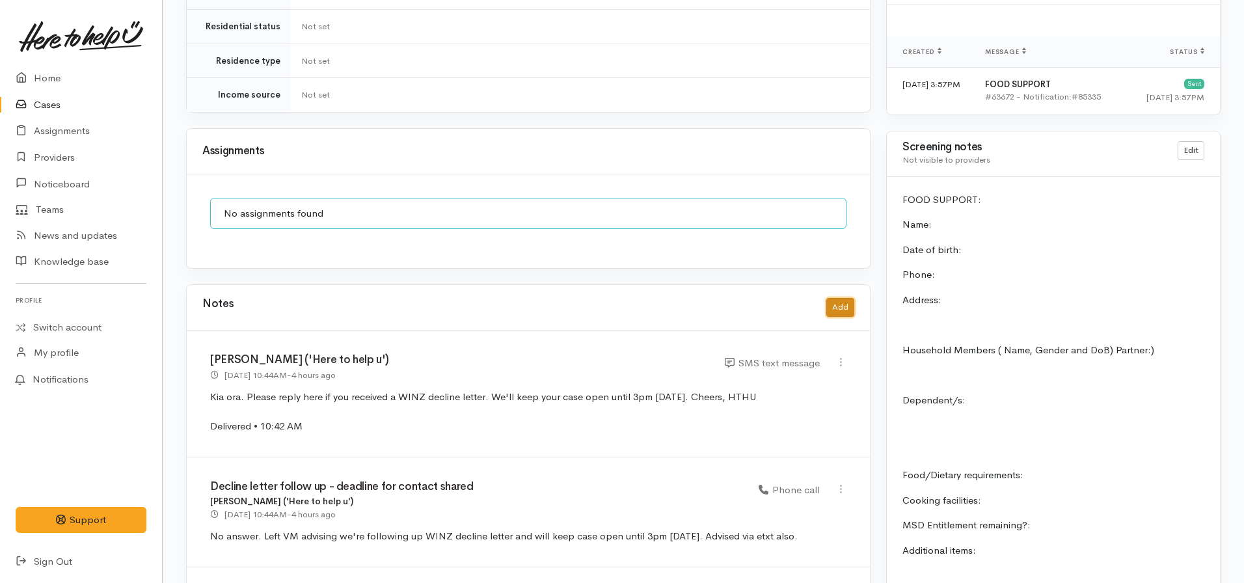
click at [835, 298] on button "Add" at bounding box center [840, 307] width 28 height 19
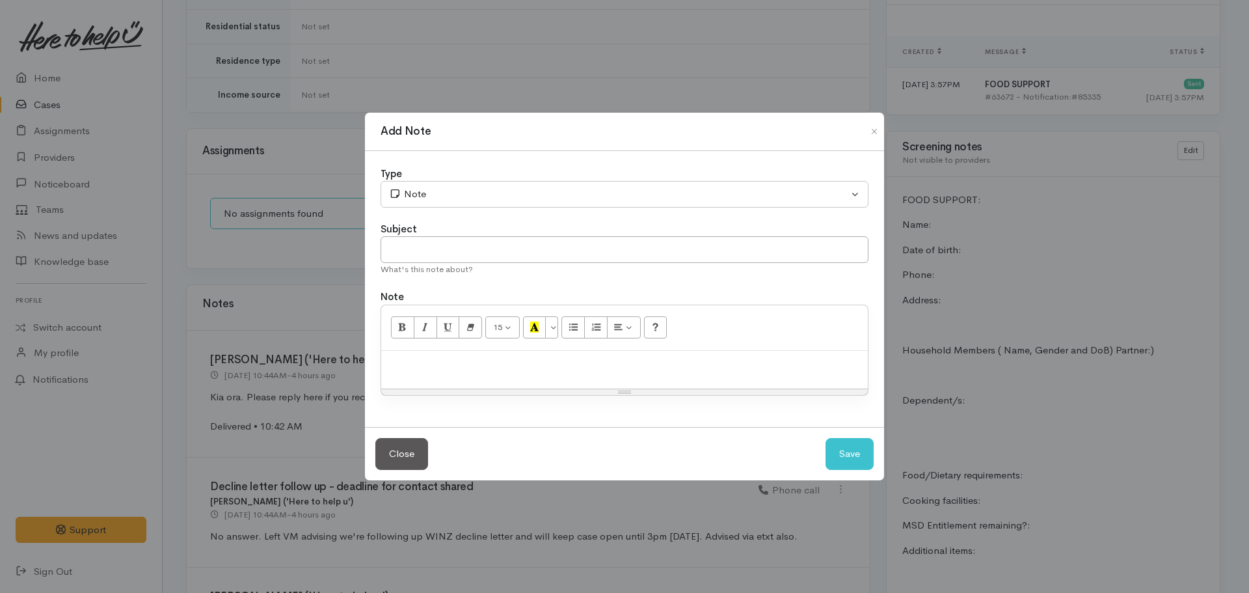
click at [439, 360] on p at bounding box center [625, 364] width 474 height 15
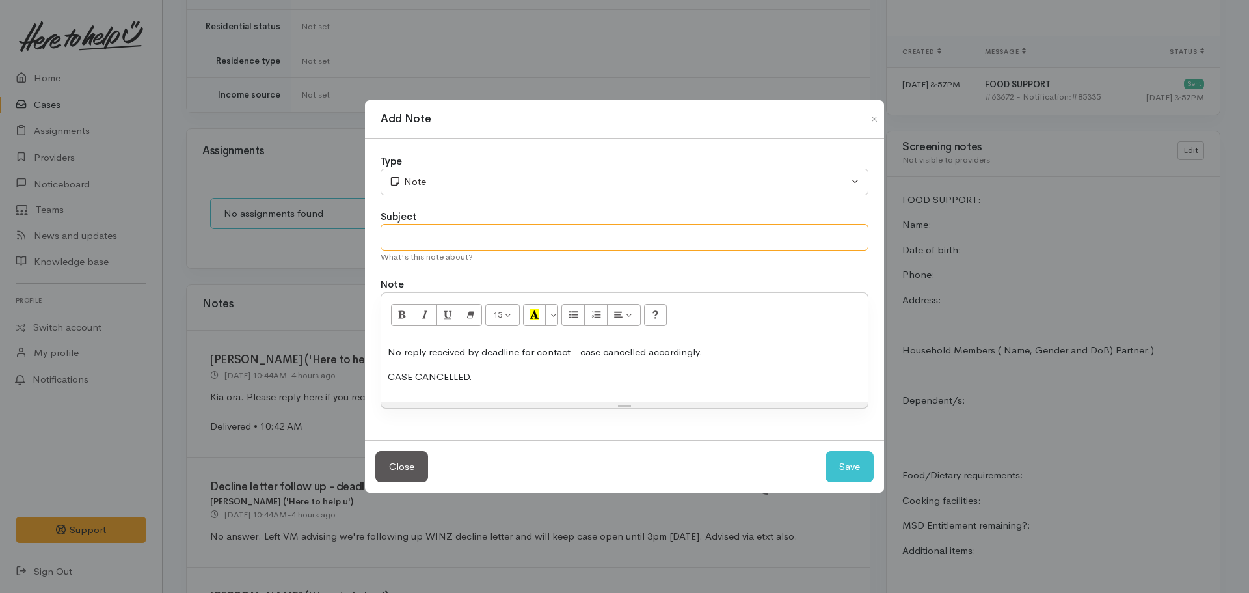
click at [463, 230] on input "text" at bounding box center [625, 237] width 488 height 27
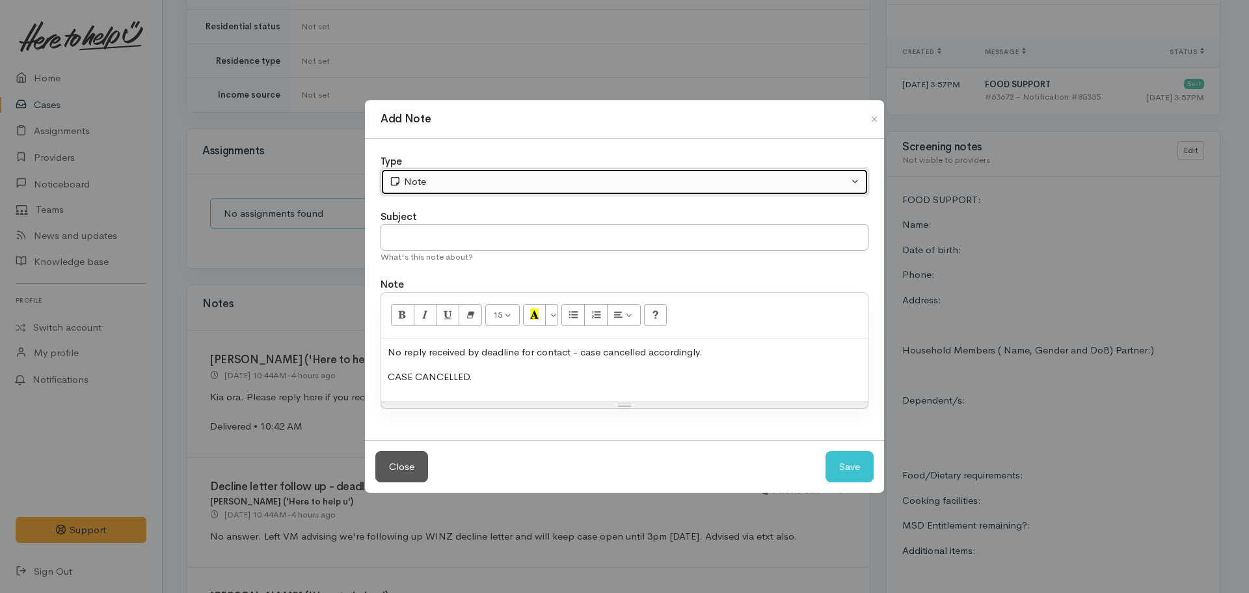
click at [418, 180] on div "Note" at bounding box center [618, 181] width 459 height 15
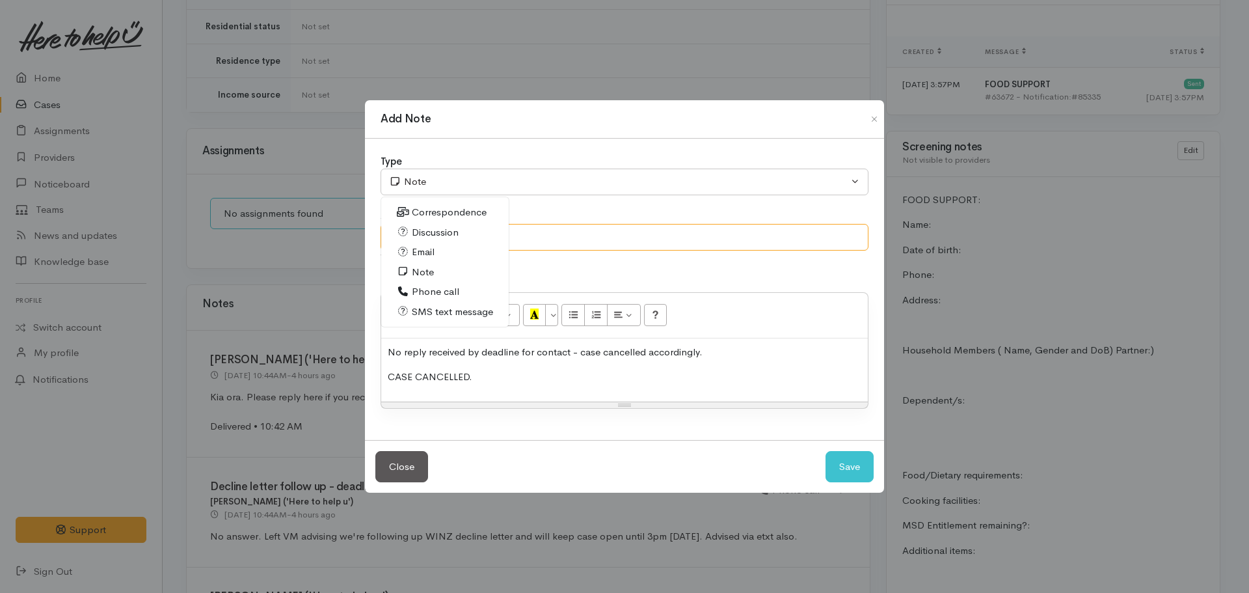
click at [577, 229] on input "text" at bounding box center [625, 237] width 488 height 27
type input "CASE CANCELLED"
click at [826, 451] on button "Save" at bounding box center [850, 467] width 48 height 32
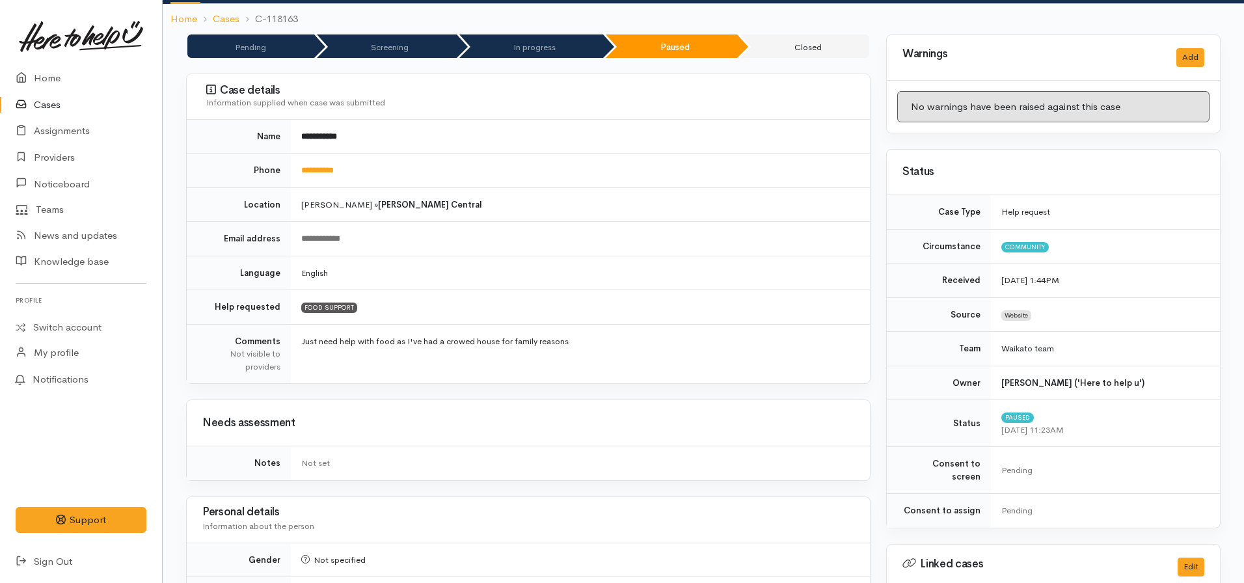
scroll to position [0, 0]
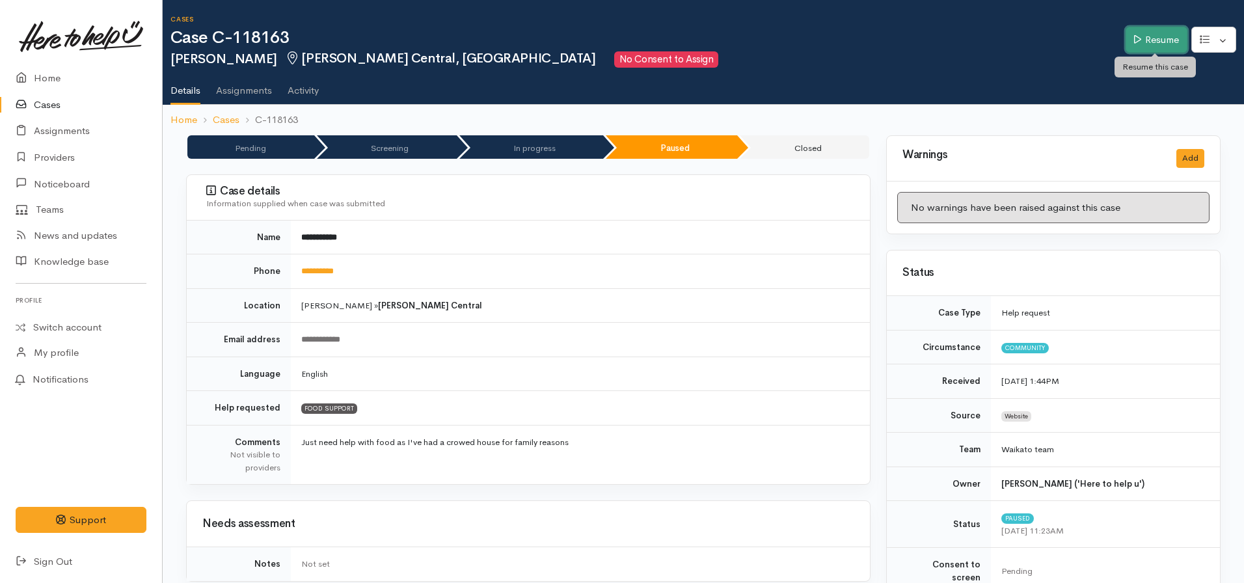
click at [1149, 39] on link "Resume" at bounding box center [1157, 40] width 62 height 27
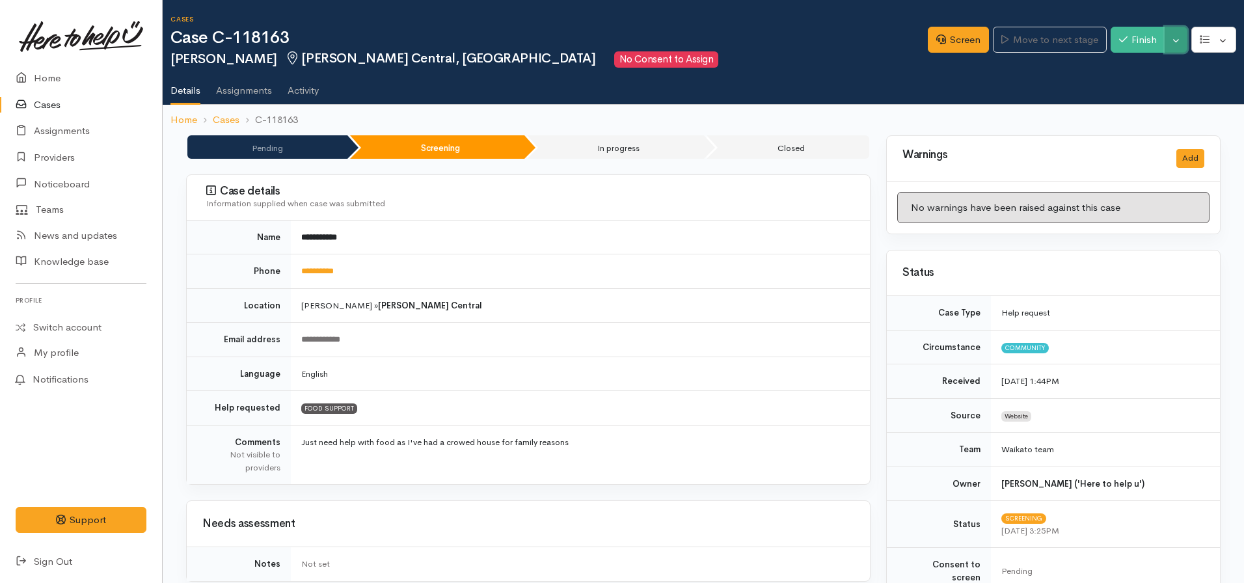
click at [1178, 38] on button "Toggle Dropdown" at bounding box center [1176, 40] width 23 height 27
click at [1120, 90] on link "Cancel" at bounding box center [1135, 90] width 103 height 20
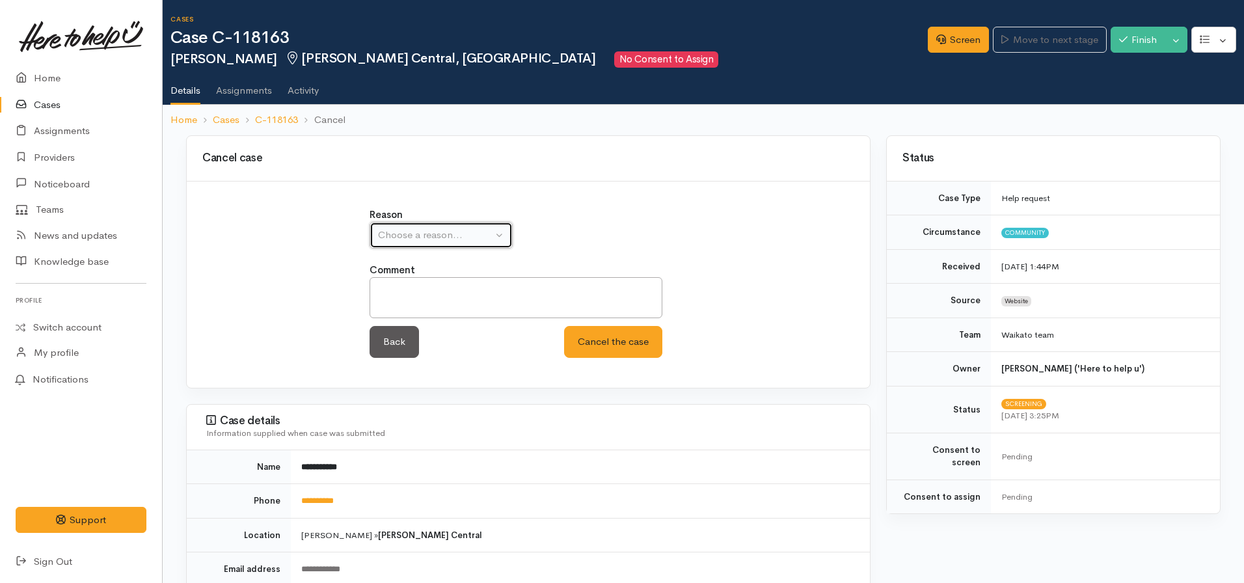
click at [421, 226] on button "Choose a reason..." at bounding box center [441, 235] width 143 height 27
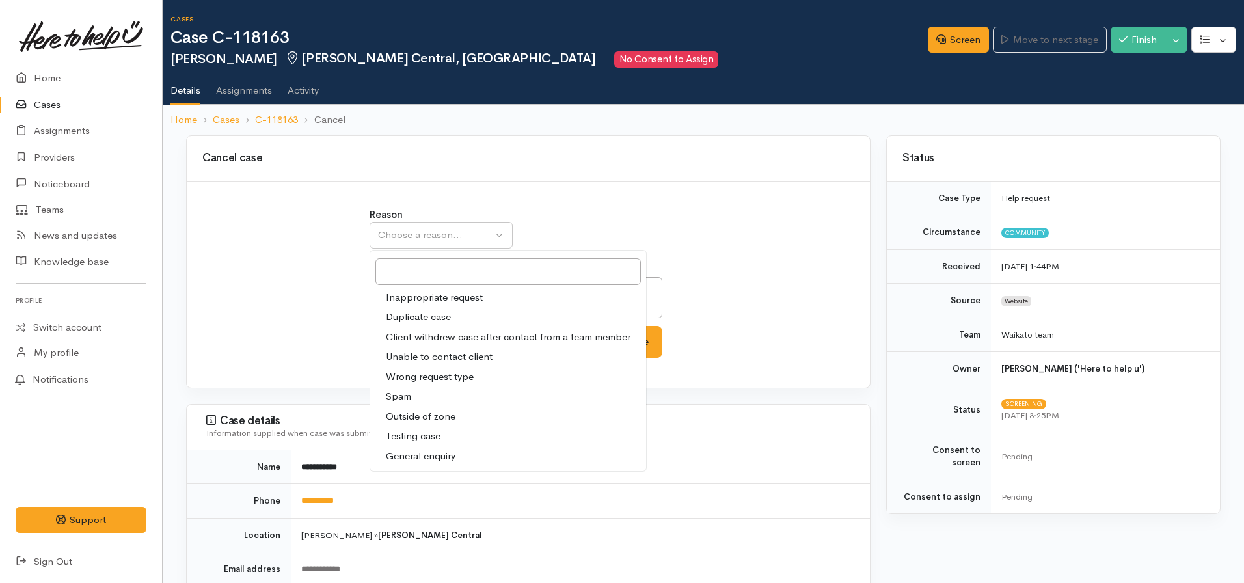
click at [492, 339] on span "Client withdrew case after contact from a team member" at bounding box center [508, 337] width 245 height 15
select select "3"
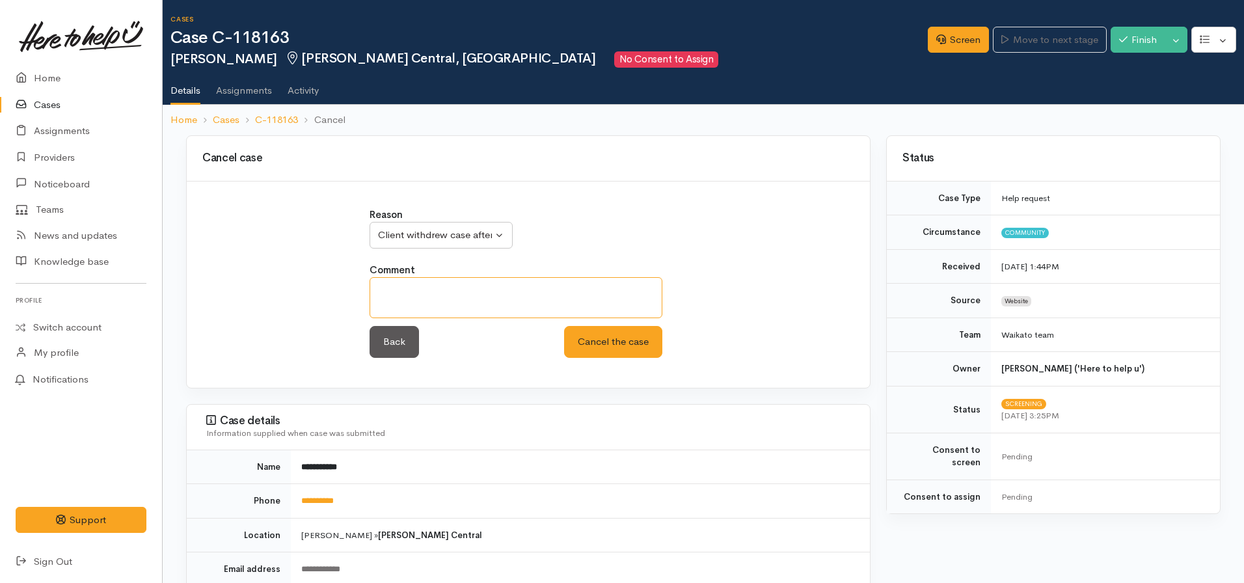
click at [504, 315] on textarea at bounding box center [516, 297] width 293 height 41
click at [593, 336] on button "Cancel the case" at bounding box center [613, 342] width 98 height 32
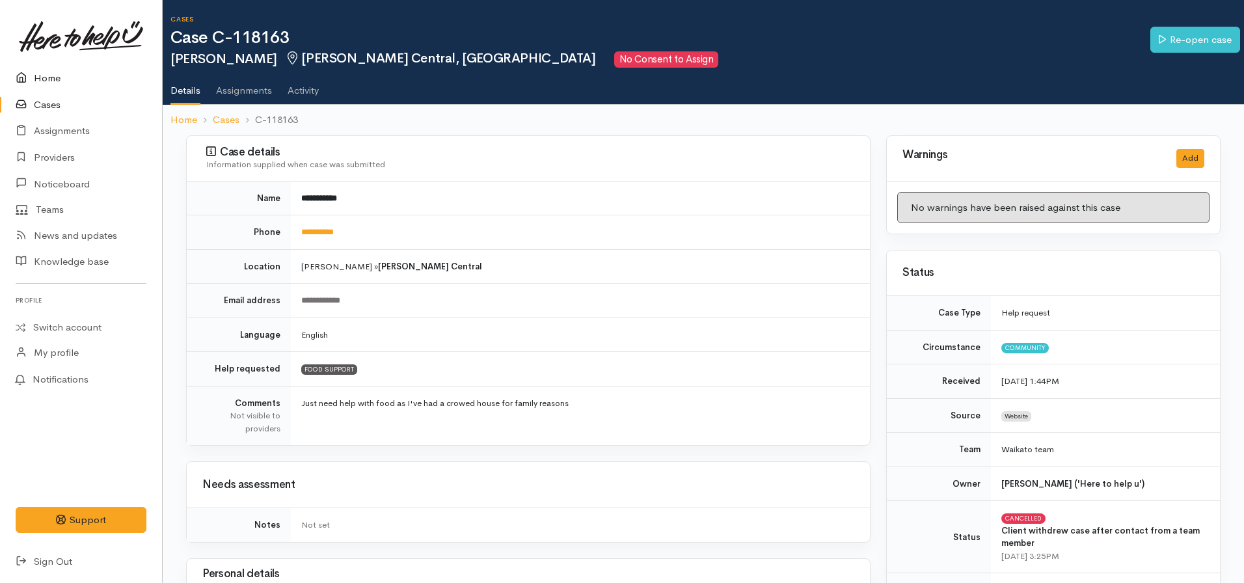
click at [52, 77] on link "Home" at bounding box center [81, 78] width 162 height 27
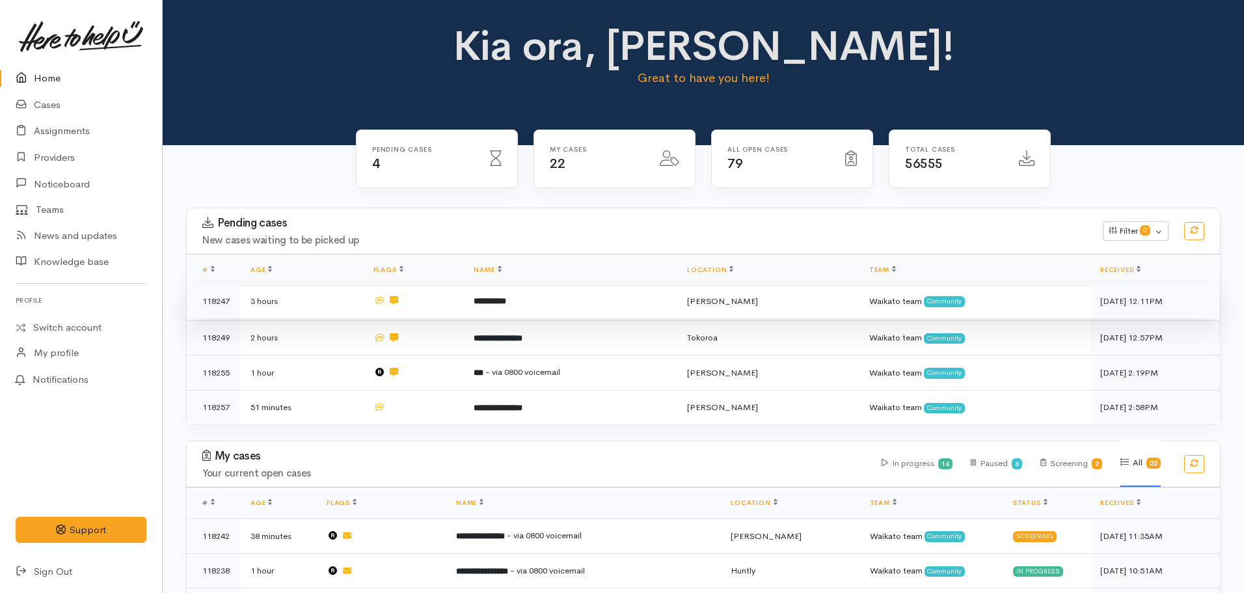
click at [538, 302] on td "**********" at bounding box center [569, 301] width 213 height 35
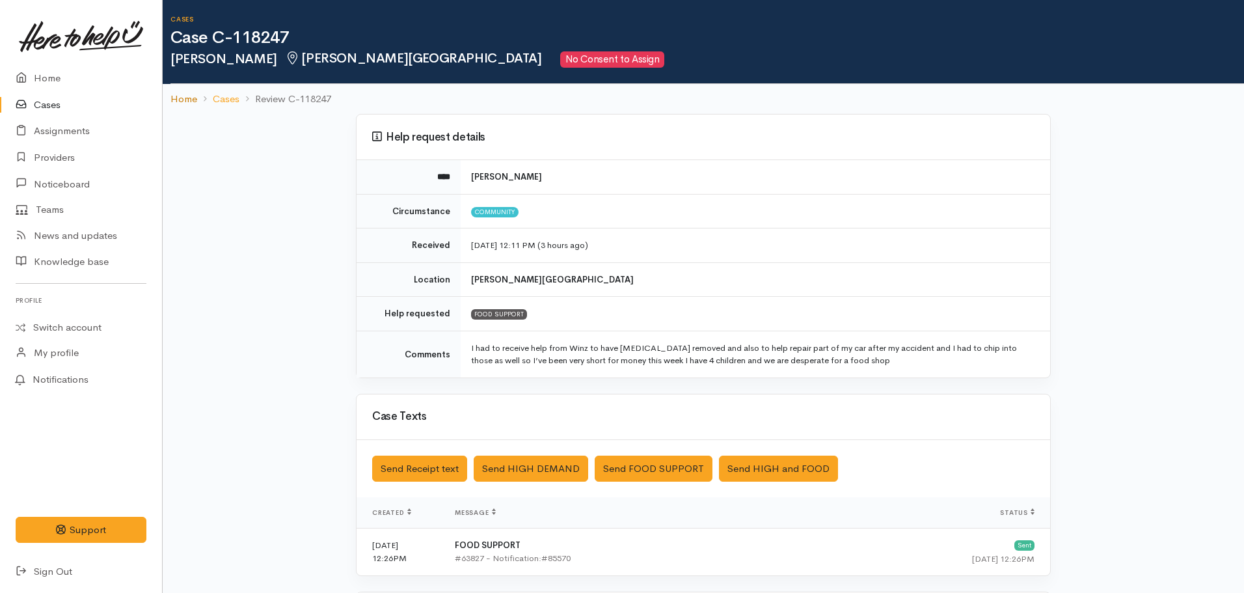
click at [193, 101] on link "Home" at bounding box center [183, 99] width 27 height 15
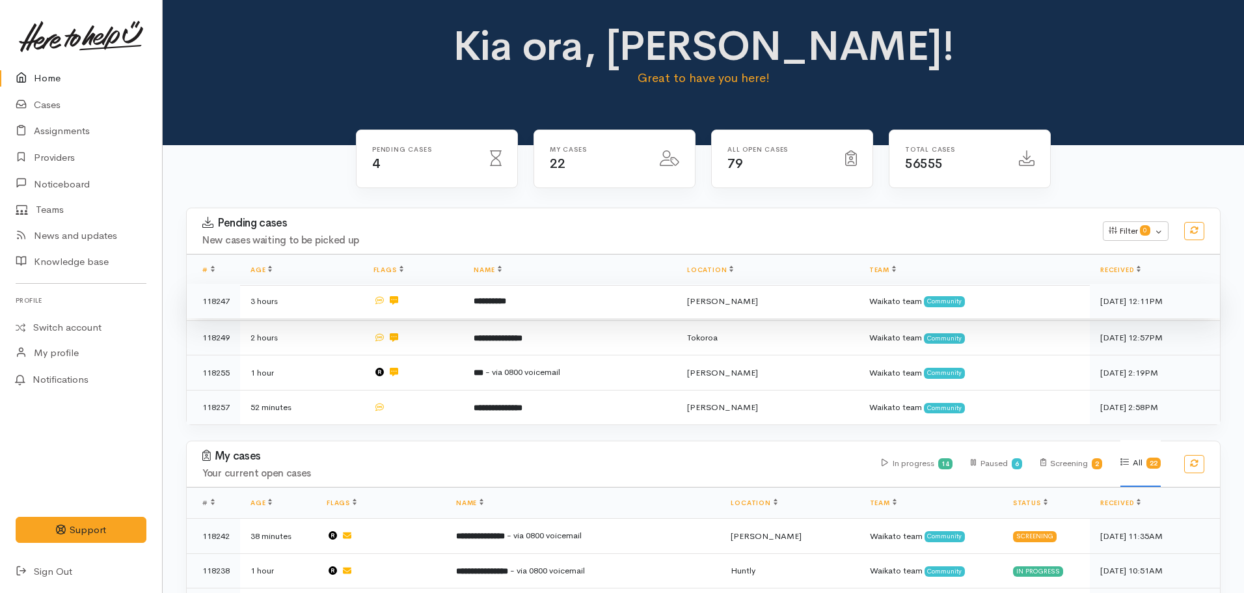
click at [534, 295] on td "**********" at bounding box center [569, 301] width 213 height 35
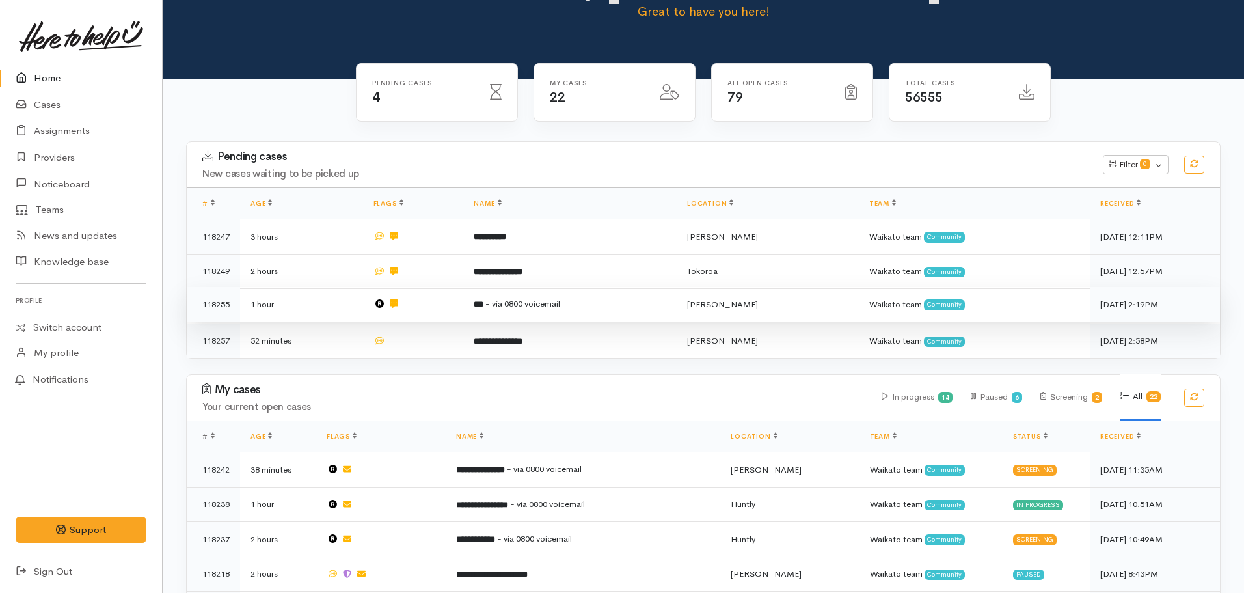
scroll to position [455, 0]
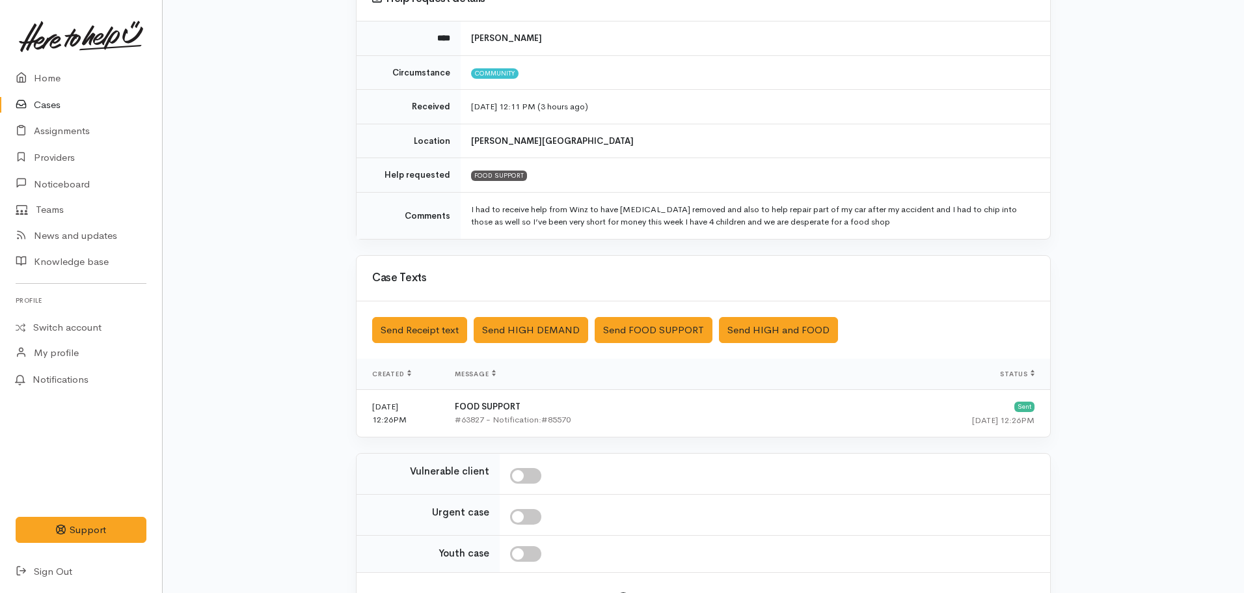
scroll to position [237, 0]
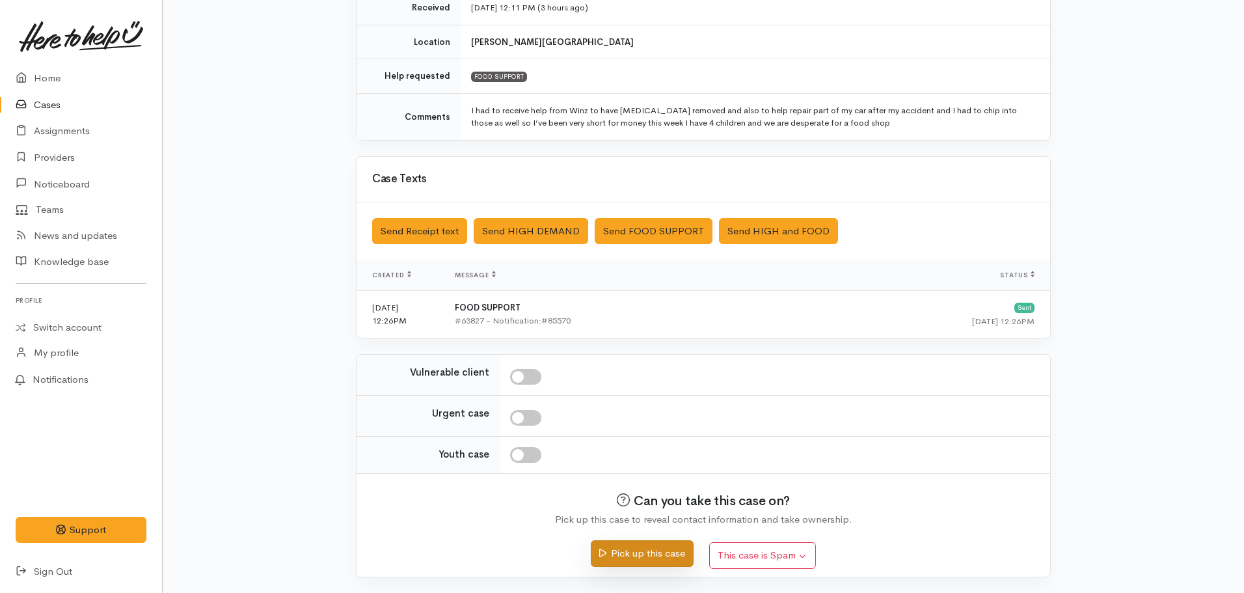
click at [640, 546] on button "Pick up this case" at bounding box center [642, 553] width 102 height 27
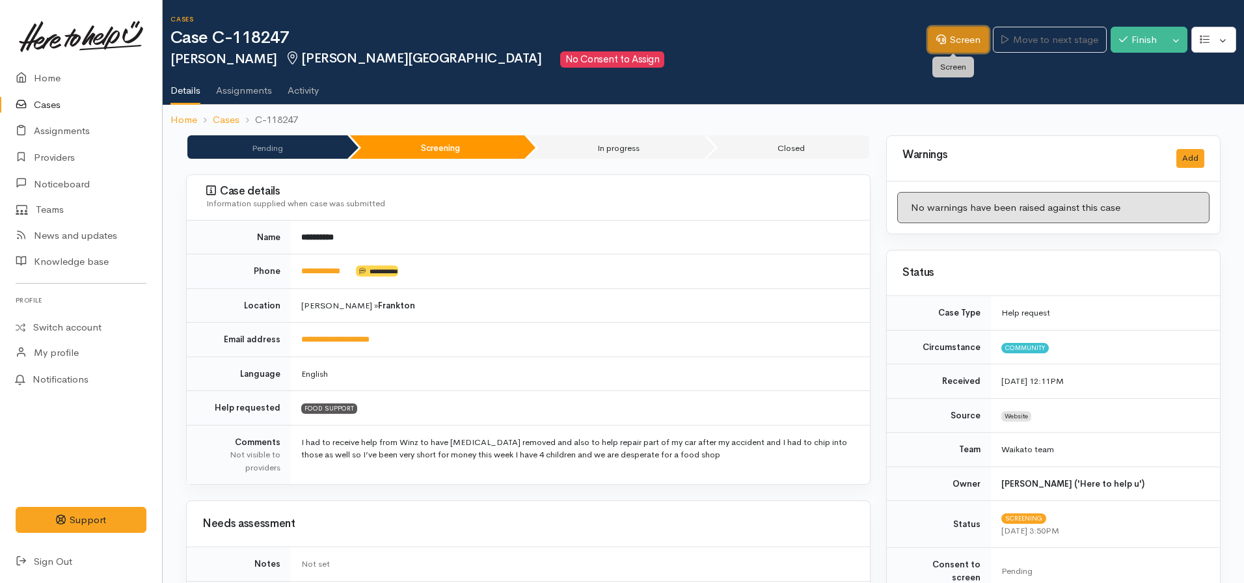
click at [948, 46] on link "Screen" at bounding box center [958, 40] width 61 height 27
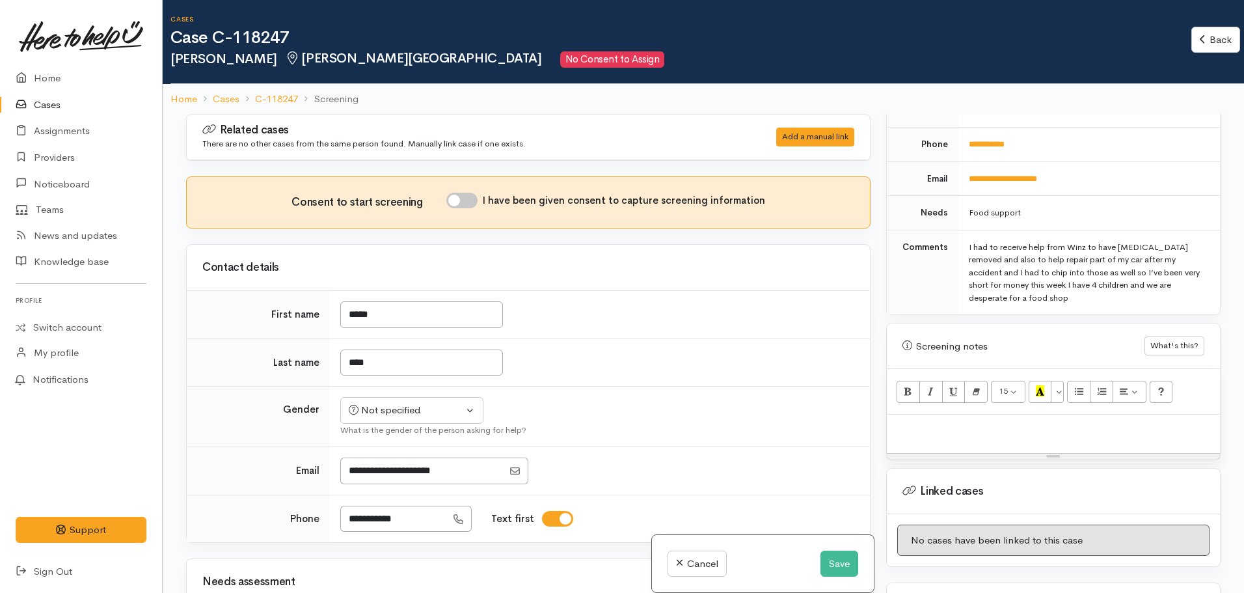
scroll to position [715, 0]
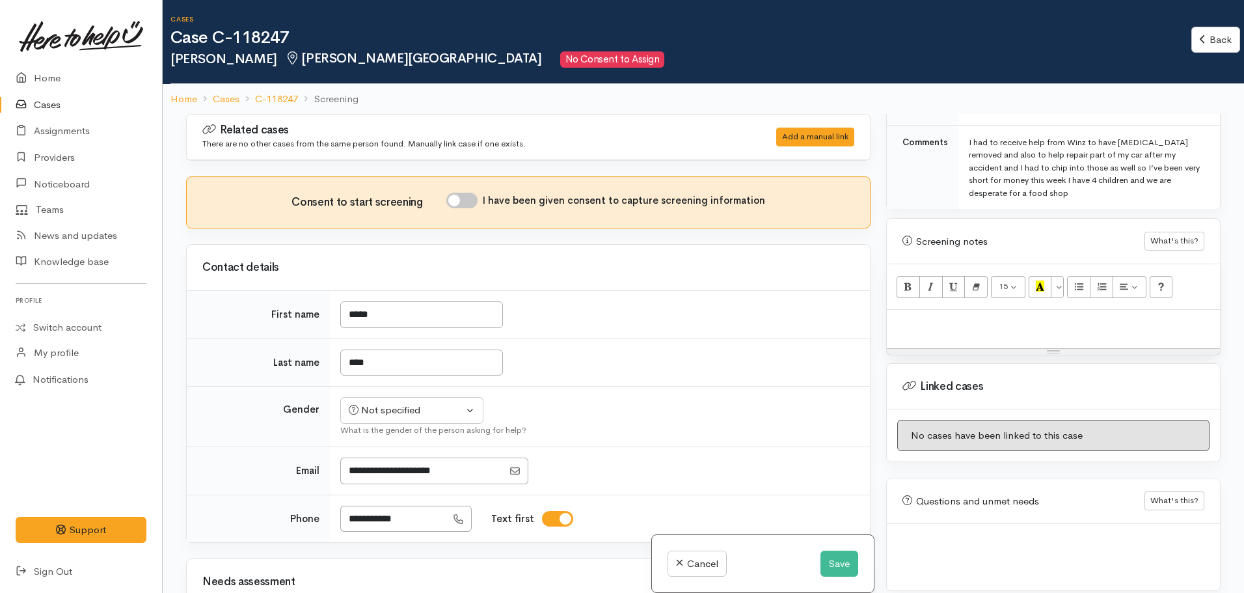
click at [947, 322] on div at bounding box center [1053, 329] width 333 height 38
click at [951, 316] on p at bounding box center [1053, 323] width 320 height 15
paste div
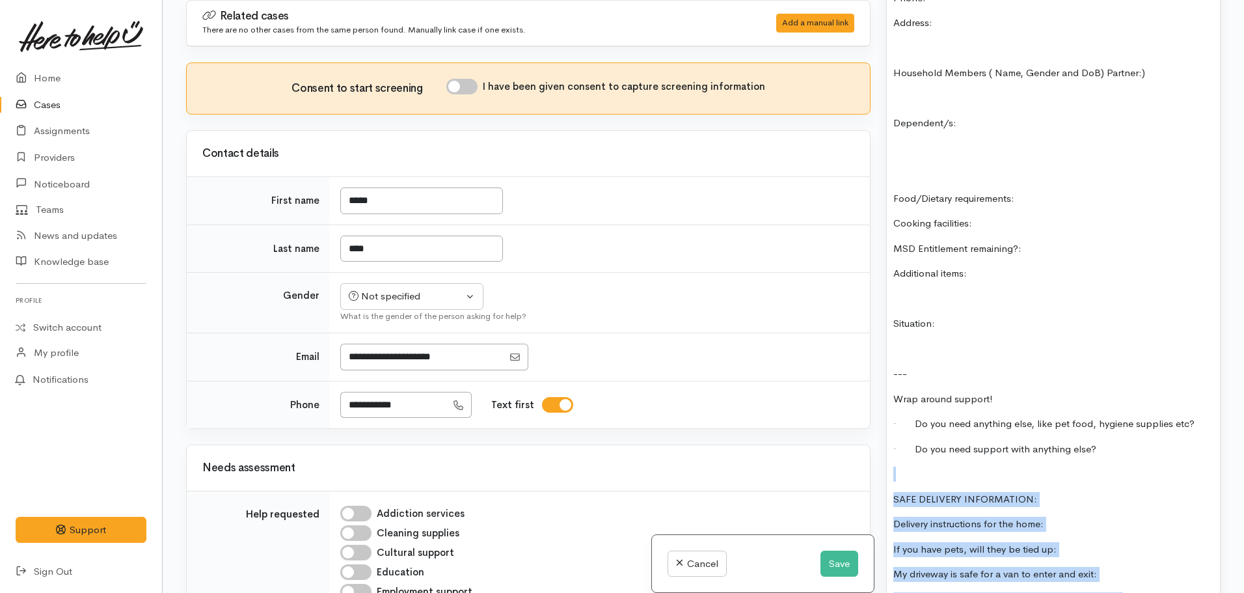
drag, startPoint x: 1135, startPoint y: 583, endPoint x: 867, endPoint y: 454, distance: 298.0
click at [867, 454] on div "Related cases There are no other cases from the same person found. Manually lin…" at bounding box center [703, 296] width 1050 height 593
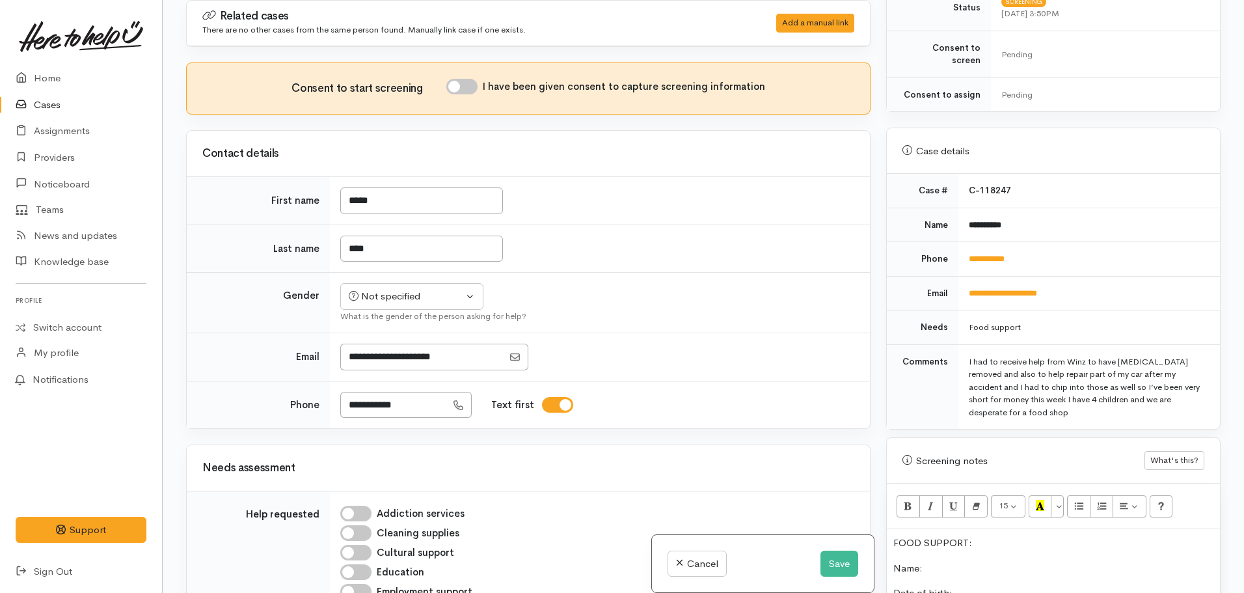
scroll to position [351, 0]
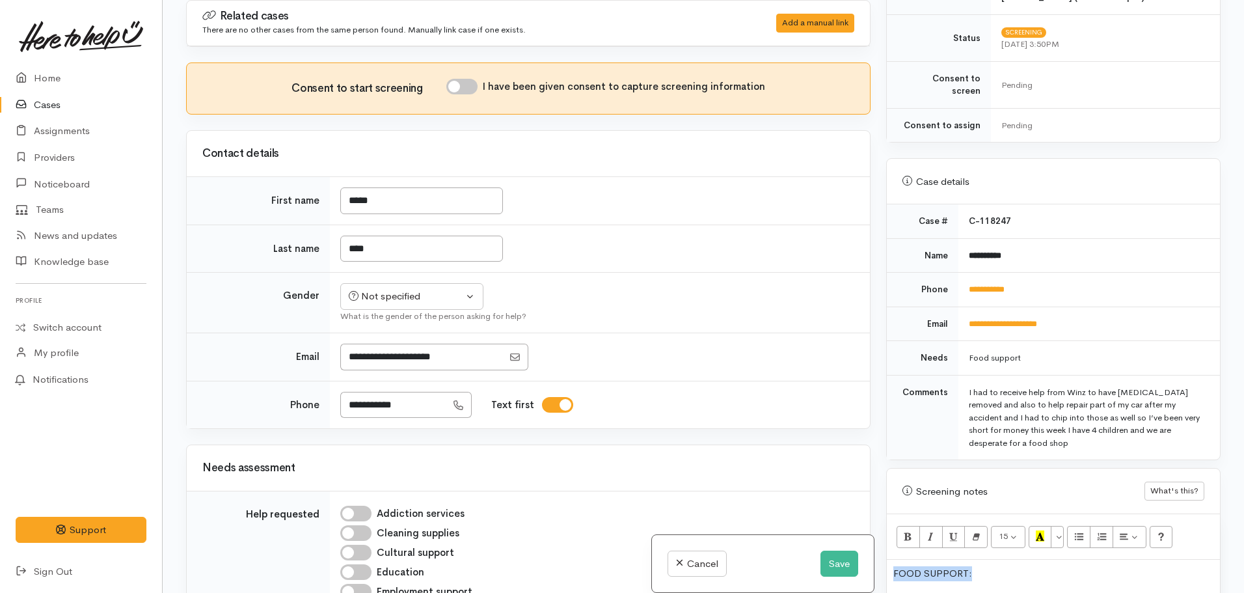
drag, startPoint x: 987, startPoint y: 563, endPoint x: 877, endPoint y: 554, distance: 110.4
click at [877, 554] on div "Related cases There are no other cases from the same person found. Manually lin…" at bounding box center [703, 296] width 1050 height 593
click at [906, 531] on button "Bold (CTRL+B)" at bounding box center [908, 537] width 23 height 22
click at [1042, 530] on icon "Recent Color" at bounding box center [1040, 535] width 8 height 11
click at [948, 591] on p "Name:" at bounding box center [1053, 598] width 320 height 15
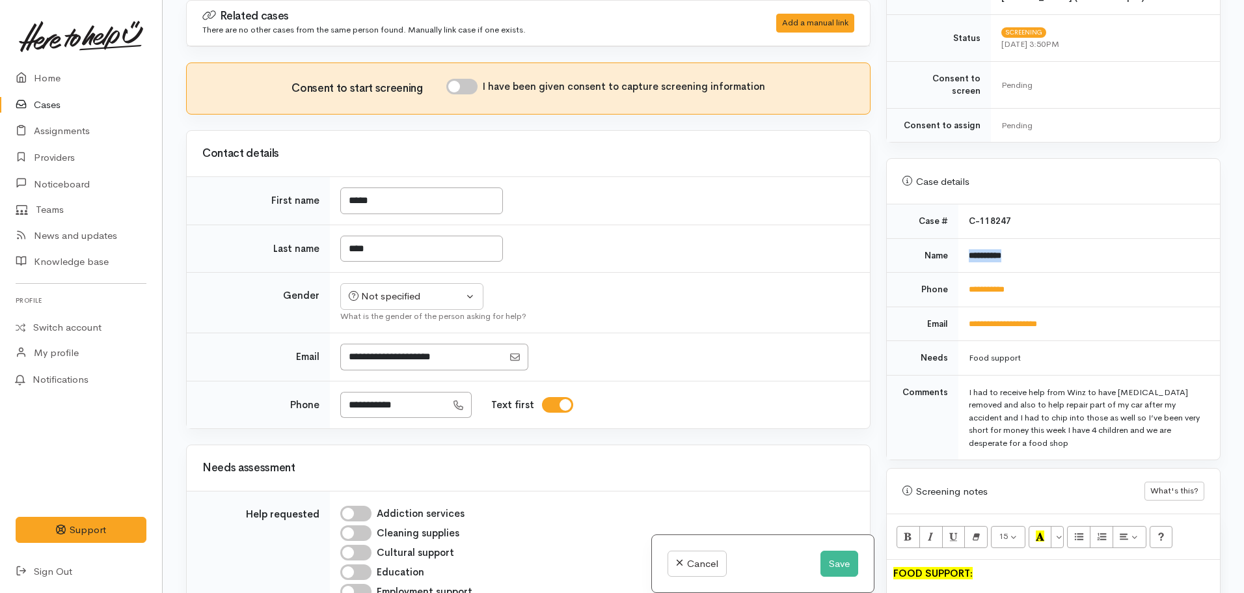
drag, startPoint x: 1035, startPoint y: 235, endPoint x: 949, endPoint y: 247, distance: 87.3
click at [946, 247] on tr "**********" at bounding box center [1053, 255] width 333 height 34
copy tr "**********"
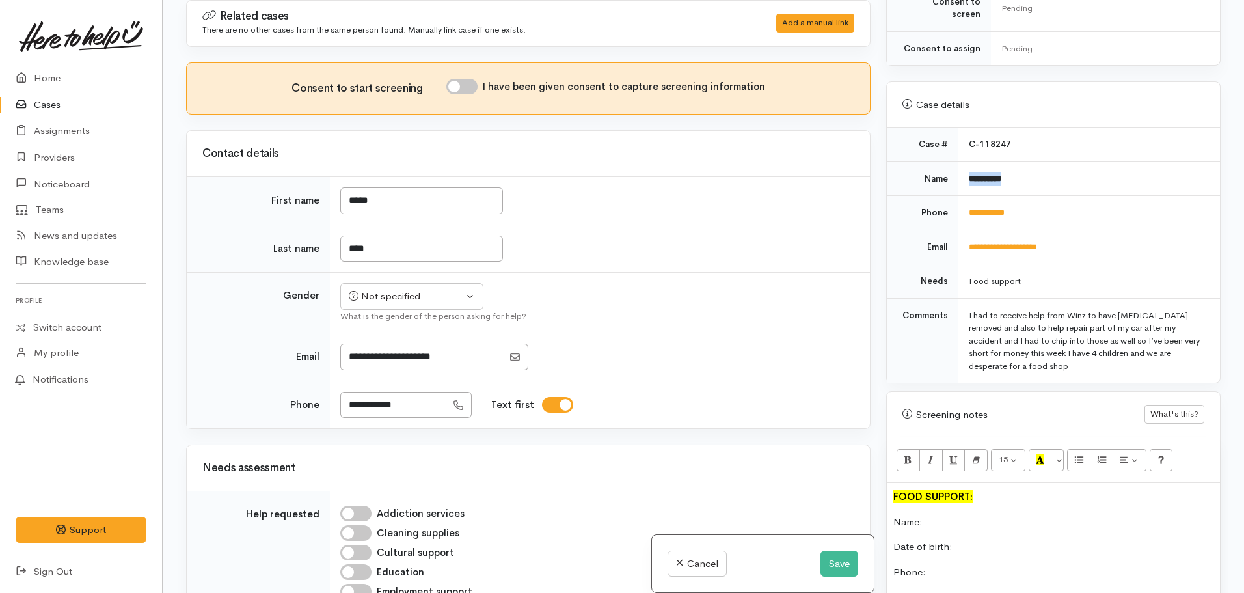
scroll to position [612, 0]
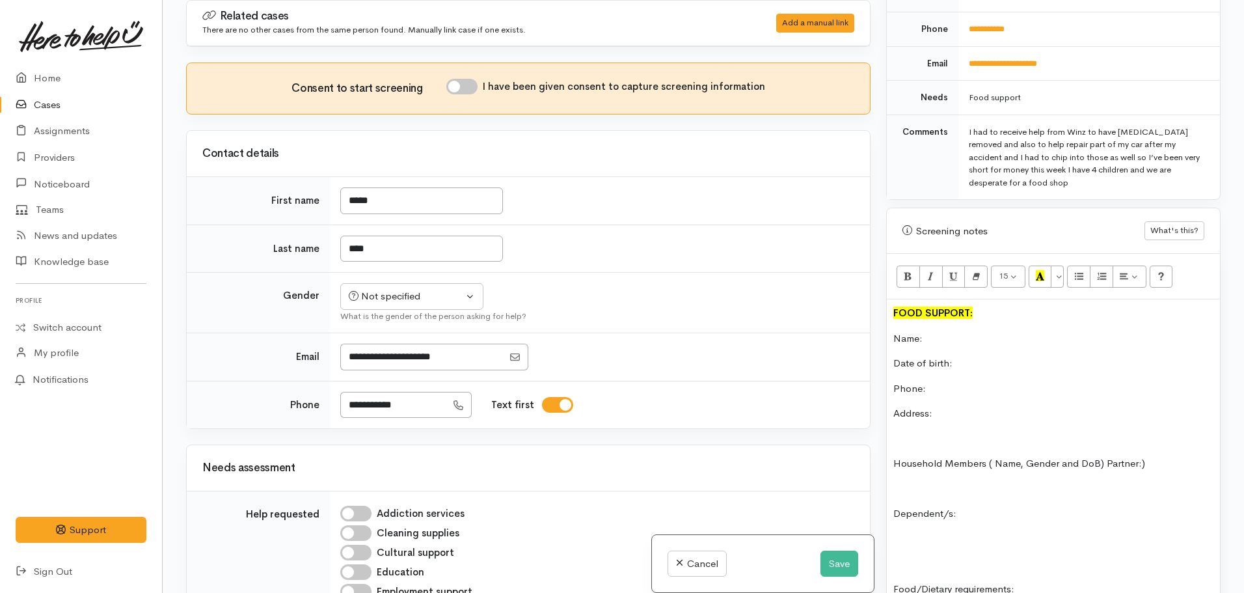
click at [944, 331] on p "Name:" at bounding box center [1053, 338] width 320 height 15
drag, startPoint x: 956, startPoint y: 378, endPoint x: 961, endPoint y: 360, distance: 18.1
click at [957, 381] on p "Phone:" at bounding box center [1053, 388] width 320 height 15
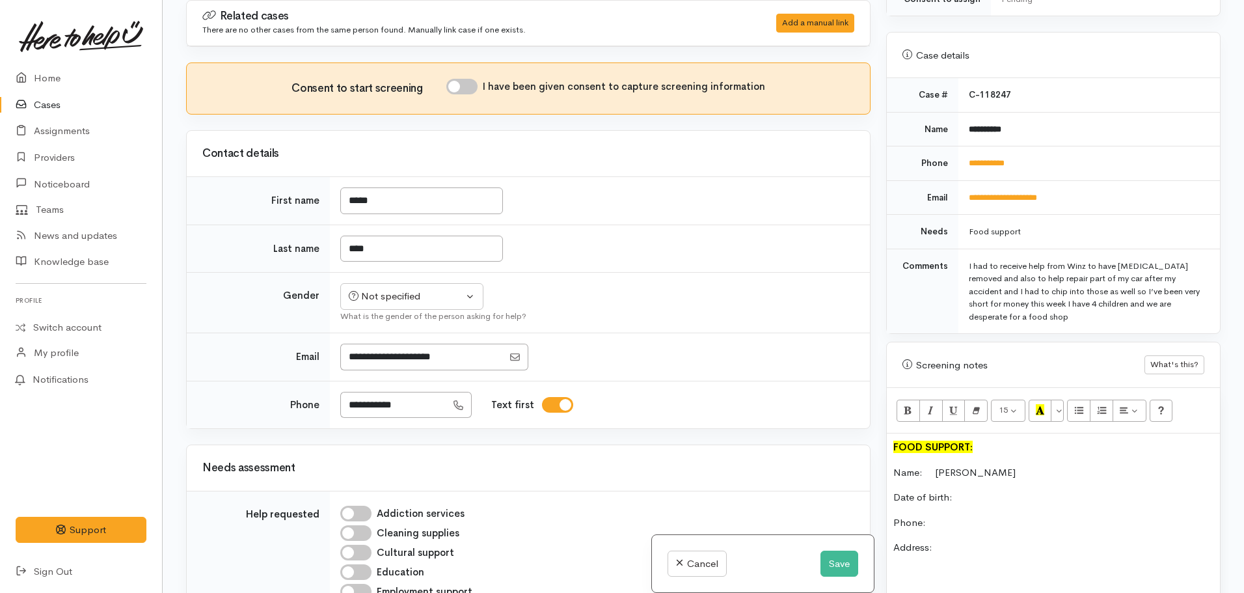
scroll to position [351, 0]
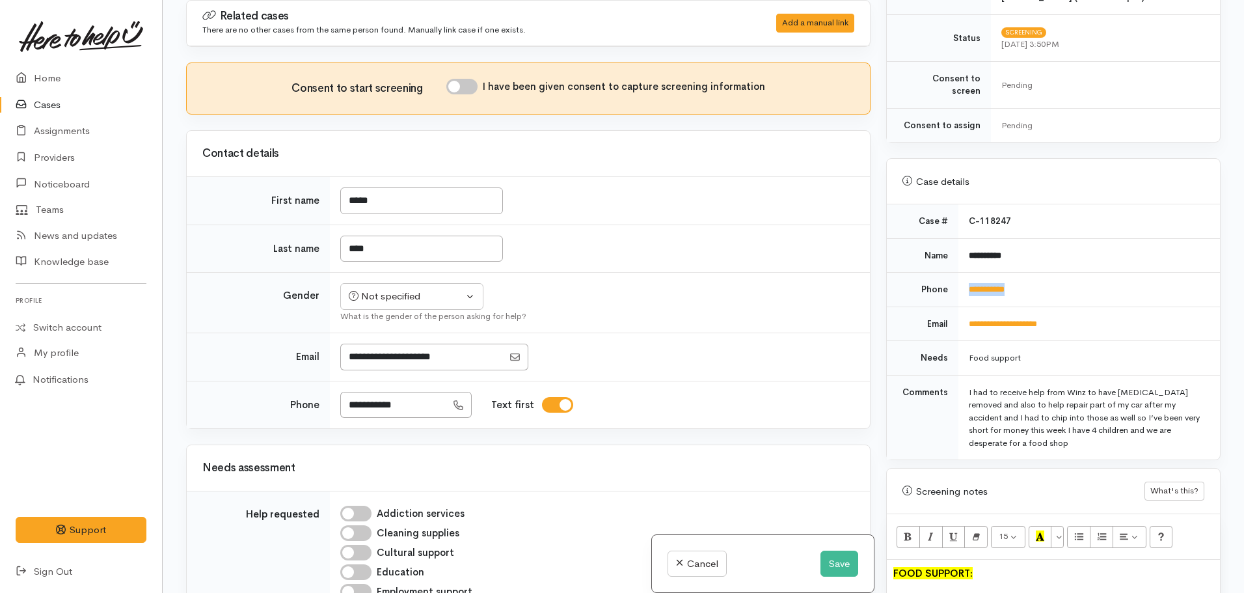
drag, startPoint x: 1034, startPoint y: 263, endPoint x: 960, endPoint y: 275, distance: 75.2
click at [960, 276] on td "**********" at bounding box center [1089, 290] width 262 height 34
copy link "**********"
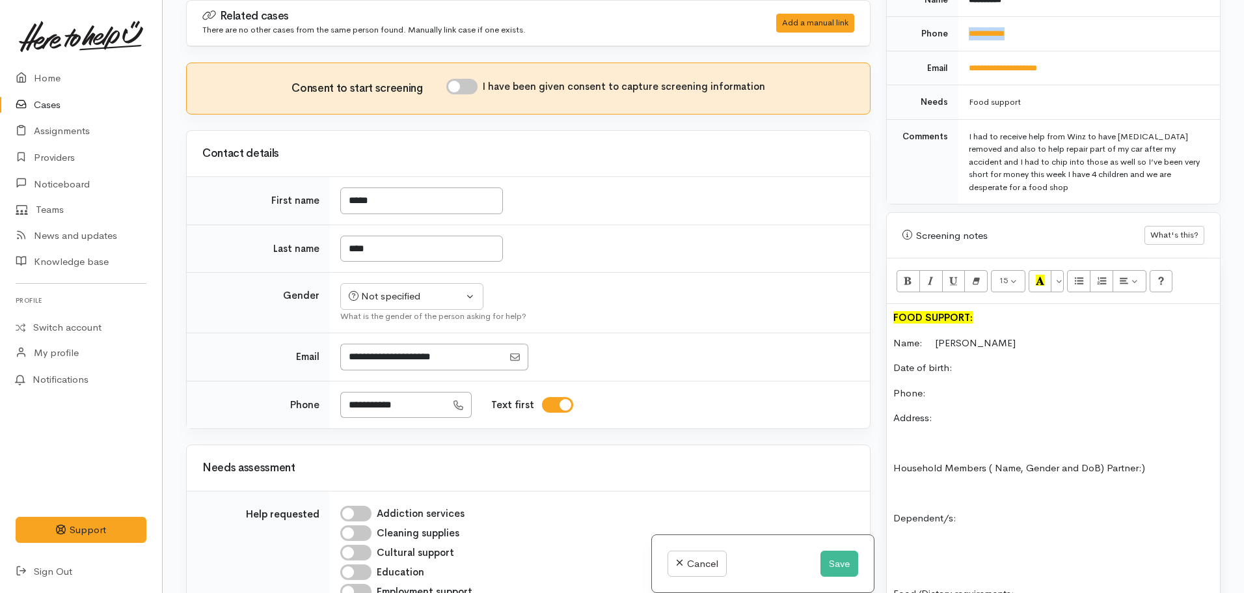
scroll to position [612, 0]
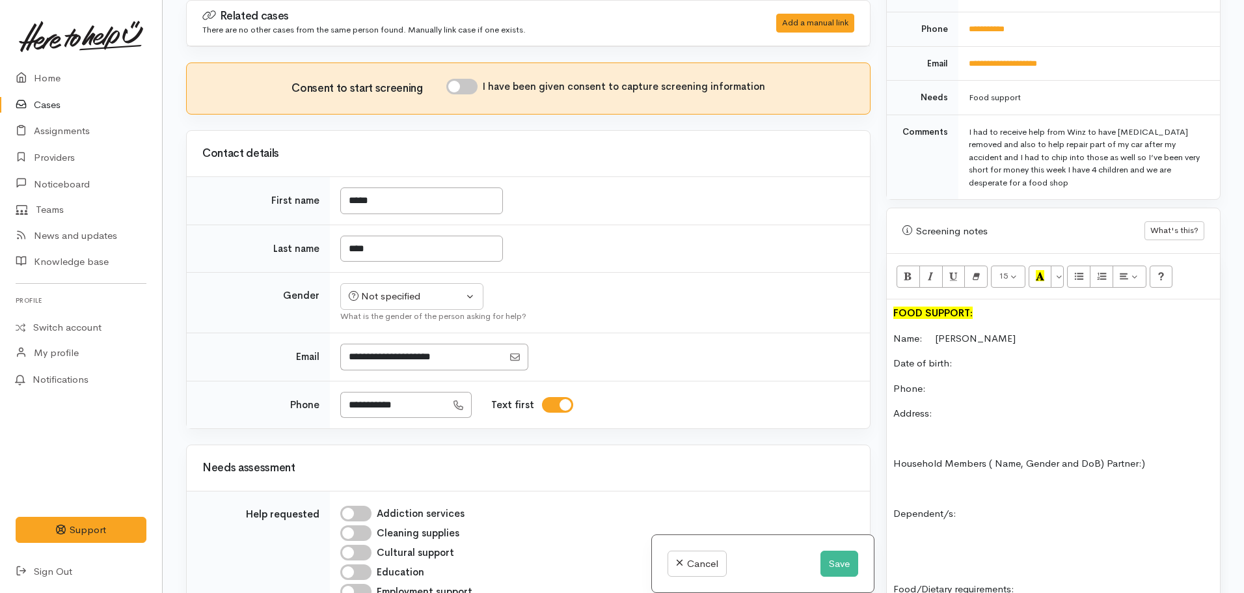
click at [953, 381] on p "Phone:" at bounding box center [1053, 388] width 320 height 15
click at [1010, 406] on p "Address:" at bounding box center [1053, 413] width 320 height 15
click at [821, 563] on button "Save" at bounding box center [839, 563] width 38 height 27
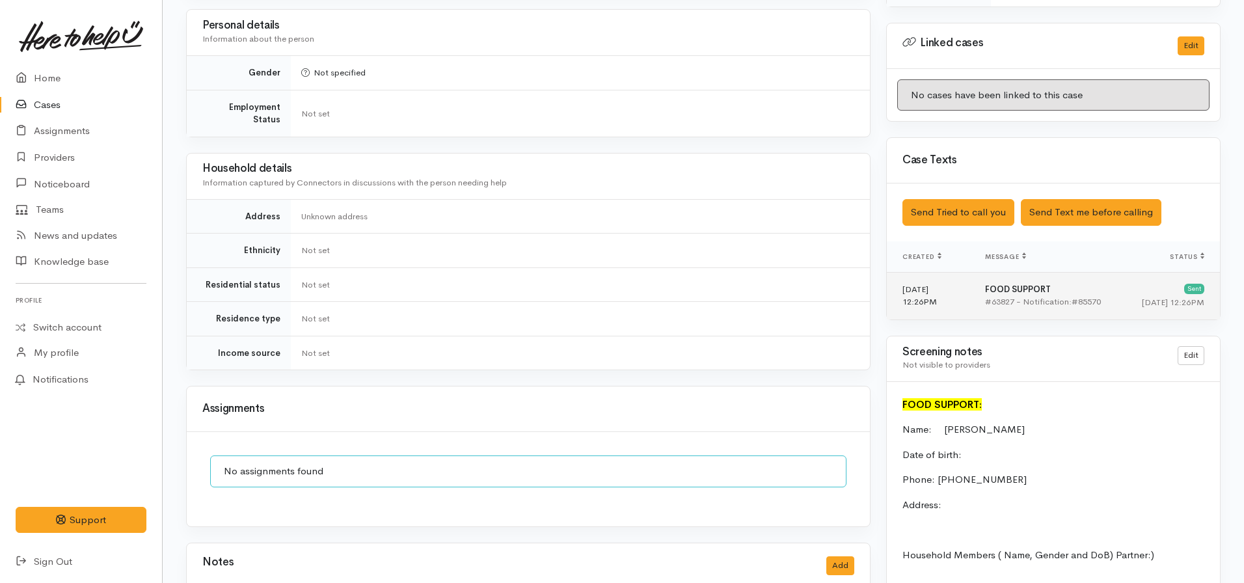
scroll to position [651, 0]
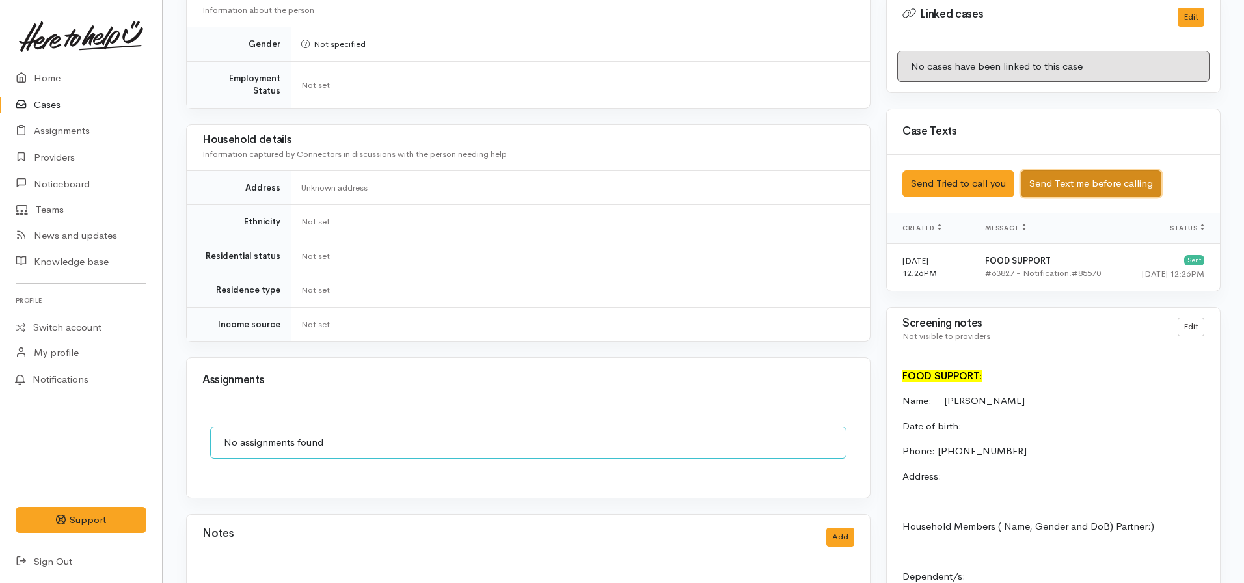
click at [1055, 170] on button "Send Text me before calling" at bounding box center [1091, 183] width 141 height 27
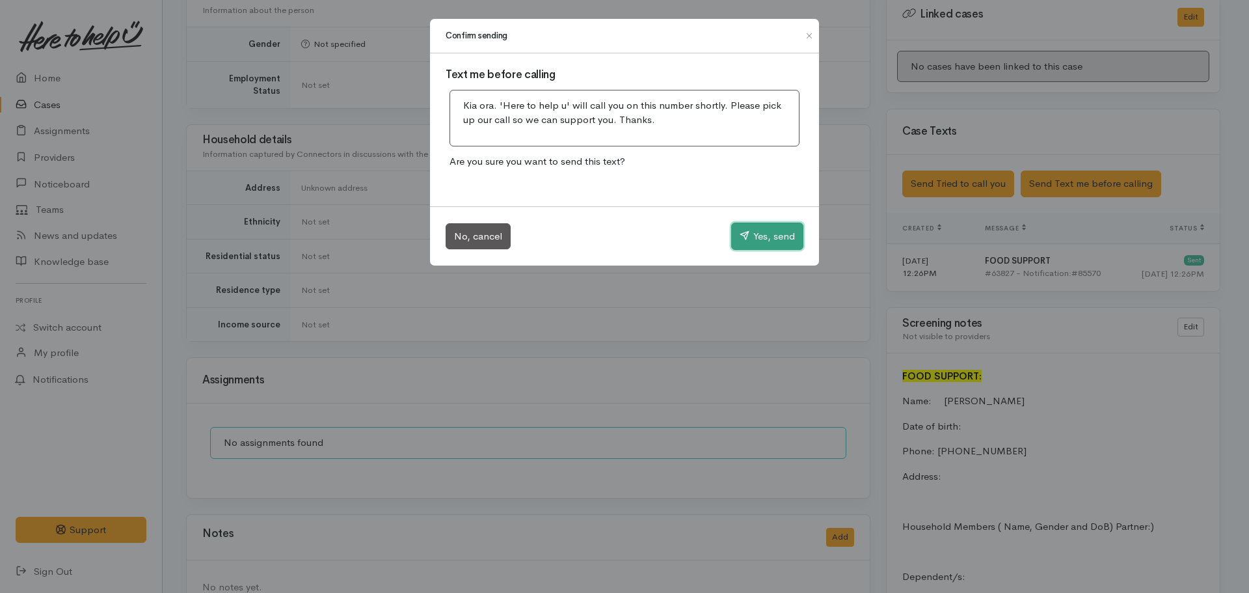
click at [765, 229] on button "Yes, send" at bounding box center [767, 236] width 72 height 27
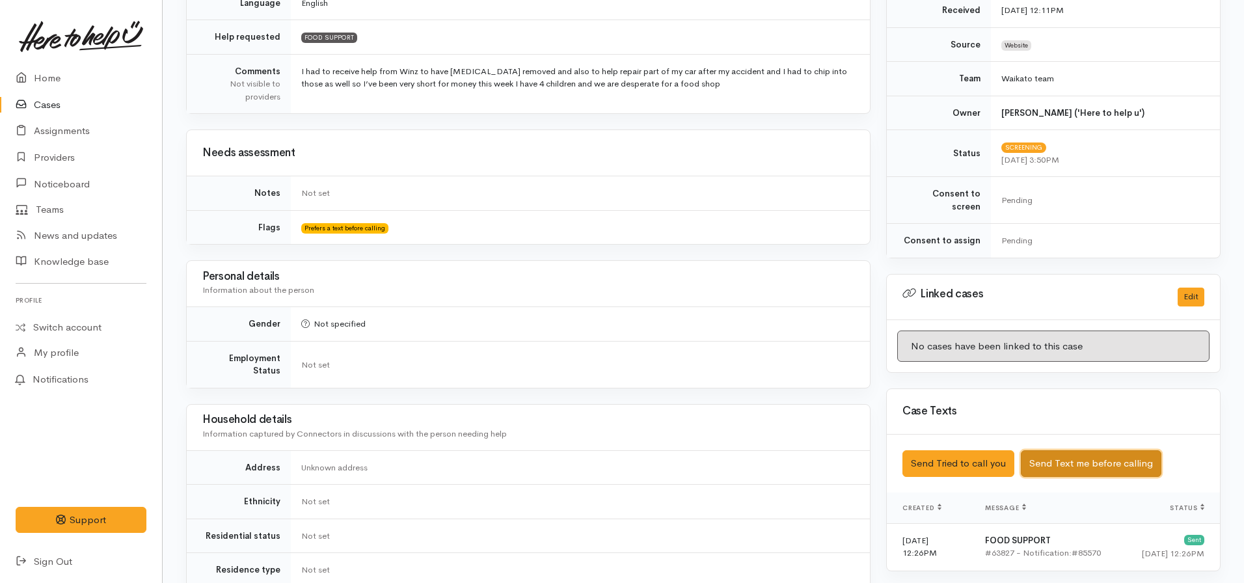
scroll to position [520, 0]
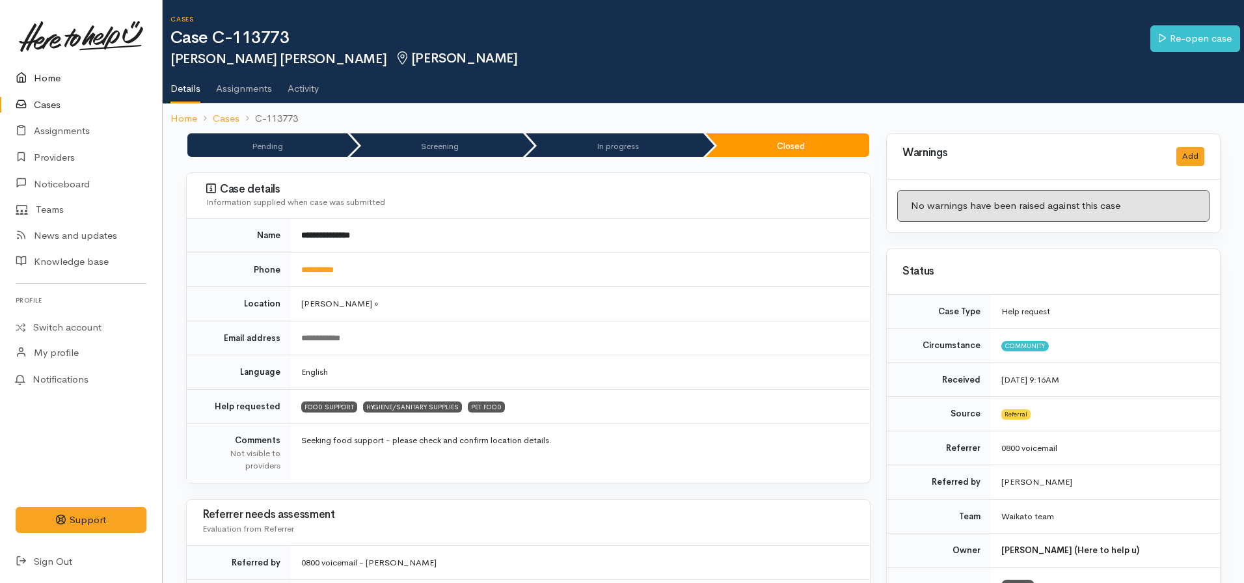
click at [70, 74] on link "Home" at bounding box center [81, 78] width 162 height 27
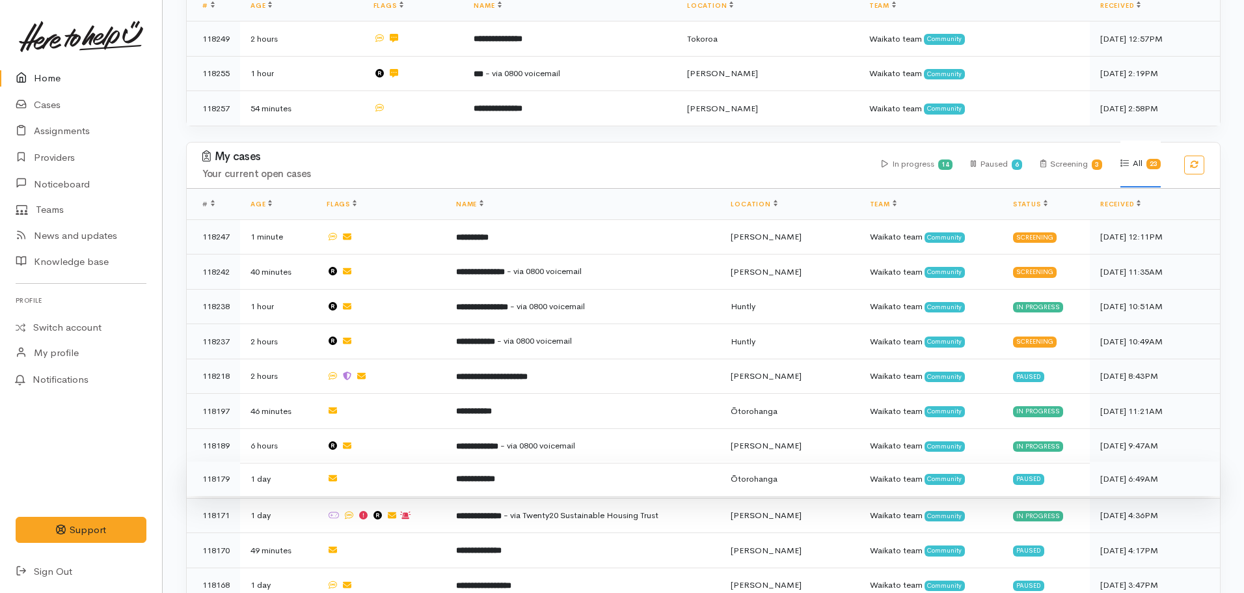
scroll to position [260, 0]
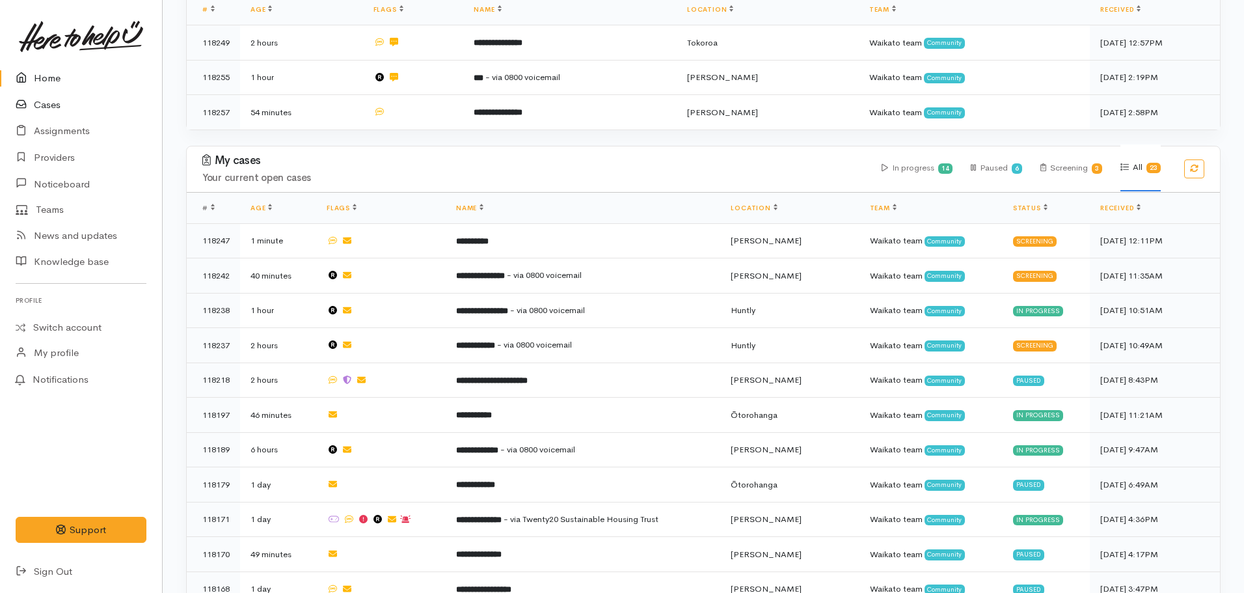
click at [37, 107] on link "Cases" at bounding box center [81, 105] width 162 height 27
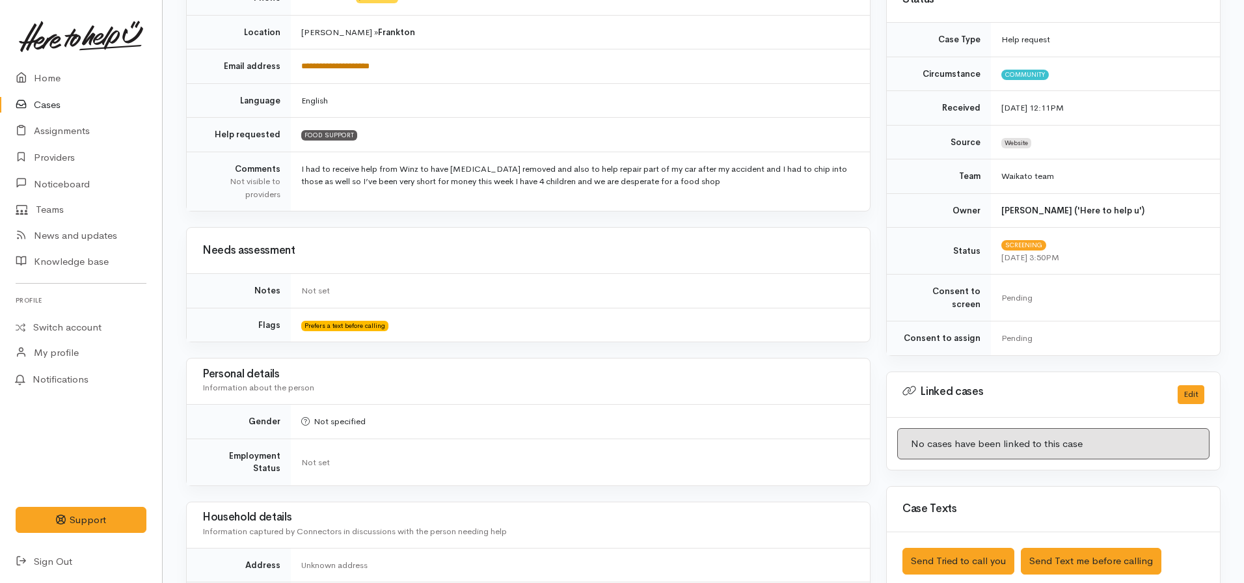
scroll to position [150, 0]
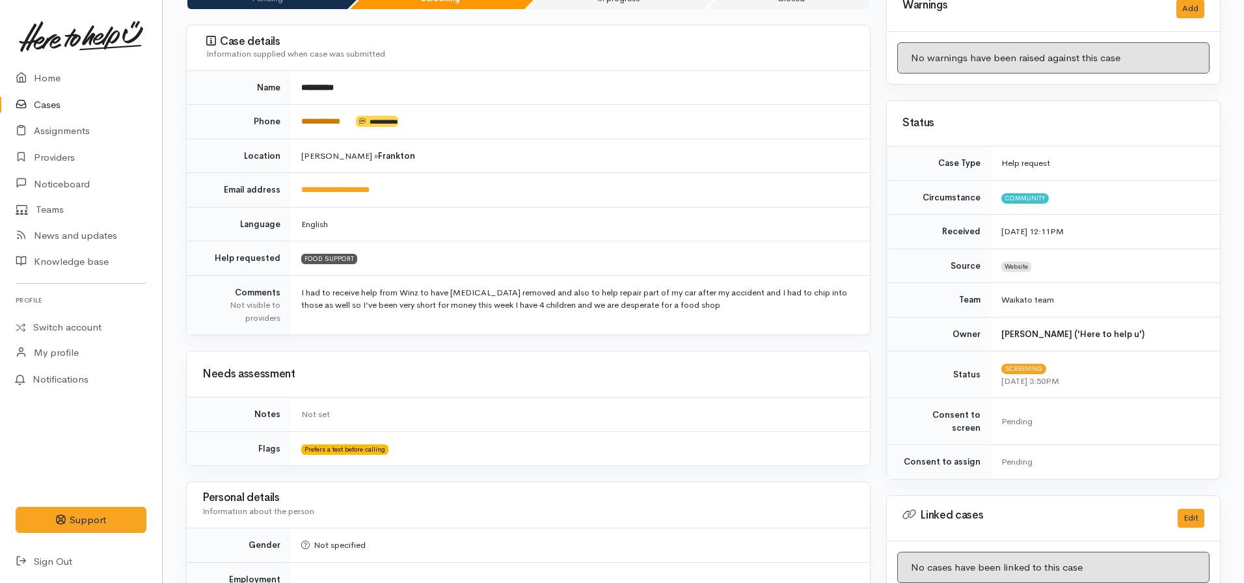
click at [314, 120] on link "**********" at bounding box center [320, 121] width 39 height 8
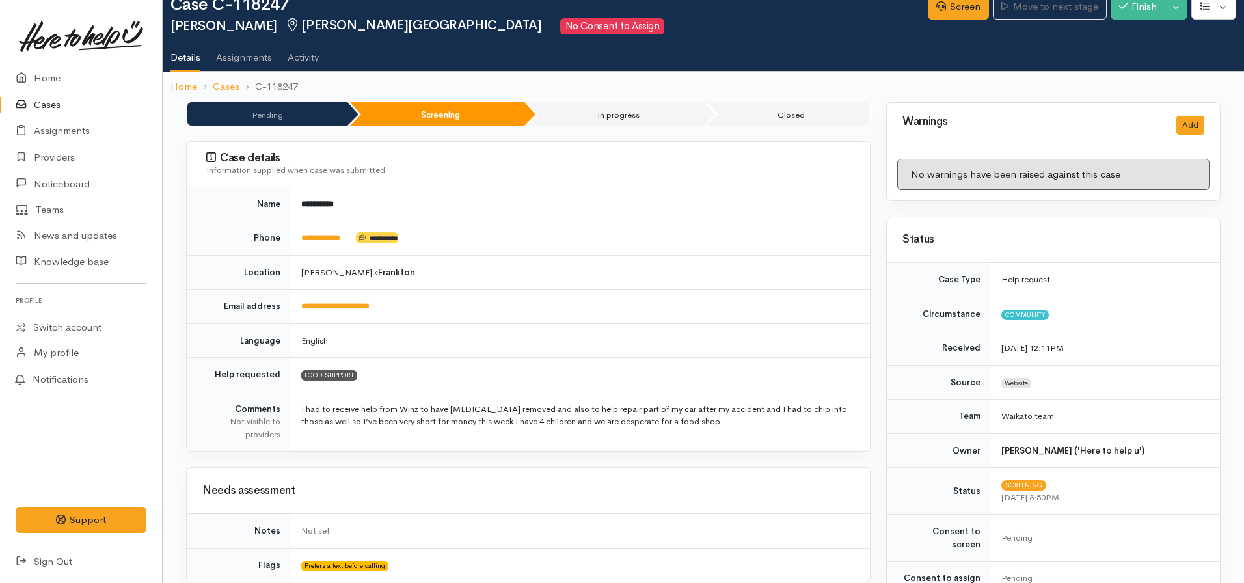
scroll to position [0, 0]
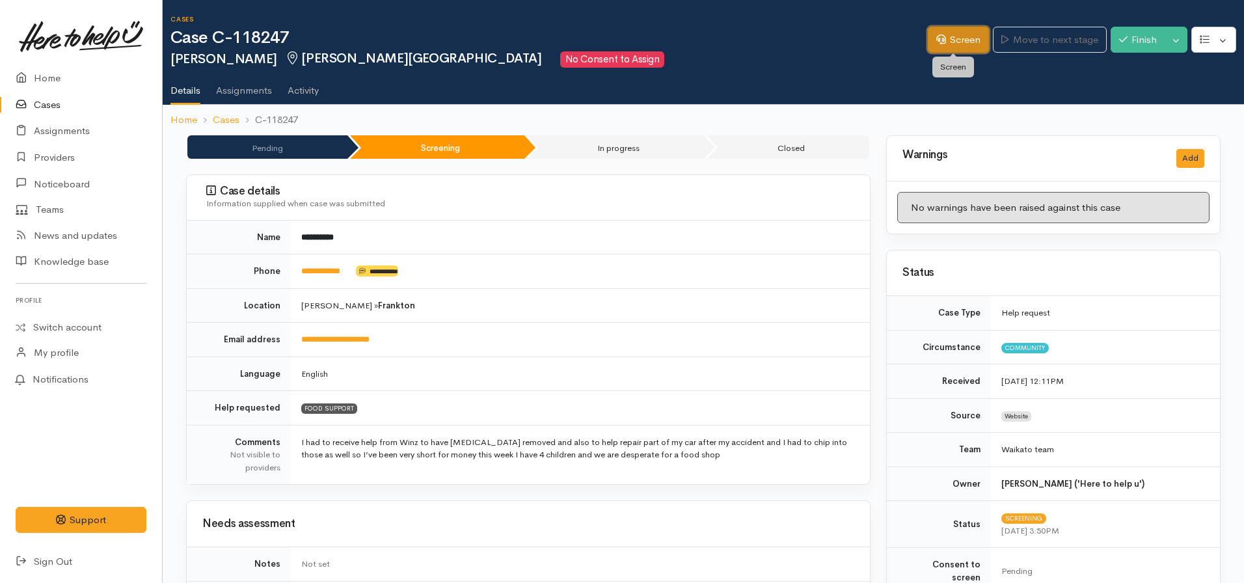
click at [941, 42] on link "Screen" at bounding box center [958, 40] width 61 height 27
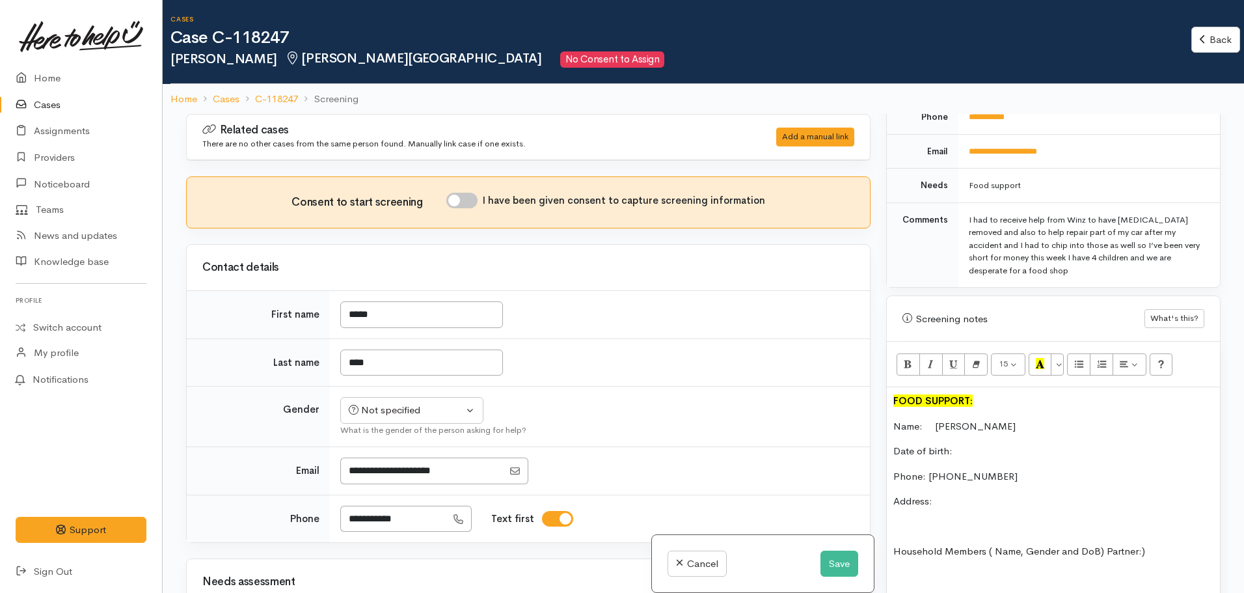
scroll to position [651, 0]
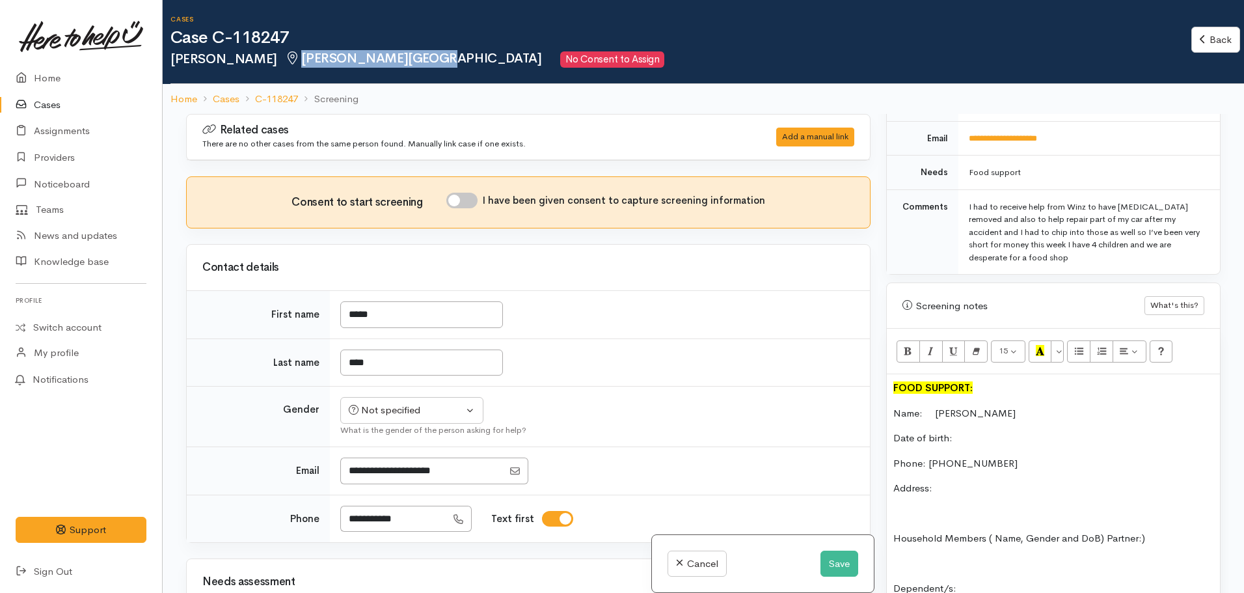
drag, startPoint x: 254, startPoint y: 56, endPoint x: 368, endPoint y: 56, distance: 113.9
click at [368, 56] on span "[PERSON_NAME][GEOGRAPHIC_DATA]" at bounding box center [413, 58] width 257 height 16
click at [948, 481] on p "Address:" at bounding box center [1053, 488] width 320 height 15
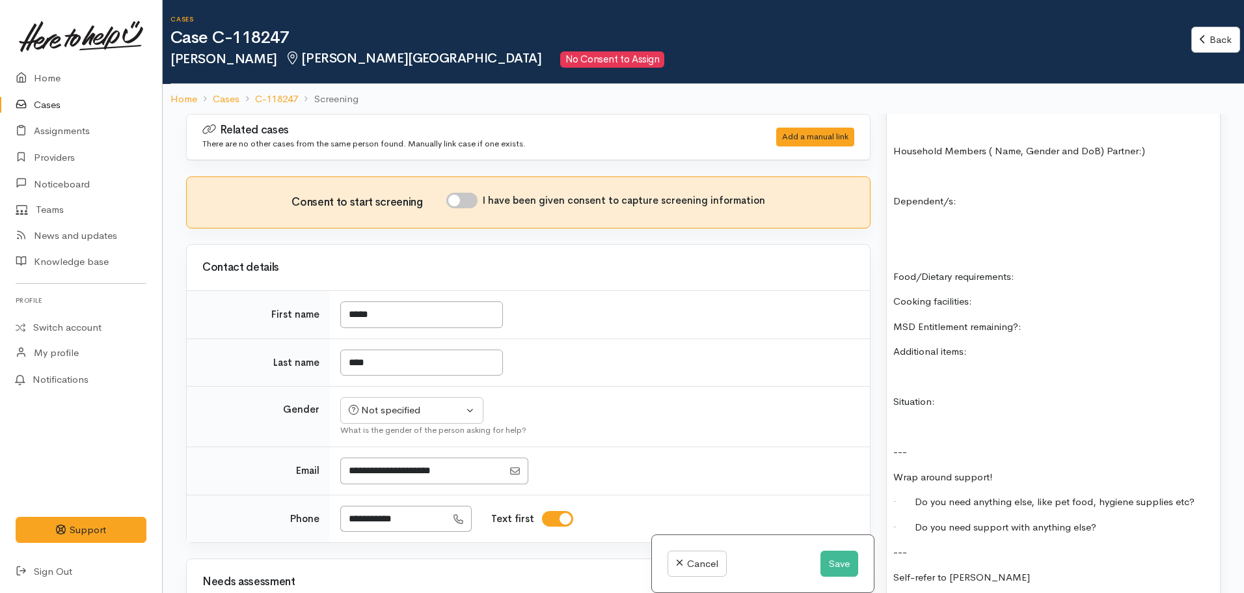
scroll to position [1106, 0]
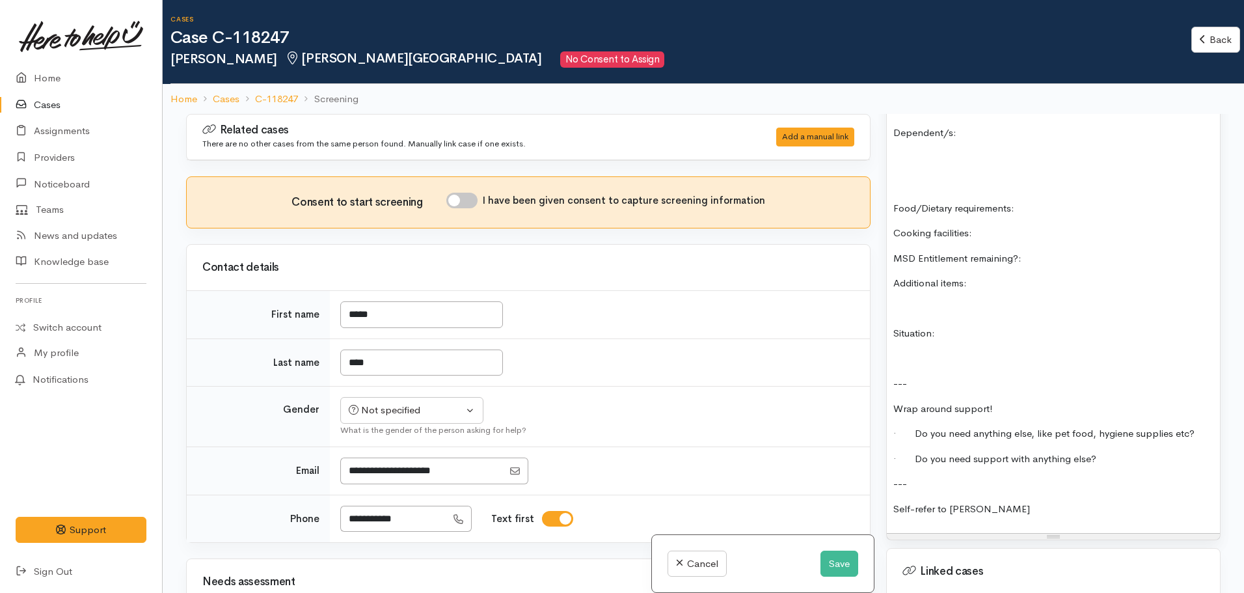
click at [999, 502] on p "Self-refer to [PERSON_NAME]" at bounding box center [1053, 509] width 320 height 15
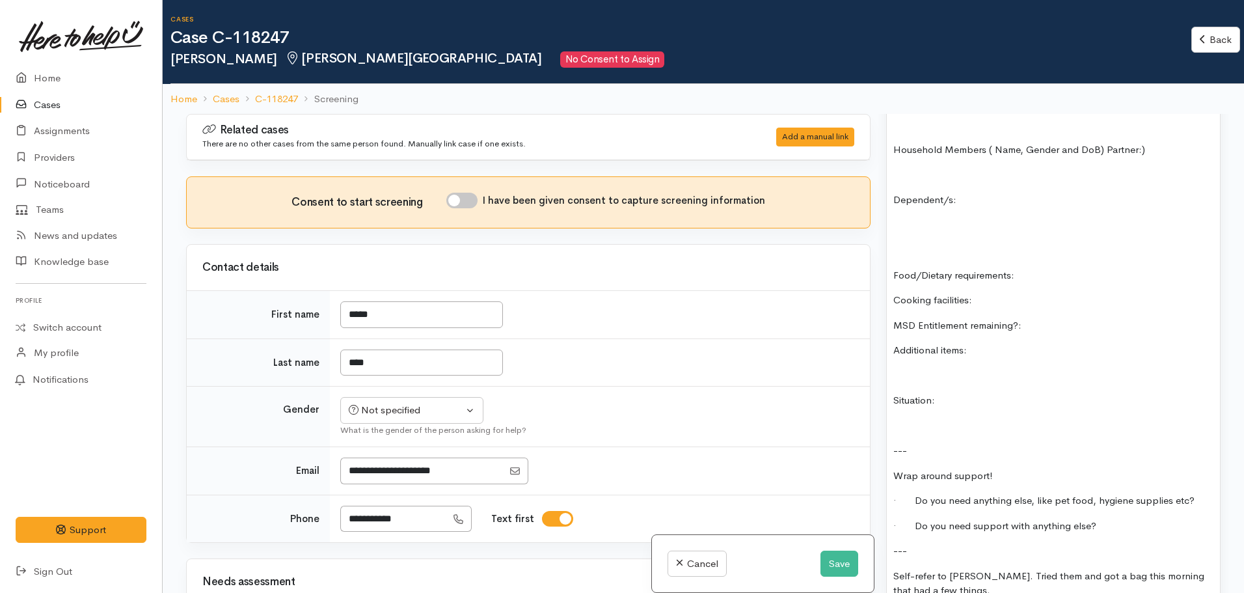
scroll to position [1236, 0]
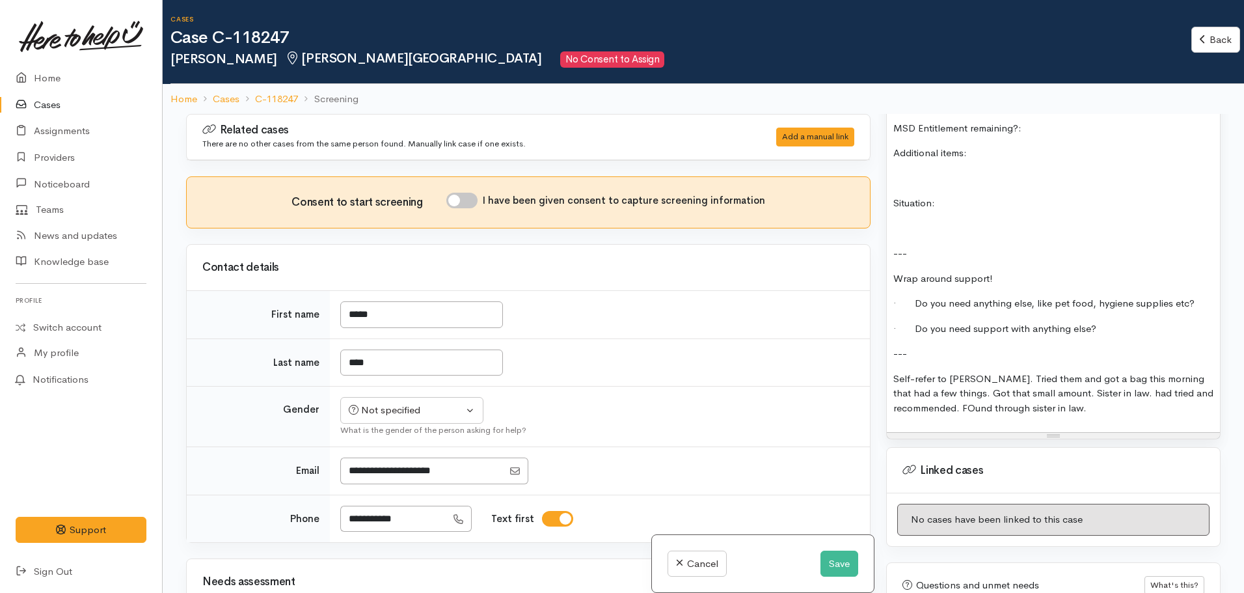
click at [971, 392] on p "Self-refer to [PERSON_NAME]. Tried them and got a bag this morning that had a f…" at bounding box center [1053, 393] width 320 height 44
click at [1090, 391] on p "Self-refer to [PERSON_NAME]. Tried them and got a bag this morning that had a f…" at bounding box center [1053, 393] width 320 height 44
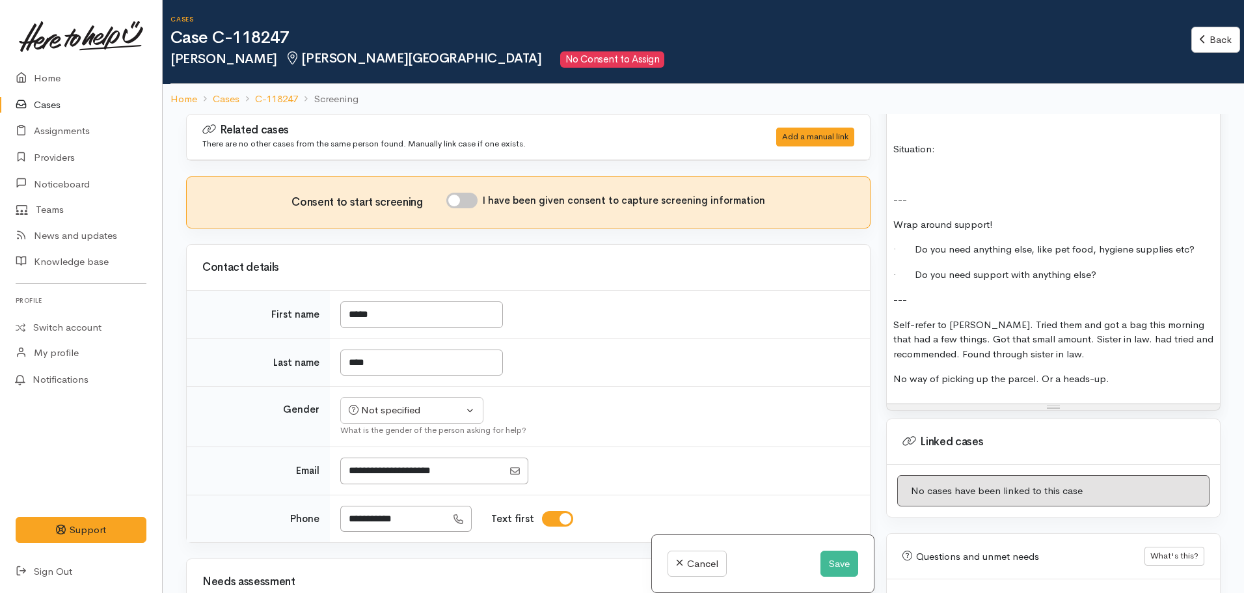
scroll to position [1301, 0]
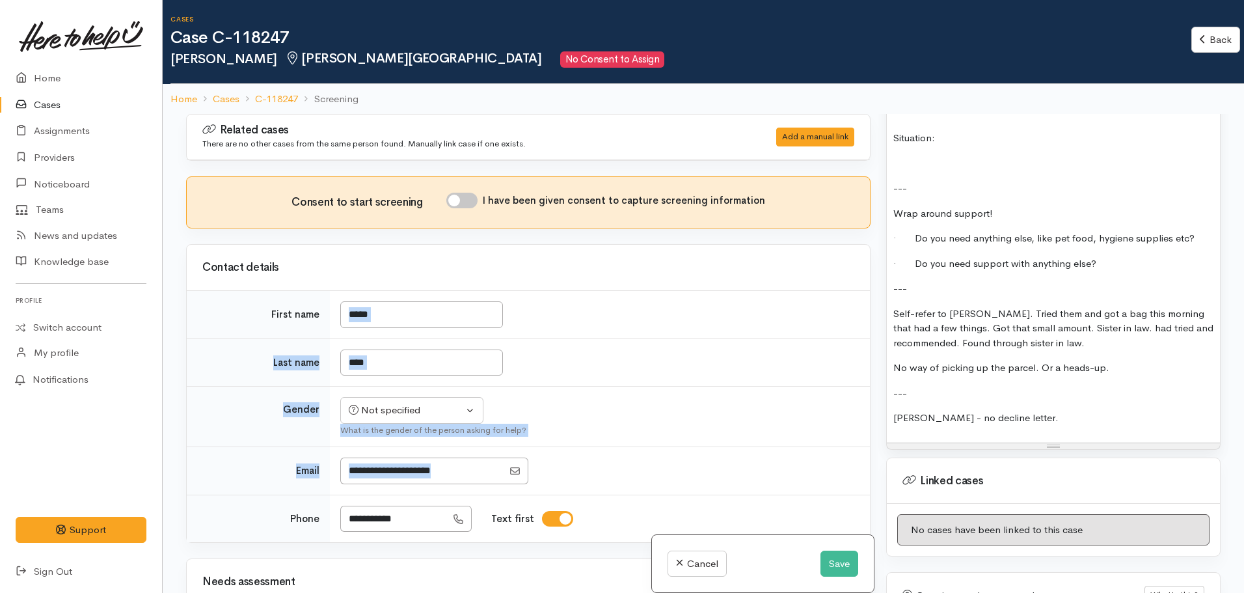
drag, startPoint x: 694, startPoint y: 404, endPoint x: 698, endPoint y: 494, distance: 89.9
click at [694, 481] on tbody "First name ***** Last name **** Gender Not specified [DEMOGRAPHIC_DATA] [DEMOGR…" at bounding box center [528, 417] width 683 height 252
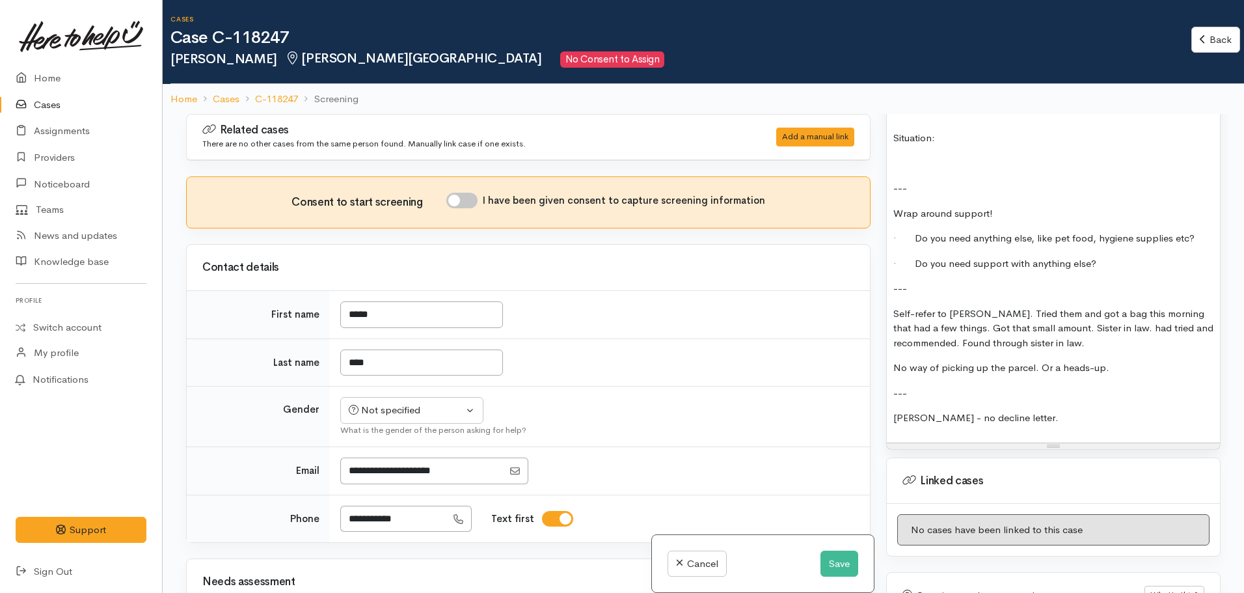
click at [1000, 417] on div "FOOD SUPPORT: Name: [PERSON_NAME] Date of birth: Phone: 02108874873 Address: Ho…" at bounding box center [1053, 82] width 333 height 719
click at [1021, 411] on p "[PERSON_NAME] - no decline letter." at bounding box center [1053, 418] width 320 height 15
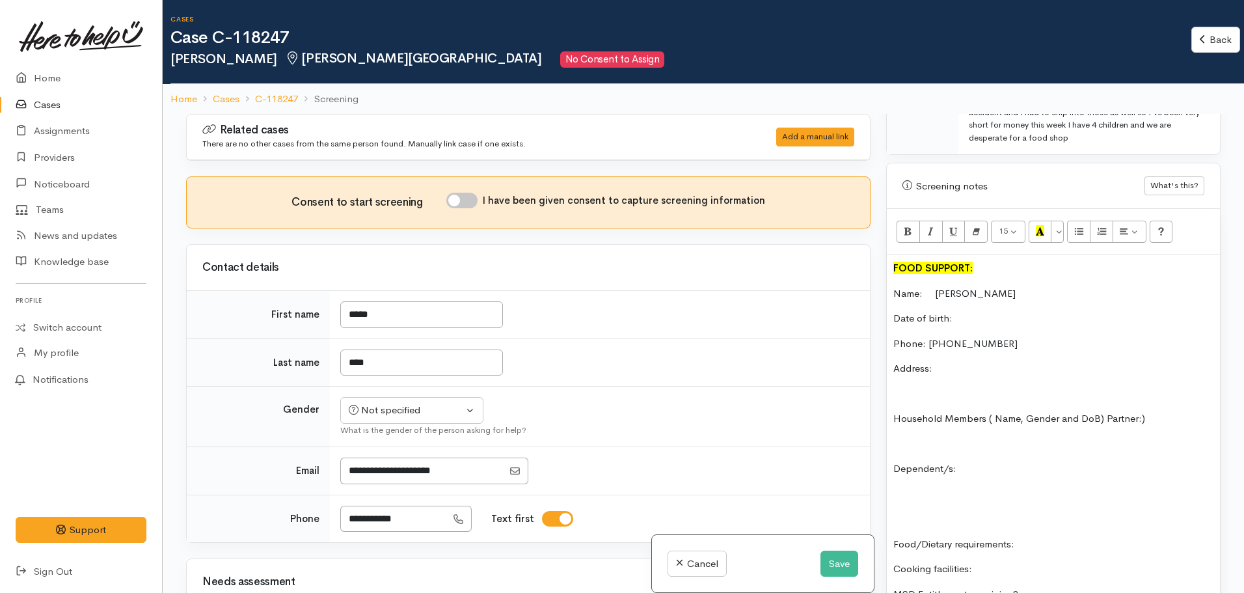
scroll to position [716, 0]
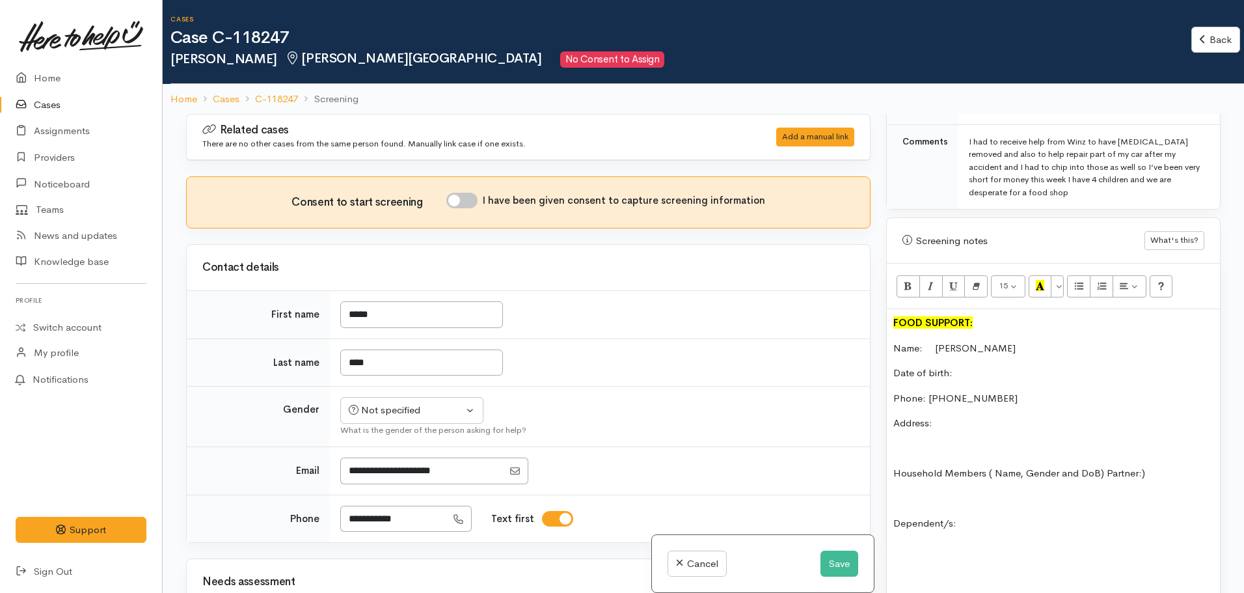
click at [971, 366] on p "Date of birth:" at bounding box center [1053, 373] width 320 height 15
click at [449, 416] on div "Not specified" at bounding box center [406, 410] width 115 height 15
drag, startPoint x: 650, startPoint y: 420, endPoint x: 662, endPoint y: 414, distance: 13.1
click at [653, 416] on td "Not specified [DEMOGRAPHIC_DATA] [DEMOGRAPHIC_DATA] Diverse Not specified Not s…" at bounding box center [600, 416] width 540 height 61
click at [380, 412] on div "Not specified" at bounding box center [406, 410] width 115 height 15
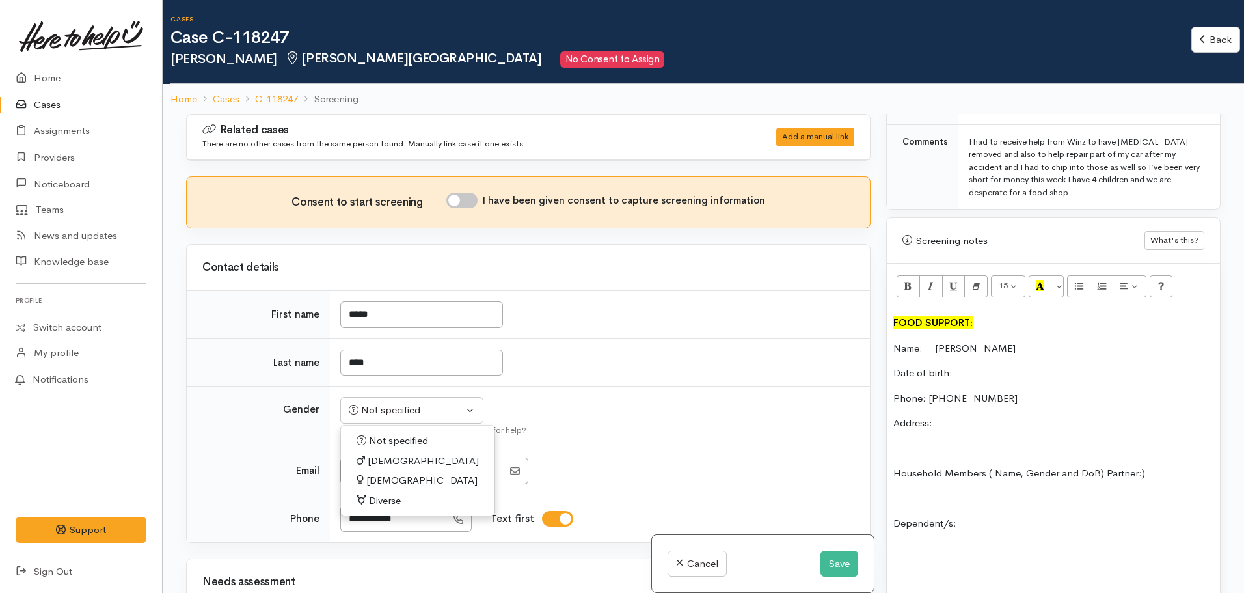
click at [384, 478] on span "[DEMOGRAPHIC_DATA]" at bounding box center [421, 480] width 111 height 15
select select "[DEMOGRAPHIC_DATA]"
click at [986, 366] on p "Date of birth:" at bounding box center [1053, 373] width 320 height 15
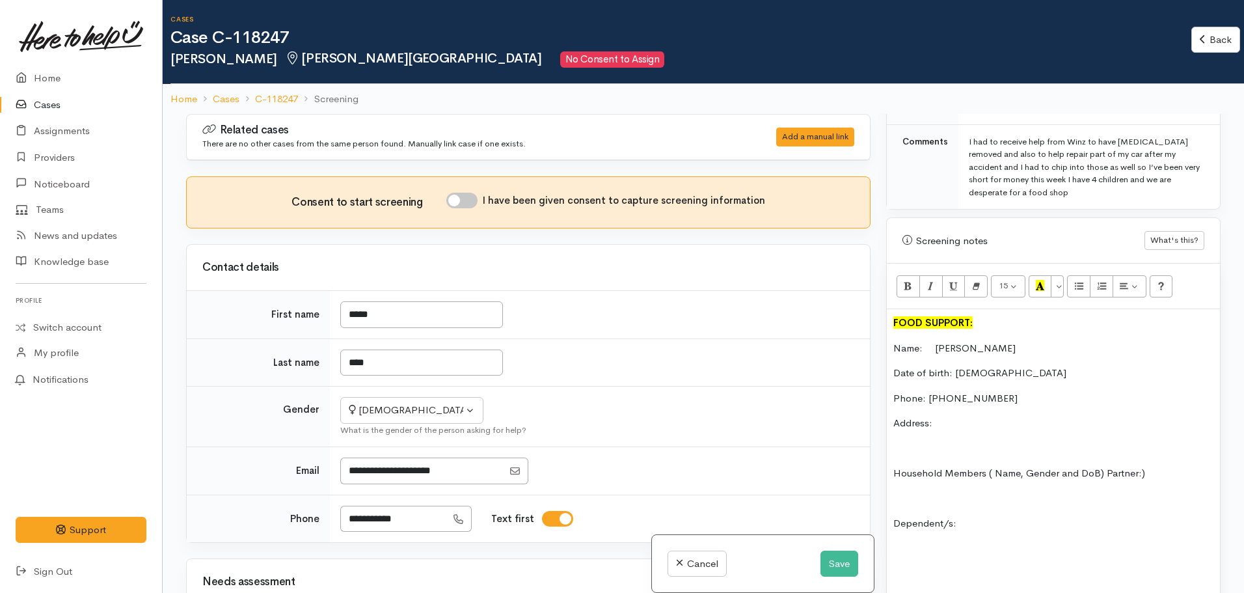
click at [973, 416] on p "Address:" at bounding box center [1053, 423] width 320 height 15
click at [972, 516] on p "Dependent/s:" at bounding box center [1053, 523] width 320 height 15
click at [1080, 280] on icon "Unordered list (CTRL+SHIFT+NUM7)" at bounding box center [1079, 285] width 8 height 11
click at [932, 571] on li "[DATE]" at bounding box center [1066, 578] width 294 height 15
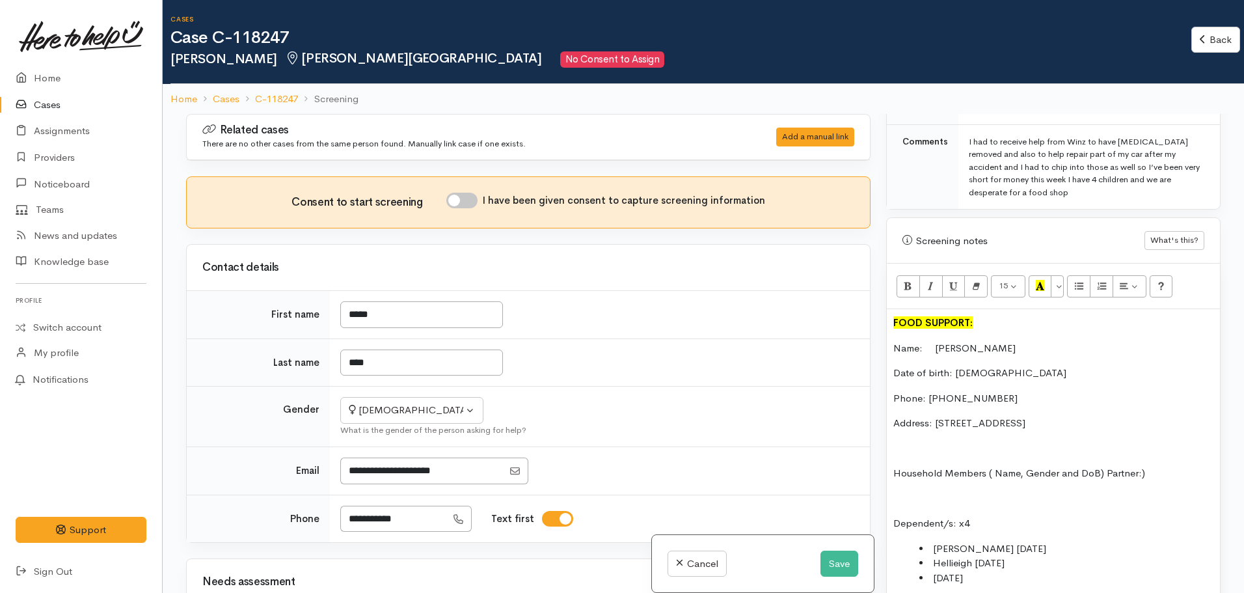
click at [1001, 571] on li "[DATE]" at bounding box center [1066, 578] width 294 height 15
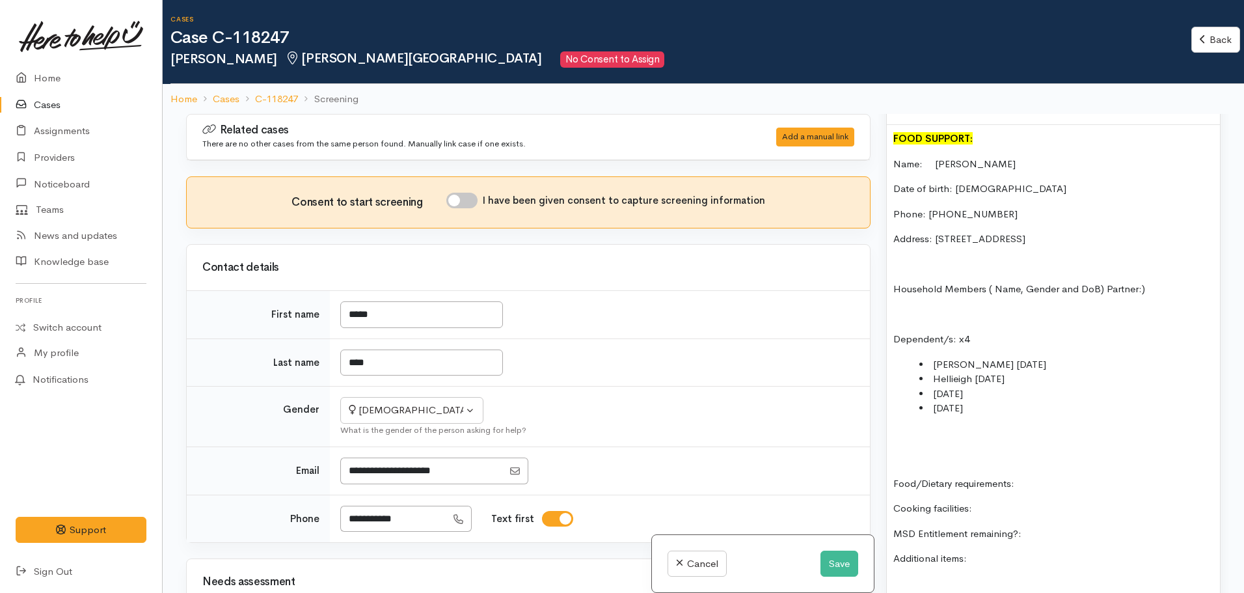
scroll to position [911, 0]
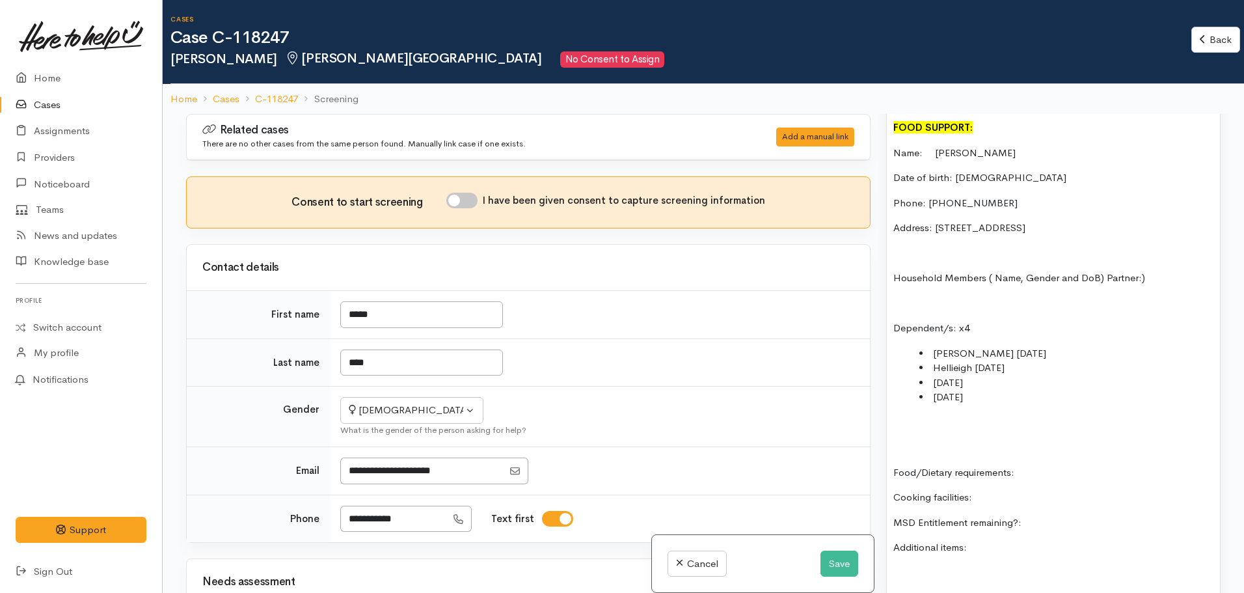
click at [933, 375] on li "[DATE]" at bounding box center [1066, 382] width 294 height 15
click at [954, 360] on li "Hellieigh [DATE]" at bounding box center [1066, 367] width 294 height 15
click at [932, 375] on li "[DATE]" at bounding box center [1066, 382] width 294 height 15
click at [932, 390] on li "[DATE]" at bounding box center [1066, 397] width 294 height 15
click at [933, 418] on div "FOOD SUPPORT: Name: [PERSON_NAME] Date of birth: [DEMOGRAPHIC_DATA] Phone: 0210…" at bounding box center [1053, 508] width 333 height 788
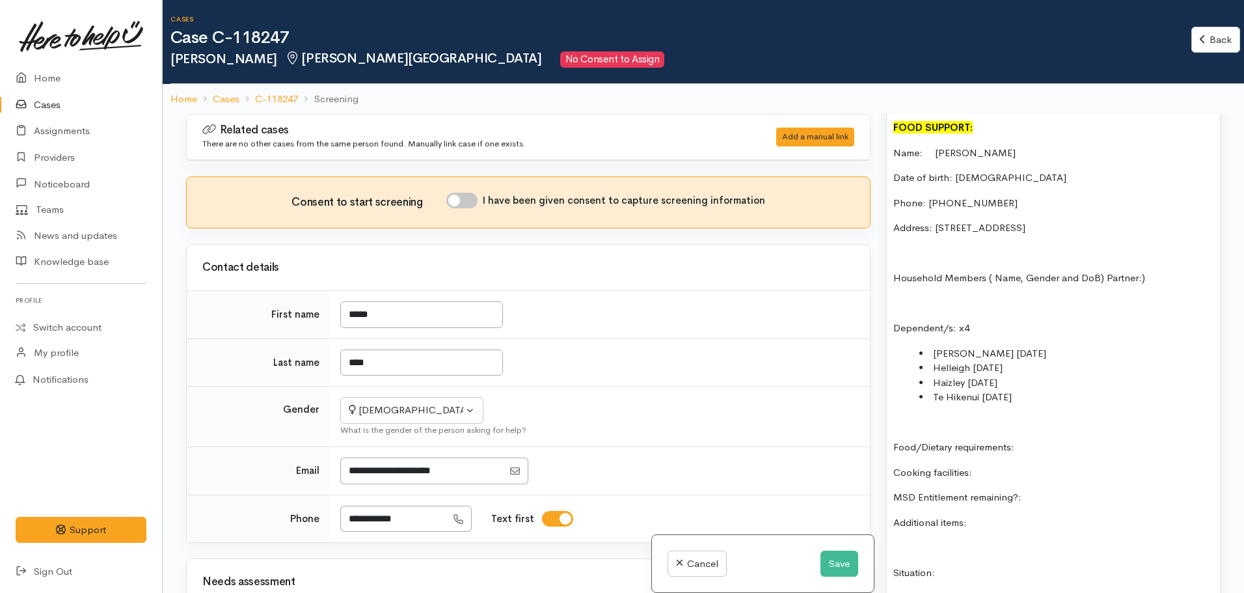
click at [1103, 271] on p "Household Members ( Name, Gender and DoB) Partner:)" at bounding box center [1053, 278] width 320 height 15
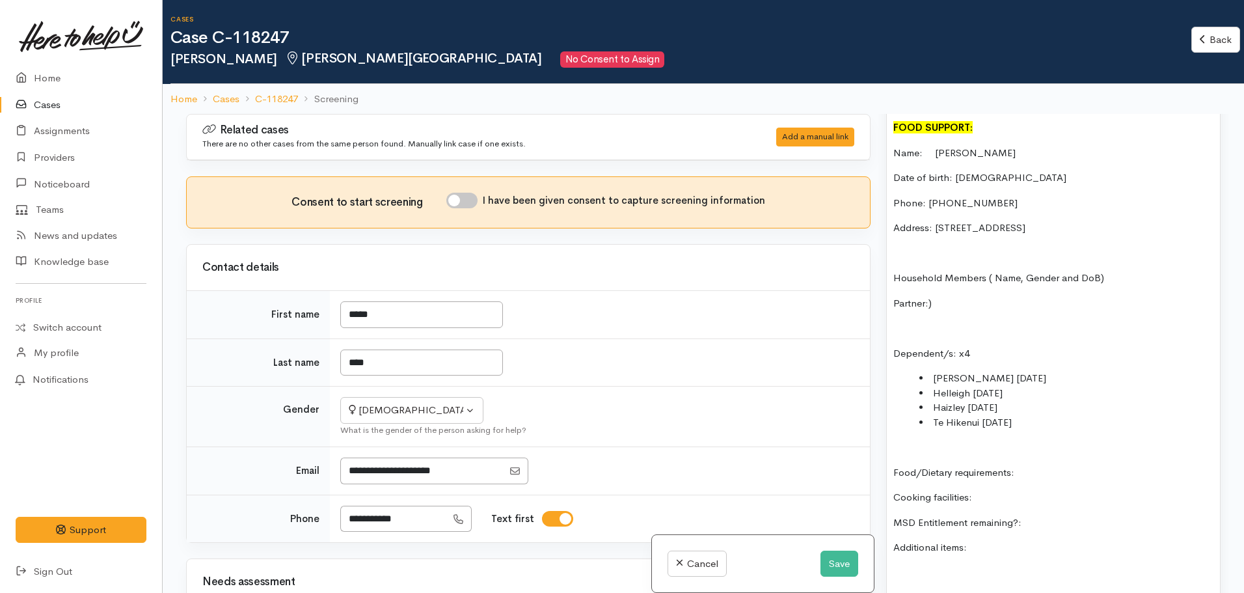
click at [938, 296] on p "Partner:)" at bounding box center [1053, 303] width 320 height 15
click at [946, 296] on p "Partner:)" at bounding box center [1053, 303] width 320 height 15
click at [1059, 465] on p "Food/Dietary requirements:" at bounding box center [1053, 472] width 320 height 15
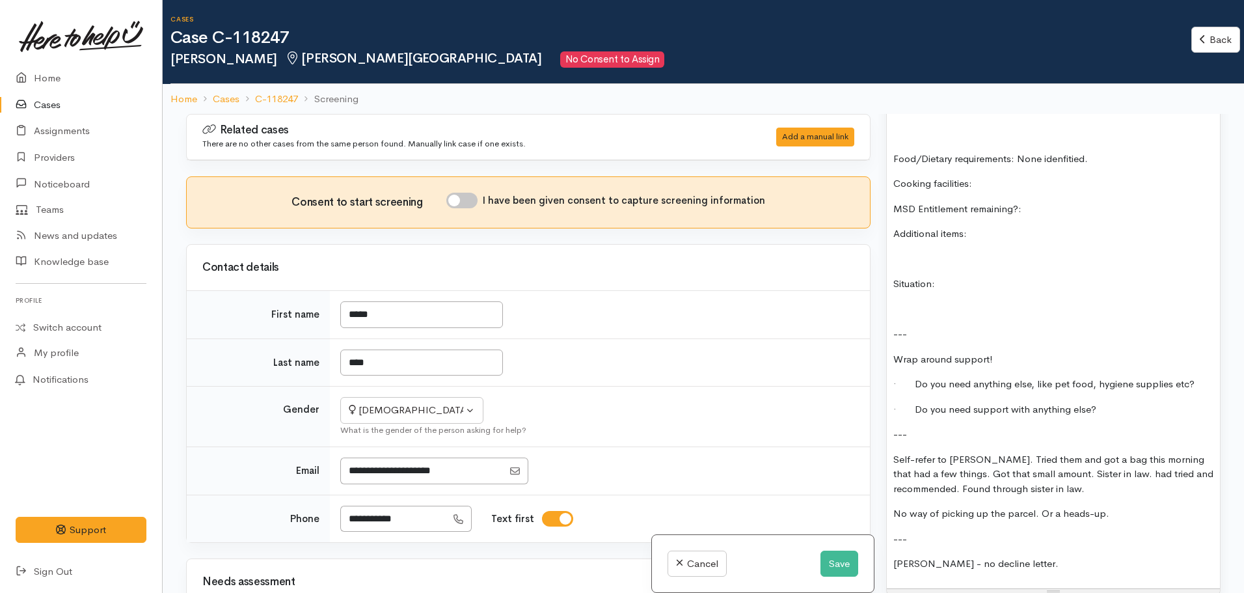
scroll to position [1236, 0]
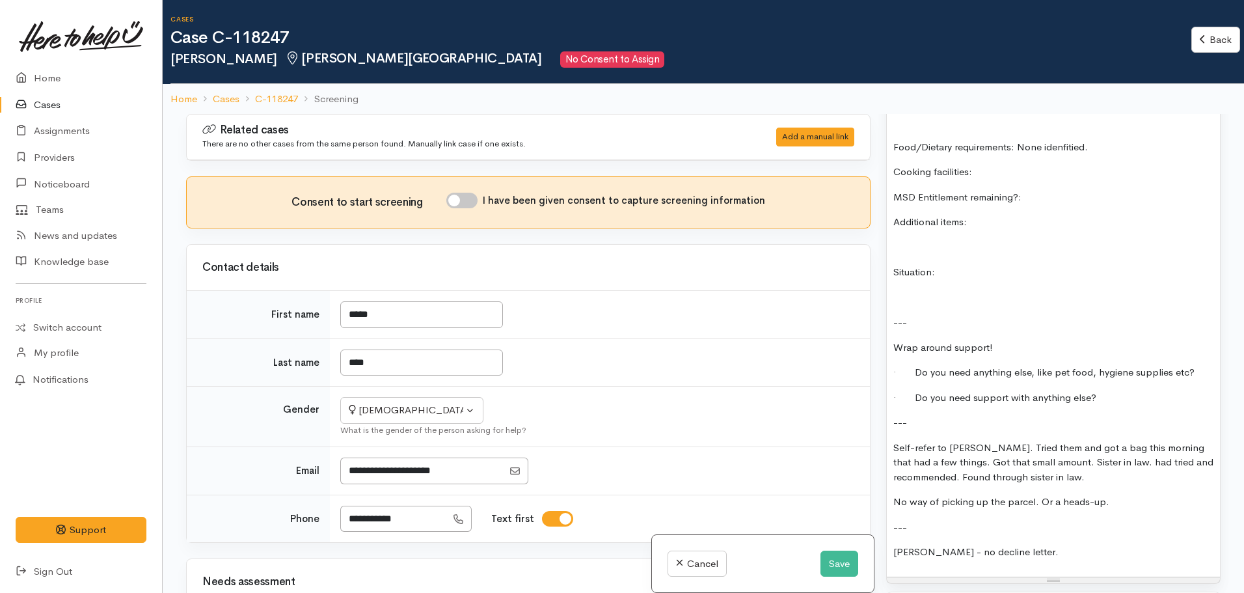
click at [1001, 215] on p "Additional items:" at bounding box center [1053, 222] width 320 height 15
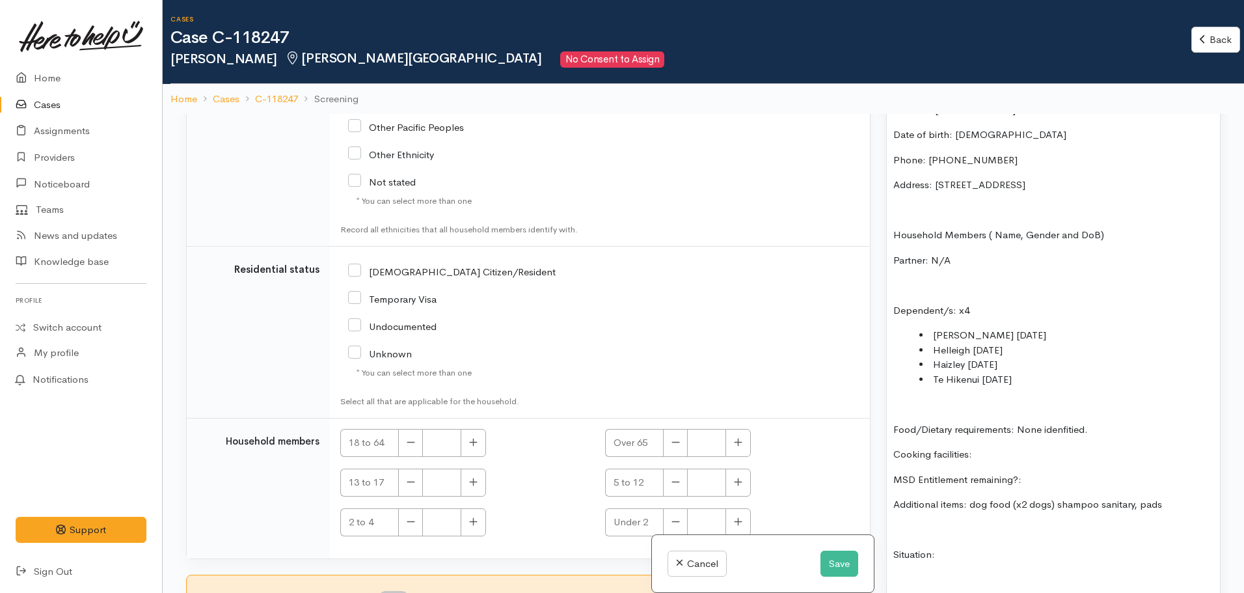
scroll to position [944, 0]
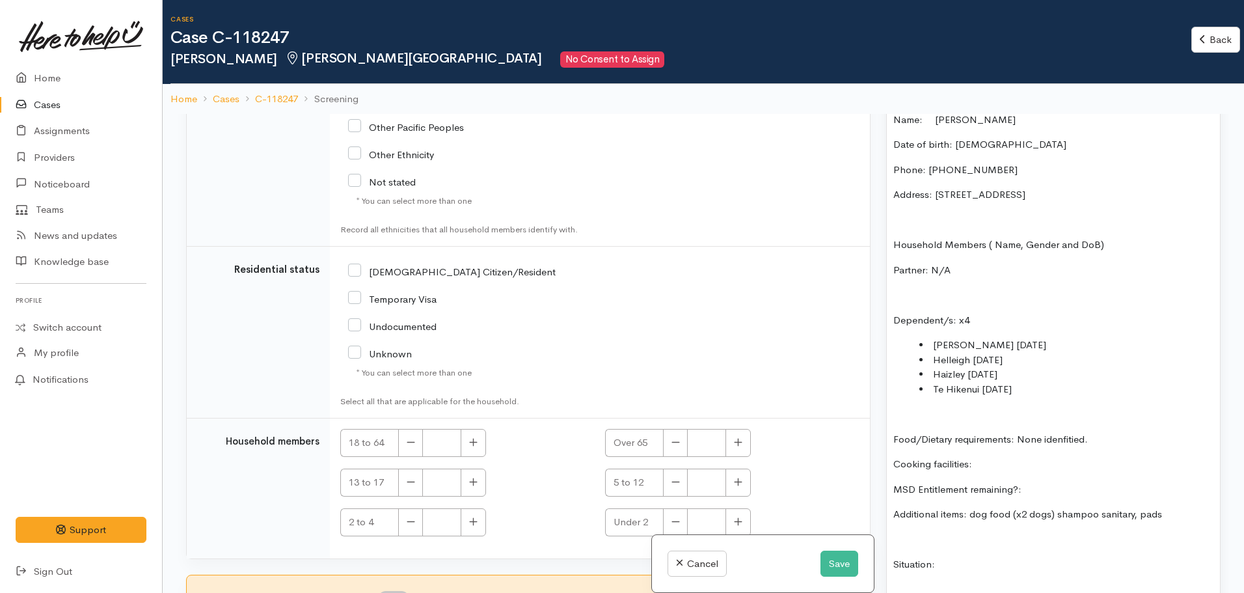
click at [353, 273] on input "[DEMOGRAPHIC_DATA] Citizen/Resident" at bounding box center [452, 271] width 208 height 12
checkbox input "true"
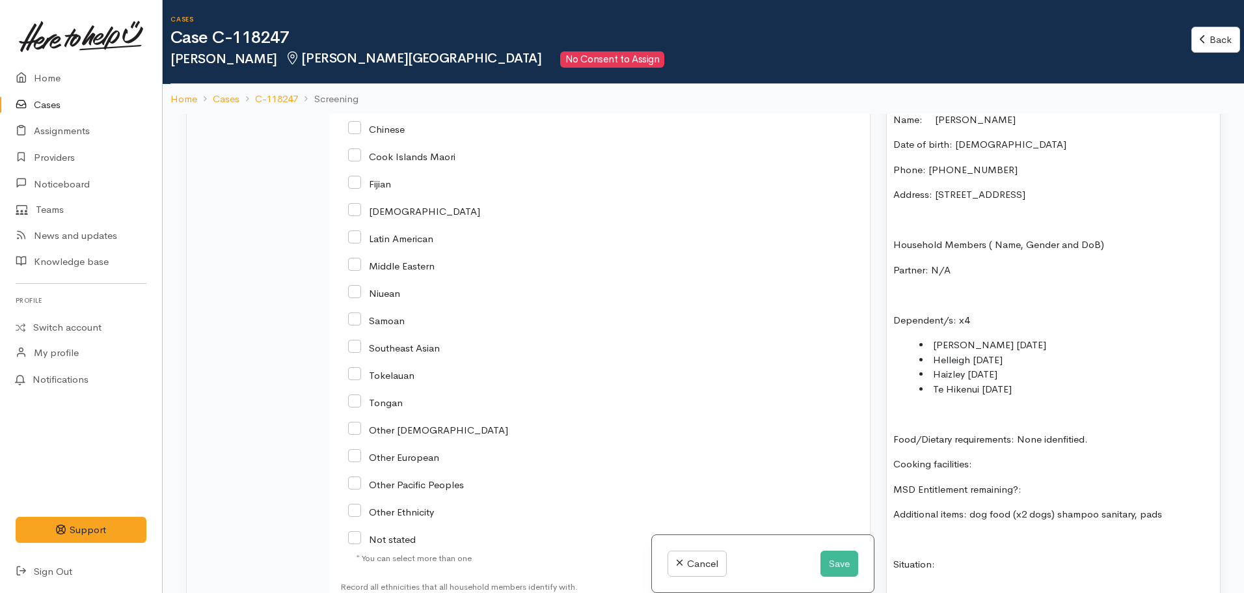
scroll to position [1710, 0]
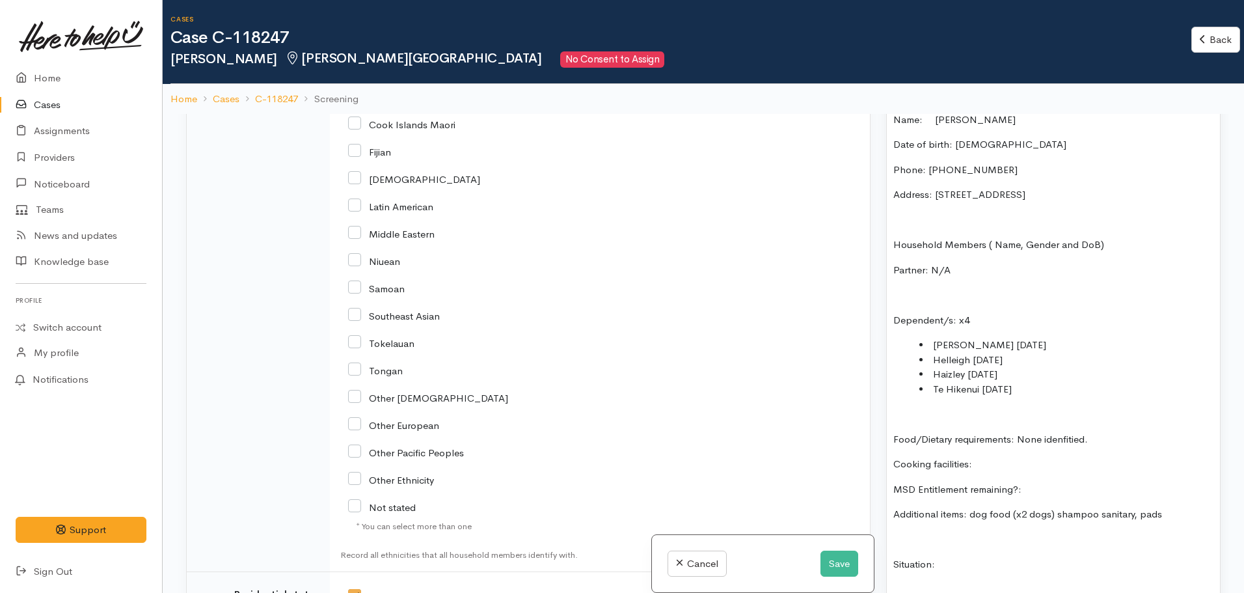
click at [355, 425] on input "Other European" at bounding box center [393, 424] width 91 height 12
checkbox input "true"
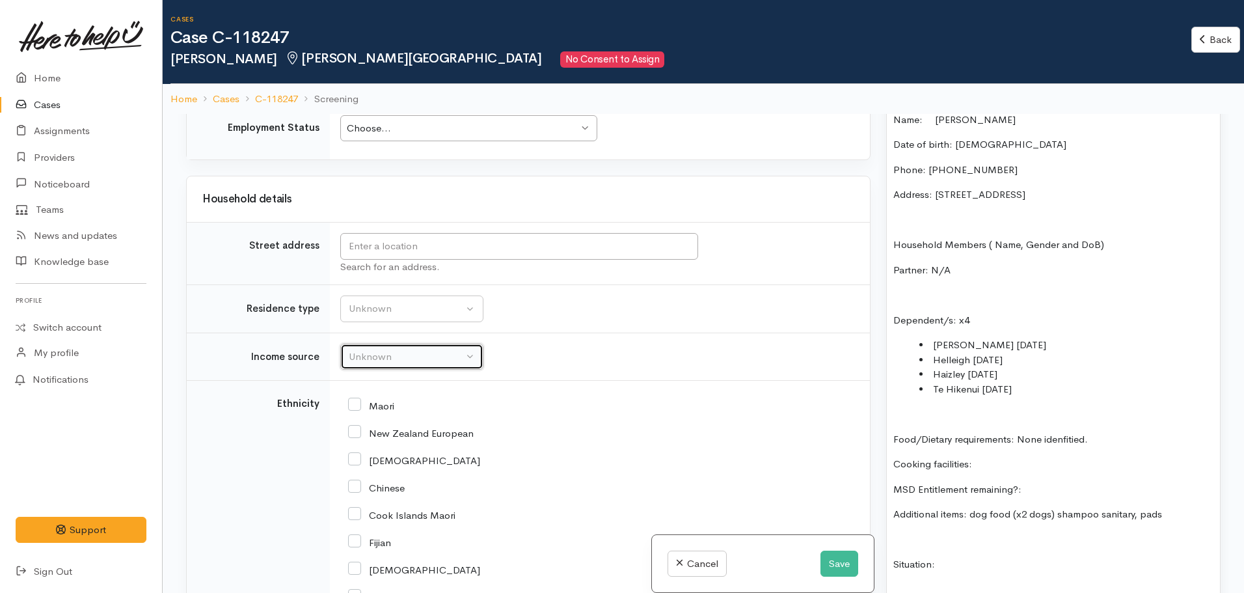
drag, startPoint x: 409, startPoint y: 358, endPoint x: 531, endPoint y: 357, distance: 122.3
click at [412, 357] on div "Unknown" at bounding box center [406, 356] width 115 height 15
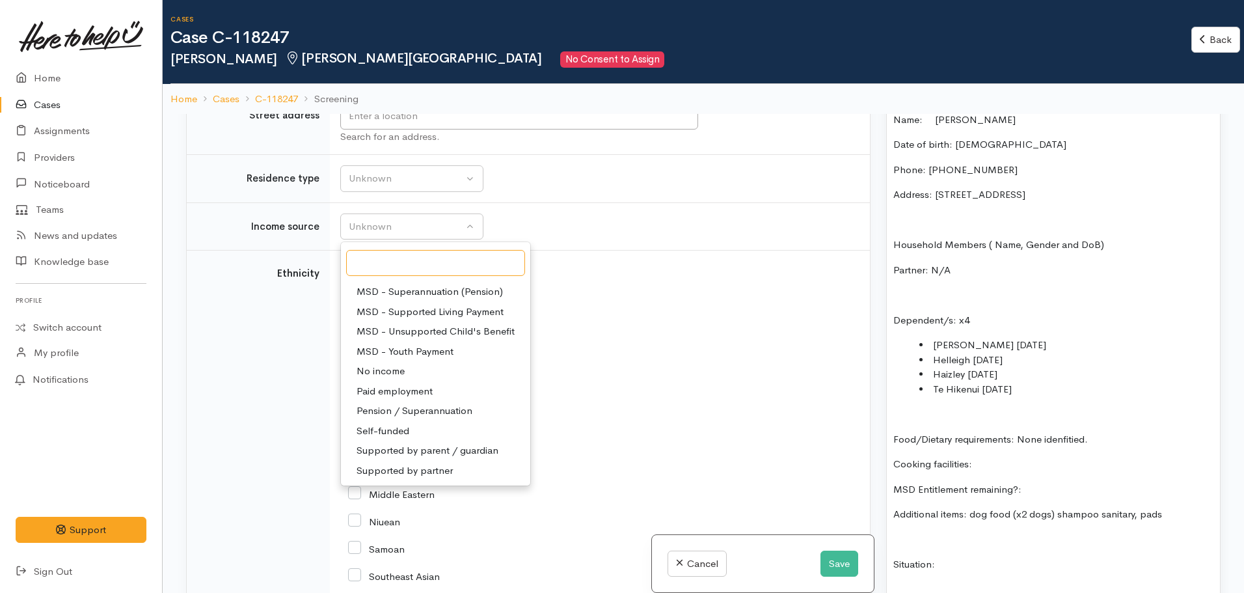
scroll to position [130, 0]
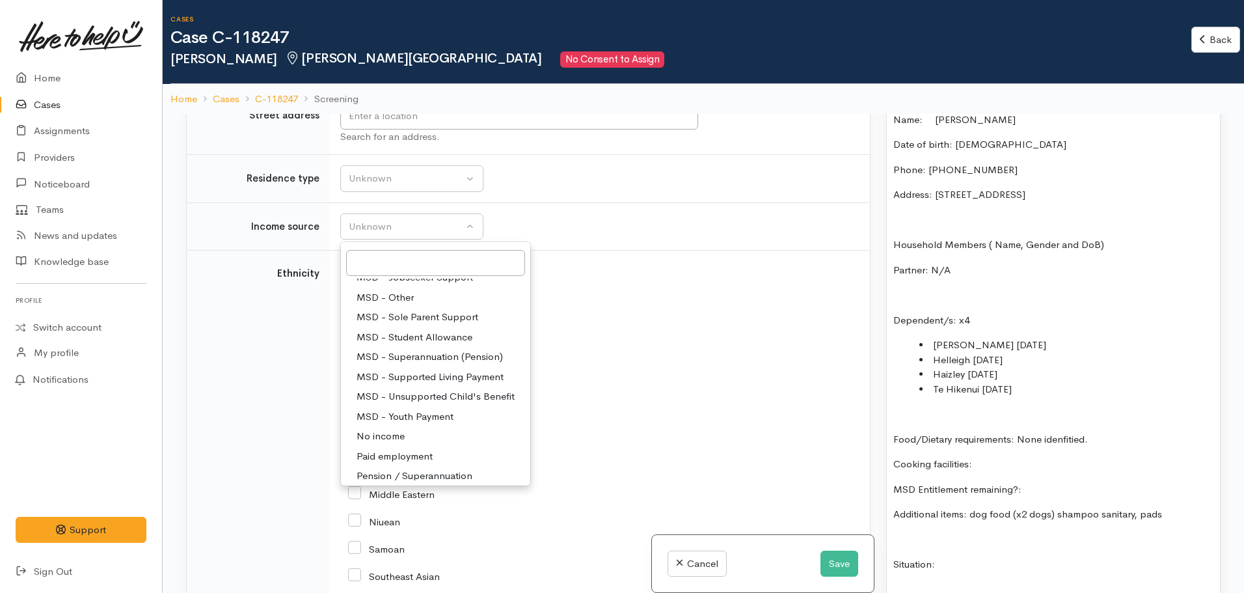
click at [413, 319] on span "MSD - Sole Parent Support" at bounding box center [418, 317] width 122 height 15
select select "7"
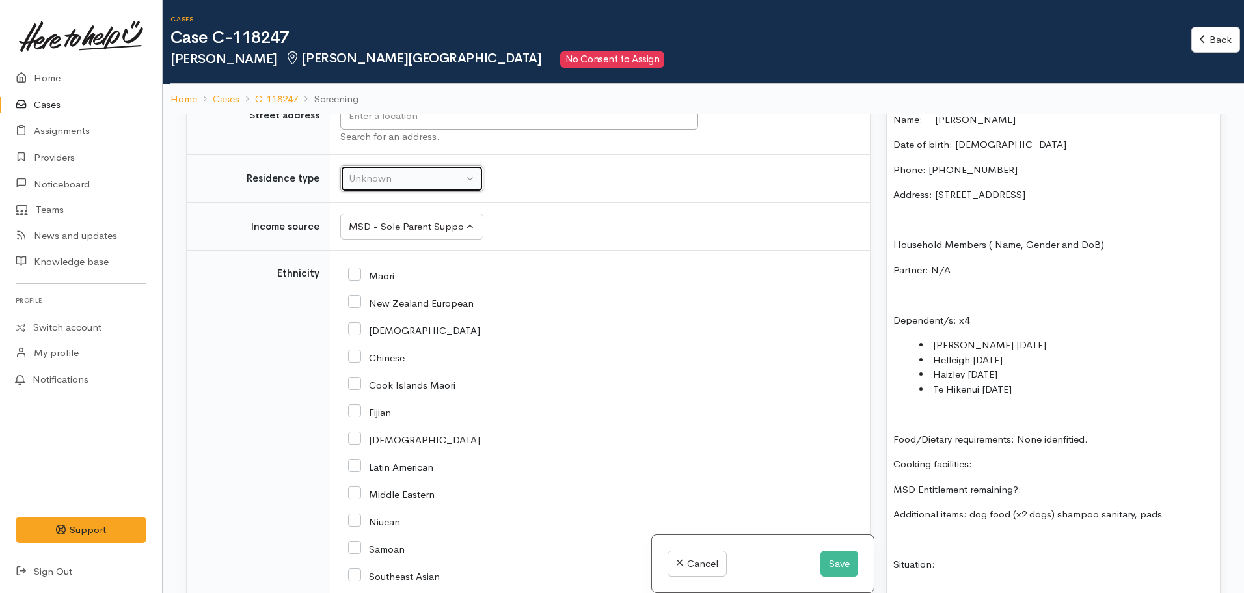
click at [396, 185] on div "Unknown" at bounding box center [406, 178] width 115 height 15
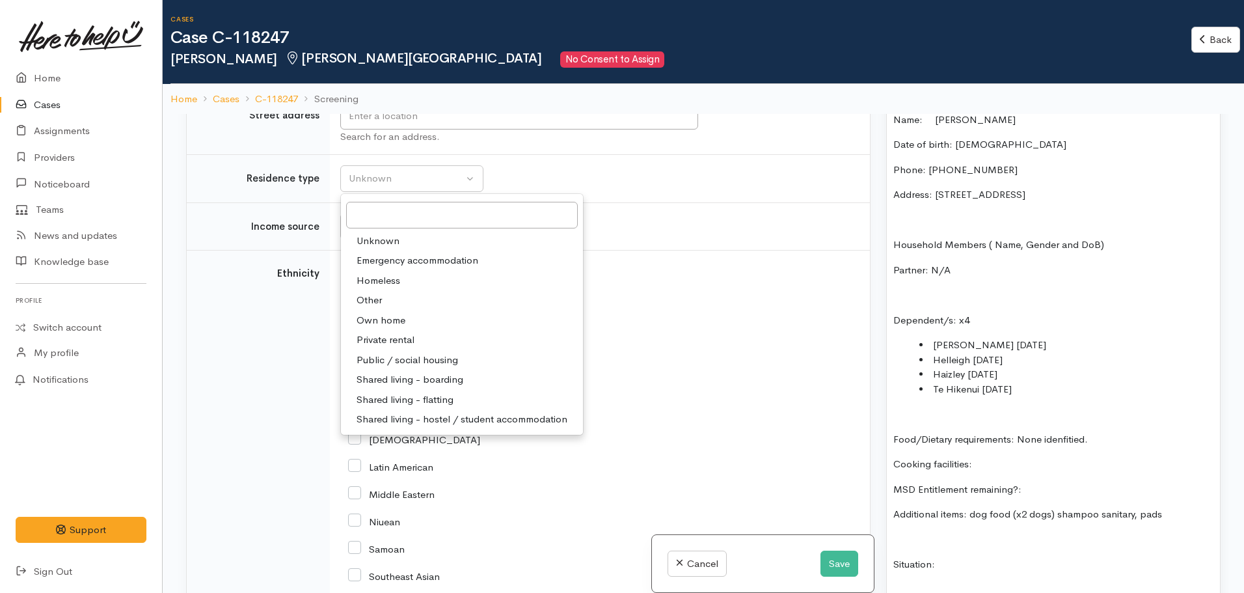
click at [664, 228] on td "Unknown ACC Maternity leave MSD - Away from Home Allowance MSD - Child Disabili…" at bounding box center [600, 226] width 540 height 48
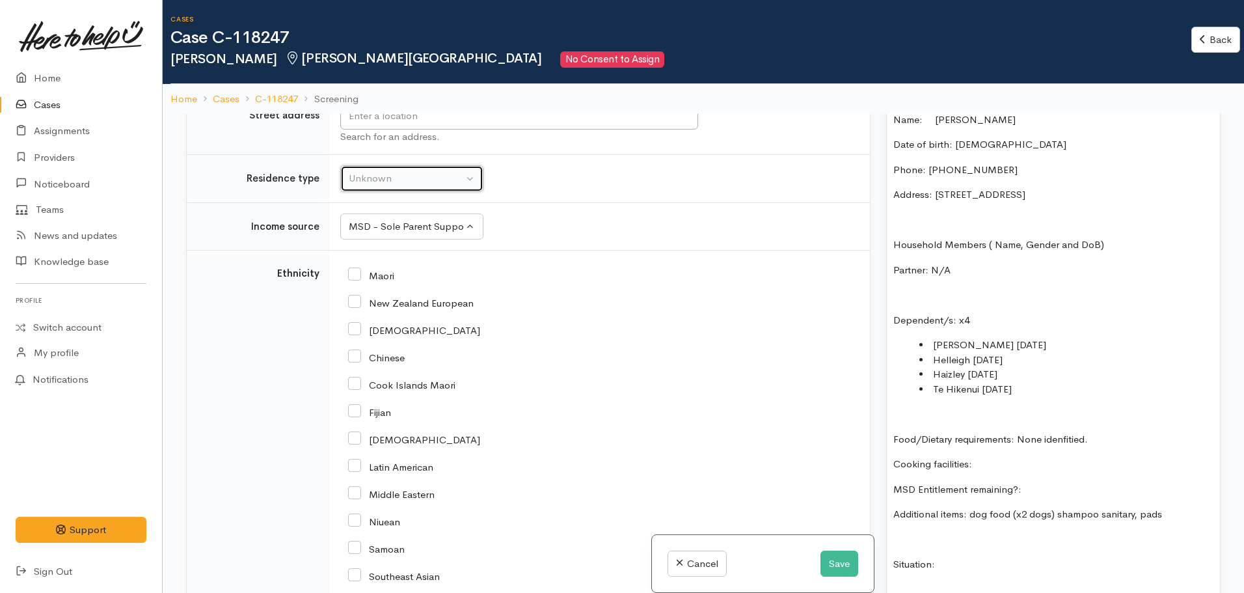
drag, startPoint x: 419, startPoint y: 180, endPoint x: 706, endPoint y: 276, distance: 302.4
click at [436, 181] on div "Unknown" at bounding box center [406, 178] width 115 height 15
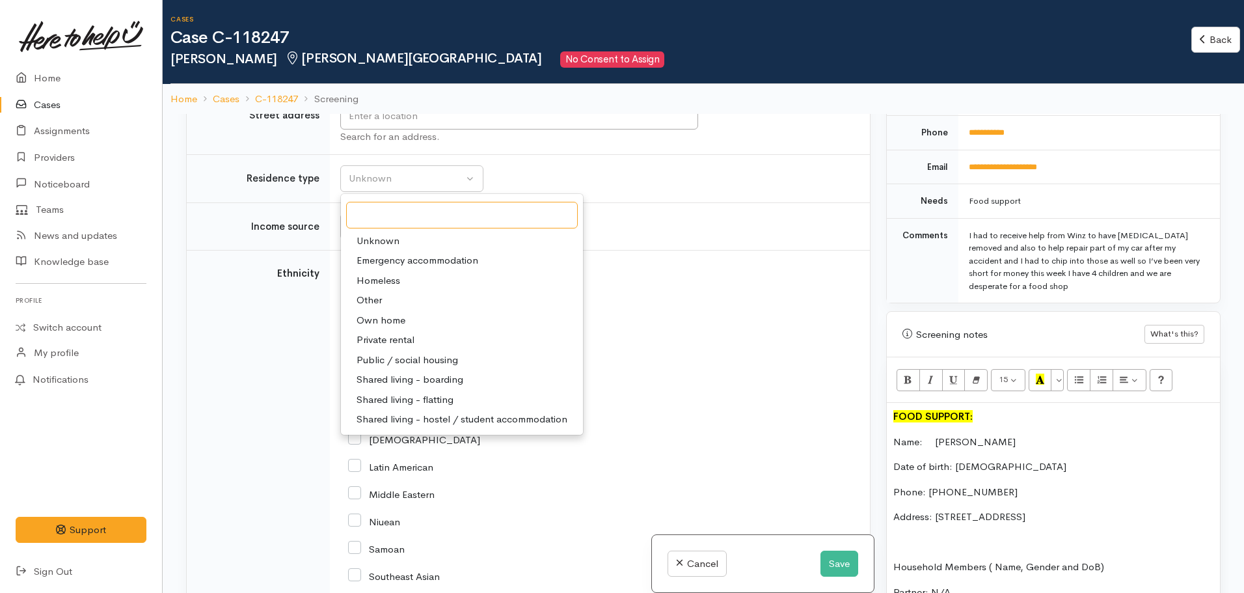
scroll to position [619, 0]
click at [403, 365] on span "Public / social housing" at bounding box center [407, 360] width 101 height 15
select select "3"
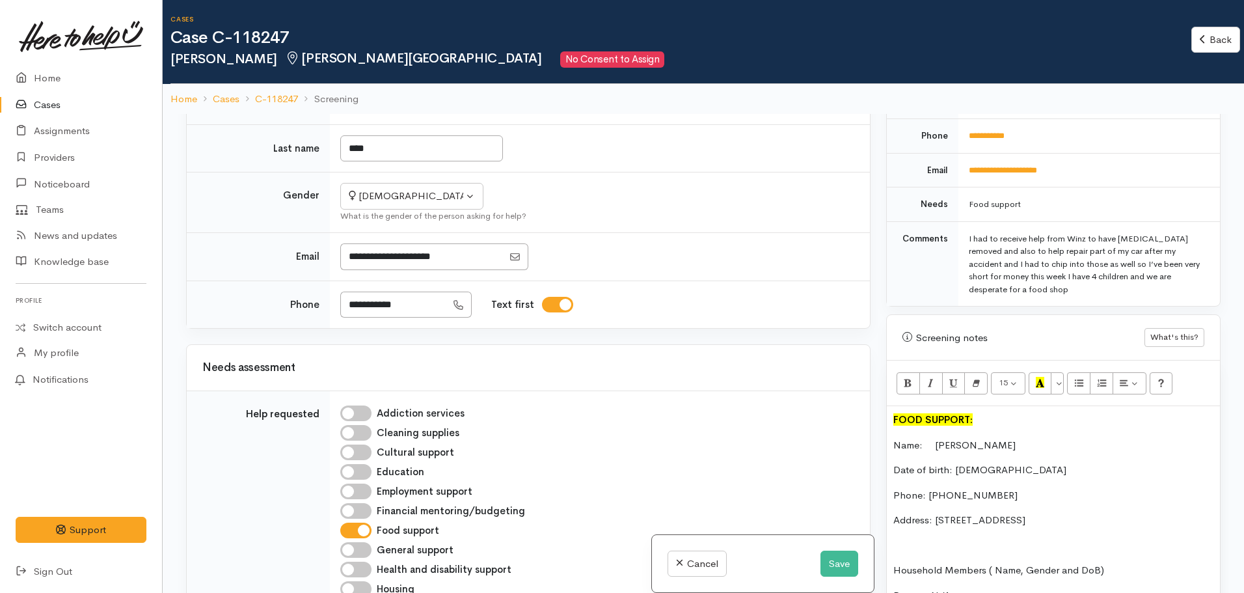
scroll to position [0, 0]
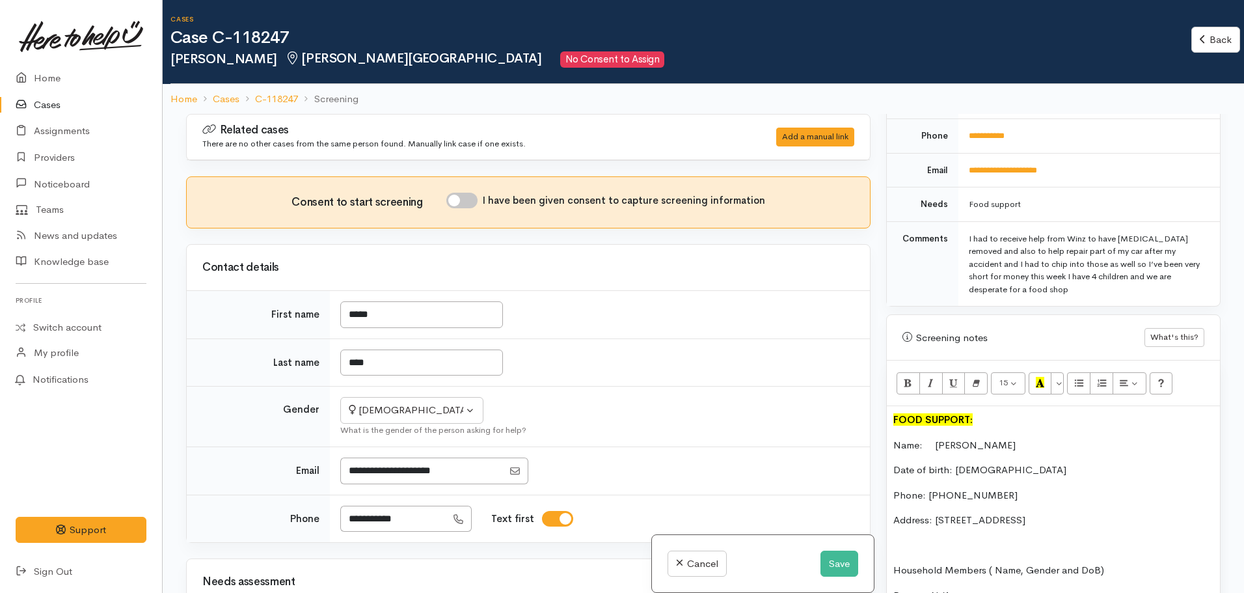
click at [466, 201] on input "I have been given consent to capture screening information" at bounding box center [461, 201] width 31 height 16
checkbox input "true"
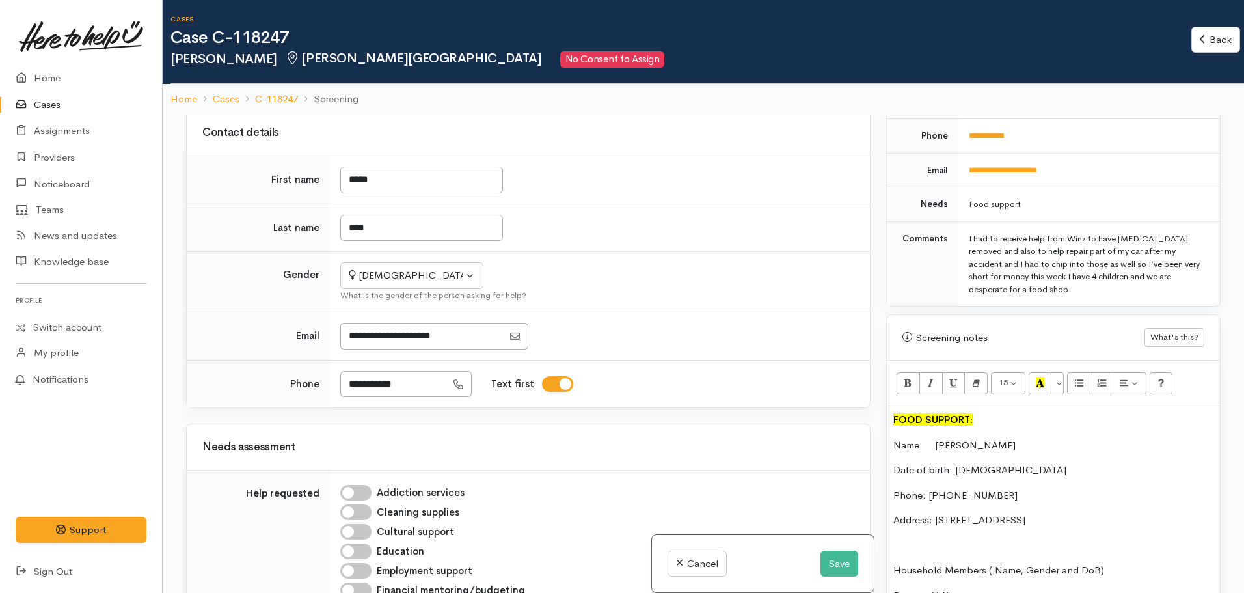
scroll to position [455, 0]
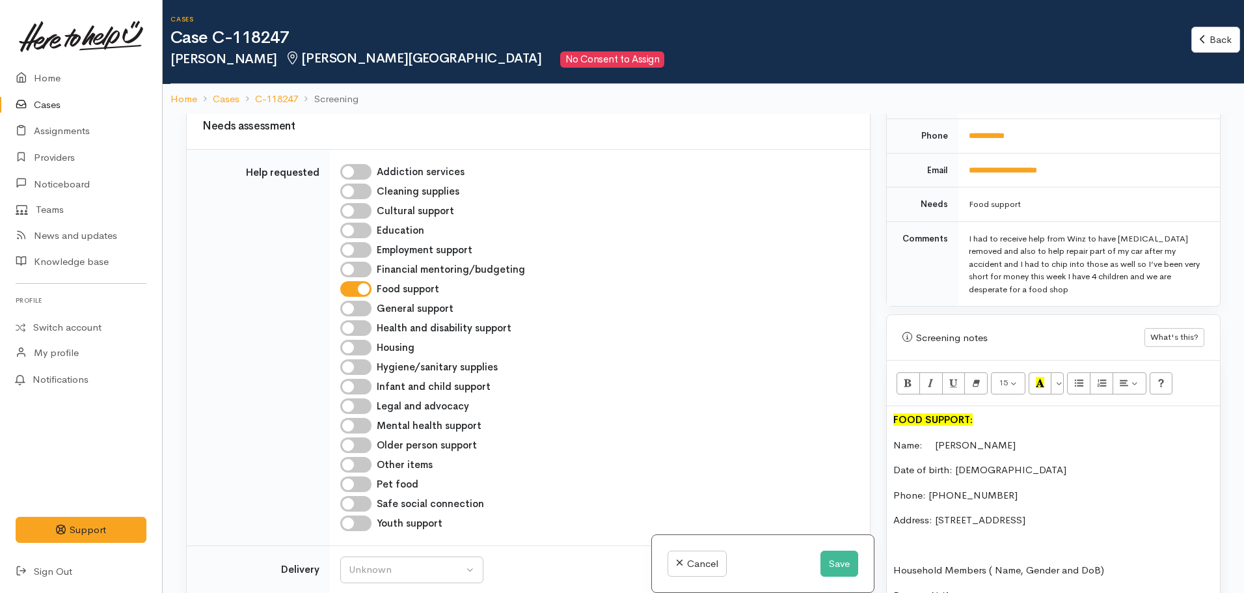
drag, startPoint x: 358, startPoint y: 485, endPoint x: 632, endPoint y: 453, distance: 275.8
click at [360, 485] on input "Pet food" at bounding box center [355, 484] width 31 height 16
checkbox input "true"
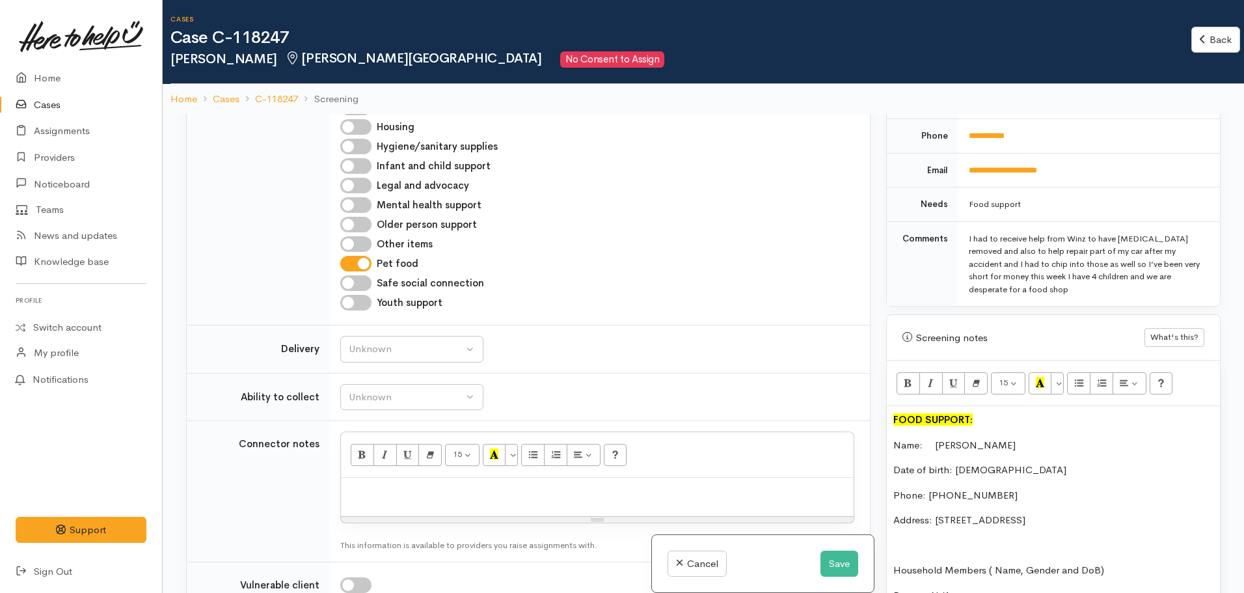
scroll to position [716, 0]
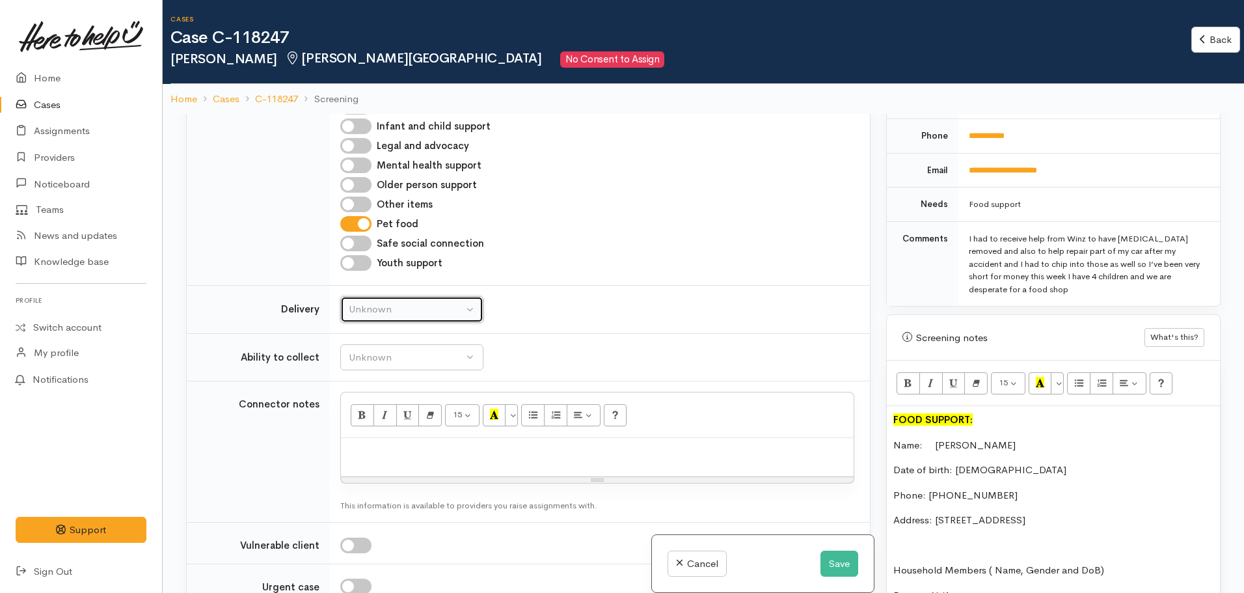
click at [358, 310] on div "Unknown" at bounding box center [406, 309] width 115 height 15
drag, startPoint x: 372, startPoint y: 432, endPoint x: 371, endPoint y: 425, distance: 6.6
click at [371, 431] on link "No" at bounding box center [412, 431] width 142 height 20
select select "1"
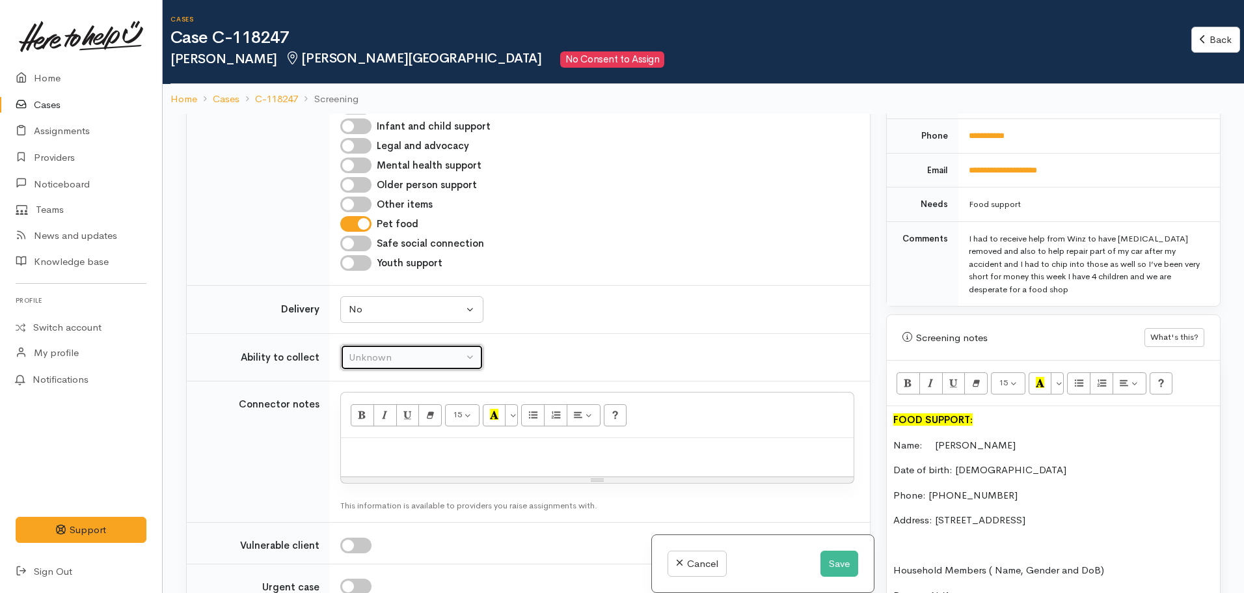
click at [386, 357] on div "Unknown" at bounding box center [406, 357] width 115 height 15
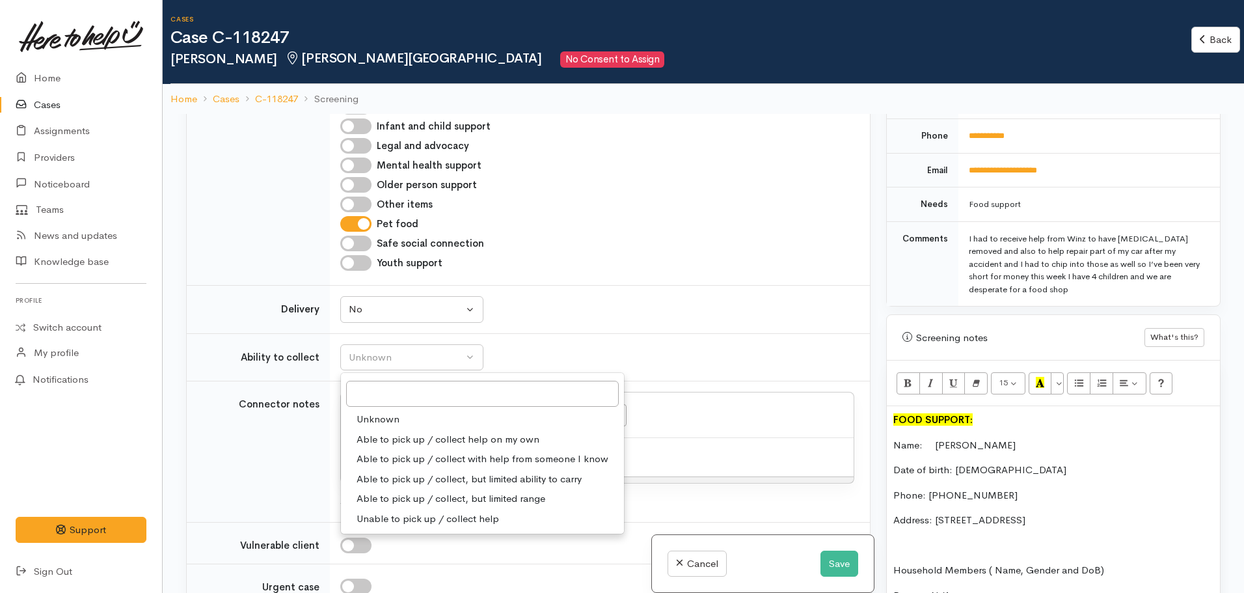
click at [418, 437] on span "Able to pick up / collect help on my own" at bounding box center [448, 439] width 183 height 15
select select "2"
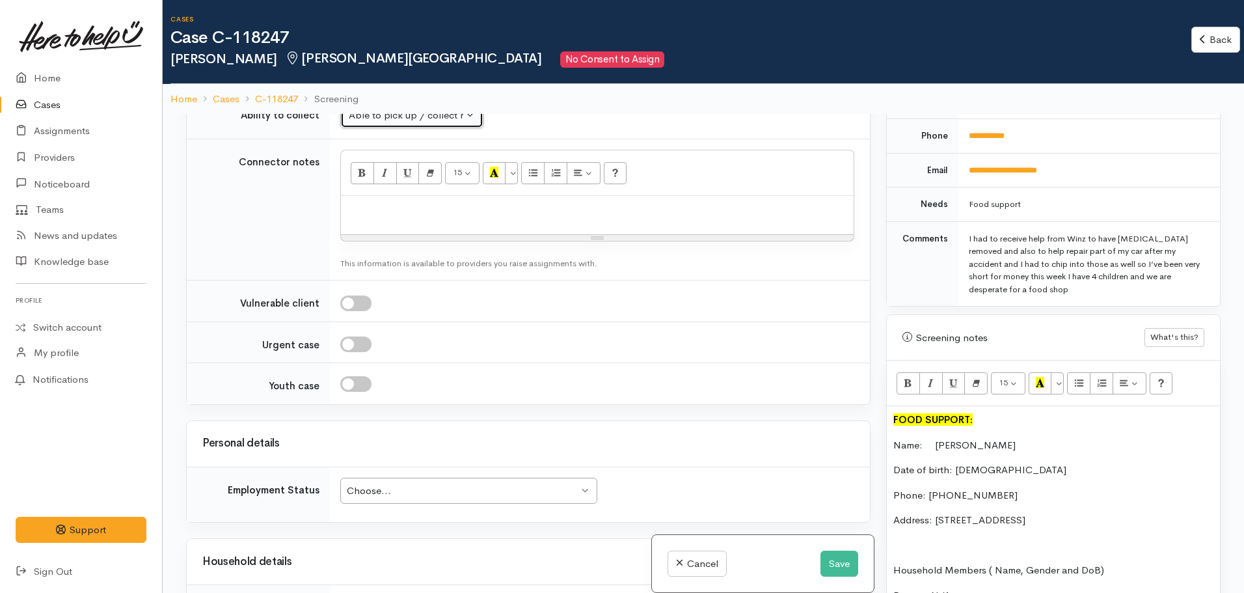
scroll to position [1041, 0]
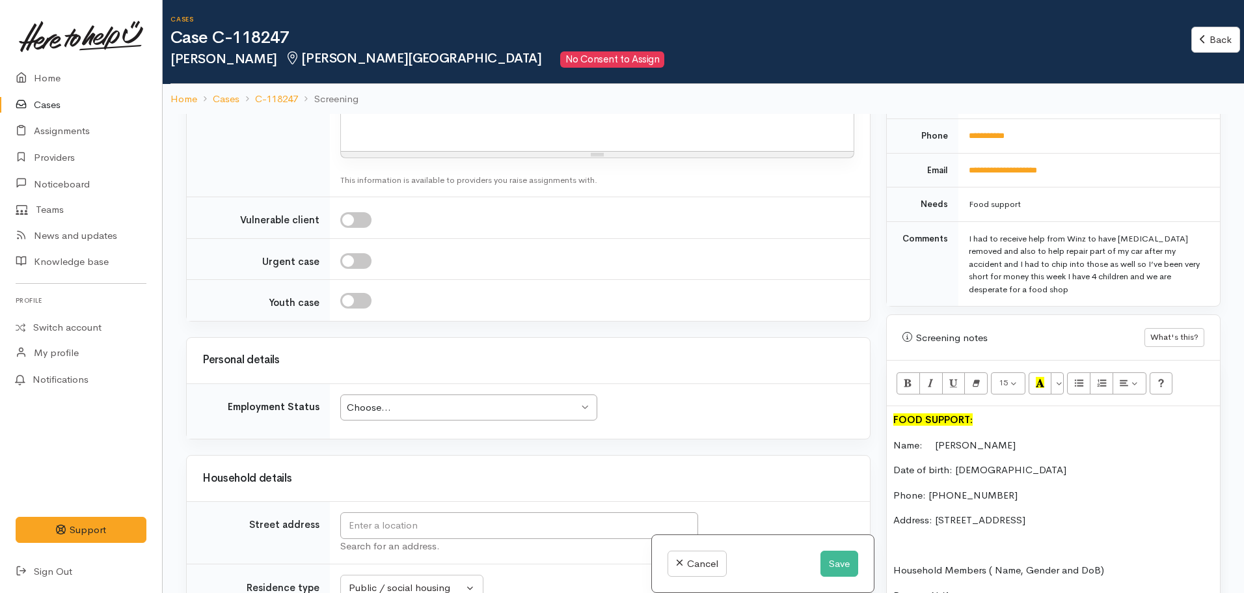
click at [406, 407] on div "Choose..." at bounding box center [463, 407] width 232 height 15
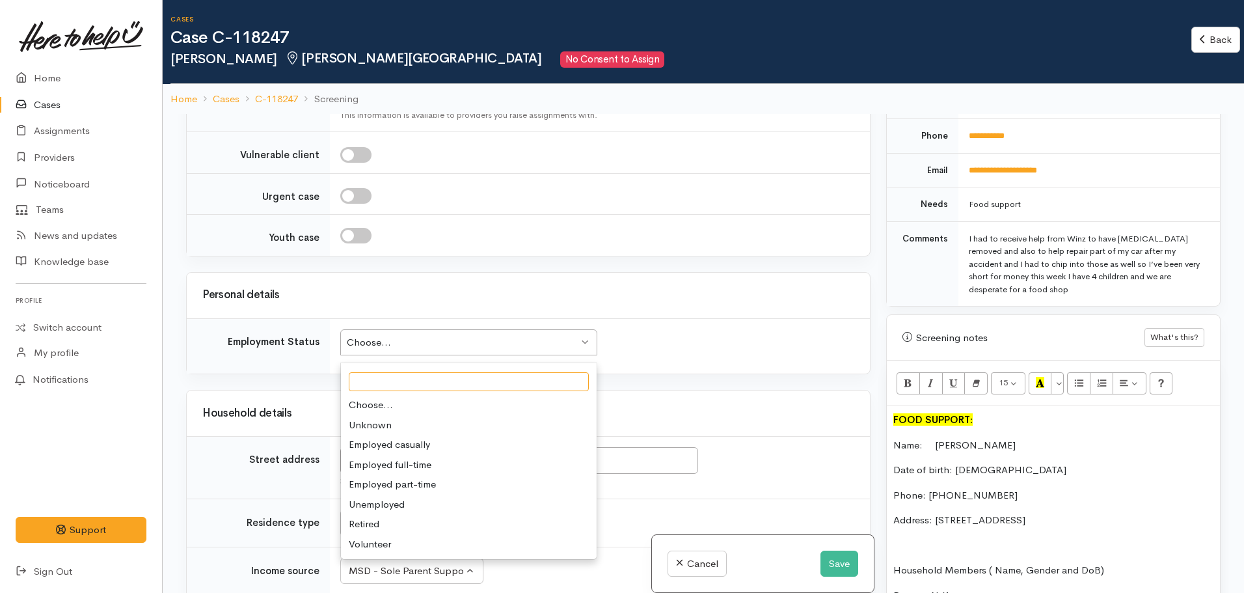
scroll to position [1171, 0]
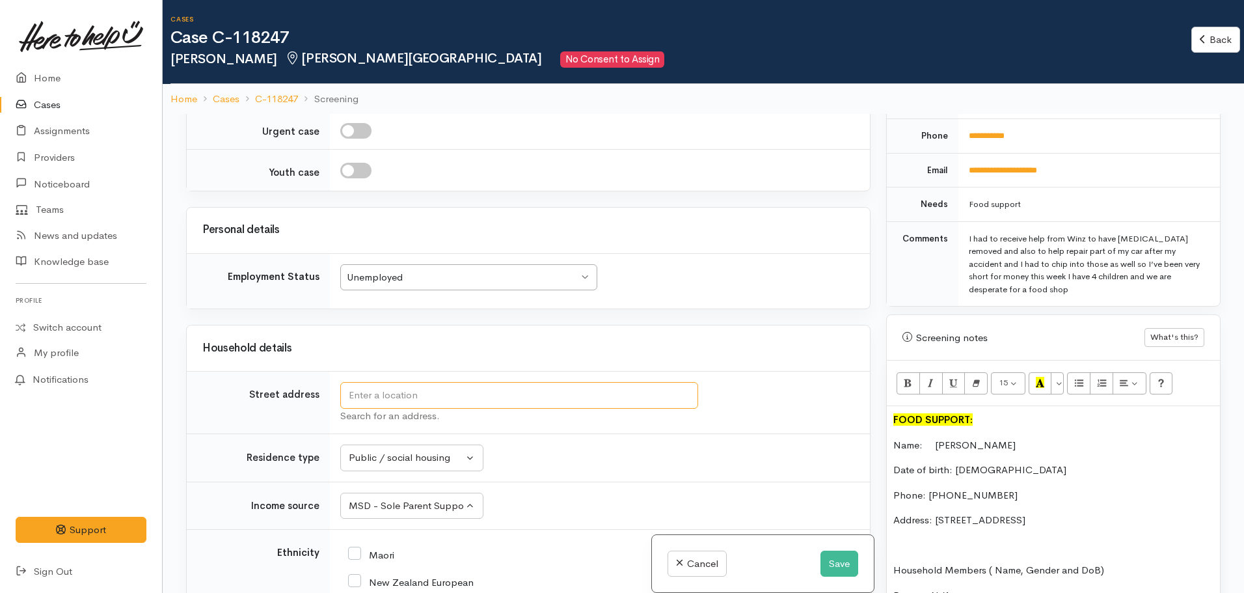
click at [408, 390] on input "text" at bounding box center [519, 395] width 358 height 27
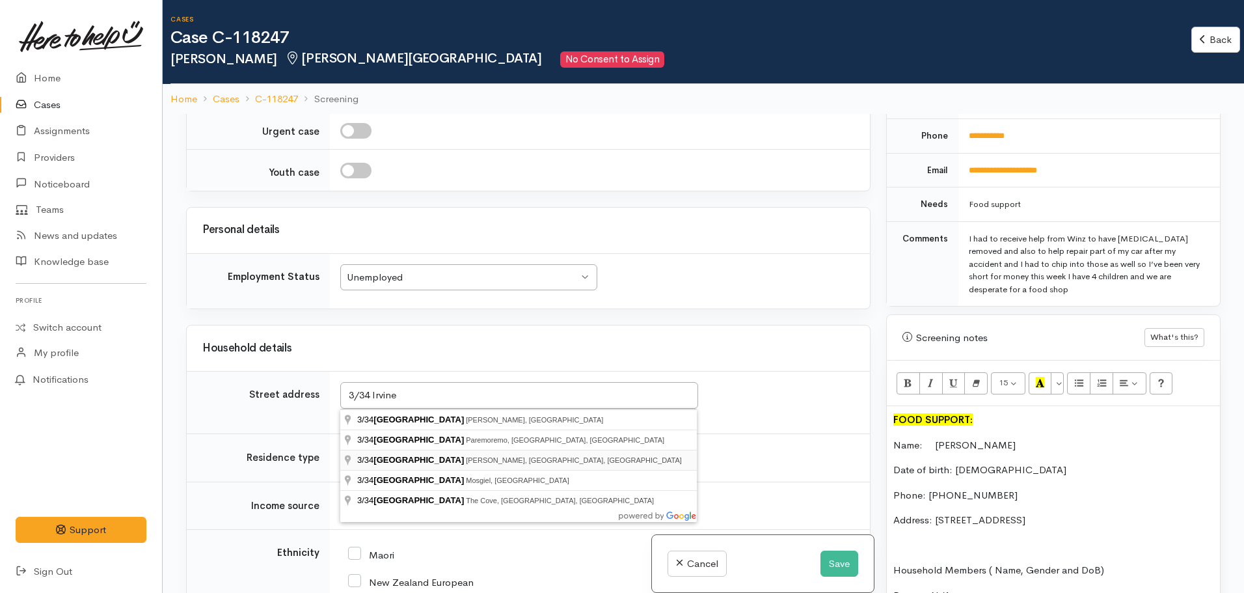
type input "[STREET_ADDRESS]"
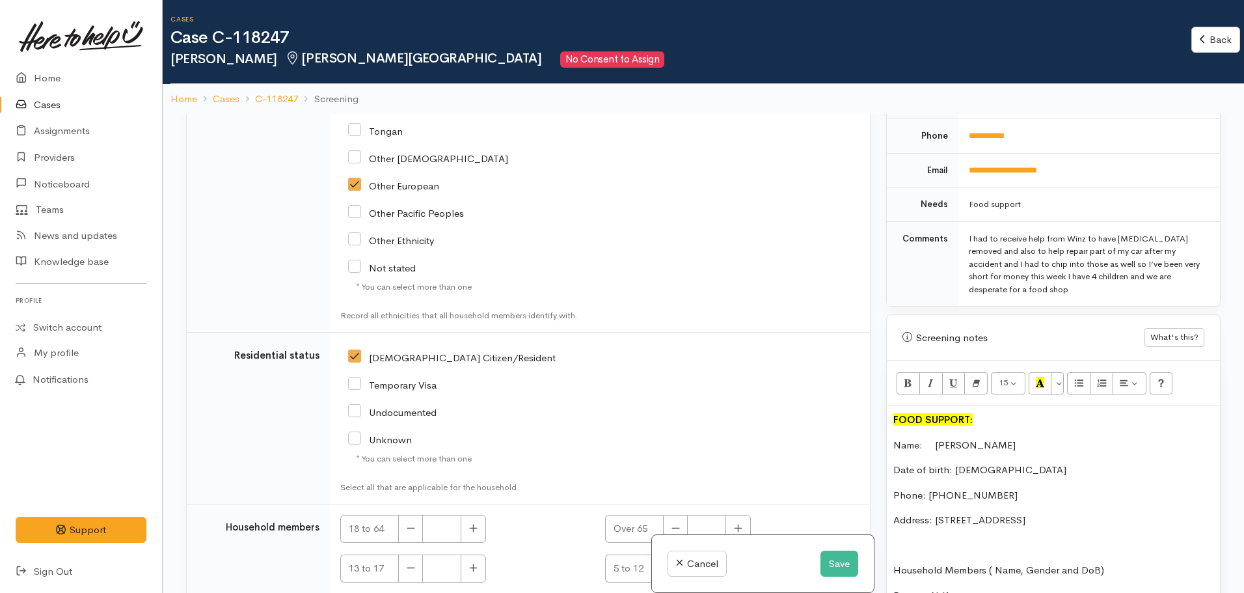
scroll to position [2036, 0]
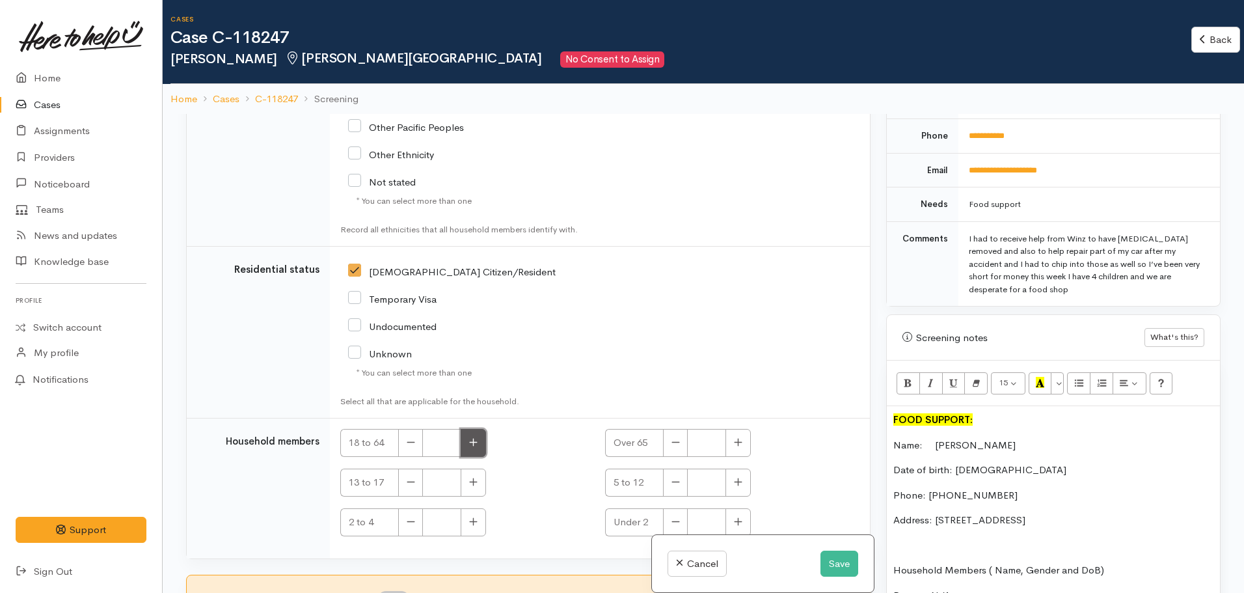
click at [466, 442] on button "button" at bounding box center [473, 443] width 25 height 28
type input "1"
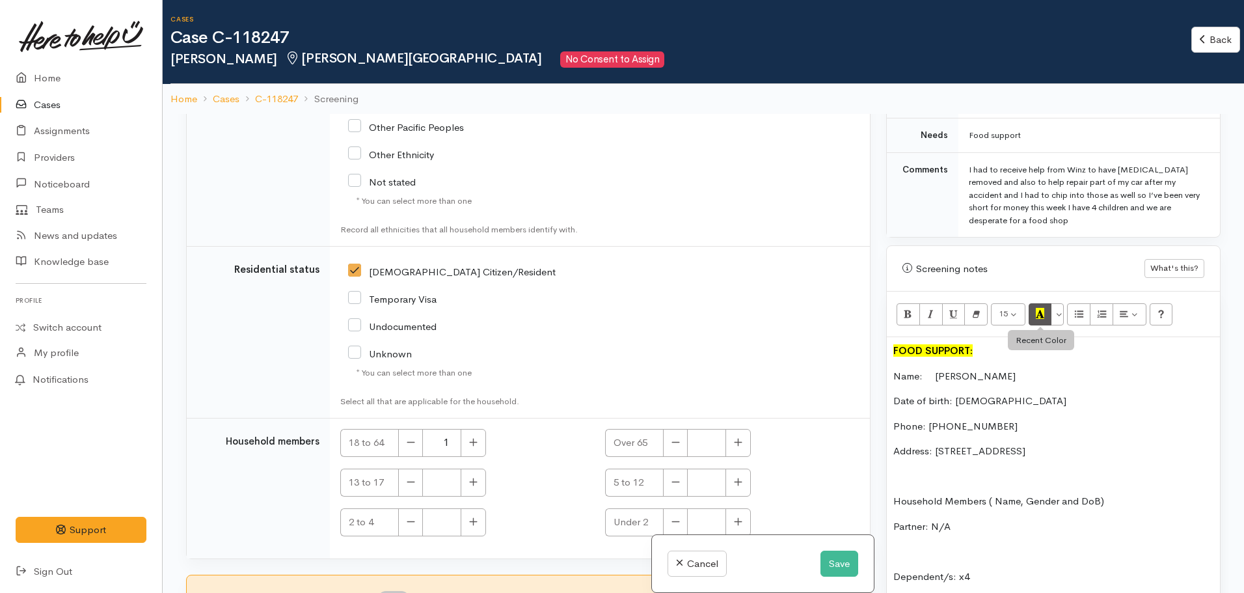
scroll to position [489, 0]
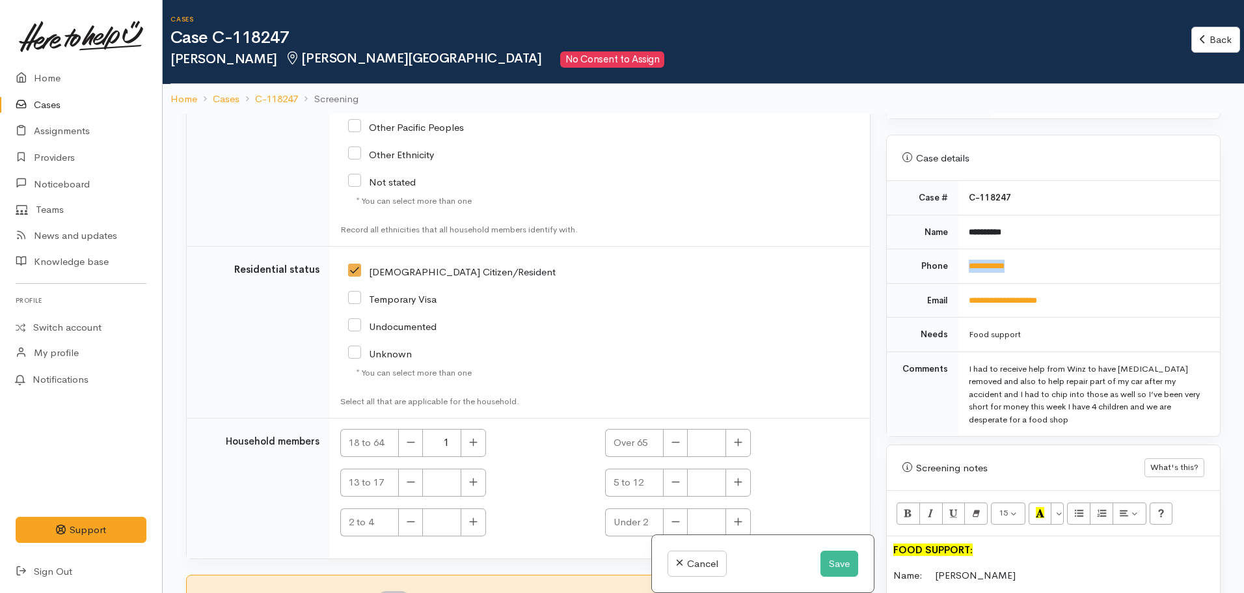
drag, startPoint x: 1019, startPoint y: 253, endPoint x: 962, endPoint y: 259, distance: 56.9
click at [962, 259] on td "**********" at bounding box center [1089, 266] width 262 height 34
copy link "**********"
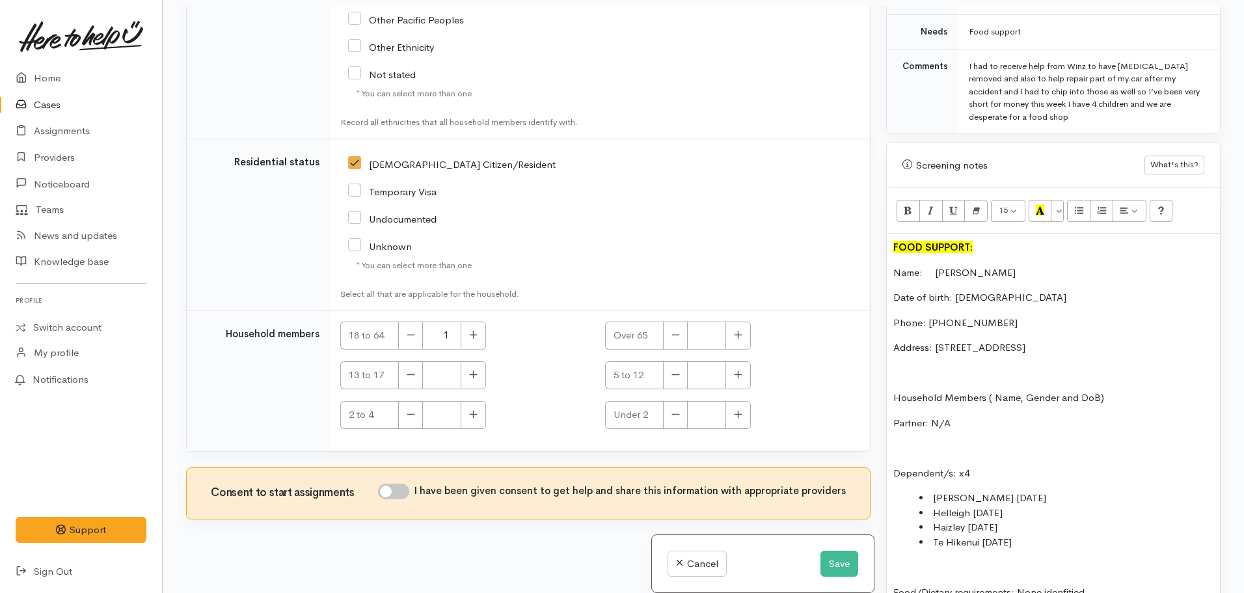
scroll to position [114, 0]
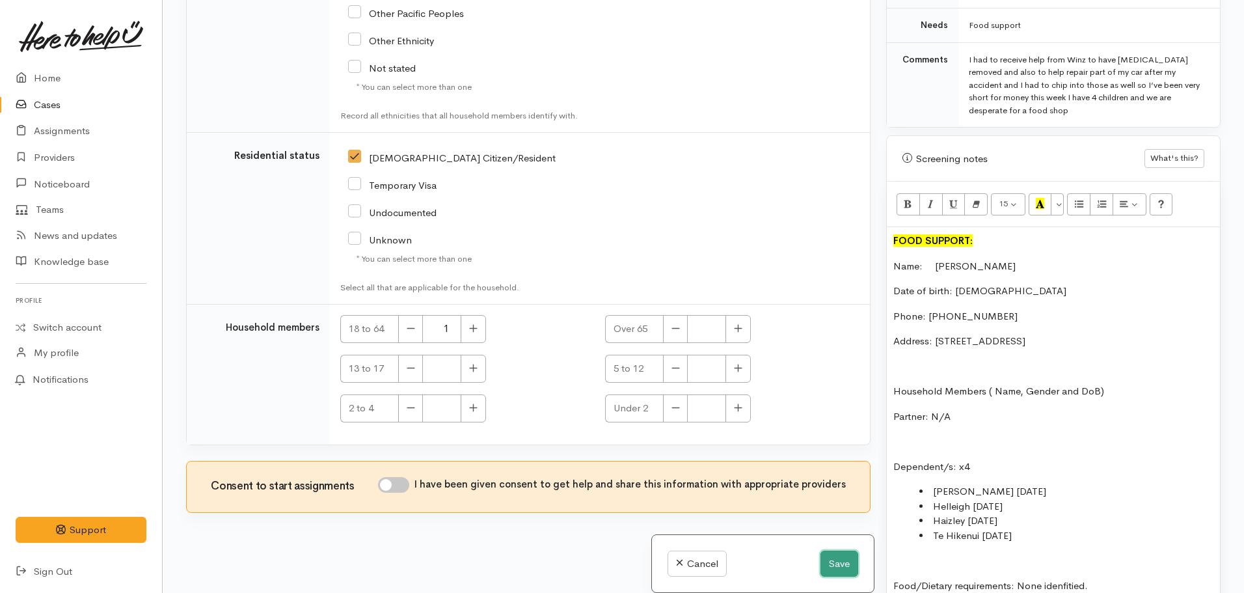
click at [839, 566] on button "Save" at bounding box center [839, 563] width 38 height 27
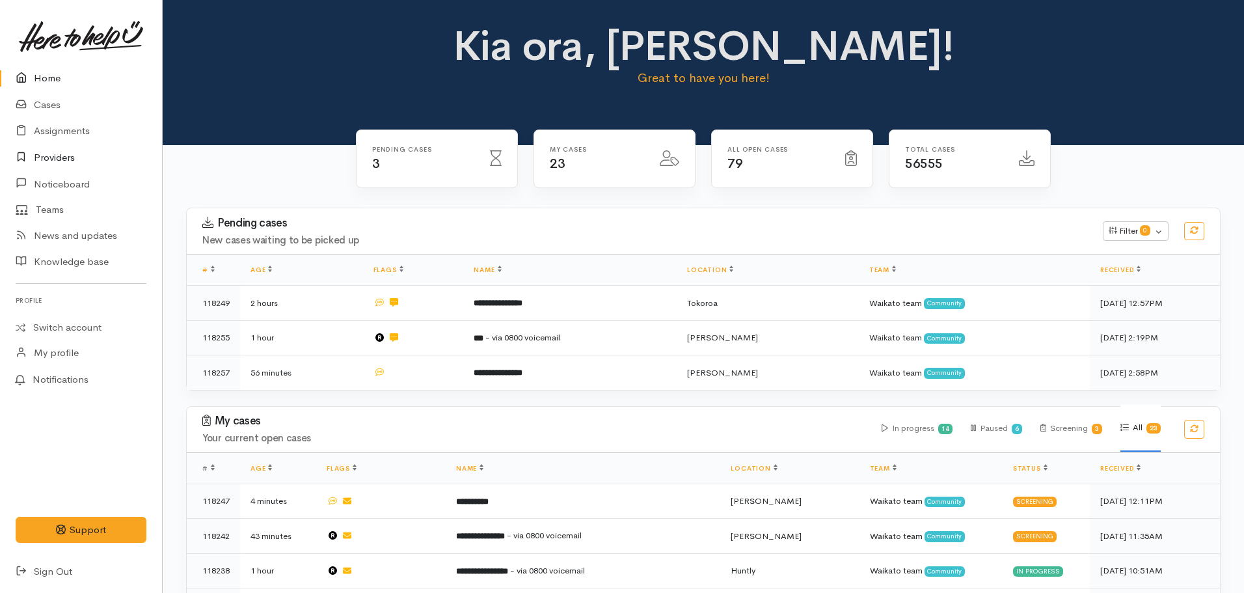
click at [58, 159] on link "Providers" at bounding box center [81, 157] width 162 height 27
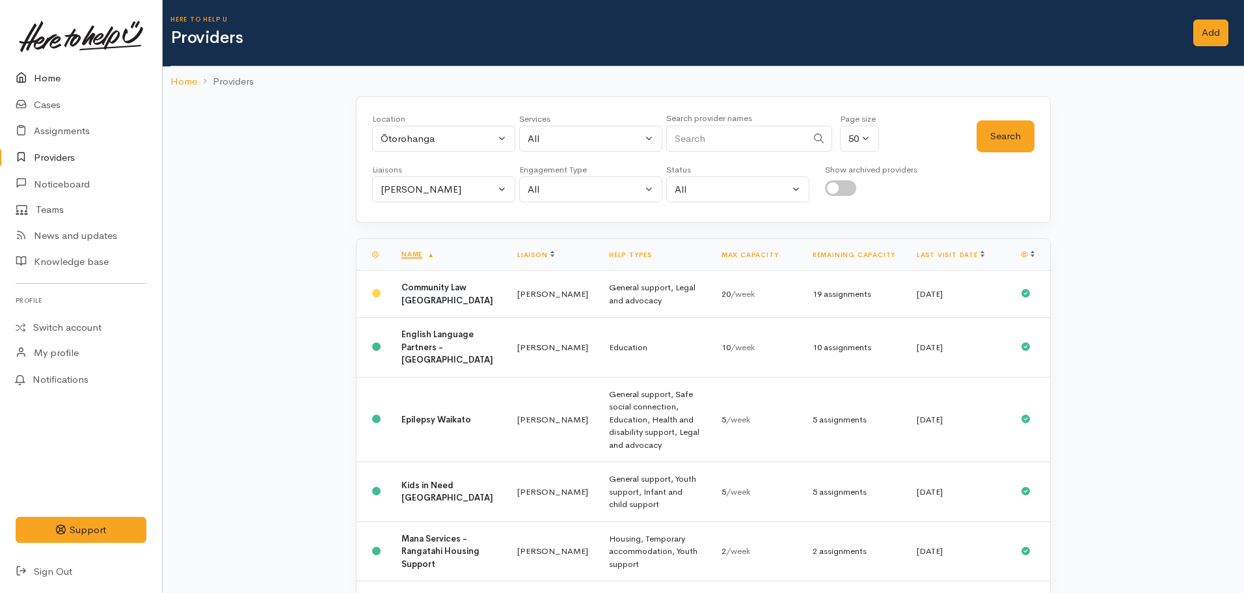
click at [47, 74] on link "Home" at bounding box center [81, 78] width 162 height 27
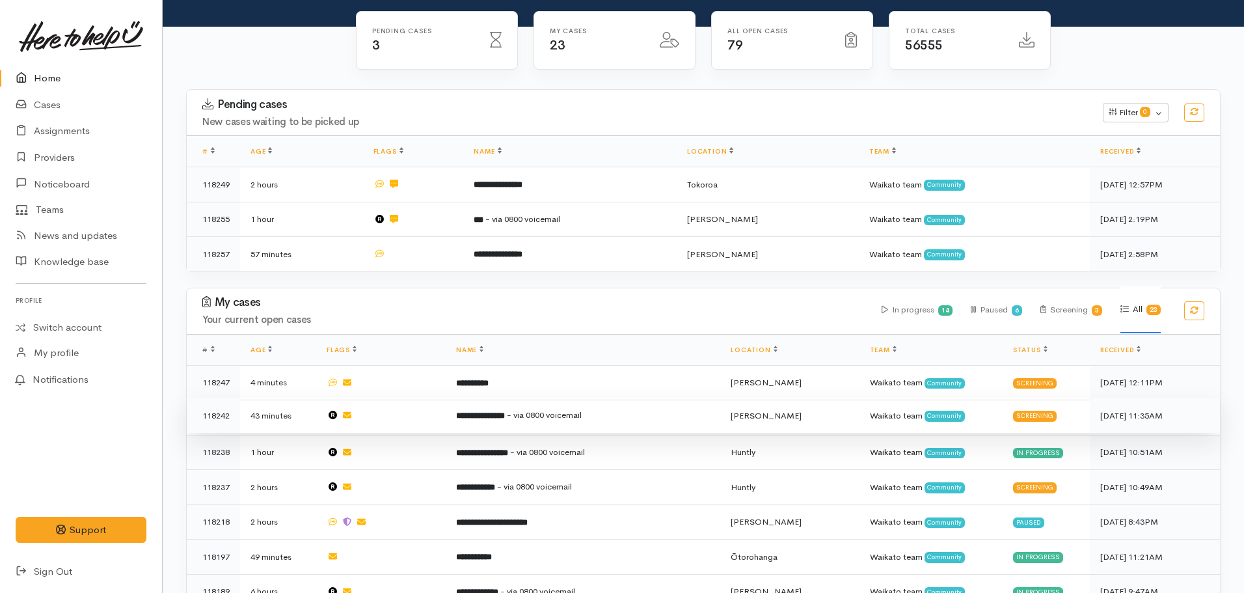
scroll to position [65, 0]
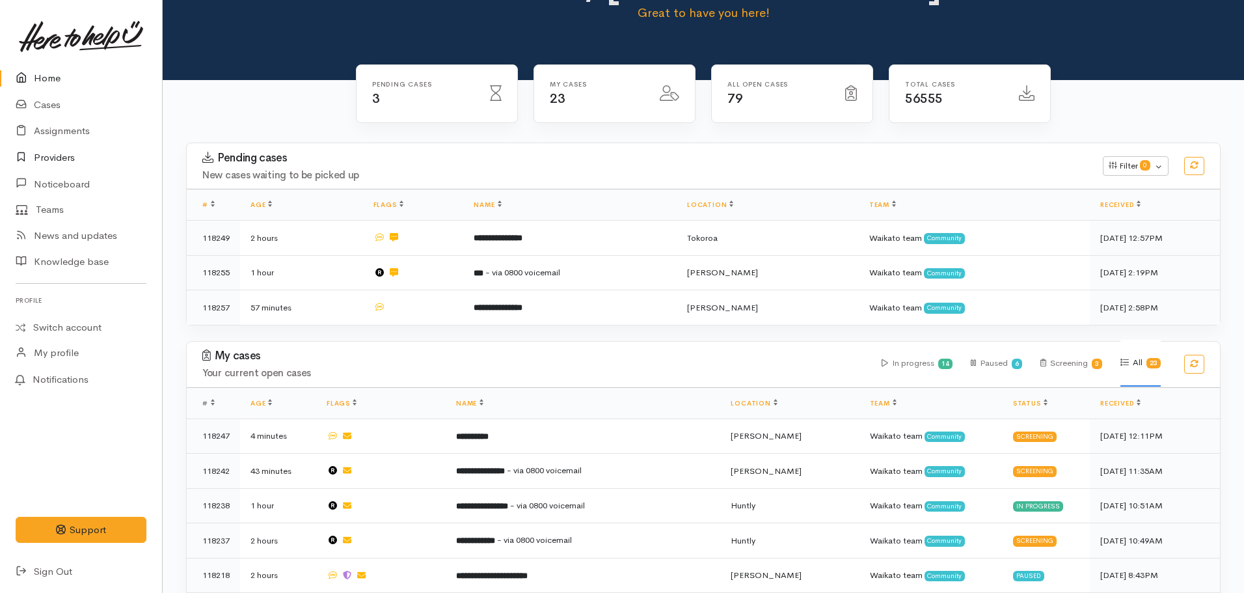
click at [46, 166] on link "Providers" at bounding box center [81, 157] width 162 height 27
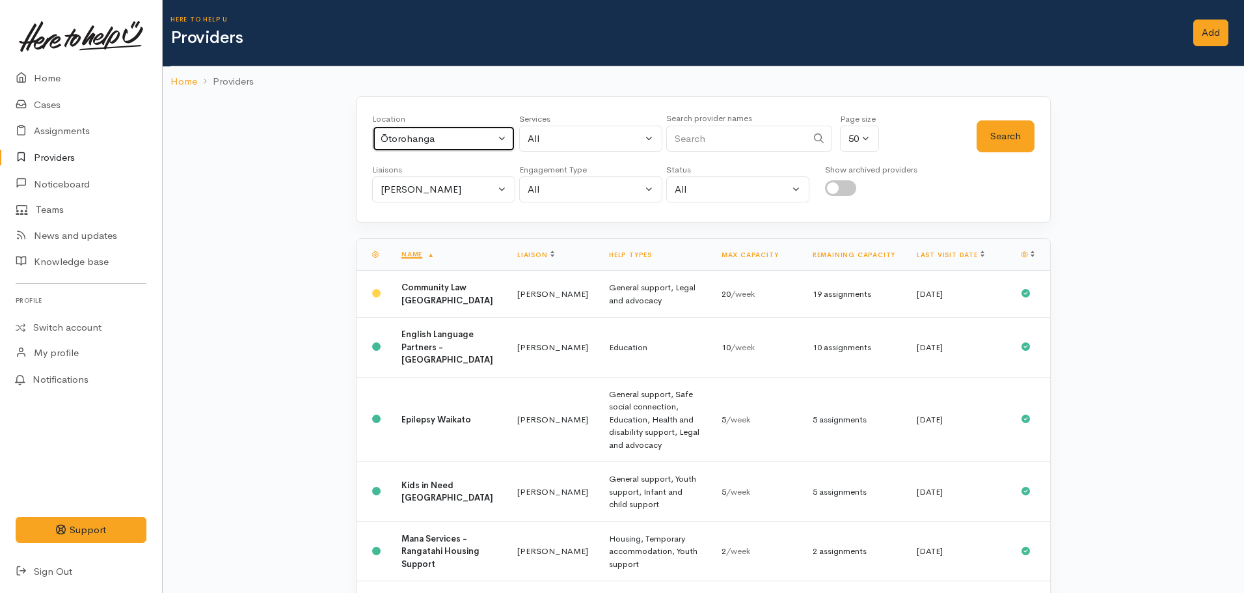
click at [419, 134] on div "Ōtorohanga" at bounding box center [438, 138] width 115 height 15
type input "[PERSON_NAME]"
drag, startPoint x: 433, startPoint y: 233, endPoint x: 439, endPoint y: 221, distance: 13.1
click at [432, 232] on link "[PERSON_NAME]" at bounding box center [444, 224] width 142 height 20
select select "1"
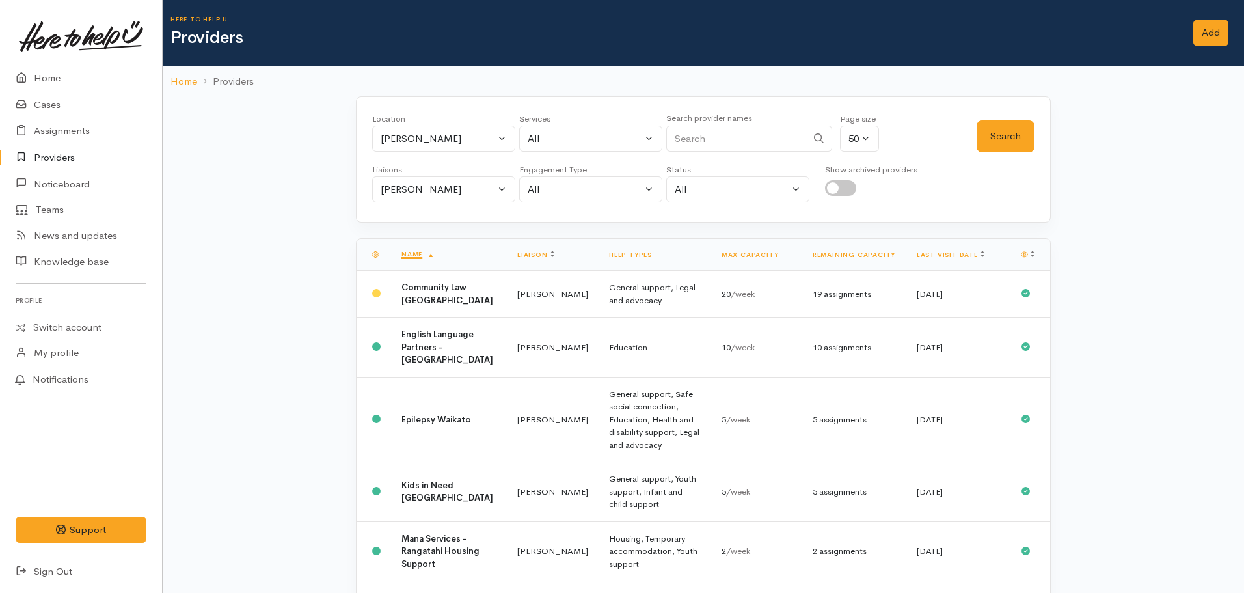
click at [430, 202] on div "Location All Tauranga Eastern Bay of Plenty - other Kawerau Ōhope Ōpōtiki Whaka…" at bounding box center [703, 159] width 695 height 126
click at [413, 190] on div "Nicole Rusk" at bounding box center [438, 189] width 115 height 15
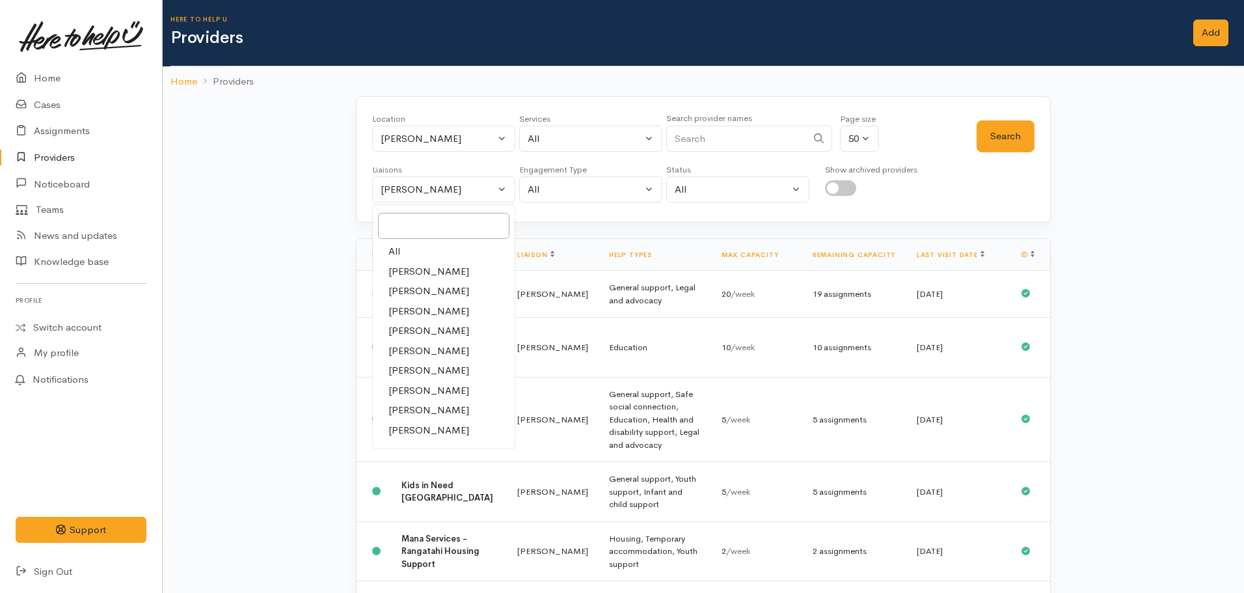
click at [396, 247] on span "All" at bounding box center [394, 251] width 12 height 15
select select "null"
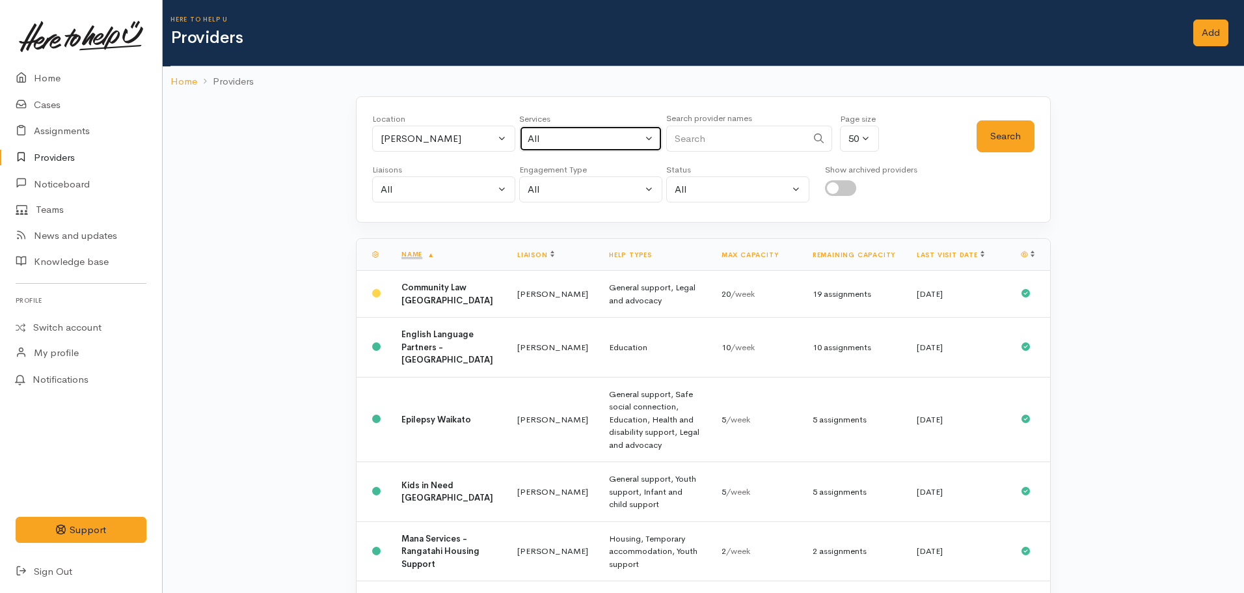
click at [608, 138] on div "All" at bounding box center [585, 138] width 115 height 15
type input "g"
type input "food"
click at [612, 218] on link "Food support" at bounding box center [591, 224] width 142 height 20
select select "3"
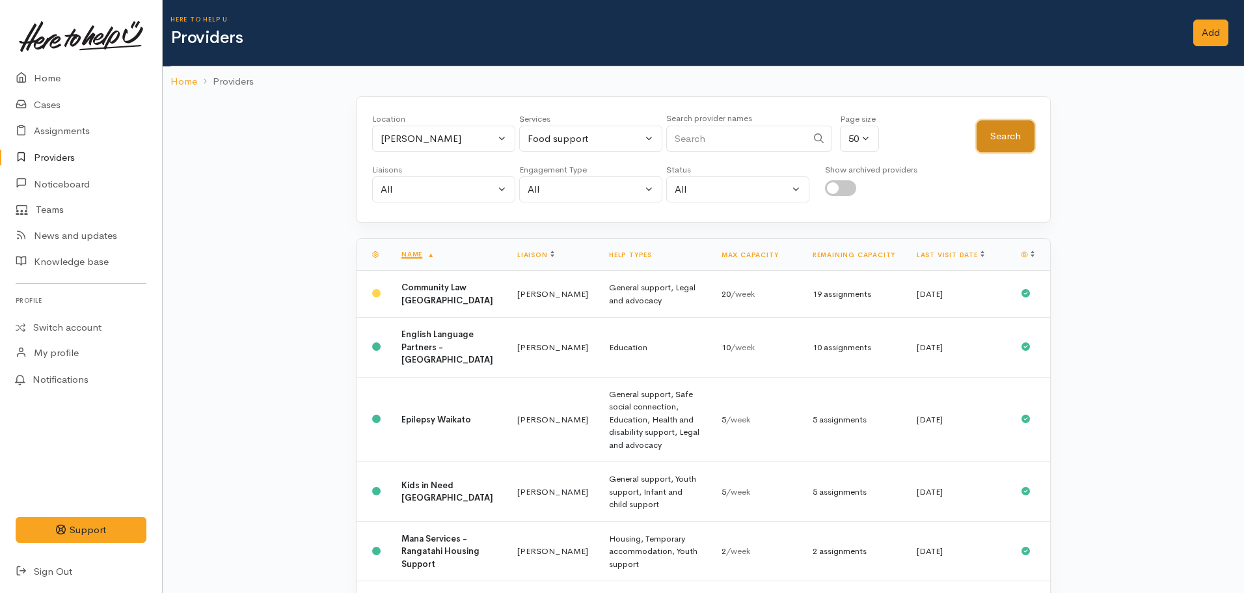
click at [982, 134] on button "Search" at bounding box center [1006, 136] width 58 height 32
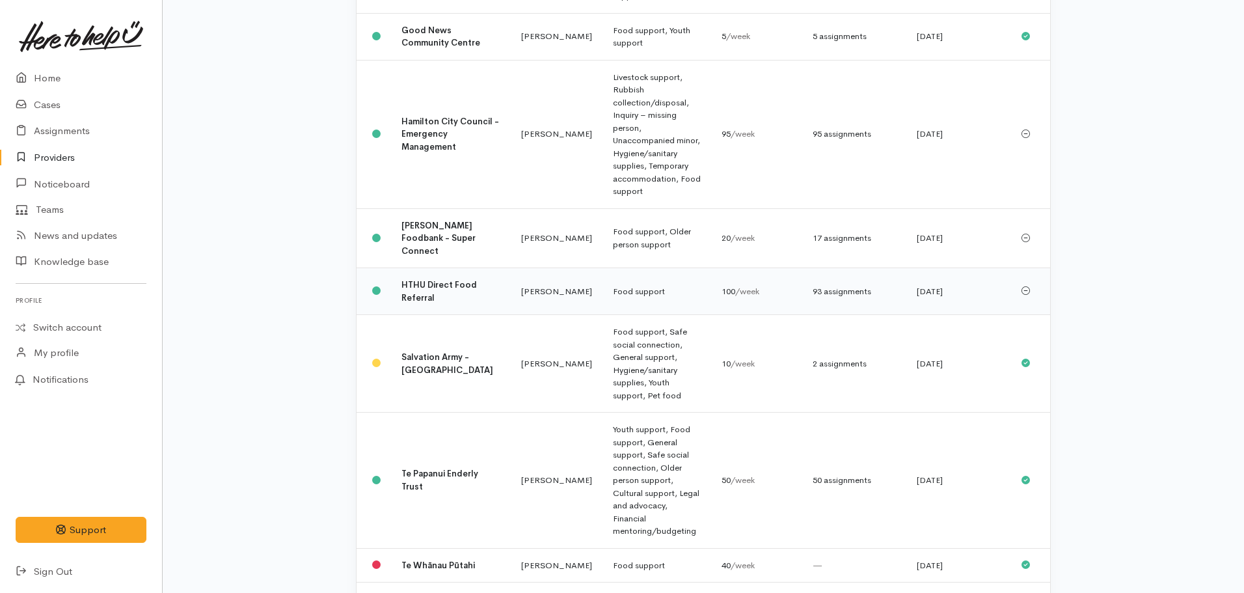
scroll to position [390, 0]
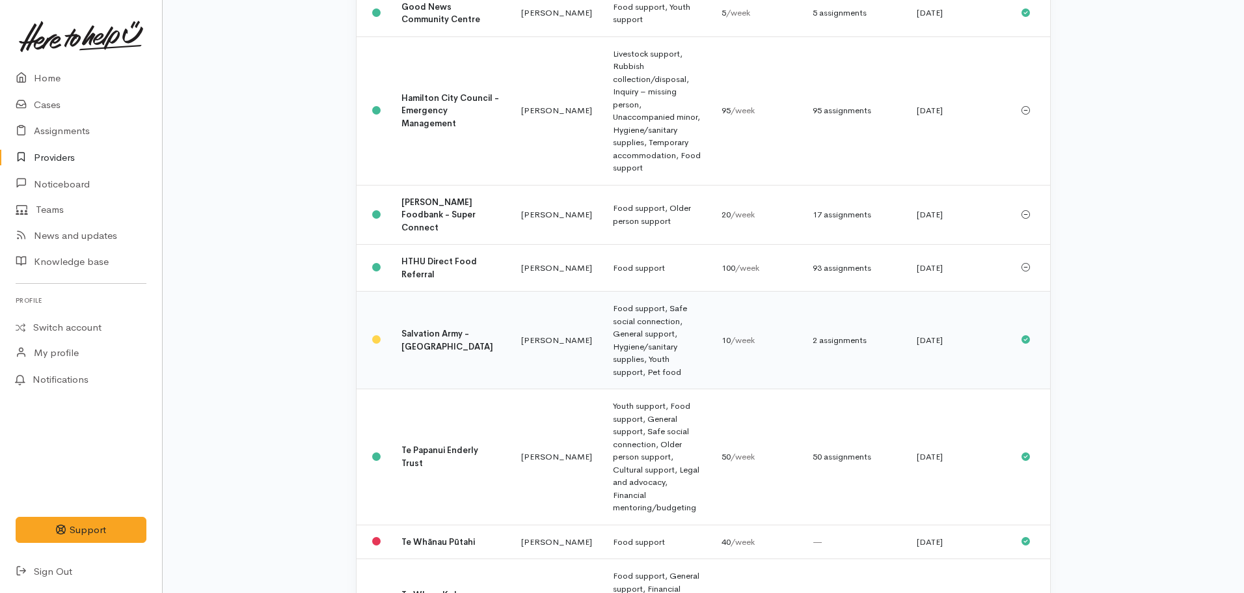
click at [393, 291] on td "Salvation Army - Hamilton City" at bounding box center [451, 340] width 120 height 98
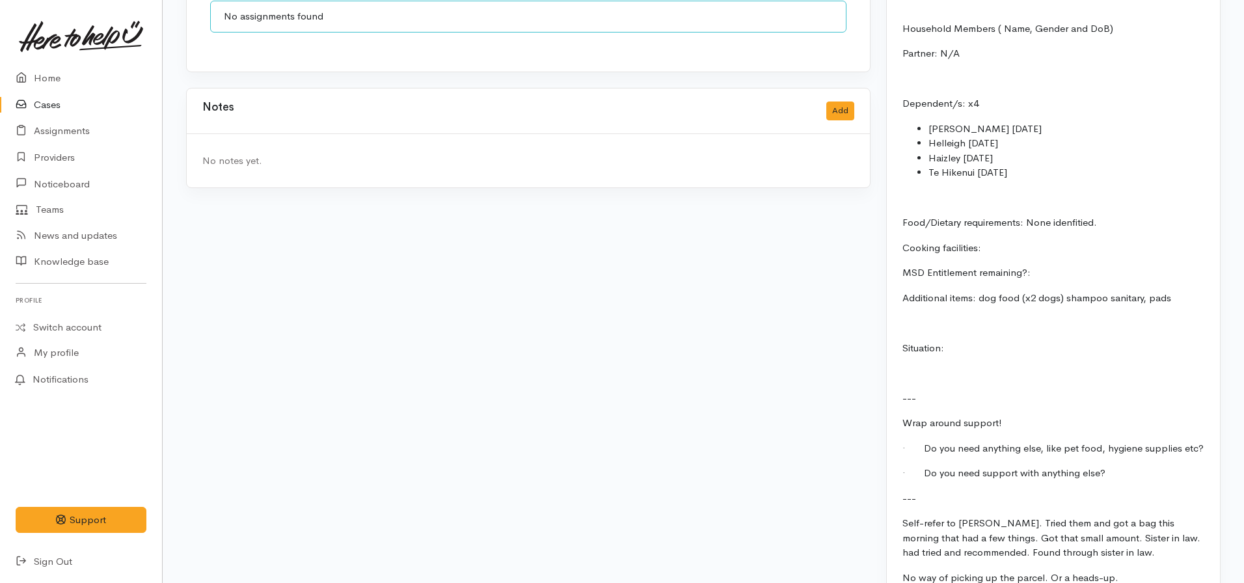
scroll to position [986, 0]
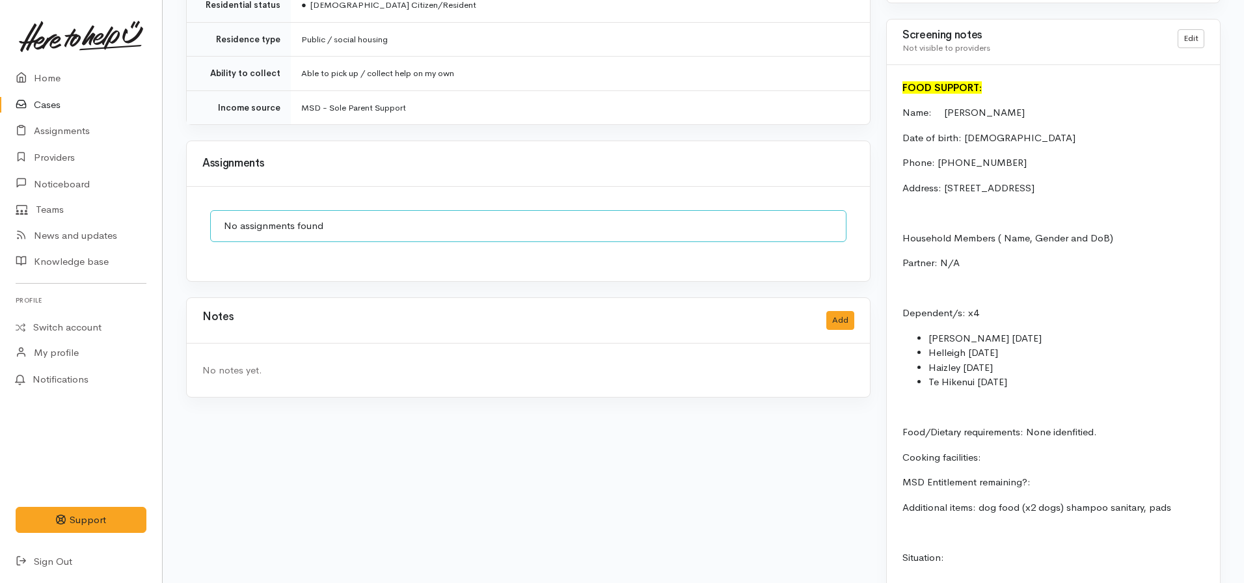
click at [834, 323] on div "Notes Add" at bounding box center [528, 321] width 683 height 46
click at [839, 311] on button "Add" at bounding box center [840, 320] width 28 height 19
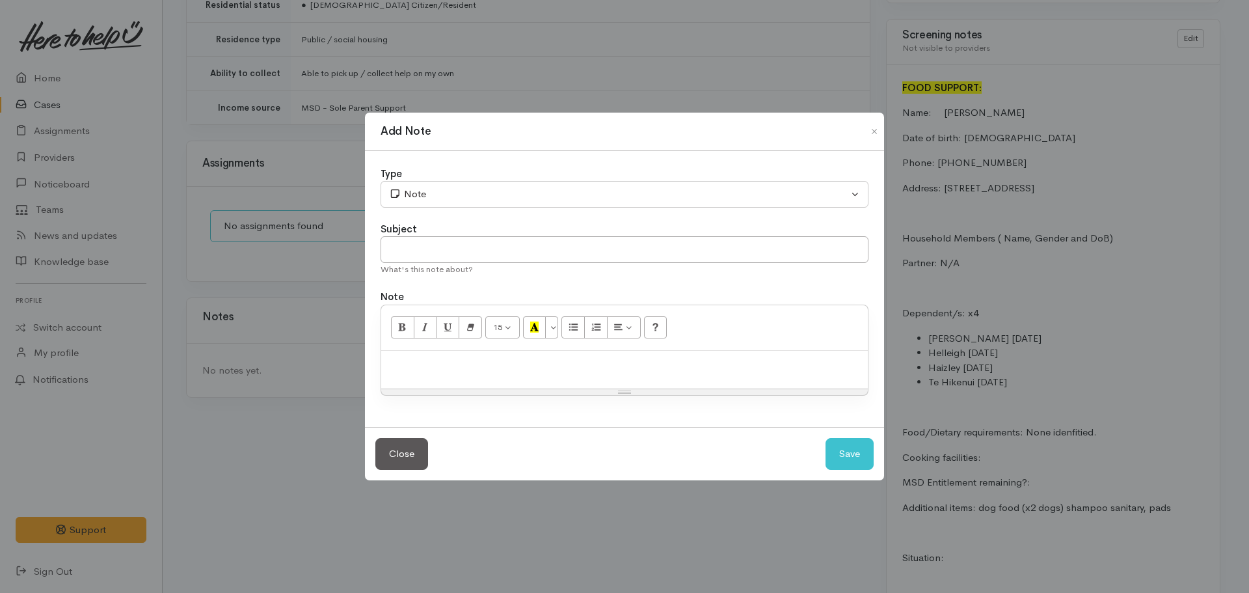
click at [552, 370] on p at bounding box center [625, 364] width 474 height 15
paste div
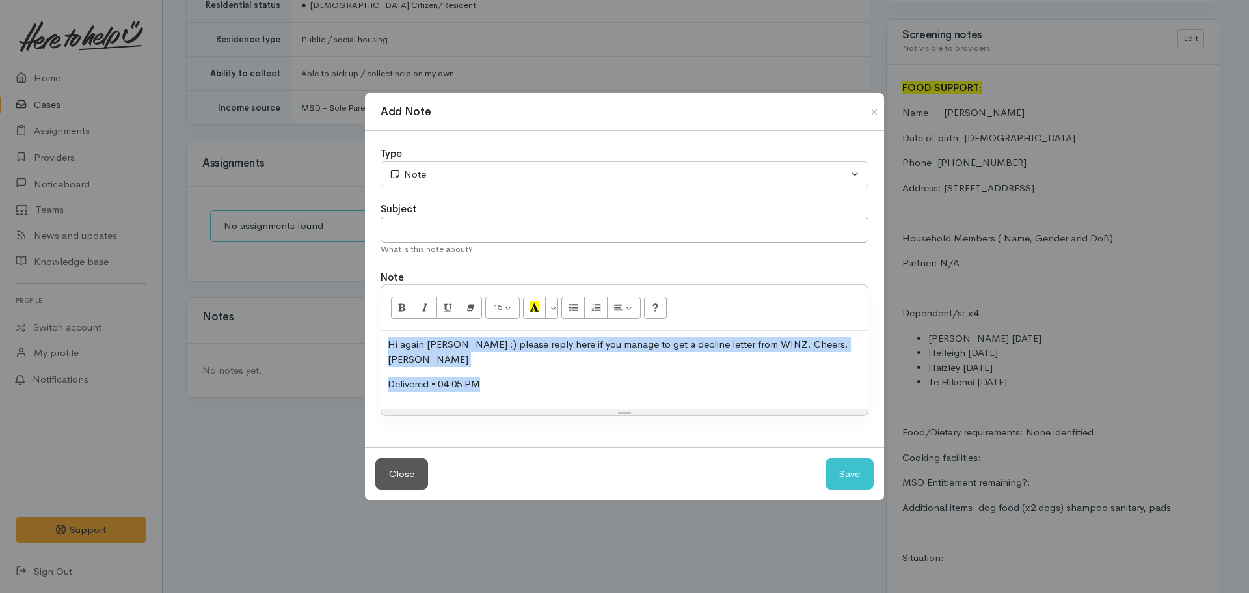
drag, startPoint x: 411, startPoint y: 353, endPoint x: 360, endPoint y: 342, distance: 51.4
click at [368, 344] on div "Type Correspondence Discussion Email Note Phone call SMS text message Note Subj…" at bounding box center [624, 289] width 519 height 316
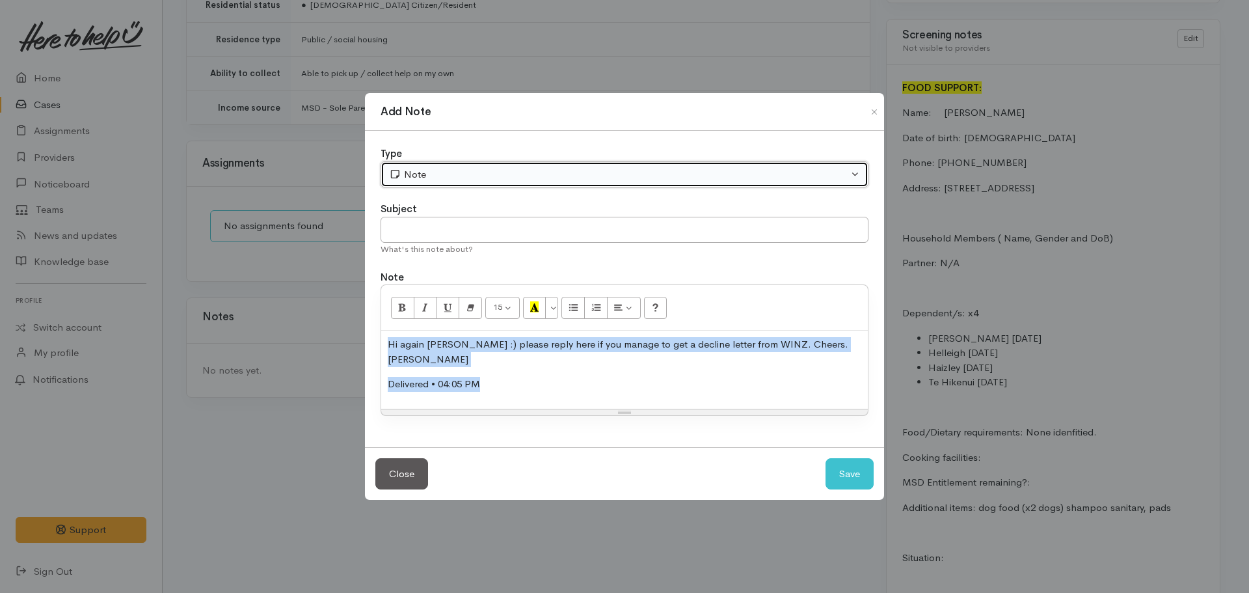
click at [467, 182] on div "Note" at bounding box center [618, 174] width 459 height 15
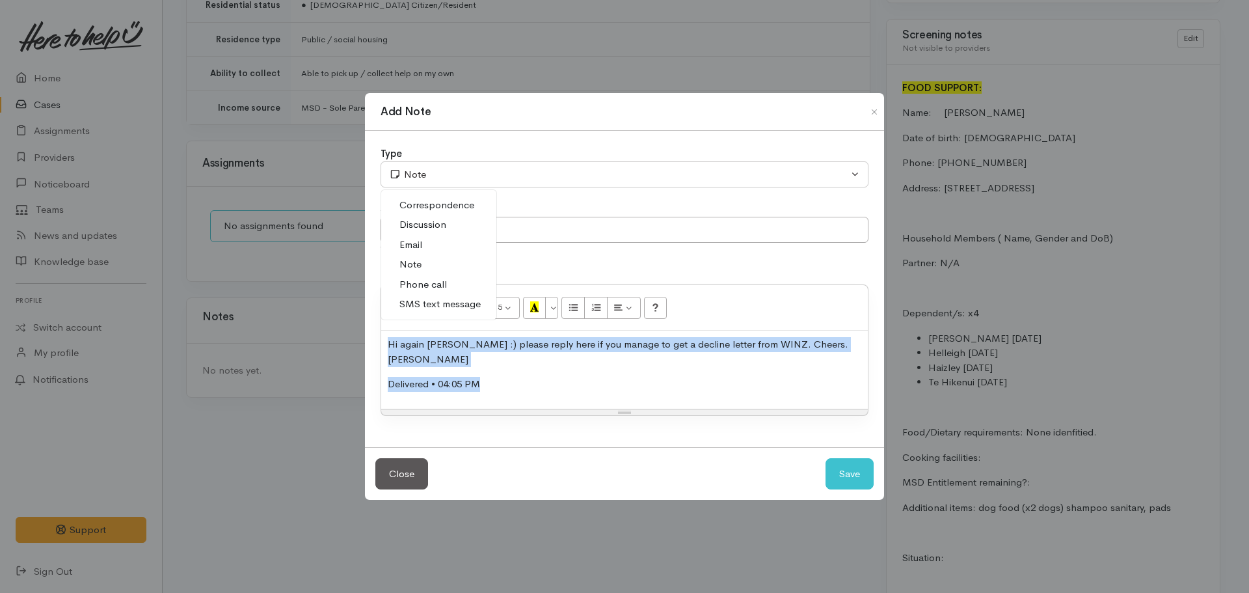
drag, startPoint x: 431, startPoint y: 311, endPoint x: 606, endPoint y: 358, distance: 182.0
click at [431, 310] on span "SMS text message" at bounding box center [439, 304] width 81 height 15
click at [854, 458] on button "Save" at bounding box center [850, 474] width 48 height 32
select select "1"
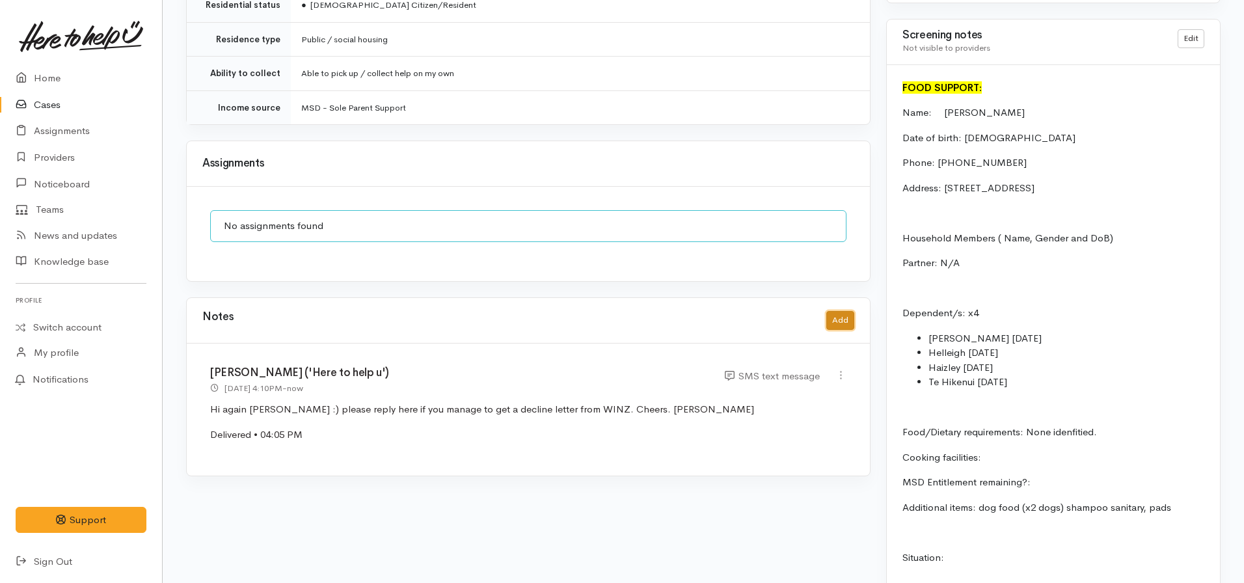
click at [828, 311] on button "Add" at bounding box center [840, 320] width 28 height 19
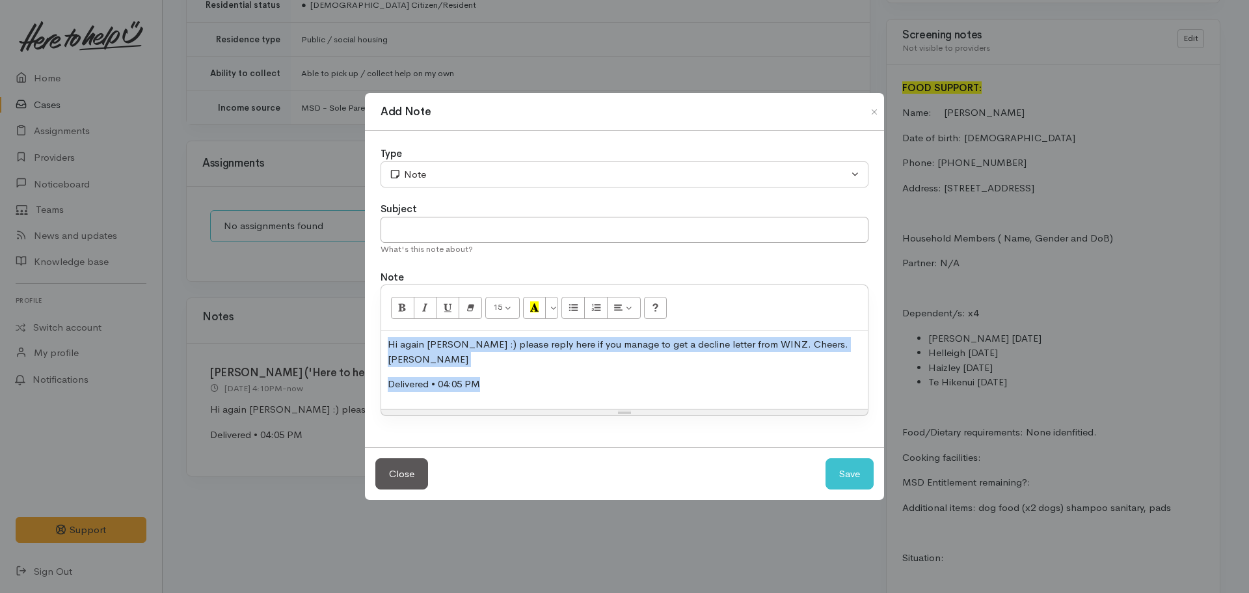
click at [517, 377] on p "Delivered • 04:05 PM" at bounding box center [625, 384] width 474 height 15
drag, startPoint x: 511, startPoint y: 383, endPoint x: 319, endPoint y: 341, distance: 196.4
click at [319, 341] on div "Add Note Type Correspondence Discussion Email Note Phone call SMS text message …" at bounding box center [624, 296] width 1249 height 593
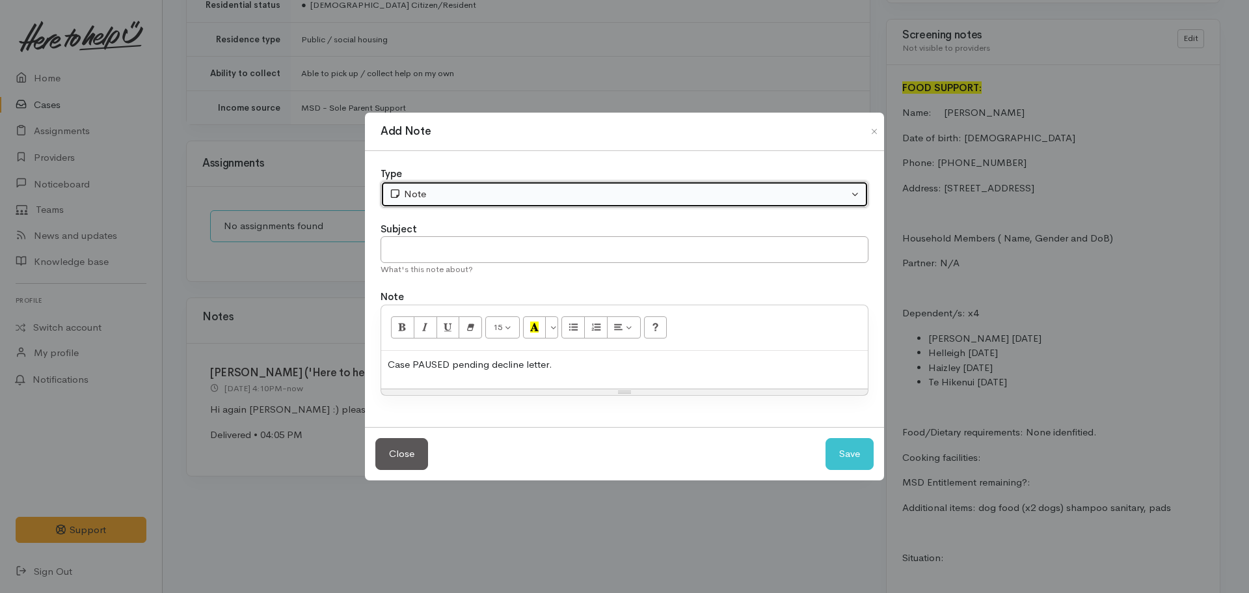
click at [472, 189] on div "Note" at bounding box center [618, 194] width 459 height 15
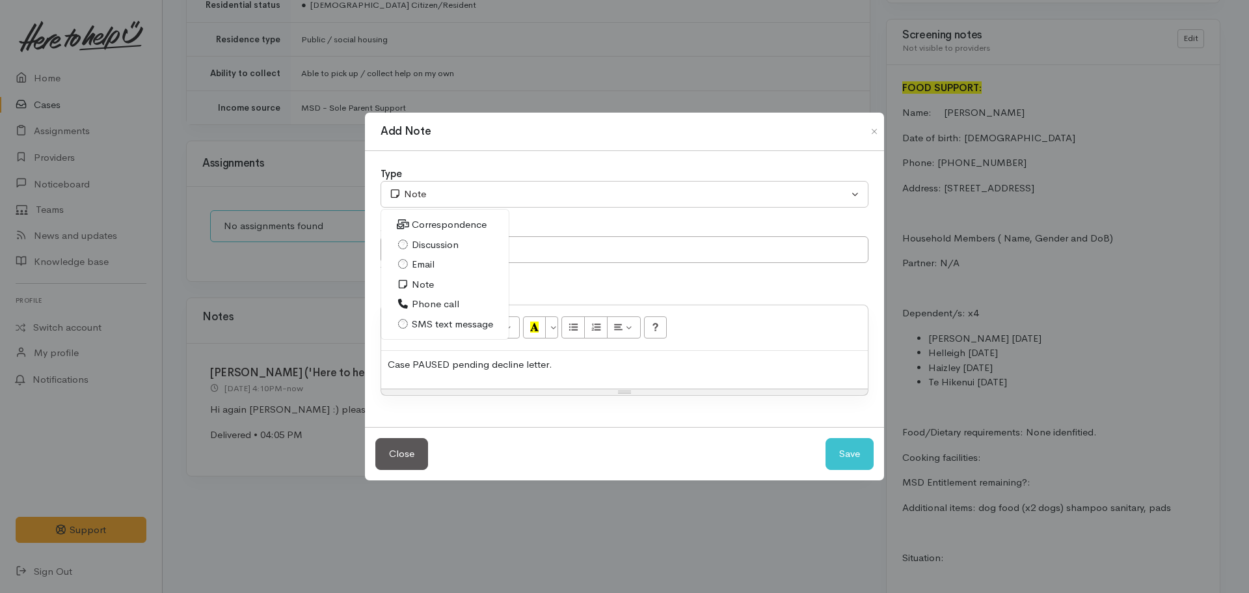
drag, startPoint x: 439, startPoint y: 303, endPoint x: 446, endPoint y: 291, distance: 13.7
click at [439, 301] on span "Phone call" at bounding box center [435, 304] width 47 height 15
click at [478, 246] on input "text" at bounding box center [625, 249] width 488 height 27
click at [845, 442] on button "Save" at bounding box center [850, 454] width 48 height 32
select select "1"
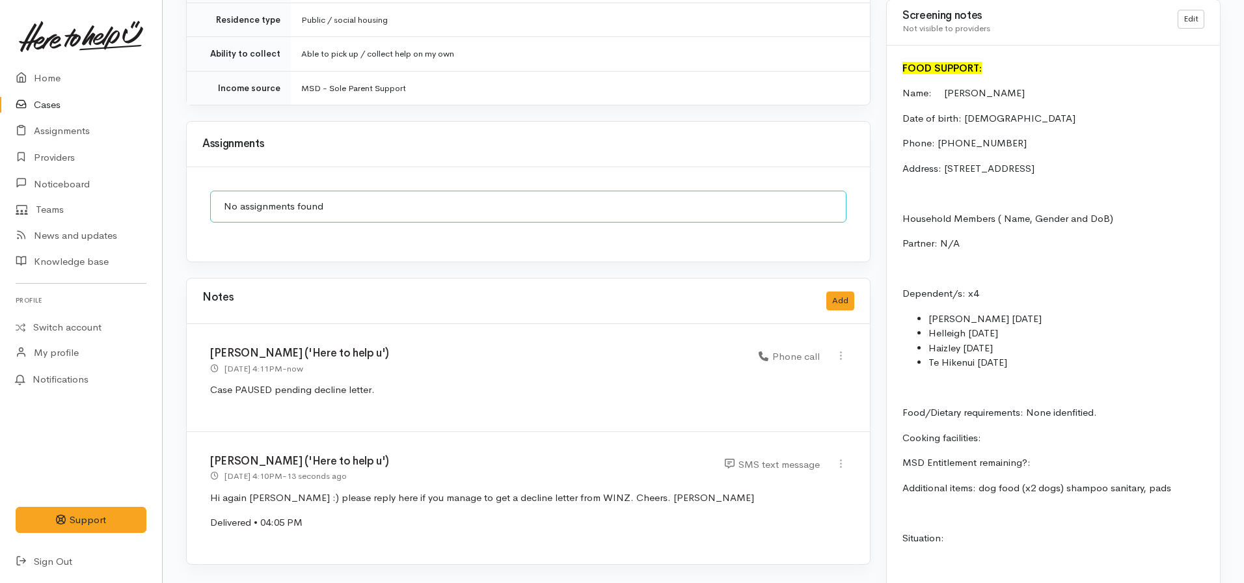
scroll to position [921, 0]
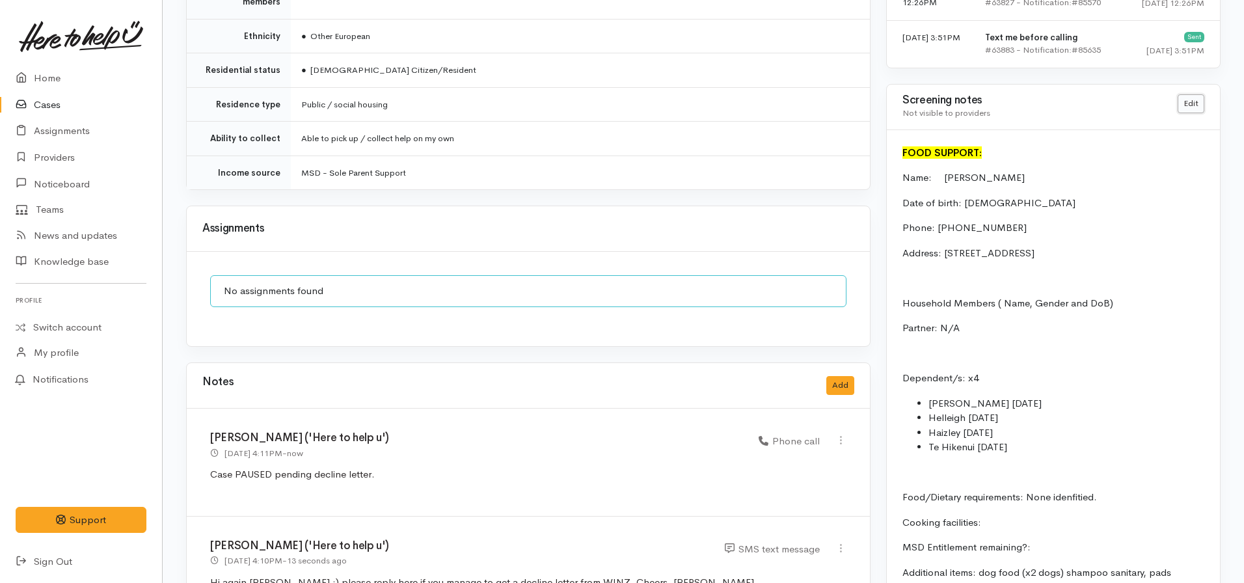
click at [1185, 105] on link "Edit" at bounding box center [1191, 103] width 27 height 19
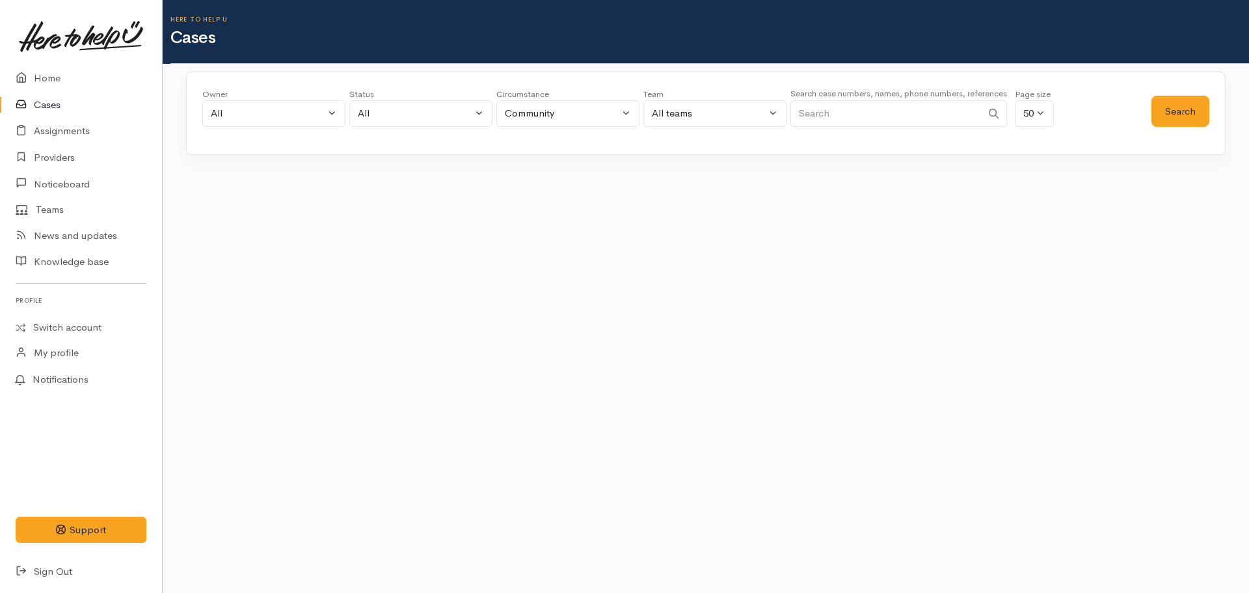
click at [883, 100] on div "Search case numbers, names, phone numbers, references" at bounding box center [898, 110] width 217 height 49
click at [859, 109] on input "Search" at bounding box center [885, 113] width 191 height 27
type input "118219"
click at [1187, 116] on button "Search" at bounding box center [1181, 112] width 58 height 32
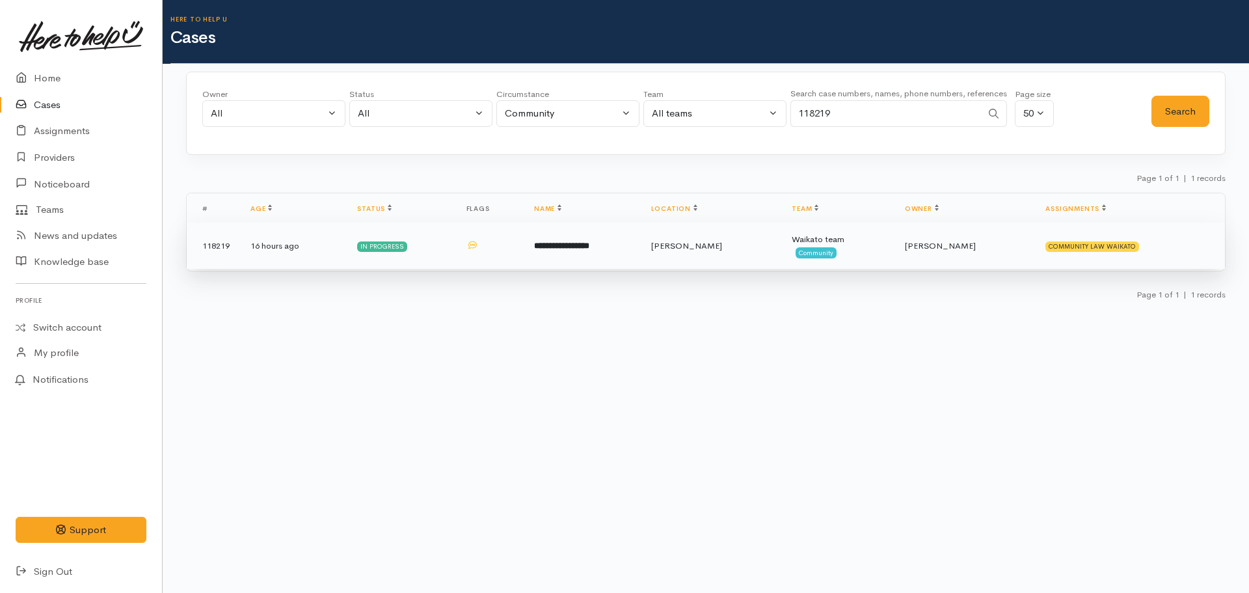
click at [533, 252] on td "**********" at bounding box center [582, 246] width 117 height 47
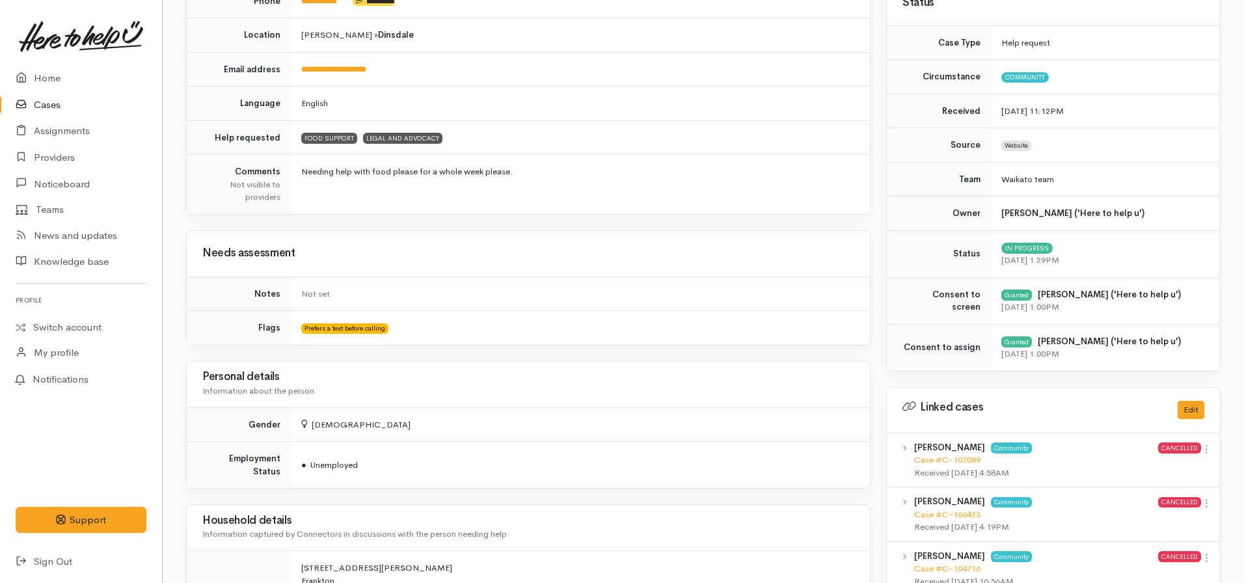
scroll to position [65, 0]
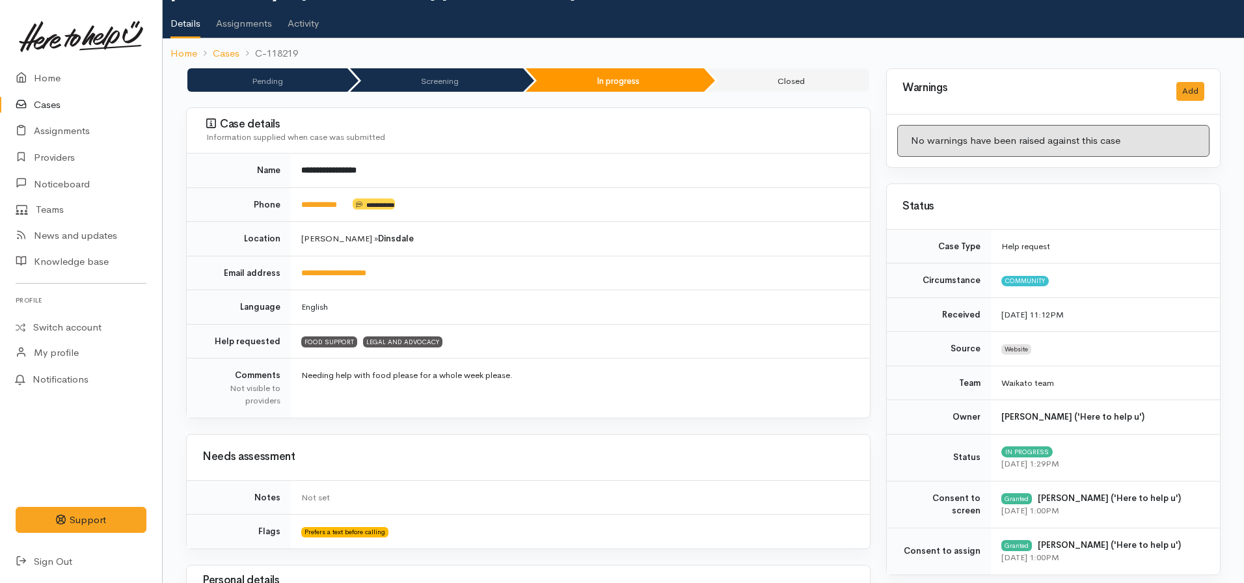
click at [313, 210] on td "**********" at bounding box center [580, 204] width 579 height 34
click at [317, 204] on link "**********" at bounding box center [319, 204] width 36 height 8
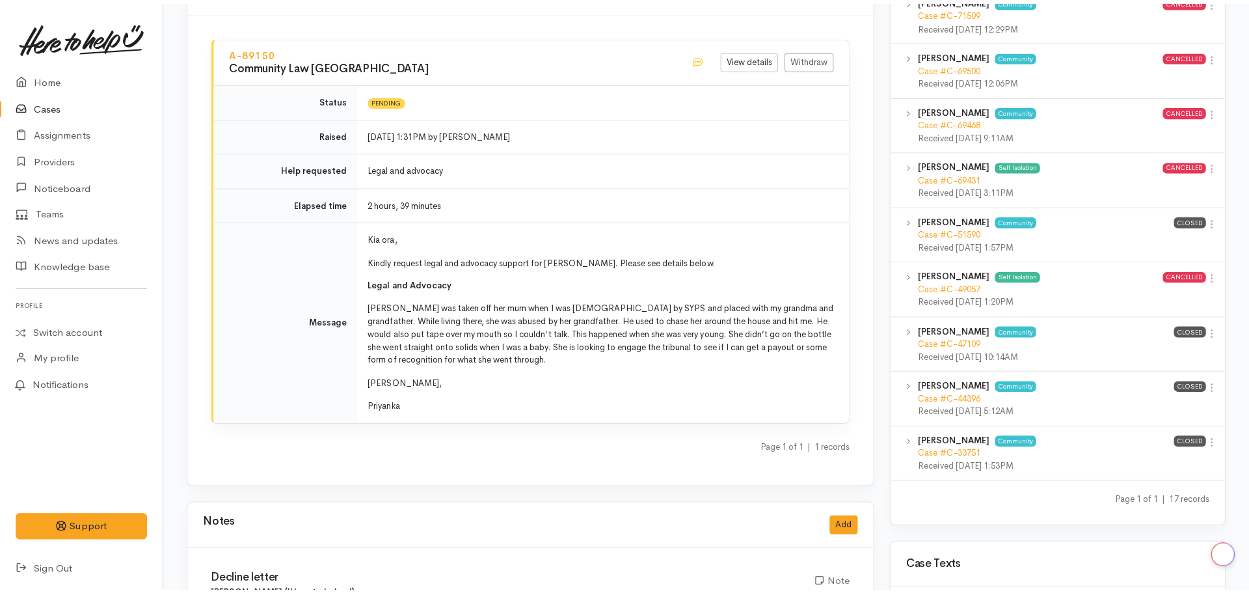
scroll to position [1301, 0]
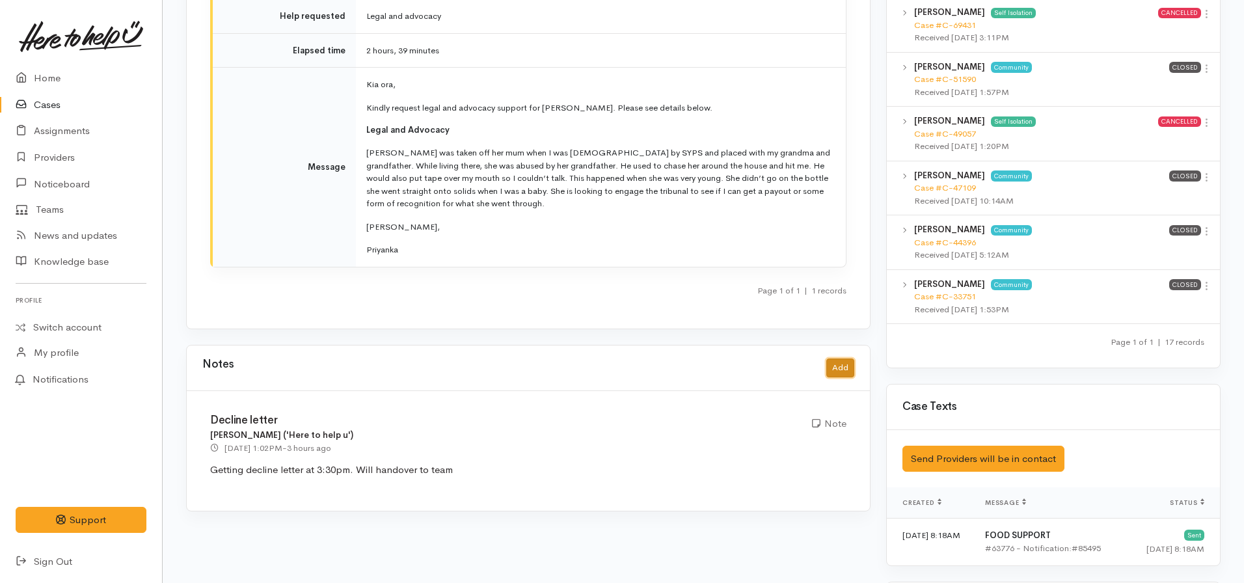
click at [843, 358] on button "Add" at bounding box center [840, 367] width 28 height 19
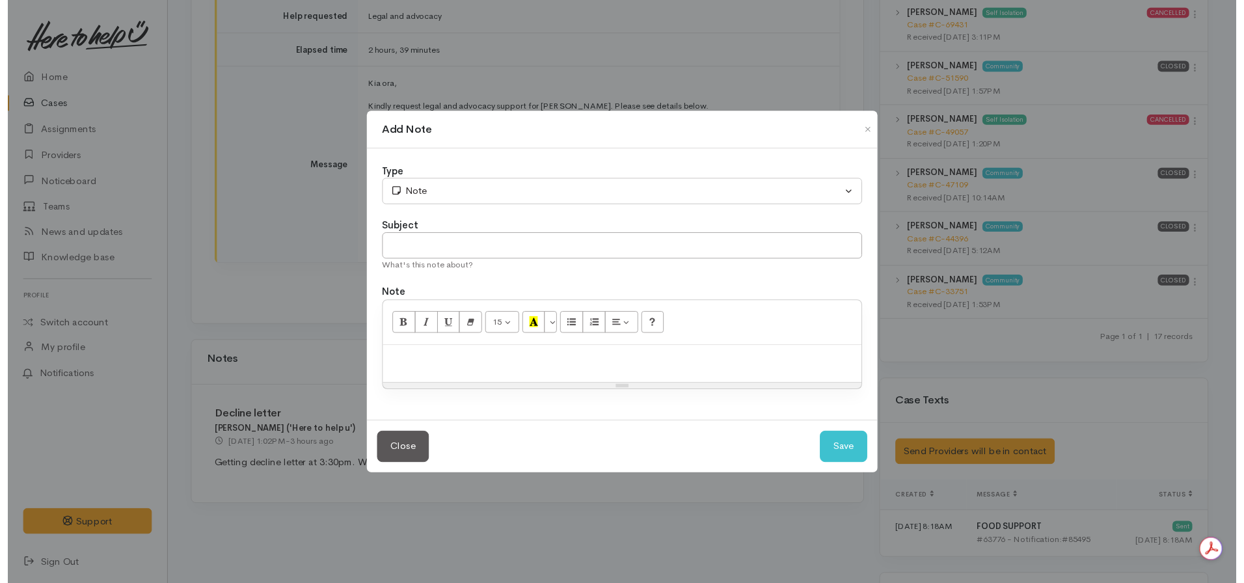
scroll to position [0, 0]
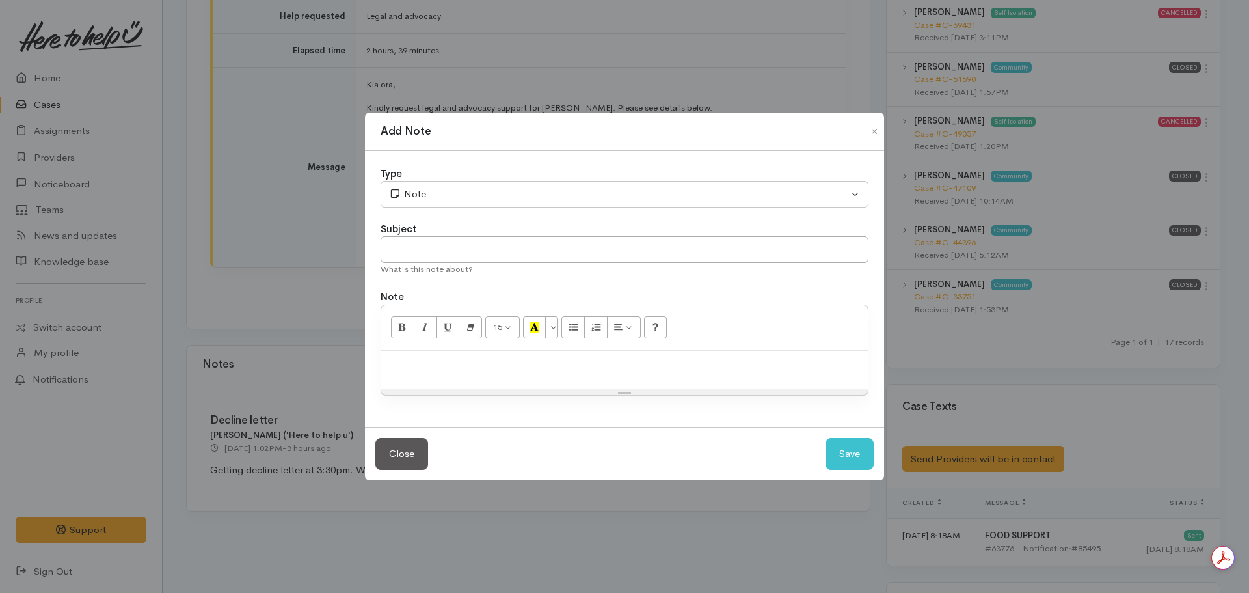
click at [405, 361] on p at bounding box center [625, 364] width 474 height 15
click at [431, 254] on input "text" at bounding box center [625, 249] width 488 height 27
type input "Follow up decline letter"
click at [853, 360] on p "Phoned to follow up decline letter - no answer. Left VM, apologising for contac…" at bounding box center [625, 364] width 474 height 15
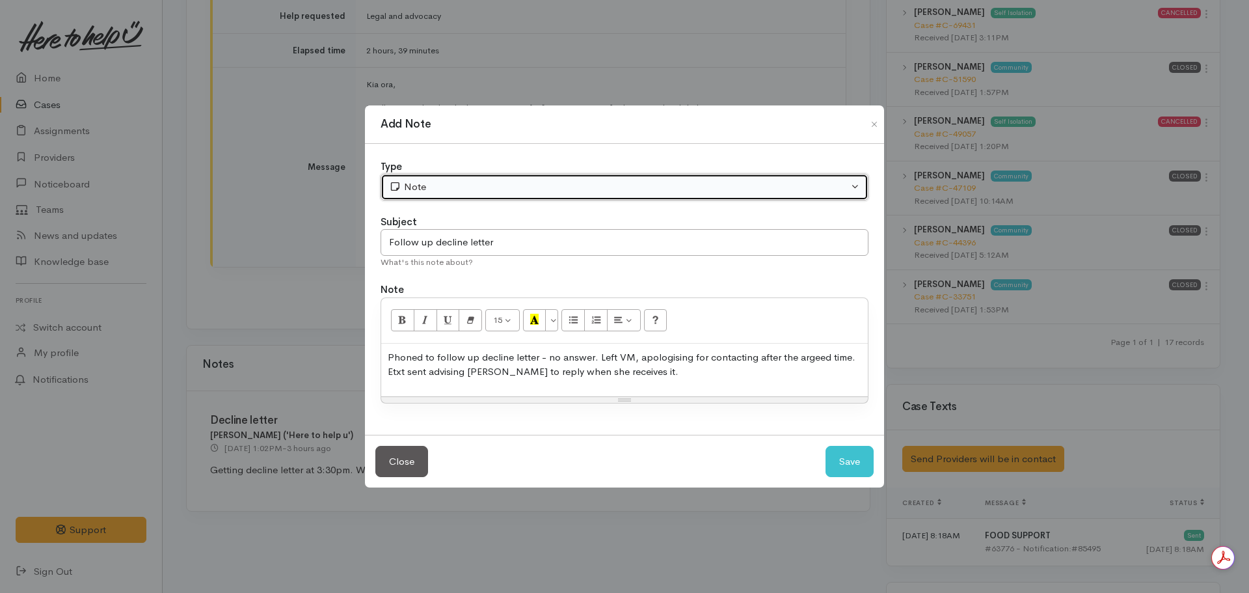
click at [483, 183] on div "Note" at bounding box center [618, 187] width 459 height 15
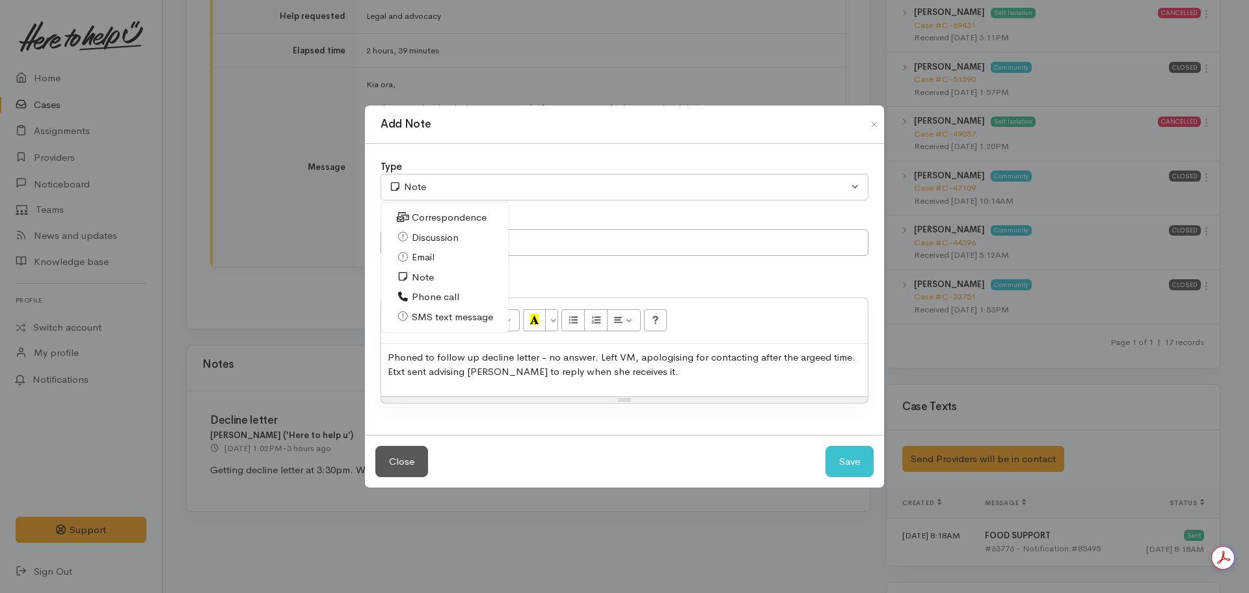
click at [431, 295] on span "Phone call" at bounding box center [435, 297] width 47 height 15
select select "3"
click at [854, 452] on button "Save" at bounding box center [850, 462] width 48 height 32
select select "1"
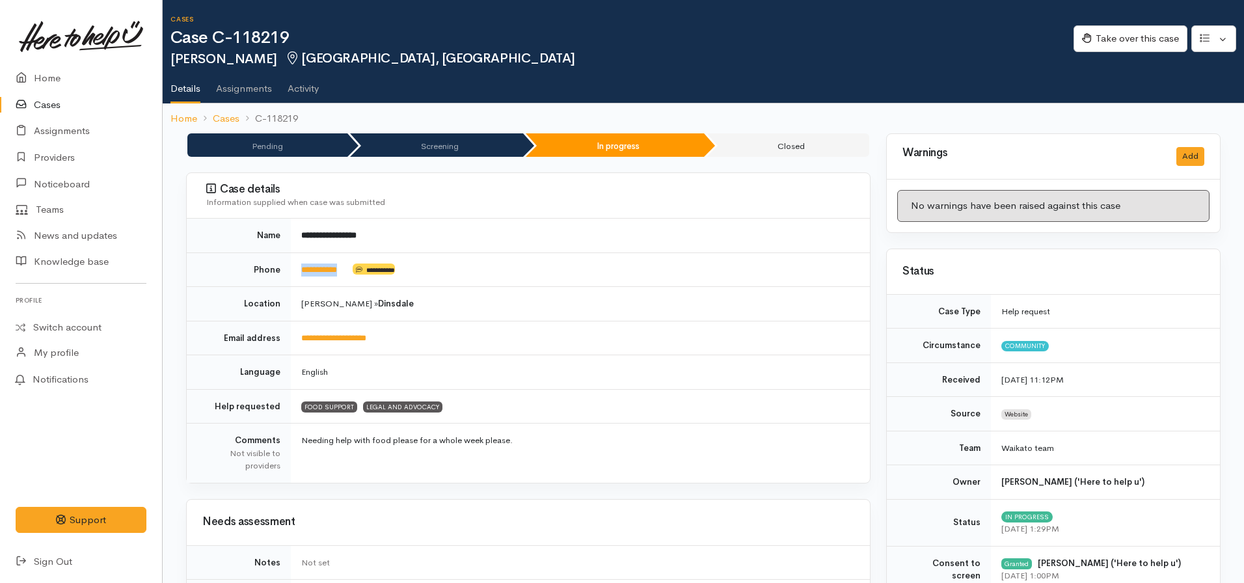
drag, startPoint x: 354, startPoint y: 269, endPoint x: 283, endPoint y: 275, distance: 71.1
click at [283, 275] on tr "**********" at bounding box center [528, 269] width 683 height 34
copy tr "**********"
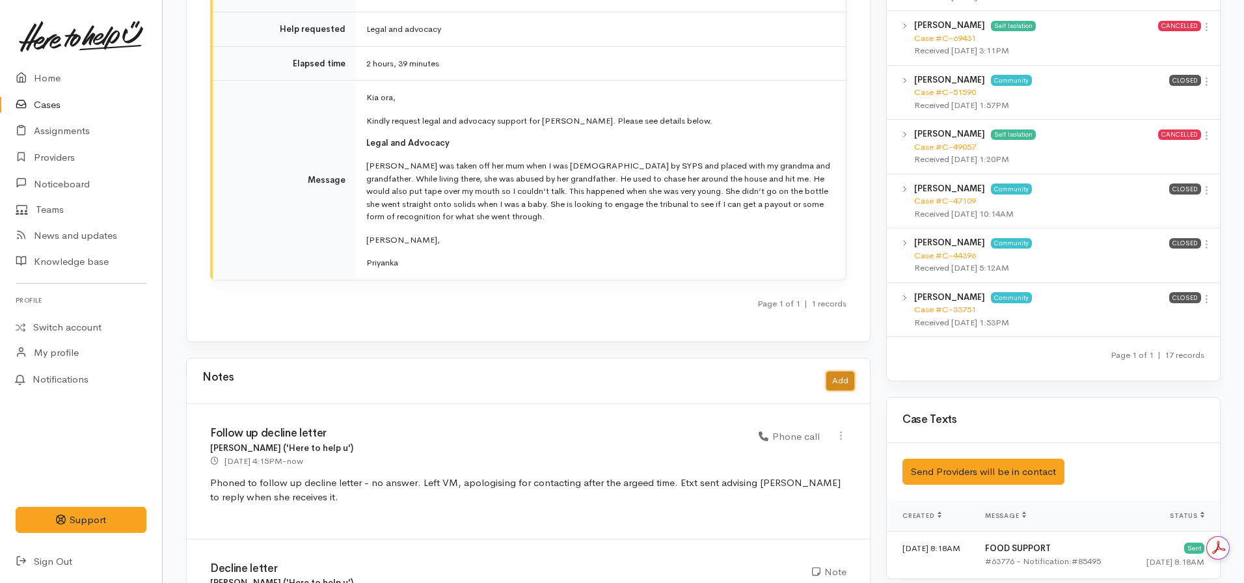
click at [833, 377] on button "Add" at bounding box center [840, 380] width 28 height 19
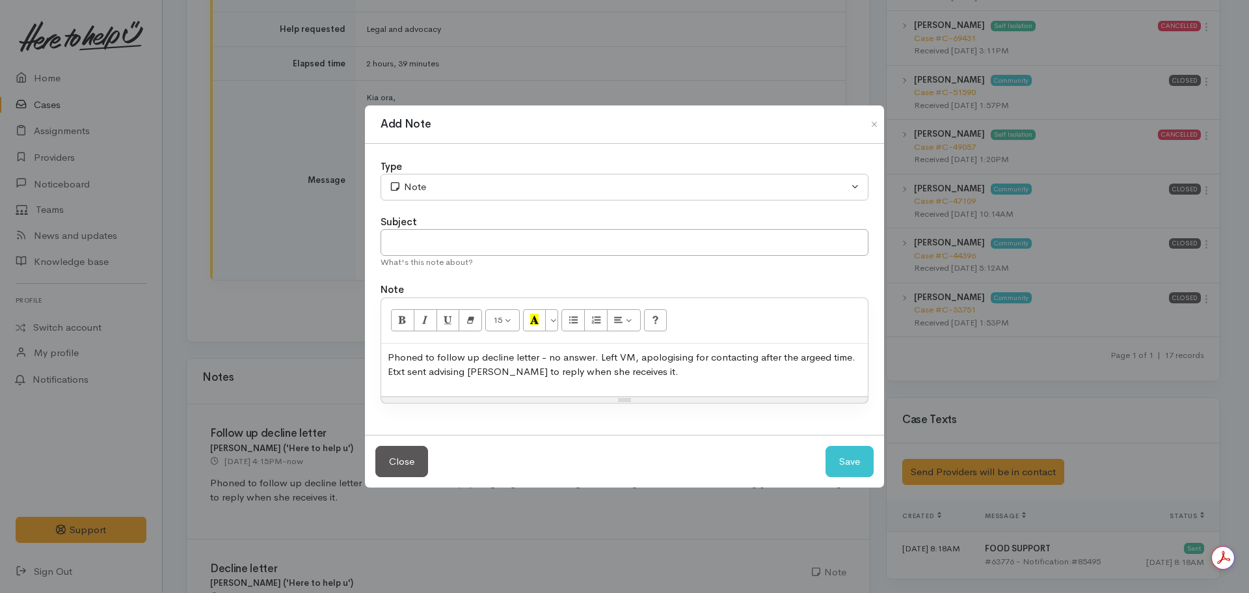
click at [508, 383] on div "Phoned to follow up decline letter - no answer. Left VM, apologising for contac…" at bounding box center [624, 370] width 487 height 53
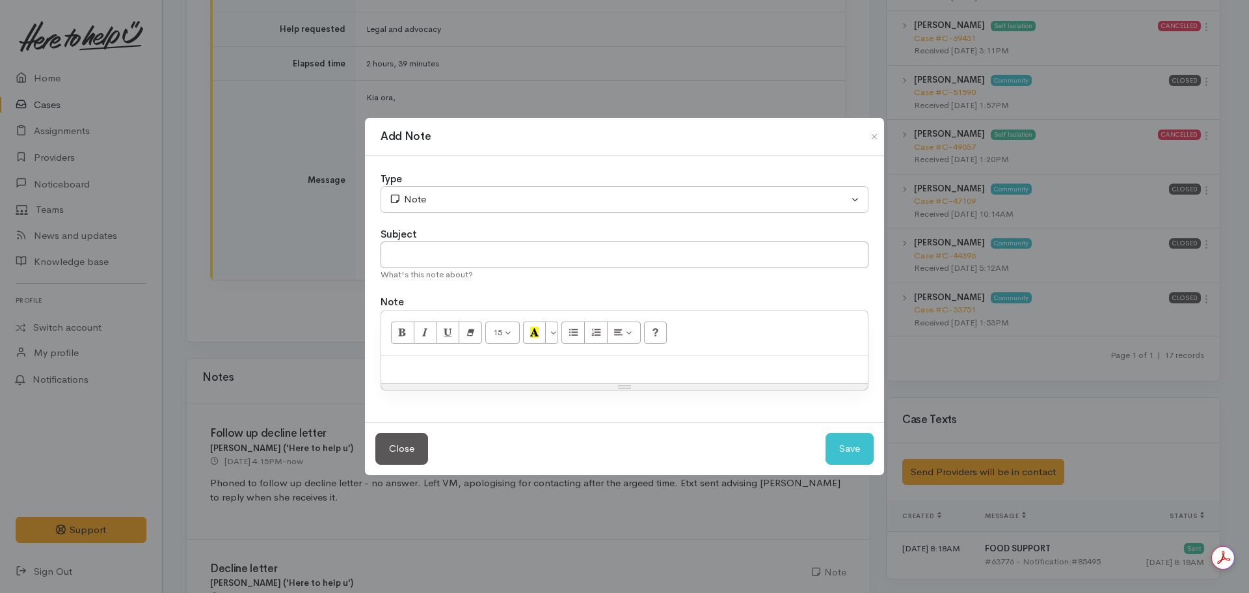
click at [399, 373] on div at bounding box center [624, 370] width 487 height 28
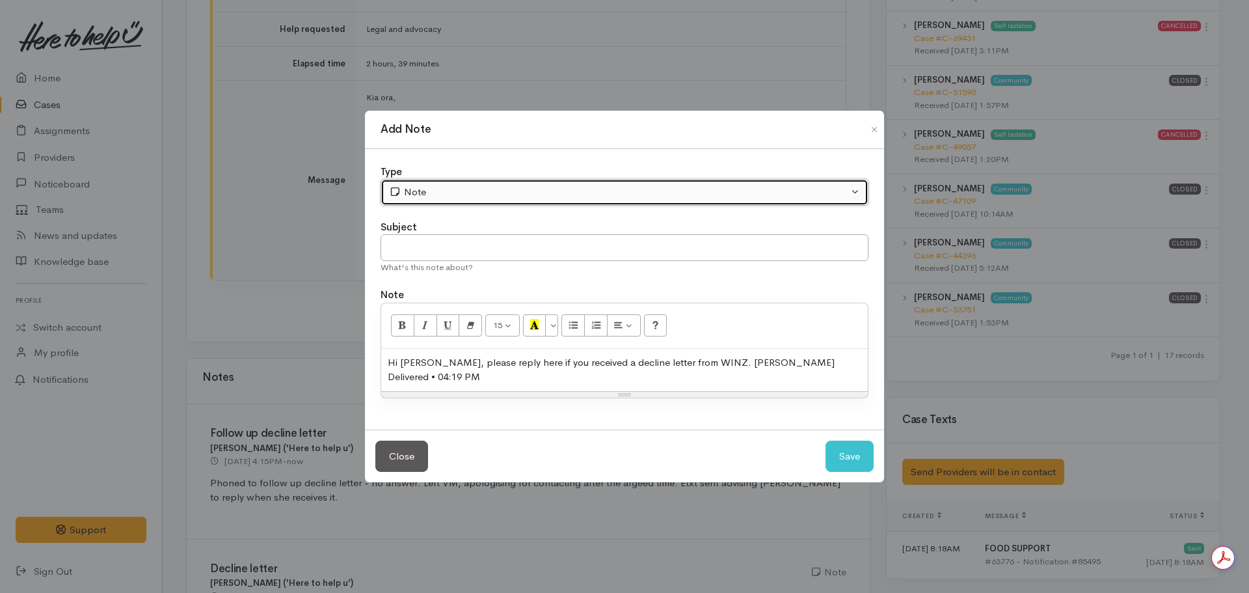
click at [477, 191] on div "Note" at bounding box center [618, 192] width 459 height 15
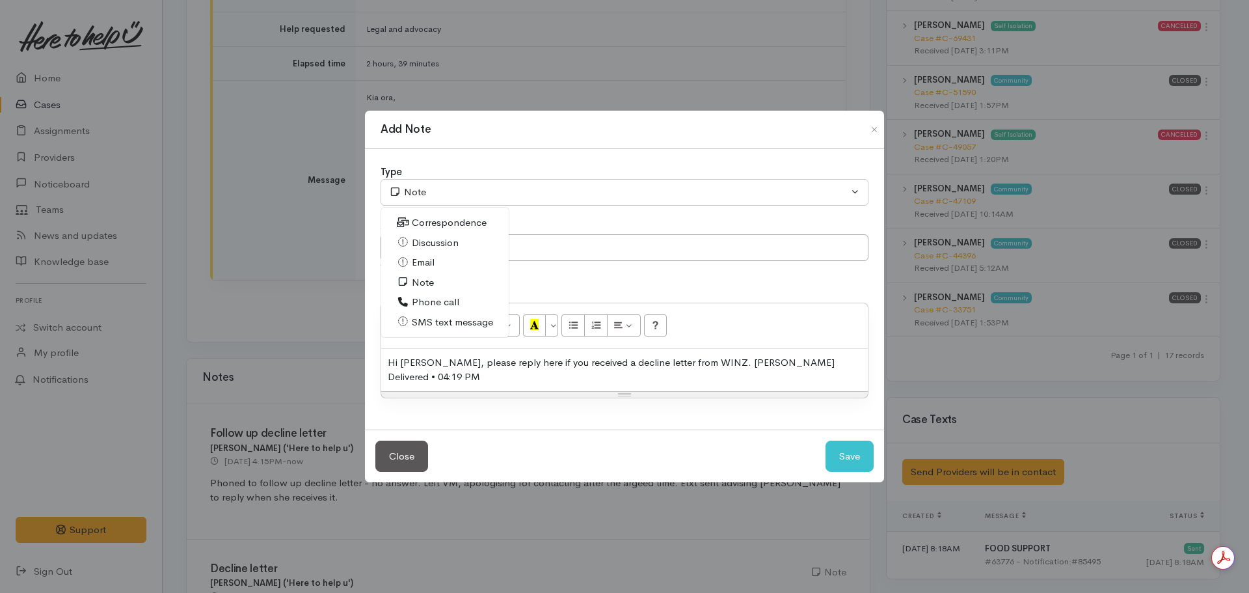
click at [424, 317] on span "SMS text message" at bounding box center [452, 322] width 81 height 15
click at [837, 442] on button "Save" at bounding box center [850, 456] width 48 height 32
select select "1"
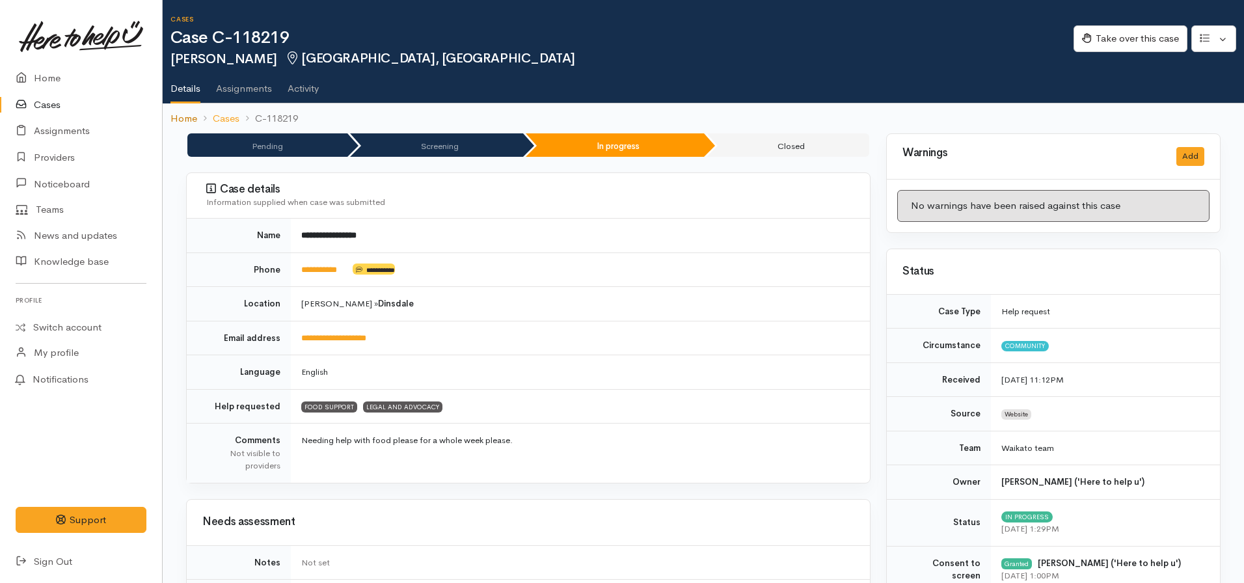
click at [192, 119] on link "Home" at bounding box center [183, 118] width 27 height 15
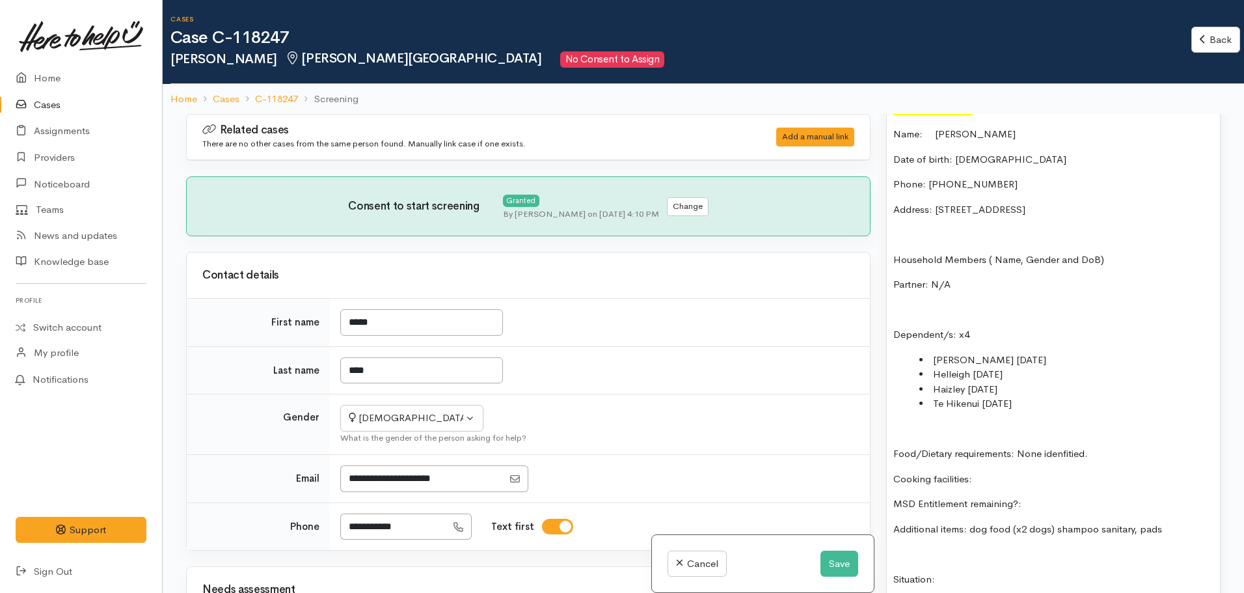
scroll to position [976, 0]
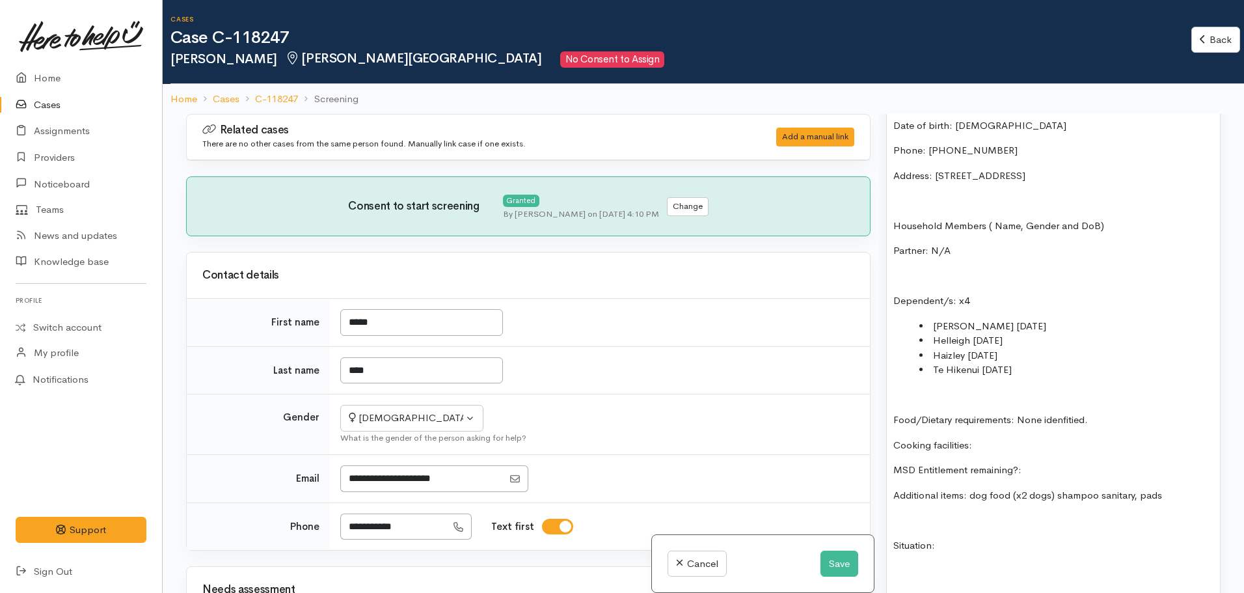
click at [1047, 321] on li "[PERSON_NAME] [DATE]" at bounding box center [1066, 326] width 294 height 15
click at [1038, 327] on li "Hazel 18.10.2018 -" at bounding box center [1066, 326] width 294 height 15
click at [1039, 335] on li "Helleigh 05.11.2021" at bounding box center [1066, 340] width 294 height 15
click at [1044, 344] on li "Helleigh 05.11.2021 -" at bounding box center [1066, 340] width 294 height 15
click at [1055, 355] on li "Haizley 26.02.2023" at bounding box center [1066, 355] width 294 height 15
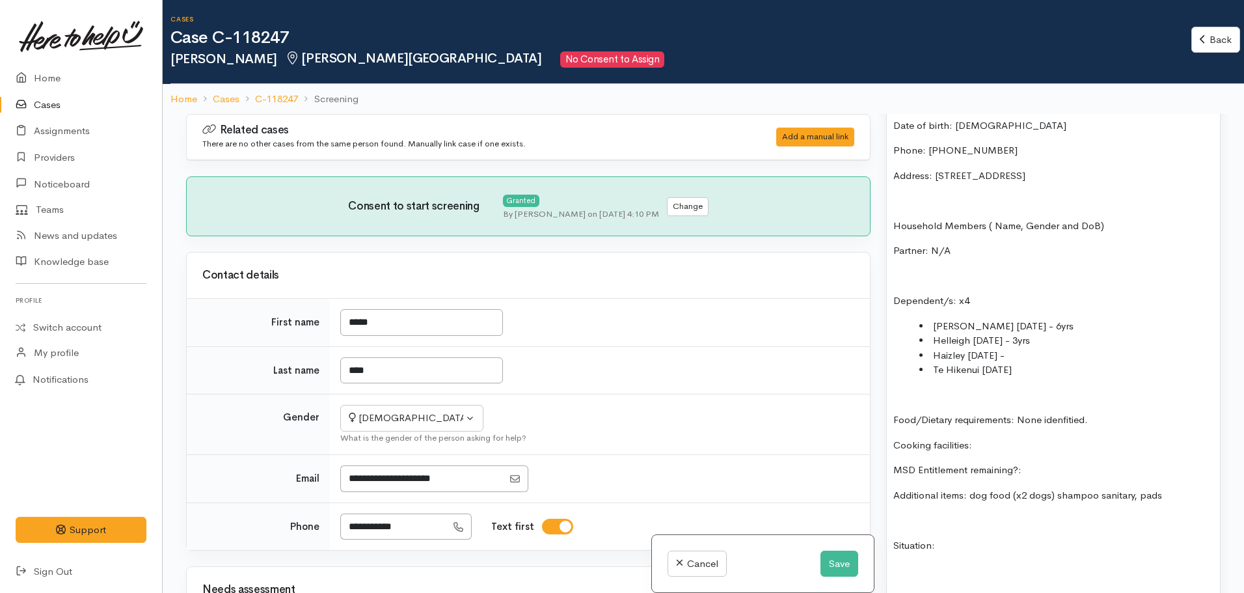
click at [1057, 360] on li "Haizley 26.02.2023 -" at bounding box center [1066, 355] width 294 height 15
click at [1067, 372] on li "Te Hikenui 13.05.2024" at bounding box center [1066, 369] width 294 height 15
click at [1056, 375] on li "Te Hikenui 13.05.2024 -" at bounding box center [1066, 369] width 294 height 15
click at [1002, 436] on div "FOOD SUPPORT: Name: Molly Watt Date of birth: 13.08.1998 Phone: 02108874873 Add…" at bounding box center [1053, 456] width 333 height 788
click at [1049, 476] on p "MSD Entitlement remaining?:" at bounding box center [1053, 470] width 320 height 15
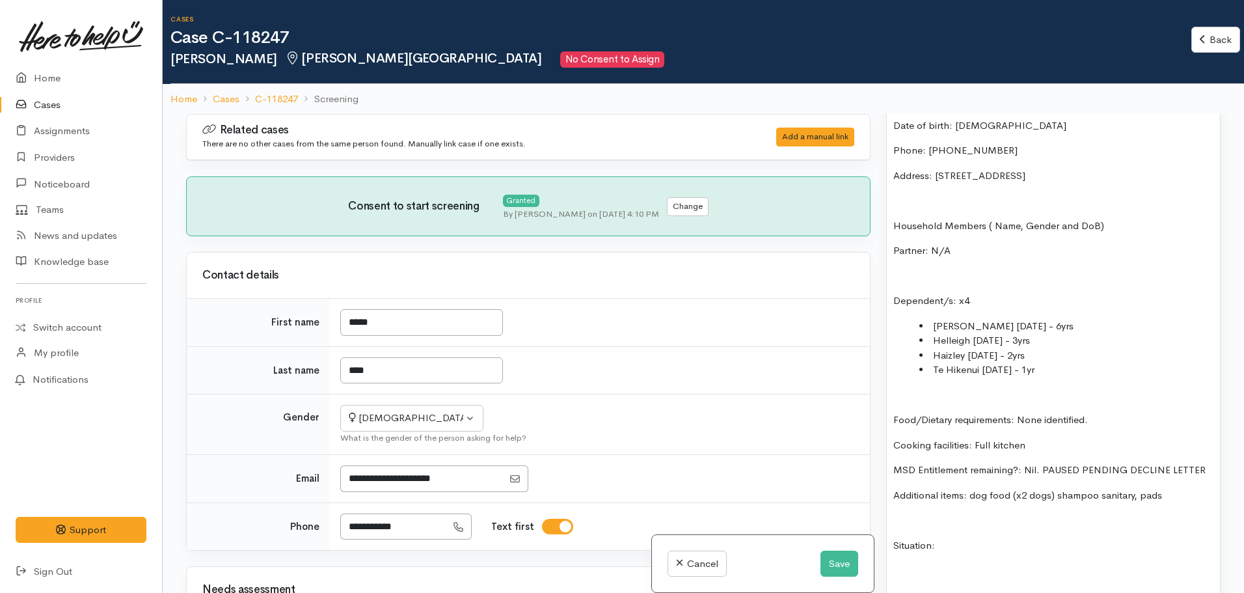
click at [1055, 496] on p "Additional items: dog food (x2 dogs) shampoo sanitary, pads" at bounding box center [1053, 495] width 320 height 15
click at [1116, 498] on p "Additional items: dog food (x2 dogs) and shampoo sanitary, pads" at bounding box center [1053, 495] width 320 height 15
click at [1160, 497] on p "Additional items: dog food (x2 dogs) and shampoo, sanitary, pads" at bounding box center [1053, 495] width 320 height 15
click at [1184, 500] on p "Additional items: dog food (x2 dogs) and shampoo, sanitary pads" at bounding box center [1053, 495] width 320 height 15
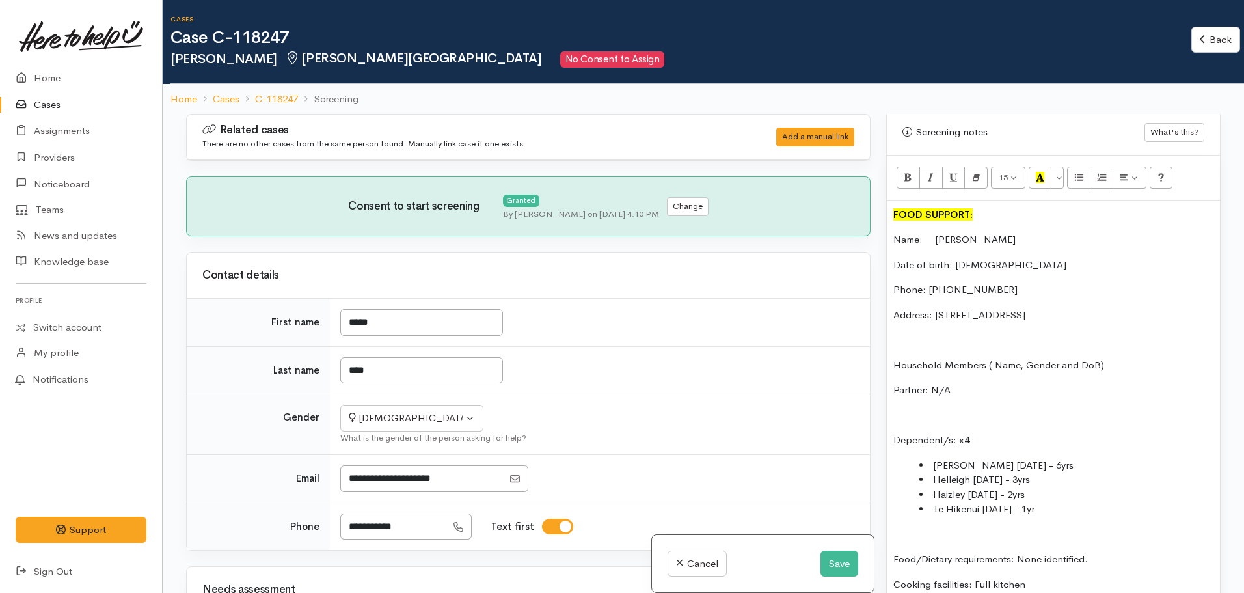
scroll to position [651, 0]
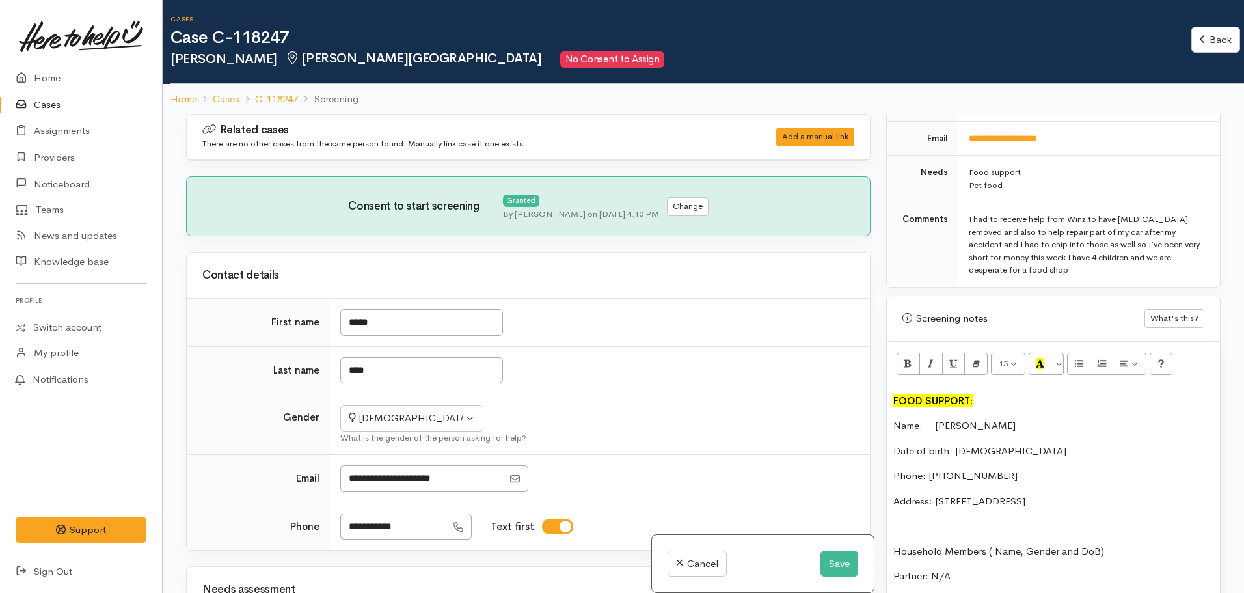
drag, startPoint x: 1074, startPoint y: 277, endPoint x: 962, endPoint y: 225, distance: 123.4
click at [955, 225] on tr "Comments I had to receive help from Winz to have wisdom teeth removed and also …" at bounding box center [1053, 244] width 333 height 85
copy tr "I had to receive help from Winz to have wisdom teeth removed and also to help r…"
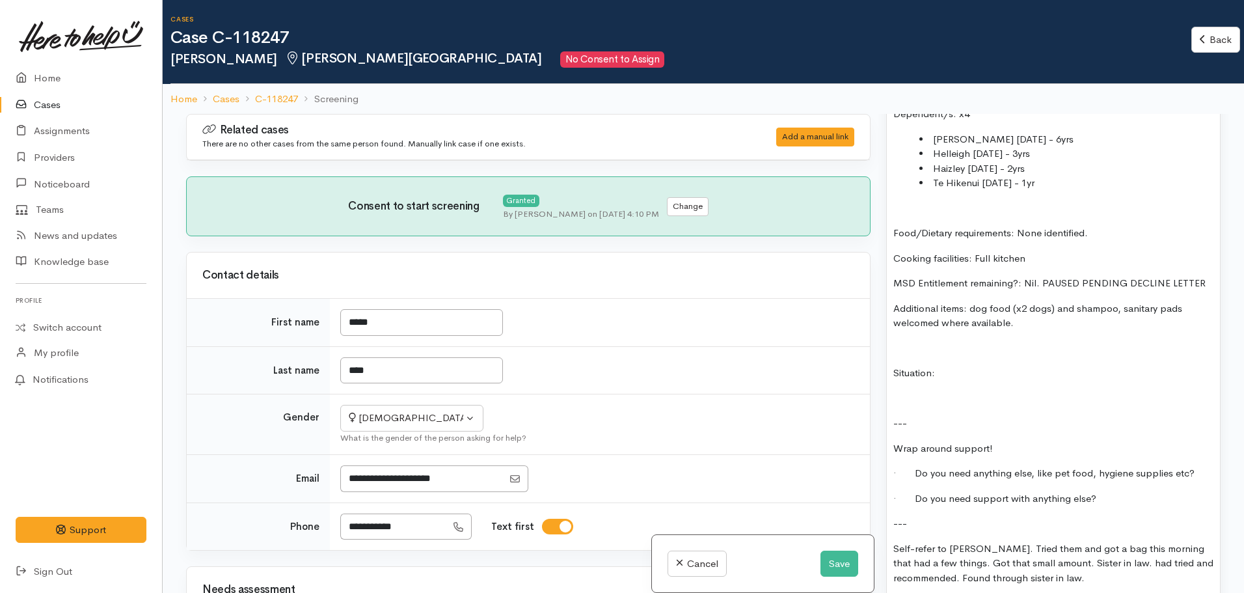
scroll to position [1171, 0]
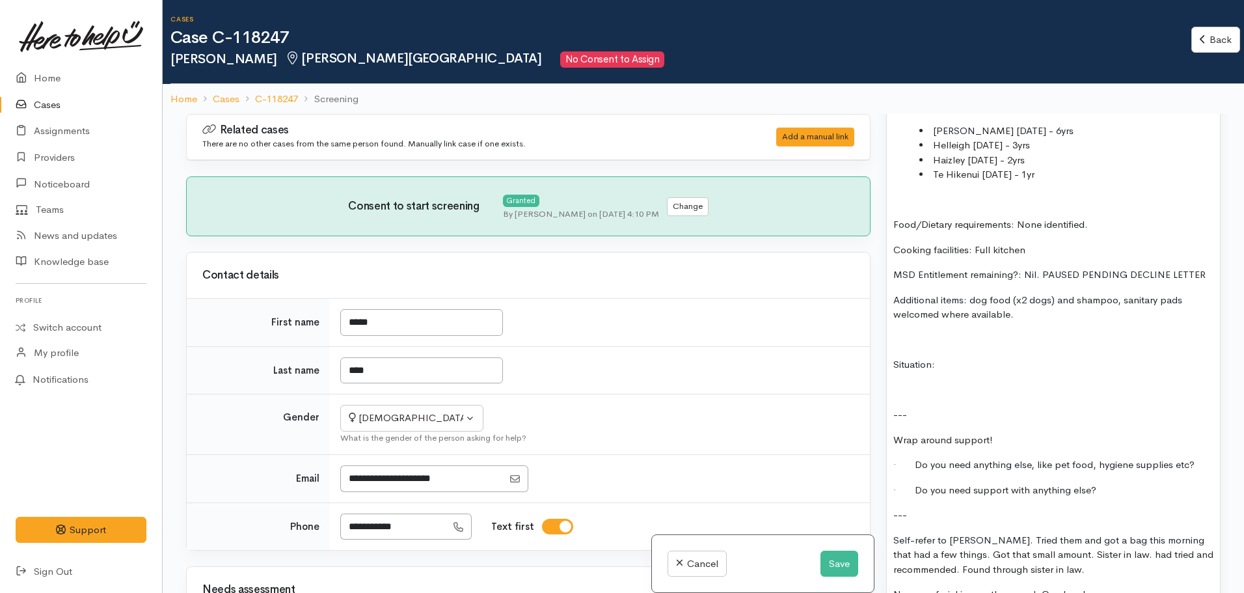
drag, startPoint x: 970, startPoint y: 366, endPoint x: 971, endPoint y: 356, distance: 10.5
click at [971, 359] on p "Situation:" at bounding box center [1053, 364] width 320 height 15
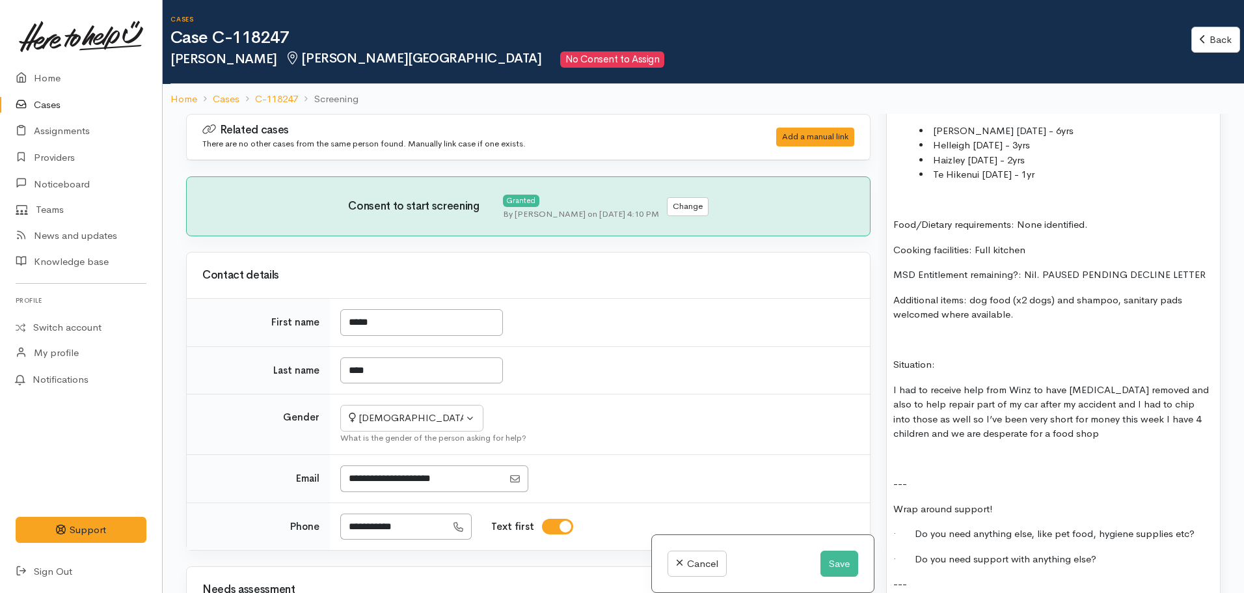
click at [982, 356] on div "FOOD SUPPORT: Name: Molly Watt Date of birth: 13.08.1998 Phone: 02108874873 Add…" at bounding box center [1053, 302] width 333 height 871
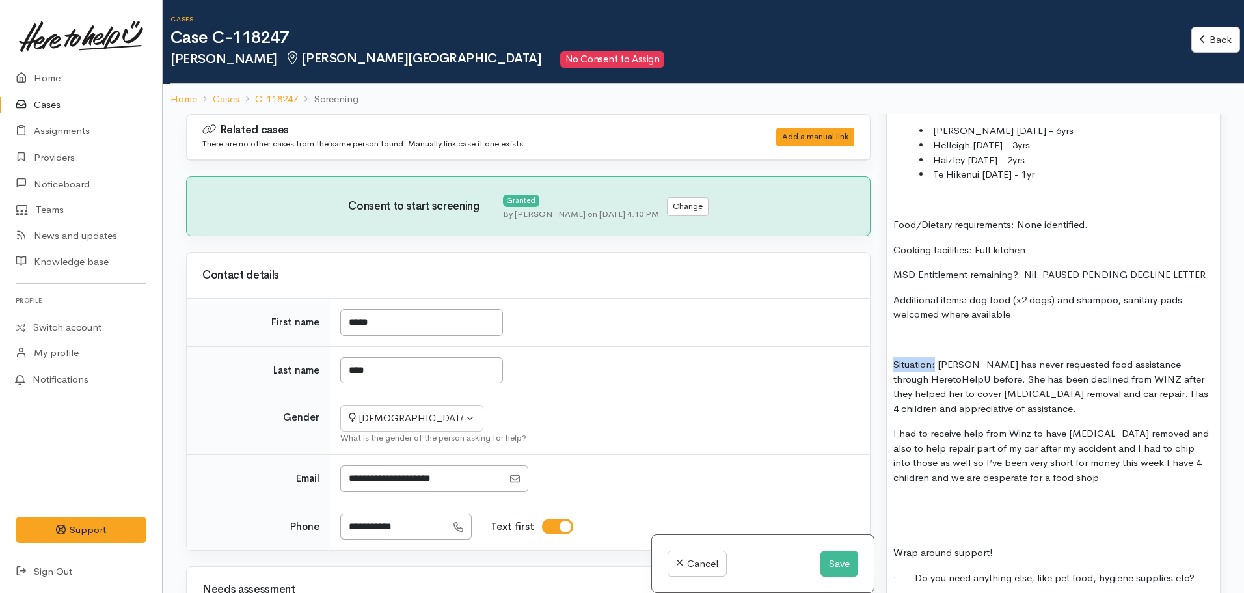
drag, startPoint x: 937, startPoint y: 364, endPoint x: 859, endPoint y: 364, distance: 78.1
click at [859, 364] on div "Related cases There are no other cases from the same person found. Manually lin…" at bounding box center [703, 410] width 1050 height 593
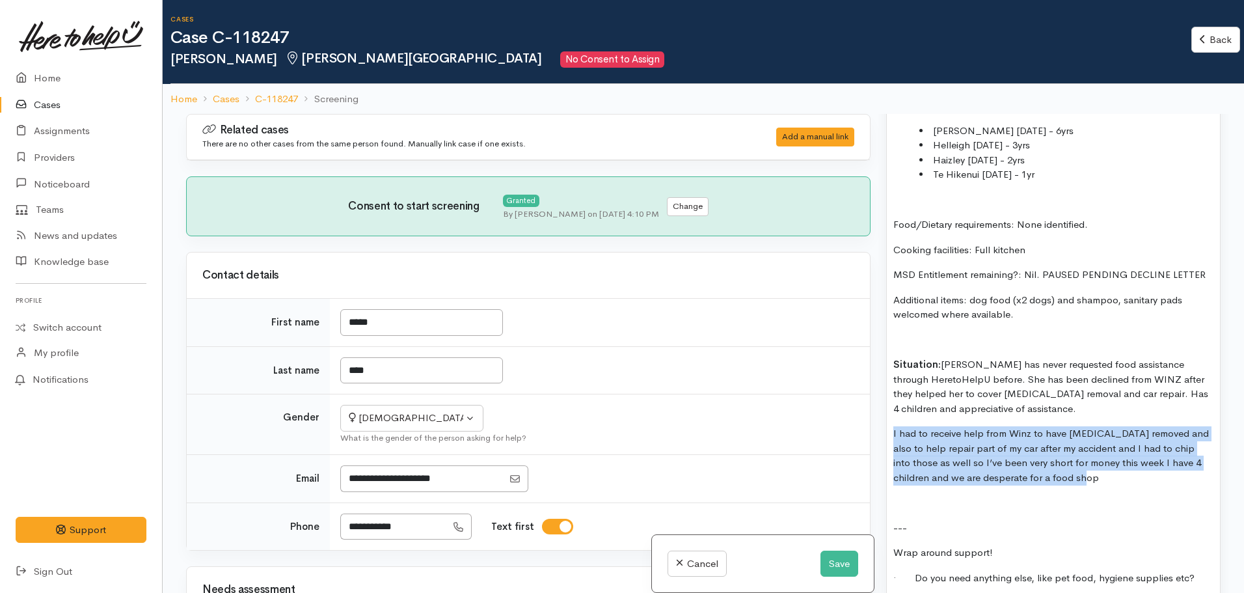
drag, startPoint x: 982, startPoint y: 451, endPoint x: 854, endPoint y: 433, distance: 129.4
click at [854, 433] on div "Related cases There are no other cases from the same person found. Manually lin…" at bounding box center [703, 410] width 1050 height 593
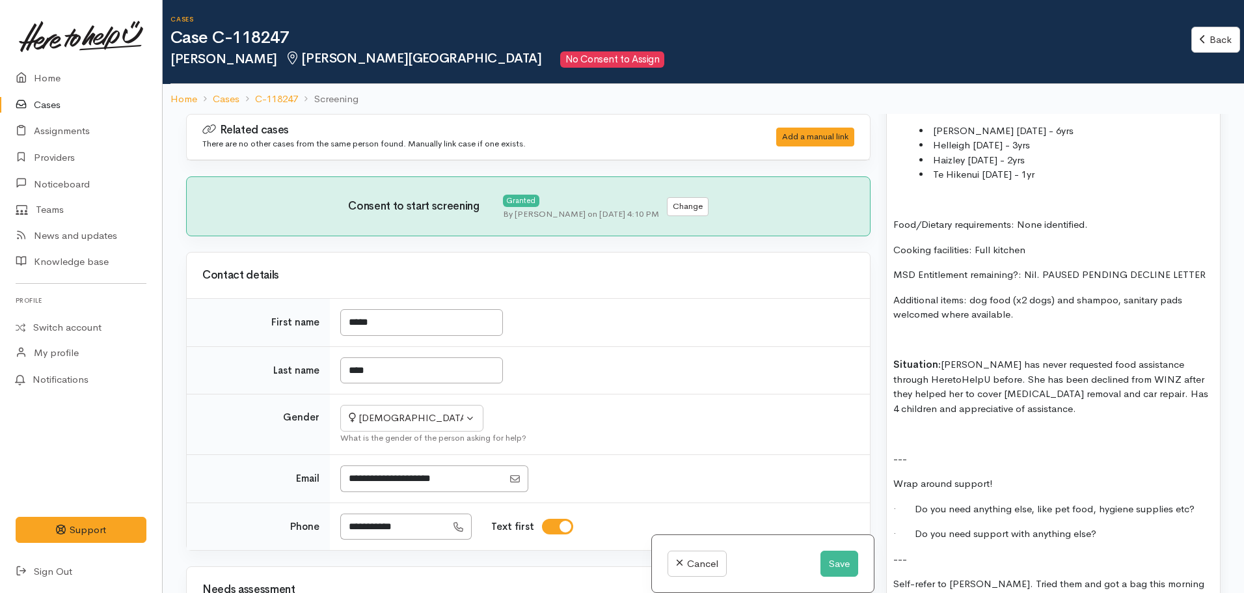
click at [906, 439] on p at bounding box center [1053, 433] width 320 height 15
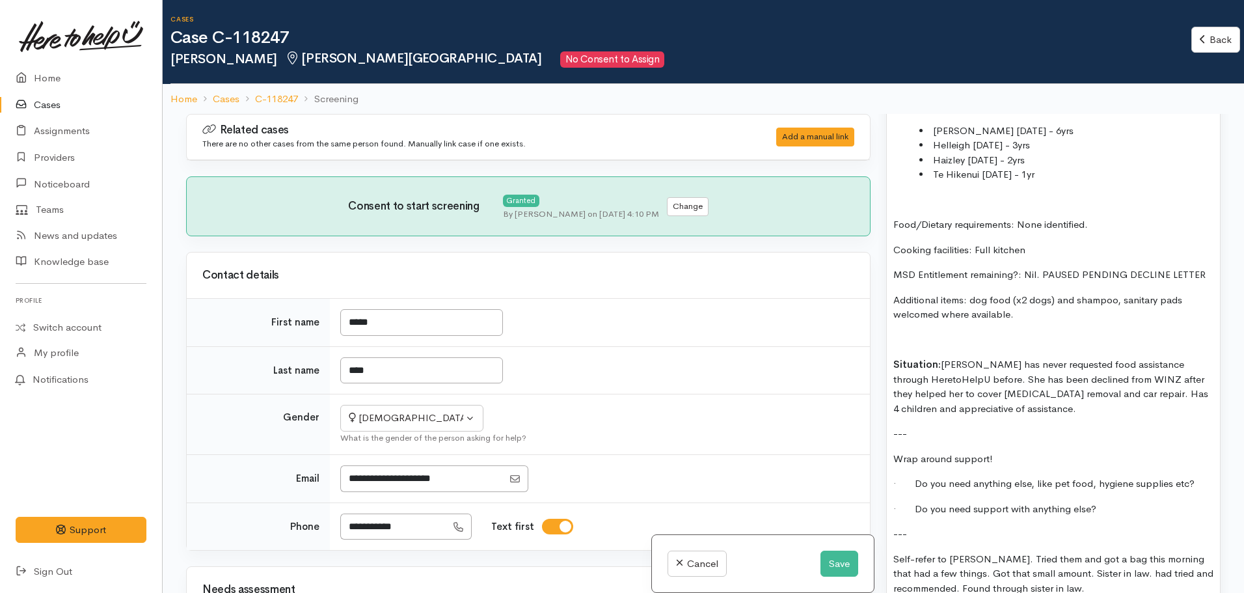
click at [914, 379] on p "Situation: Molly has never requested food assistance through HeretoHelpU before…" at bounding box center [1053, 386] width 320 height 59
click at [903, 382] on p "Situation: Molly has never requested food assistance through Here toHelpU befor…" at bounding box center [1053, 386] width 320 height 59
click at [915, 377] on p "Situation: Molly has never requested food assistance through Here to HelpU befo…" at bounding box center [1053, 386] width 320 height 59
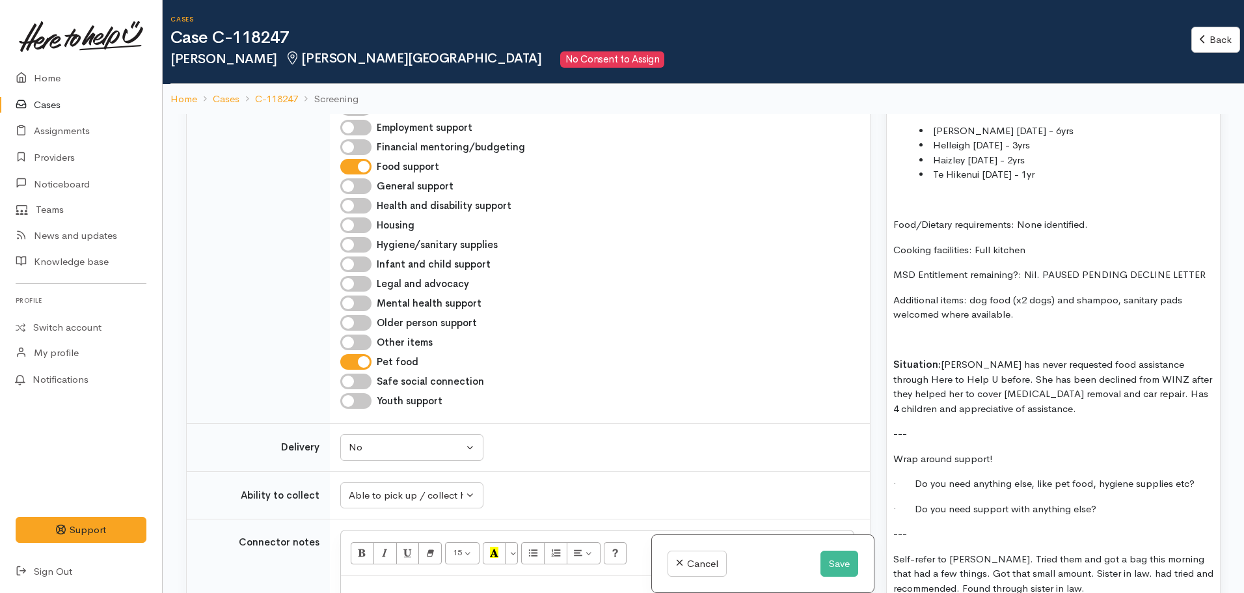
scroll to position [455, 0]
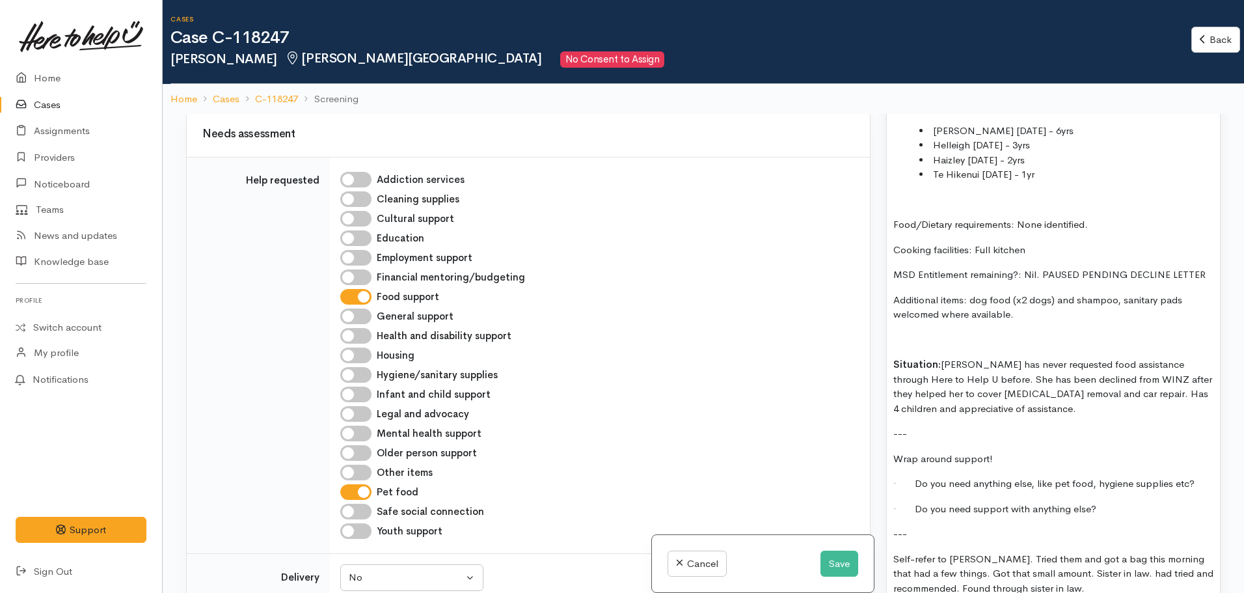
click at [351, 375] on input "Hygiene/sanitary supplies" at bounding box center [355, 375] width 31 height 16
checkbox input "true"
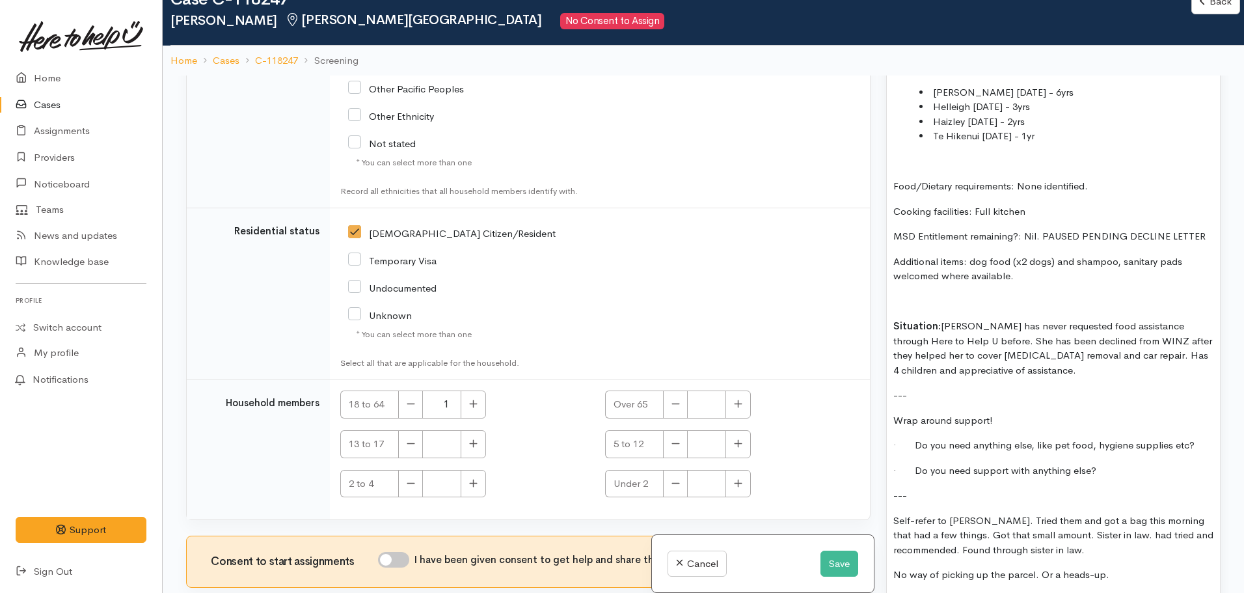
scroll to position [114, 0]
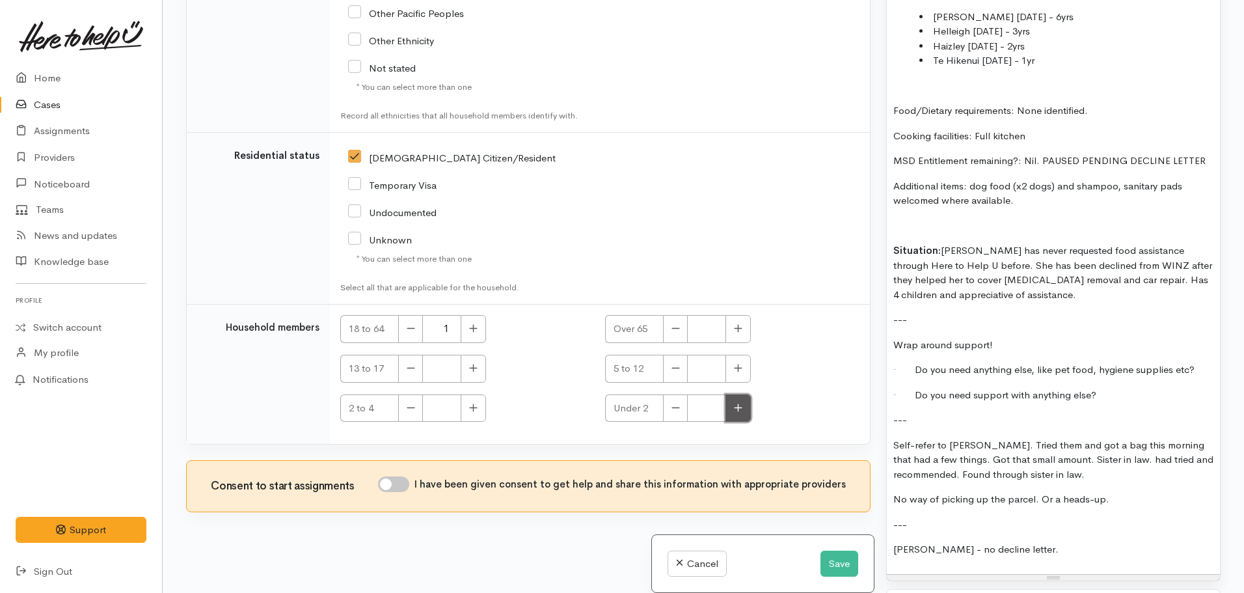
click at [727, 412] on button "button" at bounding box center [737, 408] width 25 height 28
type input "1"
click at [474, 405] on icon "button" at bounding box center [474, 407] width 8 height 8
click at [473, 405] on icon "button" at bounding box center [474, 407] width 8 height 8
type input "2"
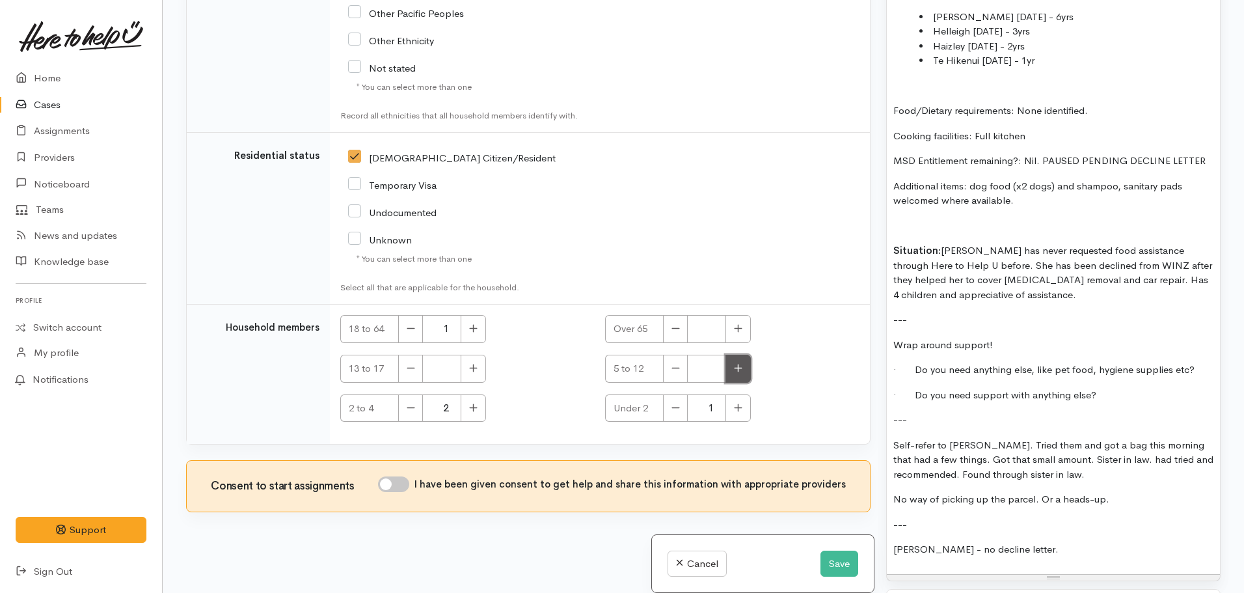
click at [736, 368] on icon "button" at bounding box center [739, 368] width 8 height 8
type input "1"
click at [390, 482] on input "I have been given consent to get help and share this information with appropria…" at bounding box center [393, 484] width 31 height 16
checkbox input "true"
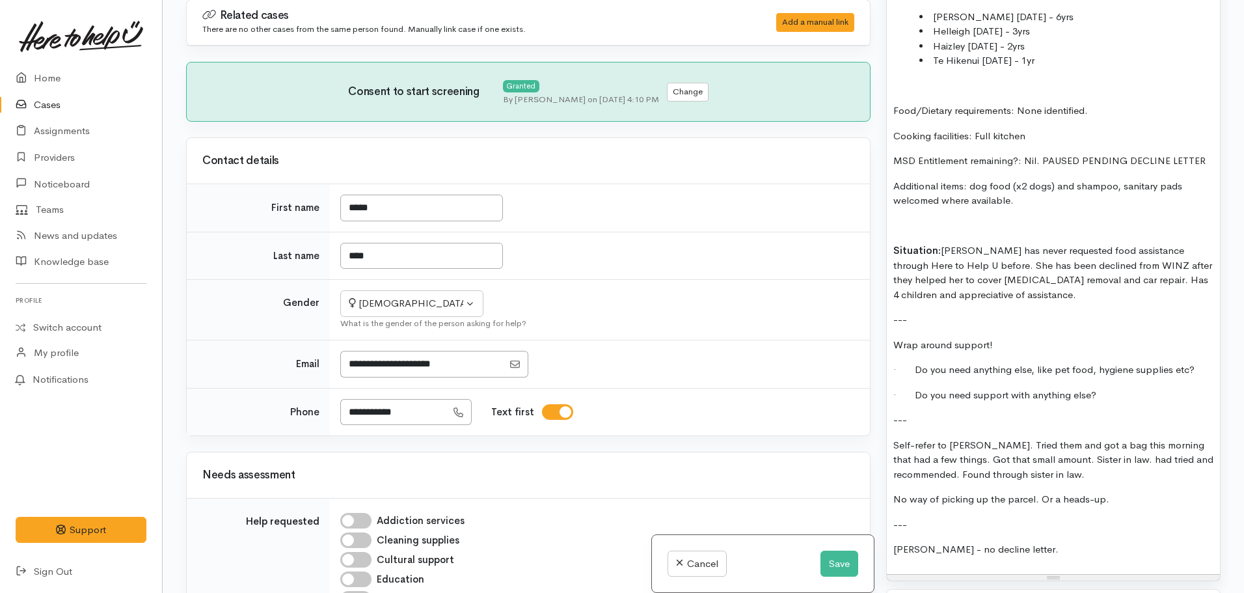
scroll to position [0, 0]
drag, startPoint x: 1168, startPoint y: 366, endPoint x: 1245, endPoint y: 366, distance: 76.8
click at [1243, 366] on html "Support Feedback I've got something to say Back" at bounding box center [622, 182] width 1244 height 593
drag, startPoint x: 1032, startPoint y: 369, endPoint x: 1205, endPoint y: 355, distance: 173.7
click at [1205, 355] on div "FOOD SUPPORT: Name: Molly Watt Date of birth: 13.08.1998 Phone: 02108874873 Add…" at bounding box center [1053, 163] width 333 height 821
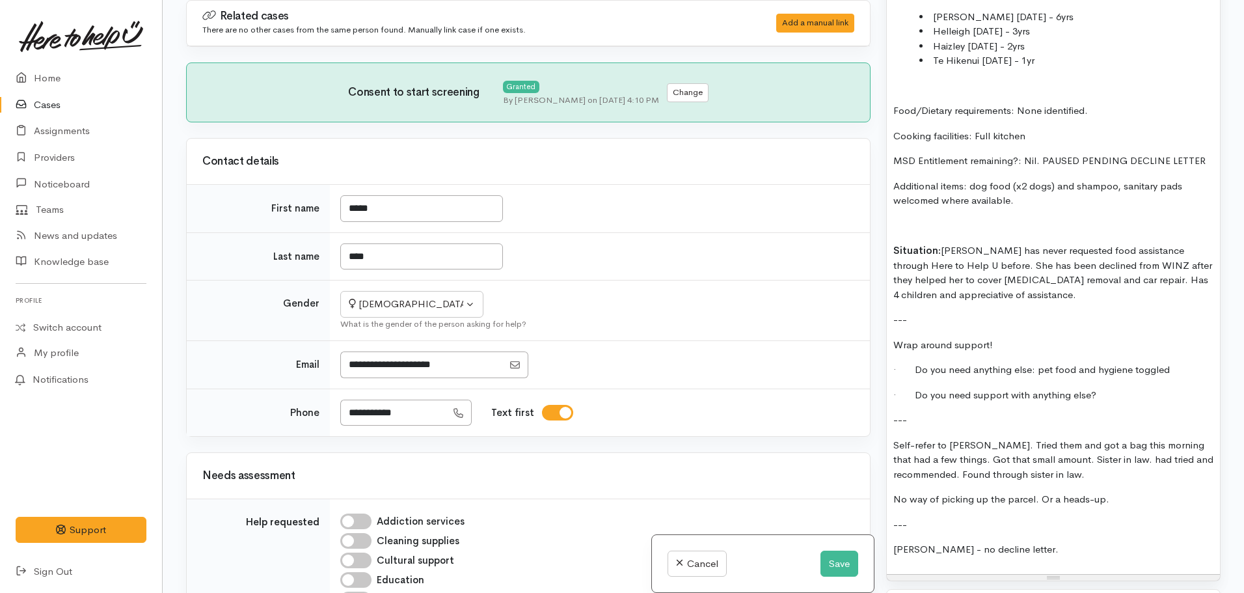
click at [1115, 393] on p "· Do you need support with anything else?" at bounding box center [1053, 395] width 320 height 15
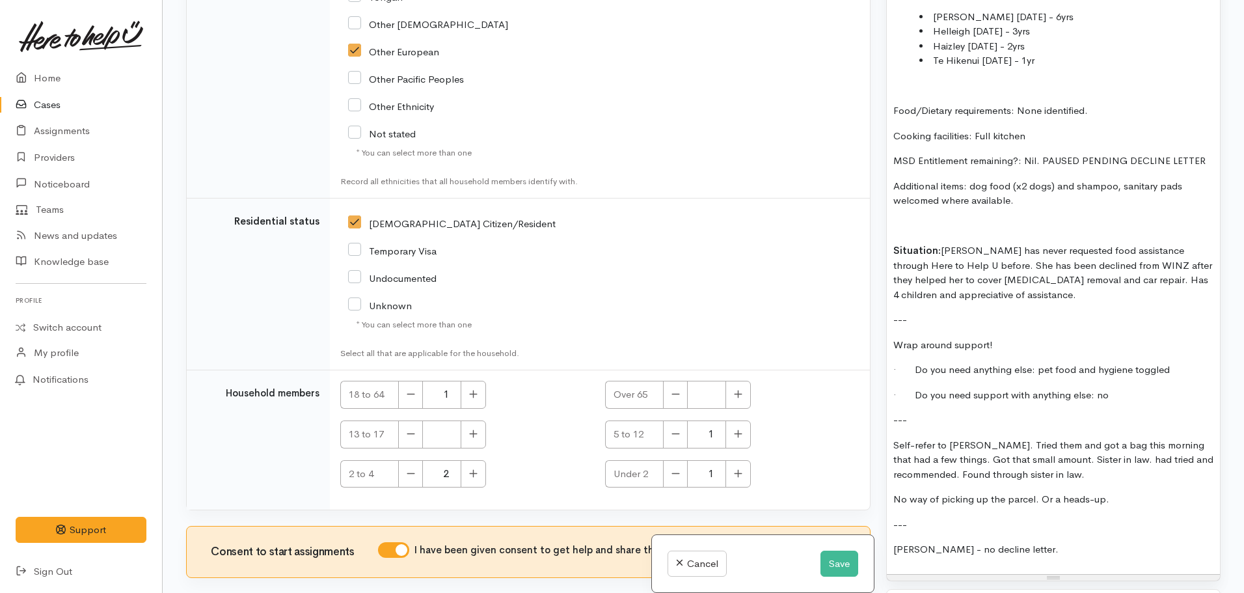
scroll to position [2088, 0]
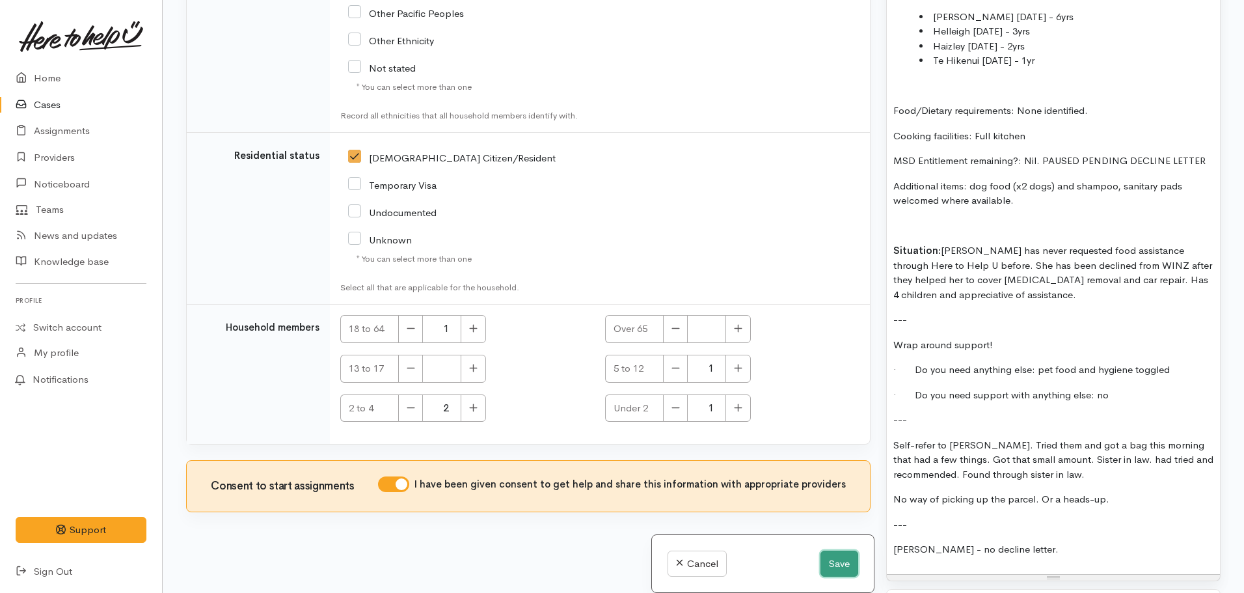
click at [841, 552] on button "Save" at bounding box center [839, 563] width 38 height 27
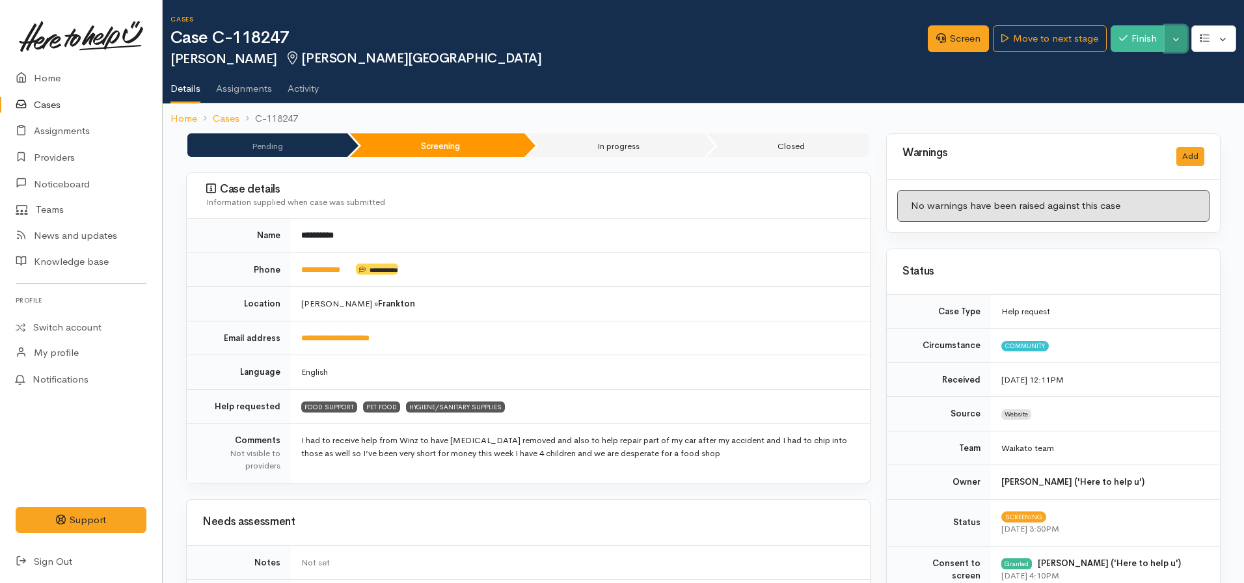
click at [1172, 44] on button "Toggle Dropdown" at bounding box center [1176, 38] width 23 height 27
click at [1120, 68] on link "Pause" at bounding box center [1135, 69] width 103 height 20
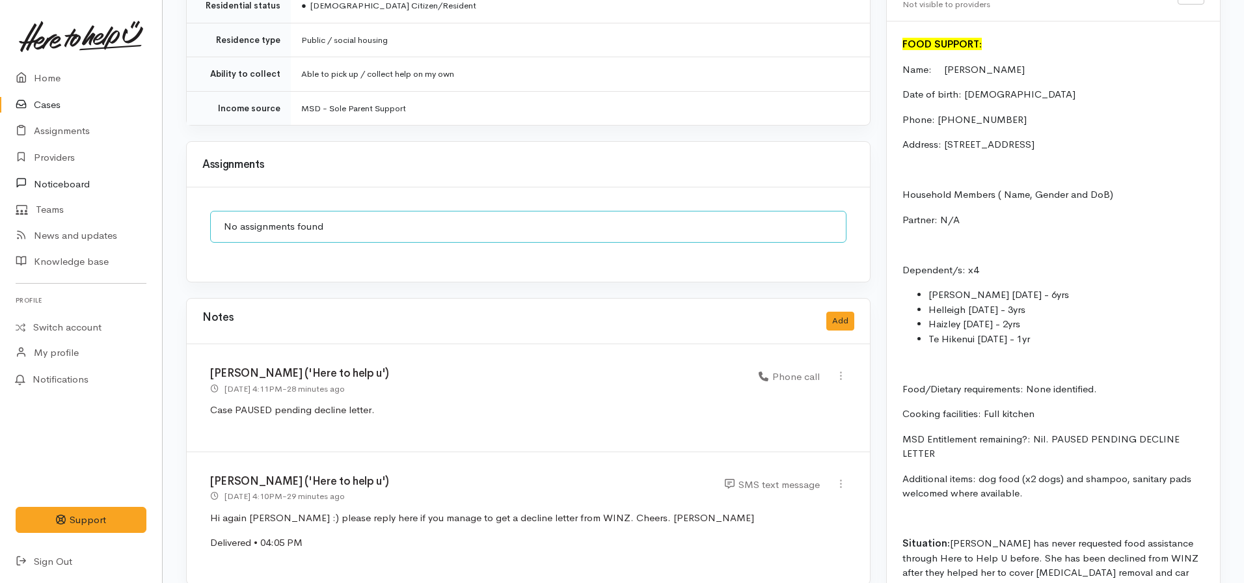
scroll to position [846, 0]
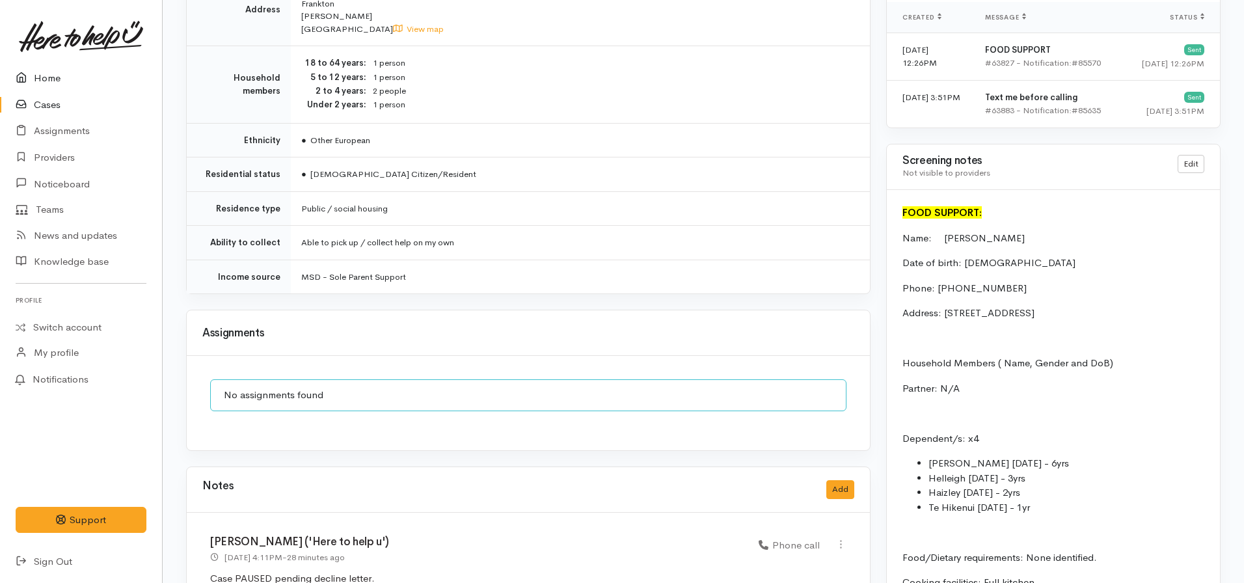
click at [29, 73] on icon at bounding box center [25, 78] width 18 height 16
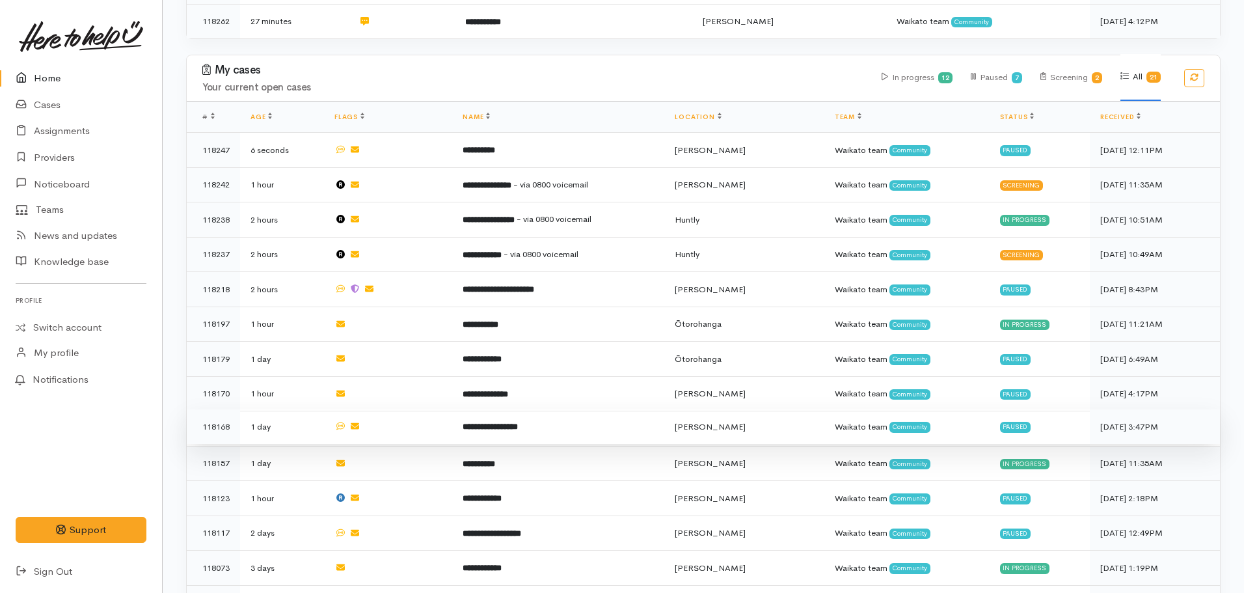
scroll to position [520, 0]
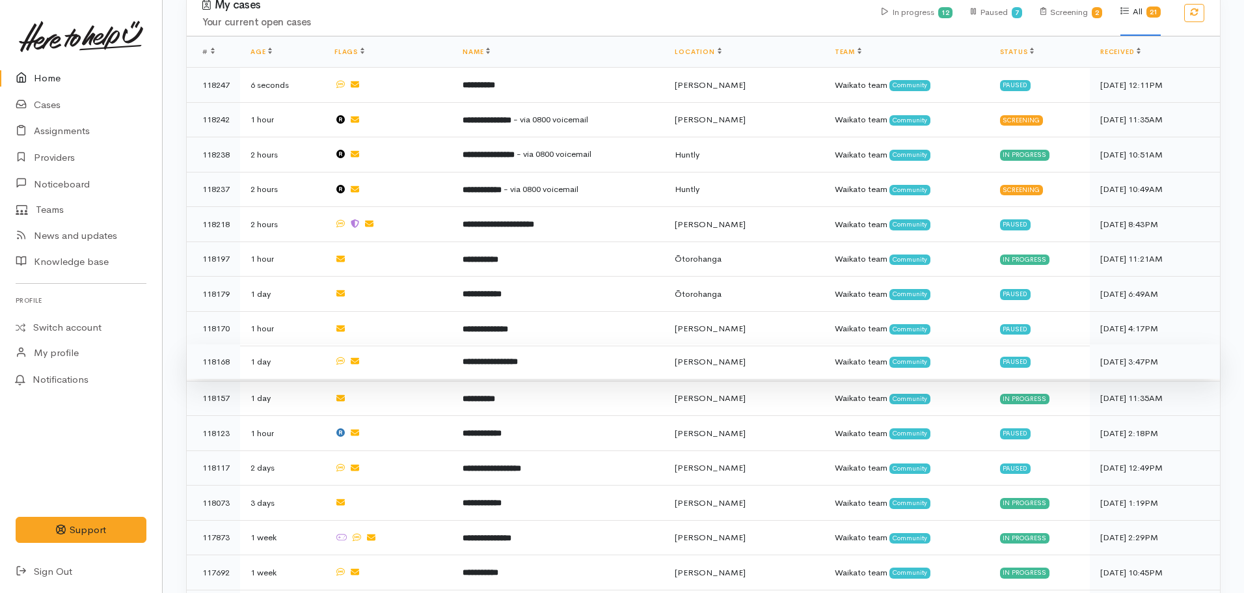
click at [509, 357] on b "**********" at bounding box center [490, 361] width 55 height 8
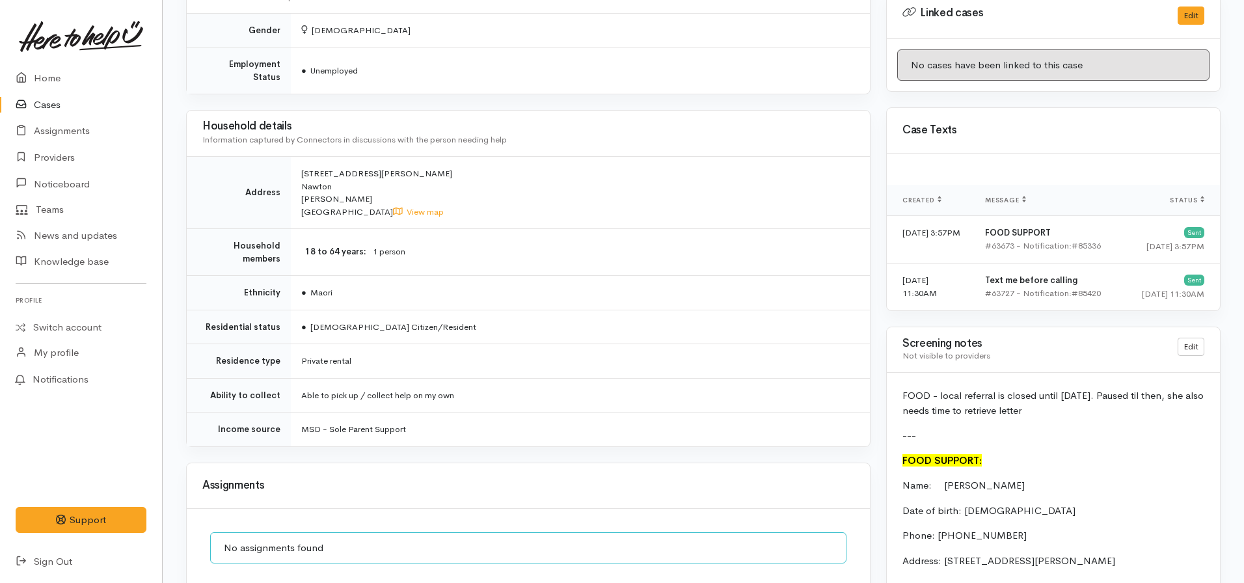
scroll to position [1171, 0]
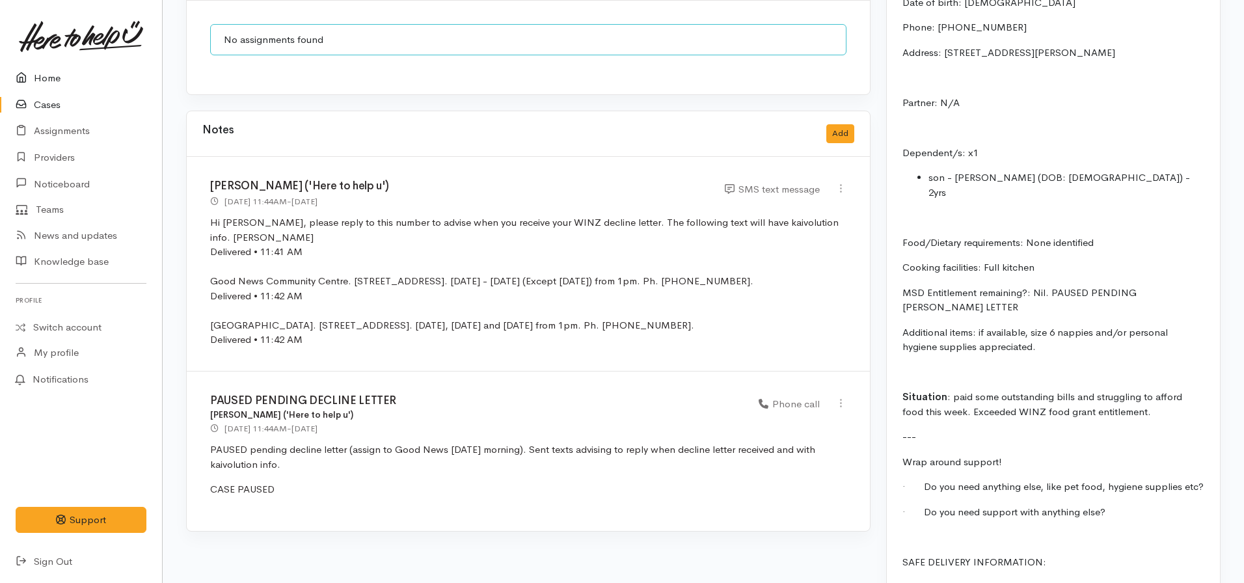
click at [61, 74] on link "Home" at bounding box center [81, 78] width 162 height 27
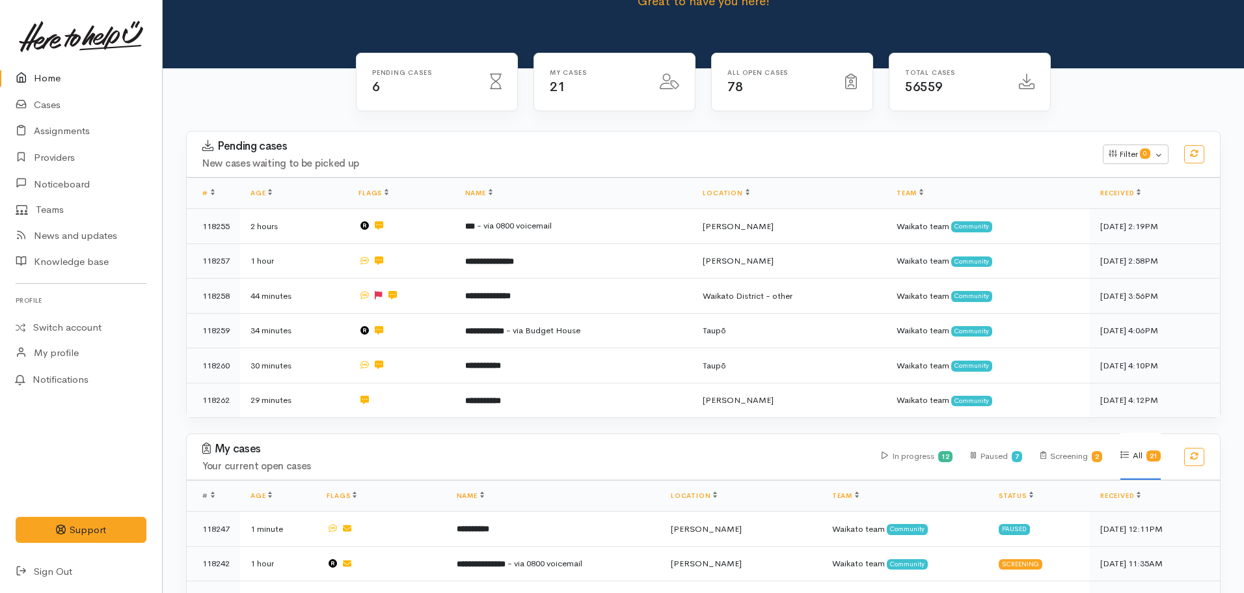
scroll to position [390, 0]
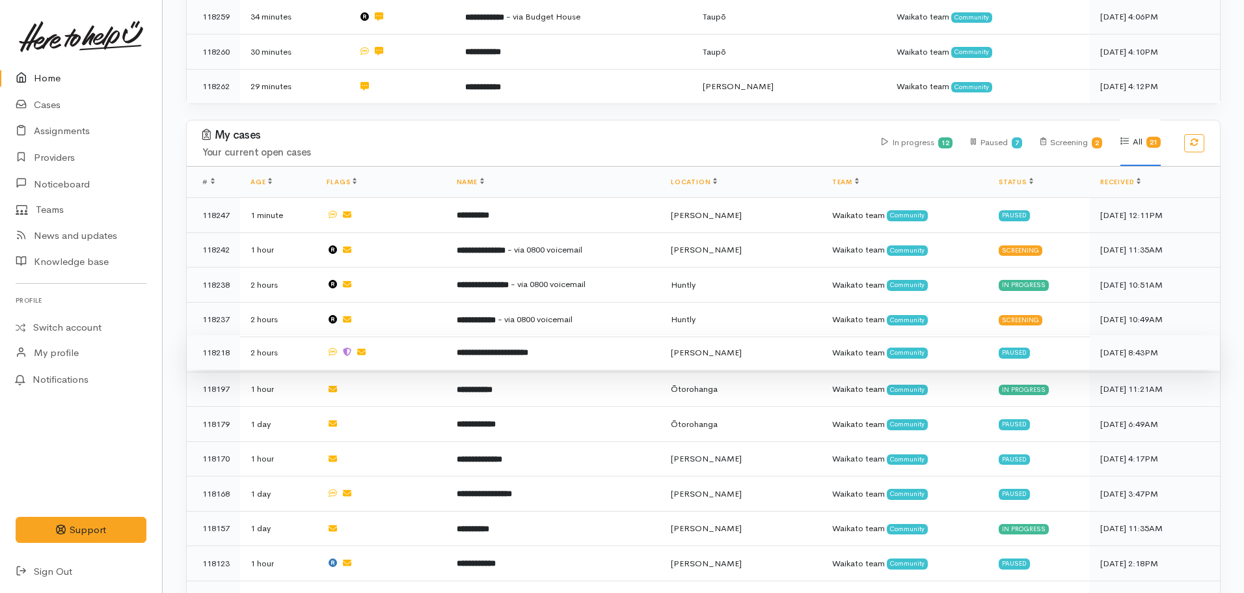
click at [519, 337] on td "**********" at bounding box center [553, 352] width 214 height 35
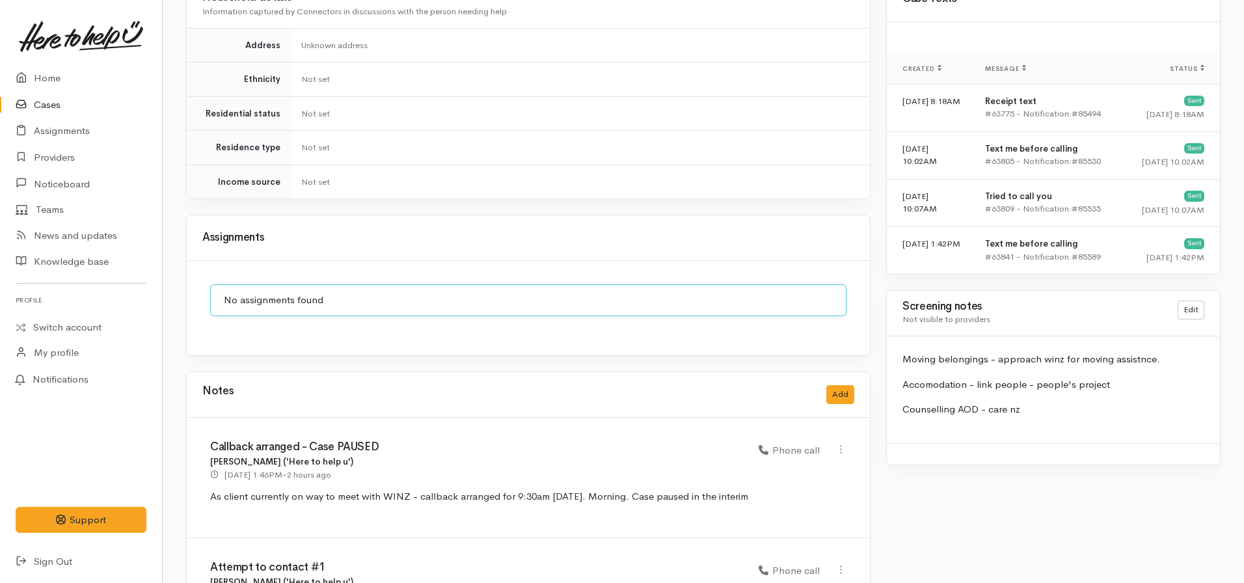
scroll to position [912, 0]
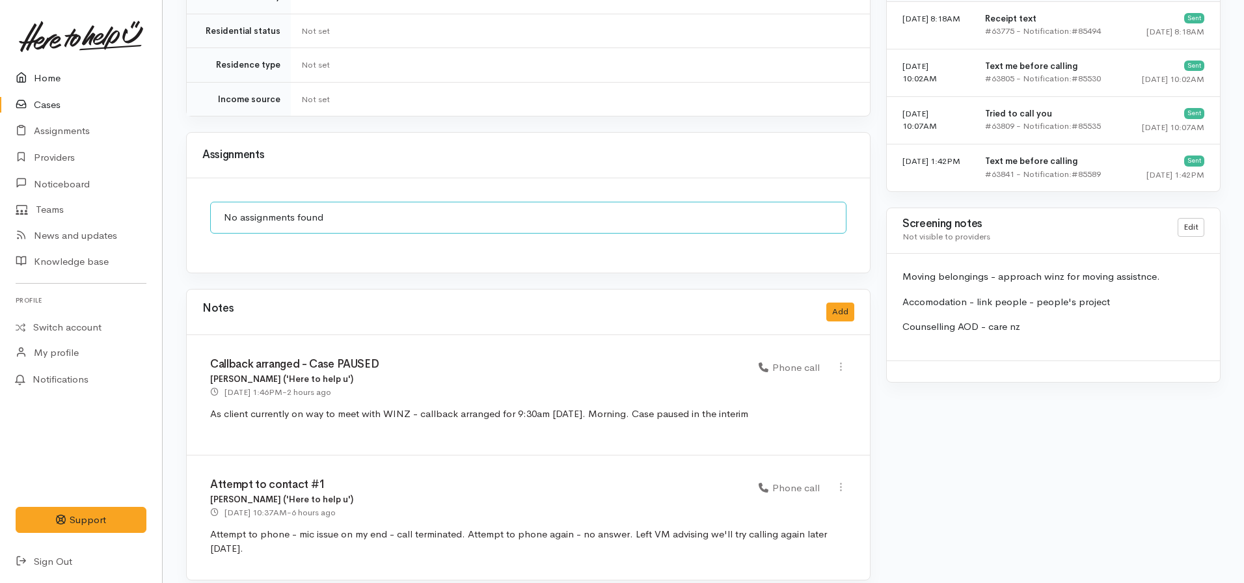
drag, startPoint x: 59, startPoint y: 74, endPoint x: 68, endPoint y: 79, distance: 10.3
click at [59, 74] on link "Home" at bounding box center [81, 78] width 162 height 27
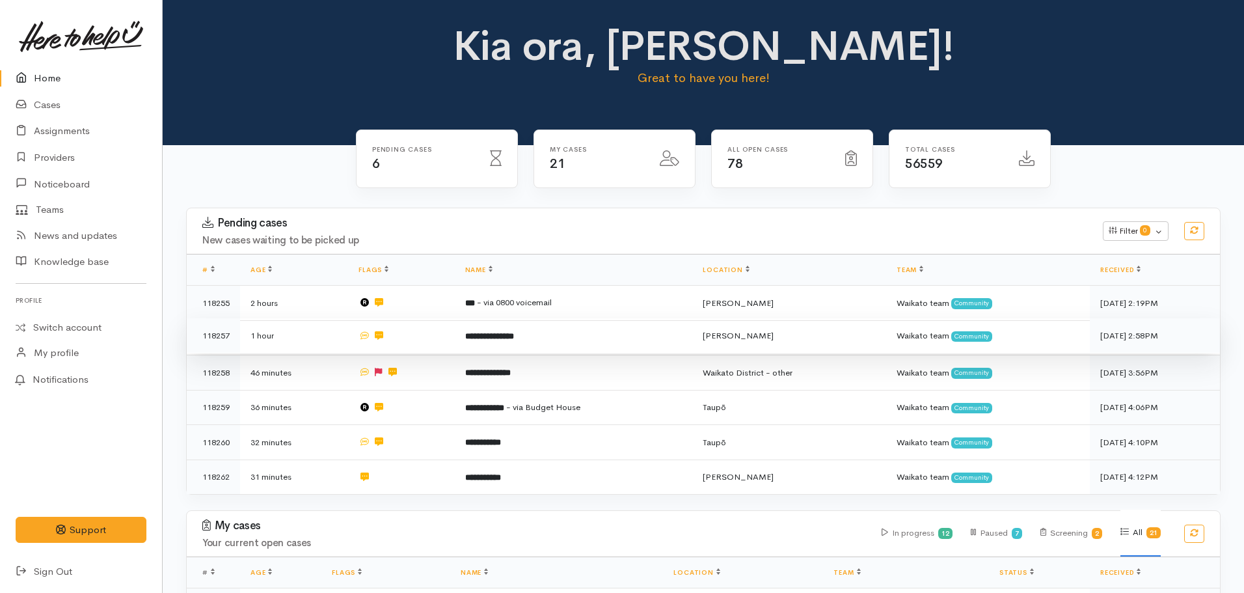
scroll to position [325, 0]
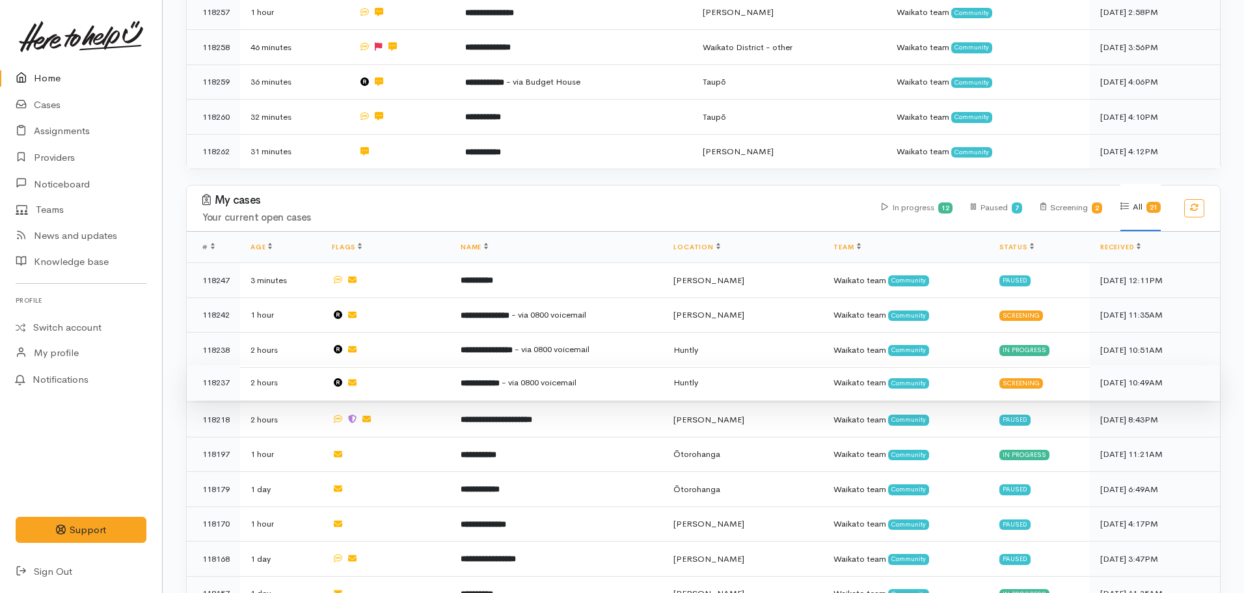
click at [500, 381] on b "**********" at bounding box center [480, 383] width 39 height 8
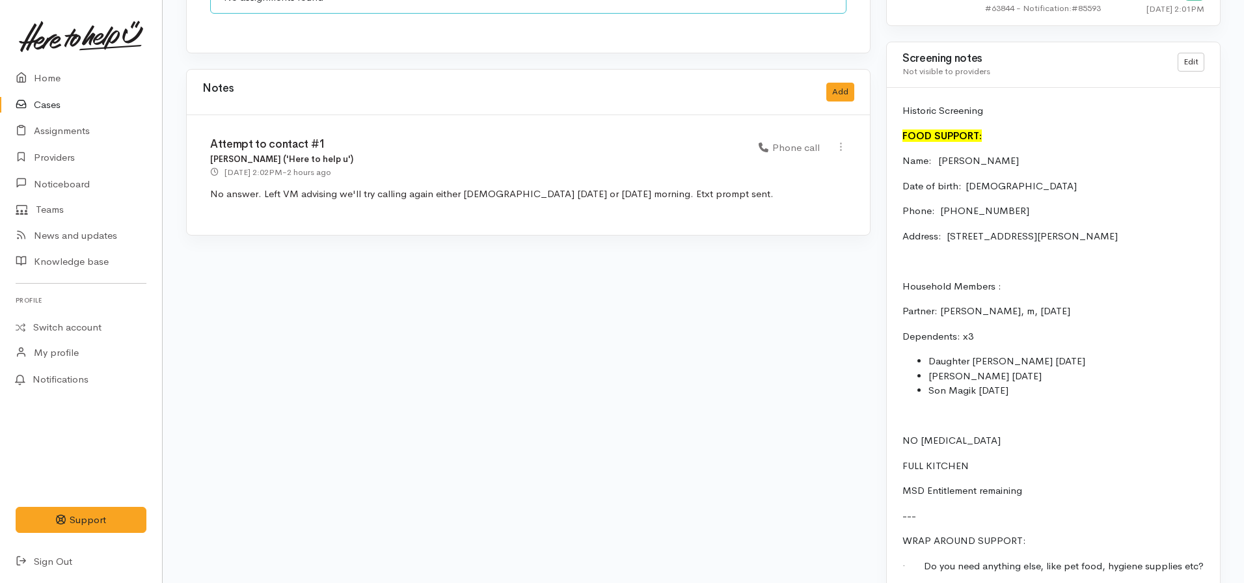
scroll to position [1293, 0]
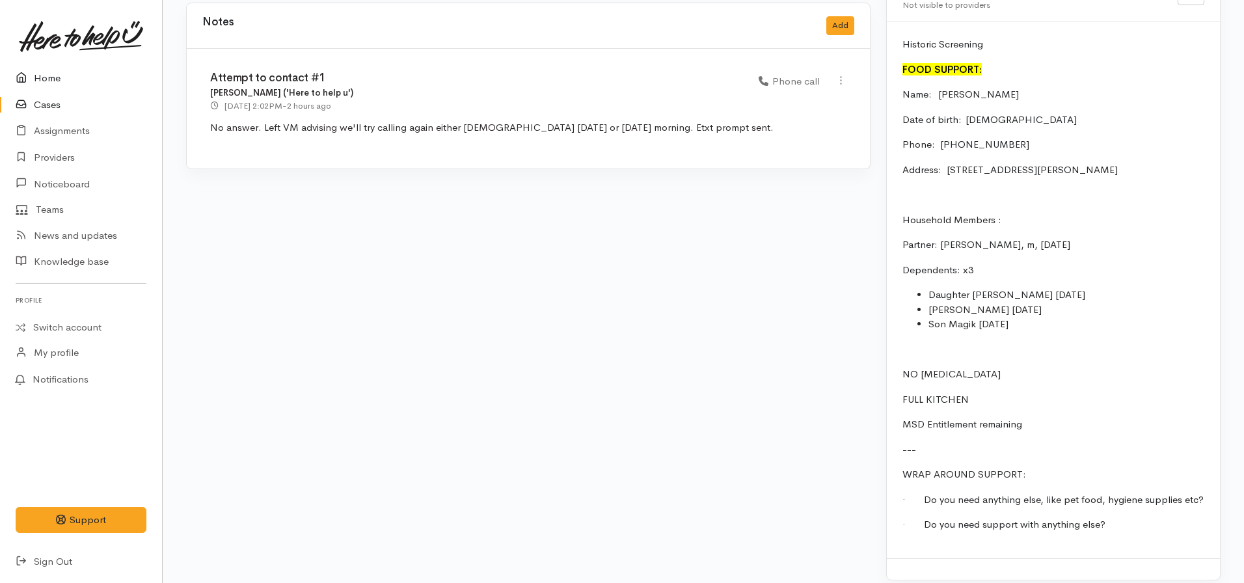
drag, startPoint x: 61, startPoint y: 79, endPoint x: 67, endPoint y: 82, distance: 6.7
click at [61, 79] on link "Home" at bounding box center [81, 78] width 162 height 27
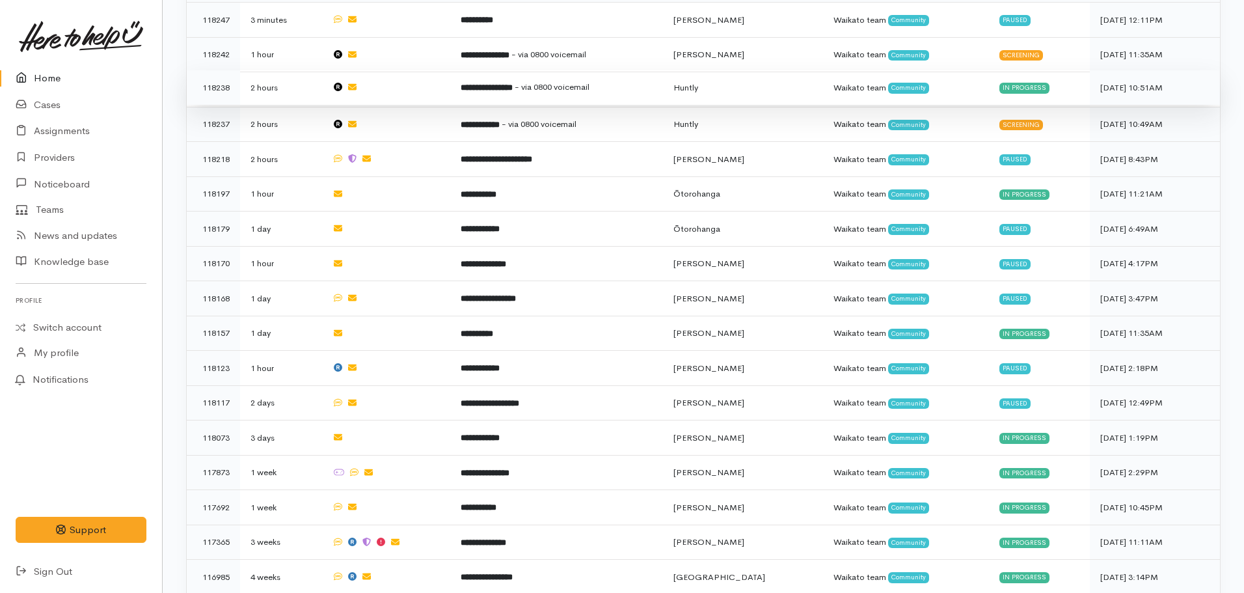
scroll to position [520, 0]
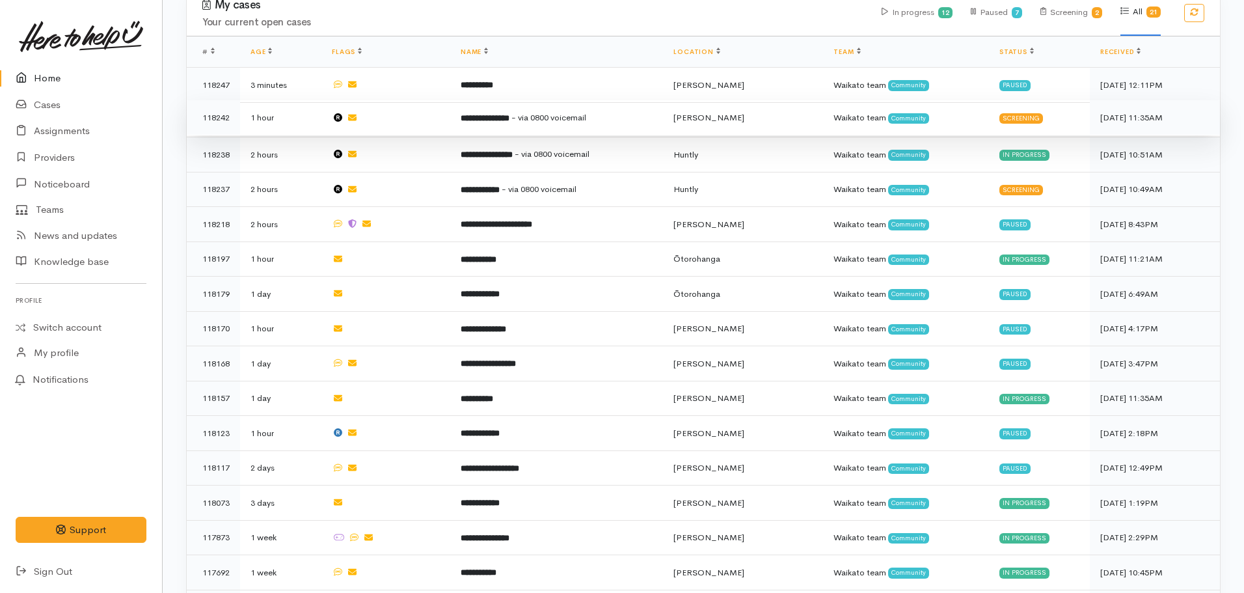
click at [499, 118] on b "**********" at bounding box center [485, 118] width 49 height 8
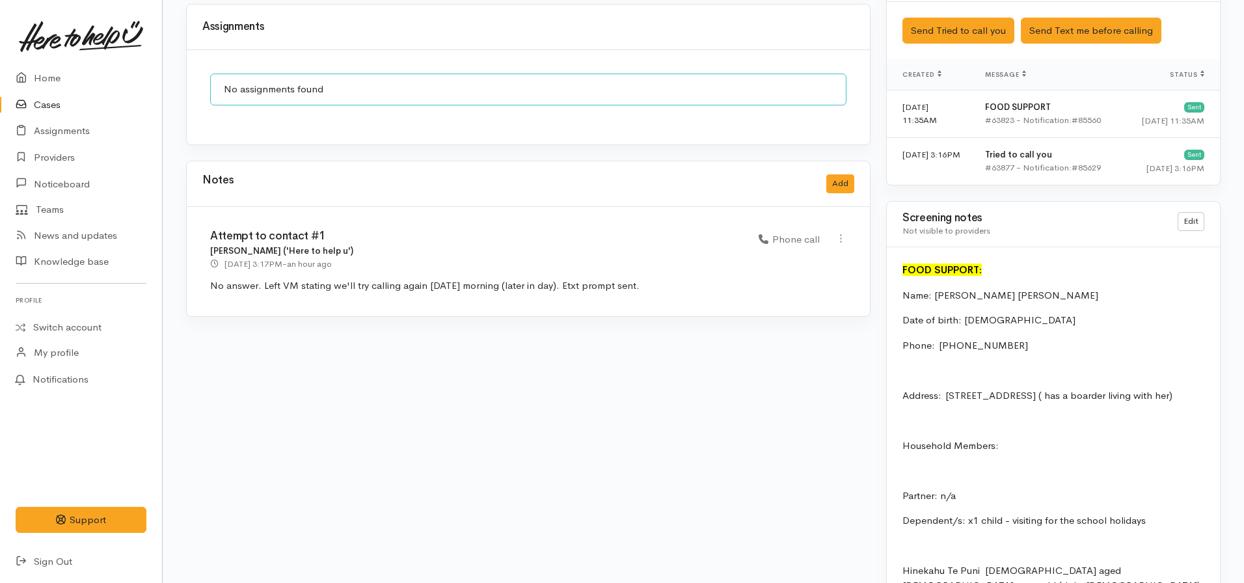
scroll to position [1171, 0]
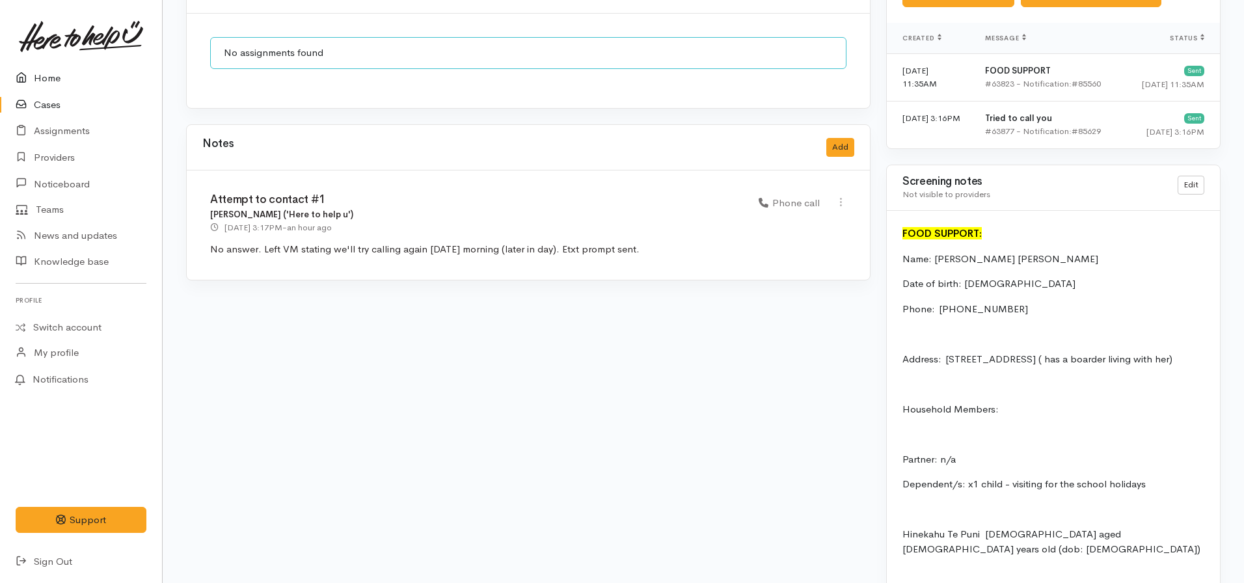
click at [42, 82] on link "Home" at bounding box center [81, 78] width 162 height 27
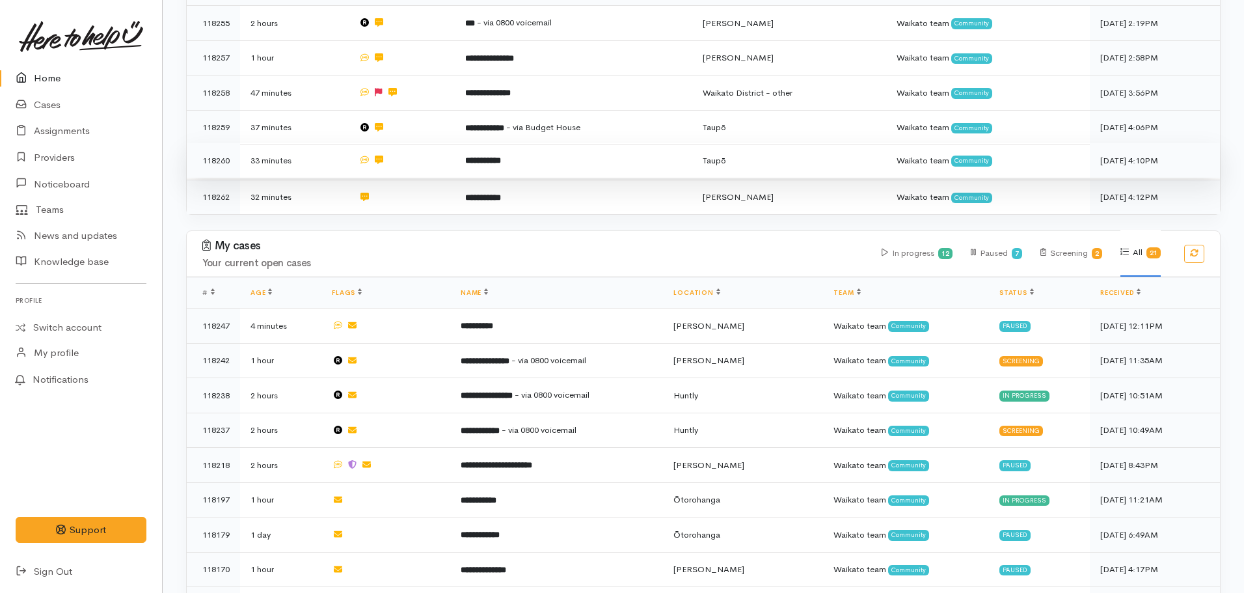
scroll to position [325, 0]
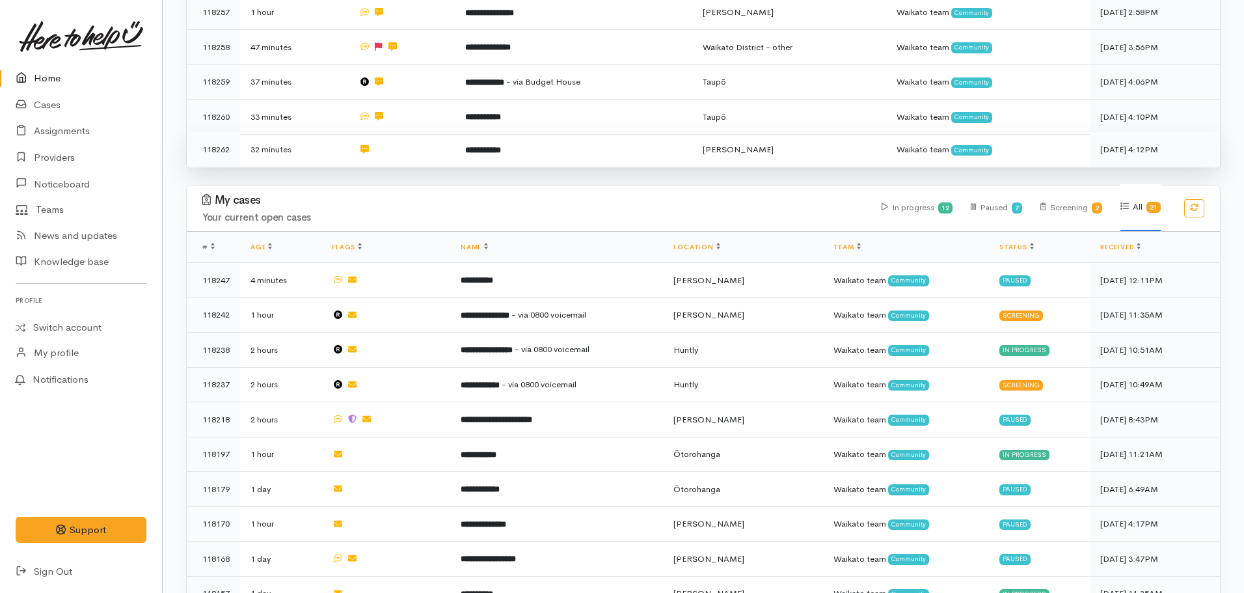
click at [481, 139] on td "**********" at bounding box center [574, 149] width 238 height 34
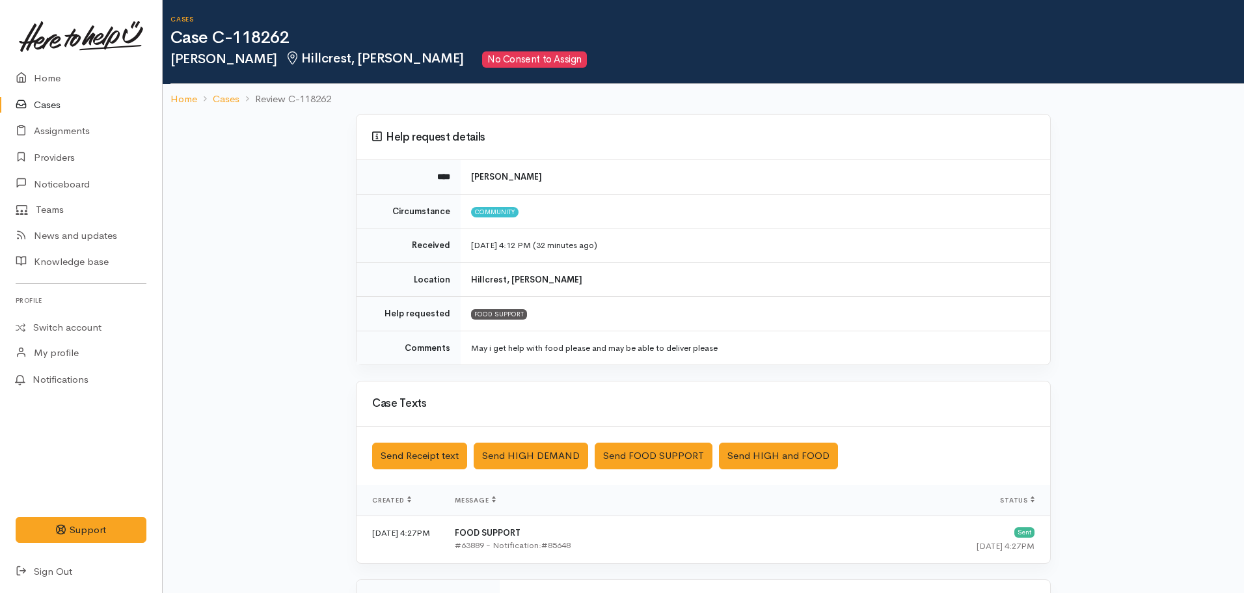
click at [197, 98] on li "Cases" at bounding box center [218, 99] width 42 height 15
click at [195, 104] on link "Home" at bounding box center [183, 99] width 27 height 15
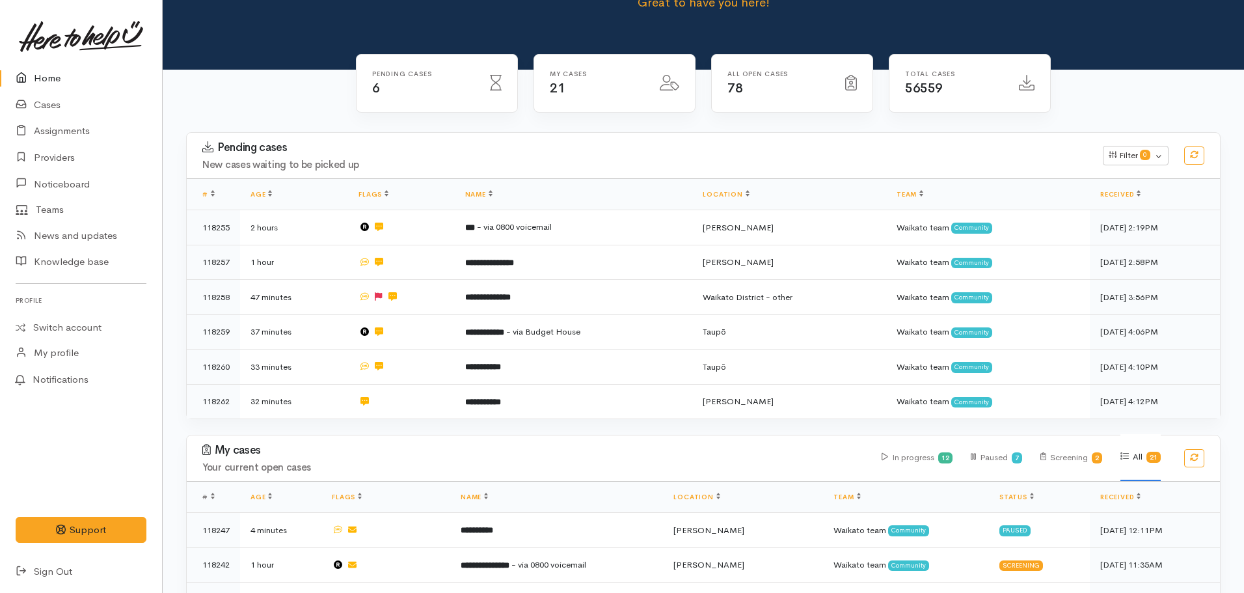
scroll to position [195, 0]
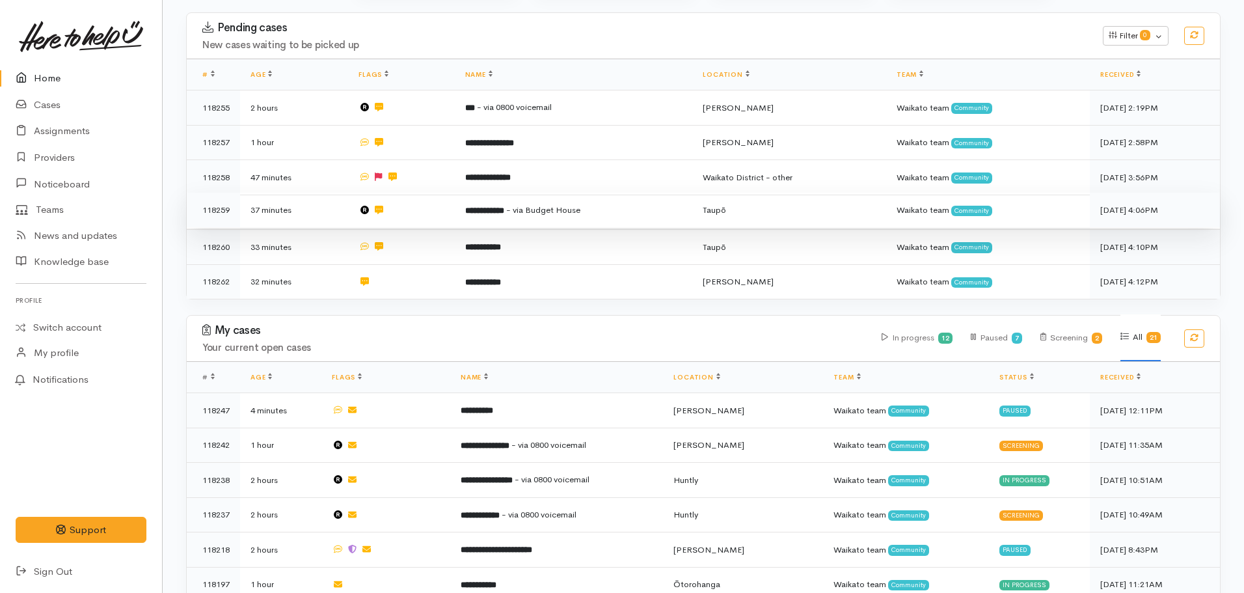
click at [522, 199] on td "**********" at bounding box center [574, 210] width 238 height 35
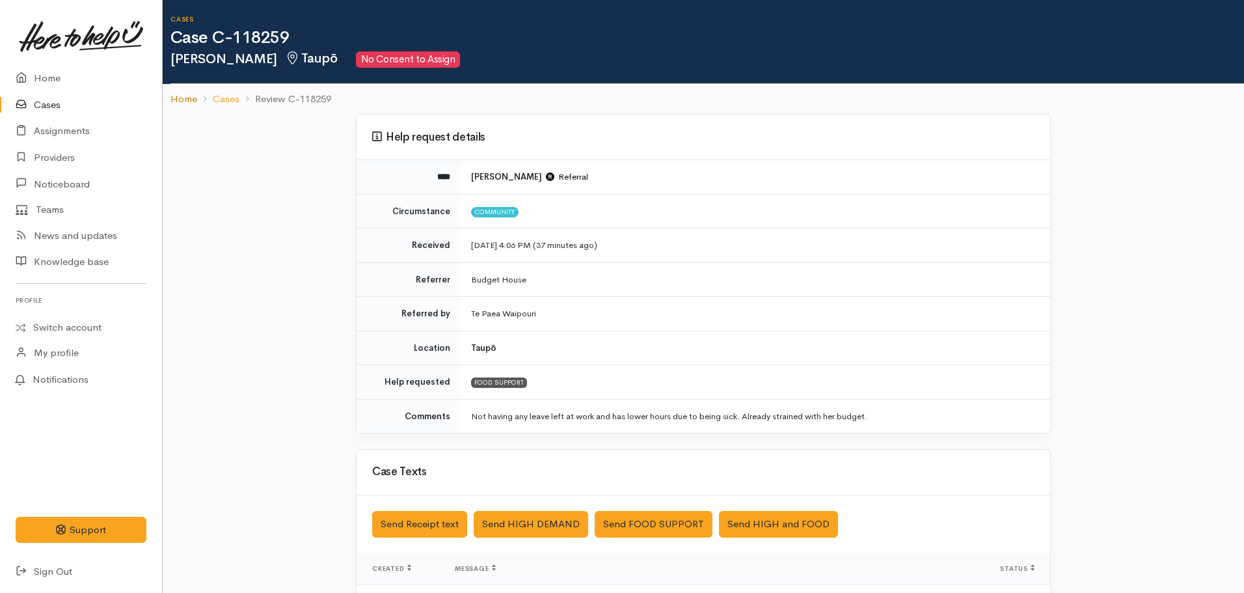
click at [183, 98] on link "Home" at bounding box center [183, 99] width 27 height 15
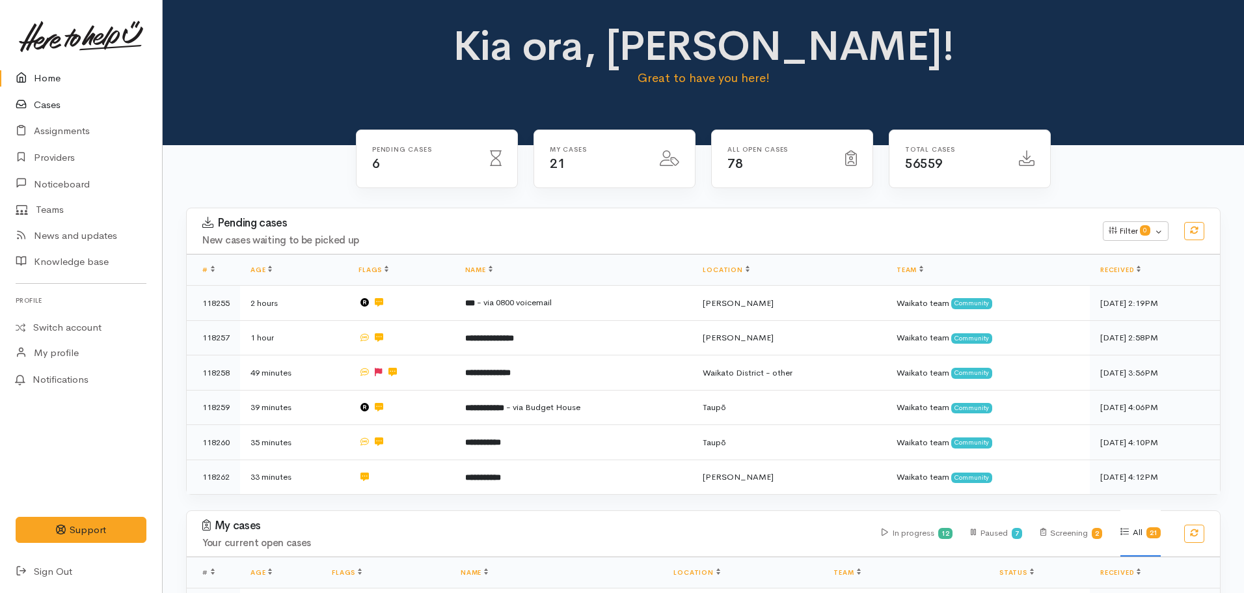
click at [47, 105] on link "Cases" at bounding box center [81, 105] width 162 height 27
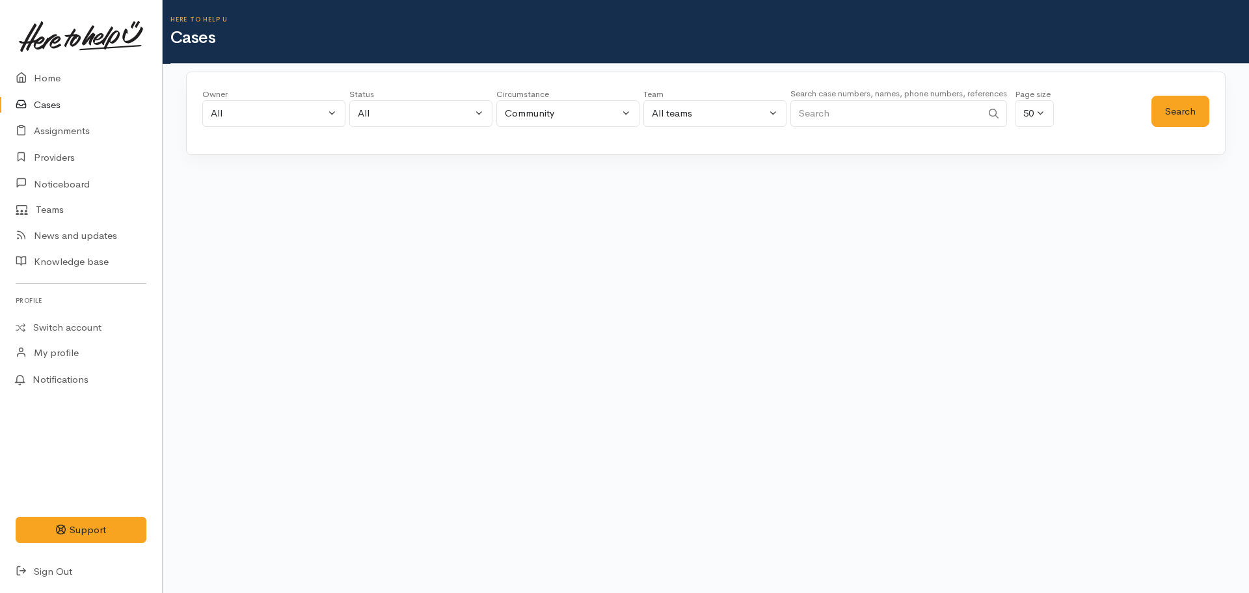
click at [825, 121] on input "Search" at bounding box center [885, 113] width 191 height 27
type input "118219"
click at [1178, 116] on button "Search" at bounding box center [1181, 112] width 58 height 32
